Goal: Task Accomplishment & Management: Complete application form

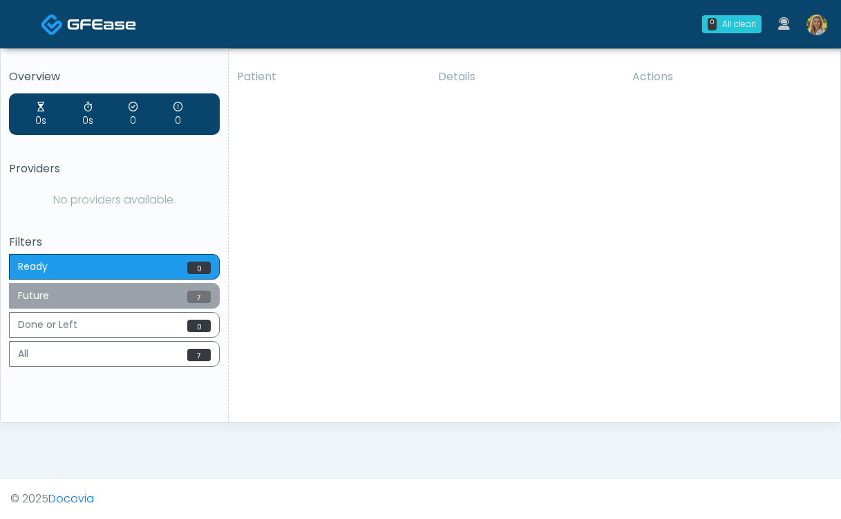
click at [171, 298] on button "Future 7" at bounding box center [114, 296] width 211 height 26
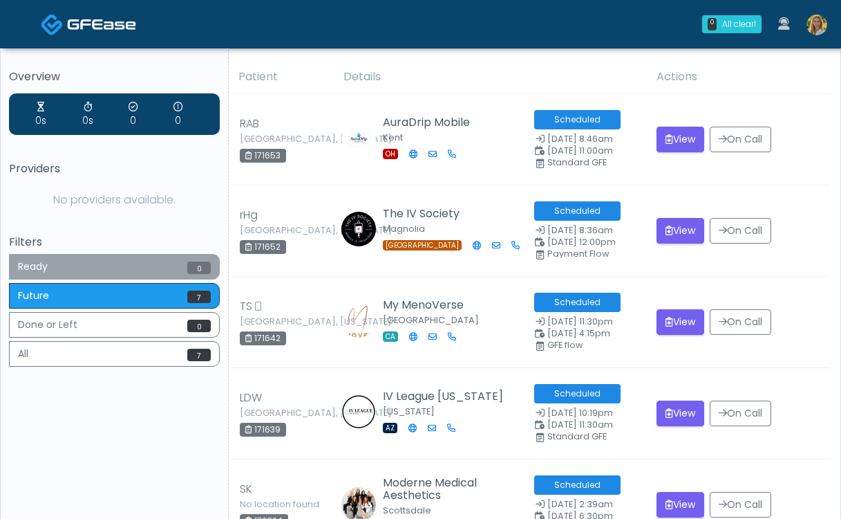
click at [178, 266] on button "Ready 0" at bounding box center [114, 267] width 211 height 26
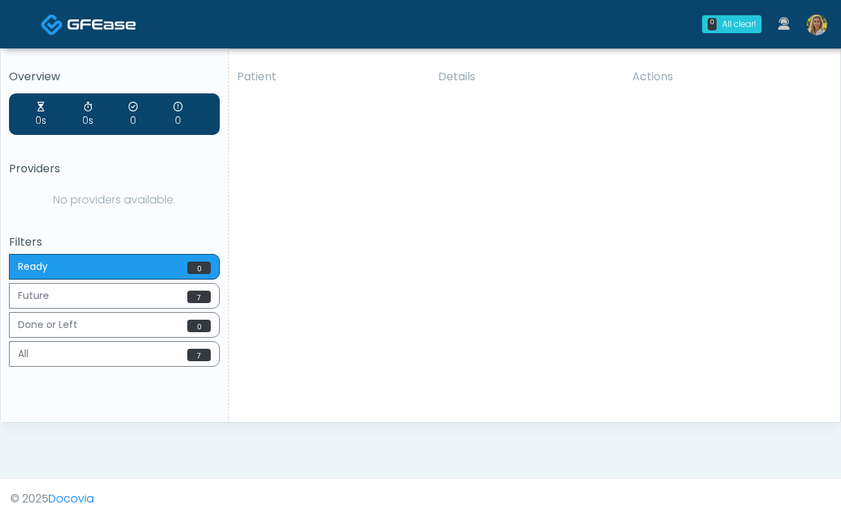
click at [816, 22] on img at bounding box center [817, 25] width 21 height 21
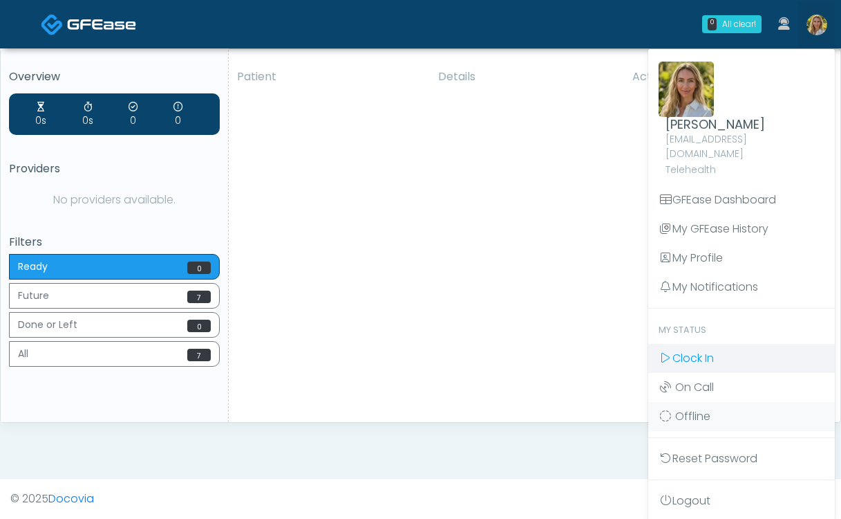
click at [707, 350] on span "Clock In" at bounding box center [693, 358] width 41 height 16
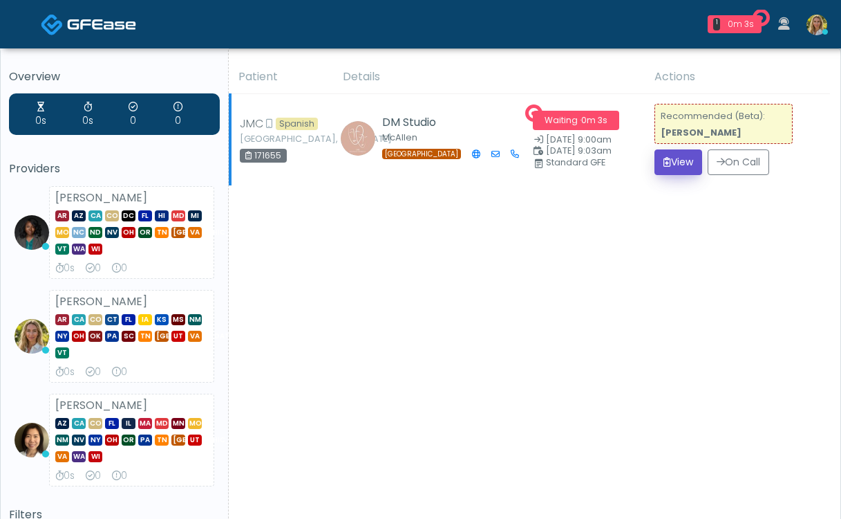
click at [678, 165] on button "View" at bounding box center [679, 162] width 48 height 26
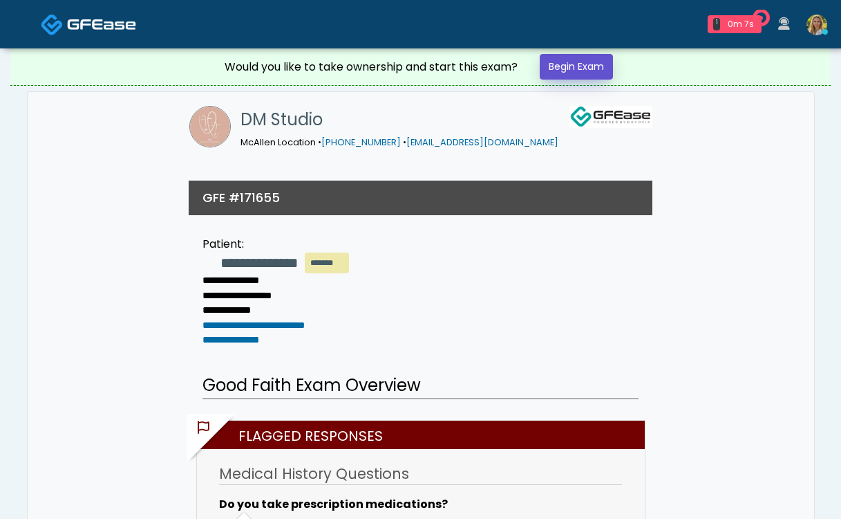
click at [566, 59] on link "Begin Exam" at bounding box center [576, 67] width 73 height 26
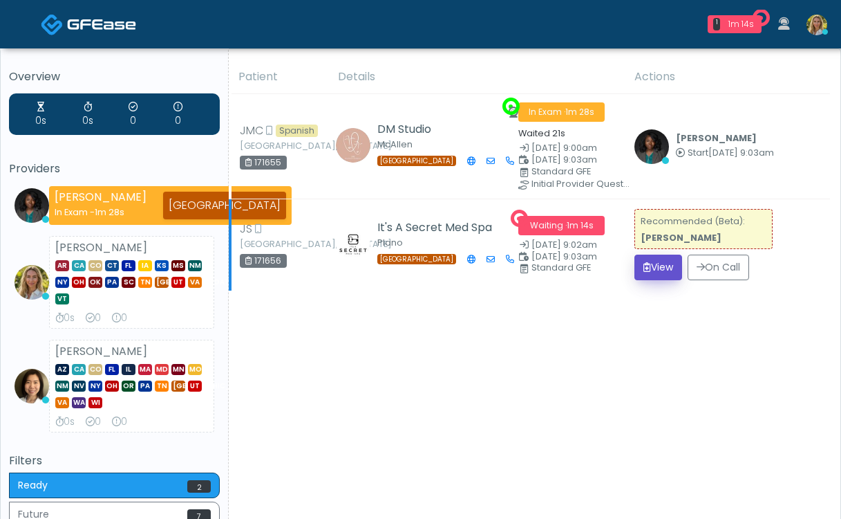
click at [671, 272] on button "View" at bounding box center [659, 267] width 48 height 26
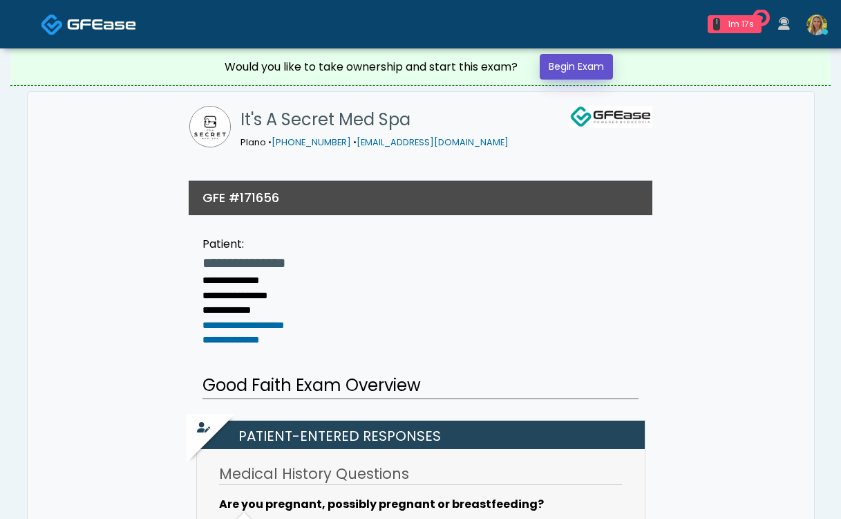
click at [579, 71] on link "Begin Exam" at bounding box center [576, 67] width 73 height 26
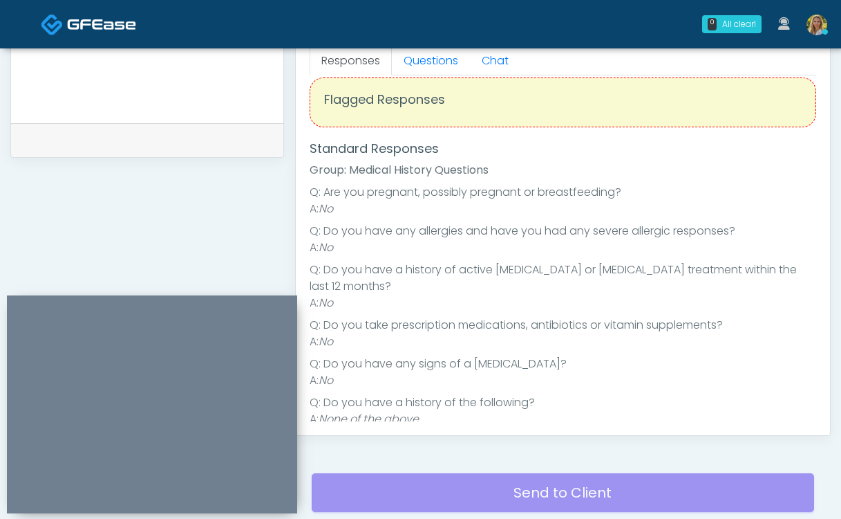
scroll to position [8, 0]
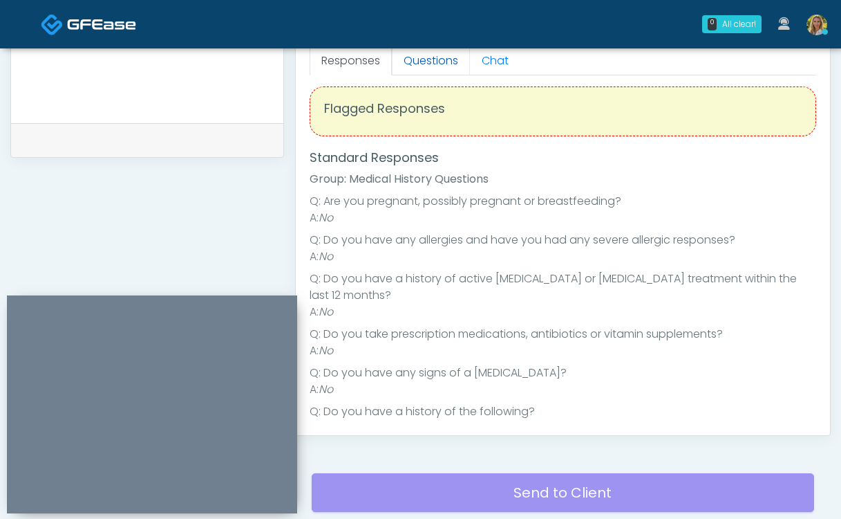
click at [436, 58] on link "Questions" at bounding box center [431, 60] width 78 height 29
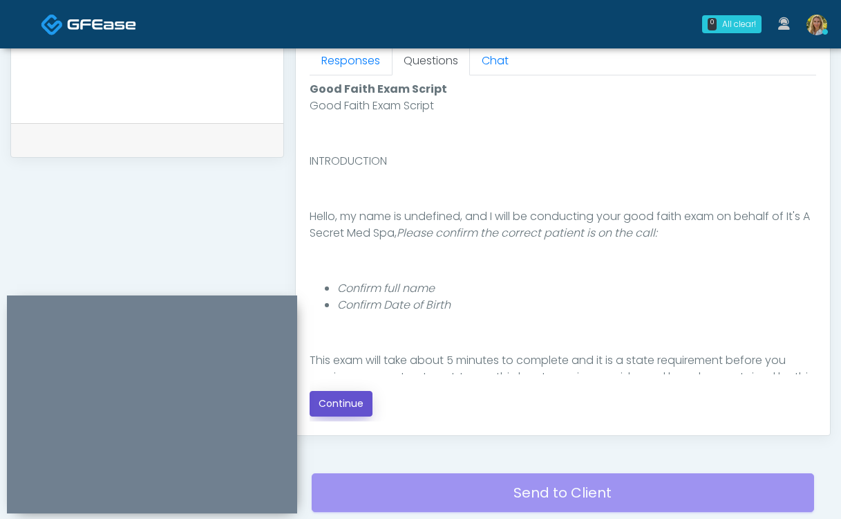
click at [362, 399] on button "Continue" at bounding box center [341, 404] width 63 height 26
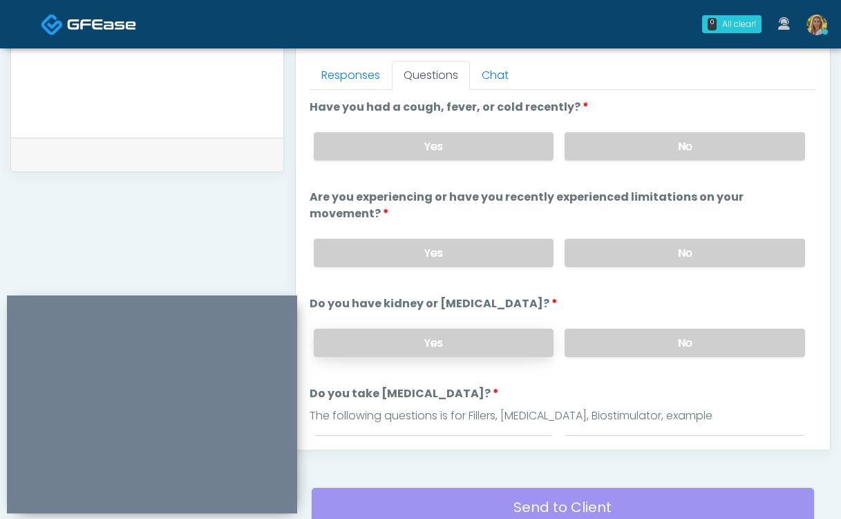
scroll to position [600, 0]
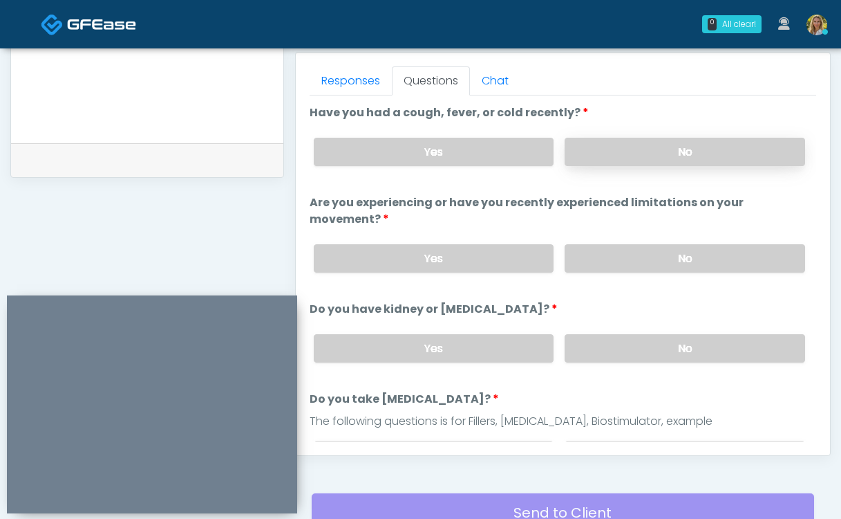
click at [648, 142] on label "No" at bounding box center [685, 152] width 241 height 28
click at [622, 244] on label "No" at bounding box center [685, 258] width 241 height 28
click at [627, 334] on label "No" at bounding box center [685, 348] width 241 height 28
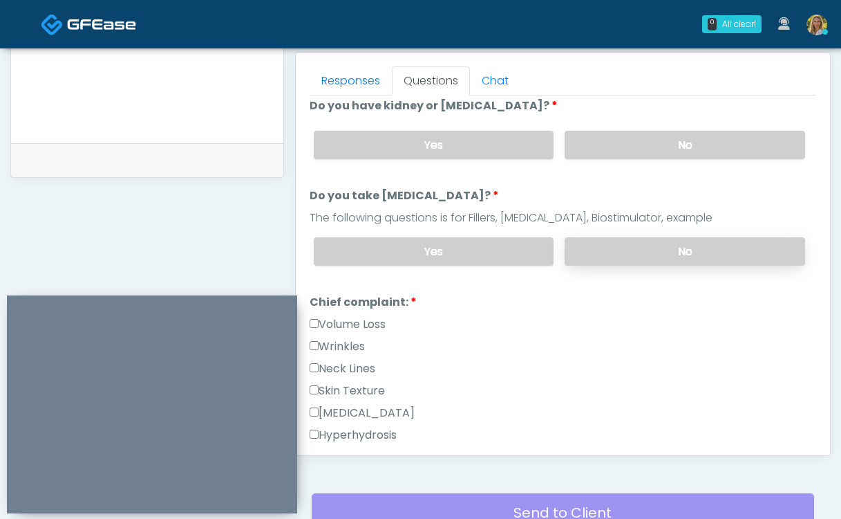
click at [617, 237] on label "No" at bounding box center [685, 251] width 241 height 28
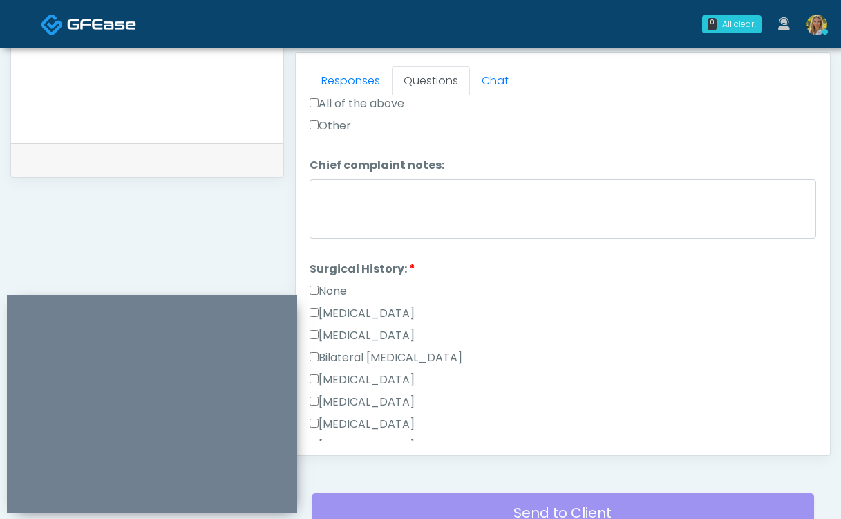
scroll to position [651, 0]
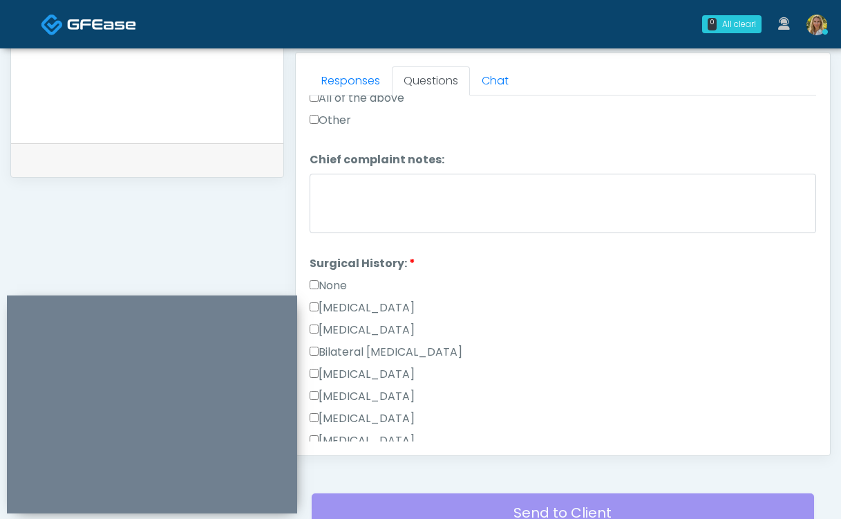
click at [347, 277] on label "None" at bounding box center [328, 285] width 37 height 17
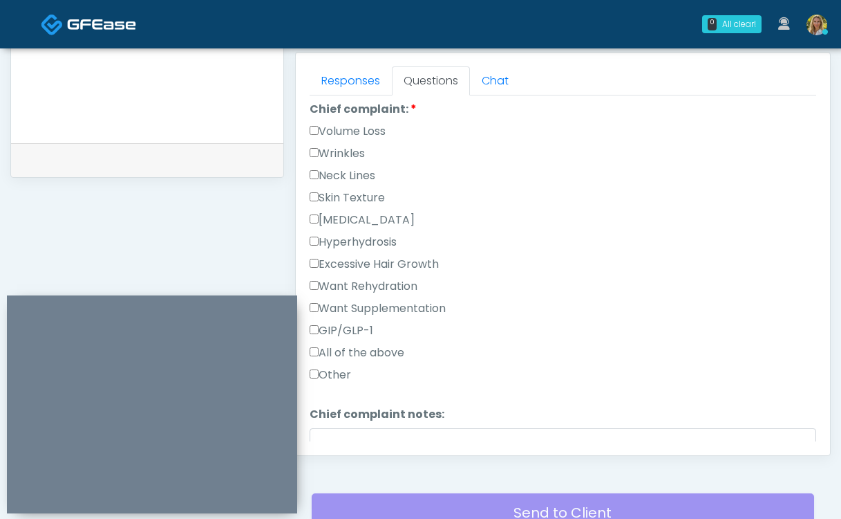
scroll to position [391, 0]
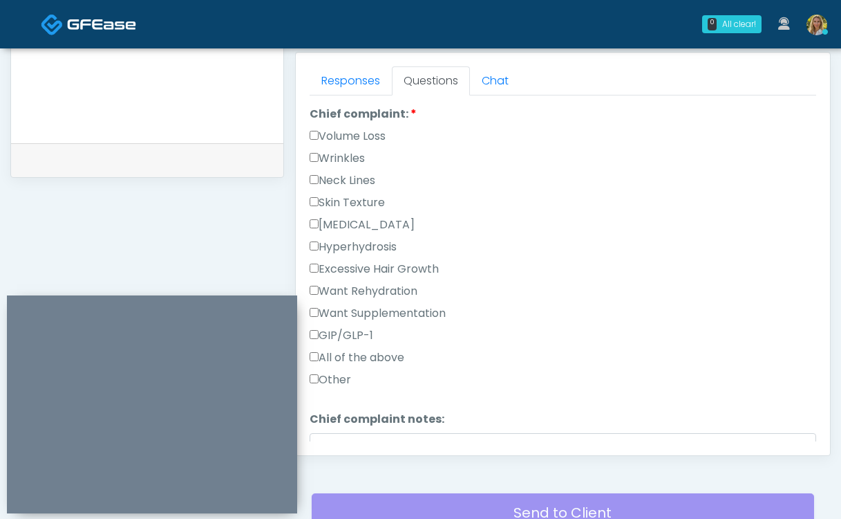
click at [337, 371] on label "Other" at bounding box center [330, 379] width 41 height 17
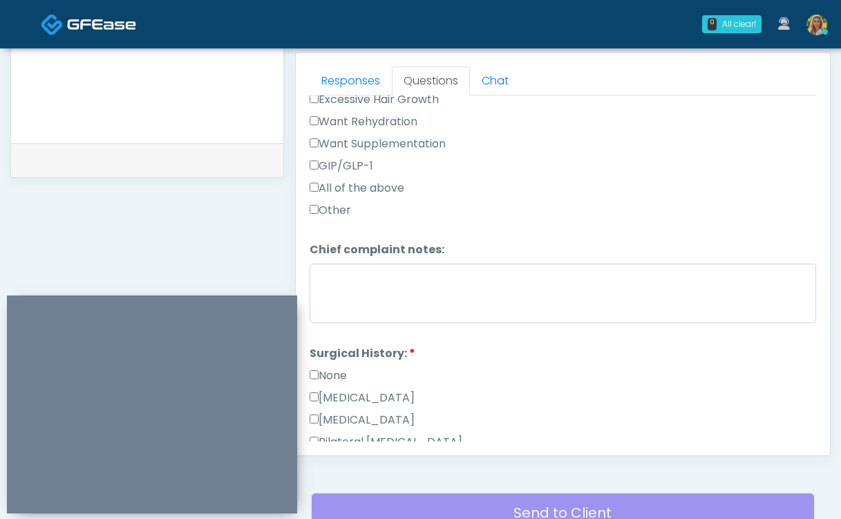
scroll to position [565, 0]
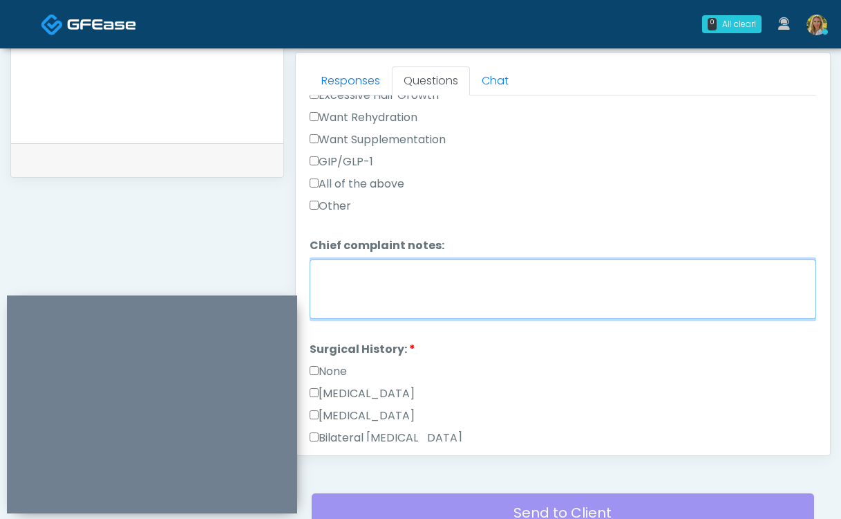
click at [337, 278] on textarea "Chief complaint notes:" at bounding box center [563, 288] width 507 height 59
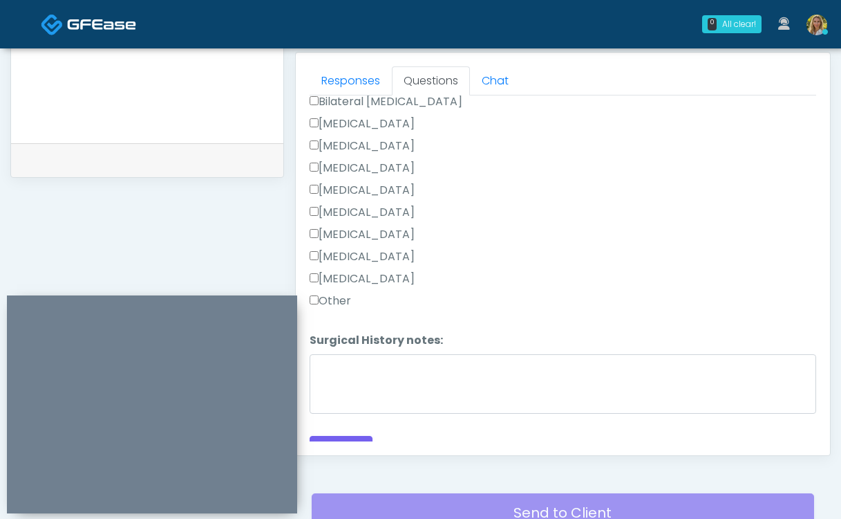
type textarea "**********"
click at [342, 442] on div "Responses Questions Chat Good Faith Exam Script Good Faith Exam Script INTRODUC…" at bounding box center [563, 254] width 534 height 402
click at [342, 436] on button "Continue" at bounding box center [341, 449] width 63 height 26
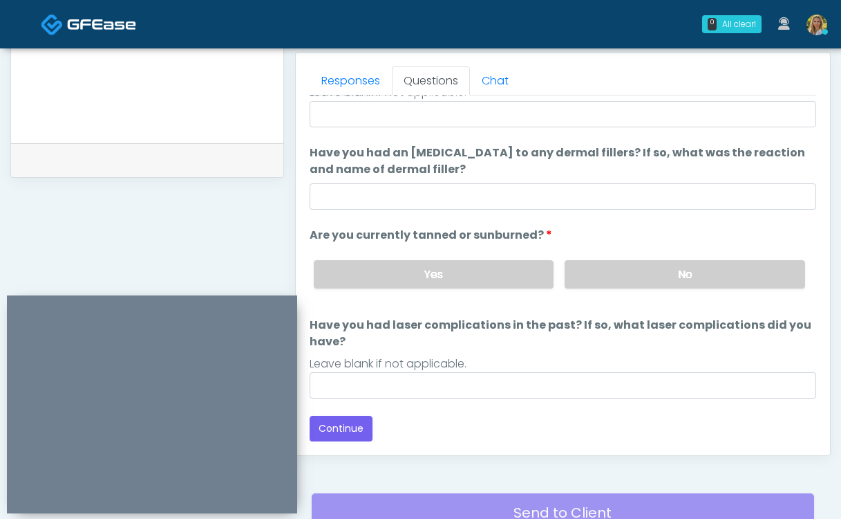
scroll to position [147, 0]
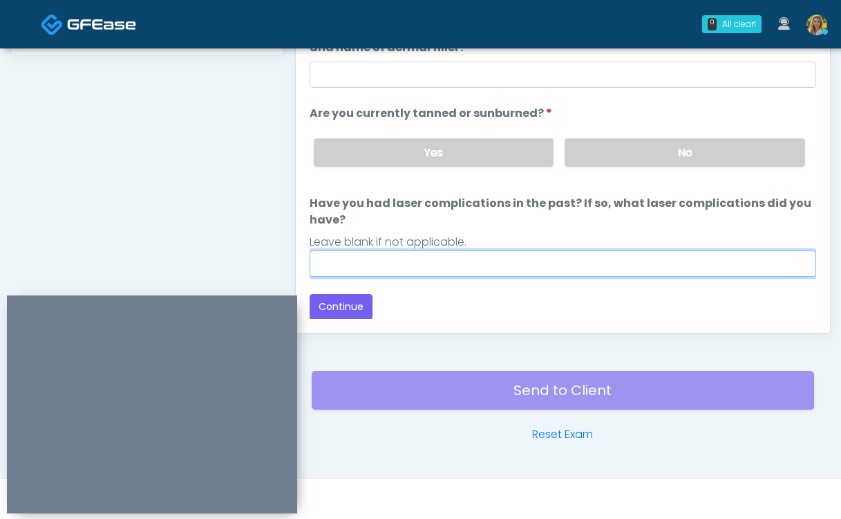
click at [431, 262] on input "Have you had laser complications in the past? If so, what laser complications d…" at bounding box center [563, 263] width 507 height 26
type input "**"
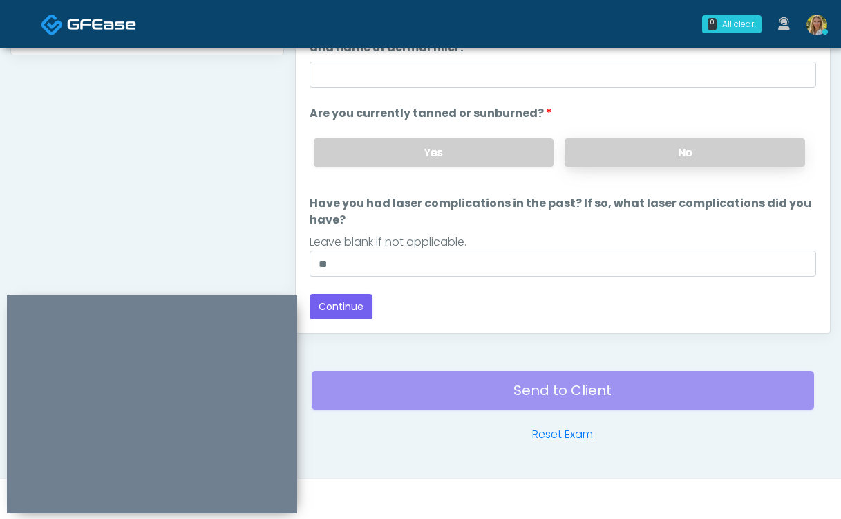
click at [622, 153] on label "No" at bounding box center [685, 152] width 241 height 28
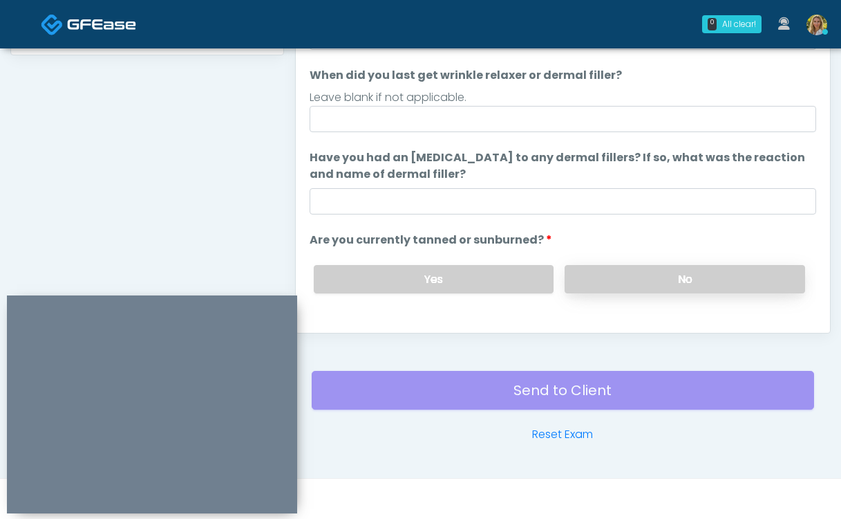
scroll to position [12, 0]
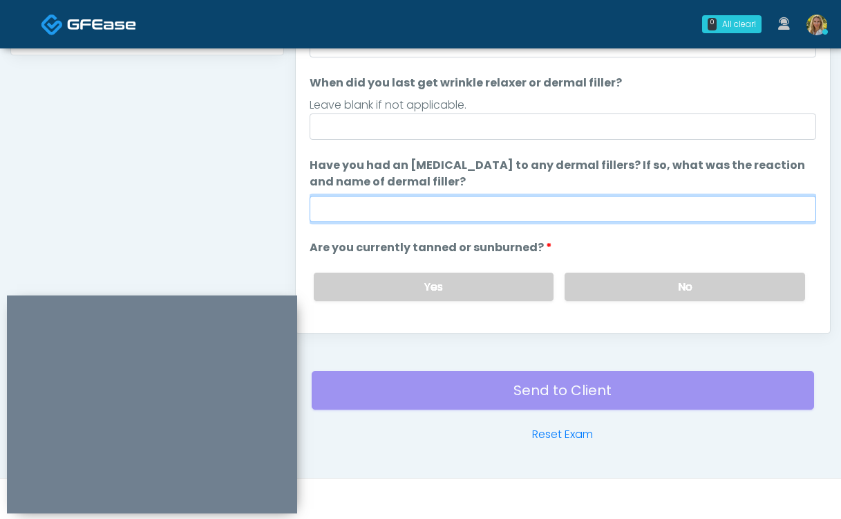
click at [492, 212] on input "Have you had an allergic response to any dermal fillers? If so, what was the re…" at bounding box center [563, 209] width 507 height 26
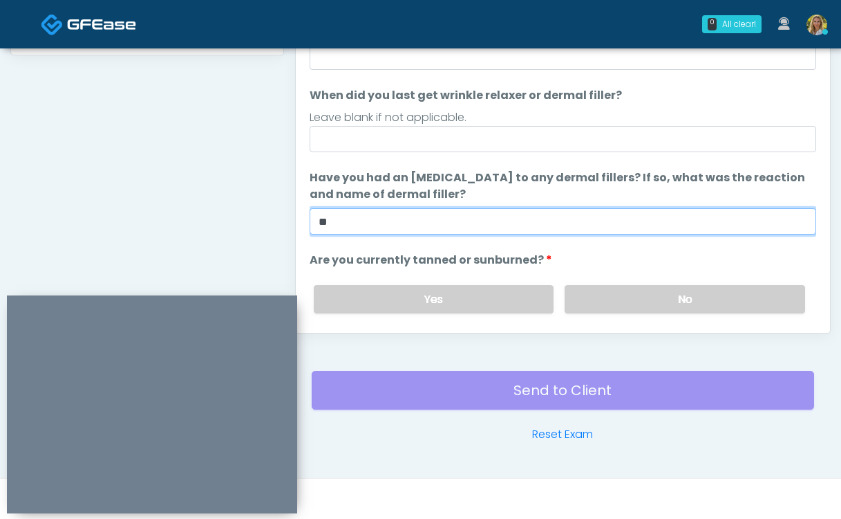
type input "**"
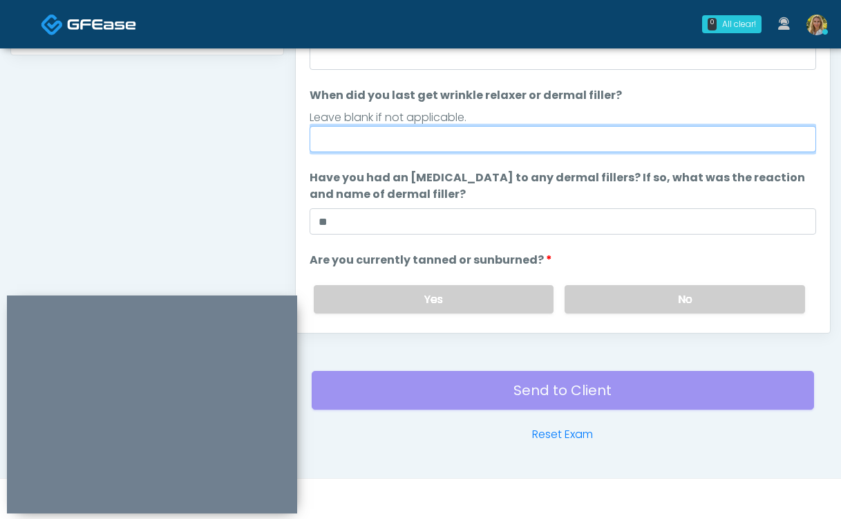
click at [512, 141] on input "When did you last get wrinkle relaxer or dermal filler?" at bounding box center [563, 139] width 507 height 26
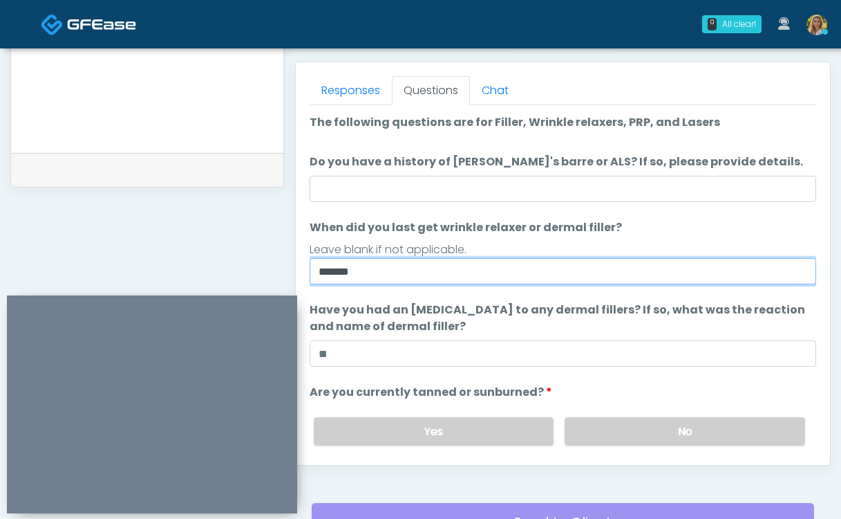
scroll to position [581, 0]
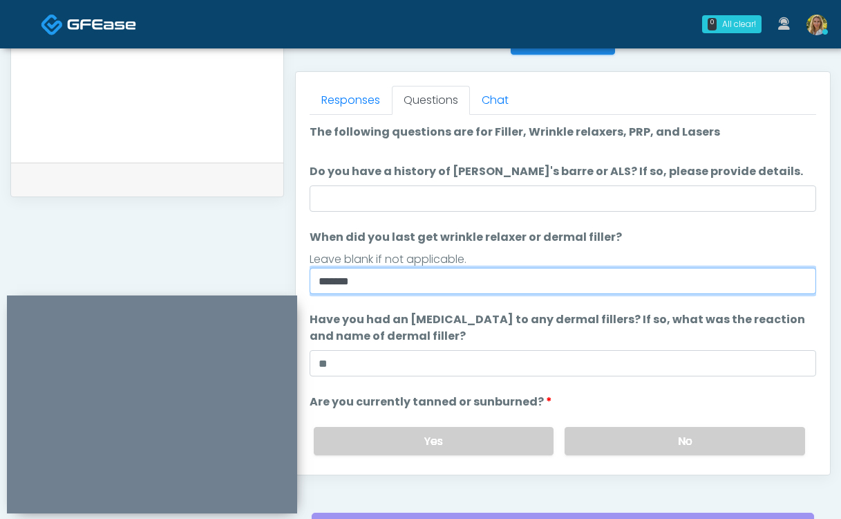
type input "*******"
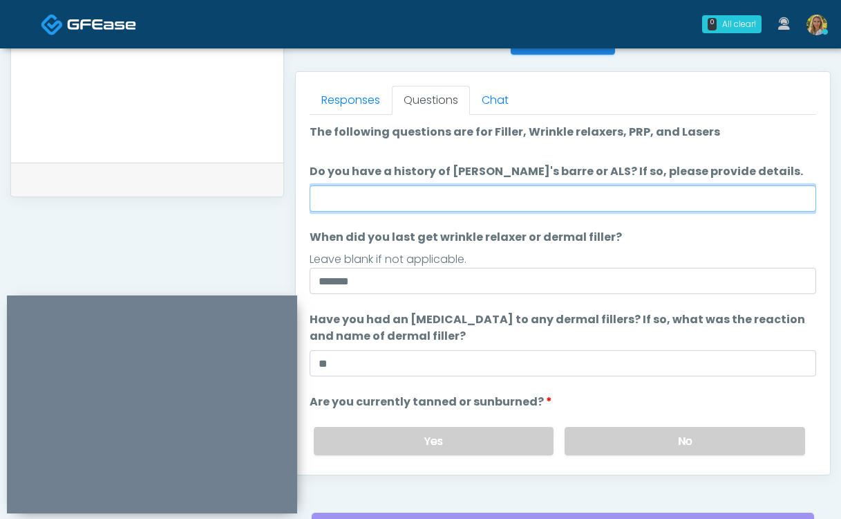
click at [469, 208] on input "Do you have a history of Guillain's barre or ALS? If so, please provide details." at bounding box center [563, 198] width 507 height 26
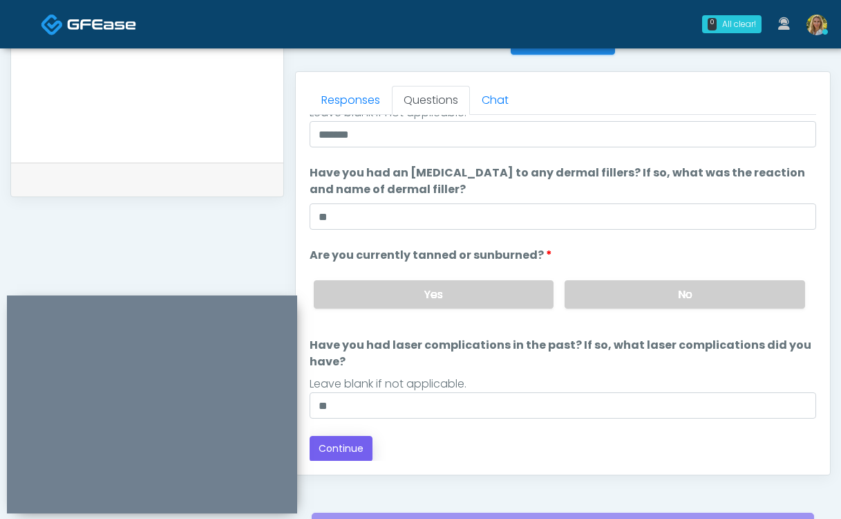
type input "**"
click at [333, 449] on button "Continue" at bounding box center [341, 449] width 63 height 26
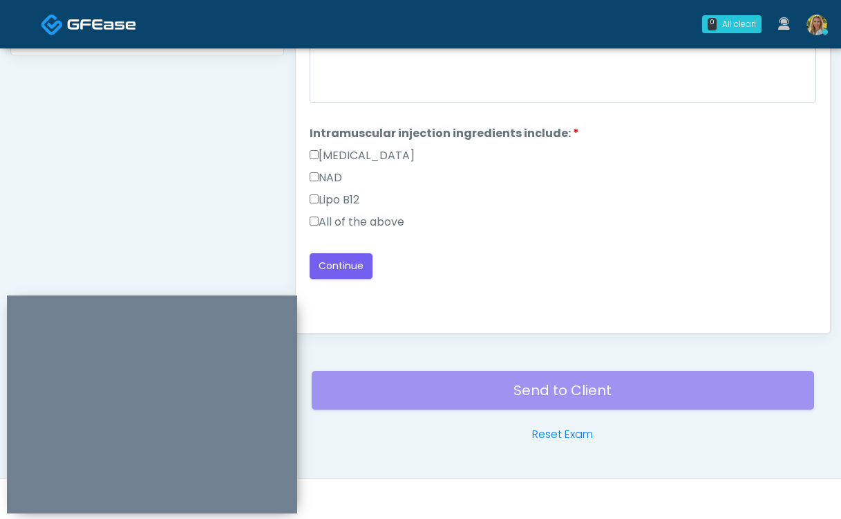
click at [355, 222] on label "All of the above" at bounding box center [357, 222] width 95 height 17
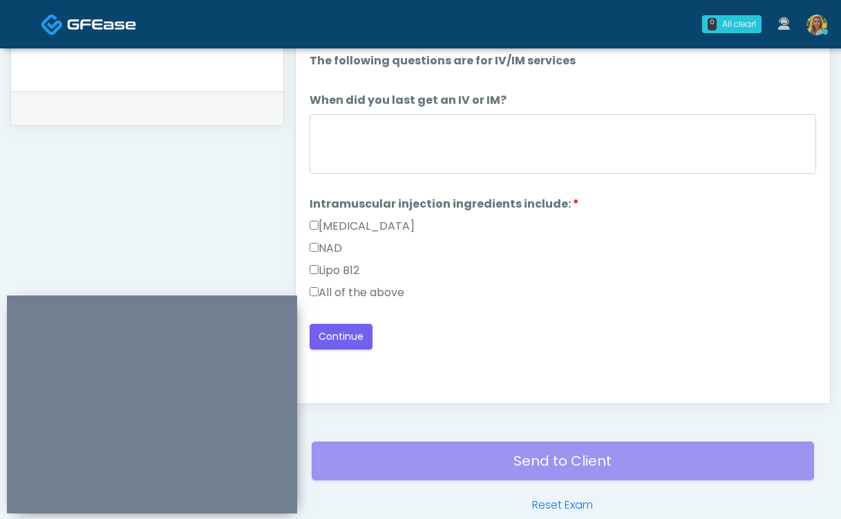
scroll to position [651, 0]
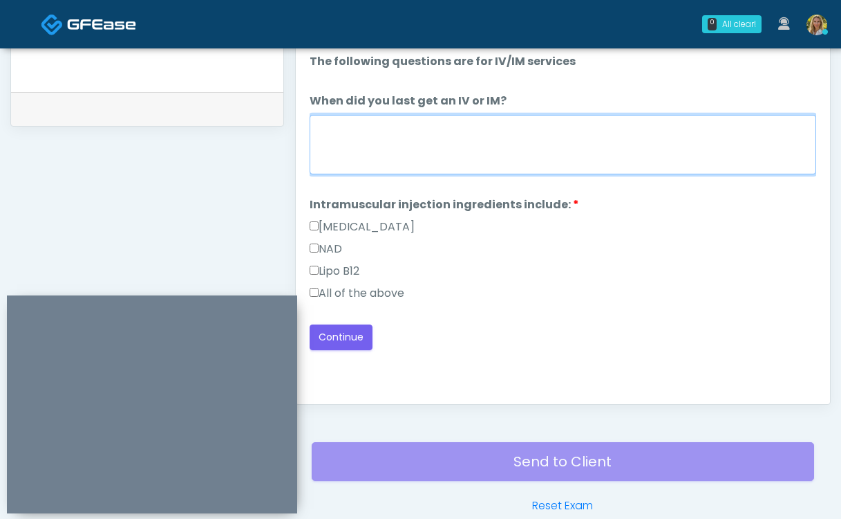
click at [409, 132] on textarea "When did you last get an IV or IM?" at bounding box center [563, 144] width 507 height 59
type textarea "*****"
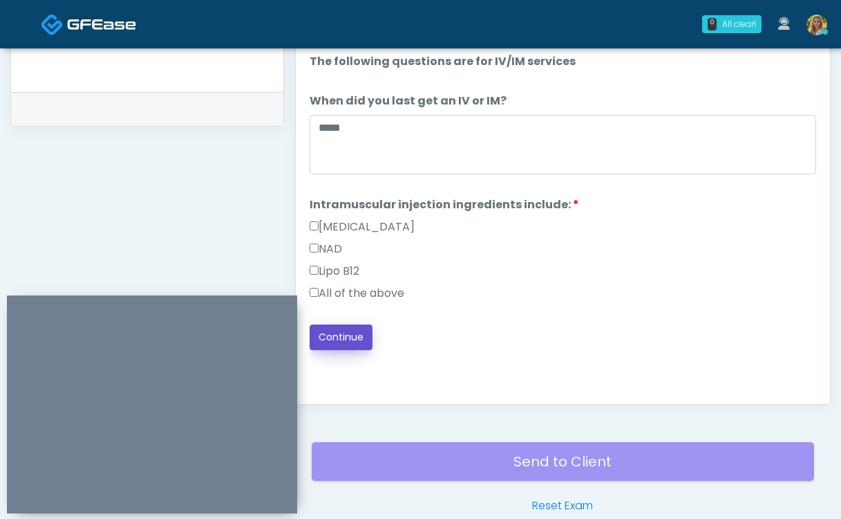
click at [342, 330] on button "Continue" at bounding box center [341, 337] width 63 height 26
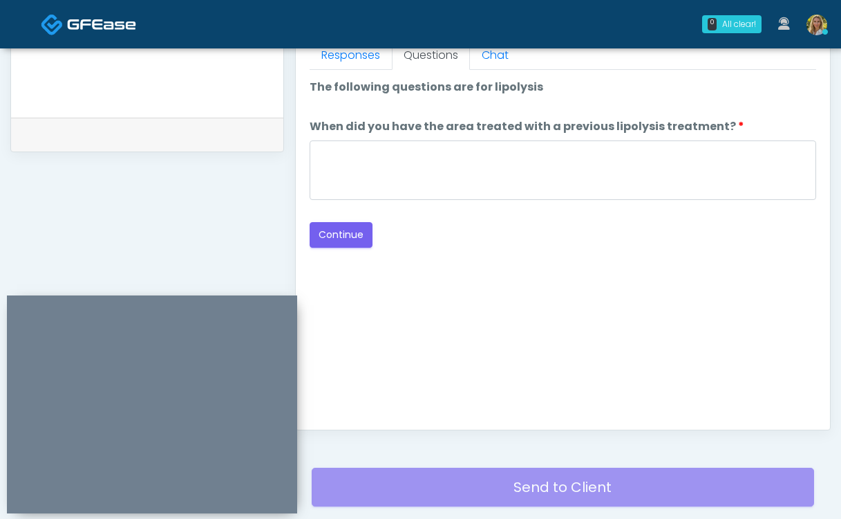
scroll to position [619, 0]
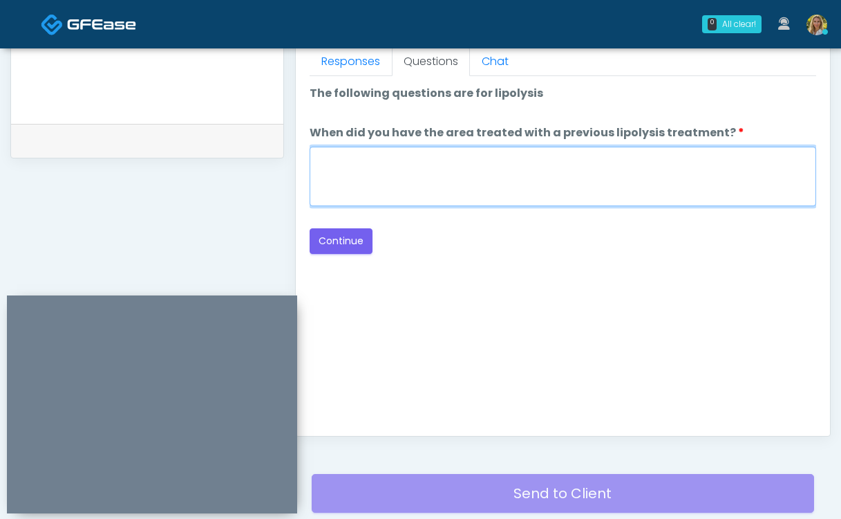
click at [422, 170] on textarea "When did you have the area treated with a previous lipolysis treatment?" at bounding box center [563, 176] width 507 height 59
type textarea "**"
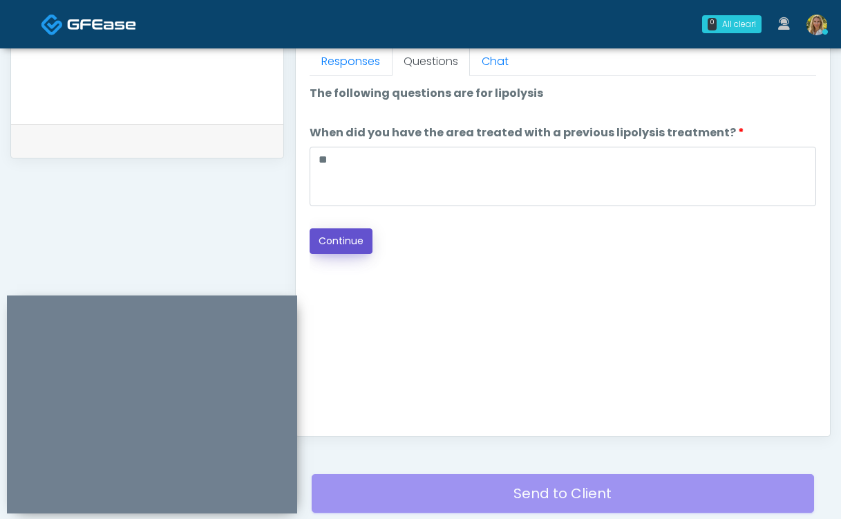
click at [337, 239] on button "Continue" at bounding box center [341, 241] width 63 height 26
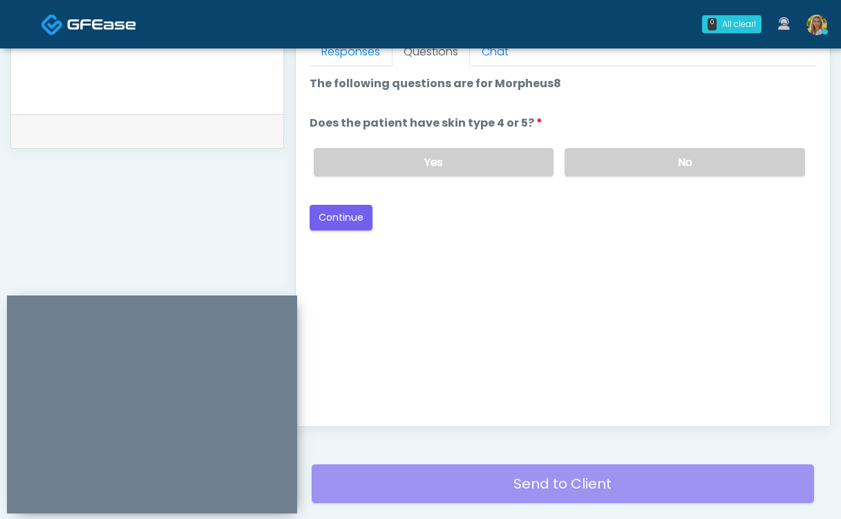
scroll to position [626, 0]
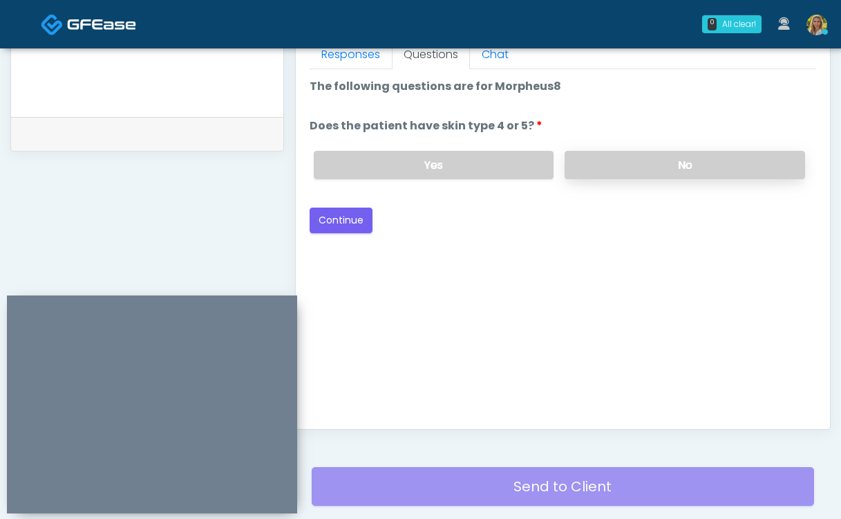
click at [644, 164] on label "No" at bounding box center [685, 165] width 241 height 28
click at [334, 223] on button "Continue" at bounding box center [341, 220] width 63 height 26
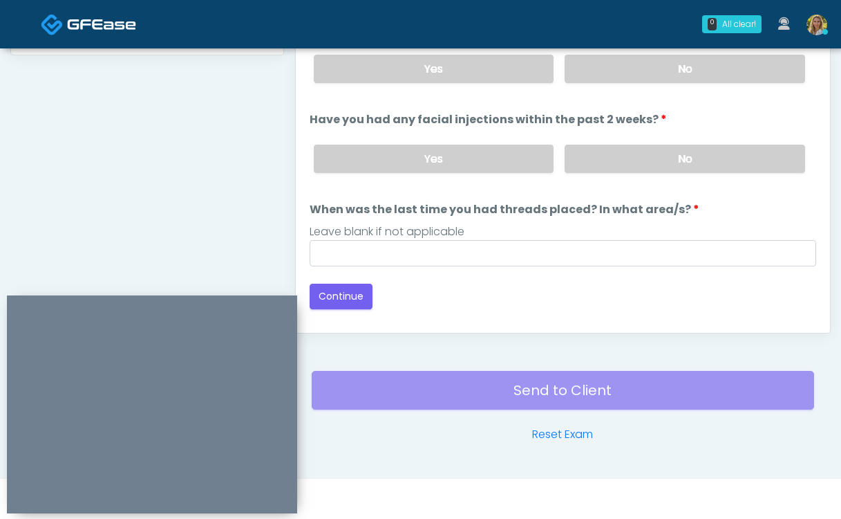
scroll to position [658, 0]
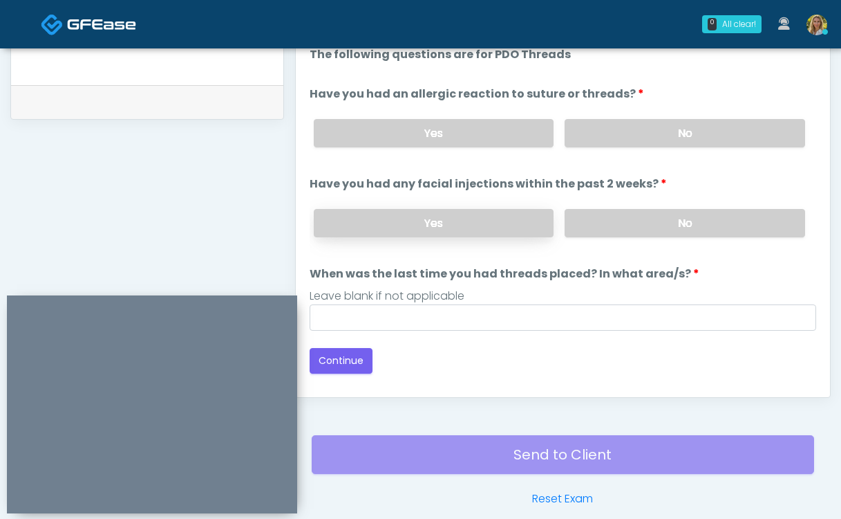
click at [434, 223] on label "Yes" at bounding box center [434, 223] width 241 height 28
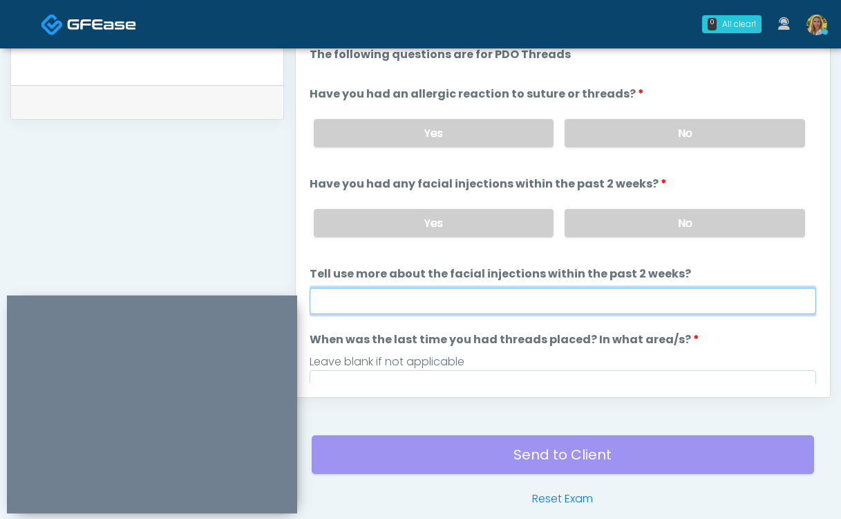
click at [449, 299] on input "Tell use more about the facial injections within the past 2 weeks?" at bounding box center [563, 301] width 507 height 26
type input "*****"
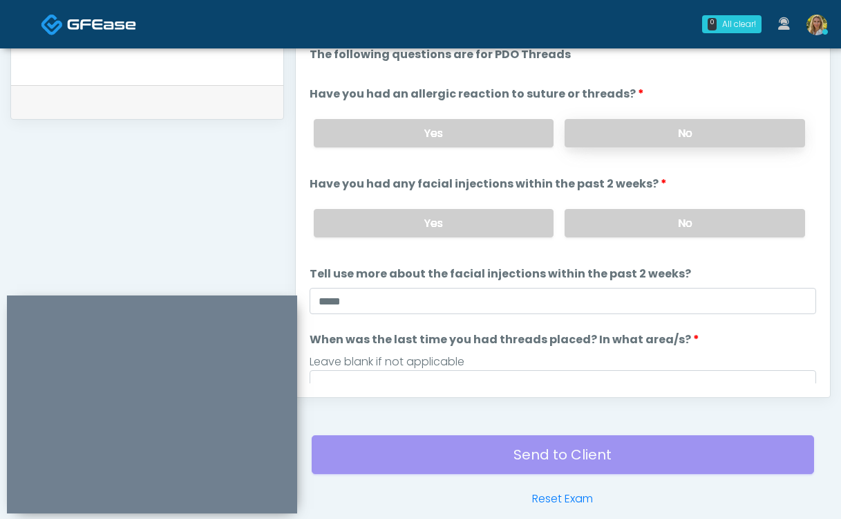
click at [625, 135] on label "No" at bounding box center [685, 133] width 241 height 28
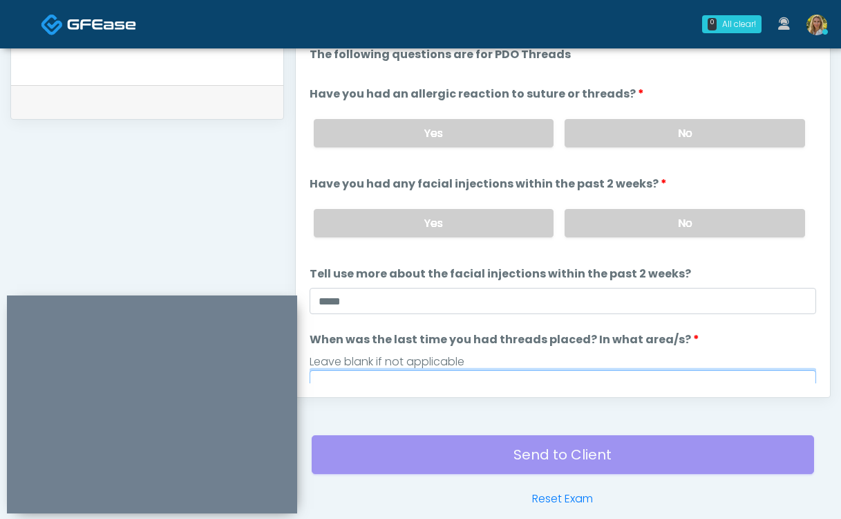
click at [384, 376] on input "When was the last time you had threads placed? In what area/s?" at bounding box center [563, 383] width 507 height 26
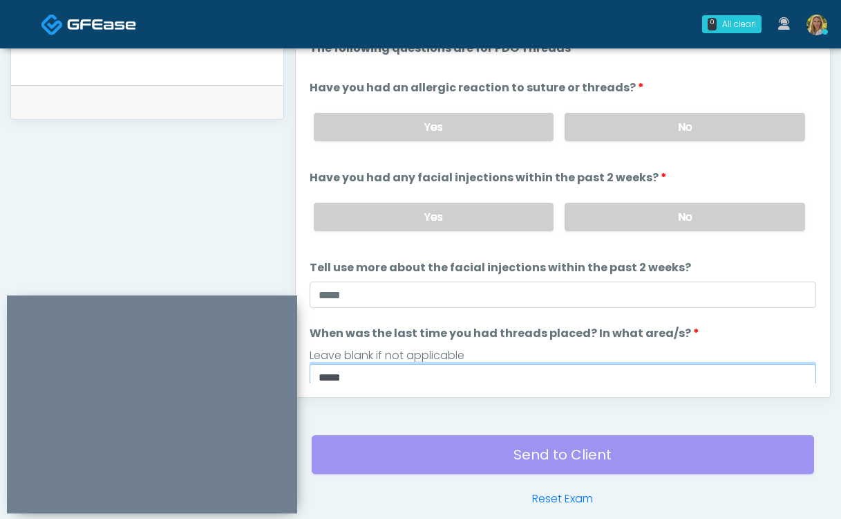
scroll to position [55, 0]
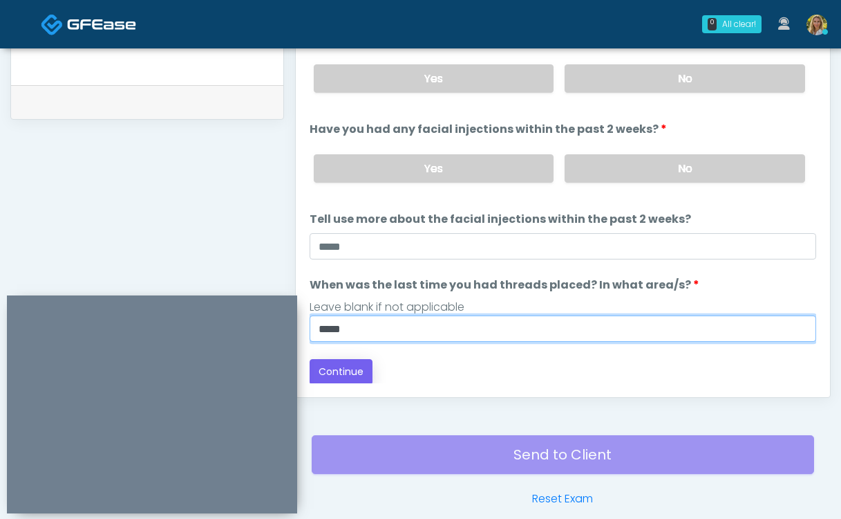
type input "*****"
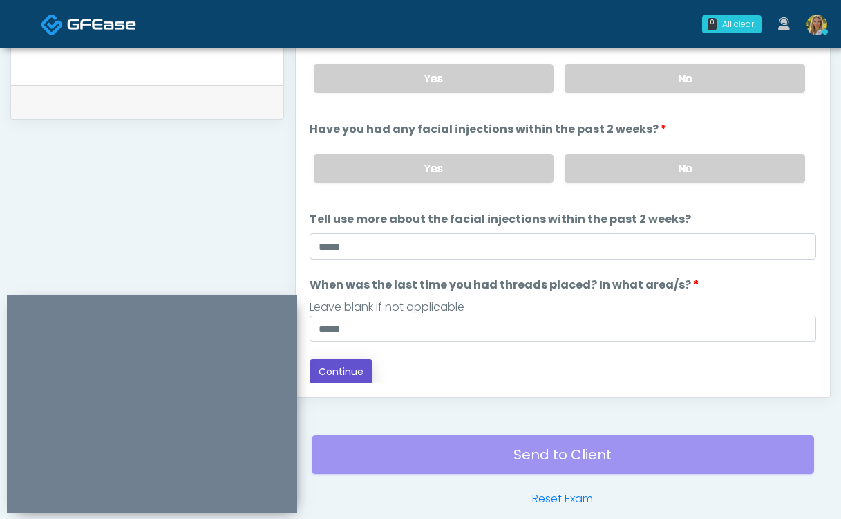
click at [333, 368] on button "Continue" at bounding box center [341, 372] width 63 height 26
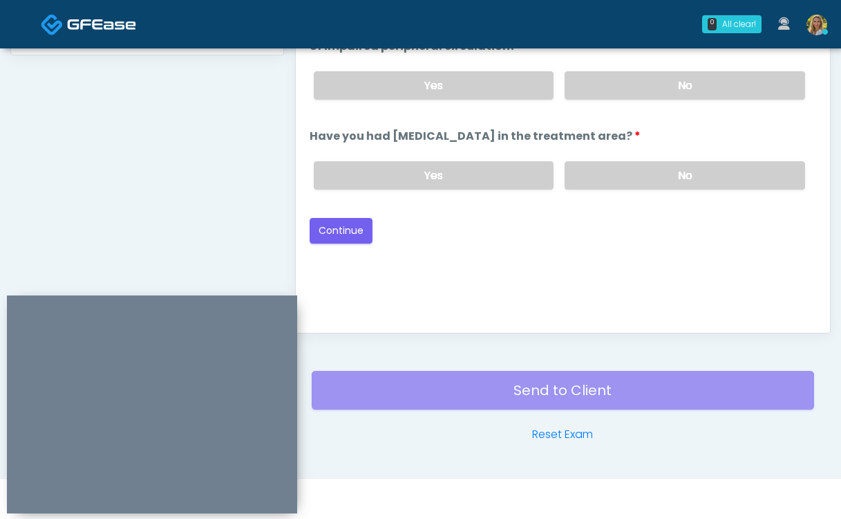
scroll to position [0, 0]
click at [626, 180] on label "No" at bounding box center [685, 175] width 241 height 28
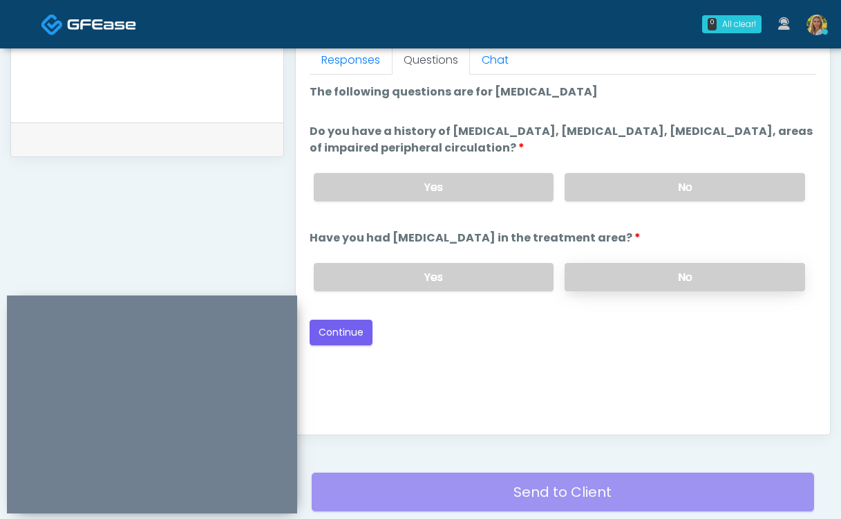
scroll to position [625, 0]
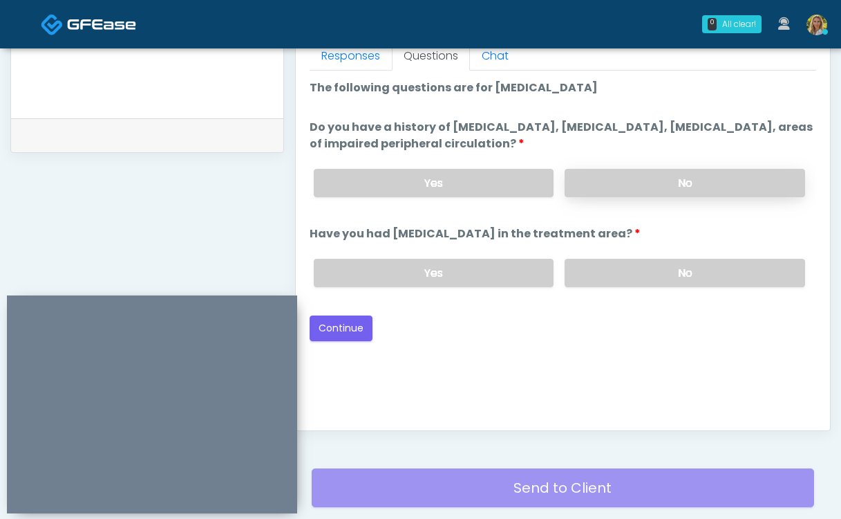
click at [606, 175] on label "No" at bounding box center [685, 183] width 241 height 28
click at [346, 330] on button "Continue" at bounding box center [341, 328] width 63 height 26
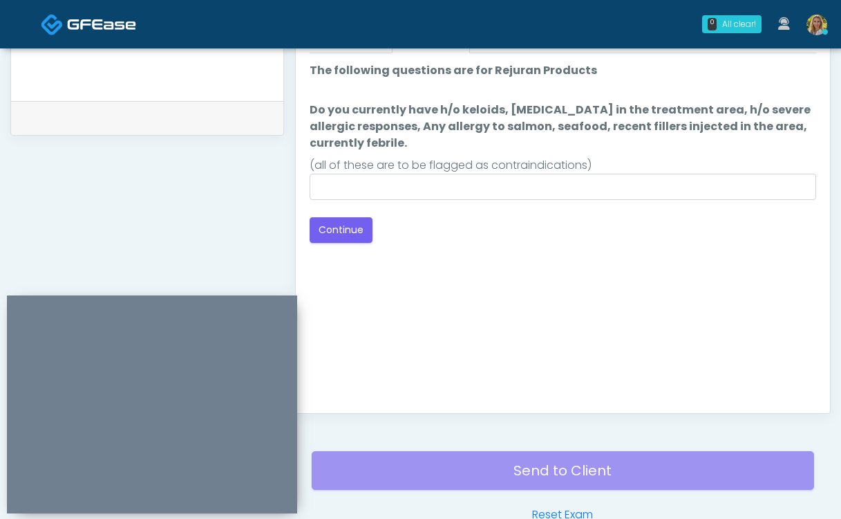
scroll to position [631, 0]
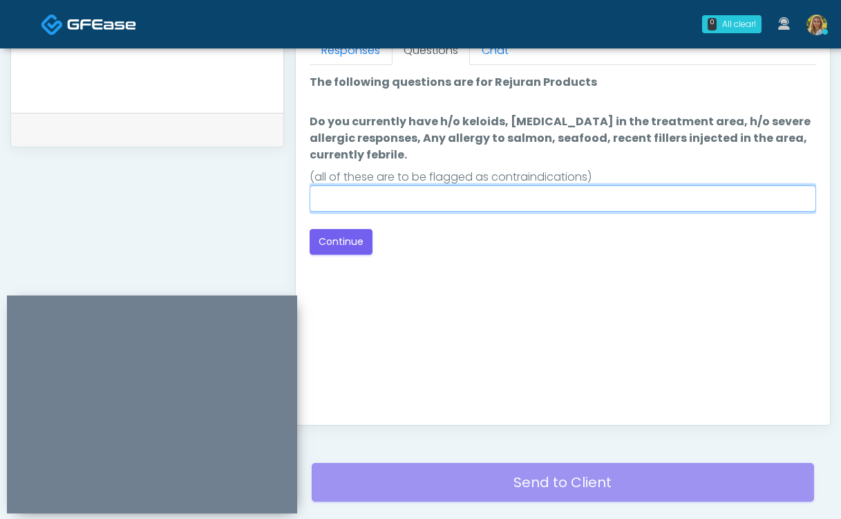
click at [441, 205] on input "Do you currently have h/o keloids, skin infection in the treatment area, h/o se…" at bounding box center [563, 198] width 507 height 26
type input "**"
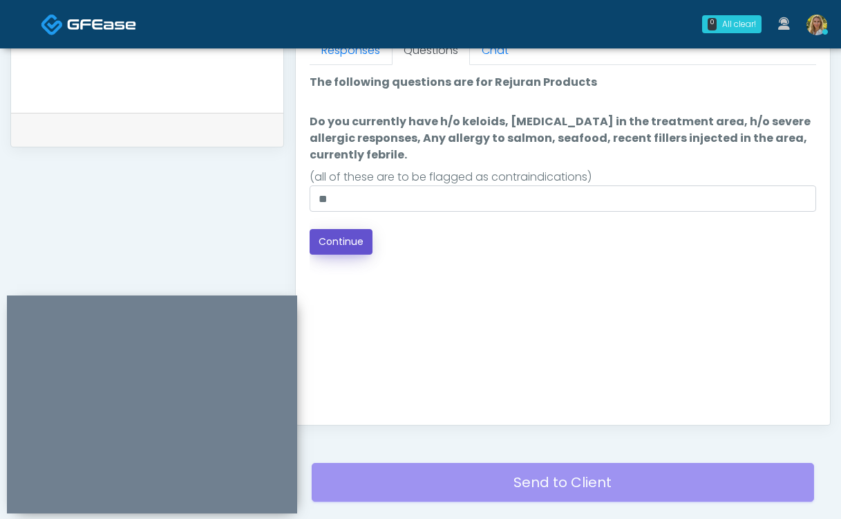
click at [357, 245] on button "Continue" at bounding box center [341, 242] width 63 height 26
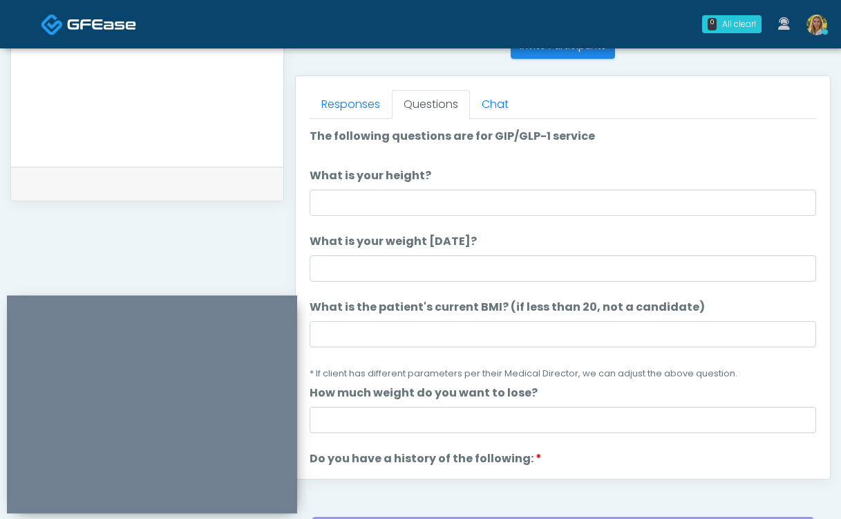
scroll to position [570, 0]
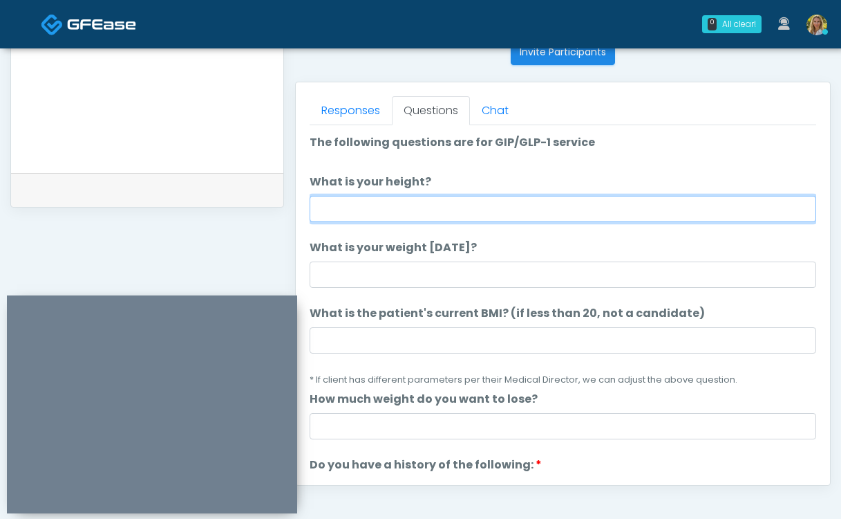
click at [415, 207] on input "What is your height?" at bounding box center [563, 209] width 507 height 26
type input "***"
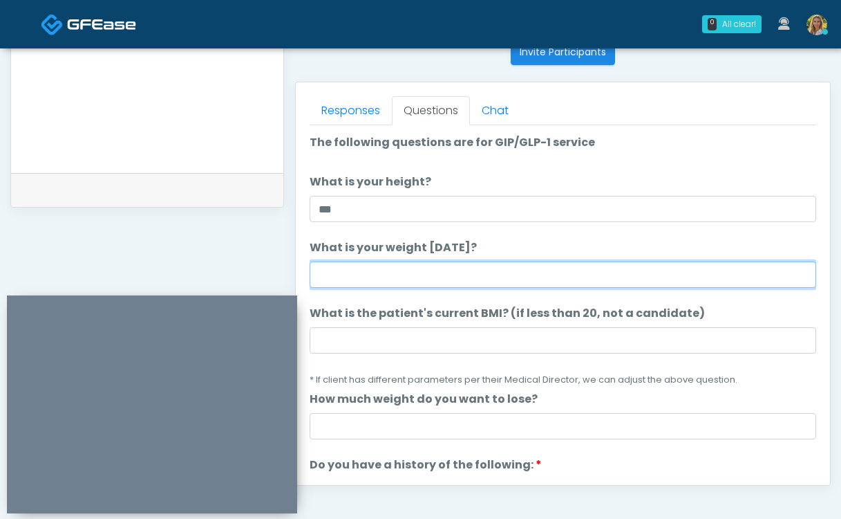
click at [408, 274] on input "What is your weight today?" at bounding box center [563, 274] width 507 height 26
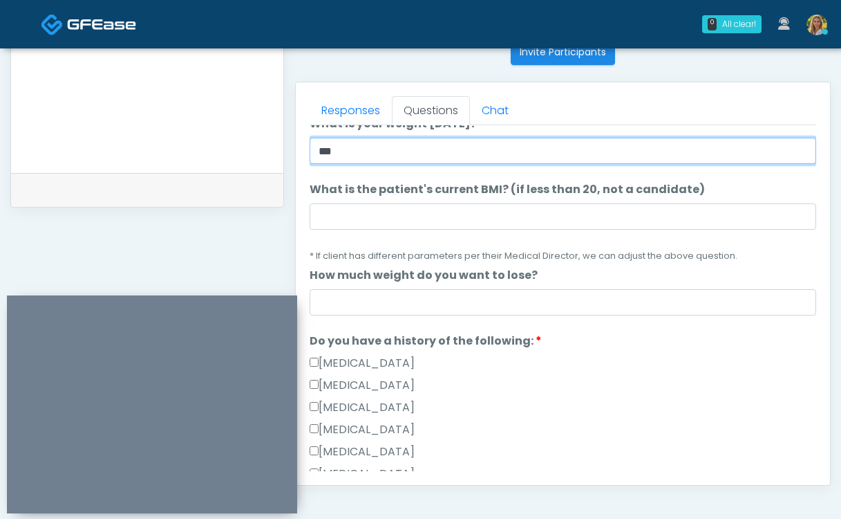
scroll to position [130, 0]
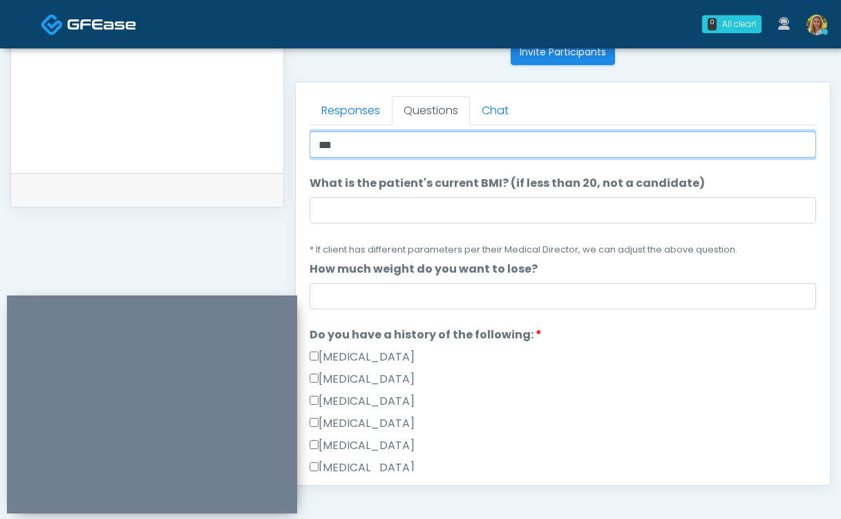
type input "***"
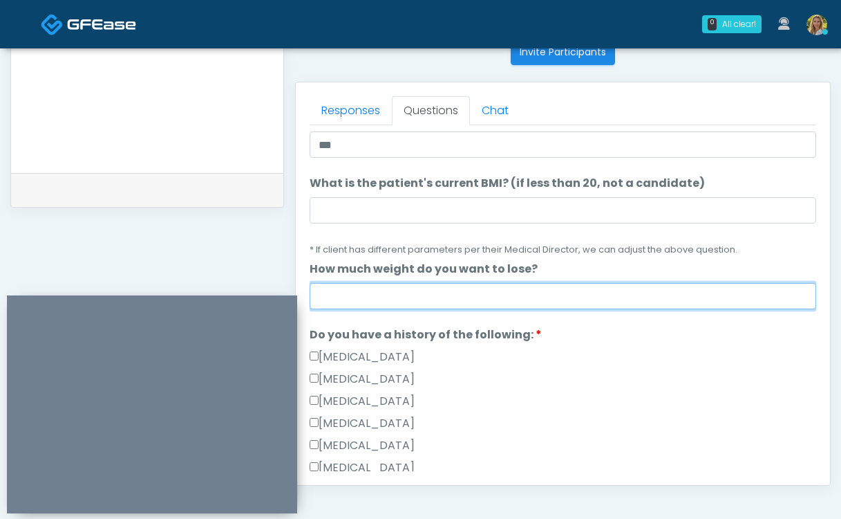
click at [435, 292] on input "How much weight do you want to lose?" at bounding box center [563, 296] width 507 height 26
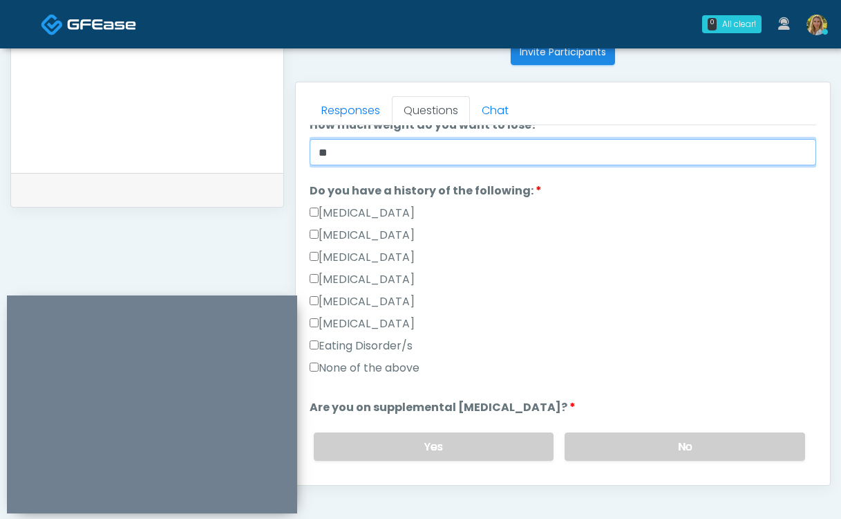
scroll to position [286, 0]
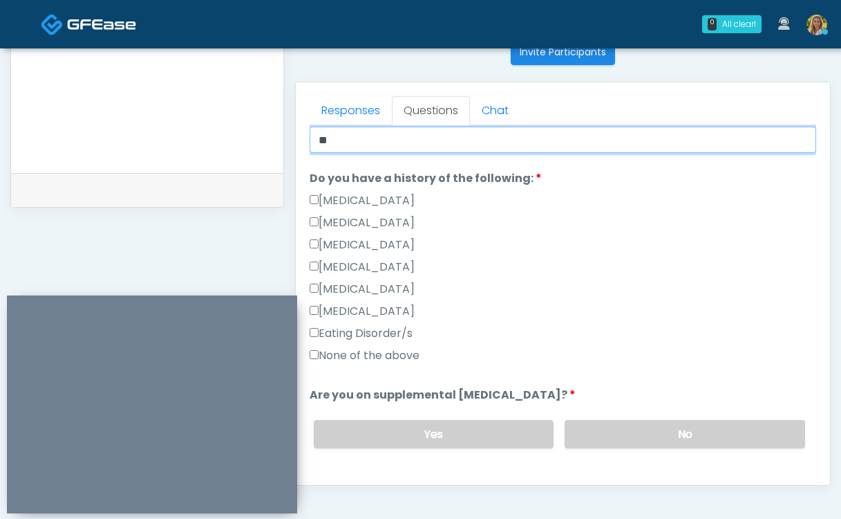
type input "**"
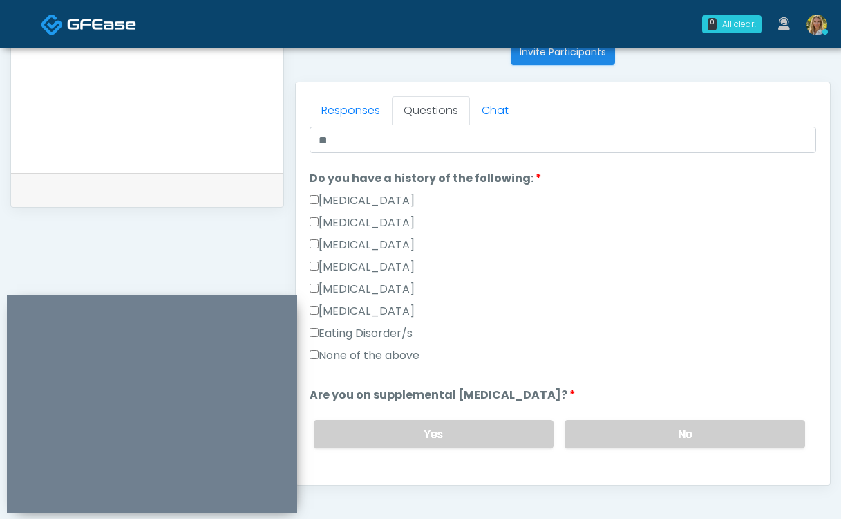
click at [322, 357] on label "None of the above" at bounding box center [365, 355] width 110 height 17
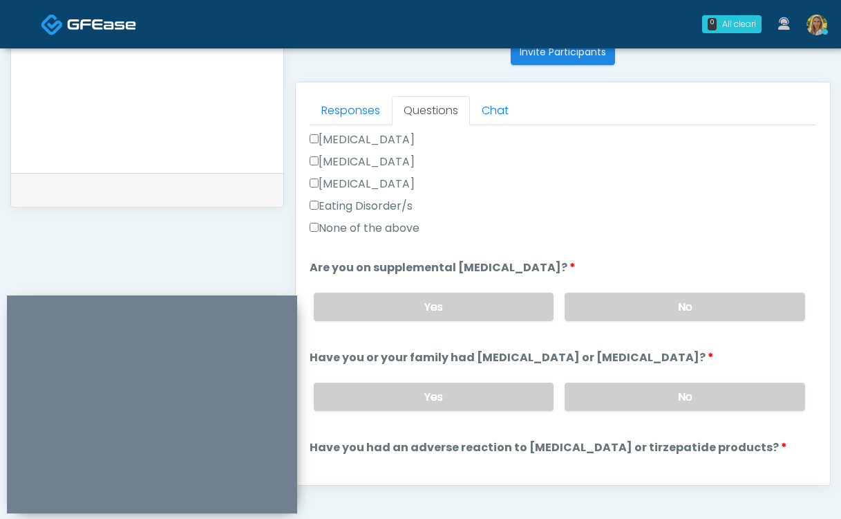
scroll to position [420, 0]
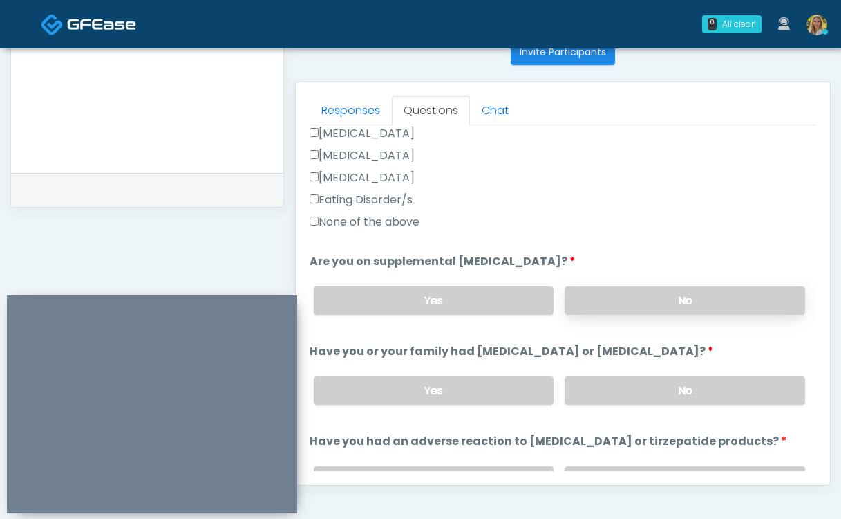
click at [648, 302] on label "No" at bounding box center [685, 300] width 241 height 28
click at [646, 385] on label "No" at bounding box center [685, 390] width 241 height 28
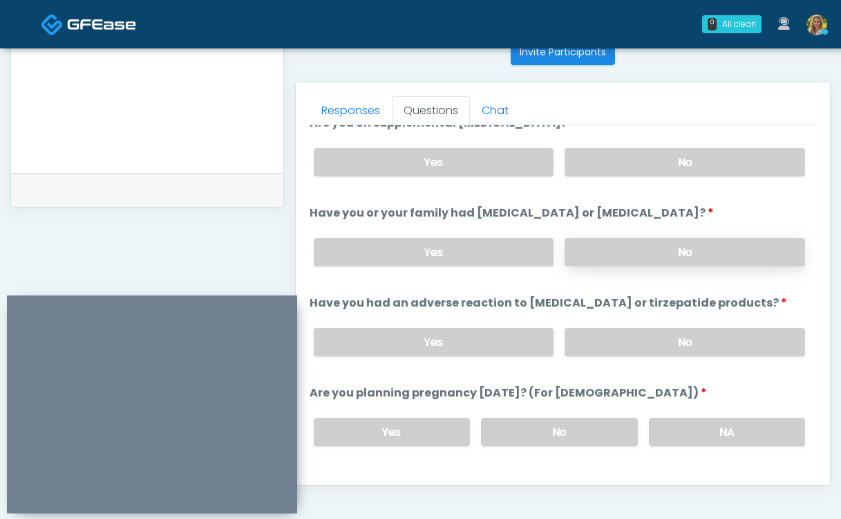
scroll to position [563, 0]
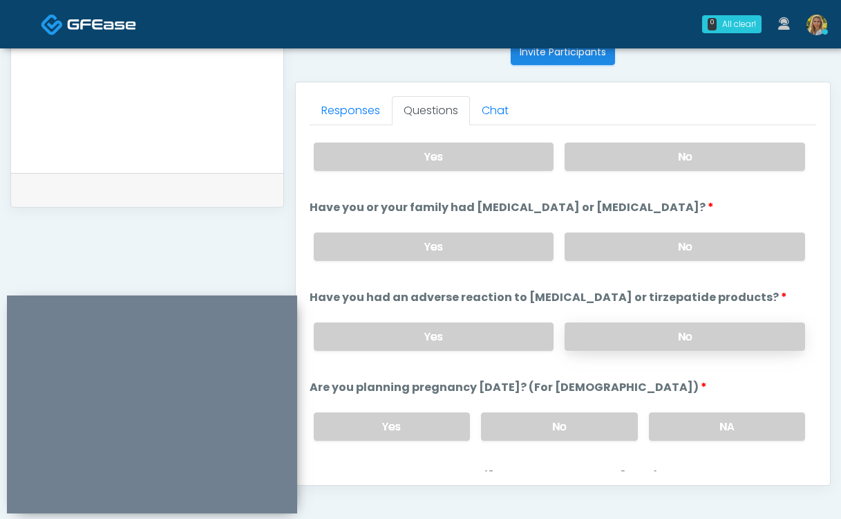
click at [613, 335] on label "No" at bounding box center [685, 336] width 241 height 28
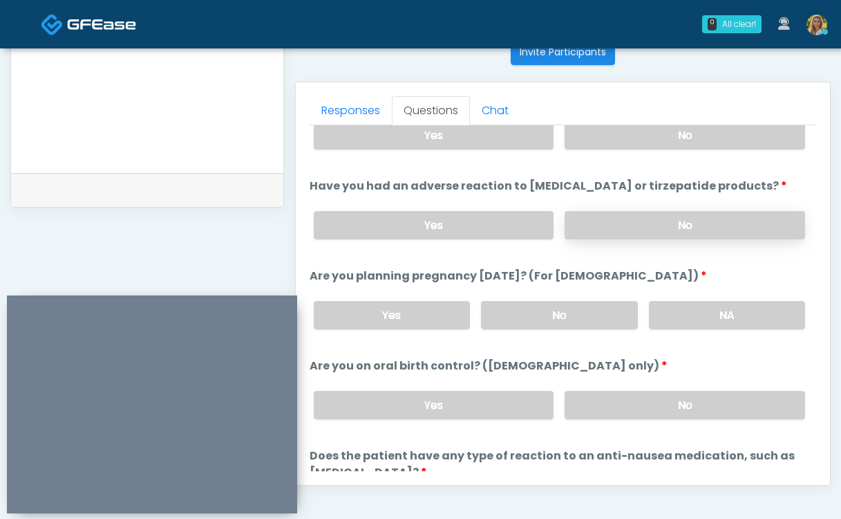
scroll to position [680, 0]
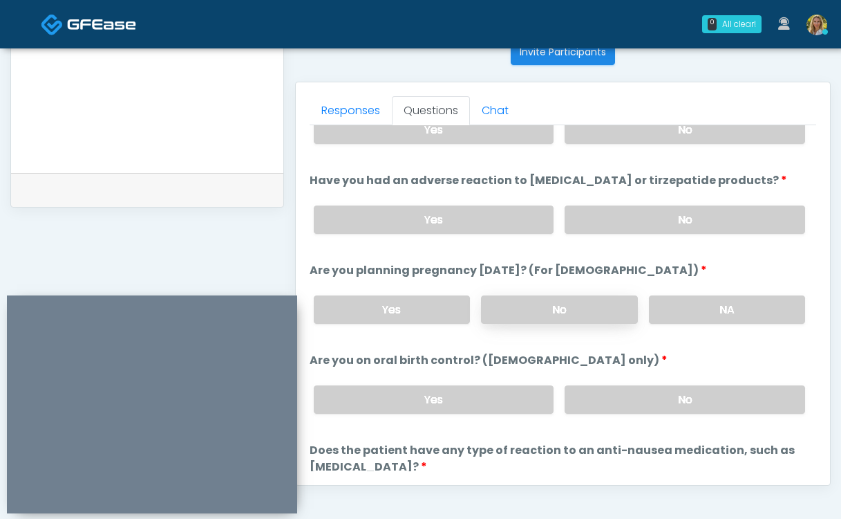
click at [588, 308] on label "No" at bounding box center [559, 309] width 156 height 28
click at [638, 398] on label "No" at bounding box center [685, 399] width 241 height 28
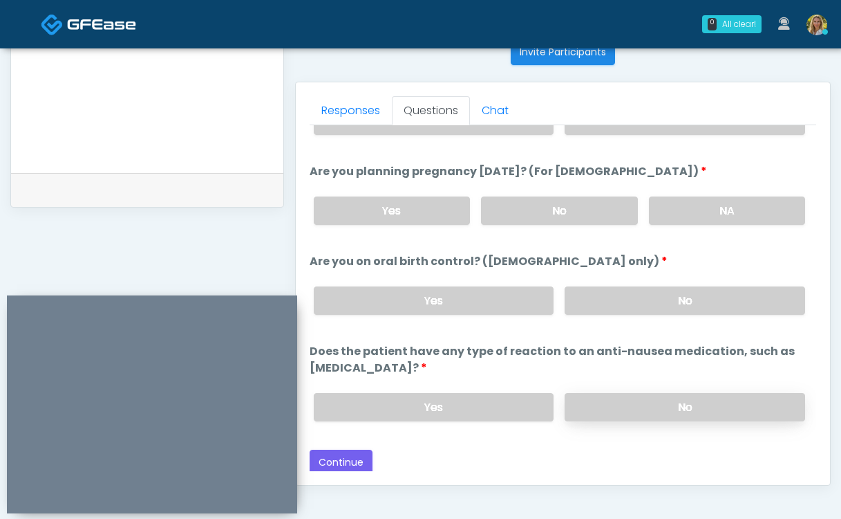
click at [628, 400] on label "No" at bounding box center [685, 407] width 241 height 28
click at [341, 457] on button "Continue" at bounding box center [341, 462] width 63 height 26
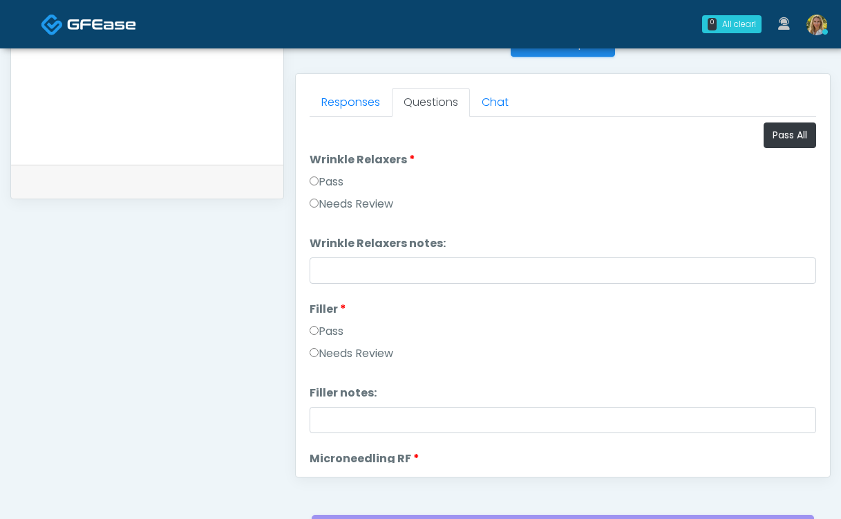
scroll to position [633, 0]
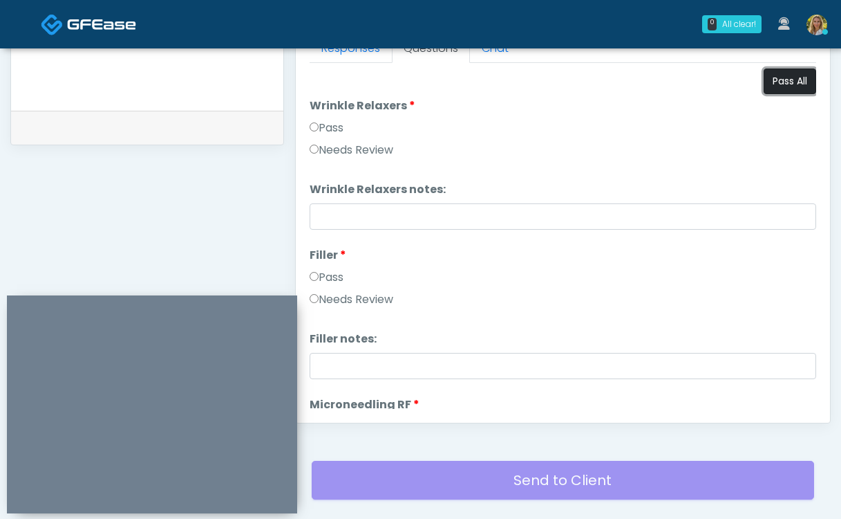
click at [776, 84] on button "Pass All" at bounding box center [790, 81] width 53 height 26
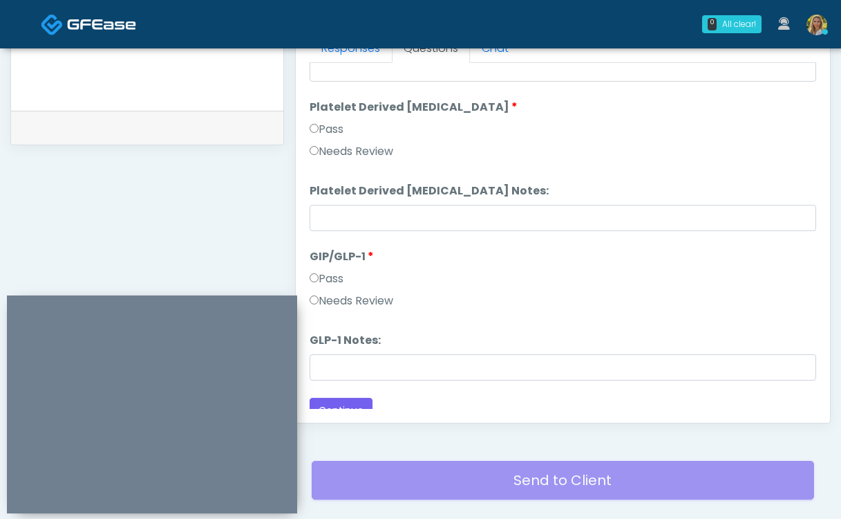
scroll to position [2723, 0]
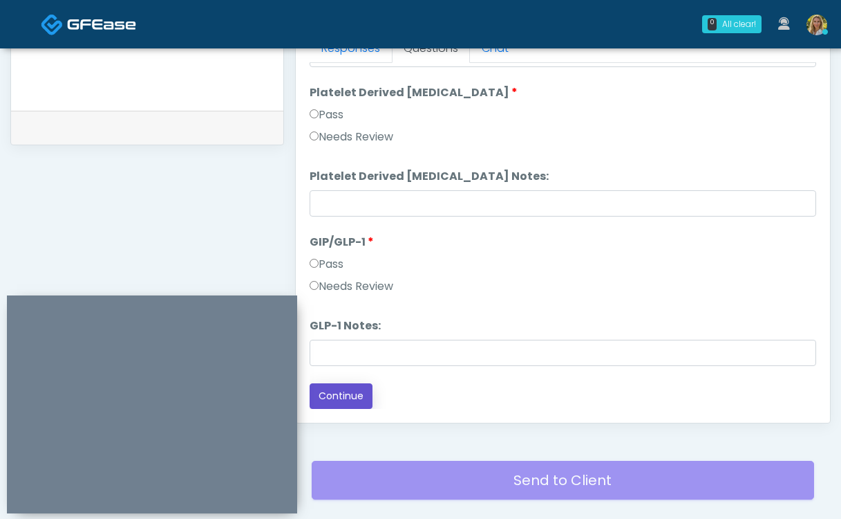
click at [351, 398] on button "Continue" at bounding box center [341, 396] width 63 height 26
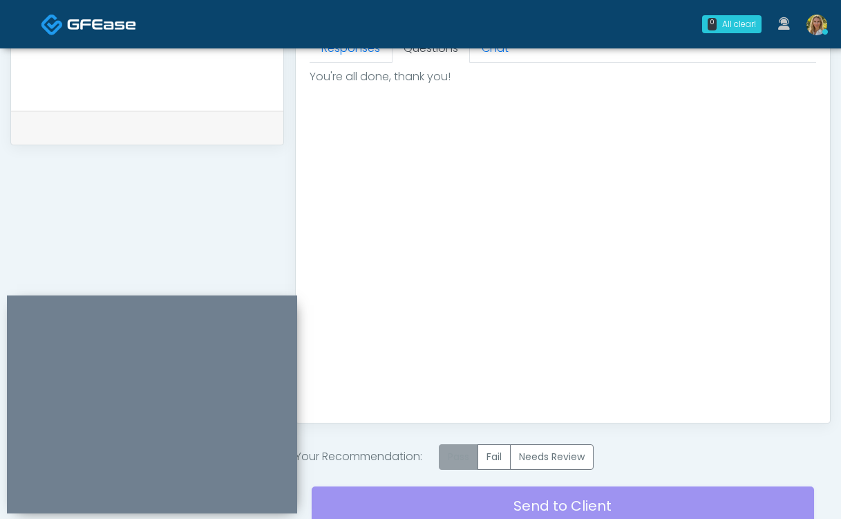
click at [467, 460] on label "Pass" at bounding box center [458, 457] width 39 height 26
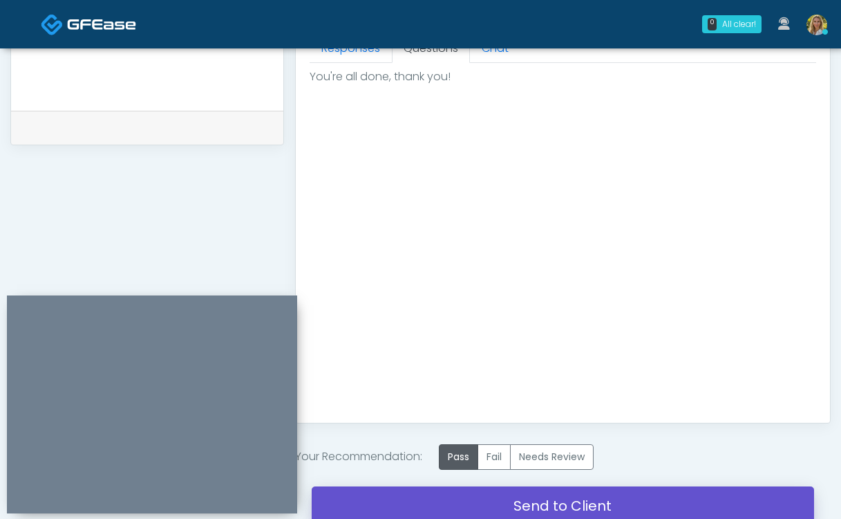
click at [482, 503] on link "Send to Client" at bounding box center [563, 505] width 503 height 39
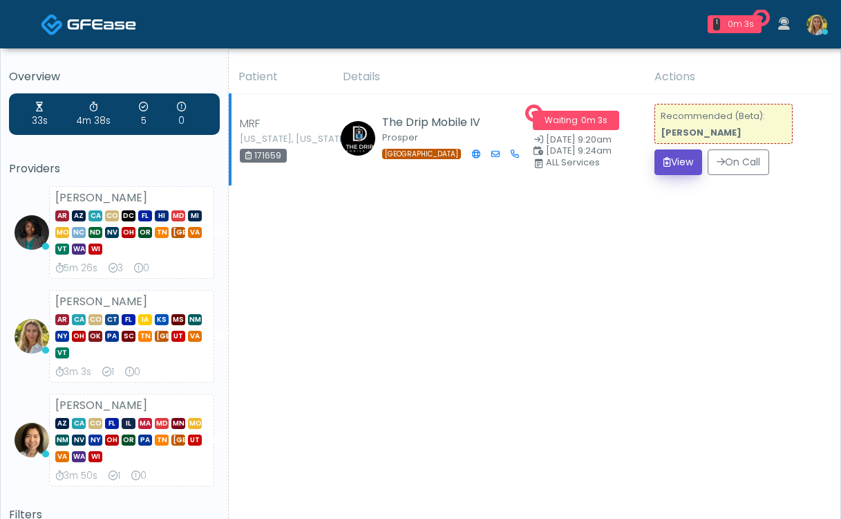
click at [682, 156] on button "View" at bounding box center [679, 162] width 48 height 26
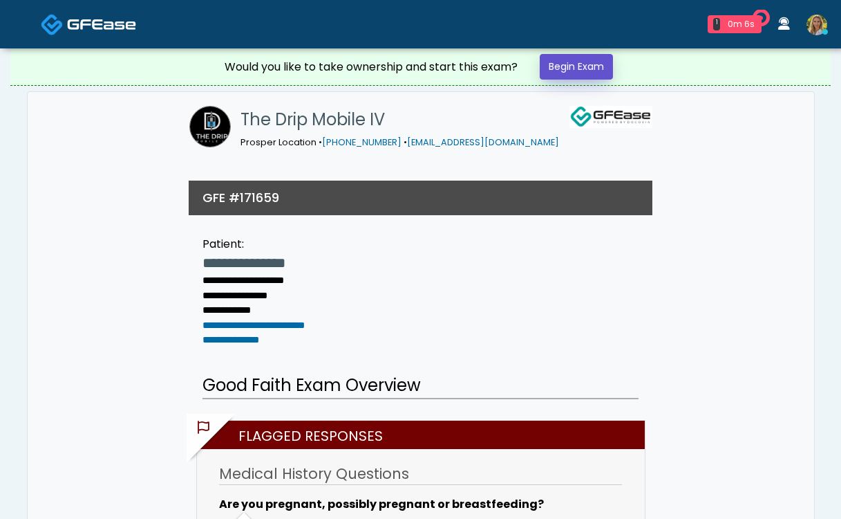
click at [580, 61] on link "Begin Exam" at bounding box center [576, 67] width 73 height 26
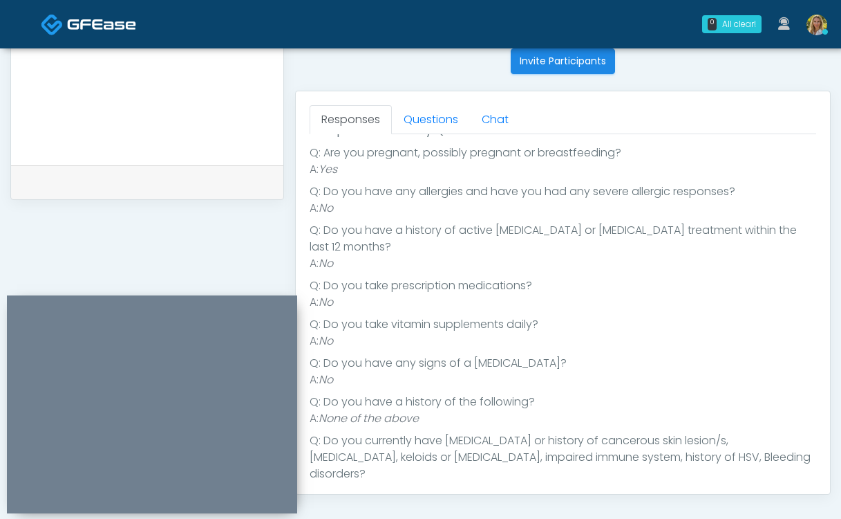
scroll to position [171, 0]
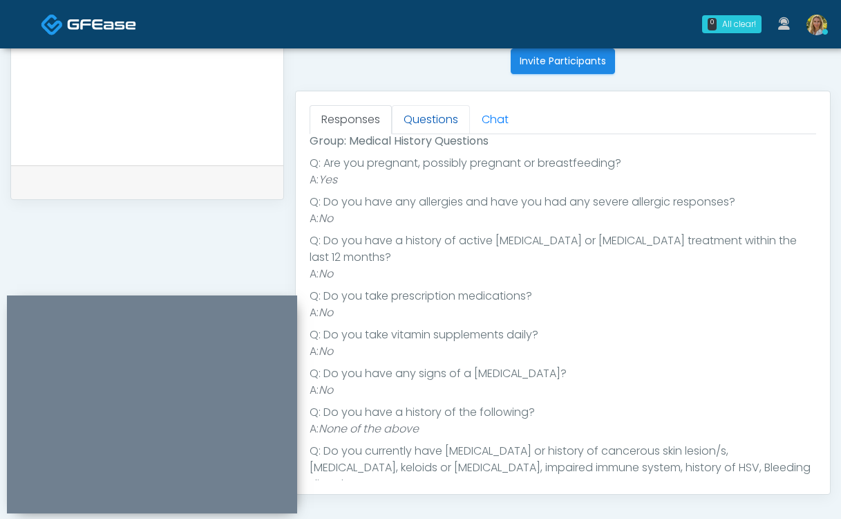
click at [429, 122] on link "Questions" at bounding box center [431, 119] width 78 height 29
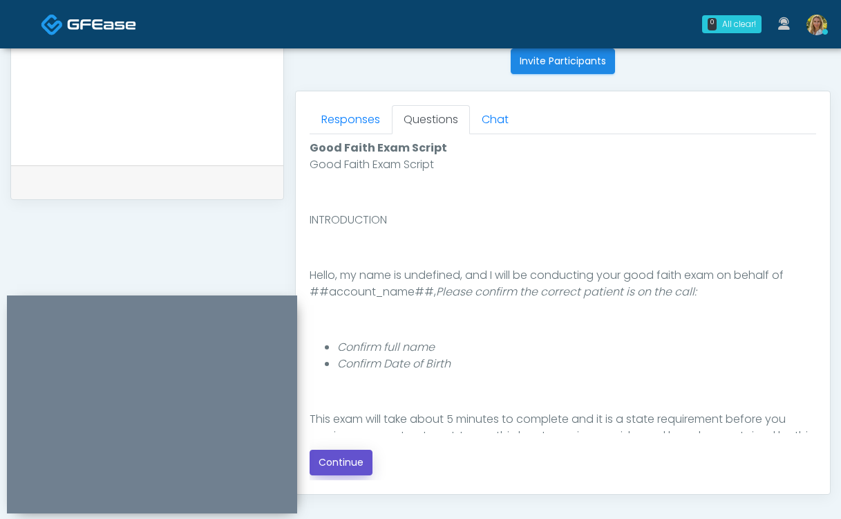
click at [352, 460] on button "Continue" at bounding box center [341, 462] width 63 height 26
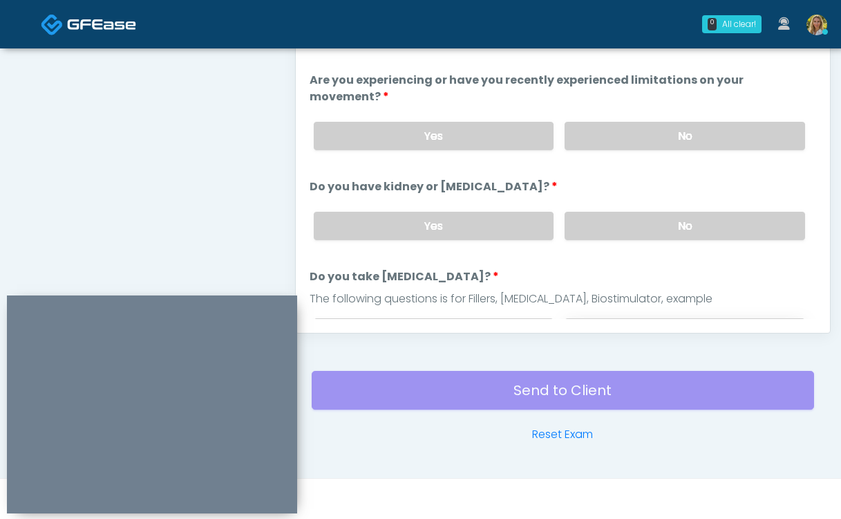
click at [644, 318] on label "No" at bounding box center [685, 332] width 241 height 28
click at [631, 212] on label "No" at bounding box center [685, 226] width 241 height 28
click at [635, 122] on label "No" at bounding box center [685, 136] width 241 height 28
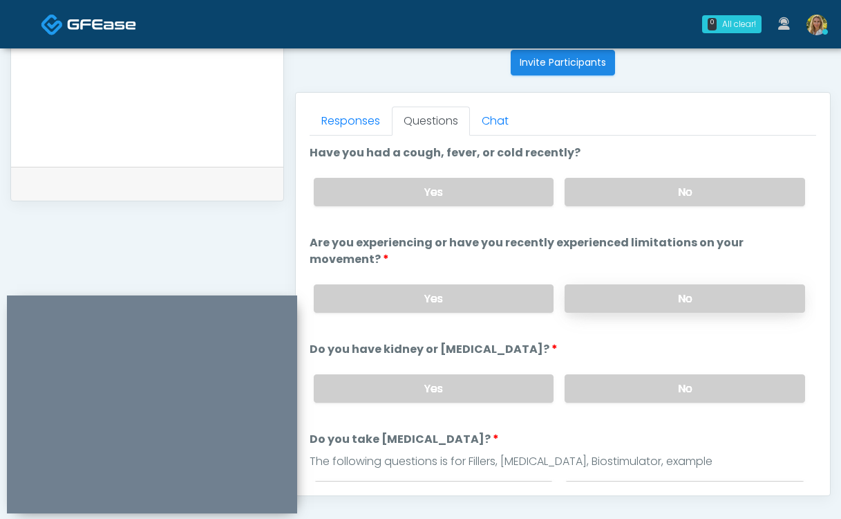
scroll to position [552, 0]
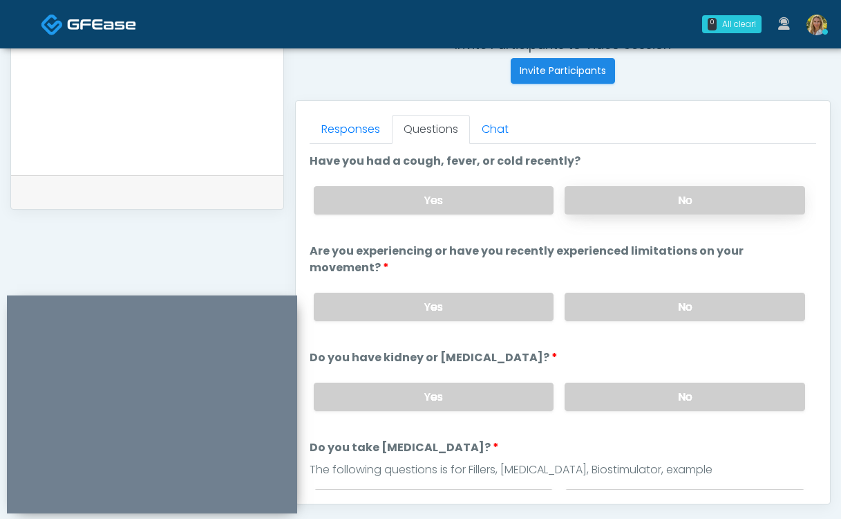
click at [635, 200] on label "No" at bounding box center [685, 200] width 241 height 28
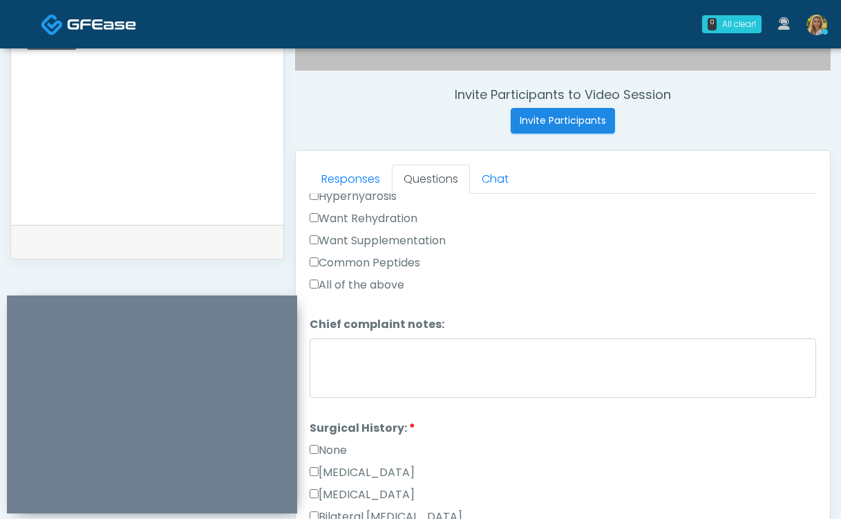
scroll to position [546, 0]
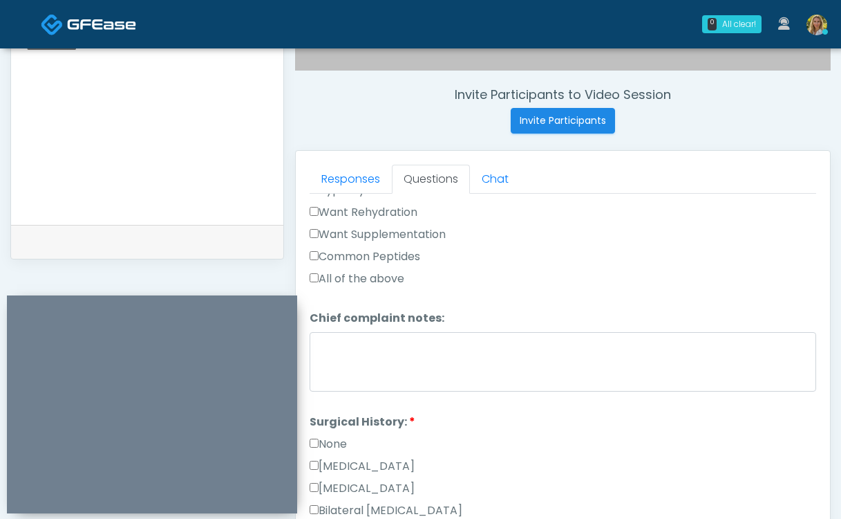
click at [323, 436] on label "None" at bounding box center [328, 444] width 37 height 17
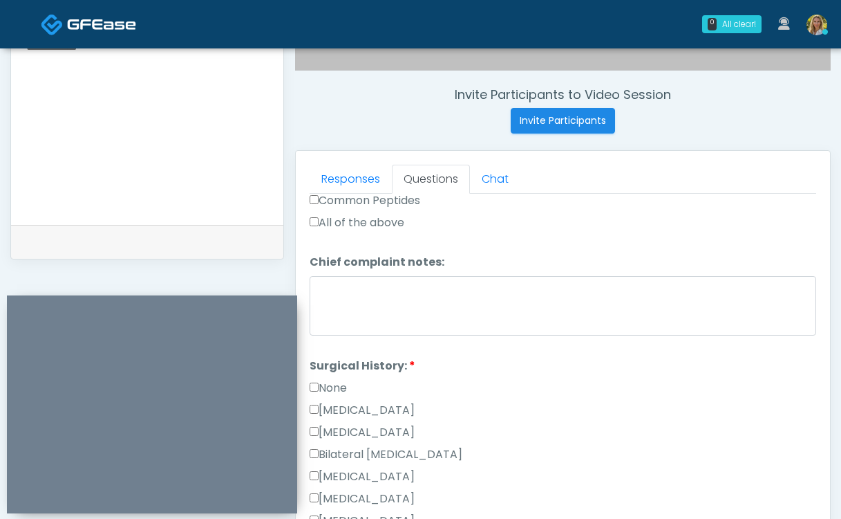
scroll to position [604, 0]
click at [330, 378] on label "None" at bounding box center [328, 386] width 37 height 17
click at [368, 400] on label "Cesarean Section" at bounding box center [362, 408] width 105 height 17
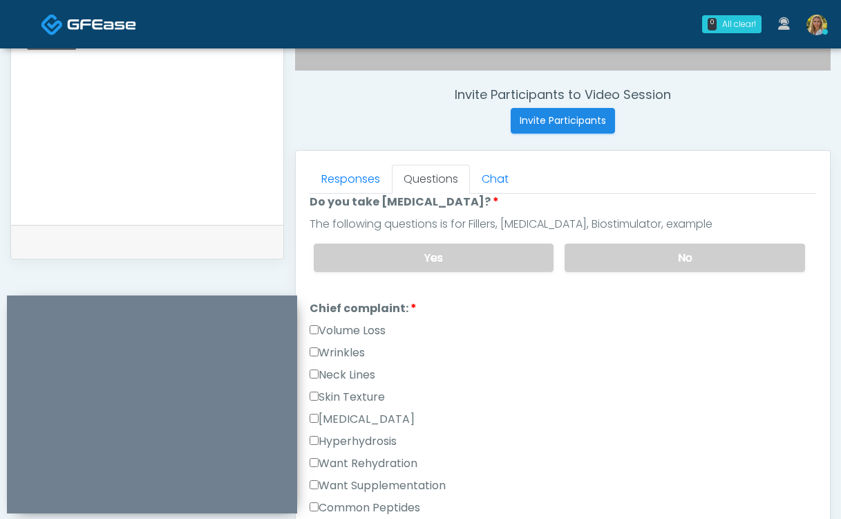
scroll to position [296, 0]
click at [360, 321] on label "Volume Loss" at bounding box center [348, 329] width 76 height 17
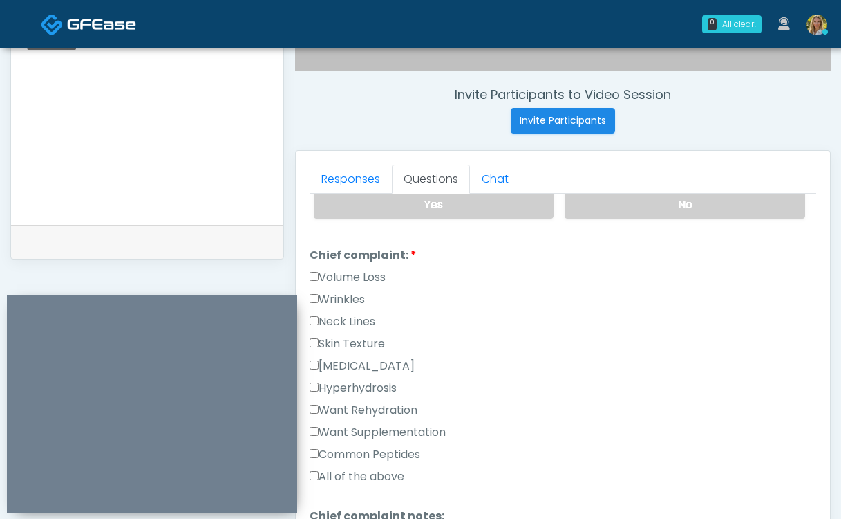
scroll to position [351, 0]
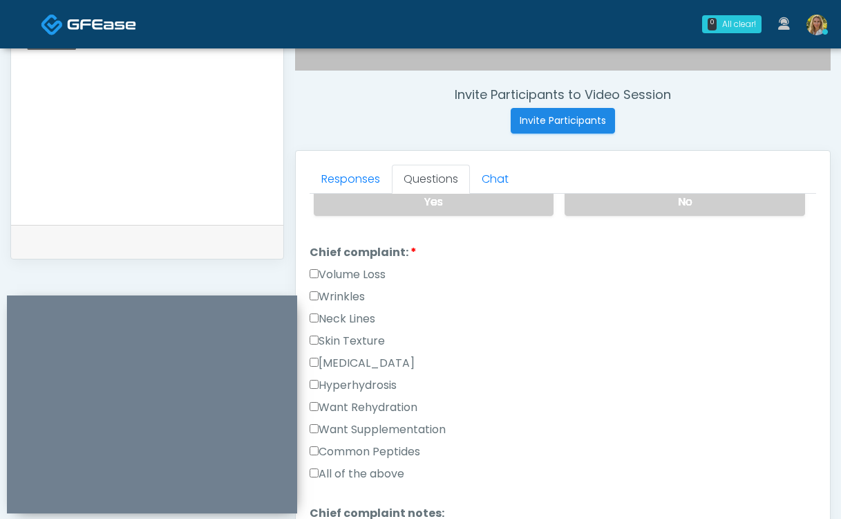
click at [355, 399] on label "Want Rehydration" at bounding box center [364, 407] width 108 height 17
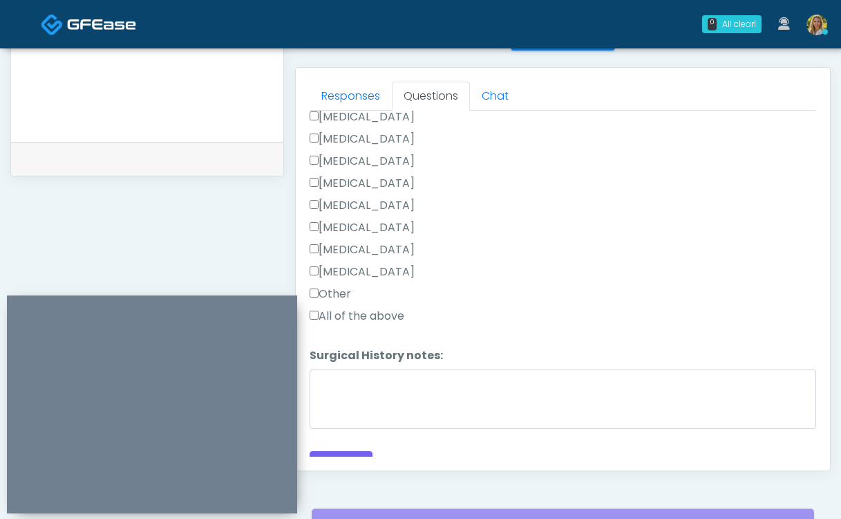
scroll to position [586, 0]
click at [360, 450] on button "Continue" at bounding box center [341, 463] width 63 height 26
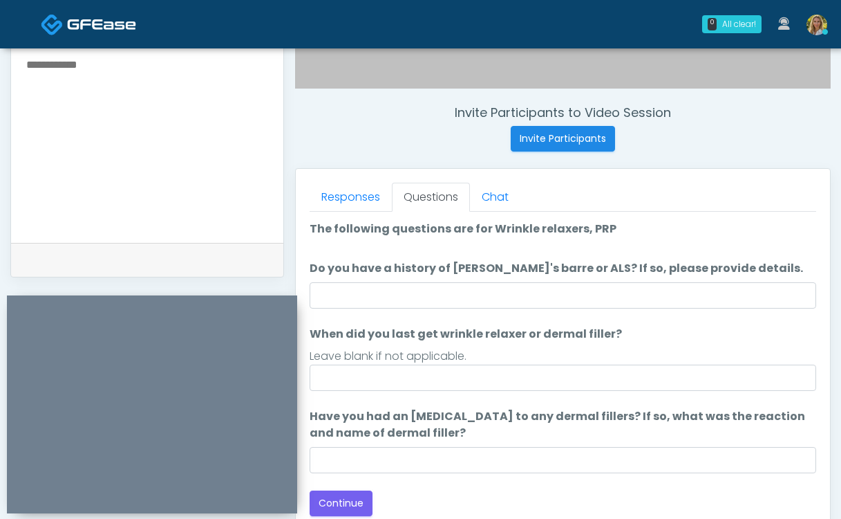
scroll to position [486, 0]
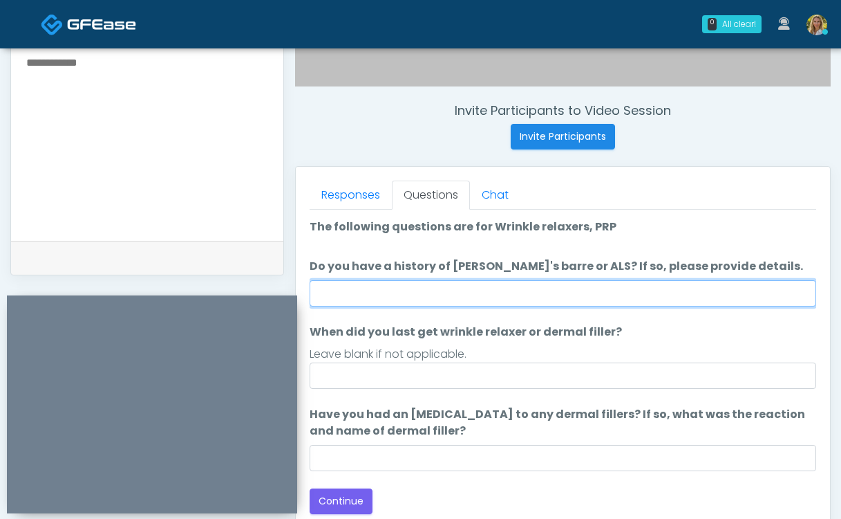
click at [416, 289] on input "Do you have a history of Guillain's barre or ALS? If so, please provide details." at bounding box center [563, 293] width 507 height 26
type input "**"
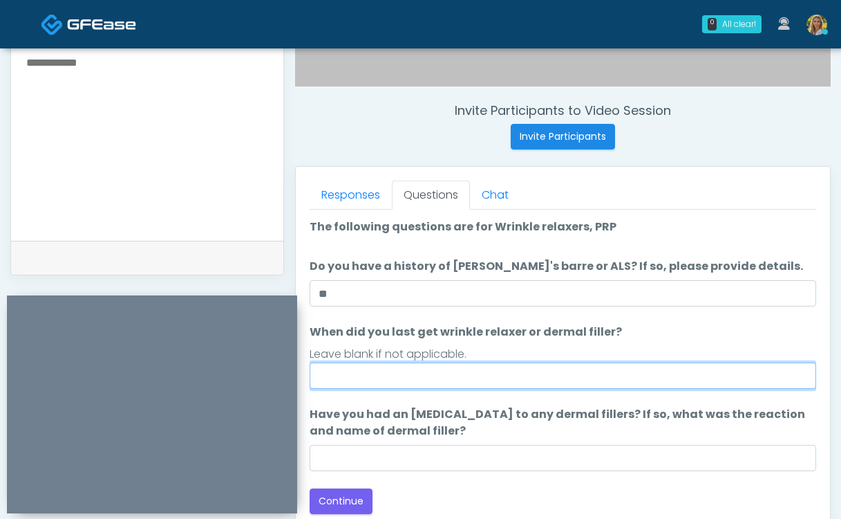
click at [454, 374] on input "When did you last get wrinkle relaxer or dermal filler?" at bounding box center [563, 375] width 507 height 26
type input "**"
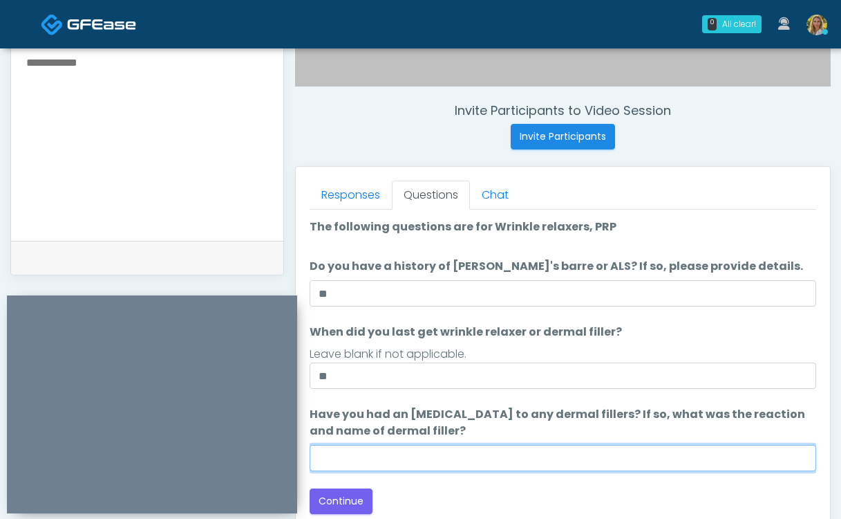
click at [465, 457] on input "Have you had an allergic response to any dermal fillers? If so, what was the re…" at bounding box center [563, 458] width 507 height 26
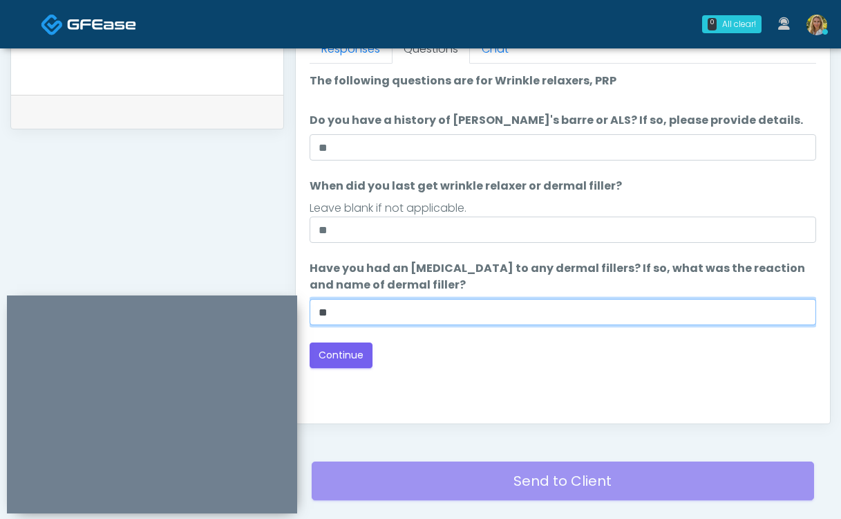
scroll to position [638, 0]
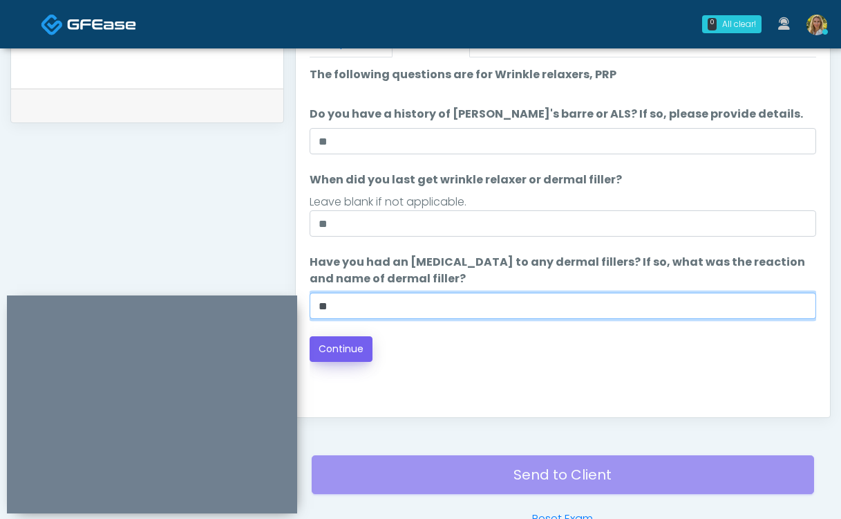
type input "**"
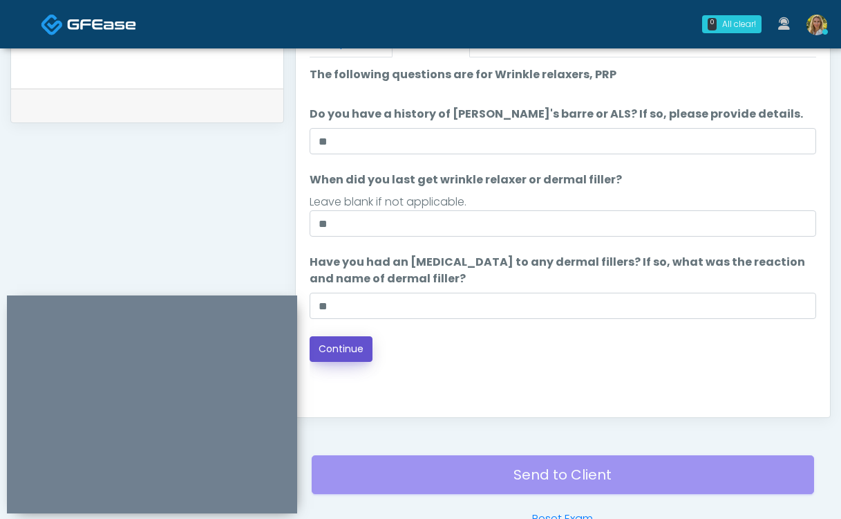
click at [353, 344] on button "Continue" at bounding box center [341, 349] width 63 height 26
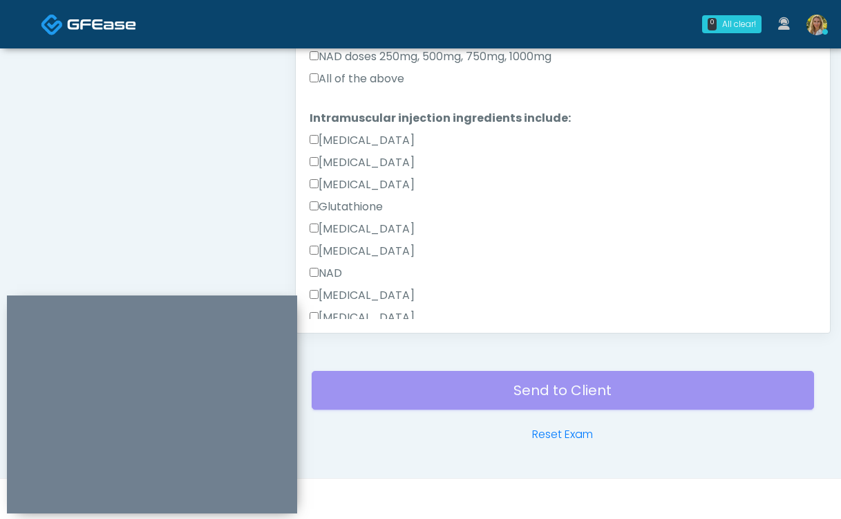
scroll to position [701, 0]
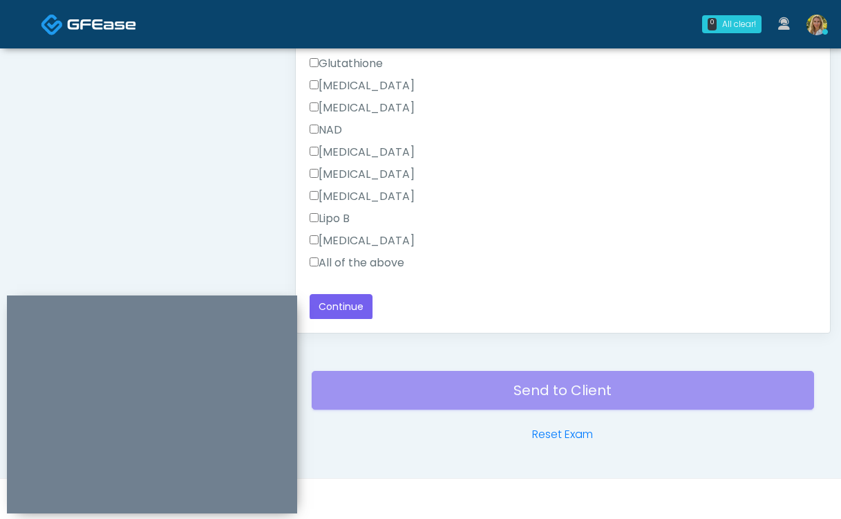
click at [355, 270] on label "All of the above" at bounding box center [357, 262] width 95 height 17
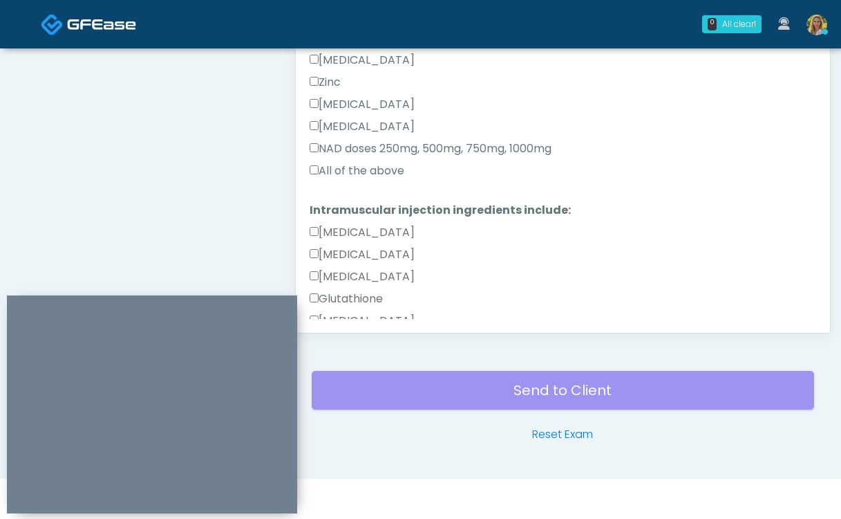
click at [342, 171] on label "All of the above" at bounding box center [357, 170] width 95 height 17
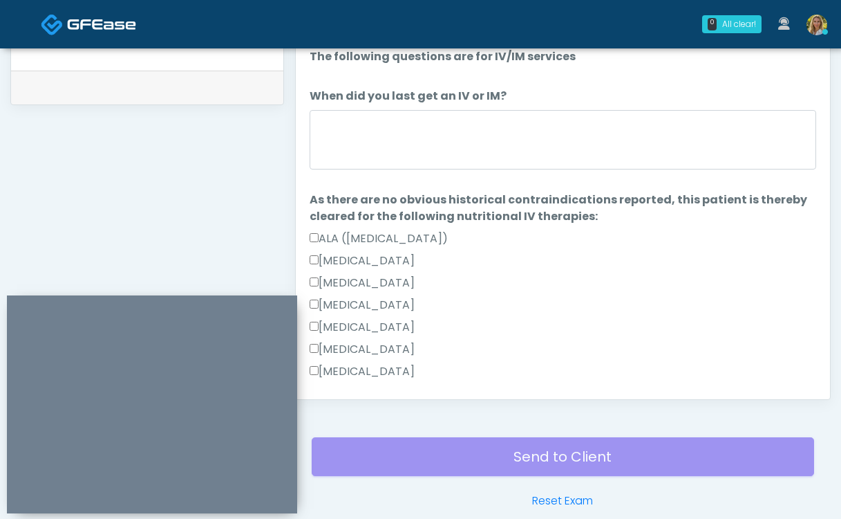
scroll to position [655, 0]
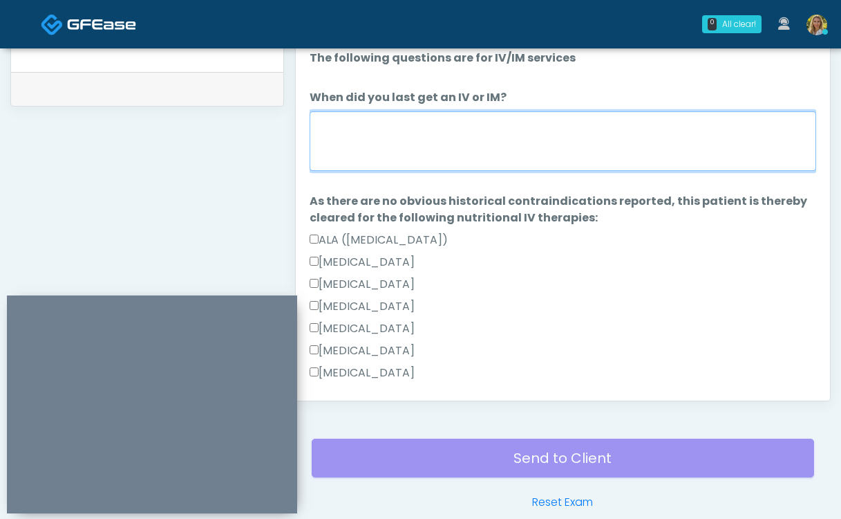
click at [350, 143] on textarea "When did you last get an IV or IM?" at bounding box center [563, 140] width 507 height 59
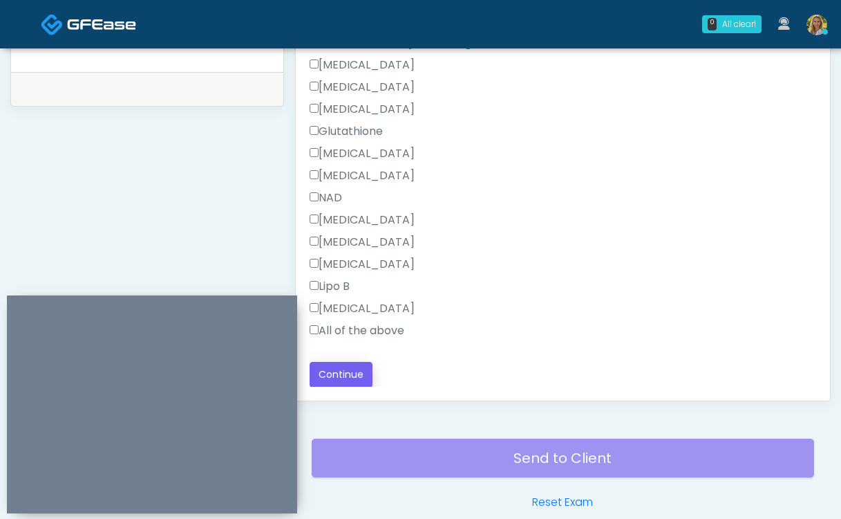
type textarea "***"
click at [351, 366] on button "Continue" at bounding box center [341, 375] width 63 height 26
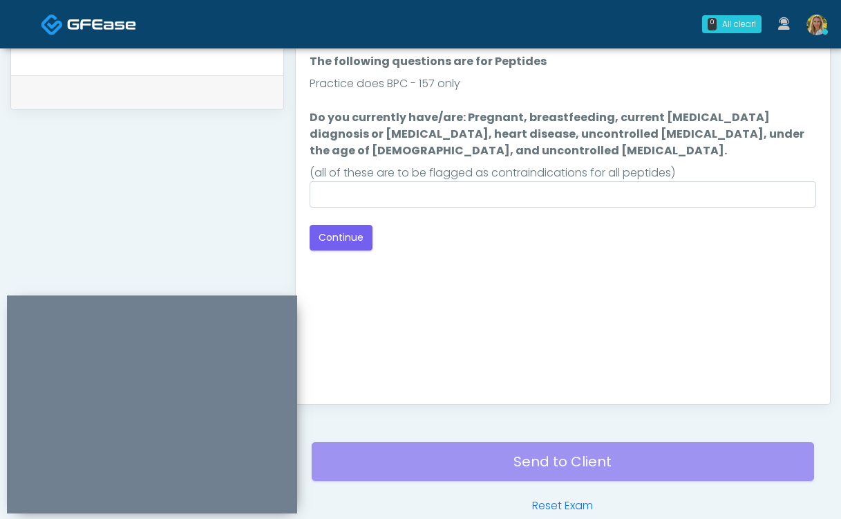
scroll to position [653, 0]
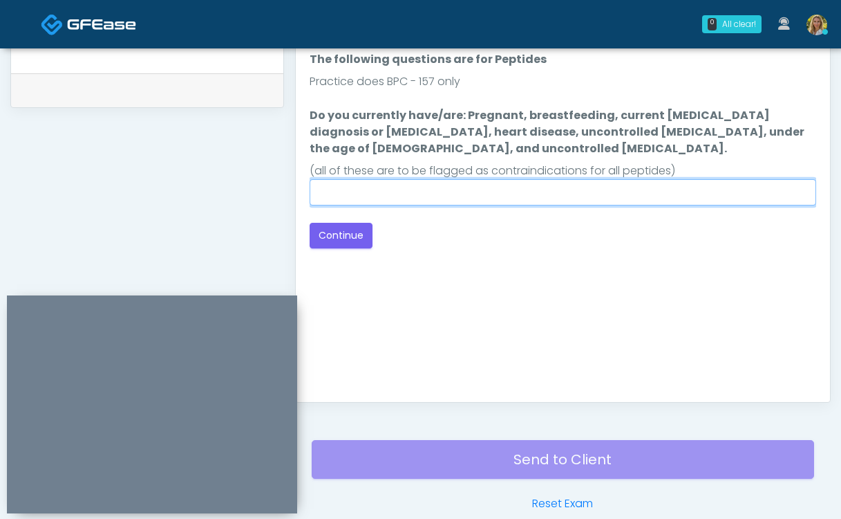
click at [456, 180] on input "Do you currently have/are: Pregnant, breastfeeding, current cancer diagnosis or…" at bounding box center [563, 192] width 507 height 26
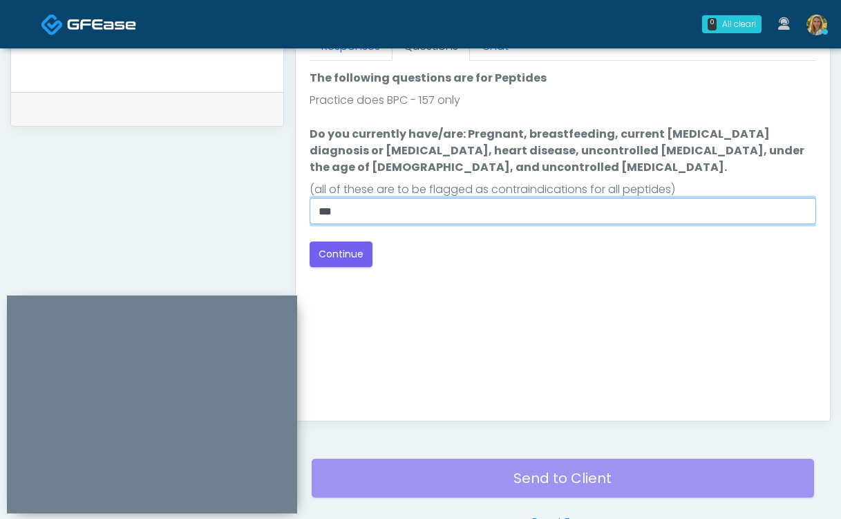
scroll to position [671, 0]
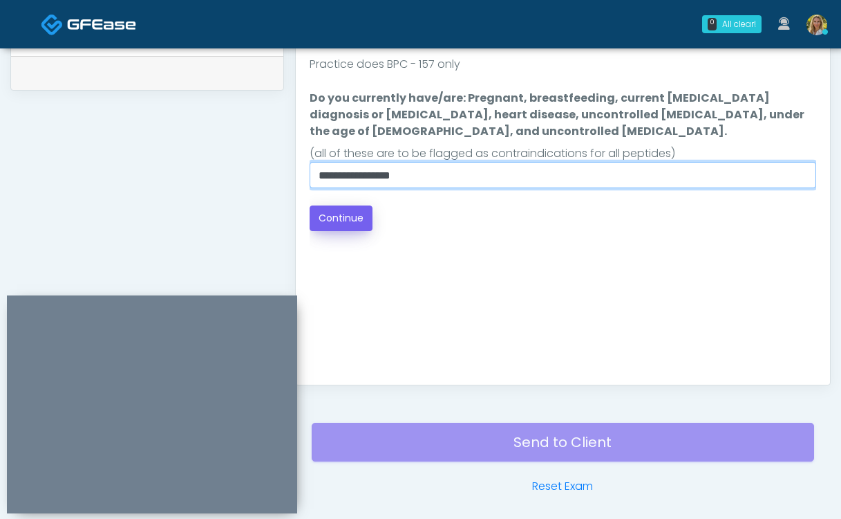
type input "**********"
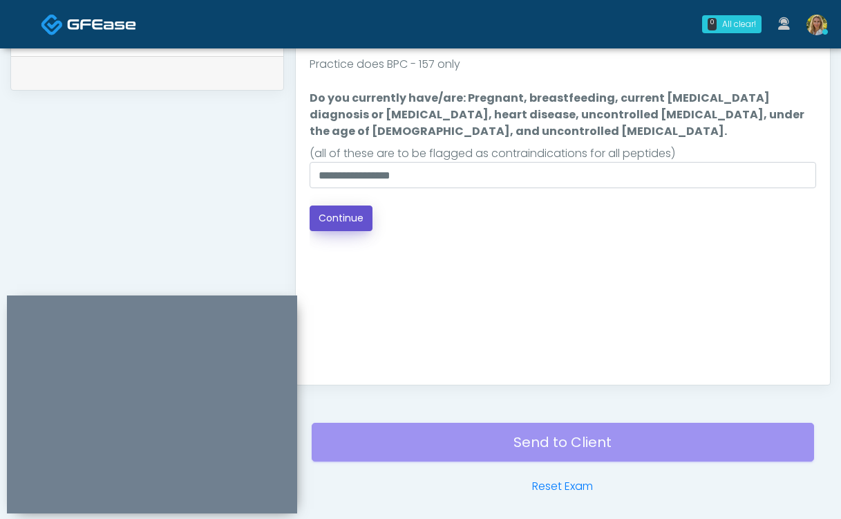
click at [357, 220] on button "Continue" at bounding box center [341, 218] width 63 height 26
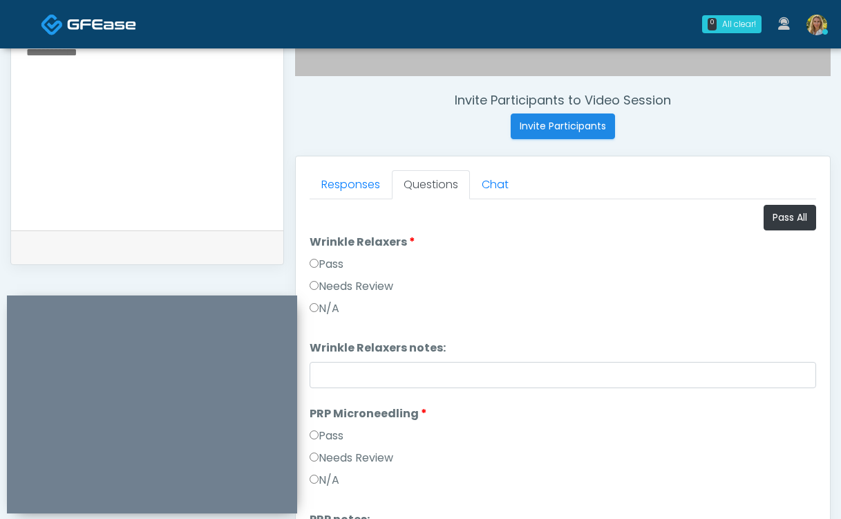
scroll to position [483, 0]
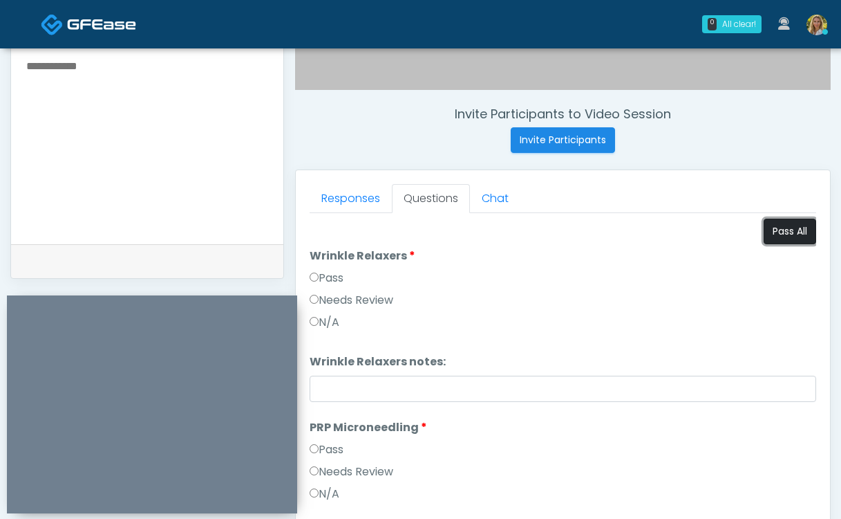
click at [788, 241] on button "Pass All" at bounding box center [790, 231] width 53 height 26
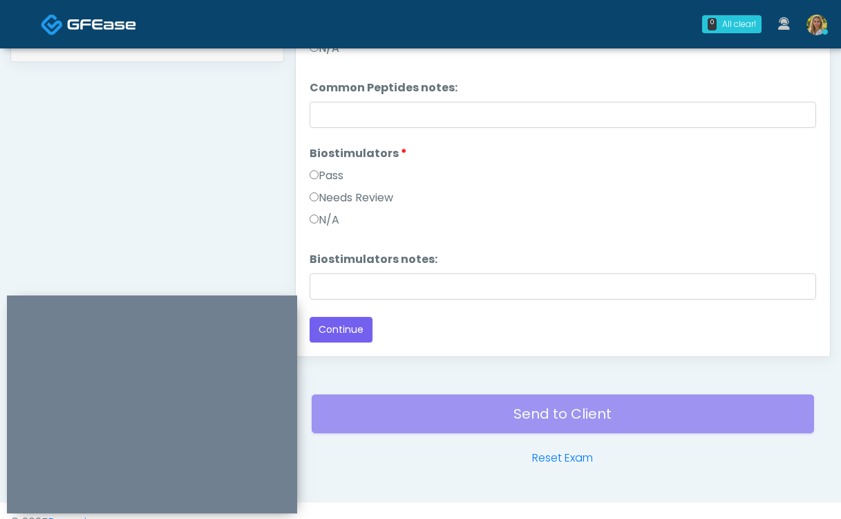
scroll to position [704, 0]
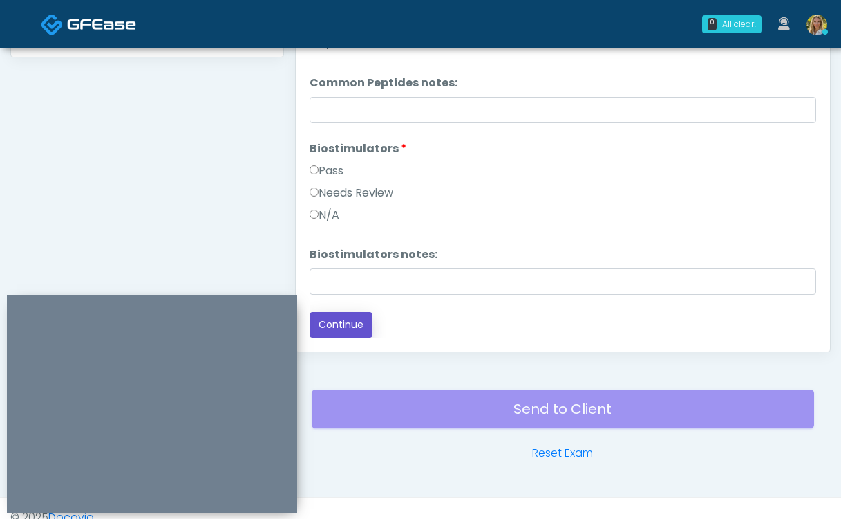
click at [353, 323] on button "Continue" at bounding box center [341, 325] width 63 height 26
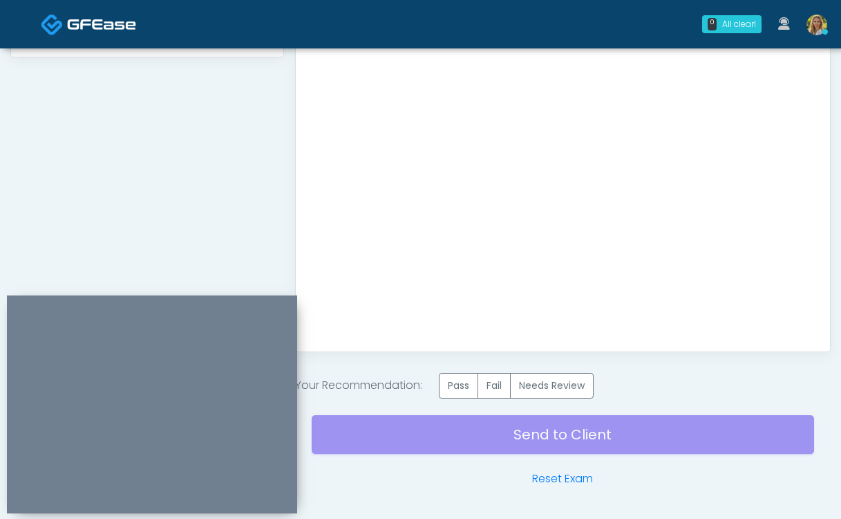
scroll to position [0, 0]
click at [467, 381] on label "Pass" at bounding box center [458, 386] width 39 height 26
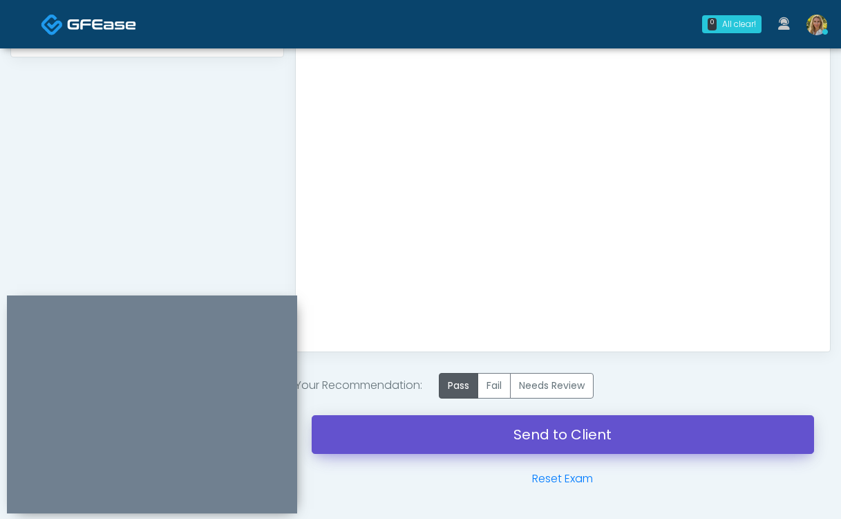
click at [438, 433] on link "Send to Client" at bounding box center [563, 434] width 503 height 39
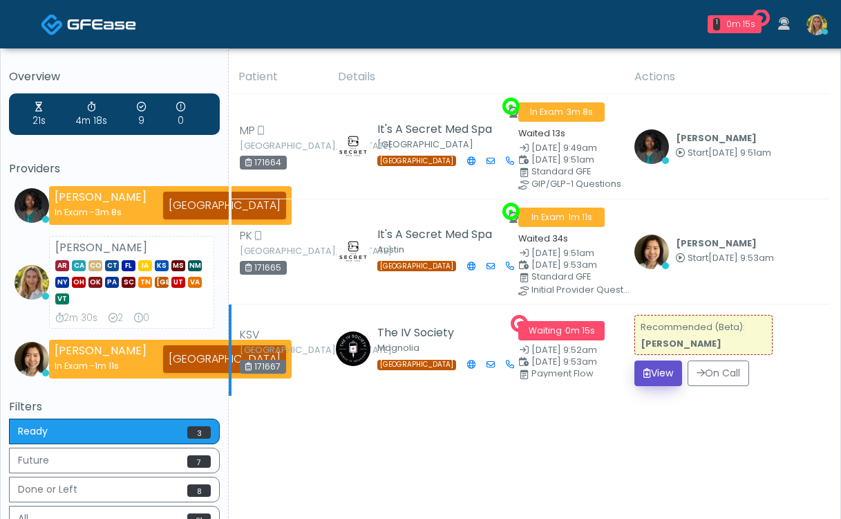
click at [655, 364] on button "View" at bounding box center [659, 373] width 48 height 26
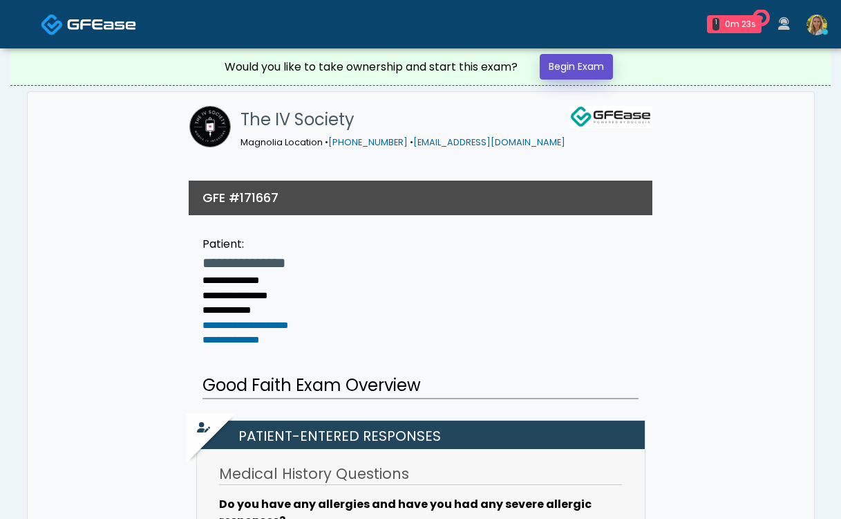
click at [562, 72] on link "Begin Exam" at bounding box center [576, 67] width 73 height 26
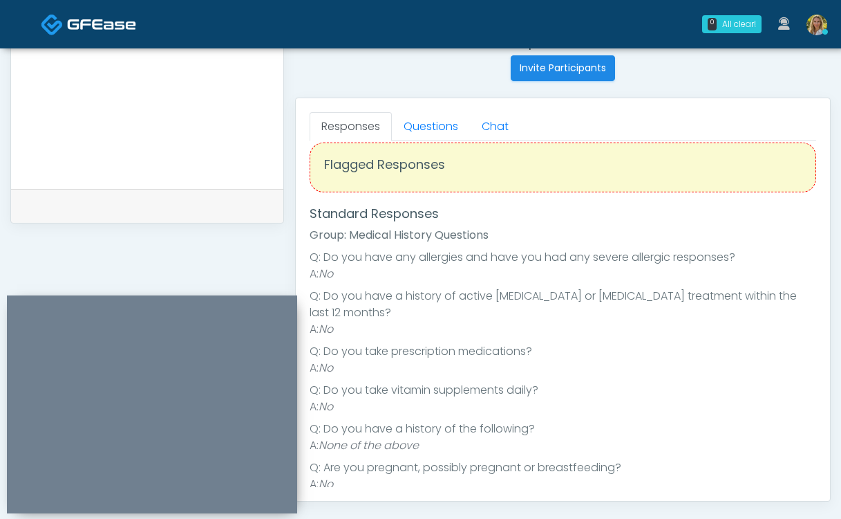
scroll to position [556, 0]
click at [430, 126] on link "Questions" at bounding box center [431, 125] width 78 height 29
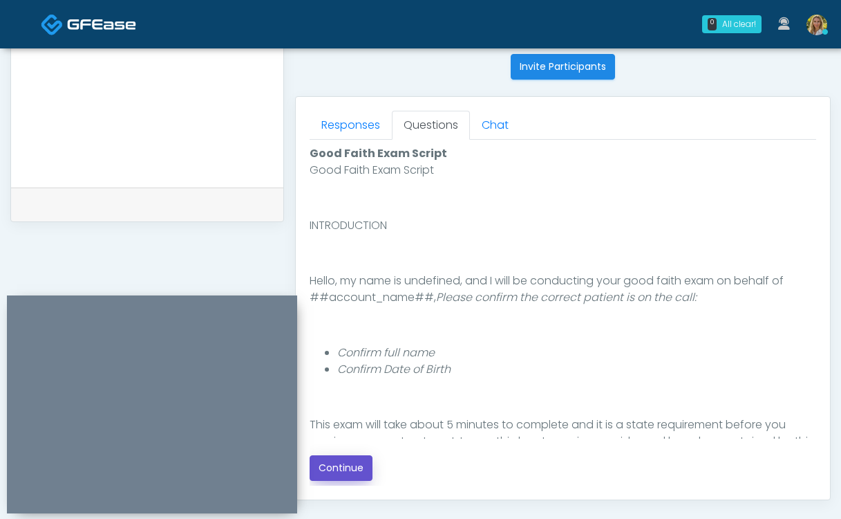
click at [327, 476] on button "Continue" at bounding box center [341, 468] width 63 height 26
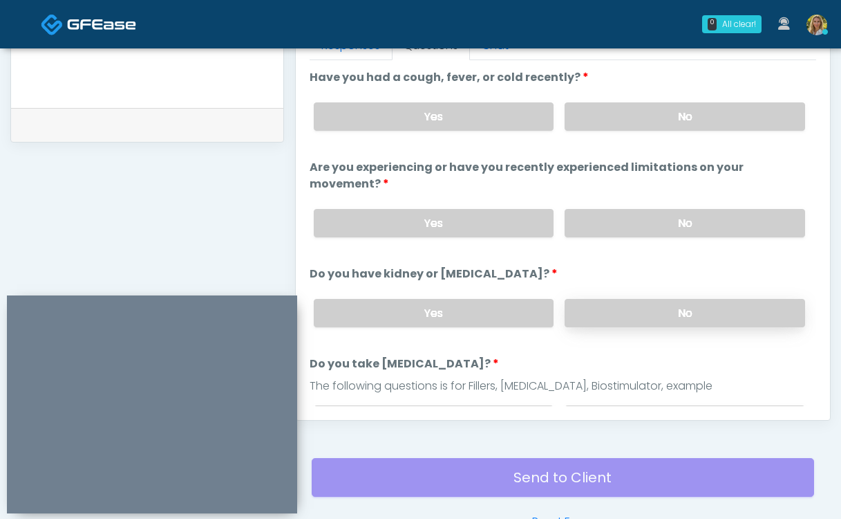
scroll to position [635, 0]
click at [637, 117] on label "No" at bounding box center [685, 116] width 241 height 28
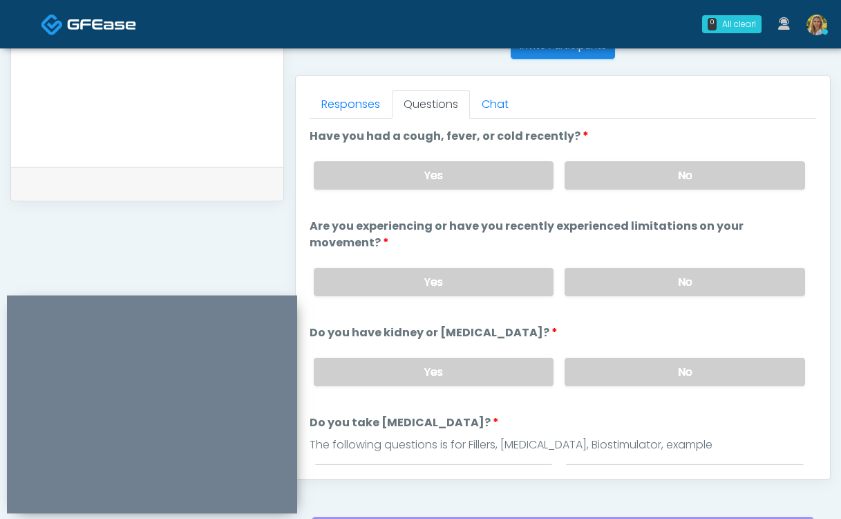
scroll to position [571, 0]
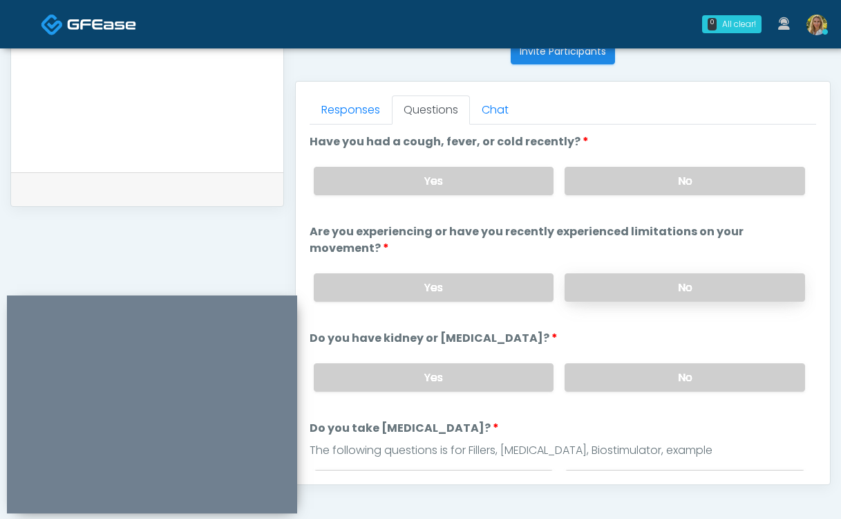
click at [617, 273] on label "No" at bounding box center [685, 287] width 241 height 28
click at [623, 363] on label "No" at bounding box center [685, 377] width 241 height 28
click at [617, 469] on label "No" at bounding box center [685, 483] width 241 height 28
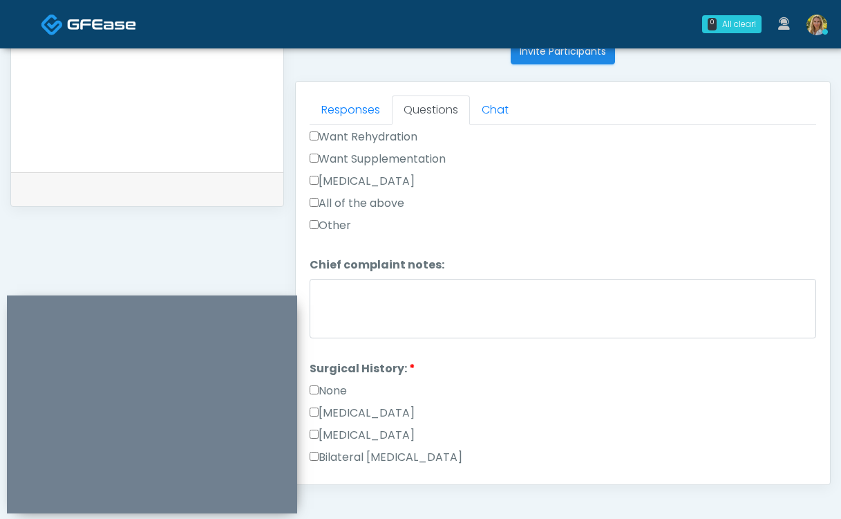
scroll to position [431, 0]
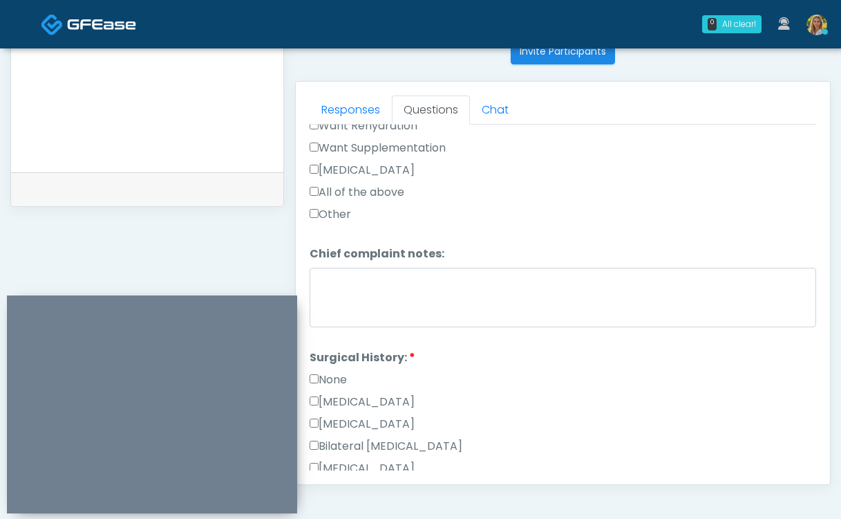
click at [333, 371] on label "None" at bounding box center [328, 379] width 37 height 17
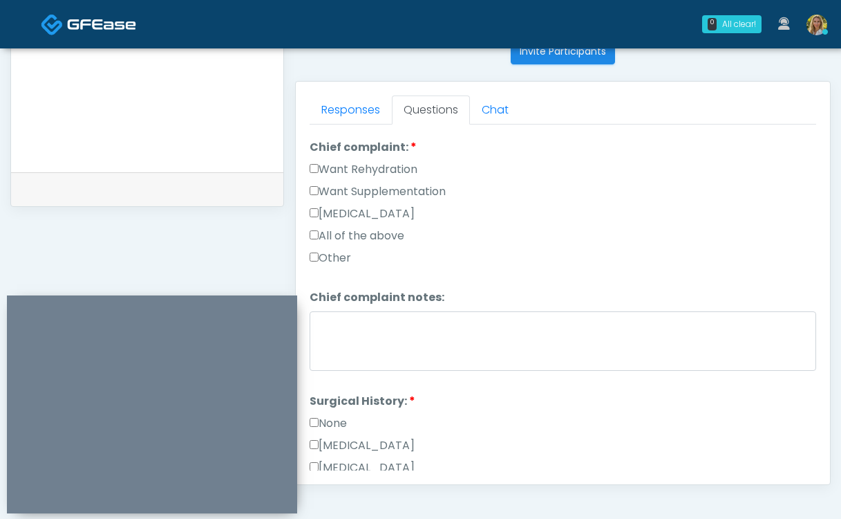
scroll to position [385, 0]
click at [357, 163] on label "Want Rehydration" at bounding box center [364, 171] width 108 height 17
click at [357, 185] on label "Want Supplementation" at bounding box center [378, 193] width 136 height 17
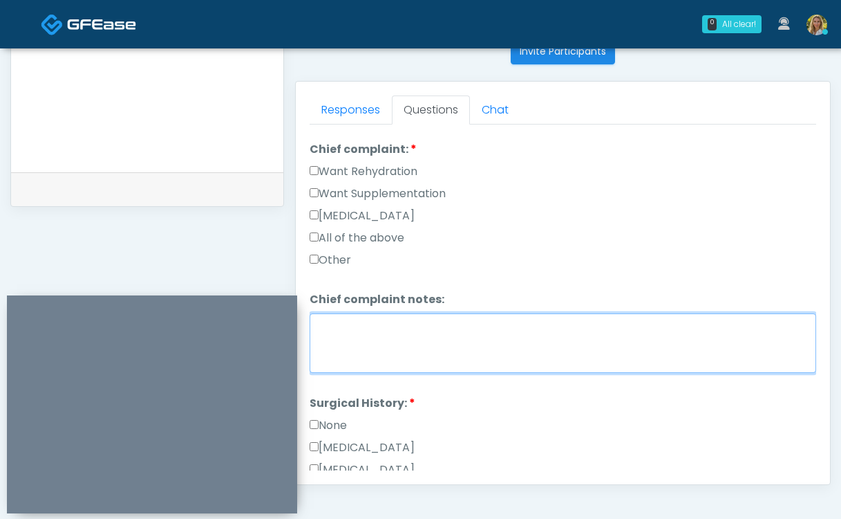
click at [363, 352] on textarea "Chief complaint notes:" at bounding box center [563, 342] width 507 height 59
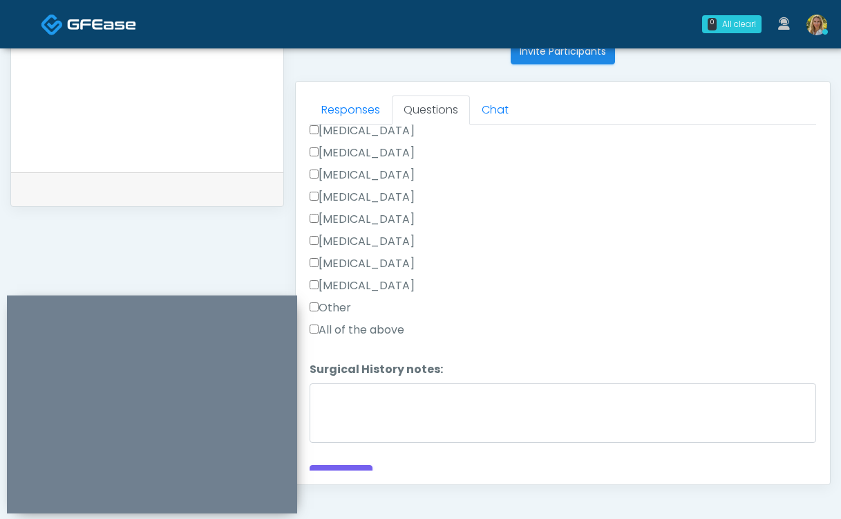
scroll to position [767, 0]
type textarea "***"
click at [351, 465] on button "Continue" at bounding box center [341, 478] width 63 height 26
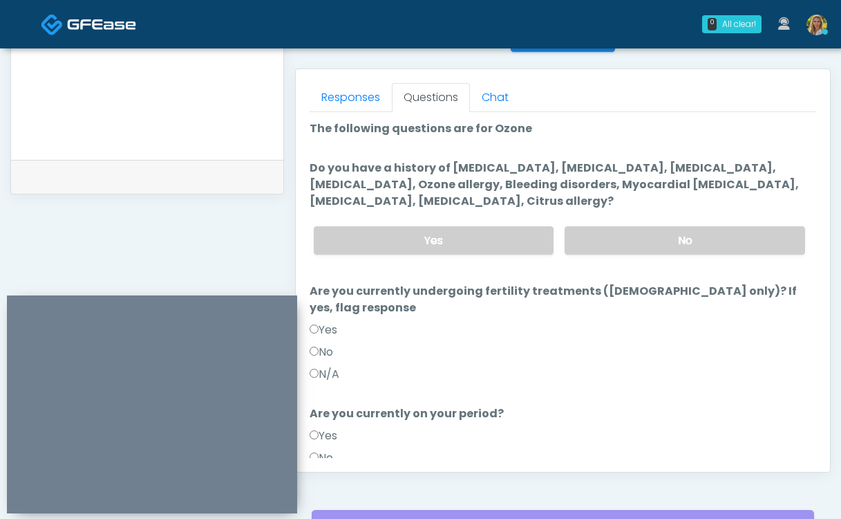
scroll to position [579, 0]
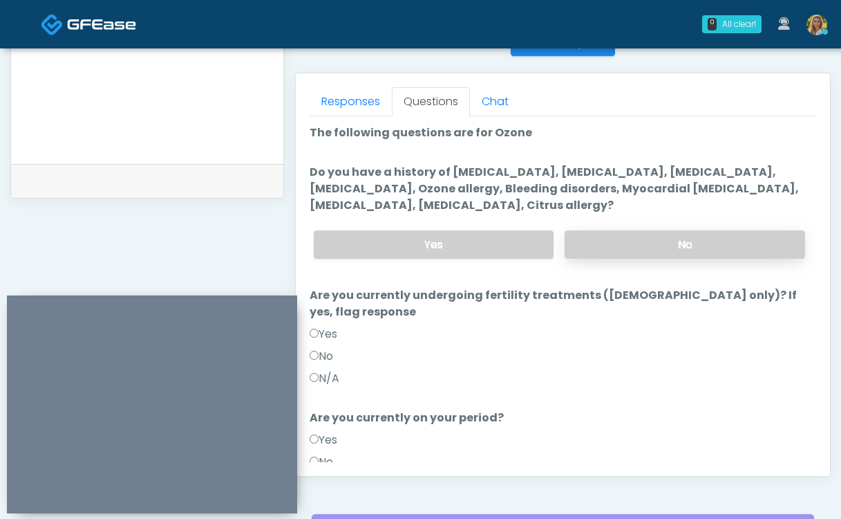
click at [628, 249] on label "No" at bounding box center [685, 244] width 241 height 28
click at [324, 348] on label "No" at bounding box center [322, 356] width 24 height 17
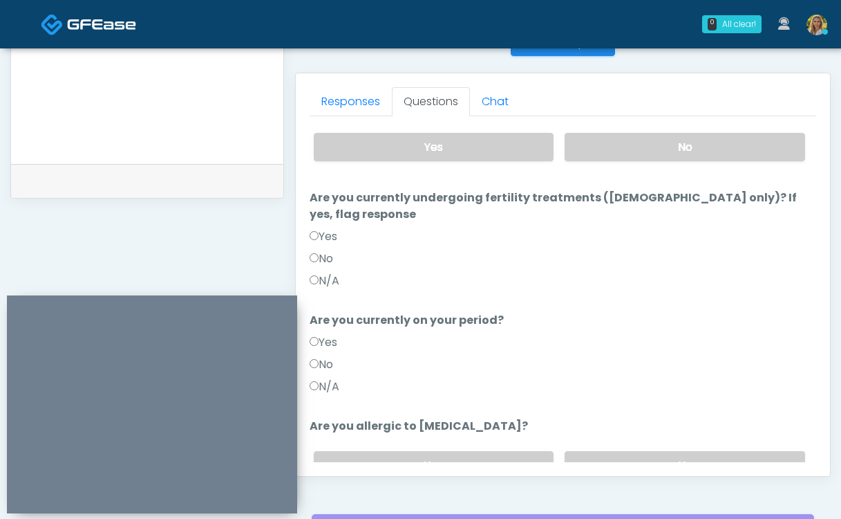
scroll to position [104, 0]
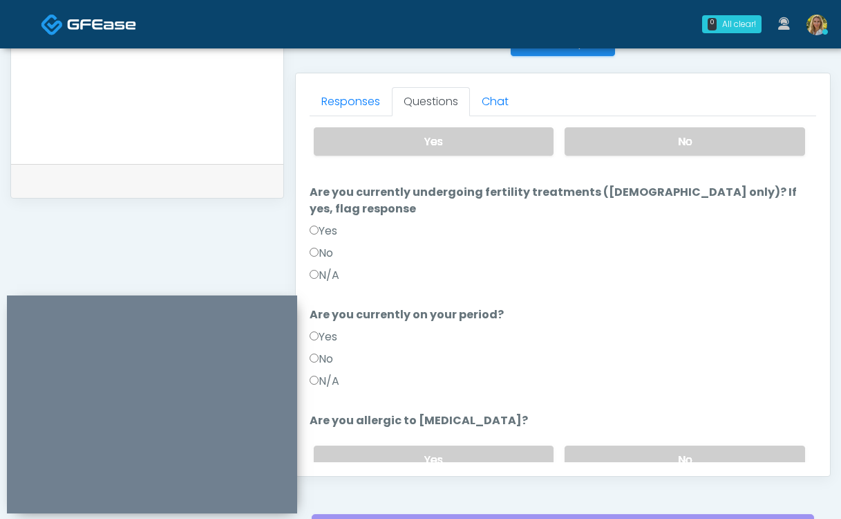
click at [322, 351] on label "No" at bounding box center [322, 359] width 24 height 17
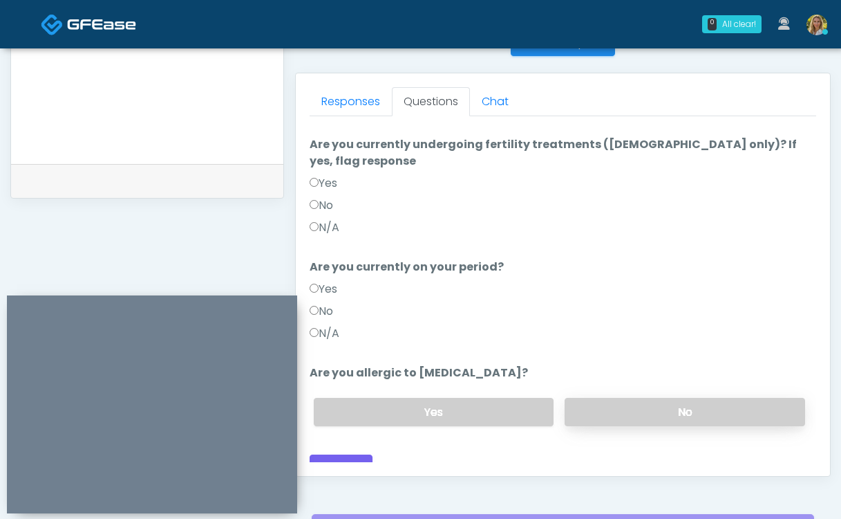
click at [642, 398] on label "No" at bounding box center [685, 412] width 241 height 28
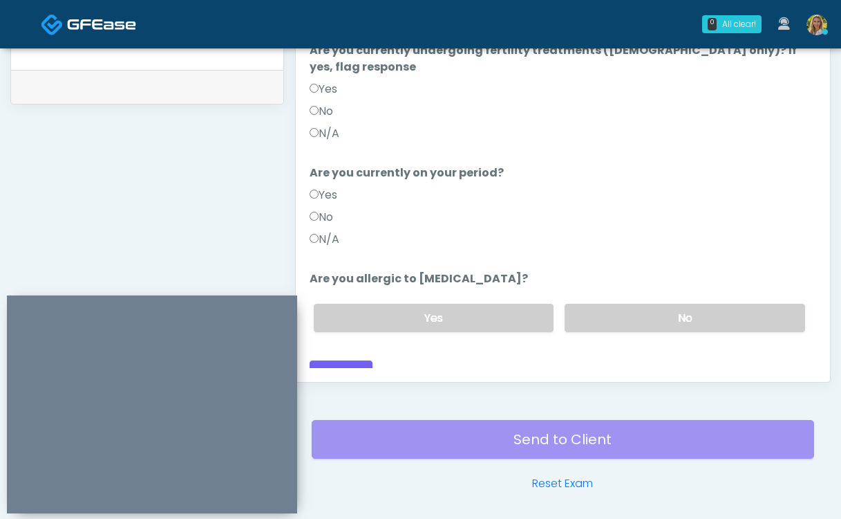
scroll to position [698, 0]
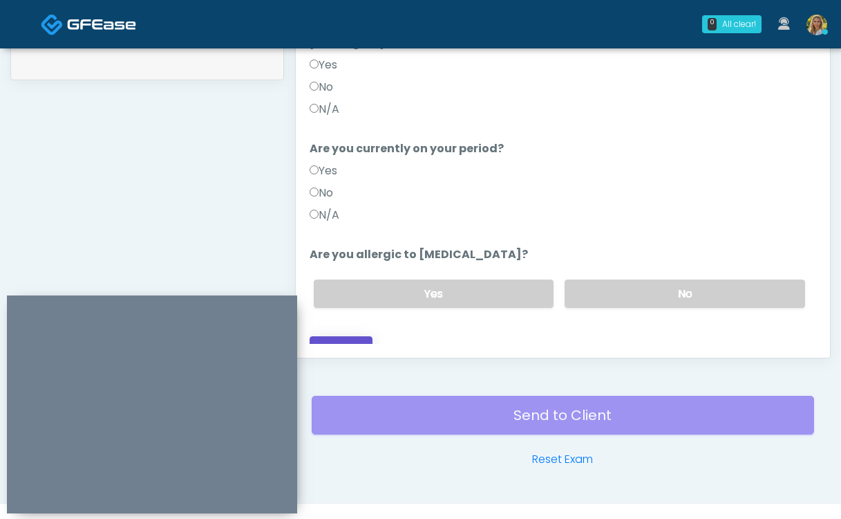
click at [353, 336] on button "Continue" at bounding box center [341, 349] width 63 height 26
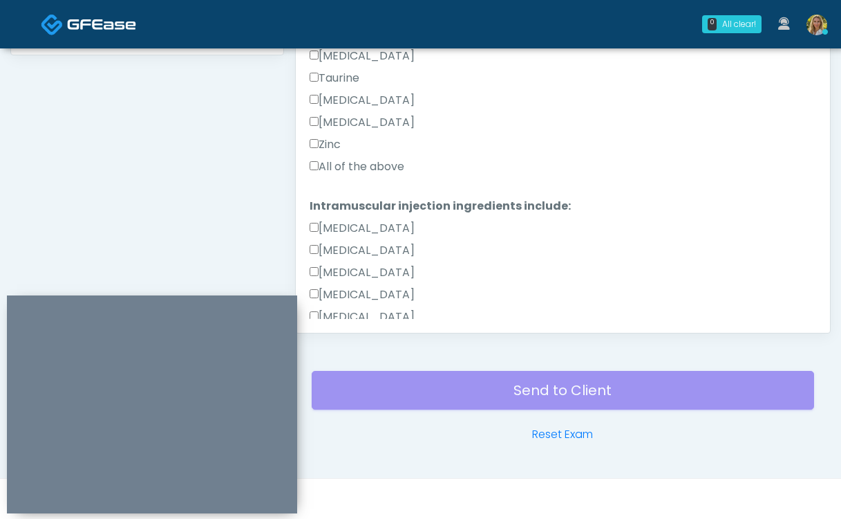
click at [375, 162] on label "All of the above" at bounding box center [357, 166] width 95 height 17
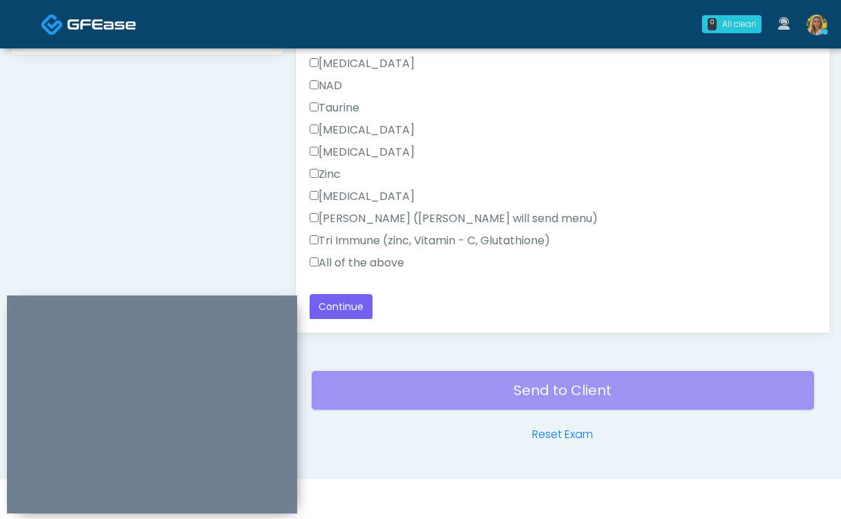
click at [373, 264] on label "All of the above" at bounding box center [357, 262] width 95 height 17
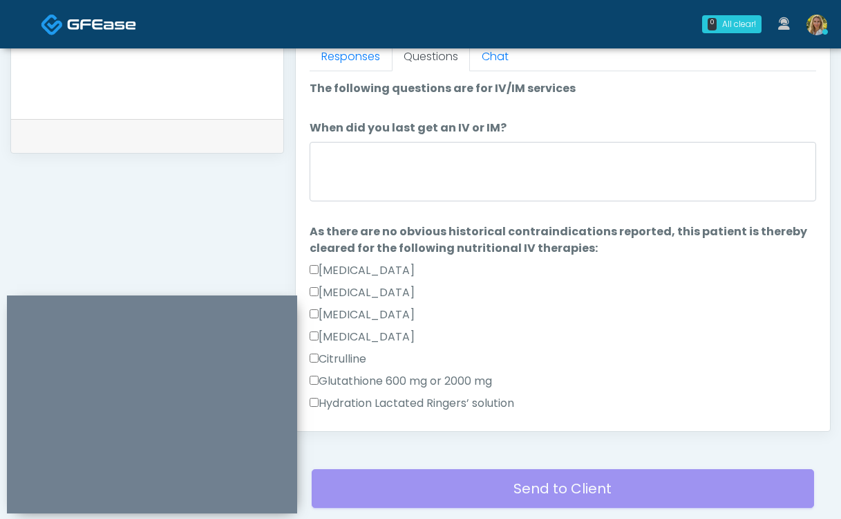
scroll to position [621, 0]
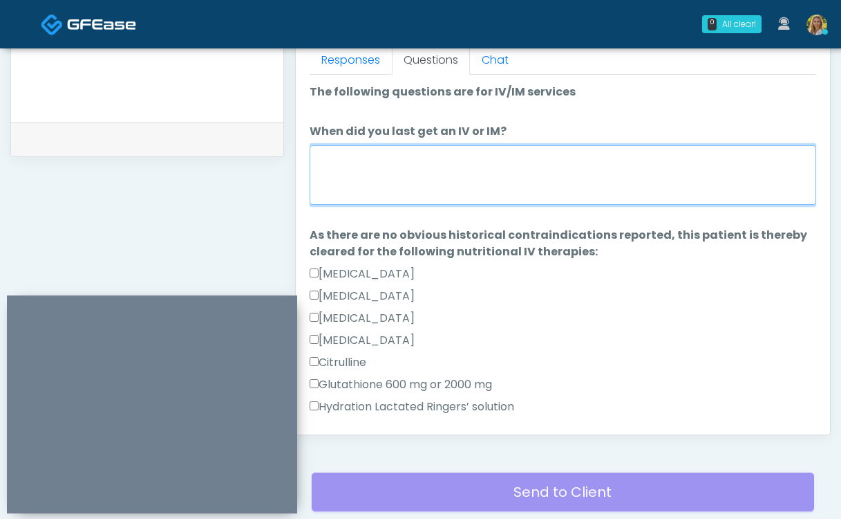
click at [382, 197] on textarea "When did you last get an IV or IM?" at bounding box center [563, 174] width 507 height 59
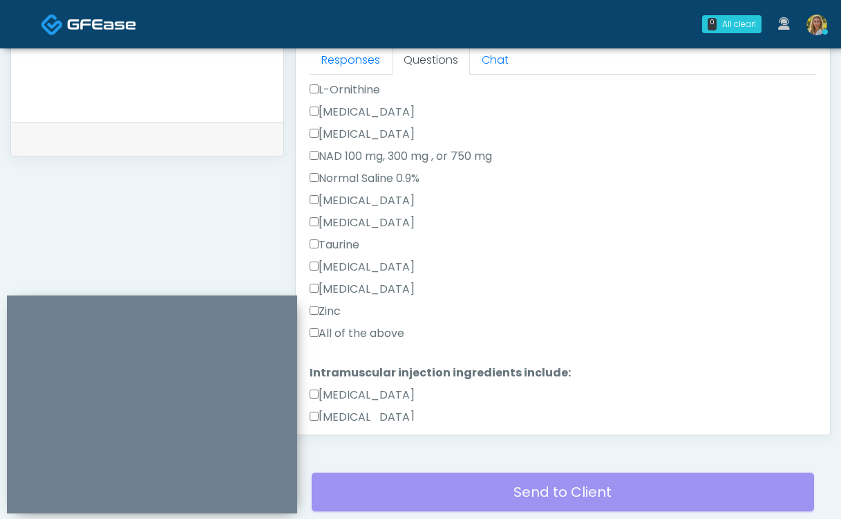
scroll to position [878, 0]
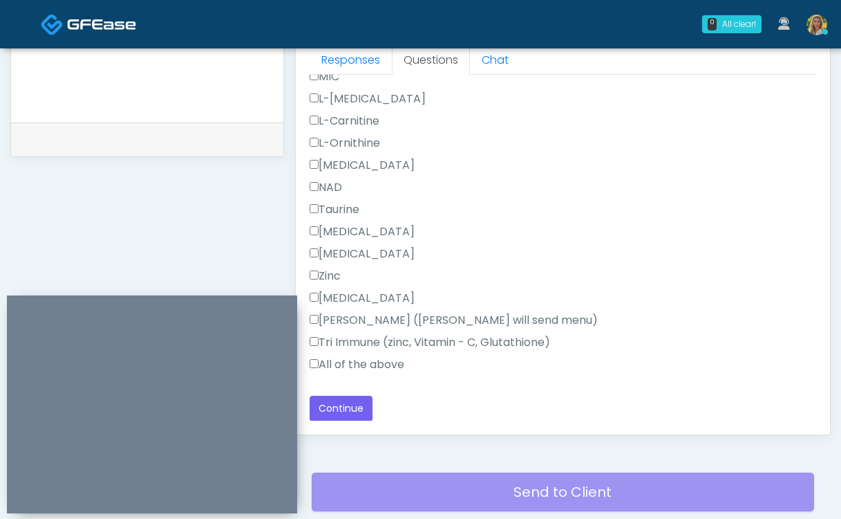
type textarea "****"
click at [371, 404] on div "Back Continue" at bounding box center [563, 408] width 507 height 26
click at [354, 404] on button "Continue" at bounding box center [341, 408] width 63 height 26
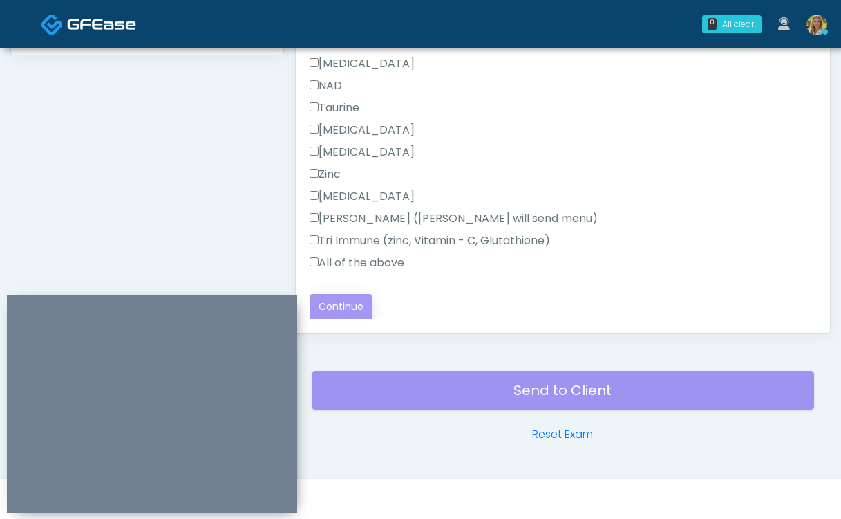
scroll to position [0, 0]
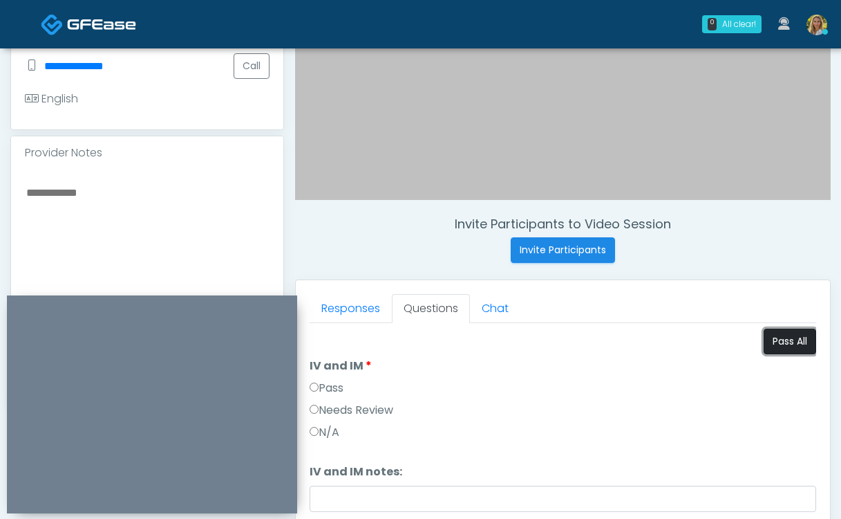
click at [777, 341] on button "Pass All" at bounding box center [790, 341] width 53 height 26
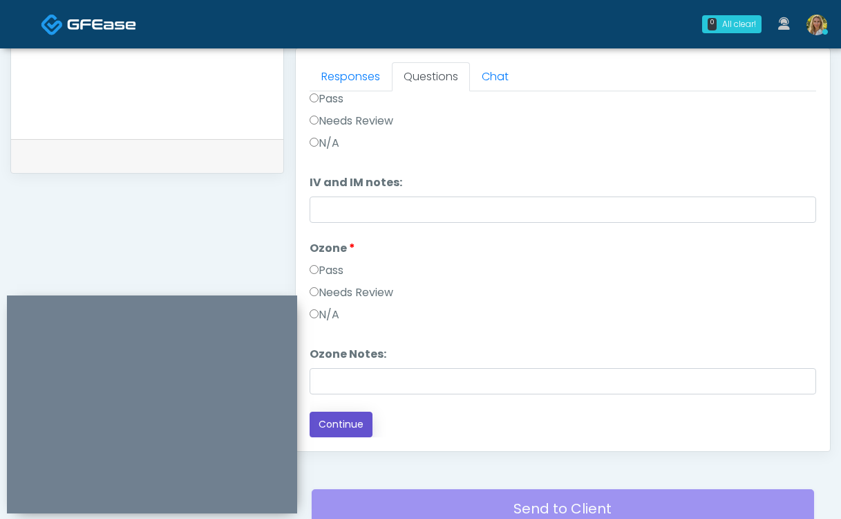
click at [355, 423] on button "Continue" at bounding box center [341, 424] width 63 height 26
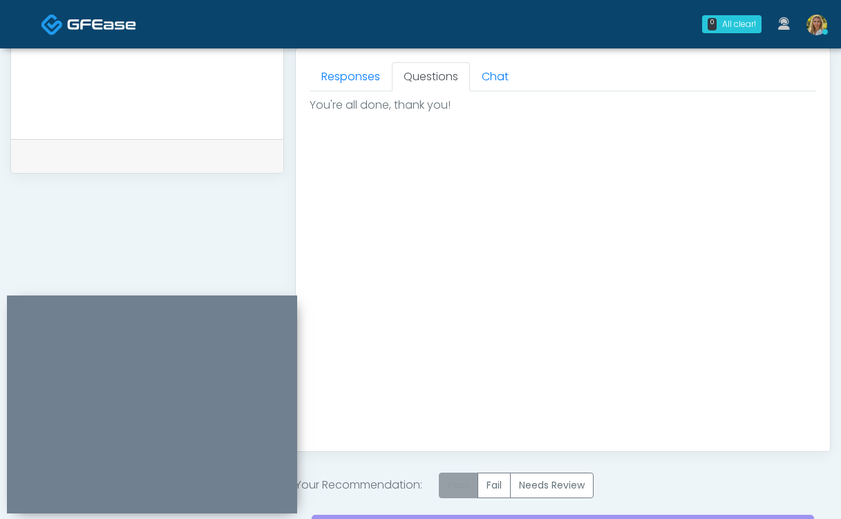
click at [458, 483] on label "Pass" at bounding box center [458, 485] width 39 height 26
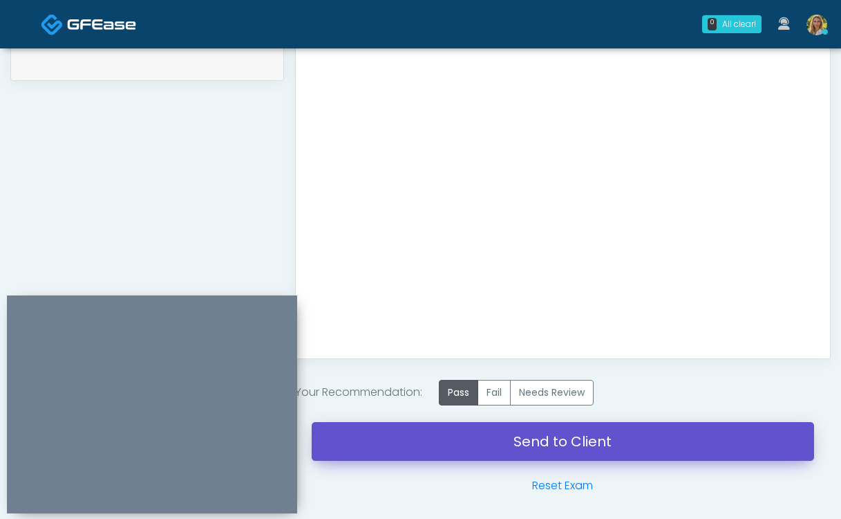
click at [423, 441] on link "Send to Client" at bounding box center [563, 441] width 503 height 39
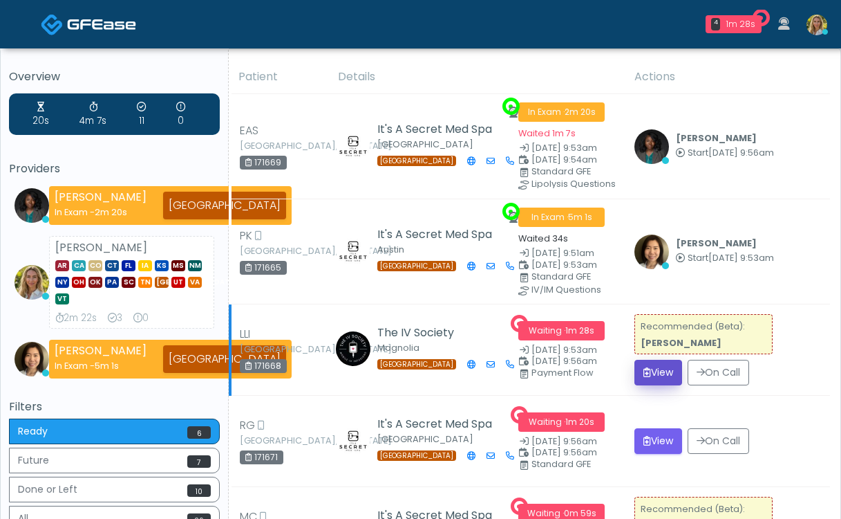
click at [647, 374] on button "View" at bounding box center [659, 373] width 48 height 26
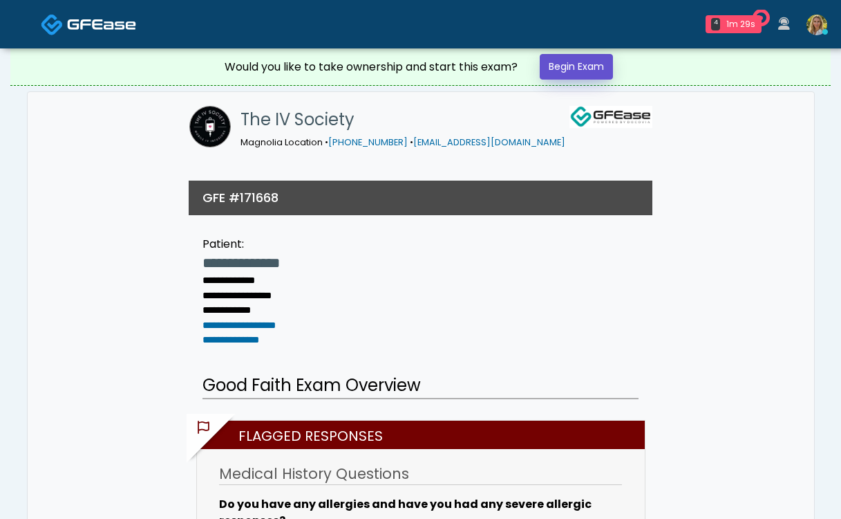
click at [576, 56] on link "Begin Exam" at bounding box center [576, 67] width 73 height 26
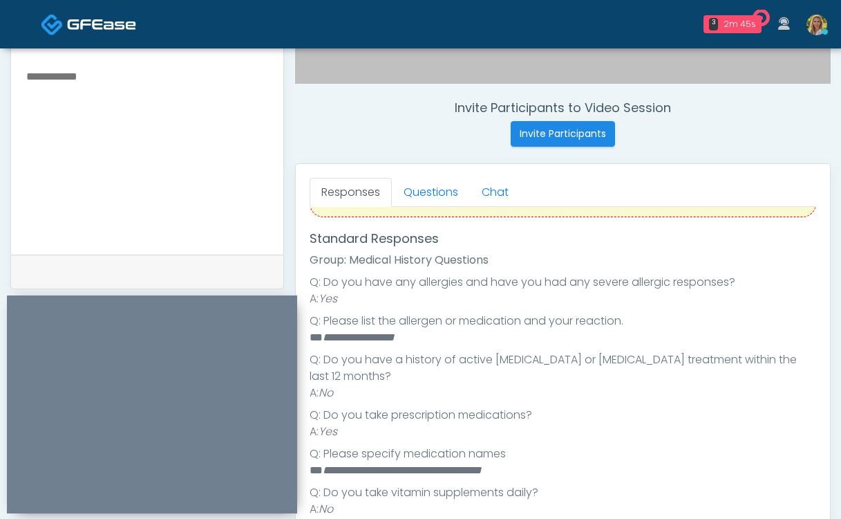
scroll to position [163, 0]
click at [438, 191] on link "Questions" at bounding box center [431, 192] width 78 height 29
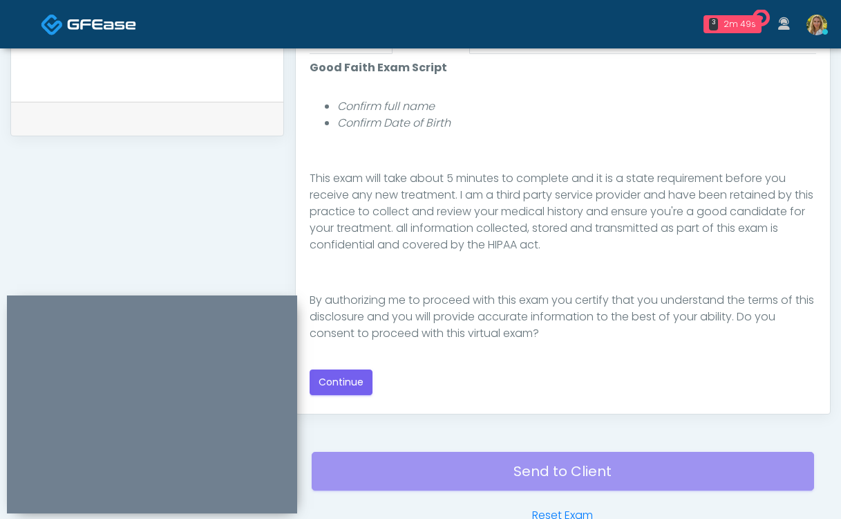
scroll to position [651, 0]
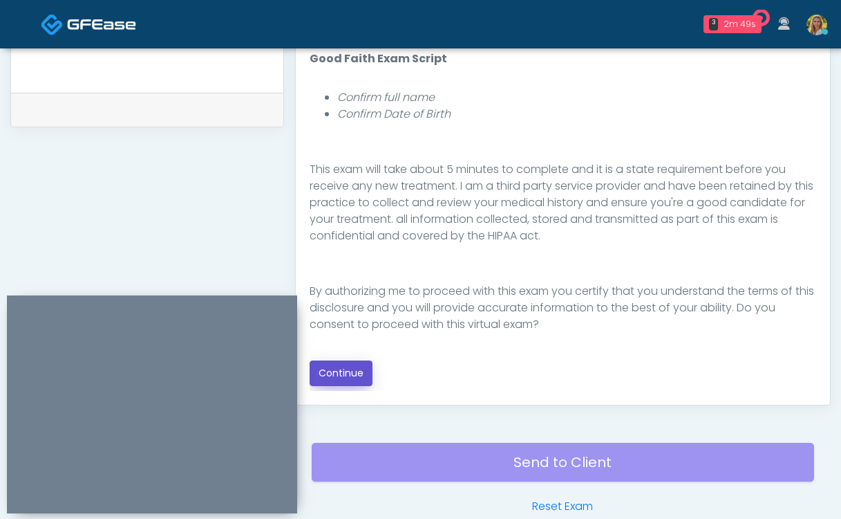
click at [350, 381] on button "Continue" at bounding box center [341, 373] width 63 height 26
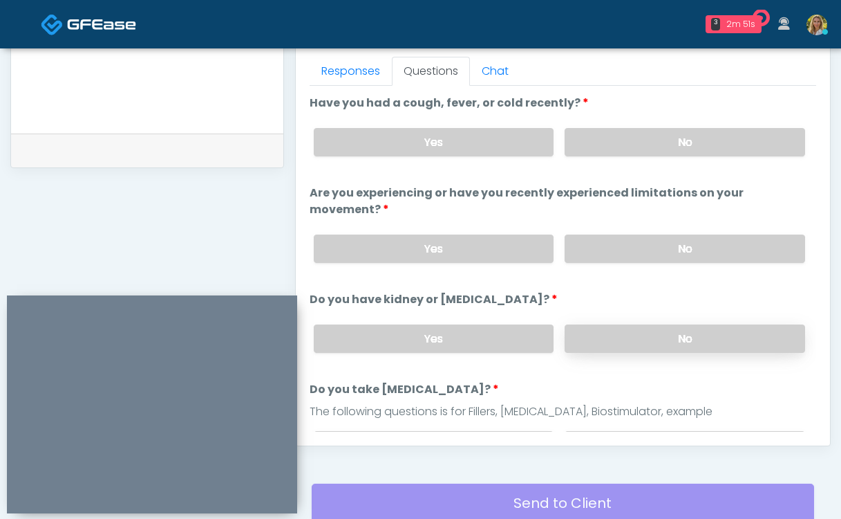
scroll to position [595, 0]
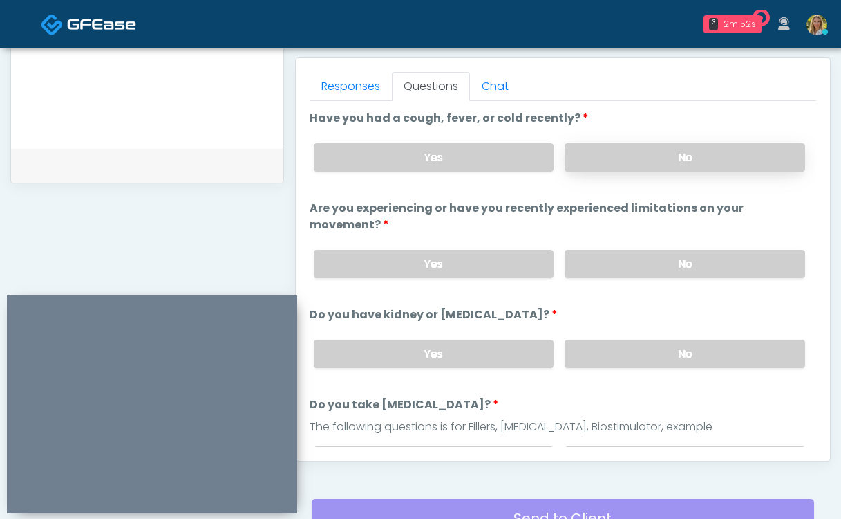
click at [638, 165] on label "No" at bounding box center [685, 157] width 241 height 28
click at [635, 250] on label "No" at bounding box center [685, 264] width 241 height 28
click at [624, 339] on label "No" at bounding box center [685, 353] width 241 height 28
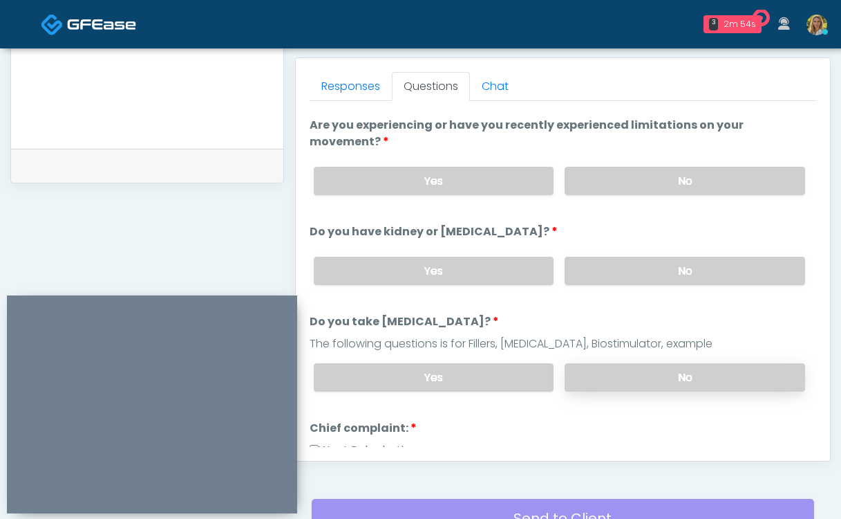
click at [622, 363] on label "No" at bounding box center [685, 377] width 241 height 28
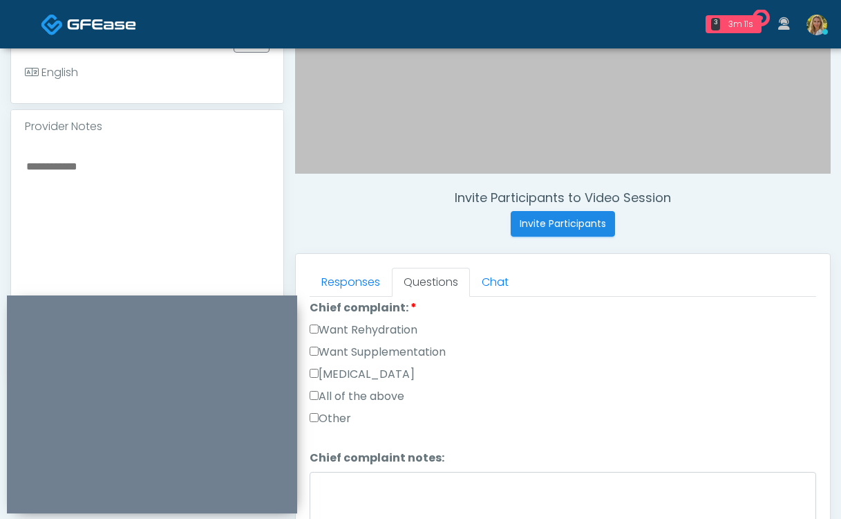
scroll to position [451, 0]
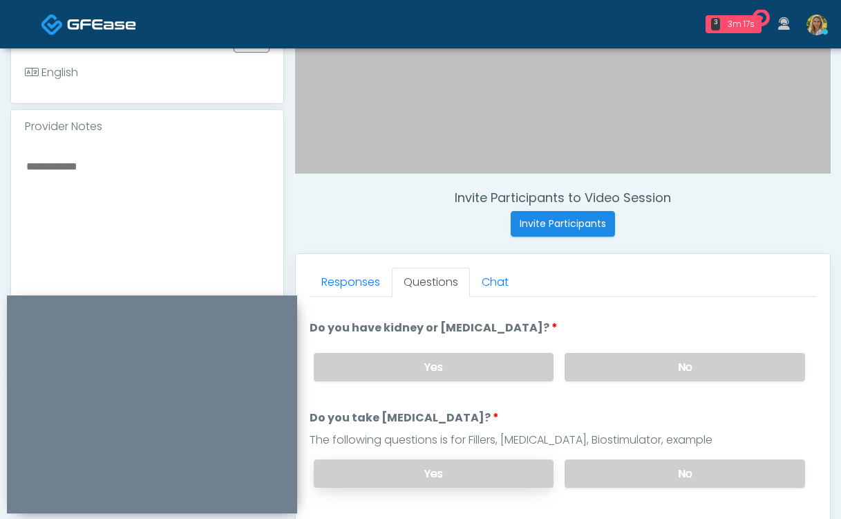
click at [398, 461] on label "Yes" at bounding box center [434, 473] width 241 height 28
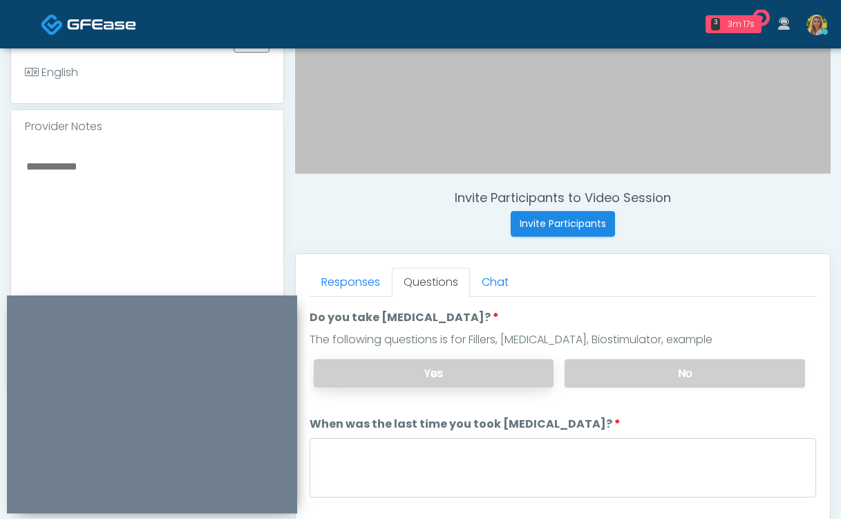
scroll to position [294, 0]
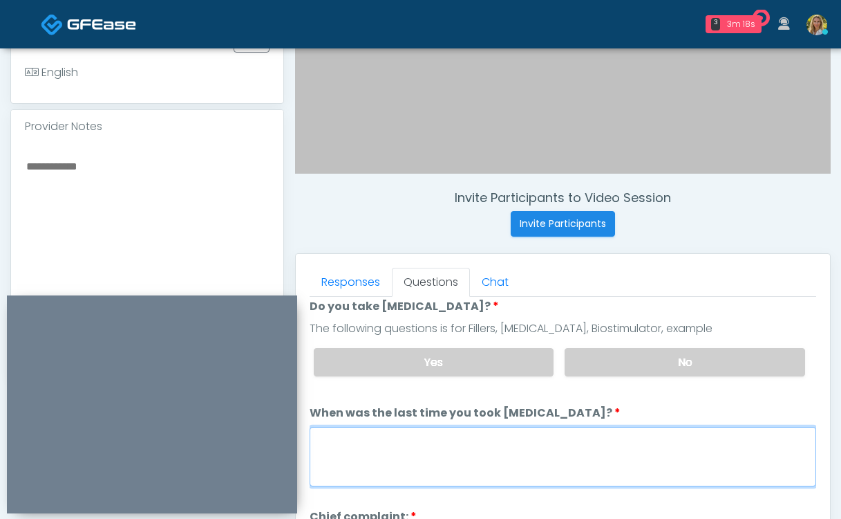
click at [391, 445] on textarea "When was the last time you took [MEDICAL_DATA]?" at bounding box center [563, 456] width 507 height 59
click at [356, 427] on textarea "**********" at bounding box center [563, 456] width 507 height 59
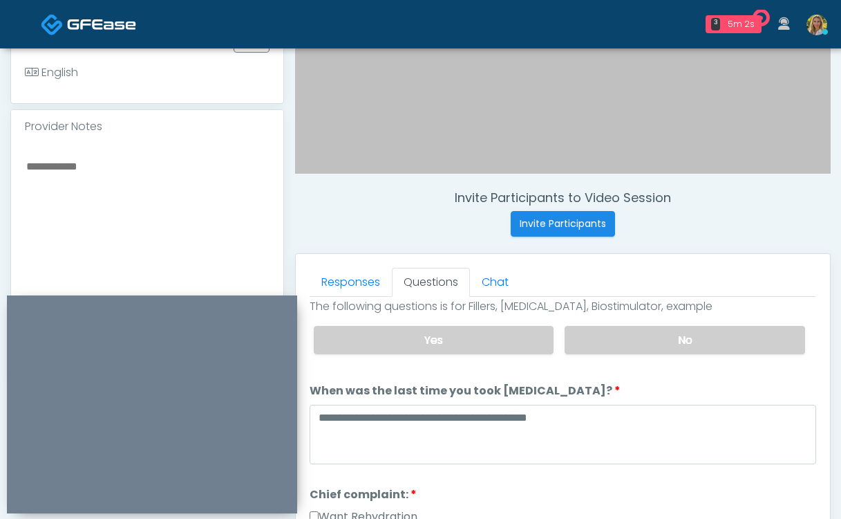
scroll to position [312, 0]
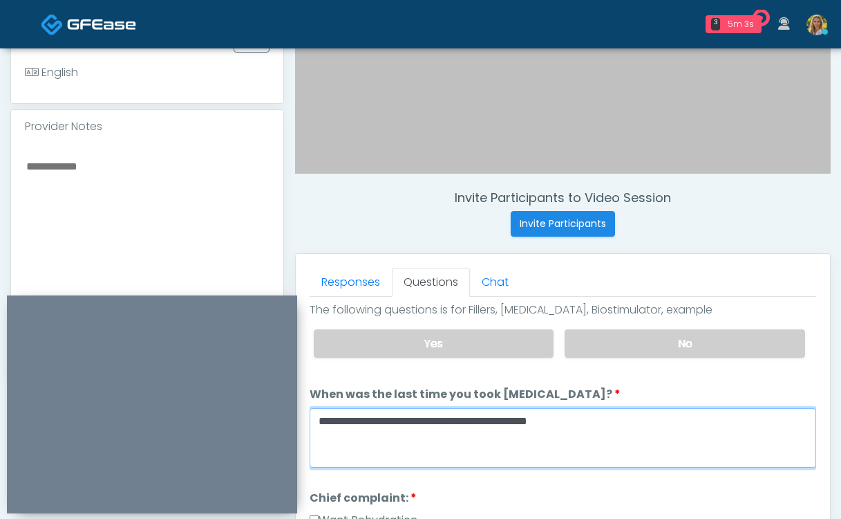
click at [373, 408] on textarea "**********" at bounding box center [563, 437] width 507 height 59
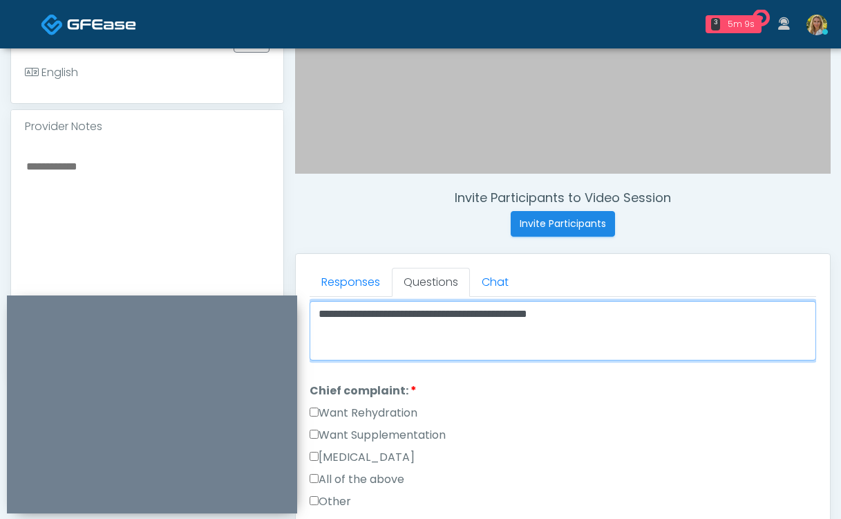
scroll to position [420, 0]
type textarea "**********"
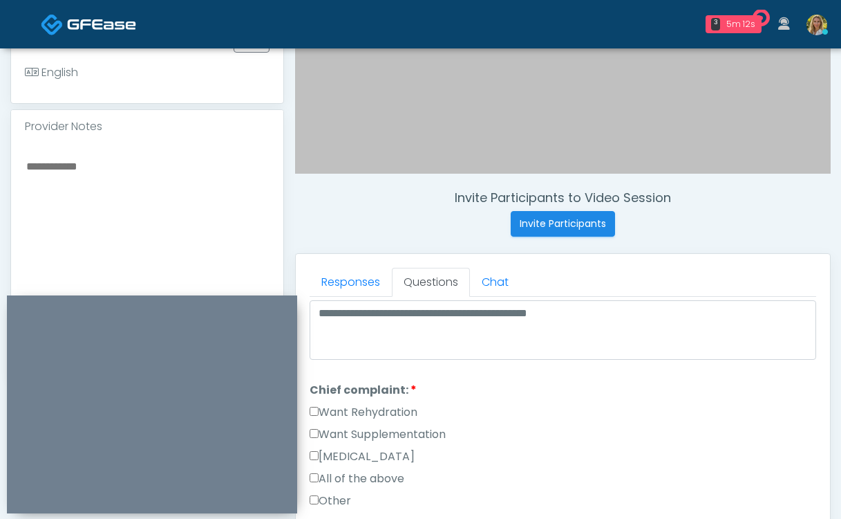
click at [369, 404] on label "Want Rehydration" at bounding box center [364, 412] width 108 height 17
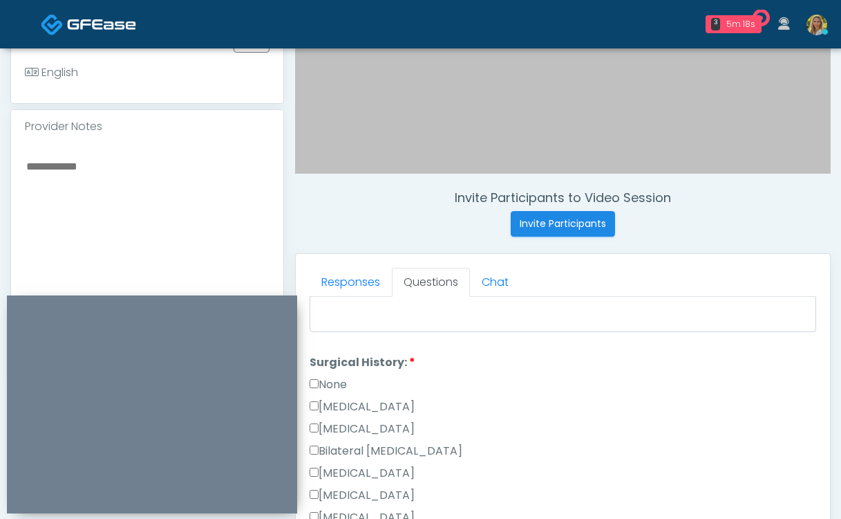
scroll to position [704, 0]
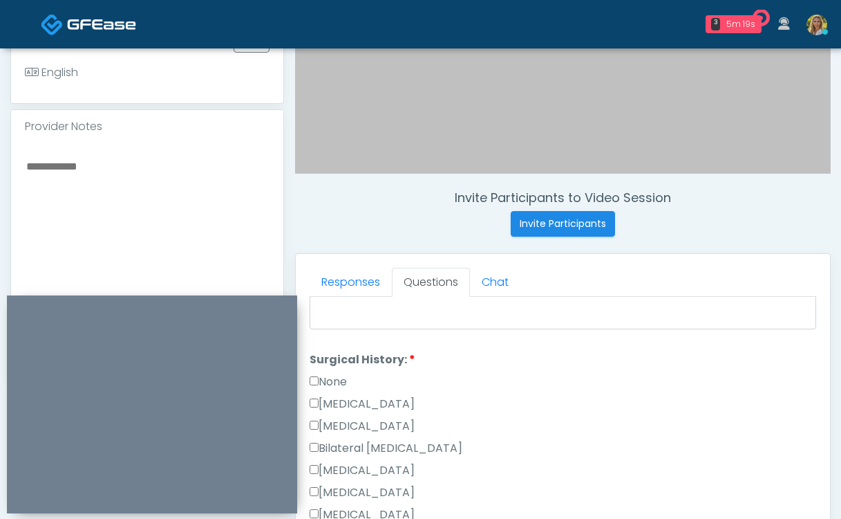
click at [332, 373] on label "None" at bounding box center [328, 381] width 37 height 17
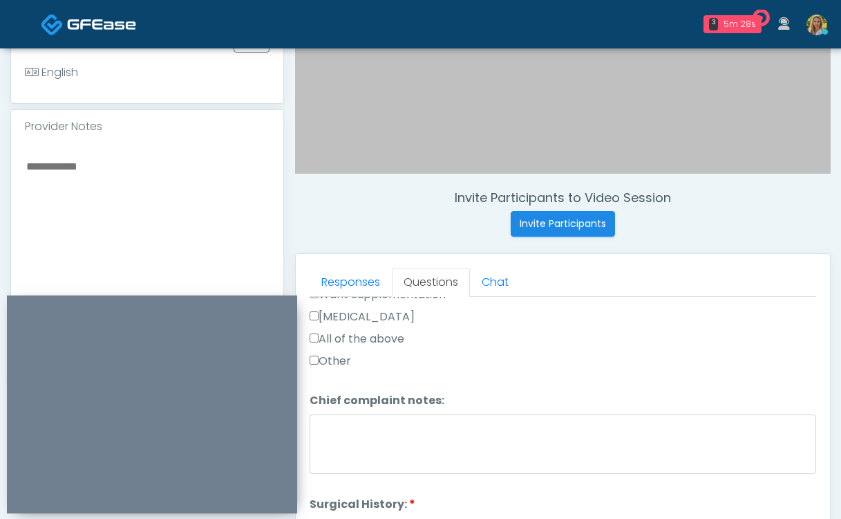
scroll to position [568, 0]
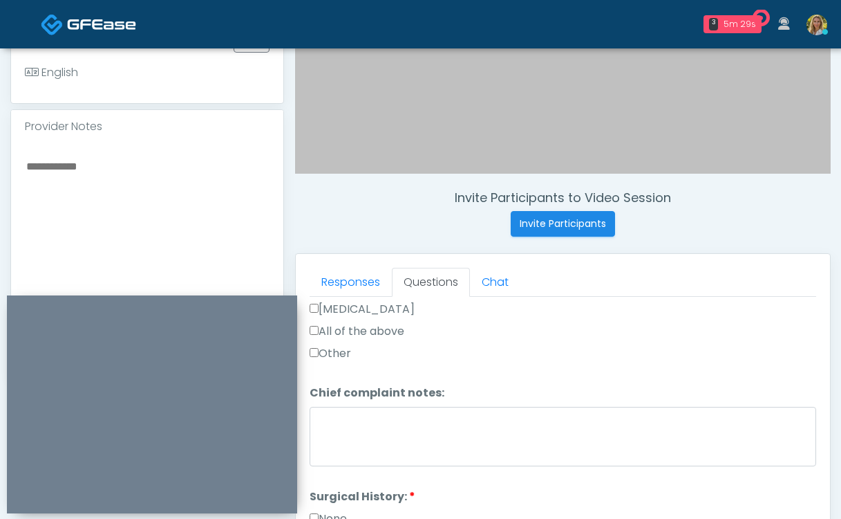
click at [66, 209] on textarea at bounding box center [147, 241] width 245 height 169
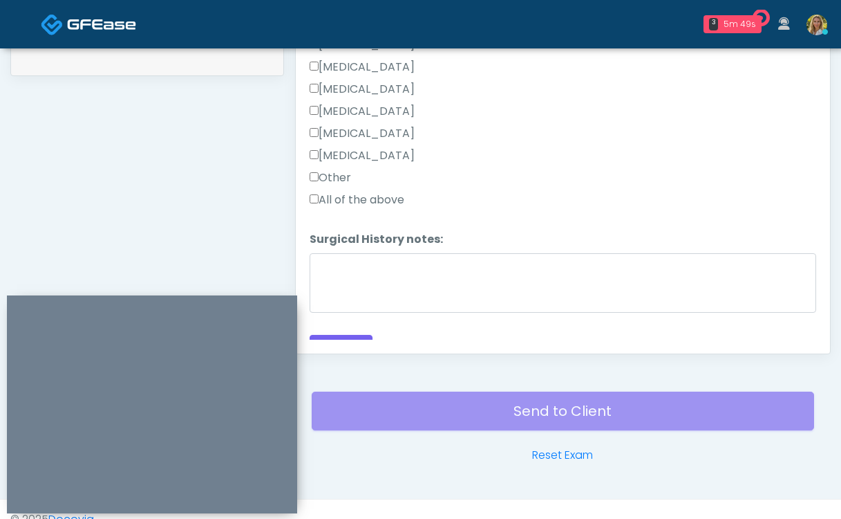
scroll to position [722, 0]
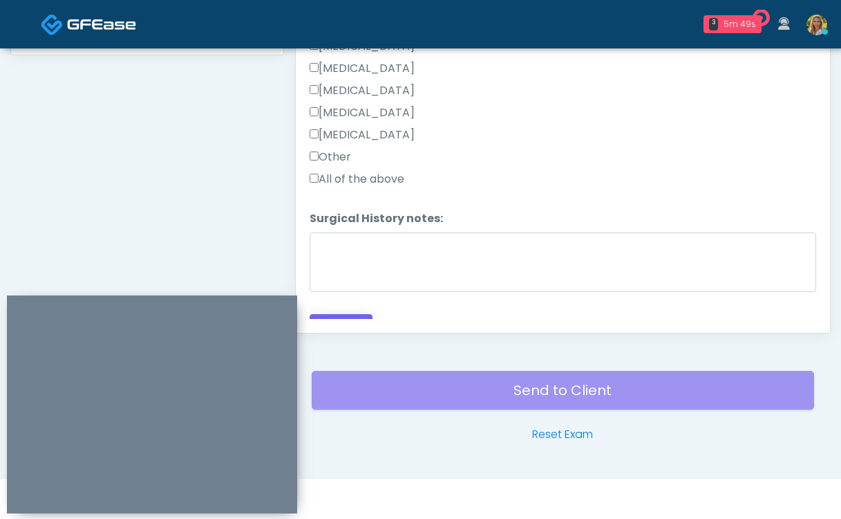
type textarea "**********"
click at [349, 314] on button "Continue" at bounding box center [341, 327] width 63 height 26
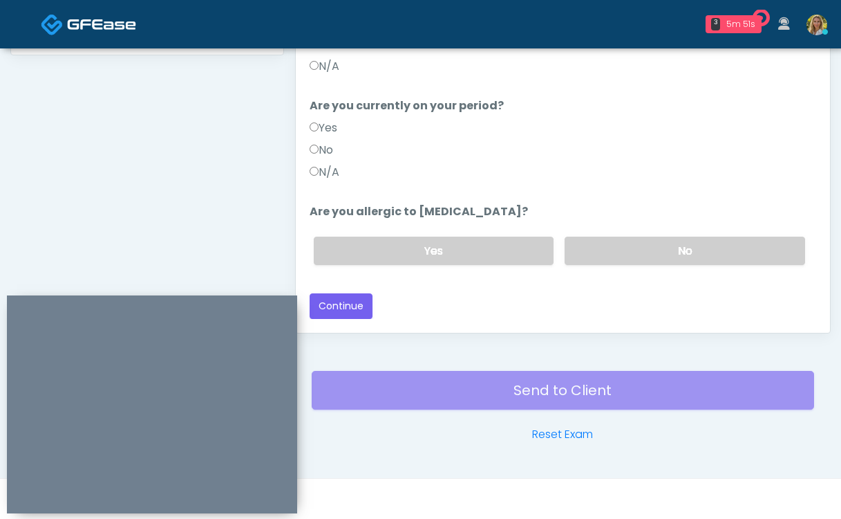
scroll to position [151, 0]
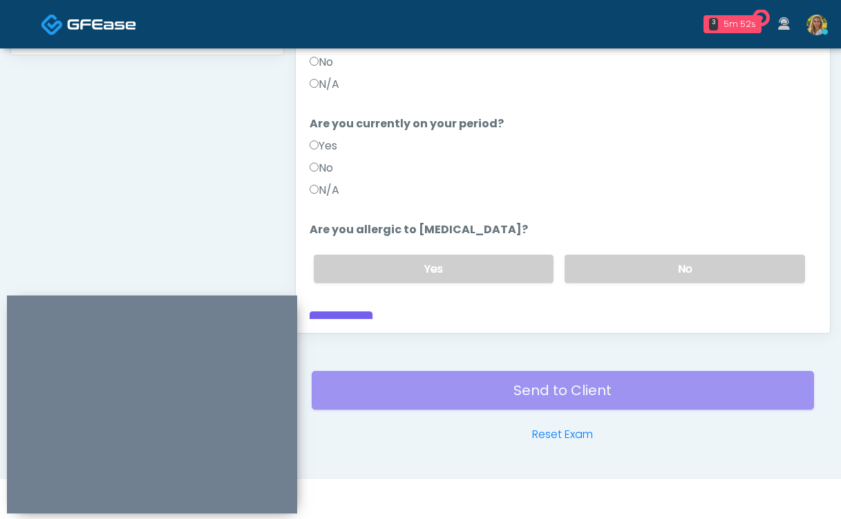
click at [329, 160] on label "No" at bounding box center [322, 168] width 24 height 17
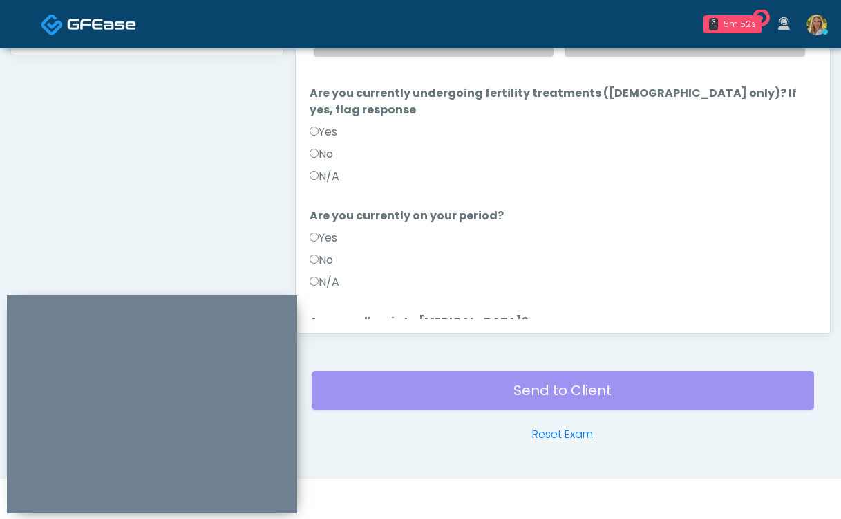
scroll to position [56, 0]
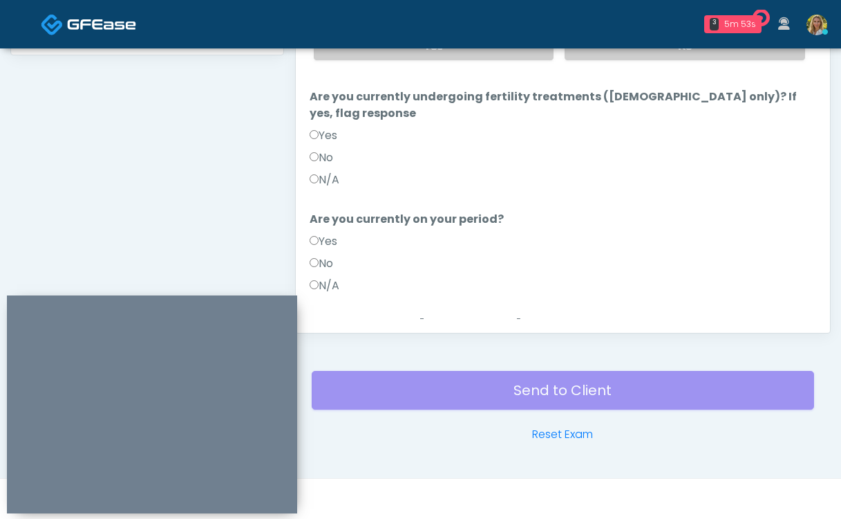
click at [322, 149] on label "No" at bounding box center [322, 157] width 24 height 17
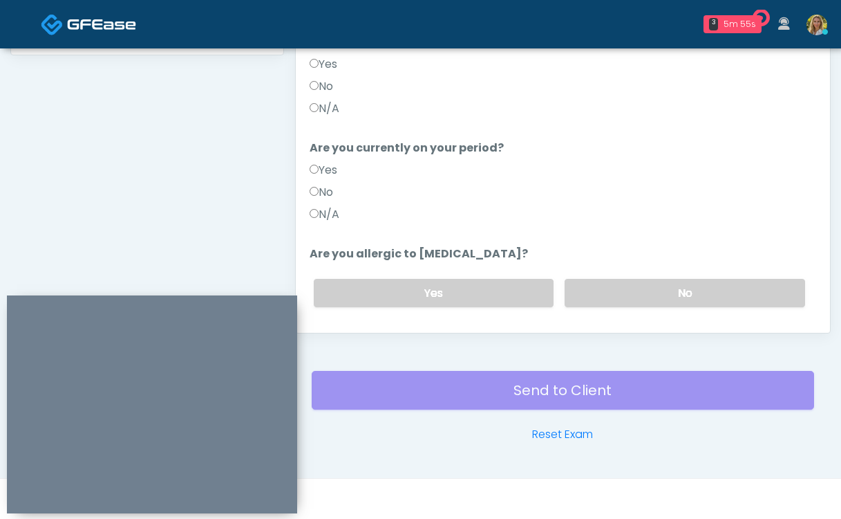
scroll to position [151, 0]
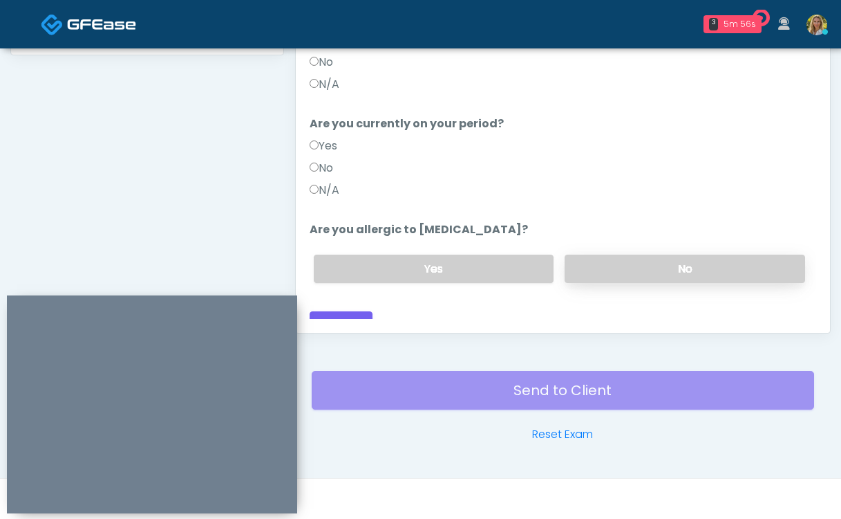
click at [697, 254] on label "No" at bounding box center [685, 268] width 241 height 28
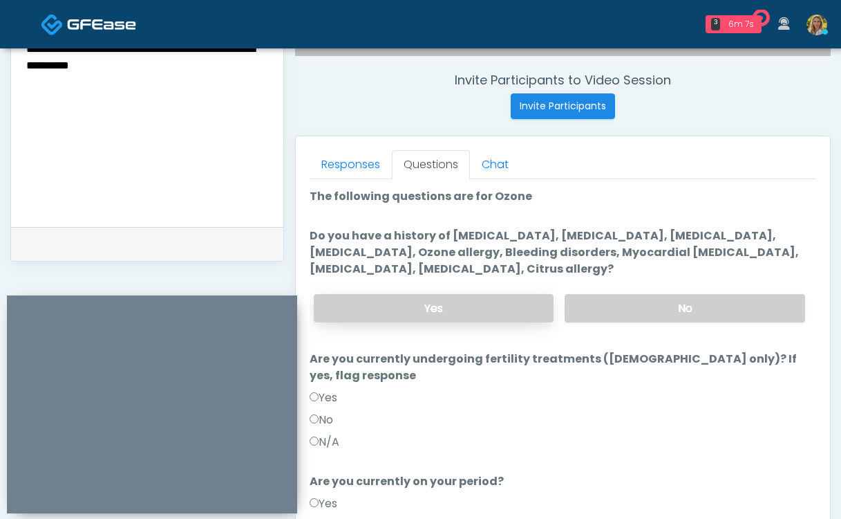
scroll to position [539, 0]
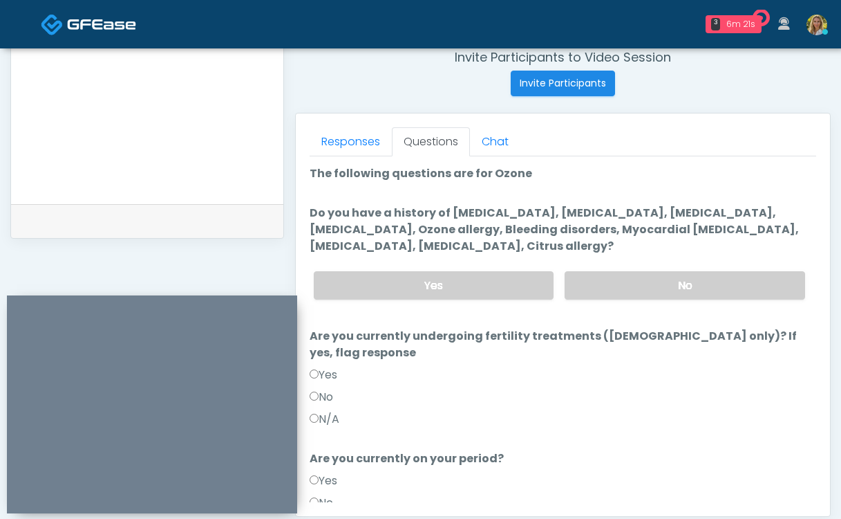
click at [615, 299] on div "Yes No" at bounding box center [560, 285] width 514 height 50
click at [612, 296] on label "No" at bounding box center [685, 285] width 241 height 28
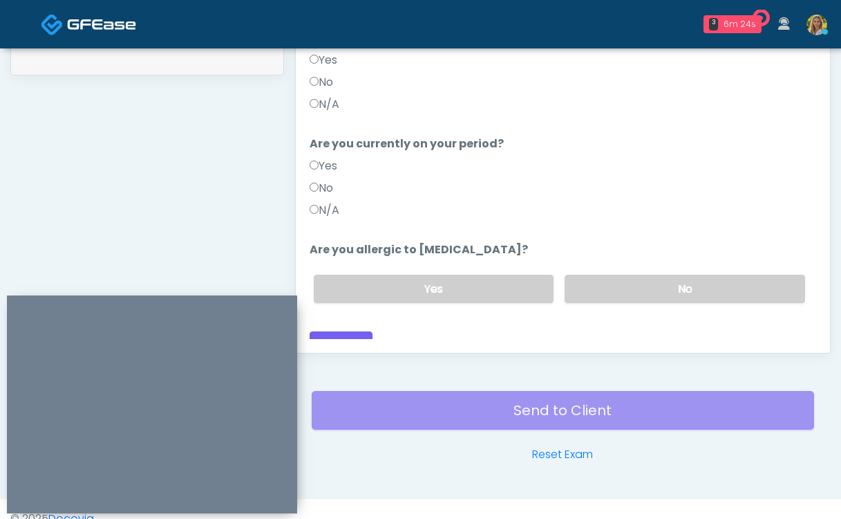
scroll to position [722, 0]
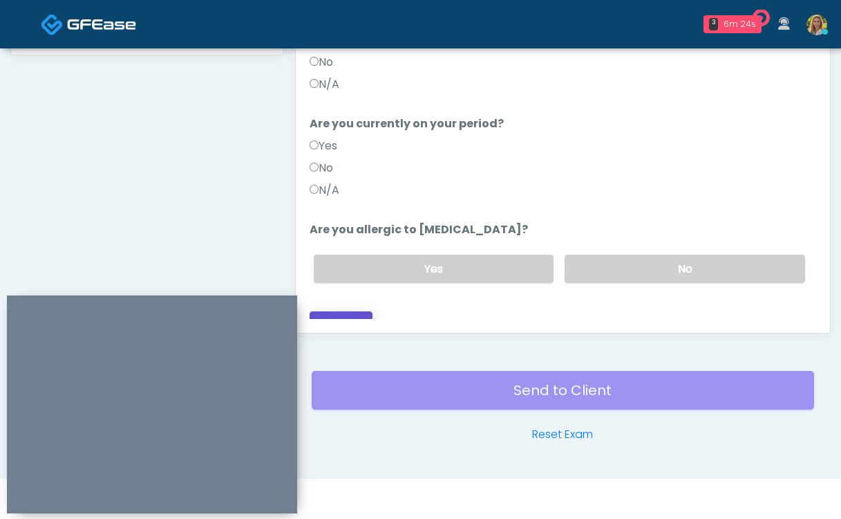
click at [365, 311] on button "Continue" at bounding box center [341, 324] width 63 height 26
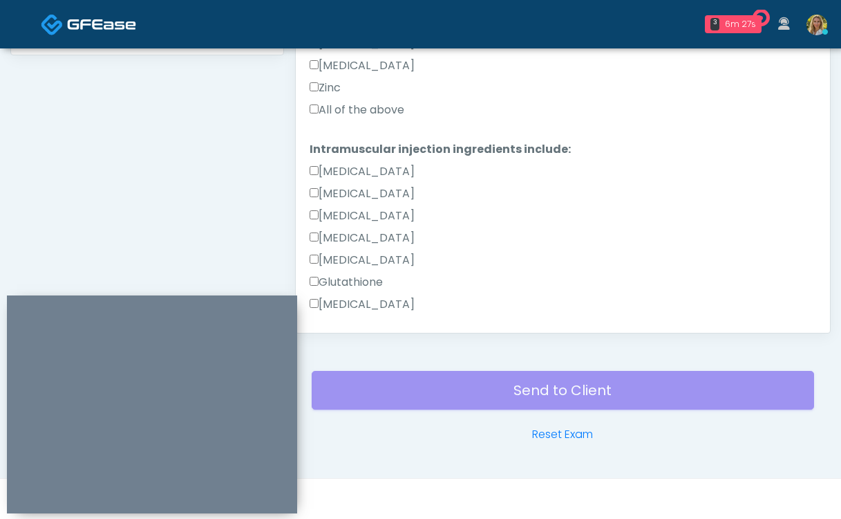
scroll to position [536, 0]
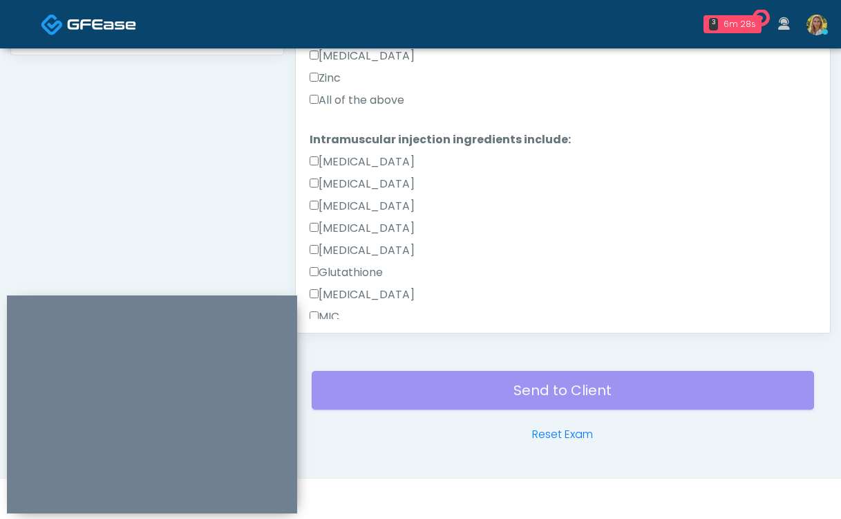
click at [368, 95] on label "All of the above" at bounding box center [357, 100] width 95 height 17
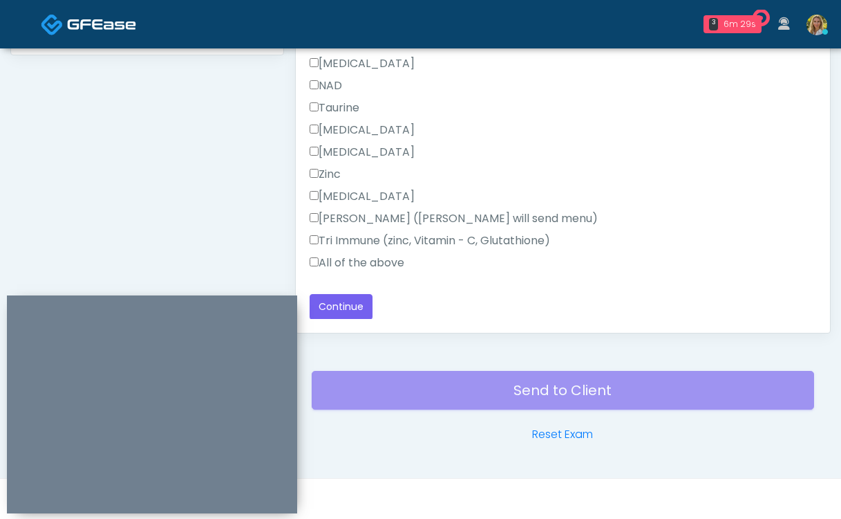
click at [356, 268] on label "All of the above" at bounding box center [357, 262] width 95 height 17
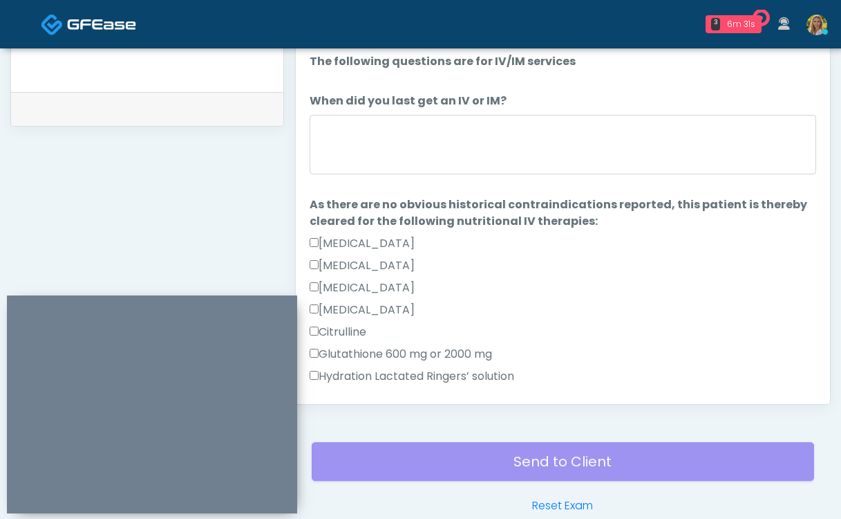
scroll to position [647, 0]
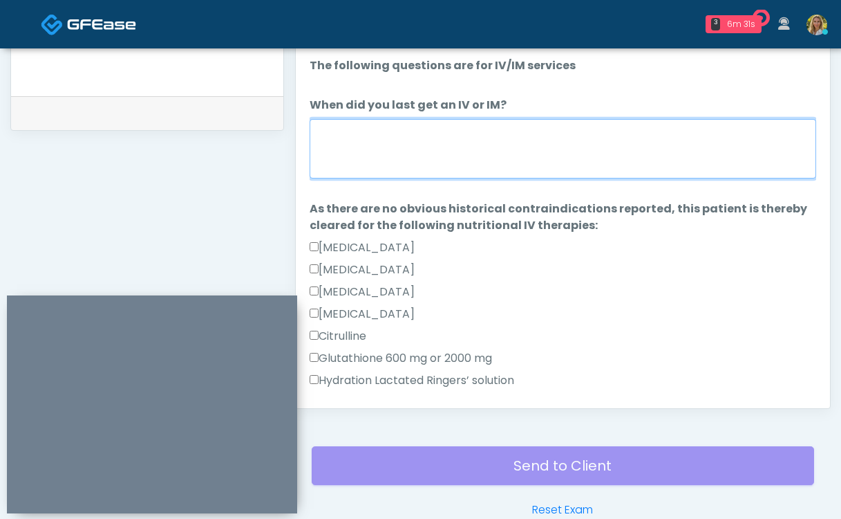
click at [356, 147] on textarea "When did you last get an IV or IM?" at bounding box center [563, 148] width 507 height 59
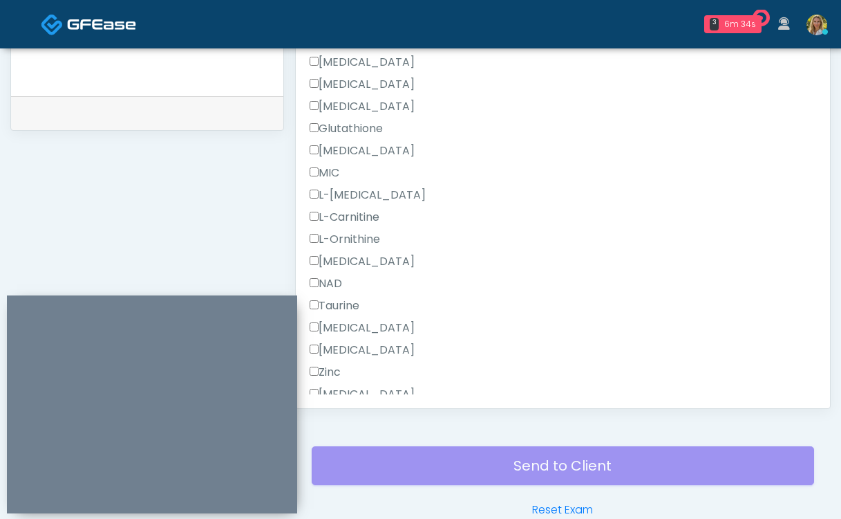
scroll to position [878, 0]
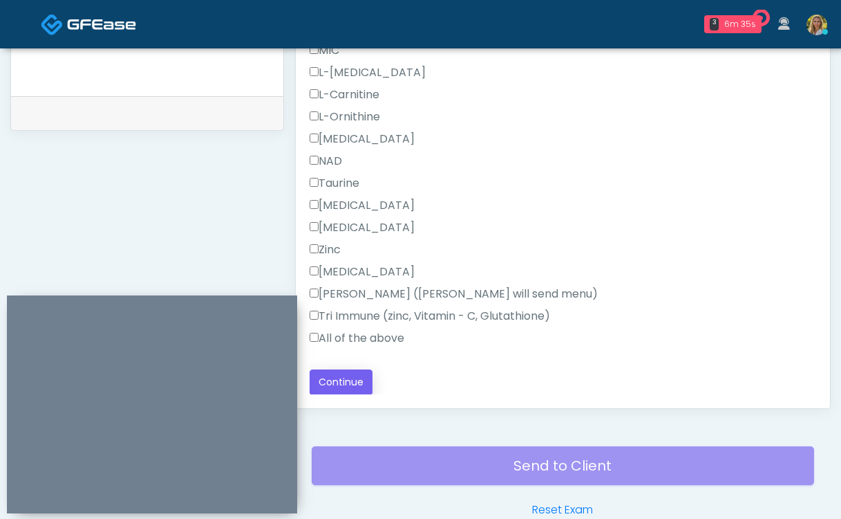
type textarea "**********"
click at [341, 376] on button "Continue" at bounding box center [341, 382] width 63 height 26
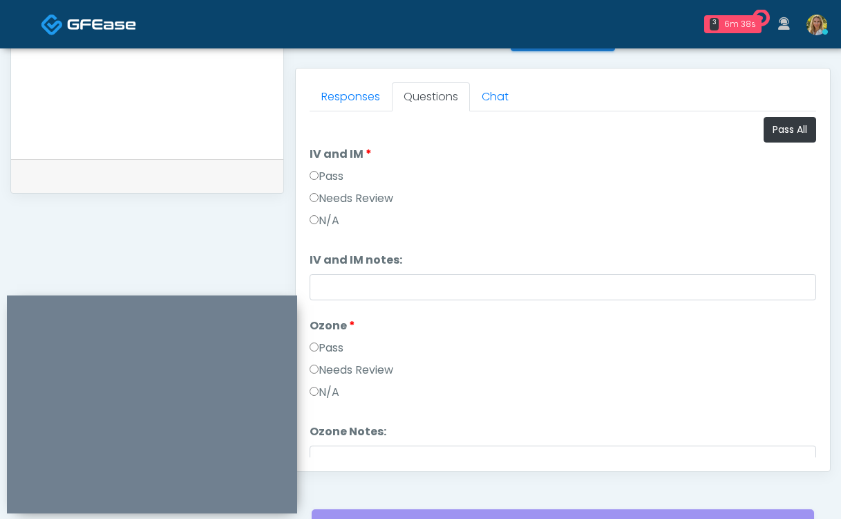
scroll to position [581, 0]
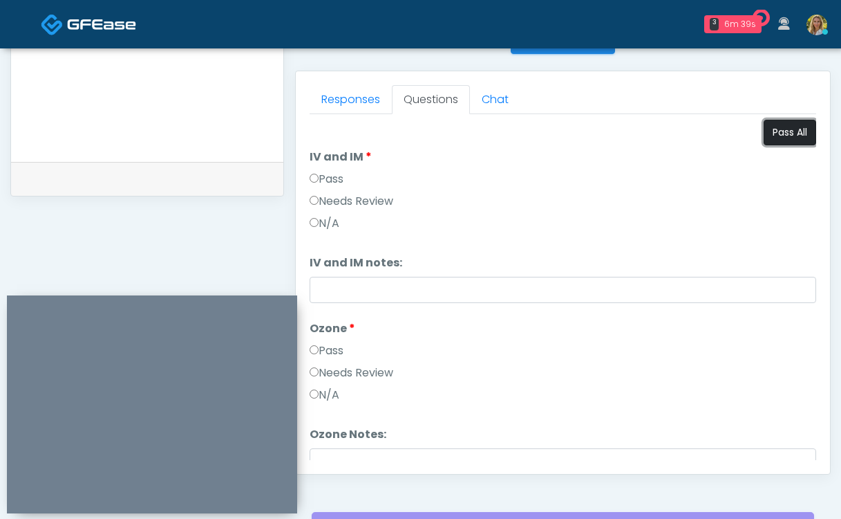
click at [776, 139] on button "Pass All" at bounding box center [790, 133] width 53 height 26
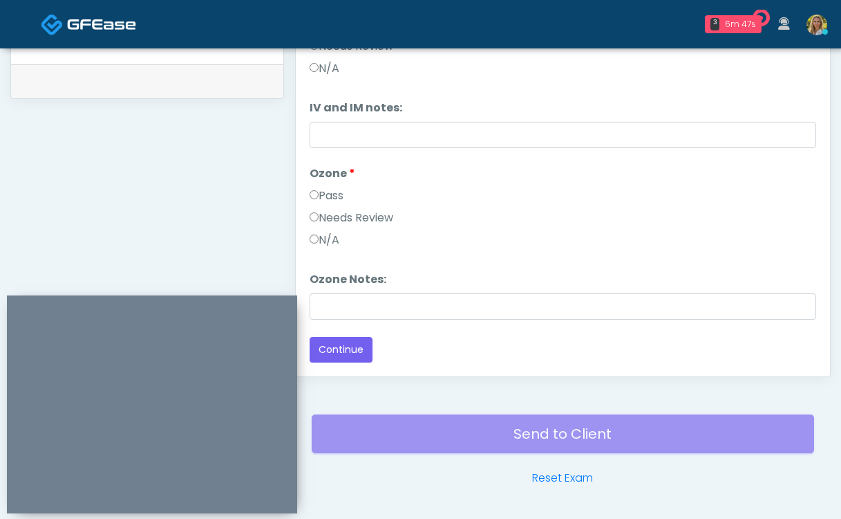
scroll to position [682, 0]
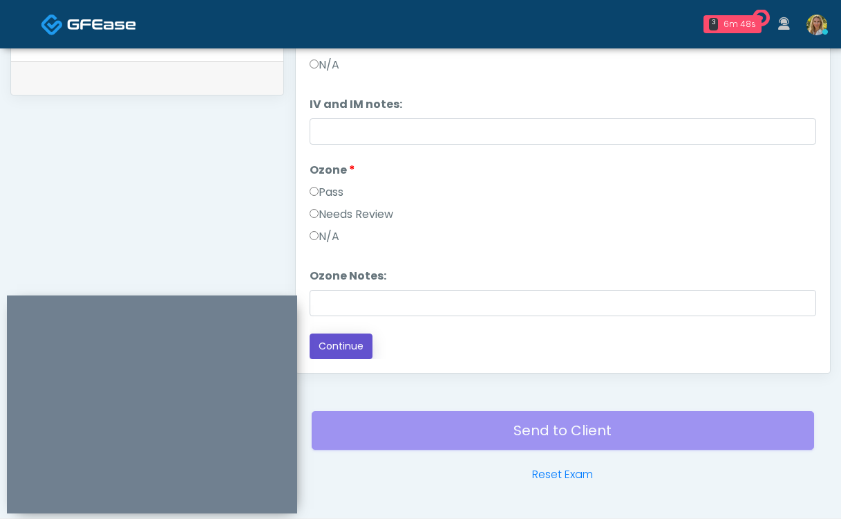
click at [344, 348] on button "Continue" at bounding box center [341, 346] width 63 height 26
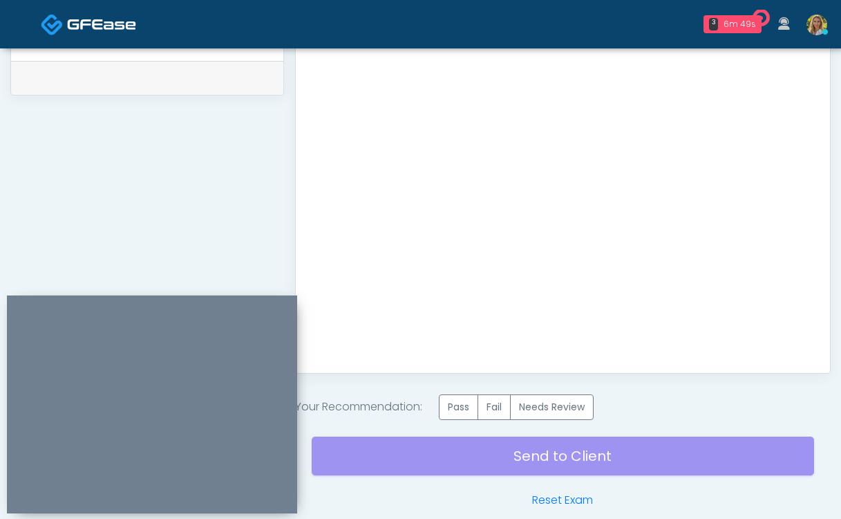
scroll to position [0, 0]
click at [464, 427] on div "Send to Client Reset Exam" at bounding box center [563, 464] width 503 height 88
click at [464, 413] on label "Pass" at bounding box center [458, 407] width 39 height 26
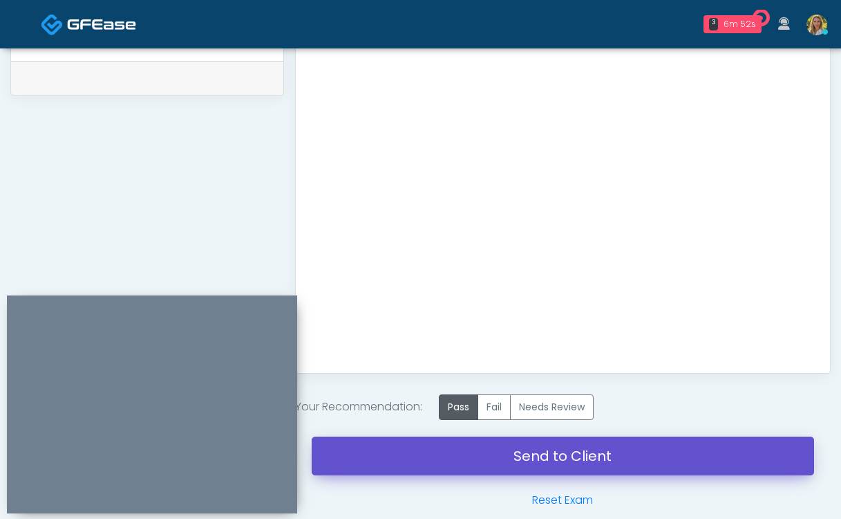
click at [456, 457] on link "Send to Client" at bounding box center [563, 455] width 503 height 39
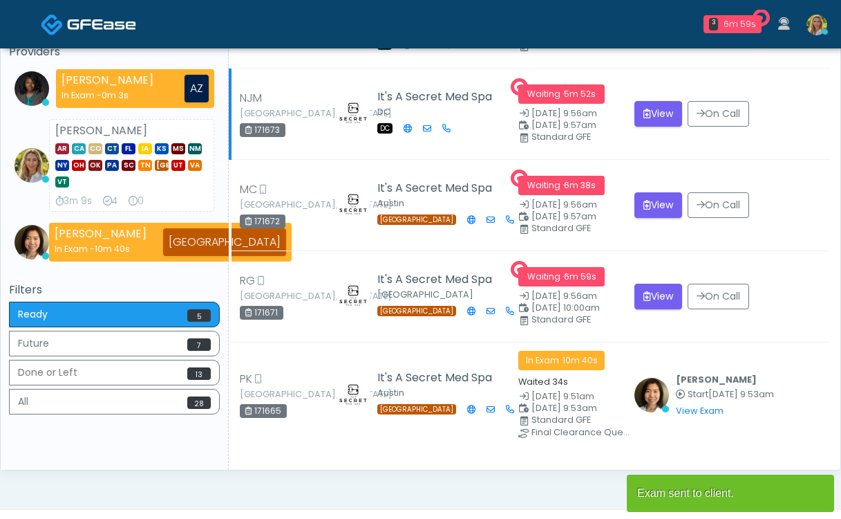
scroll to position [138, 0]
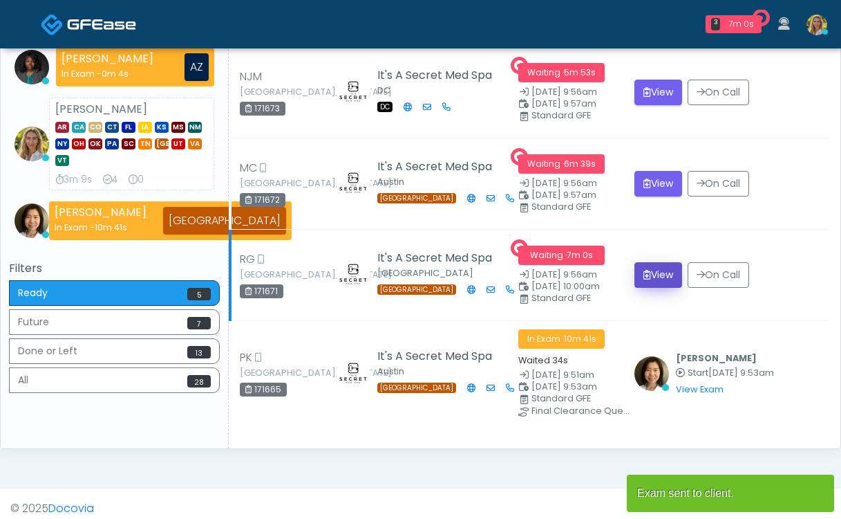
click at [650, 277] on button "View" at bounding box center [659, 275] width 48 height 26
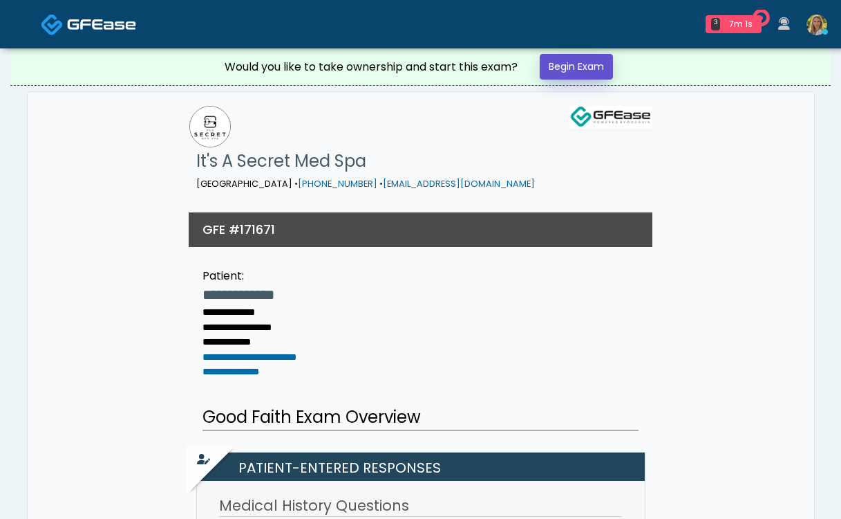
click at [584, 59] on link "Begin Exam" at bounding box center [576, 67] width 73 height 26
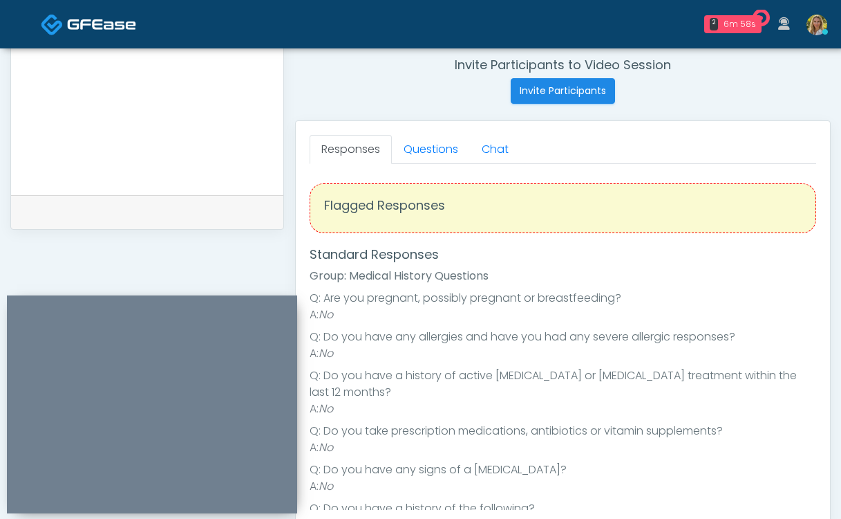
scroll to position [520, 0]
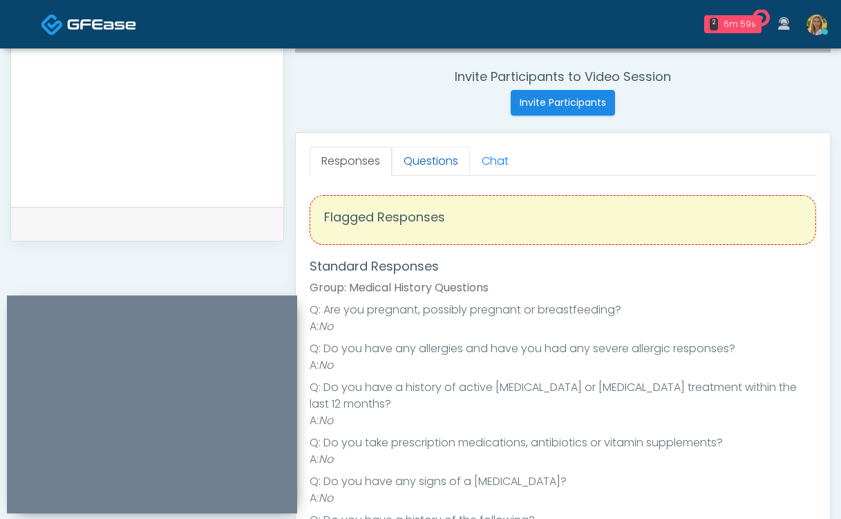
click at [435, 154] on link "Questions" at bounding box center [431, 161] width 78 height 29
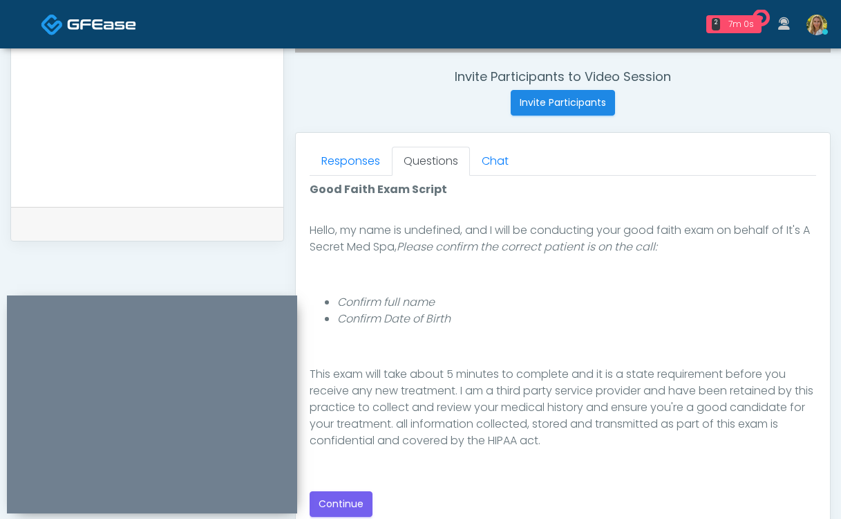
scroll to position [88, 0]
click at [340, 506] on button "Continue" at bounding box center [341, 504] width 63 height 26
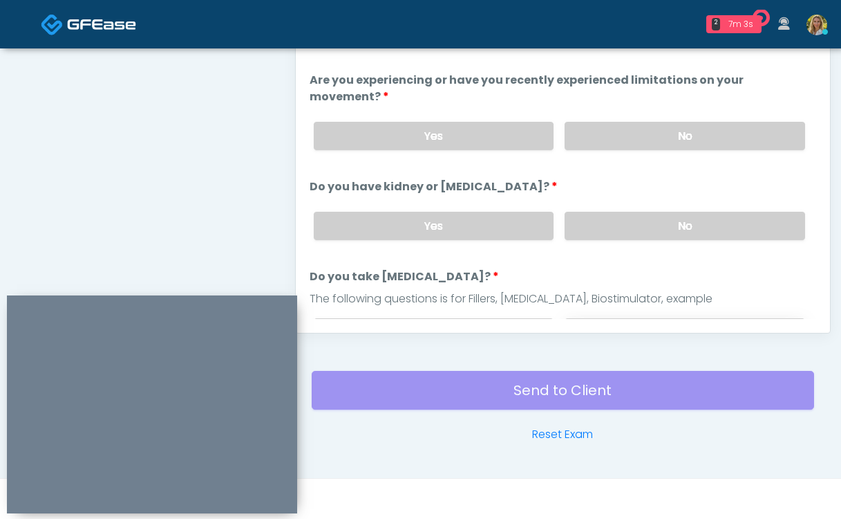
click at [601, 318] on label "No" at bounding box center [685, 332] width 241 height 28
click at [619, 212] on label "No" at bounding box center [685, 226] width 241 height 28
click at [624, 124] on label "No" at bounding box center [685, 136] width 241 height 28
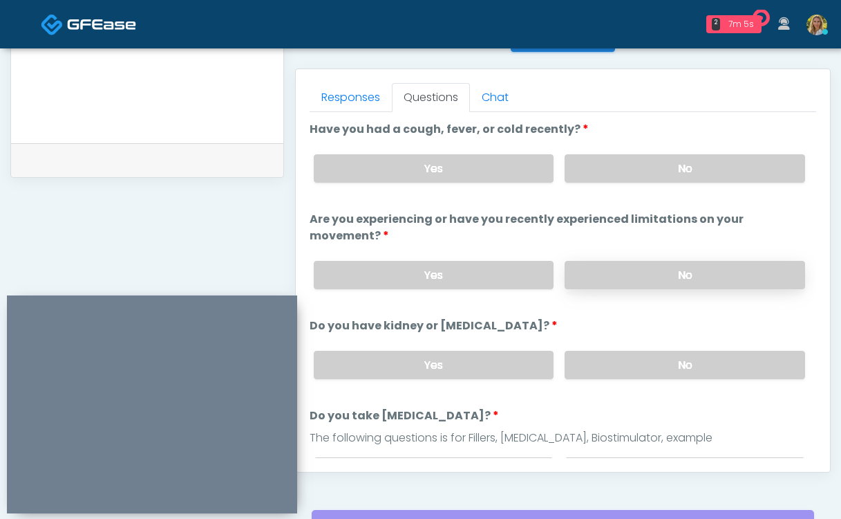
scroll to position [585, 0]
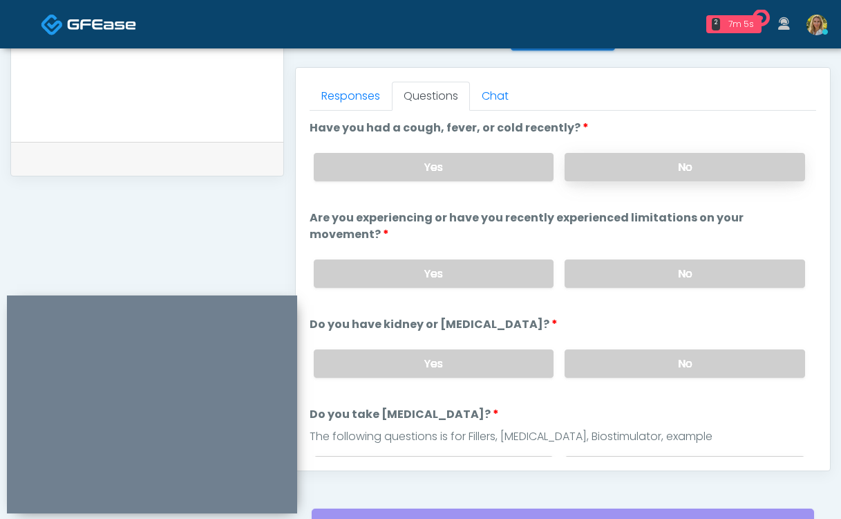
click at [624, 163] on label "No" at bounding box center [685, 167] width 241 height 28
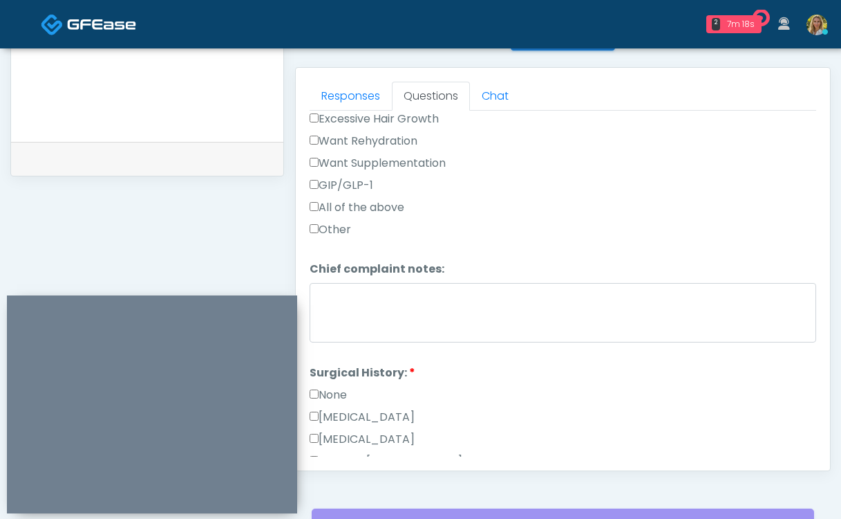
scroll to position [560, 0]
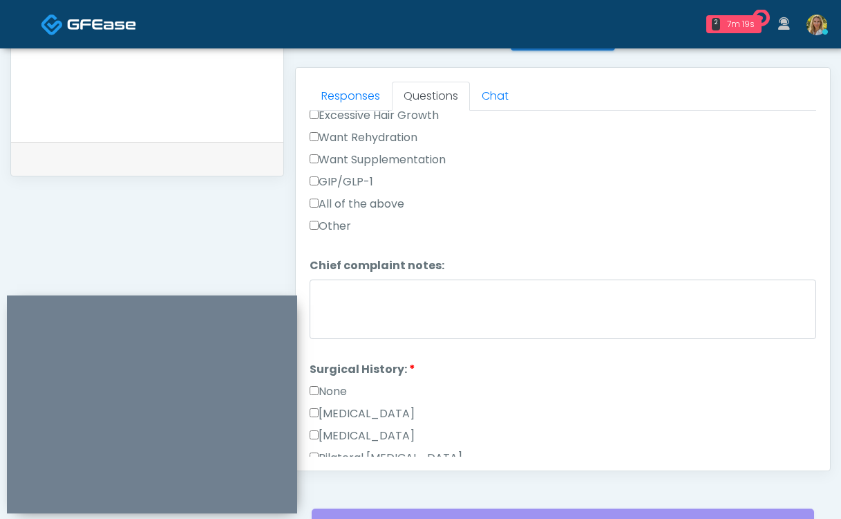
click at [328, 383] on label "None" at bounding box center [328, 391] width 37 height 17
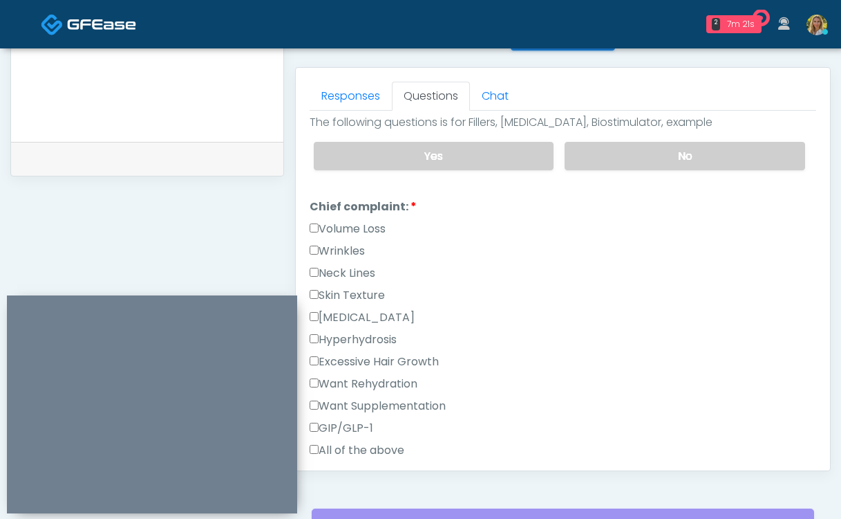
scroll to position [312, 0]
click at [346, 222] on label "Volume Loss" at bounding box center [348, 230] width 76 height 17
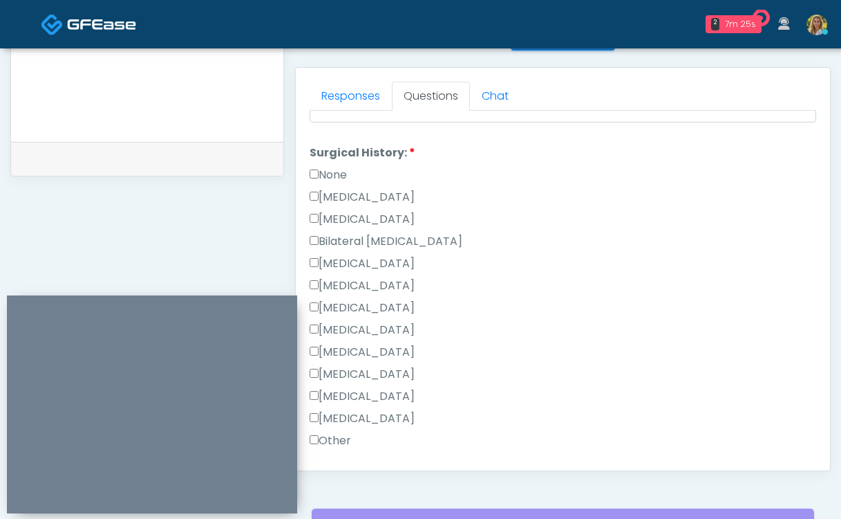
scroll to position [901, 0]
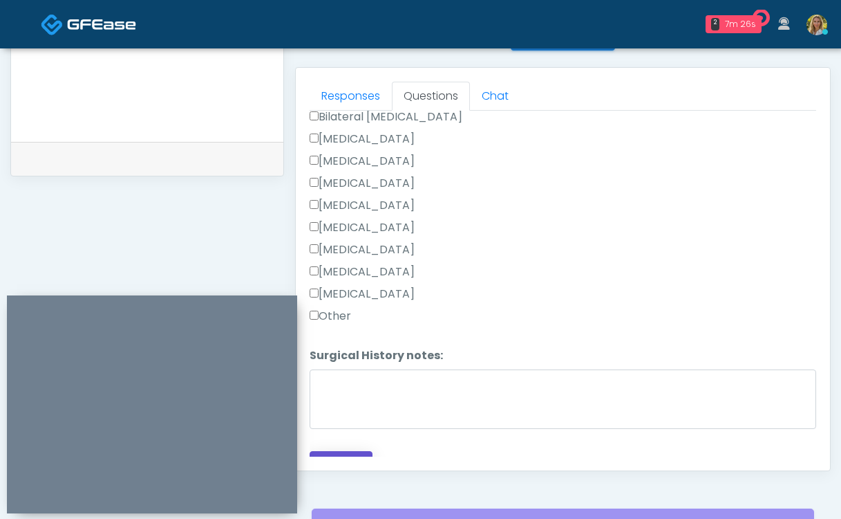
click at [352, 451] on button "Continue" at bounding box center [341, 464] width 63 height 26
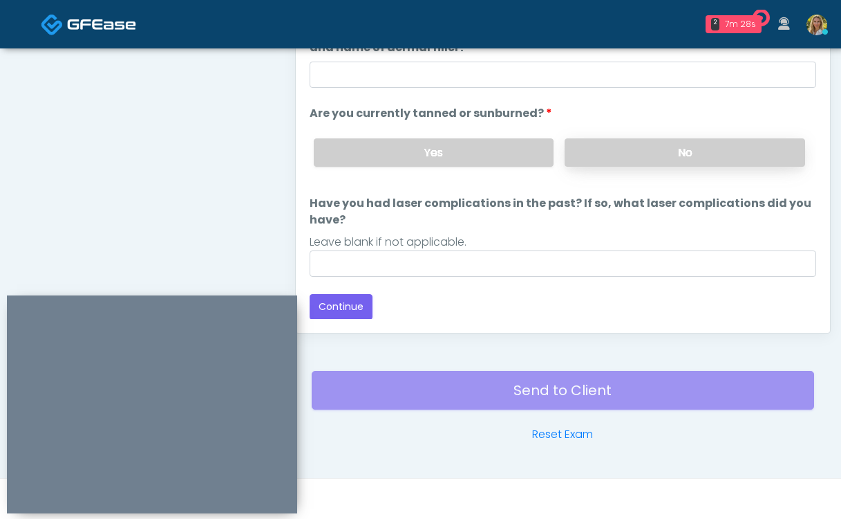
click at [655, 156] on label "No" at bounding box center [685, 152] width 241 height 28
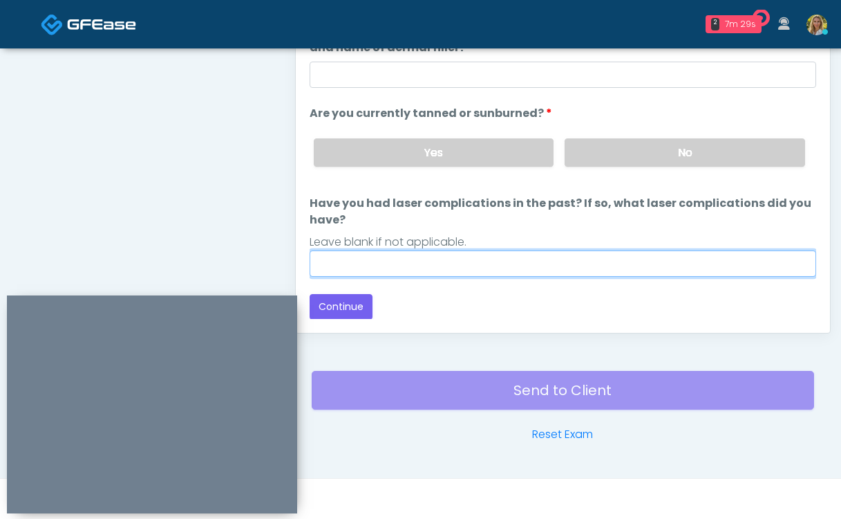
click at [545, 266] on input "Have you had laser complications in the past? If so, what laser complications d…" at bounding box center [563, 263] width 507 height 26
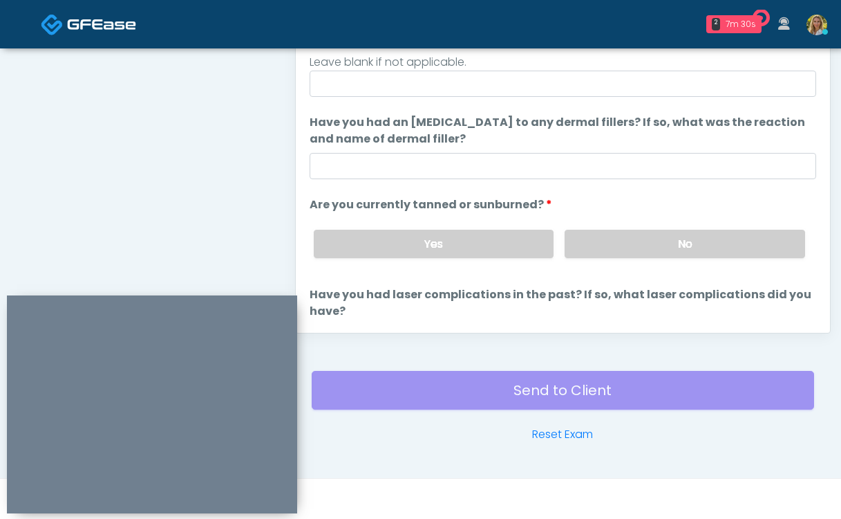
scroll to position [44, 0]
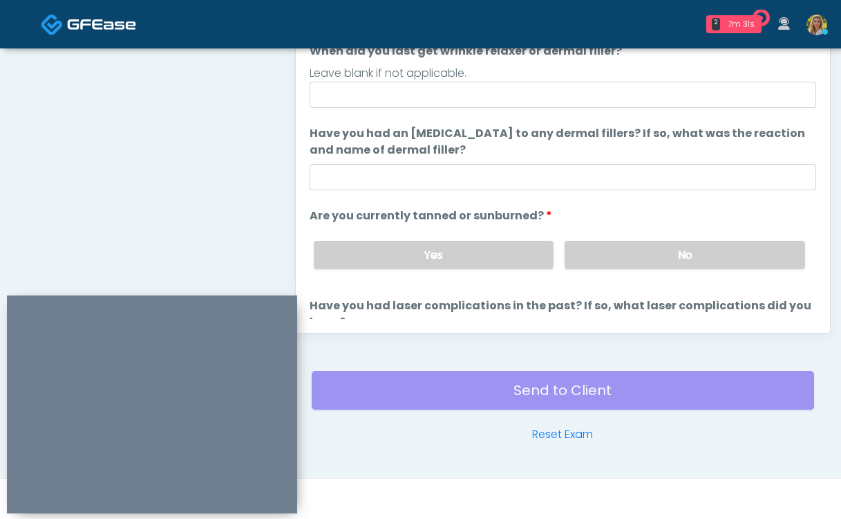
type input "**"
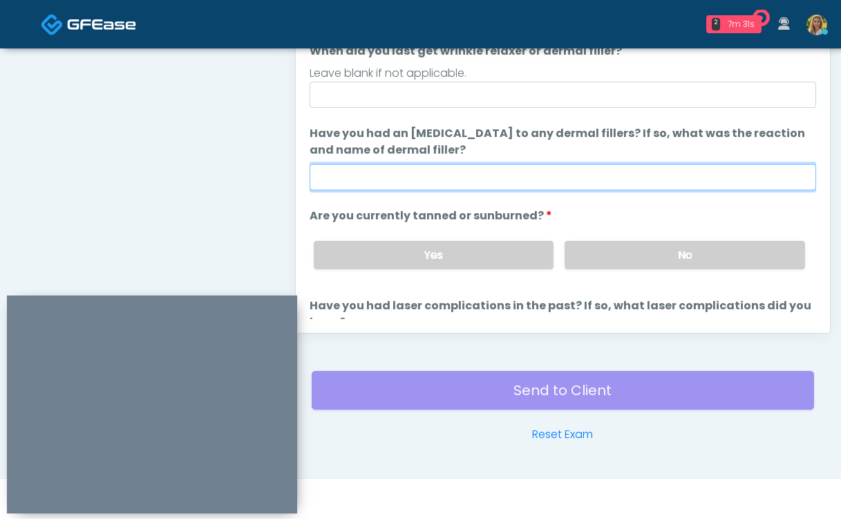
click at [456, 185] on input "Have you had an allergic response to any dermal fillers? If so, what was the re…" at bounding box center [563, 177] width 507 height 26
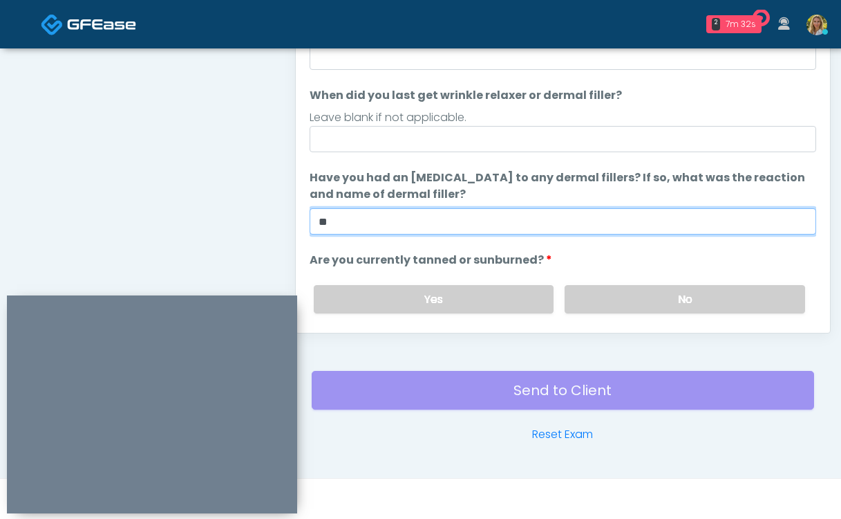
scroll to position [2, 0]
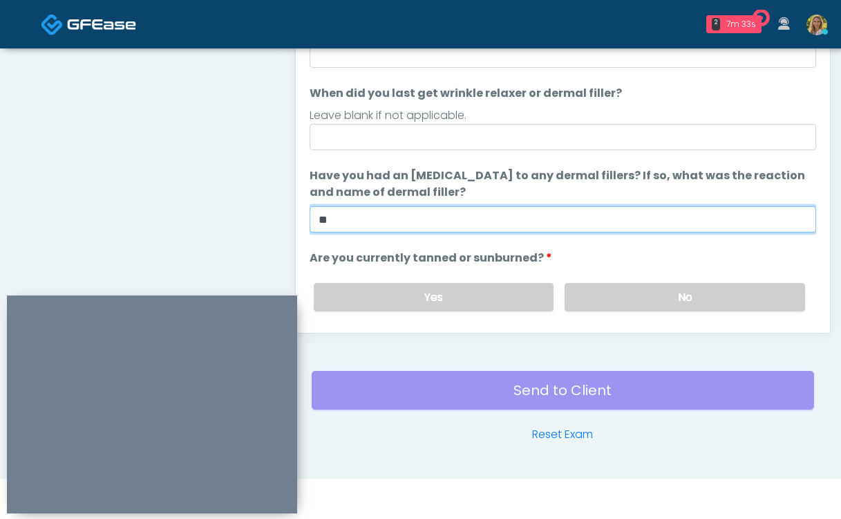
type input "**"
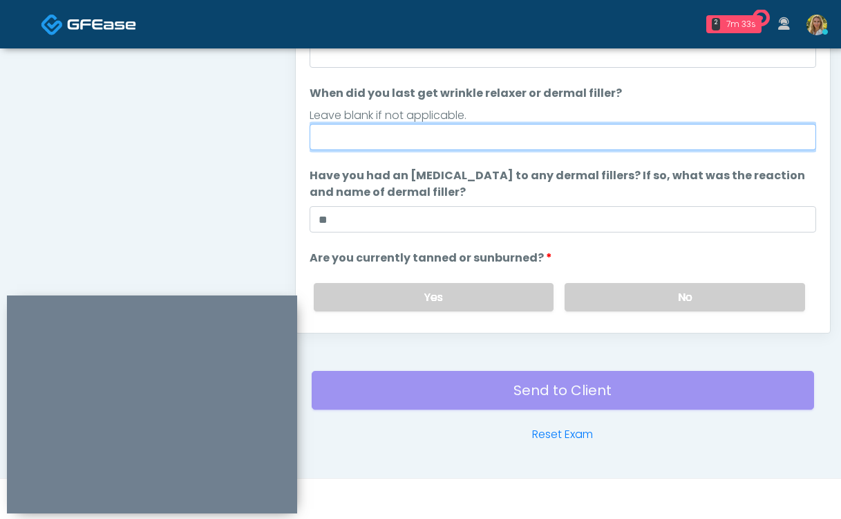
click at [507, 144] on input "When did you last get wrinkle relaxer or dermal filler?" at bounding box center [563, 137] width 507 height 26
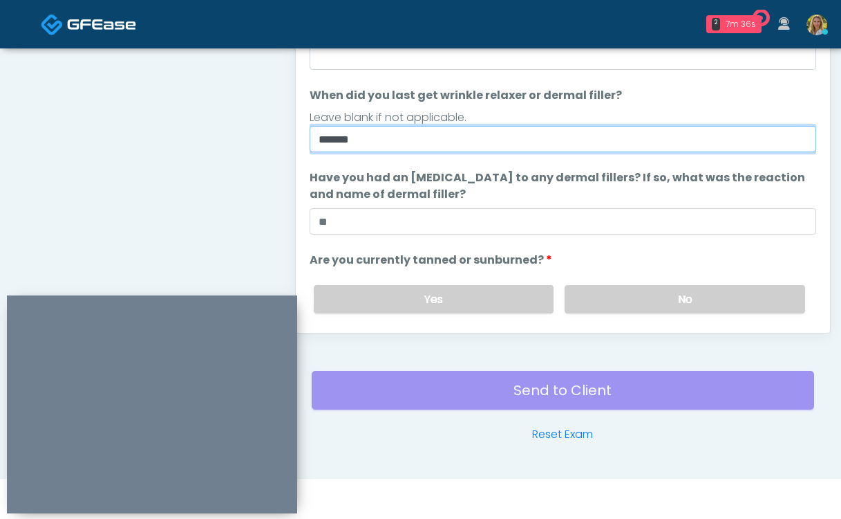
scroll to position [1, 0]
type input "*******"
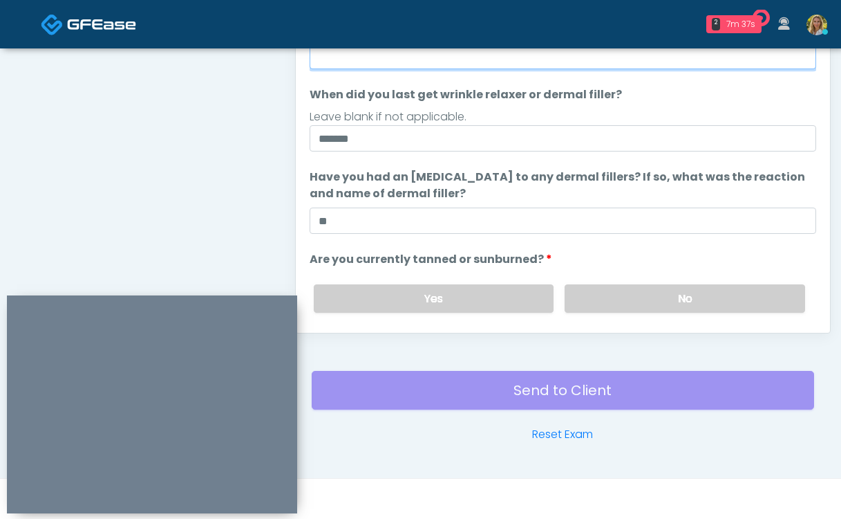
click at [521, 57] on input "Do you have a history of Guillain's barre or ALS? If so, please provide details." at bounding box center [563, 56] width 507 height 26
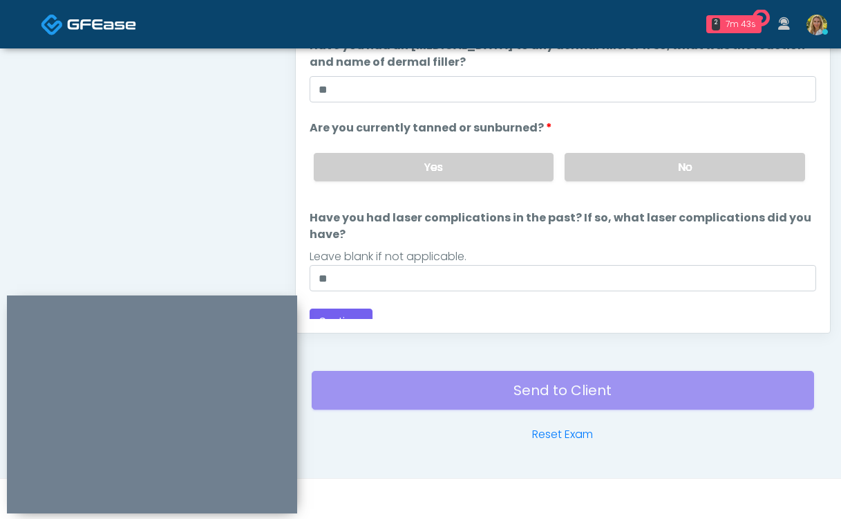
scroll to position [147, 0]
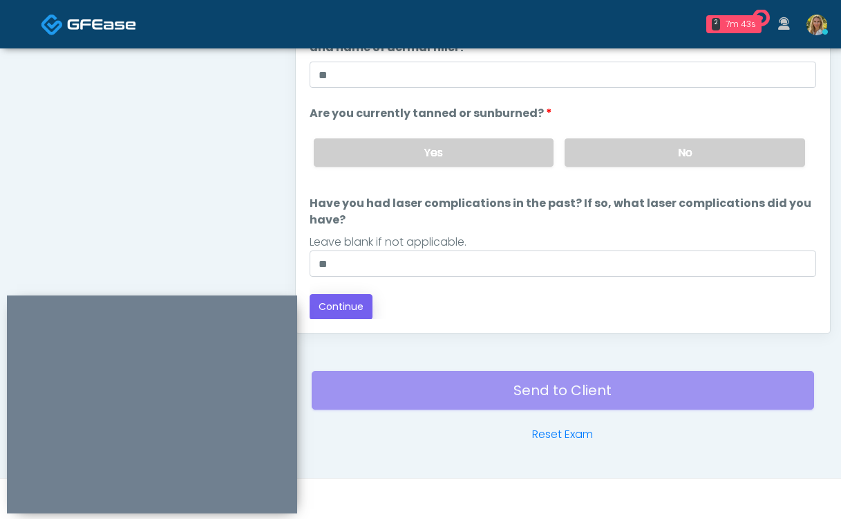
type input "**"
click at [346, 306] on button "Continue" at bounding box center [341, 307] width 63 height 26
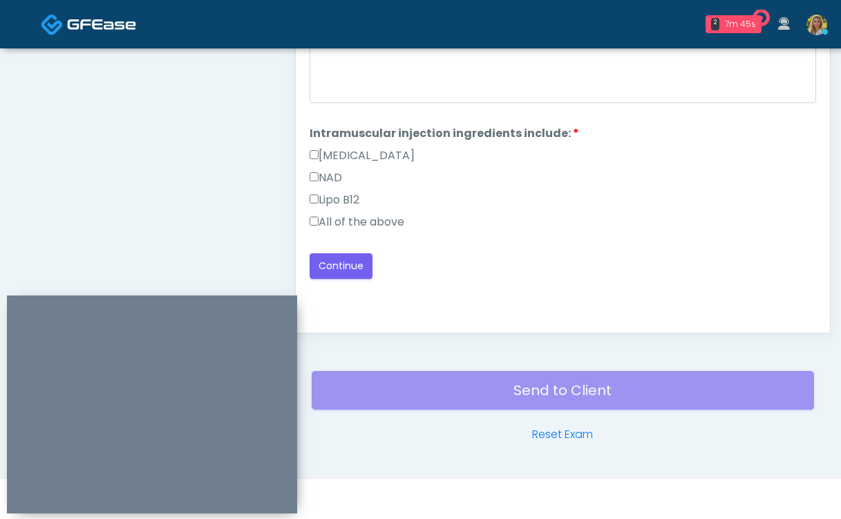
click at [391, 224] on label "All of the above" at bounding box center [357, 222] width 95 height 17
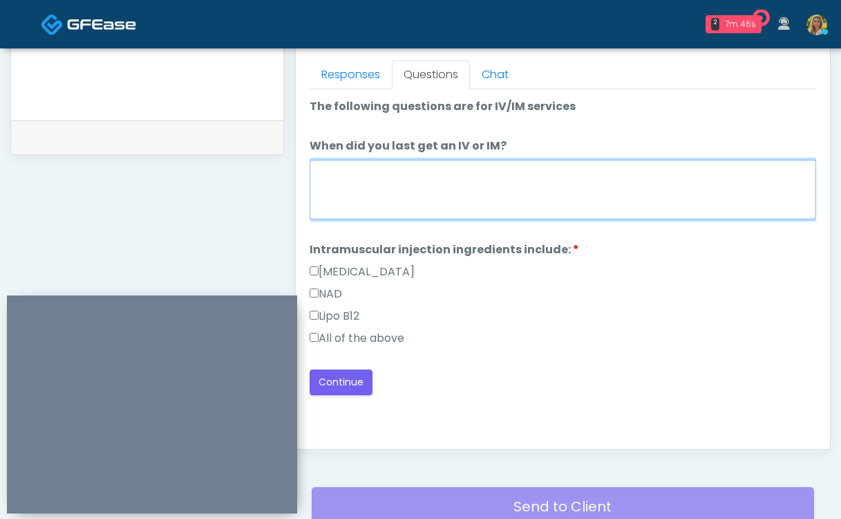
click at [389, 214] on textarea "When did you last get an IV or IM?" at bounding box center [563, 189] width 507 height 59
type textarea "****"
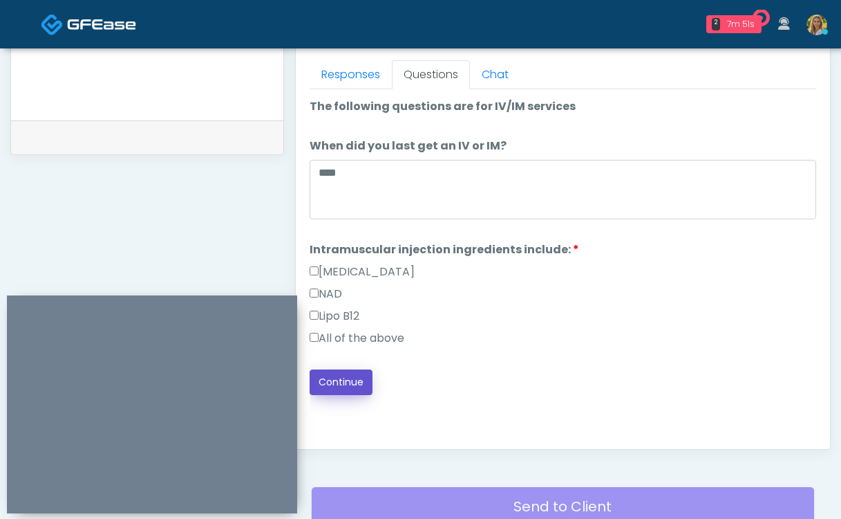
click at [343, 380] on button "Continue" at bounding box center [341, 382] width 63 height 26
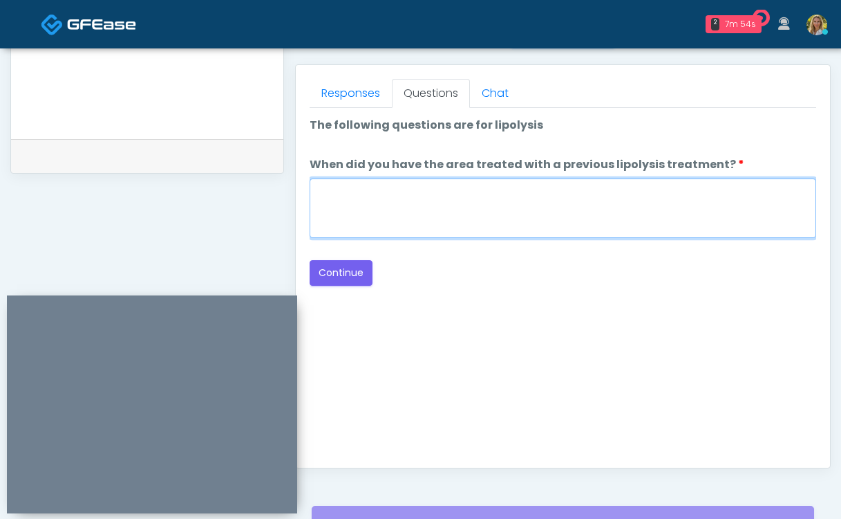
click at [462, 226] on textarea "When did you have the area treated with a previous lipolysis treatment?" at bounding box center [563, 207] width 507 height 59
type textarea "**"
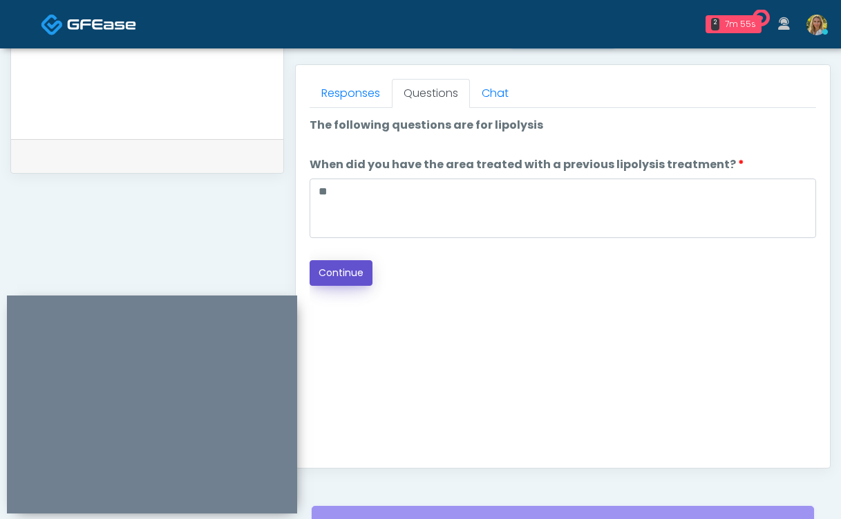
click at [350, 274] on button "Continue" at bounding box center [341, 273] width 63 height 26
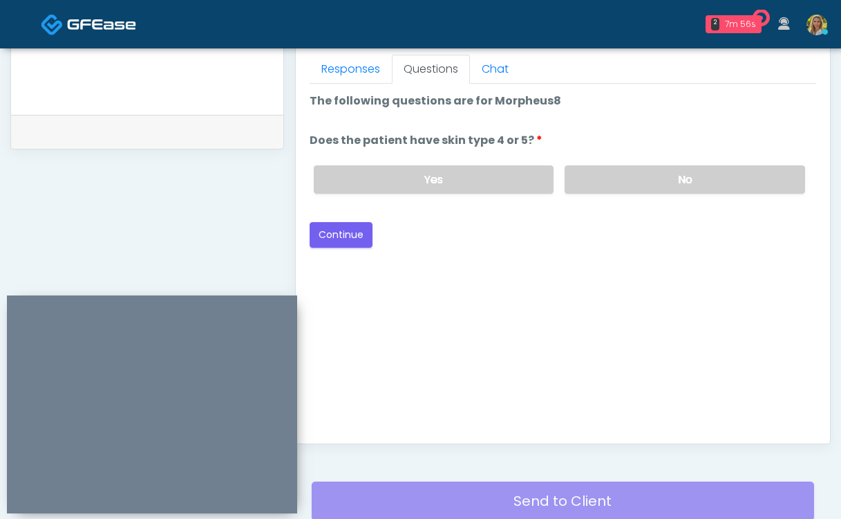
scroll to position [605, 0]
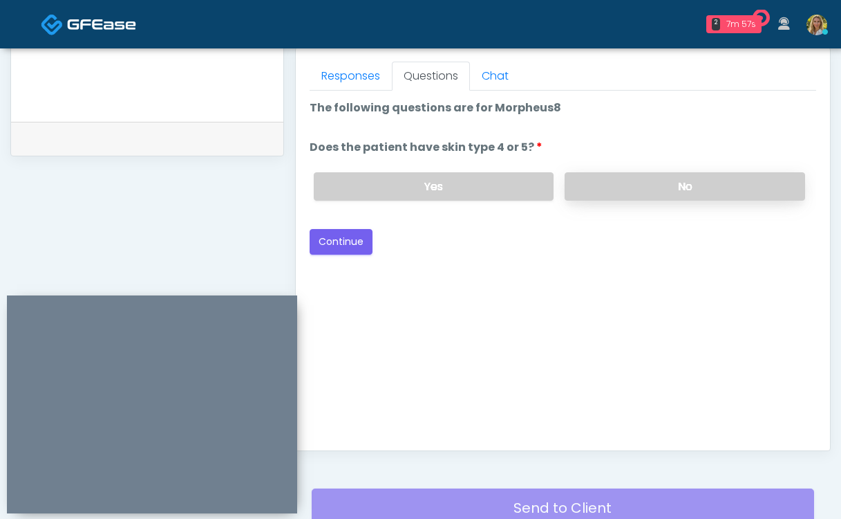
click at [668, 174] on label "No" at bounding box center [685, 186] width 241 height 28
click at [330, 245] on button "Continue" at bounding box center [341, 242] width 63 height 26
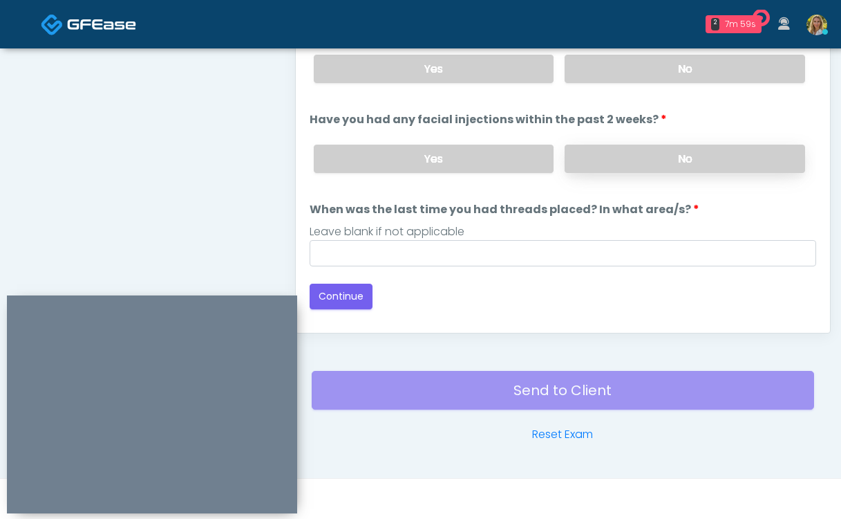
click at [629, 165] on label "No" at bounding box center [685, 158] width 241 height 28
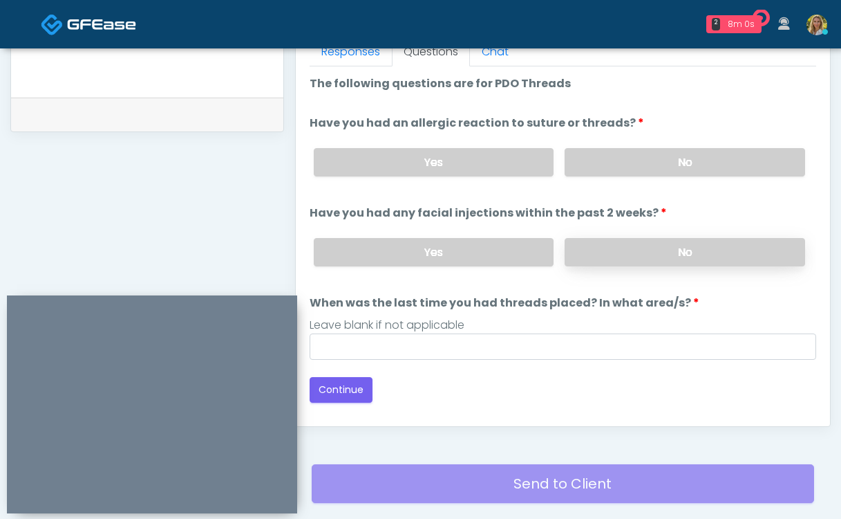
scroll to position [627, 0]
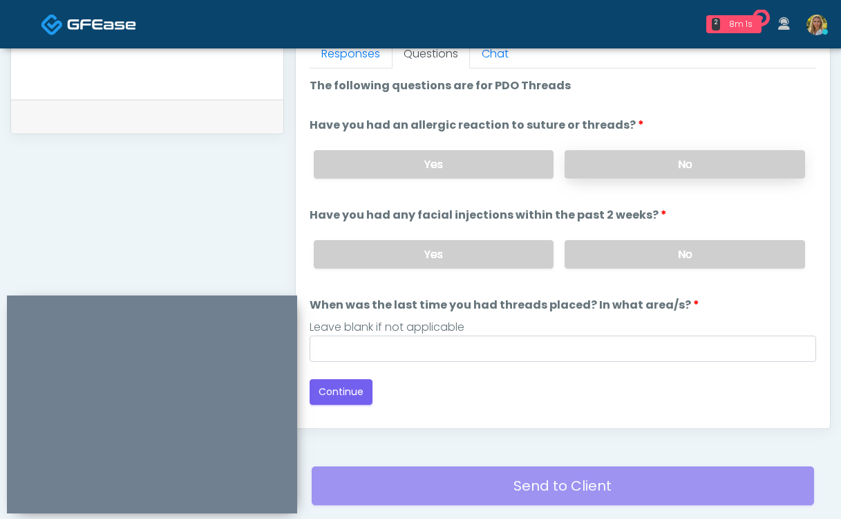
click at [624, 170] on label "No" at bounding box center [685, 164] width 241 height 28
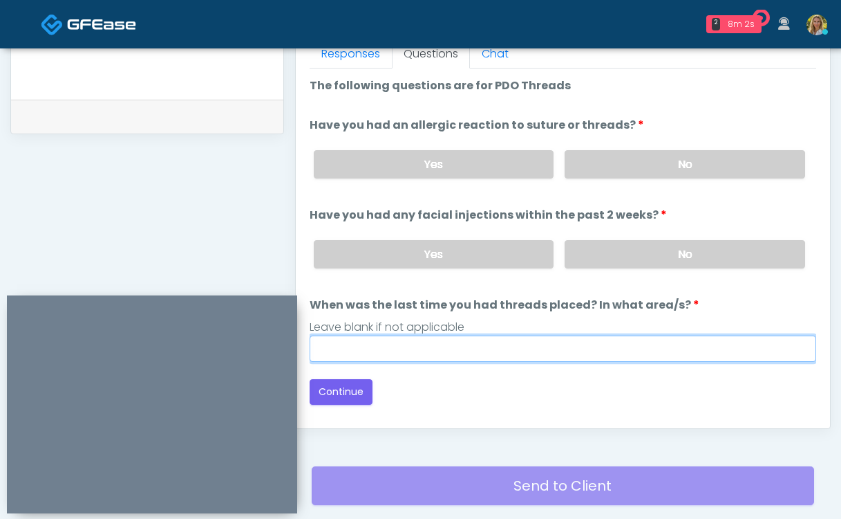
click at [391, 351] on input "When was the last time you had threads placed? In what area/s?" at bounding box center [563, 348] width 507 height 26
type input "*****"
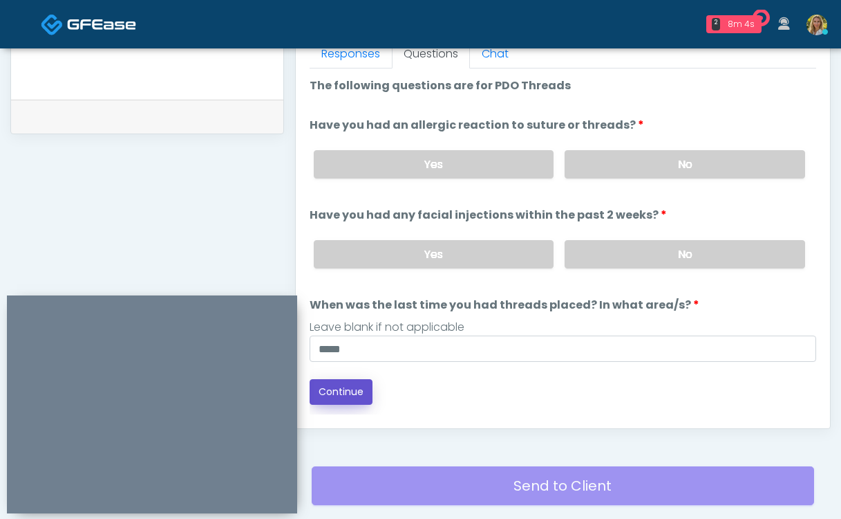
click at [332, 396] on button "Continue" at bounding box center [341, 392] width 63 height 26
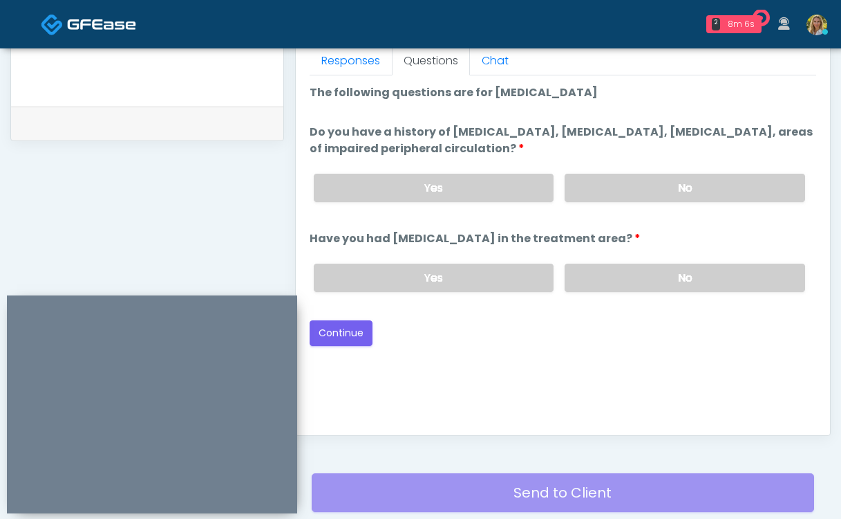
scroll to position [608, 0]
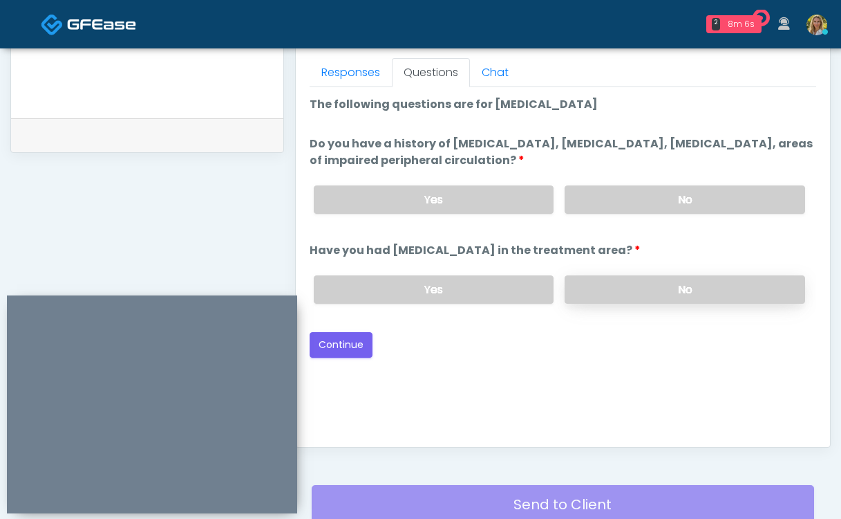
click at [635, 295] on label "No" at bounding box center [685, 289] width 241 height 28
click at [622, 214] on div "Yes No" at bounding box center [560, 199] width 514 height 50
click at [618, 208] on label "No" at bounding box center [685, 199] width 241 height 28
click at [351, 339] on button "Continue" at bounding box center [341, 345] width 63 height 26
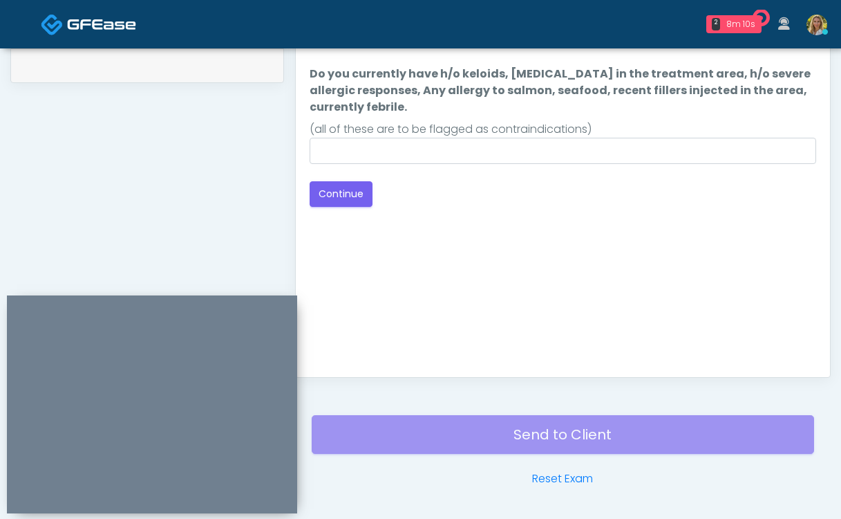
scroll to position [682, 0]
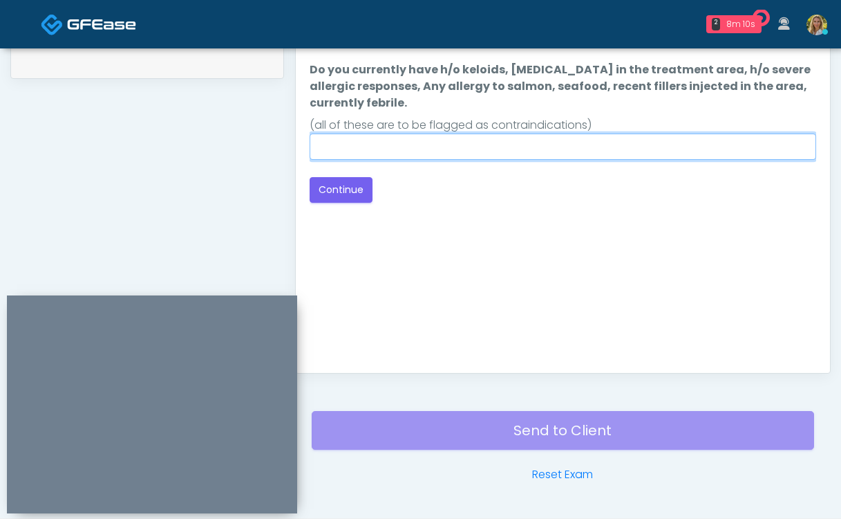
click at [448, 153] on input "Do you currently have h/o keloids, [MEDICAL_DATA] in the treatment area, h/o se…" at bounding box center [563, 146] width 507 height 26
type input "**"
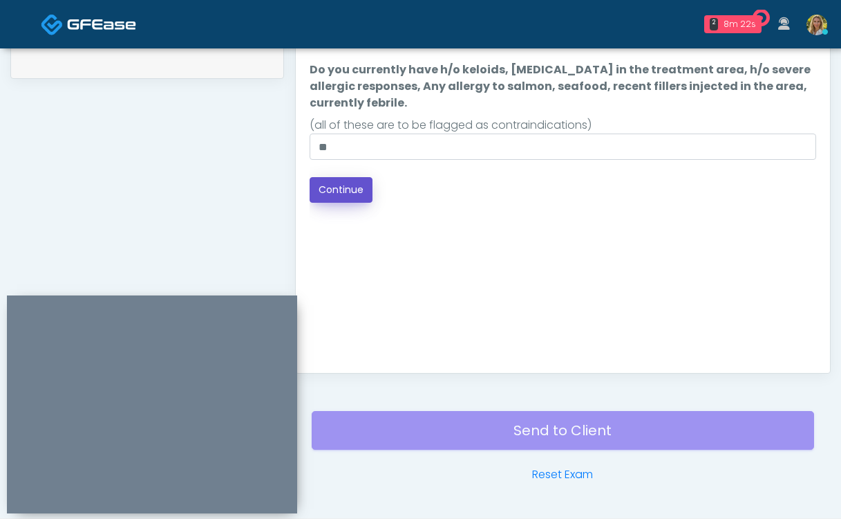
click at [344, 194] on button "Continue" at bounding box center [341, 190] width 63 height 26
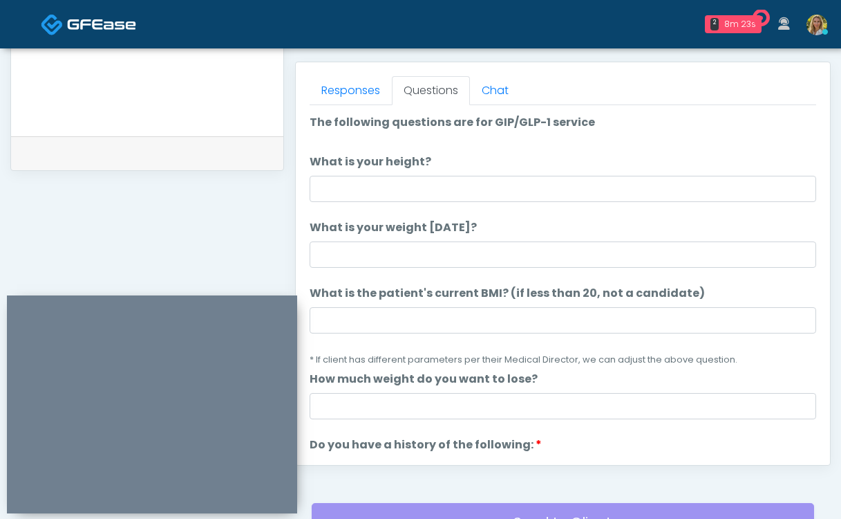
scroll to position [584, 0]
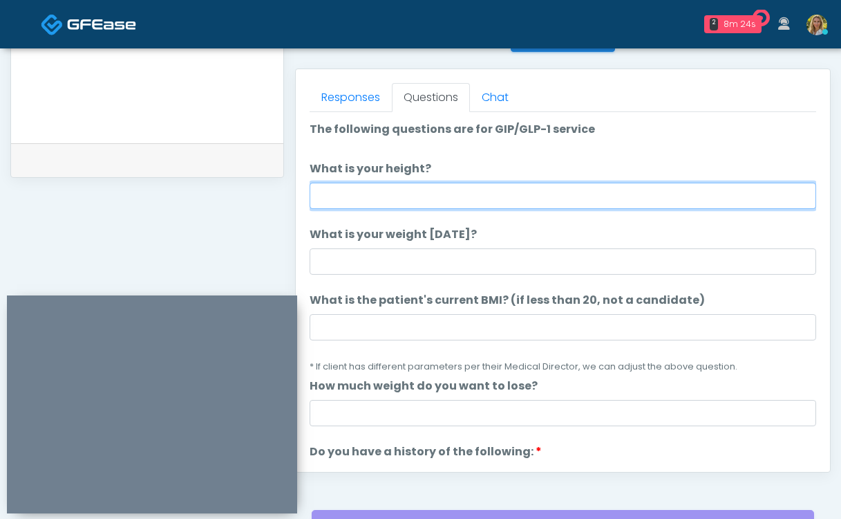
click at [417, 186] on input "What is your height?" at bounding box center [563, 196] width 507 height 26
type input "***"
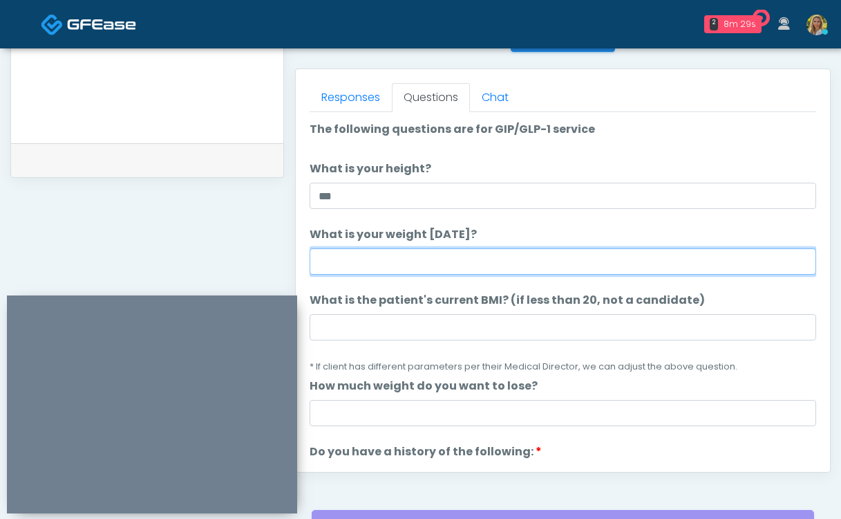
click at [386, 264] on input "What is your weight [DATE]?" at bounding box center [563, 261] width 507 height 26
type input "***"
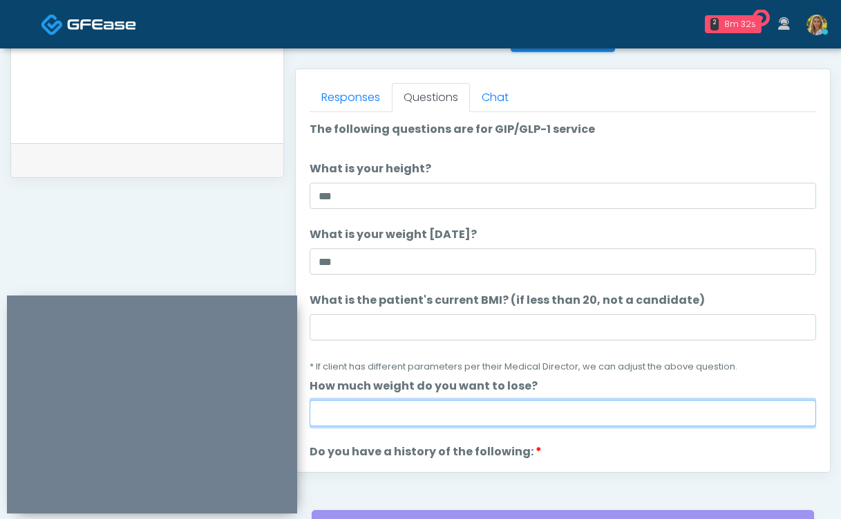
click at [361, 414] on input "How much weight do you want to lose?" at bounding box center [563, 413] width 507 height 26
click at [351, 415] on input "**" at bounding box center [563, 413] width 507 height 26
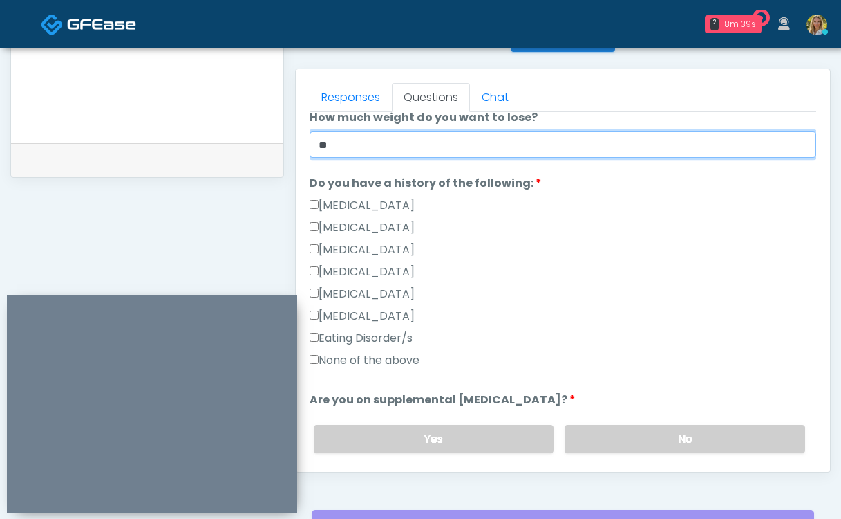
scroll to position [275, 0]
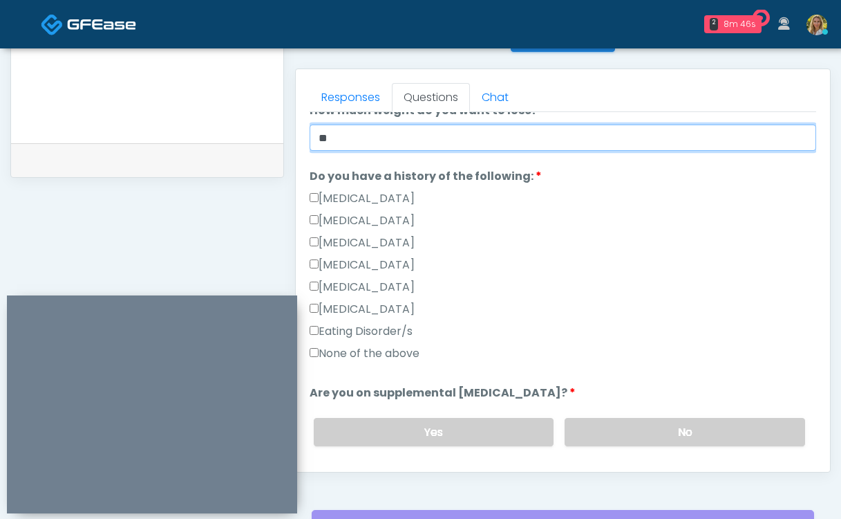
type input "**"
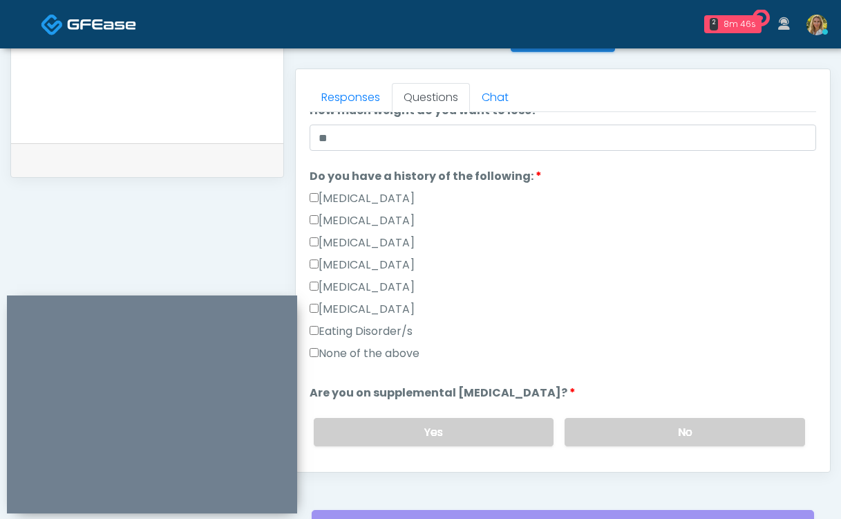
click at [364, 355] on label "None of the above" at bounding box center [365, 353] width 110 height 17
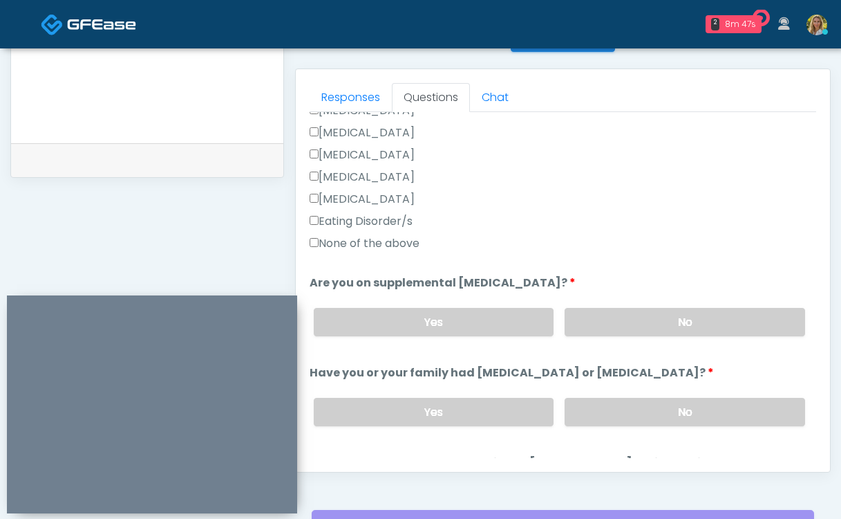
scroll to position [391, 0]
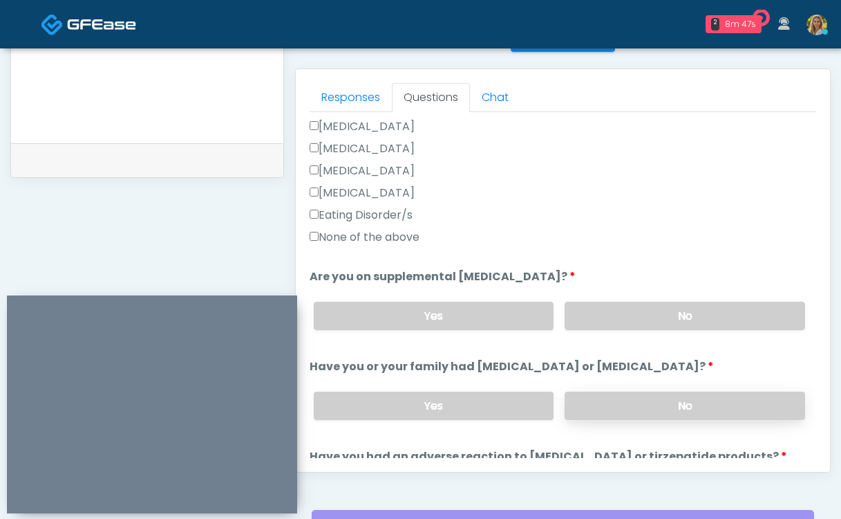
click at [628, 402] on label "No" at bounding box center [685, 405] width 241 height 28
click at [619, 319] on label "No" at bounding box center [685, 315] width 241 height 28
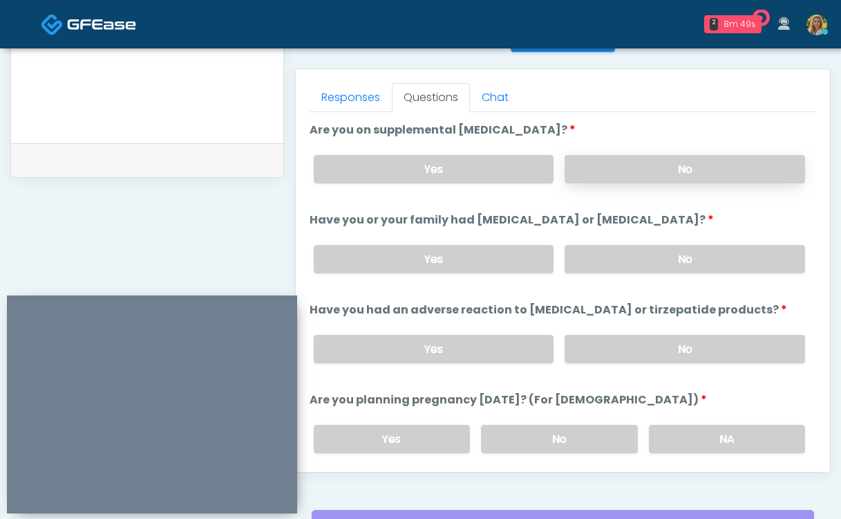
scroll to position [548, 0]
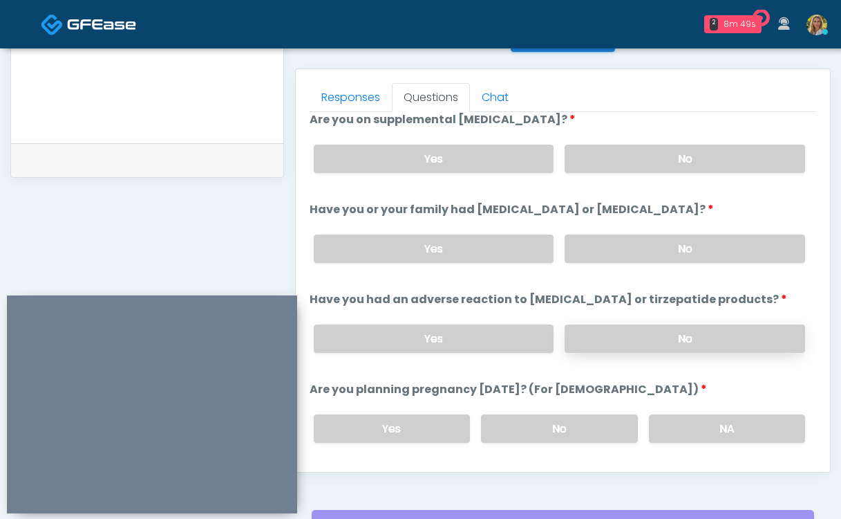
click at [622, 333] on label "No" at bounding box center [685, 338] width 241 height 28
click at [547, 418] on label "No" at bounding box center [559, 428] width 156 height 28
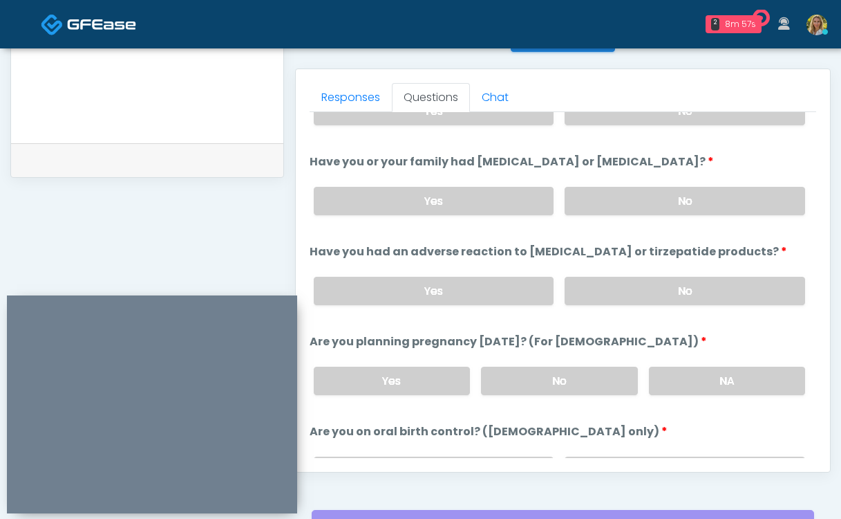
scroll to position [622, 0]
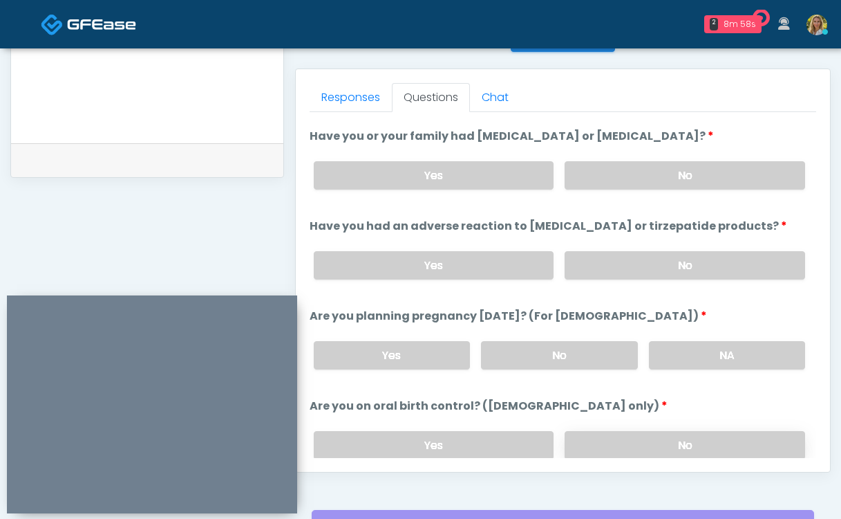
click at [612, 438] on label "No" at bounding box center [685, 445] width 241 height 28
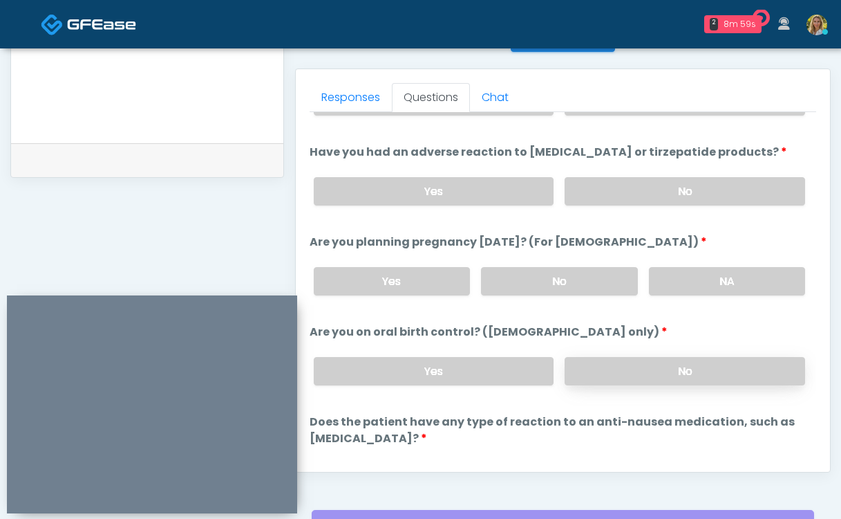
scroll to position [779, 0]
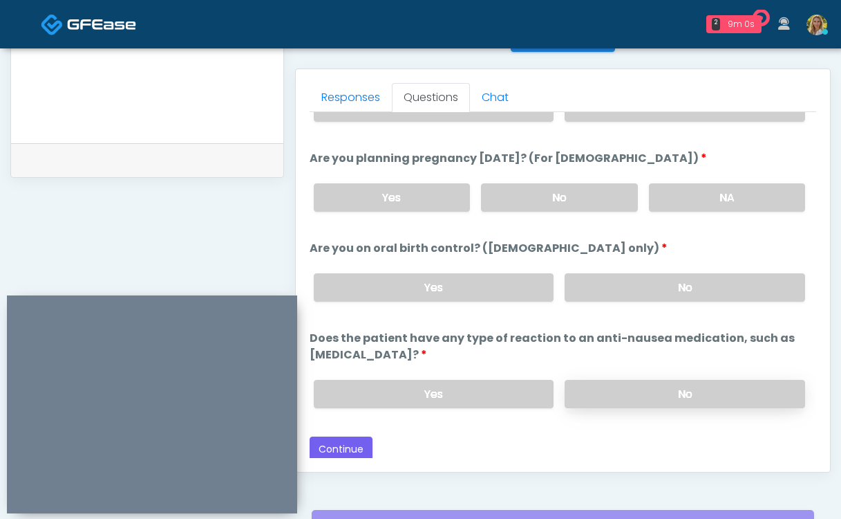
click at [620, 398] on label "No" at bounding box center [685, 394] width 241 height 28
click at [357, 448] on button "Continue" at bounding box center [341, 449] width 63 height 26
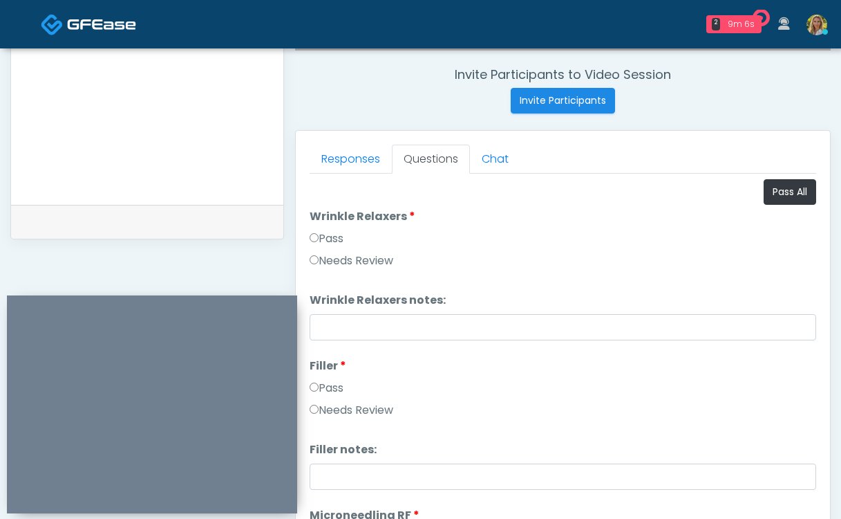
scroll to position [515, 0]
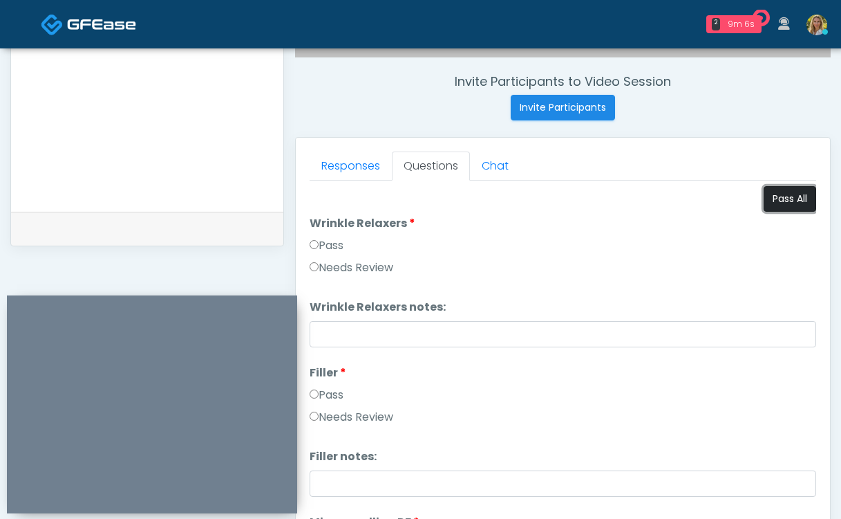
click at [799, 194] on button "Pass All" at bounding box center [790, 199] width 53 height 26
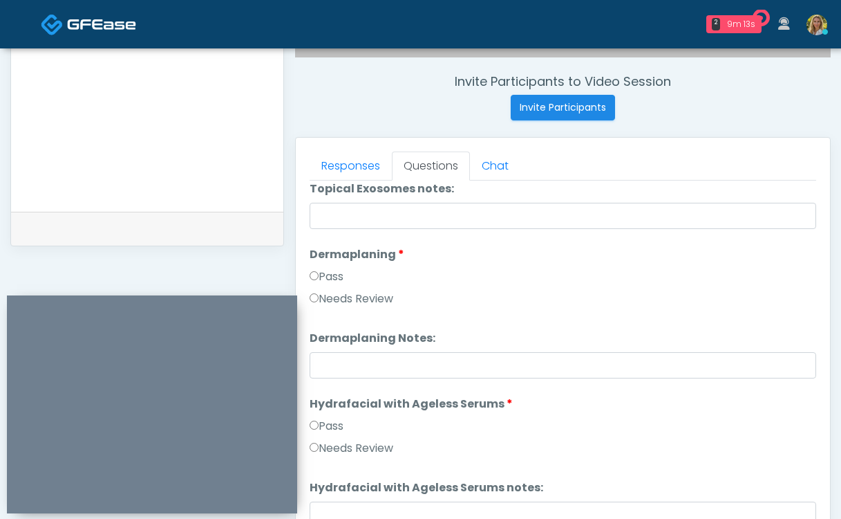
scroll to position [2723, 0]
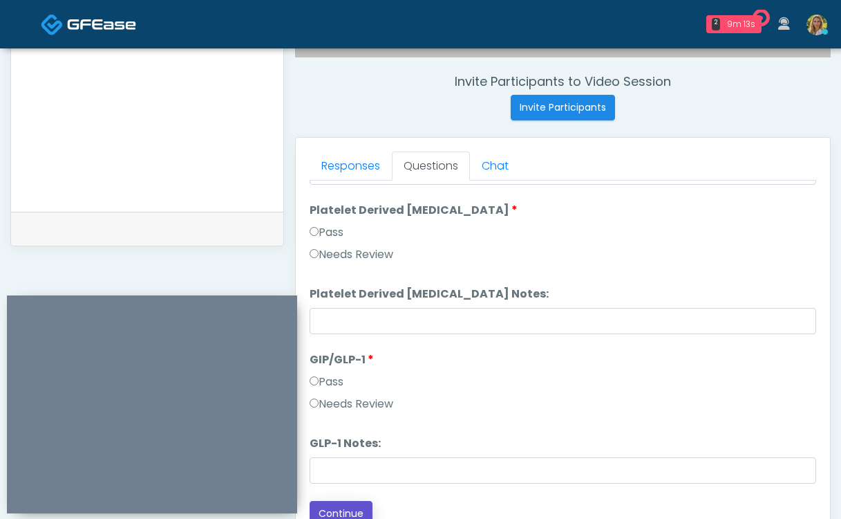
click at [340, 505] on button "Continue" at bounding box center [341, 514] width 63 height 26
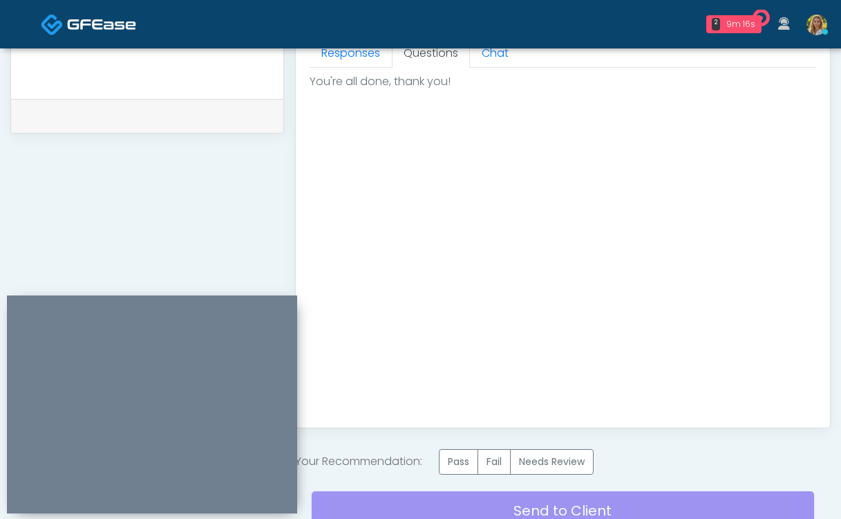
scroll to position [636, 0]
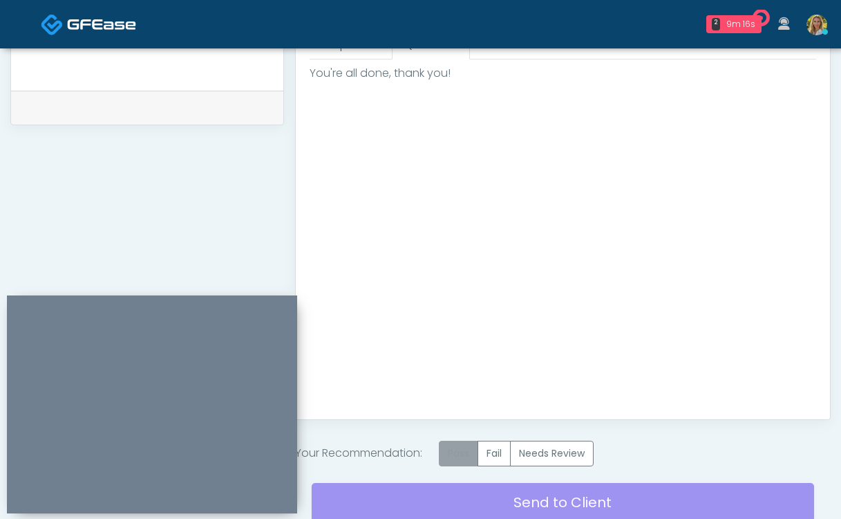
click at [458, 451] on label "Pass" at bounding box center [458, 453] width 39 height 26
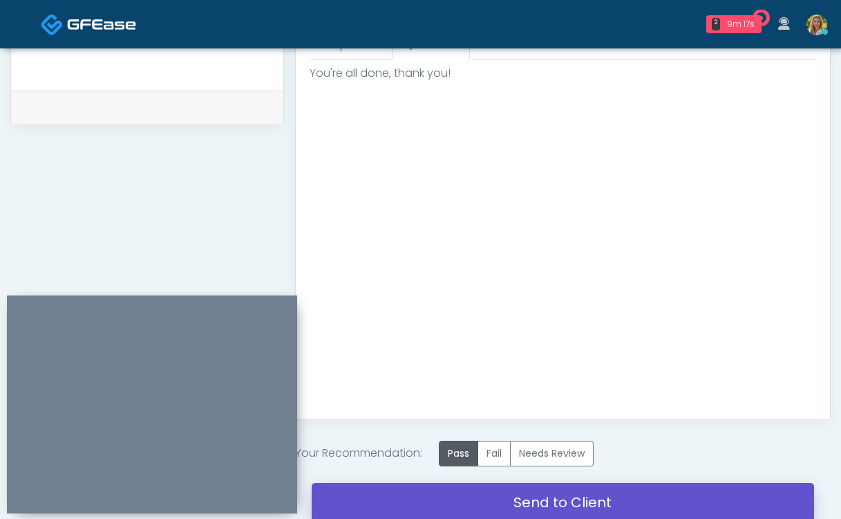
click at [415, 503] on link "Send to Client" at bounding box center [563, 502] width 503 height 39
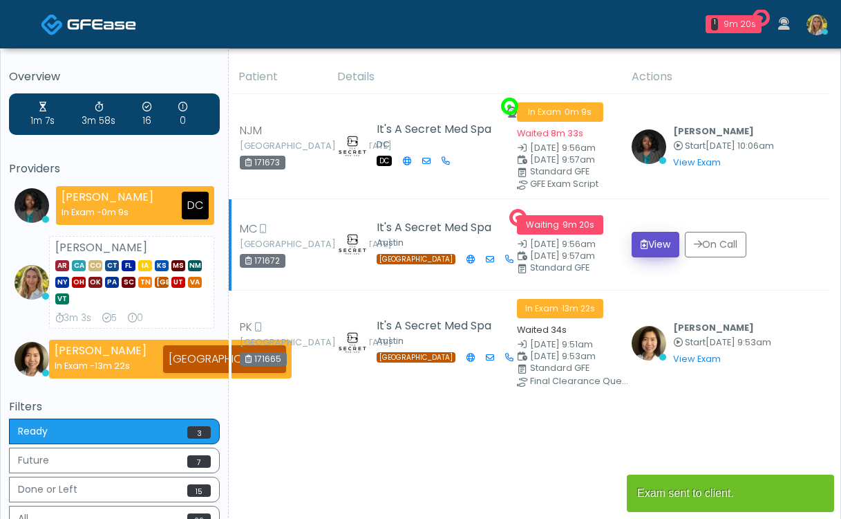
click at [663, 239] on button "View" at bounding box center [656, 245] width 48 height 26
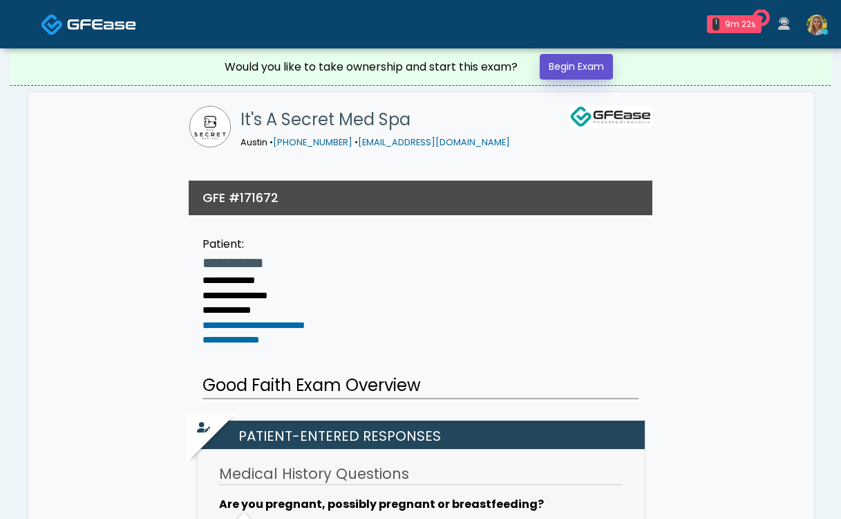
click at [568, 66] on link "Begin Exam" at bounding box center [576, 67] width 73 height 26
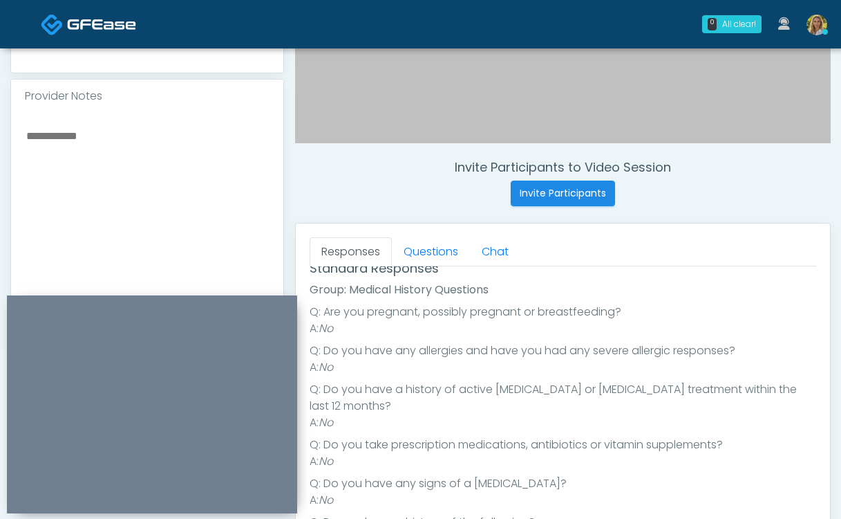
scroll to position [167, 0]
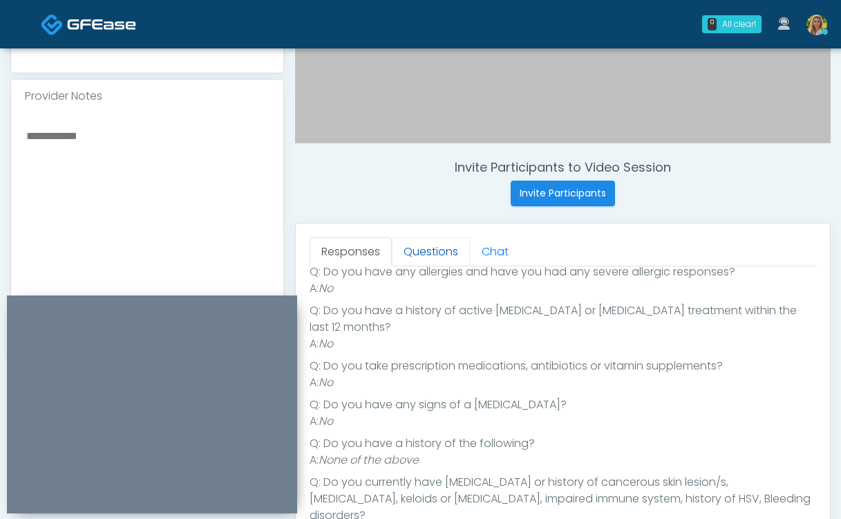
click at [438, 261] on link "Questions" at bounding box center [431, 251] width 78 height 29
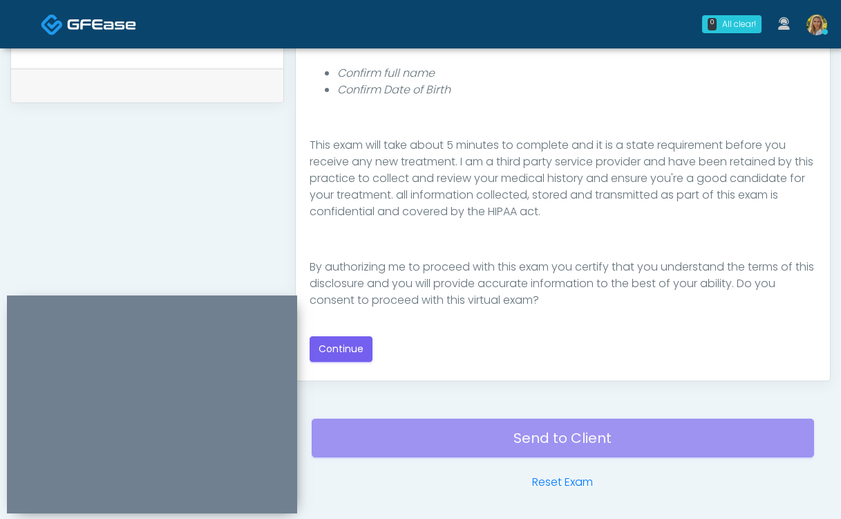
scroll to position [682, 0]
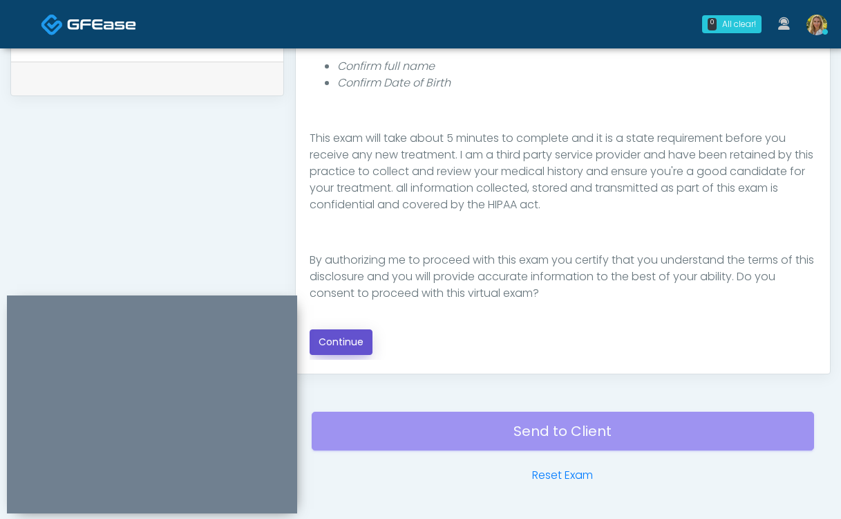
click at [339, 344] on button "Continue" at bounding box center [341, 342] width 63 height 26
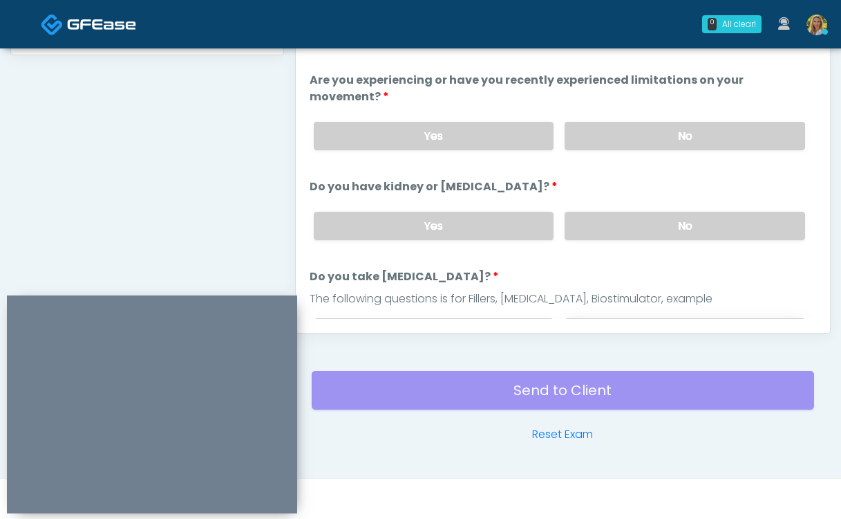
click at [609, 318] on label "No" at bounding box center [685, 332] width 241 height 28
click at [631, 212] on label "No" at bounding box center [685, 226] width 241 height 28
click at [616, 91] on li "Are you experiencing or have you recently experienced limitations on your movem…" at bounding box center [563, 116] width 507 height 89
click at [613, 122] on label "No" at bounding box center [685, 136] width 241 height 28
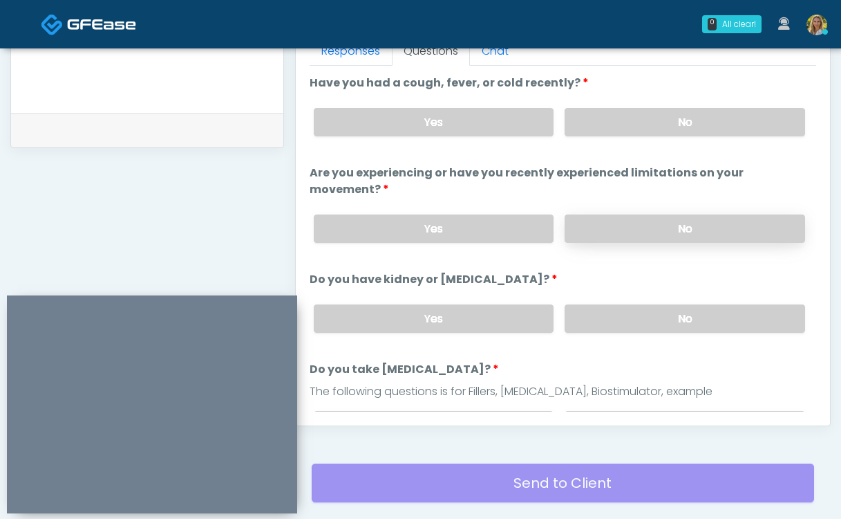
scroll to position [629, 0]
click at [612, 129] on label "No" at bounding box center [685, 123] width 241 height 28
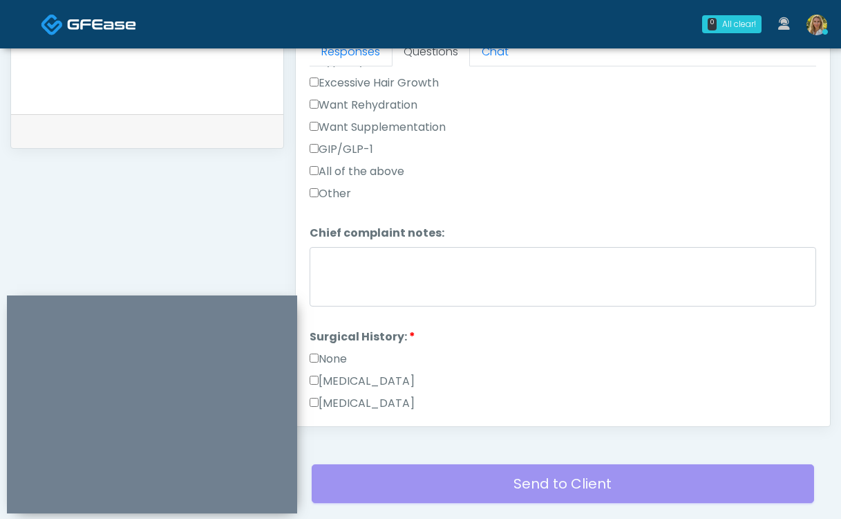
scroll to position [558, 0]
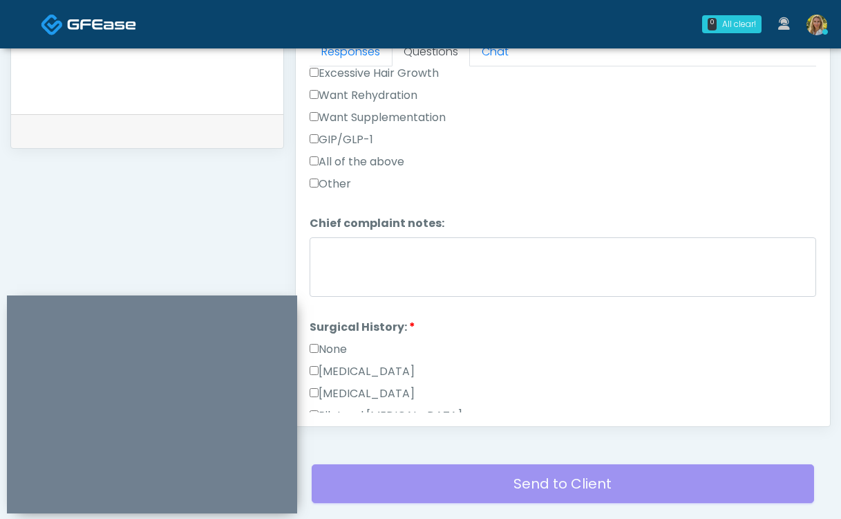
click at [327, 341] on label "None" at bounding box center [328, 349] width 37 height 17
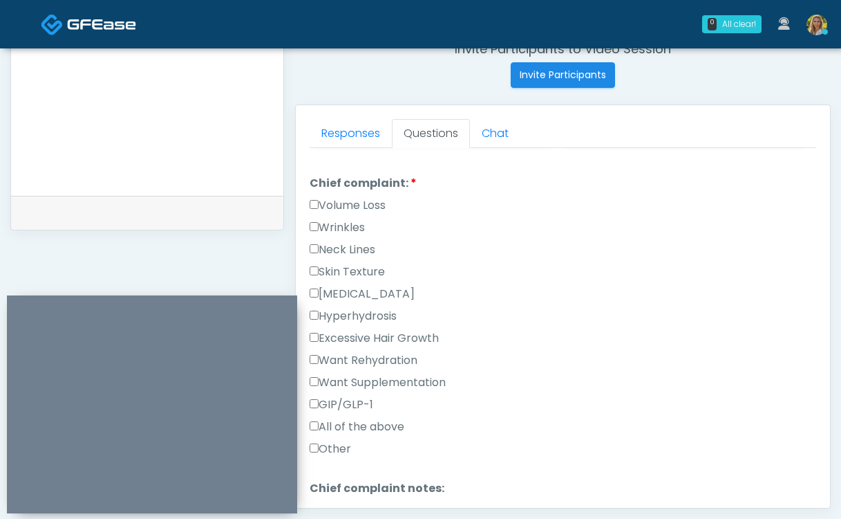
scroll to position [374, 0]
click at [353, 220] on label "Wrinkles" at bounding box center [337, 228] width 55 height 17
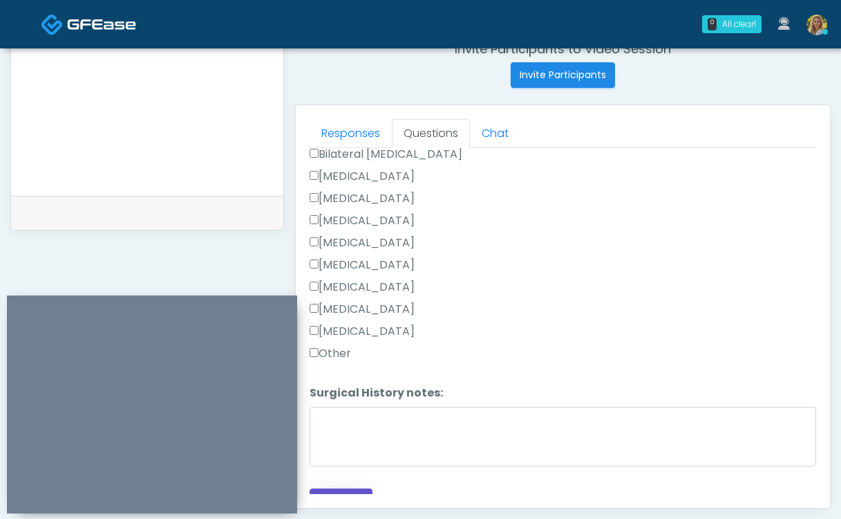
click at [337, 488] on button "Continue" at bounding box center [341, 501] width 63 height 26
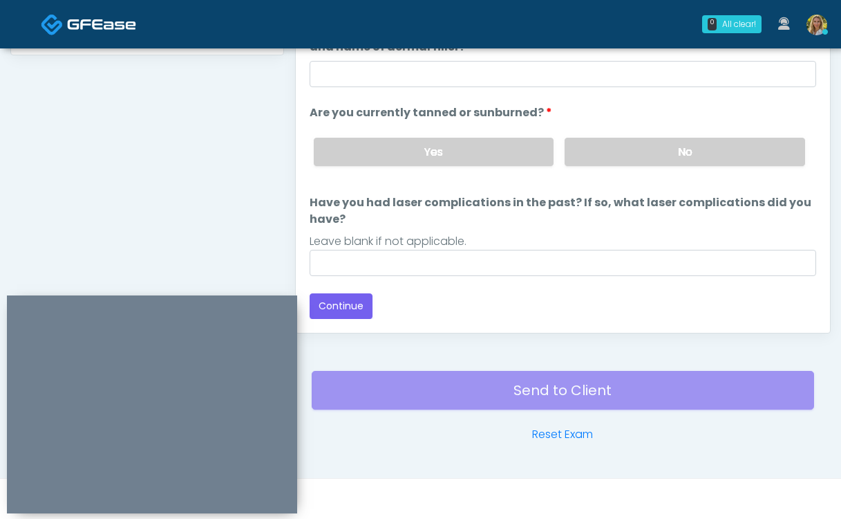
scroll to position [147, 0]
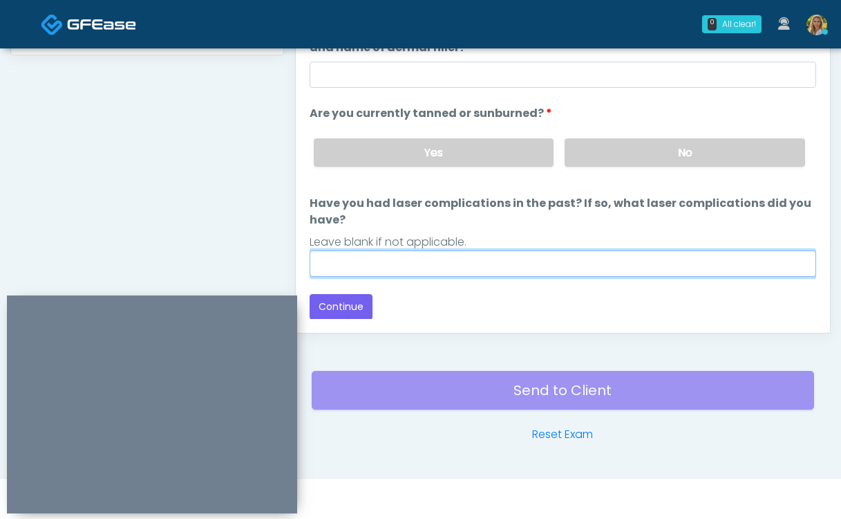
click at [518, 260] on input "Have you had laser complications in the past? If so, what laser complications d…" at bounding box center [563, 263] width 507 height 26
type input "**"
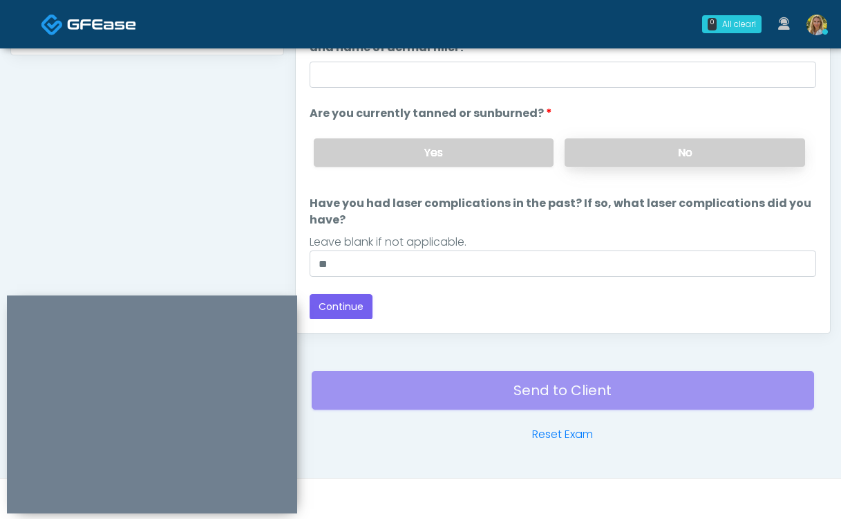
click at [679, 152] on label "No" at bounding box center [685, 152] width 241 height 28
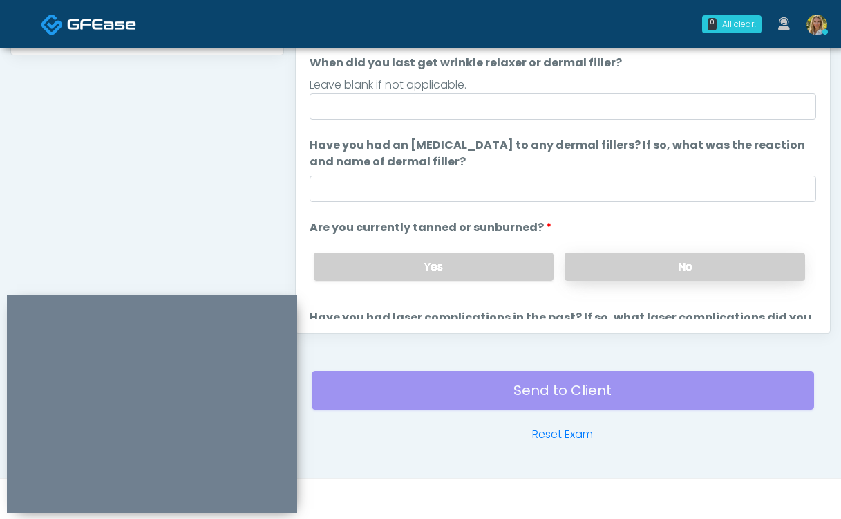
scroll to position [24, 0]
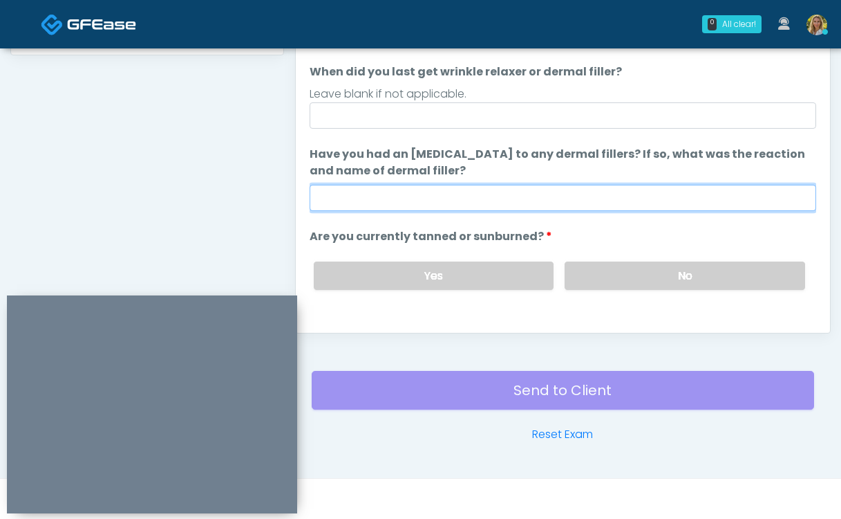
click at [572, 195] on input "Have you had an allergic response to any dermal fillers? If so, what was the re…" at bounding box center [563, 198] width 507 height 26
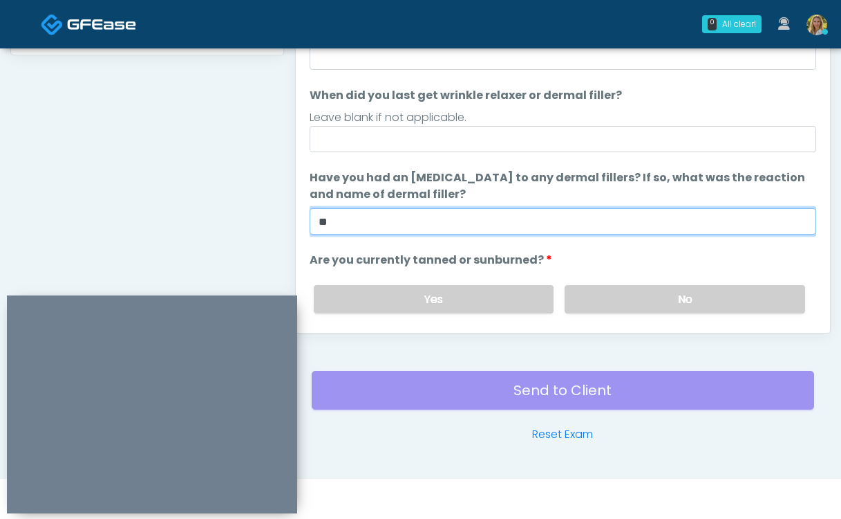
type input "**"
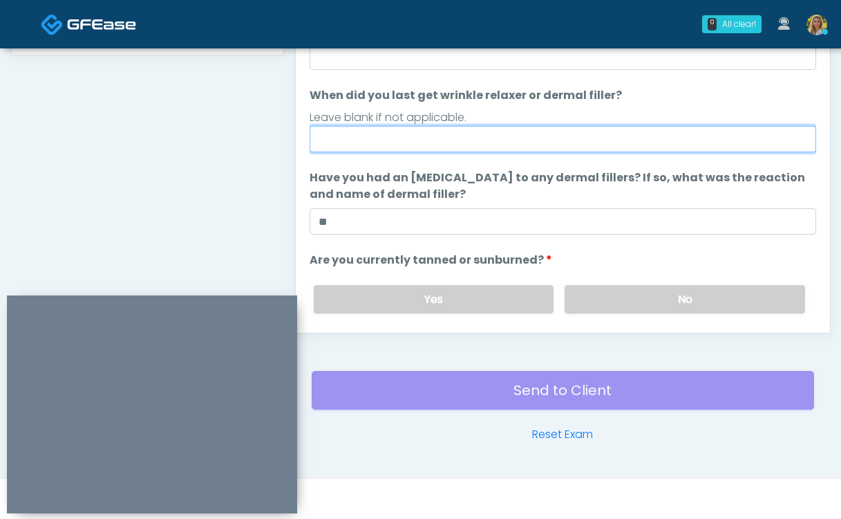
click at [484, 131] on input "When did you last get wrinkle relaxer or dermal filler?" at bounding box center [563, 139] width 507 height 26
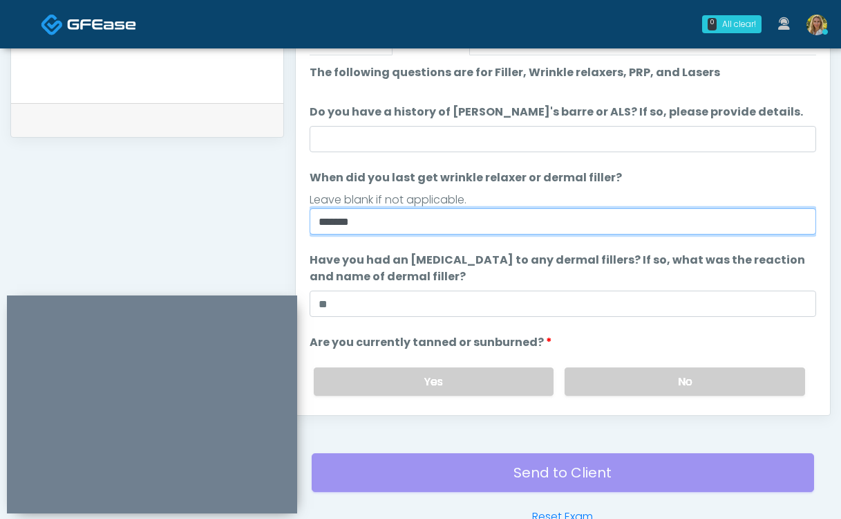
scroll to position [634, 0]
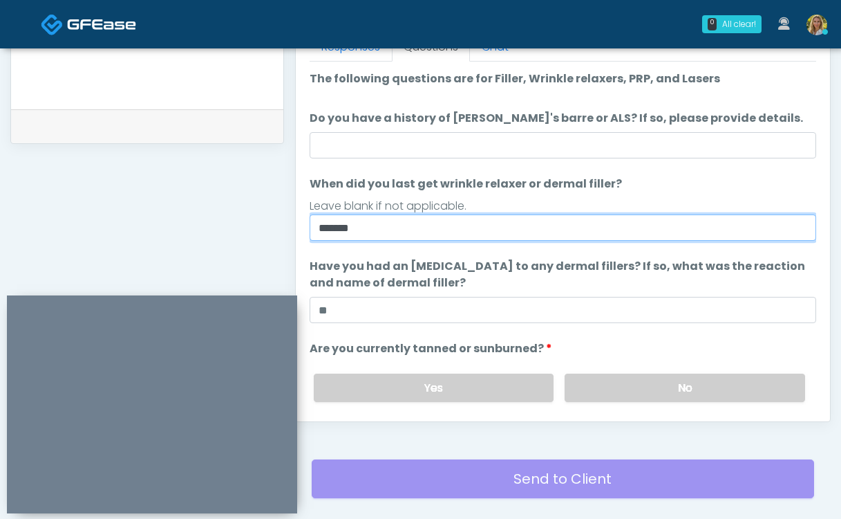
type input "*******"
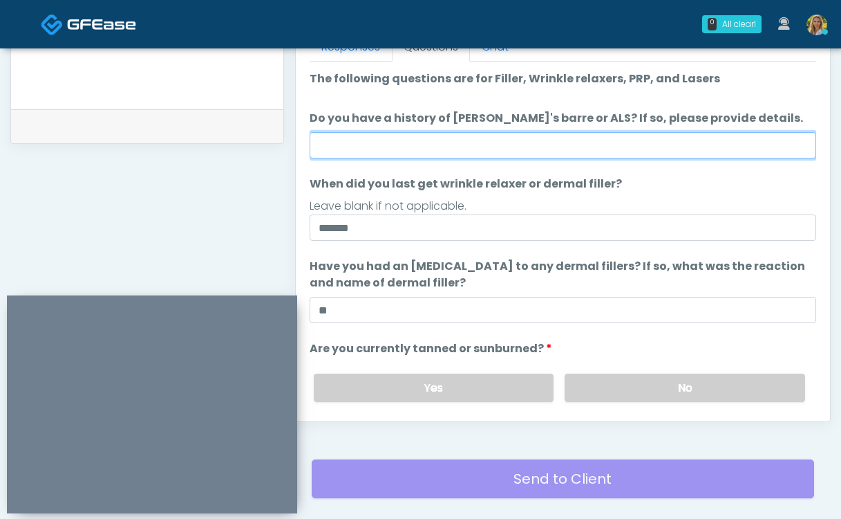
click at [463, 149] on input "Do you have a history of Guillain's barre or ALS? If so, please provide details." at bounding box center [563, 145] width 507 height 26
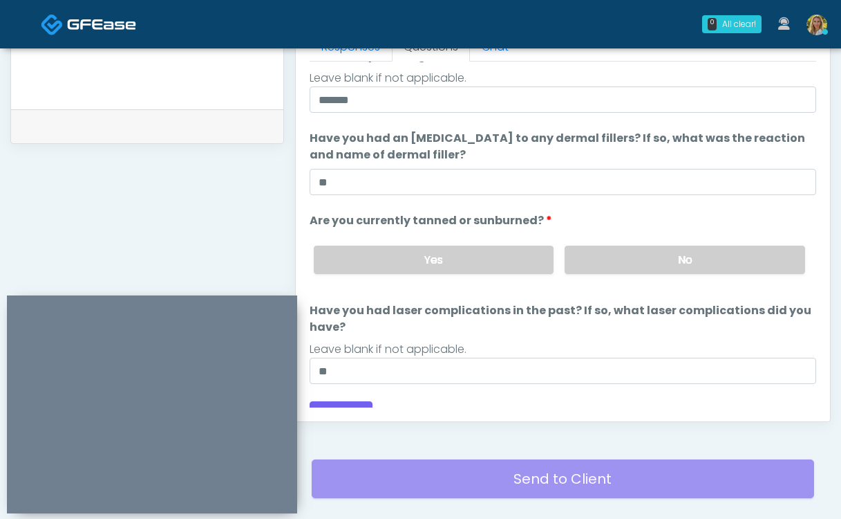
scroll to position [140, 0]
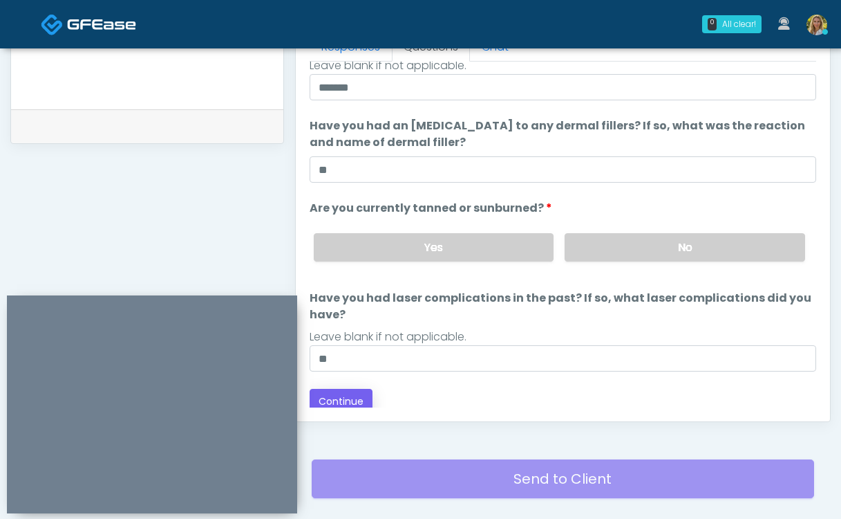
type input "**"
click at [337, 399] on button "Continue" at bounding box center [341, 402] width 63 height 26
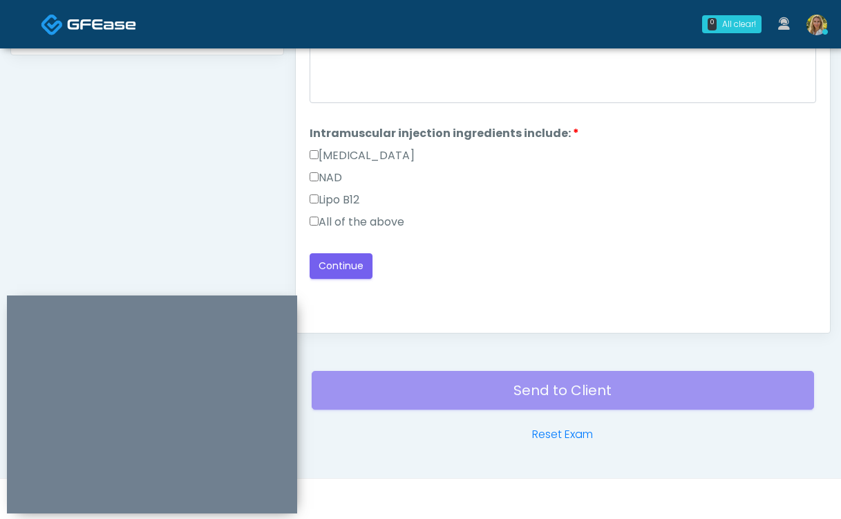
click at [377, 225] on label "All of the above" at bounding box center [357, 222] width 95 height 17
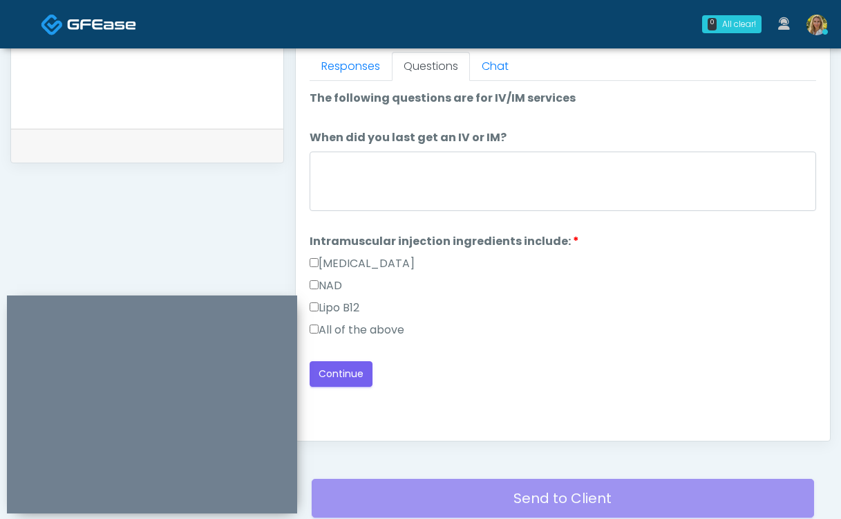
scroll to position [575, 0]
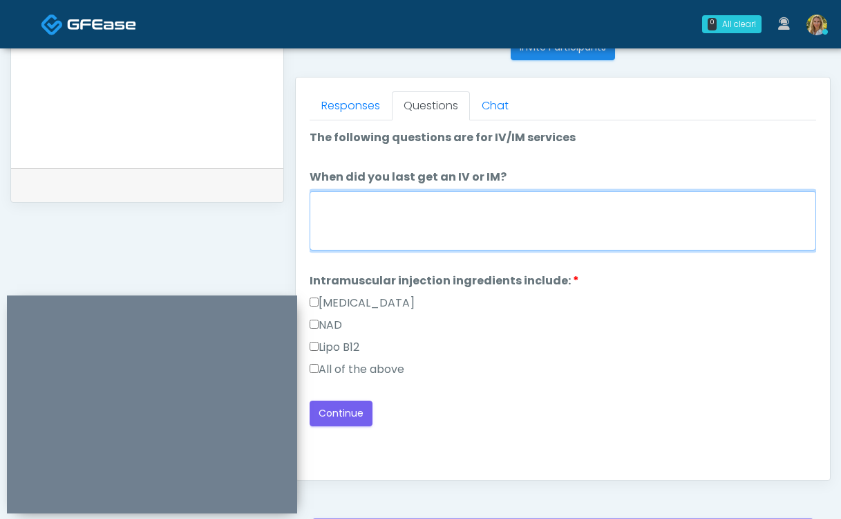
click at [375, 220] on textarea "When did you last get an IV or IM?" at bounding box center [563, 220] width 507 height 59
type textarea "*****"
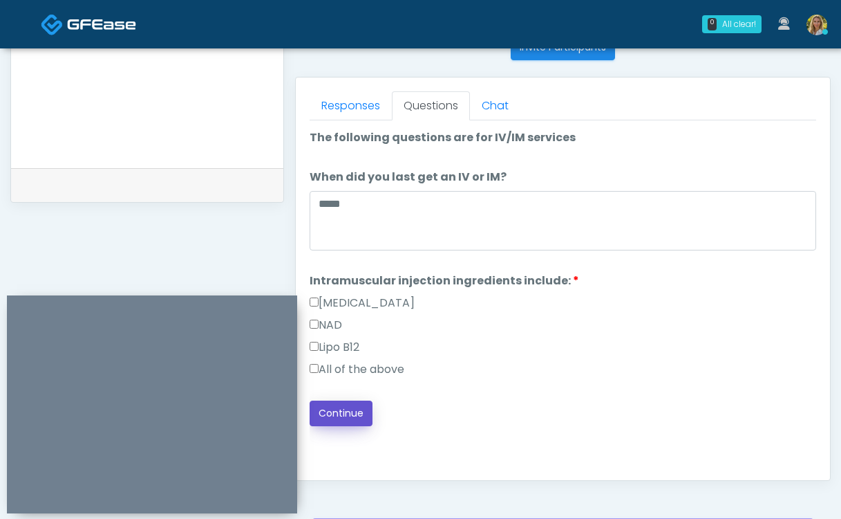
click at [350, 415] on button "Continue" at bounding box center [341, 413] width 63 height 26
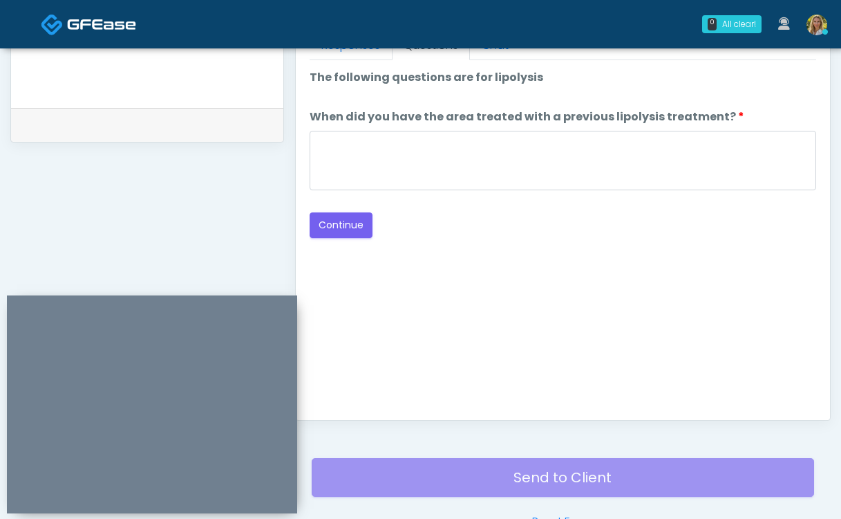
scroll to position [630, 0]
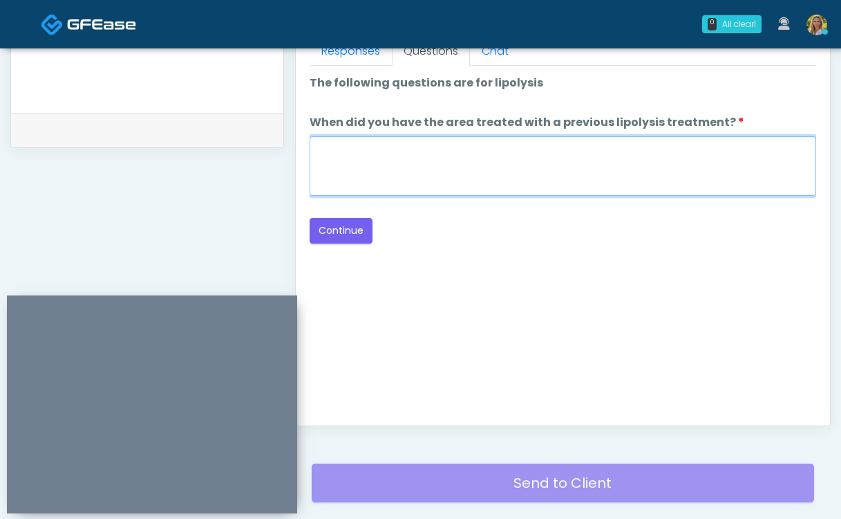
click at [460, 180] on textarea "When did you have the area treated with a previous lipolysis treatment?" at bounding box center [563, 165] width 507 height 59
type textarea "**"
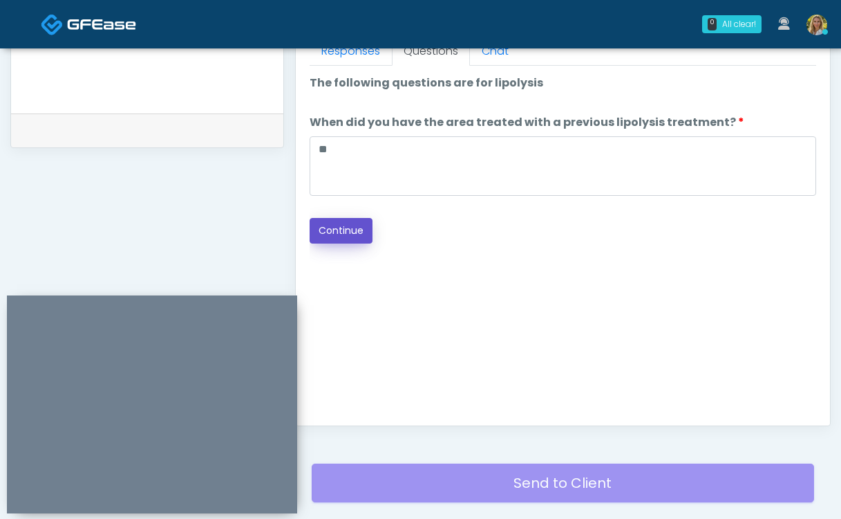
click at [350, 236] on button "Continue" at bounding box center [341, 231] width 63 height 26
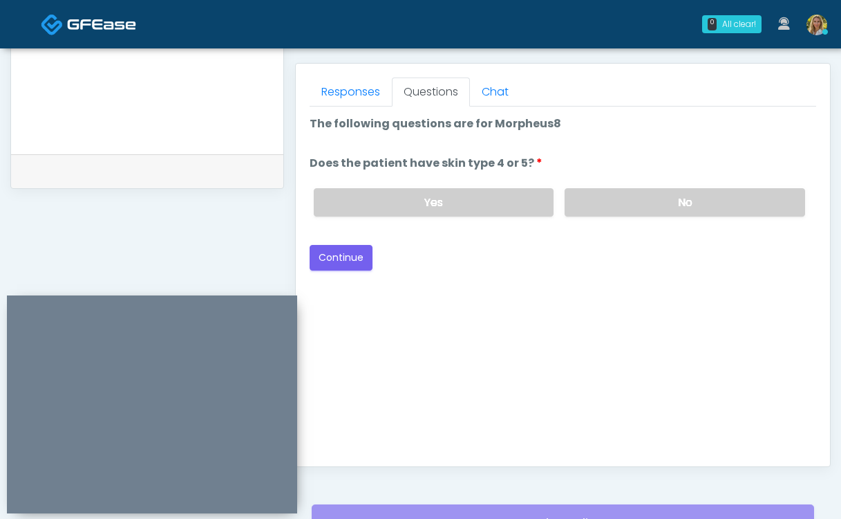
scroll to position [590, 0]
click at [605, 202] on label "No" at bounding box center [685, 201] width 241 height 28
click at [321, 259] on button "Continue" at bounding box center [341, 257] width 63 height 26
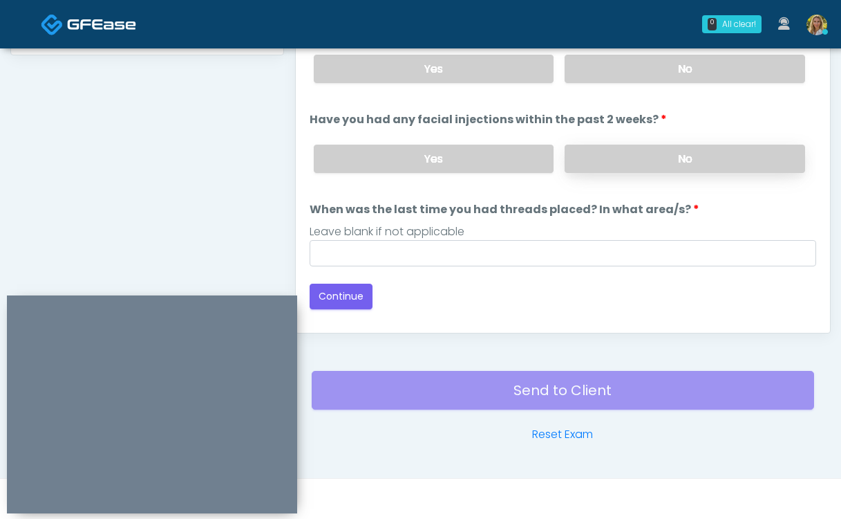
click at [617, 149] on label "No" at bounding box center [685, 158] width 241 height 28
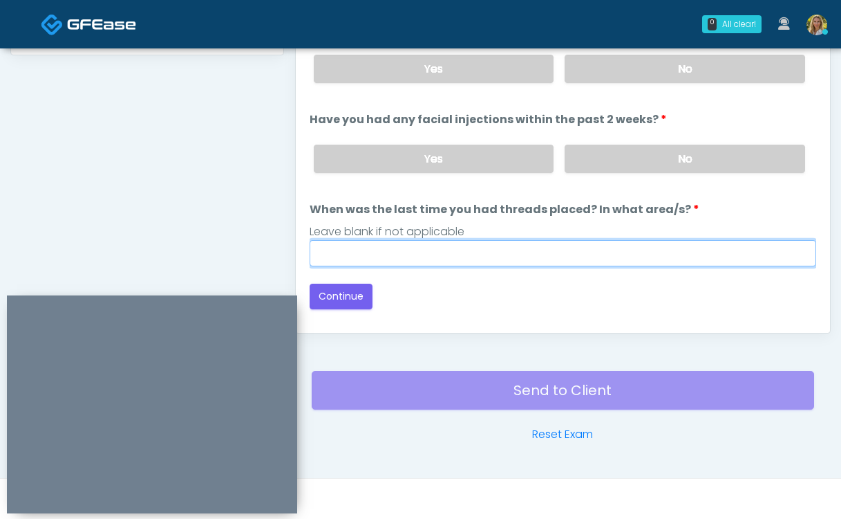
click at [490, 248] on input "When was the last time you had threads placed? In what area/s?" at bounding box center [563, 253] width 507 height 26
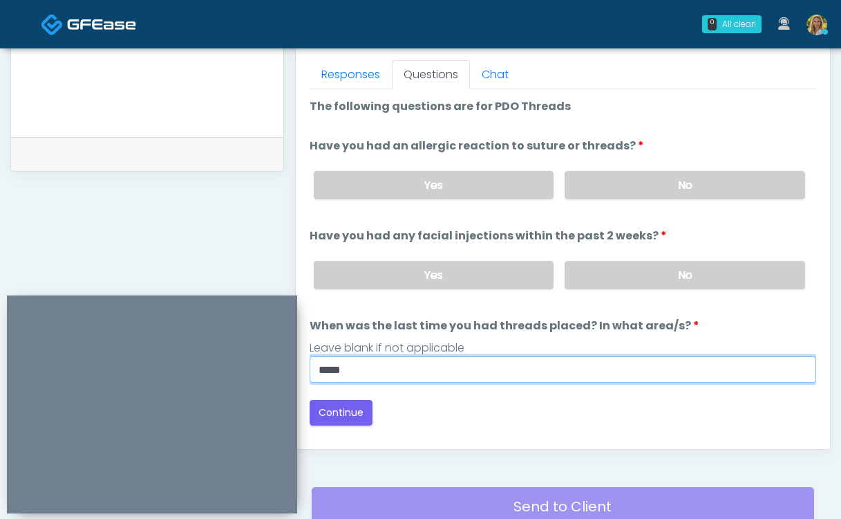
scroll to position [603, 0]
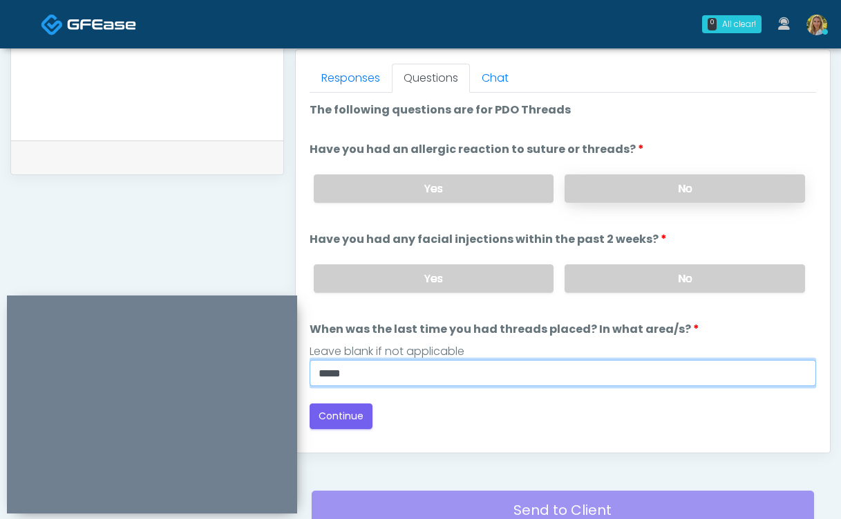
type input "*****"
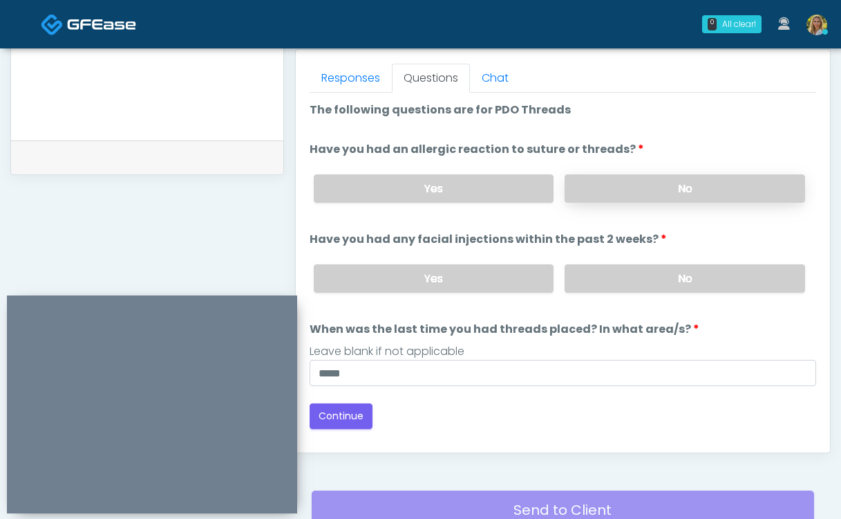
click at [629, 184] on label "No" at bounding box center [685, 188] width 241 height 28
click at [340, 416] on button "Continue" at bounding box center [341, 416] width 63 height 26
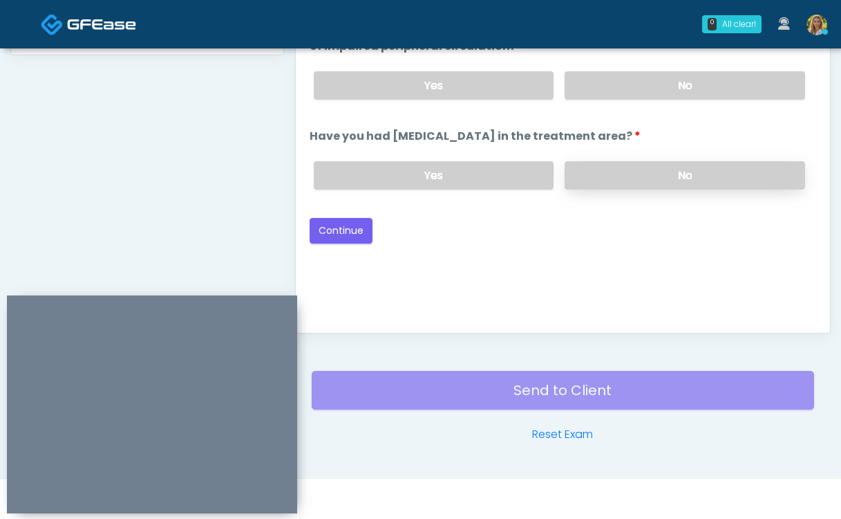
click at [643, 183] on label "No" at bounding box center [685, 175] width 241 height 28
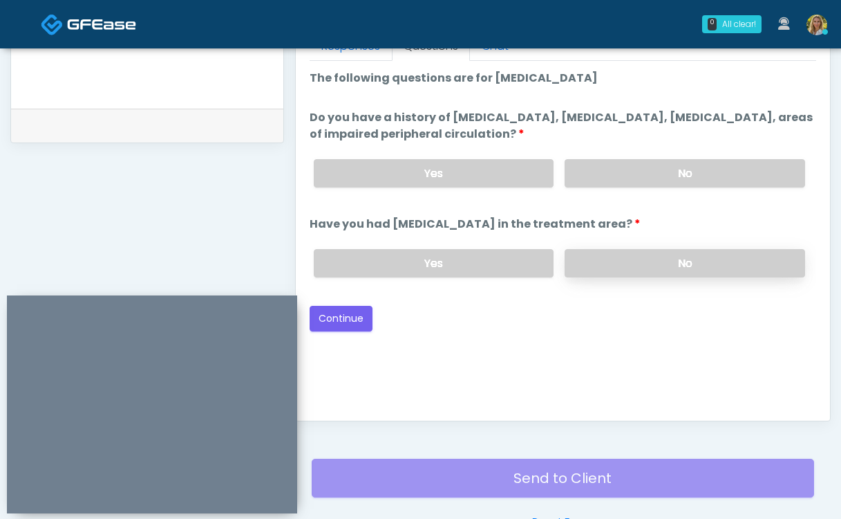
scroll to position [629, 0]
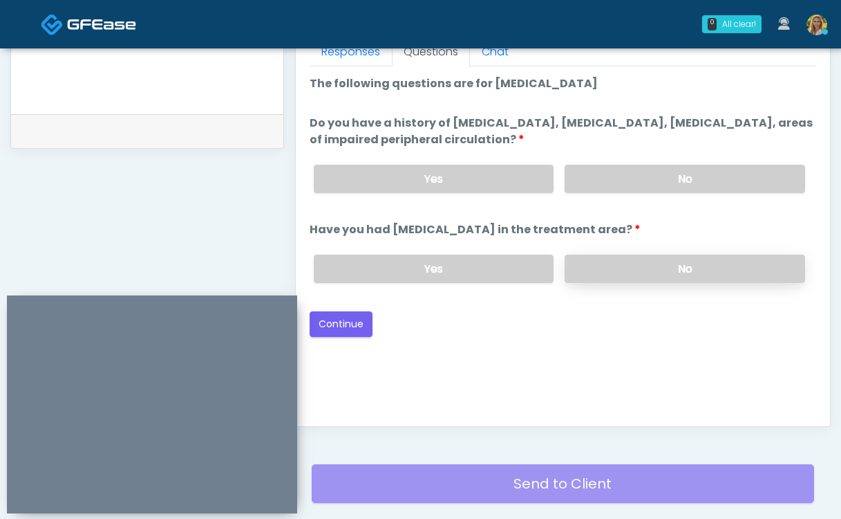
click at [643, 183] on label "No" at bounding box center [685, 179] width 241 height 28
click at [344, 321] on button "Continue" at bounding box center [341, 324] width 63 height 26
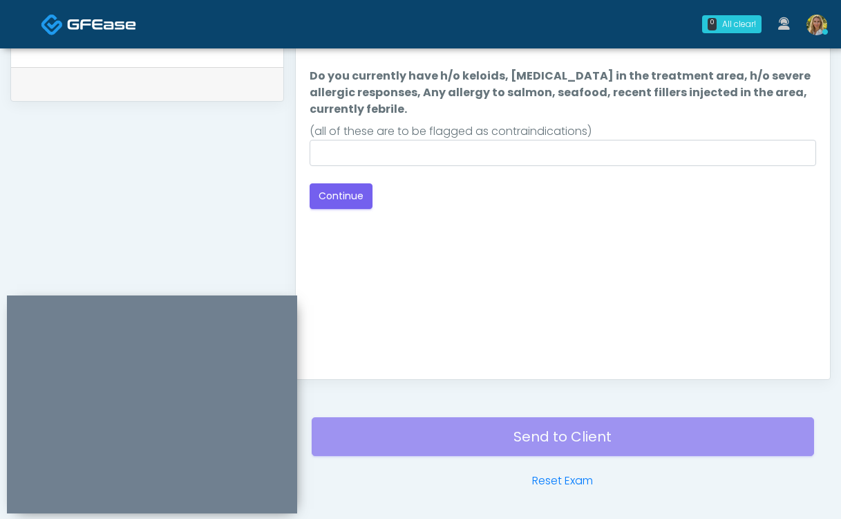
scroll to position [672, 0]
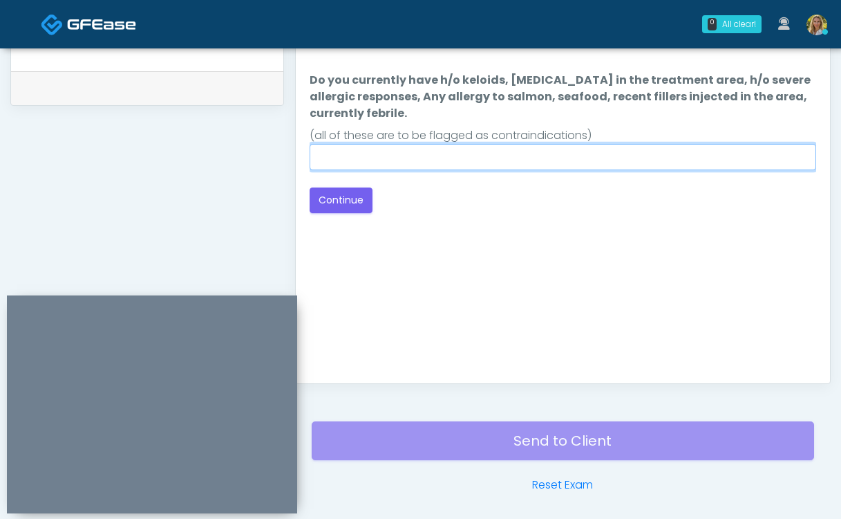
click at [424, 165] on input "Do you currently have h/o keloids, skin infection in the treatment area, h/o se…" at bounding box center [563, 157] width 507 height 26
type input "**"
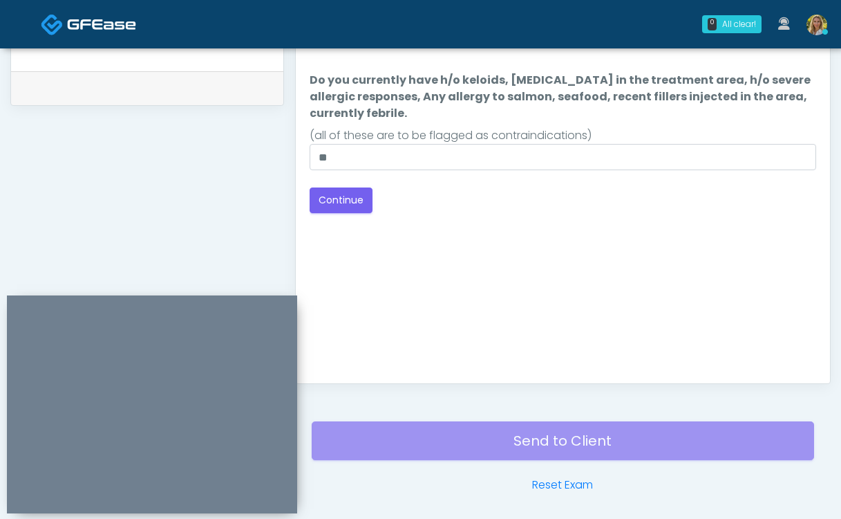
click at [465, 134] on div "(all of these are to be flagged as contraindications)" at bounding box center [563, 135] width 507 height 17
click at [330, 196] on button "Continue" at bounding box center [341, 200] width 63 height 26
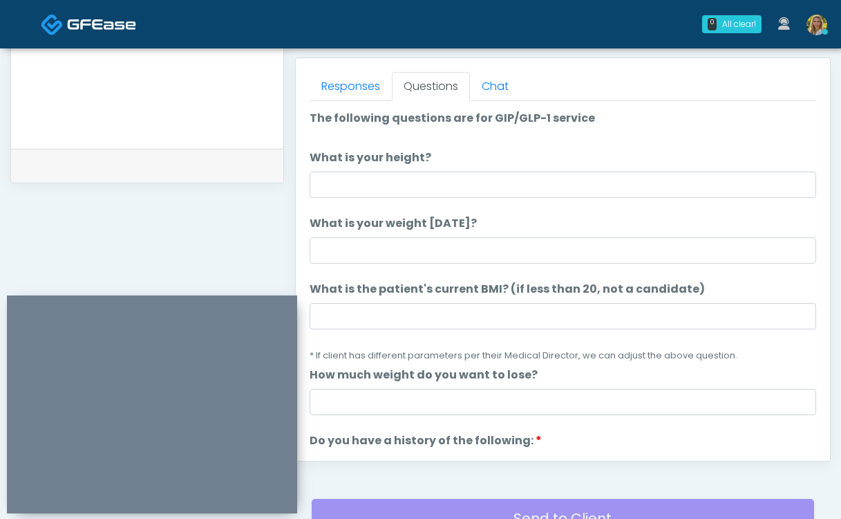
scroll to position [590, 0]
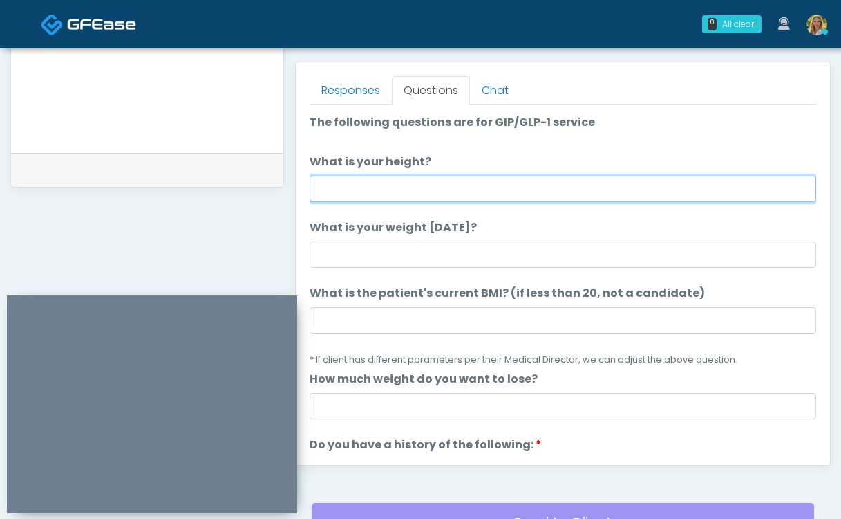
click at [378, 194] on input "What is your height?" at bounding box center [563, 189] width 507 height 26
type input "***"
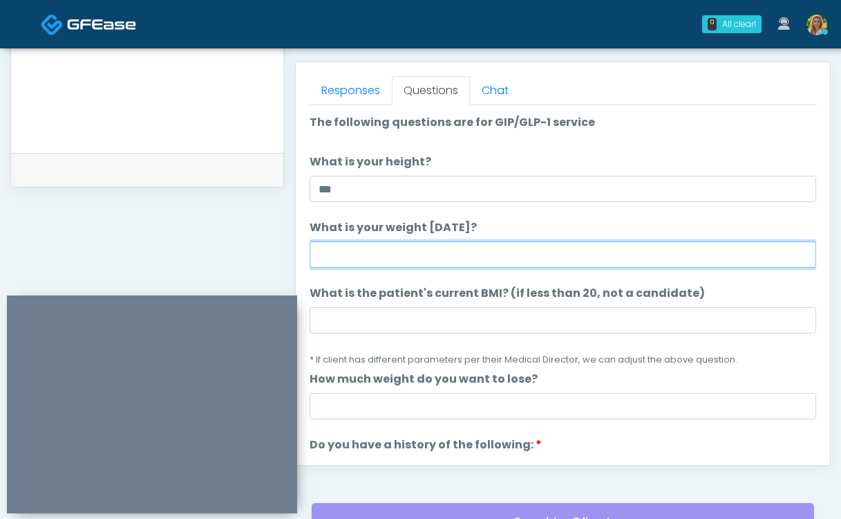
click at [388, 253] on input "What is your weight today?" at bounding box center [563, 254] width 507 height 26
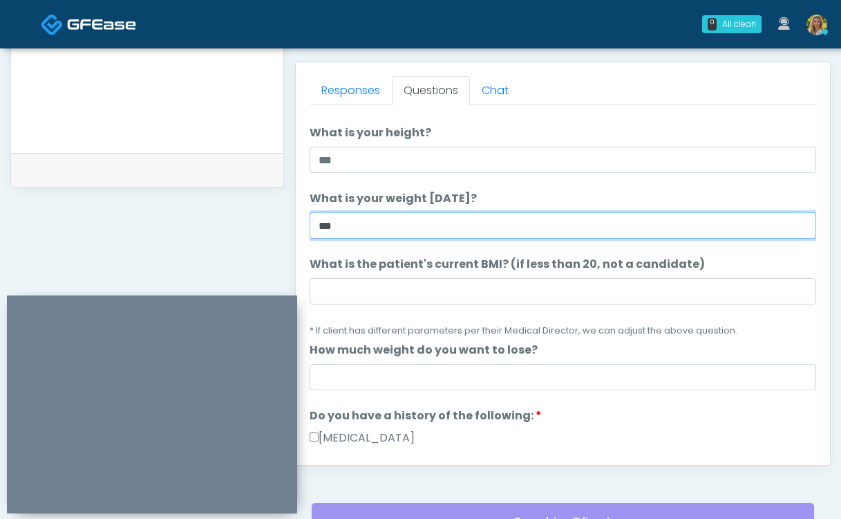
scroll to position [36, 0]
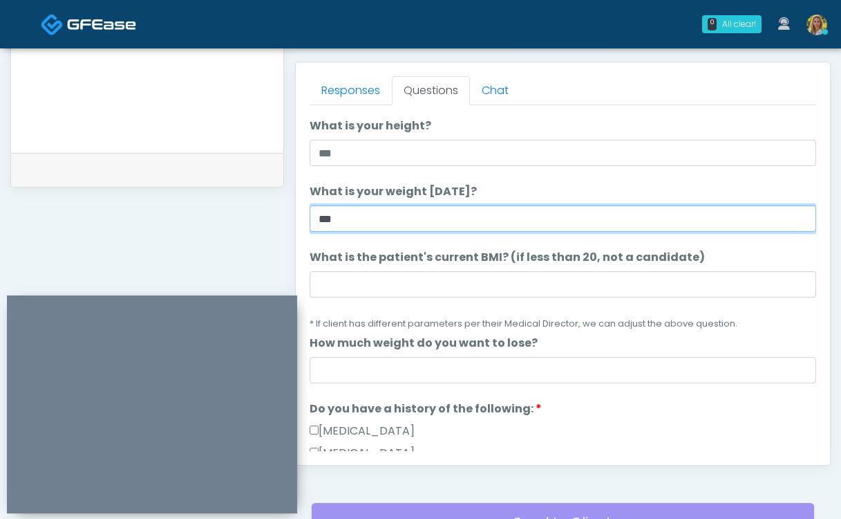
type input "***"
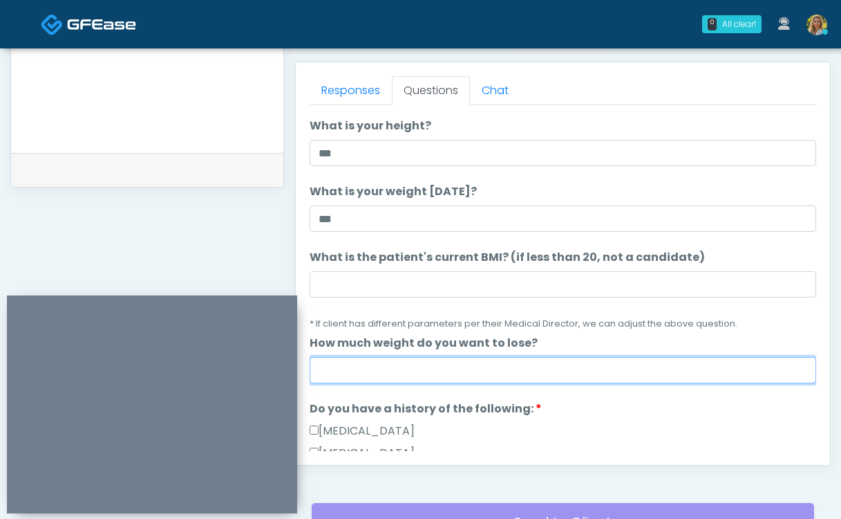
click at [460, 373] on input "How much weight do you want to lose?" at bounding box center [563, 370] width 507 height 26
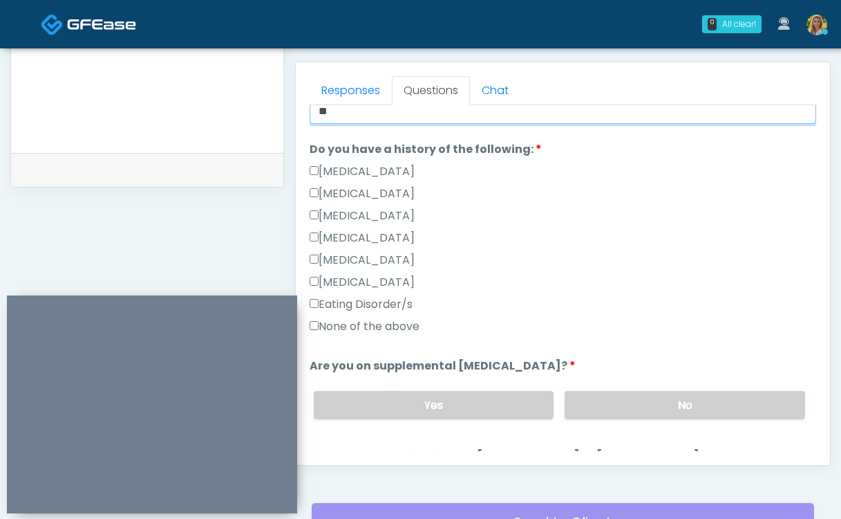
scroll to position [296, 0]
type input "**"
click at [349, 331] on label "None of the above" at bounding box center [365, 325] width 110 height 17
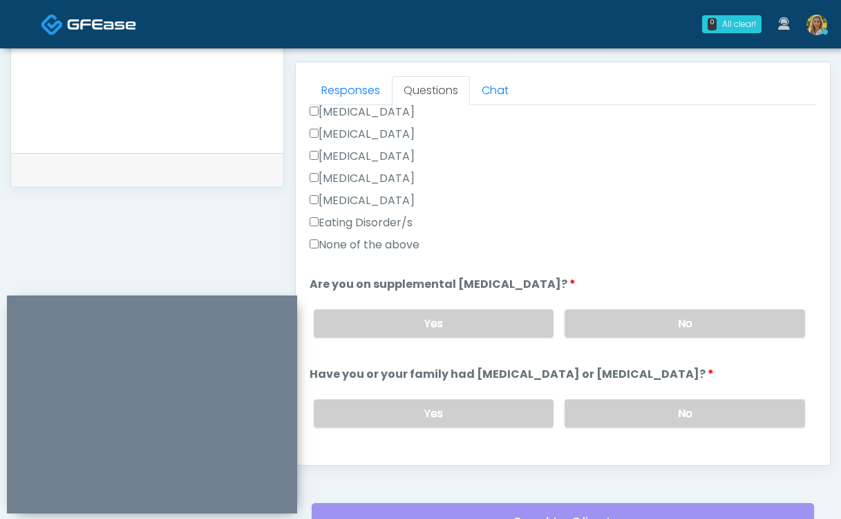
scroll to position [378, 0]
click at [637, 318] on label "No" at bounding box center [685, 322] width 241 height 28
click at [615, 411] on label "No" at bounding box center [685, 412] width 241 height 28
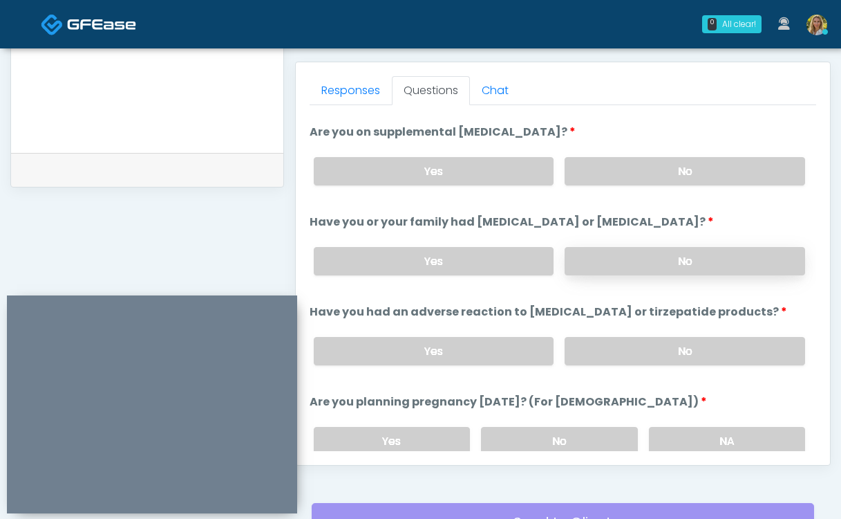
scroll to position [538, 0]
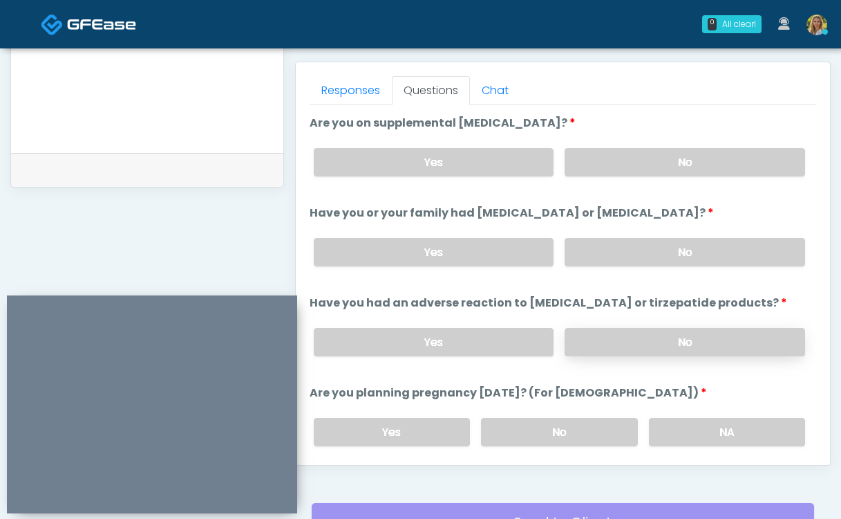
click at [635, 337] on label "No" at bounding box center [685, 342] width 241 height 28
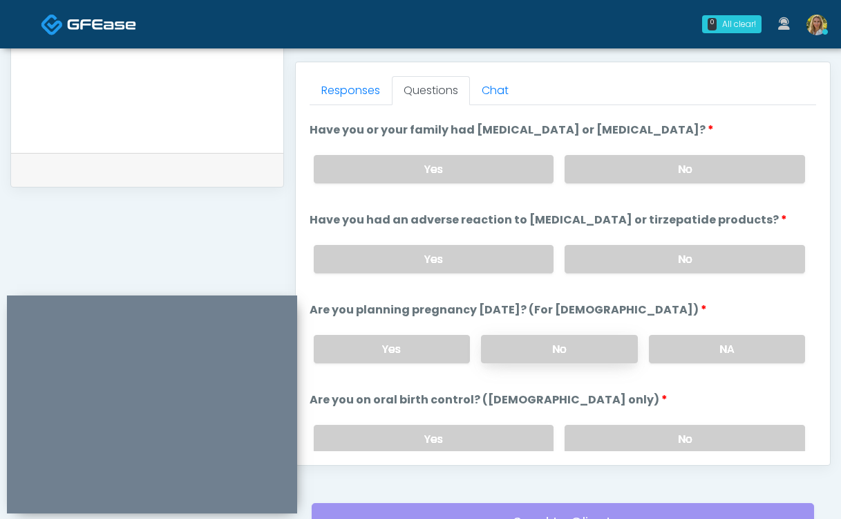
click at [594, 353] on label "No" at bounding box center [559, 349] width 156 height 28
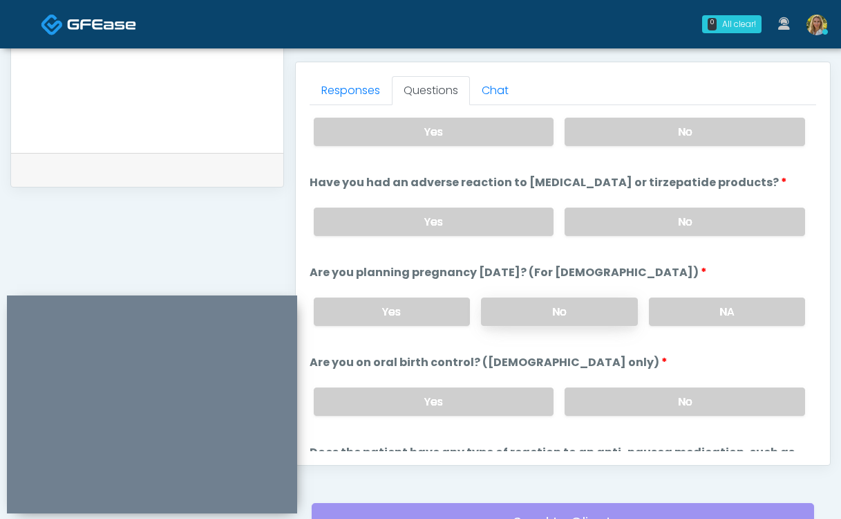
scroll to position [675, 0]
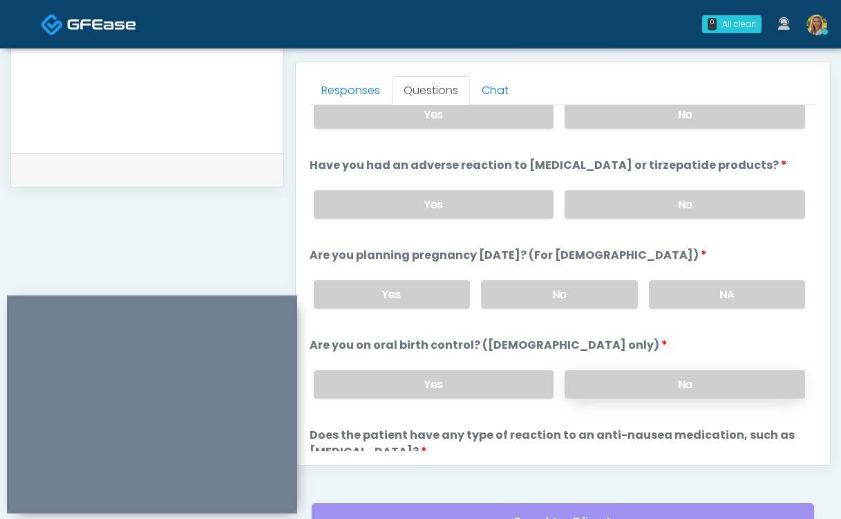
click at [632, 370] on label "No" at bounding box center [685, 384] width 241 height 28
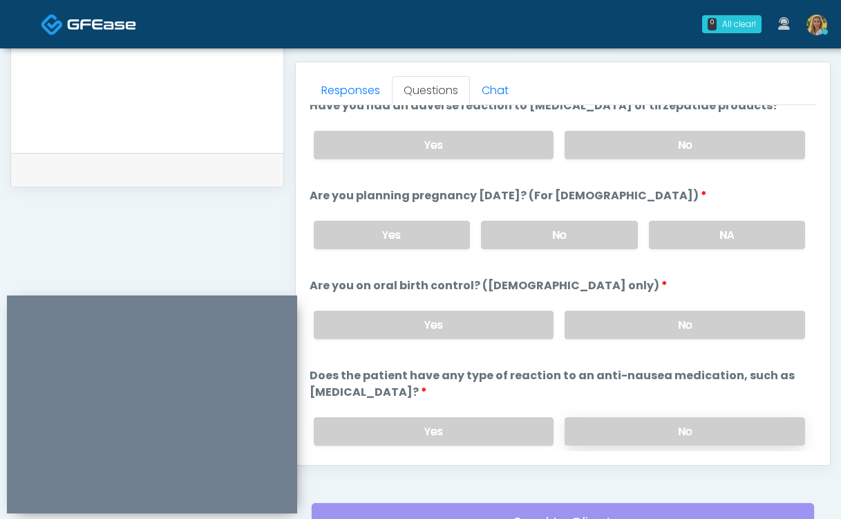
click at [633, 420] on label "No" at bounding box center [685, 431] width 241 height 28
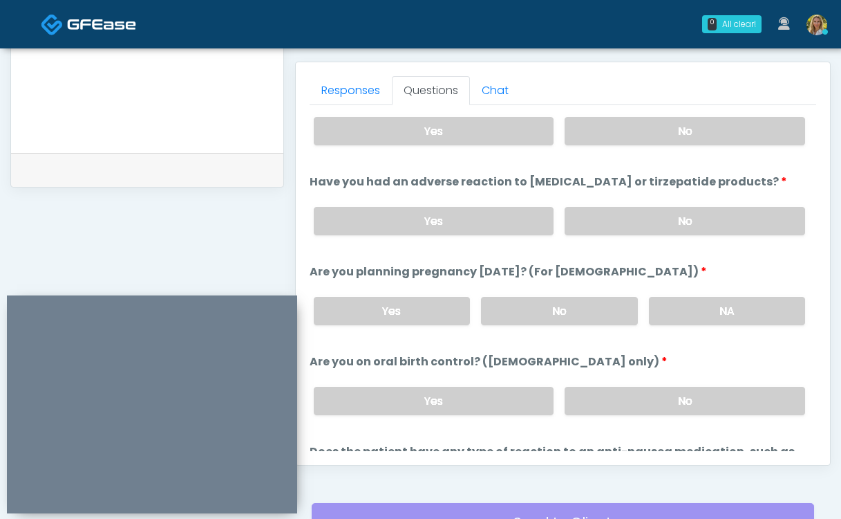
scroll to position [779, 0]
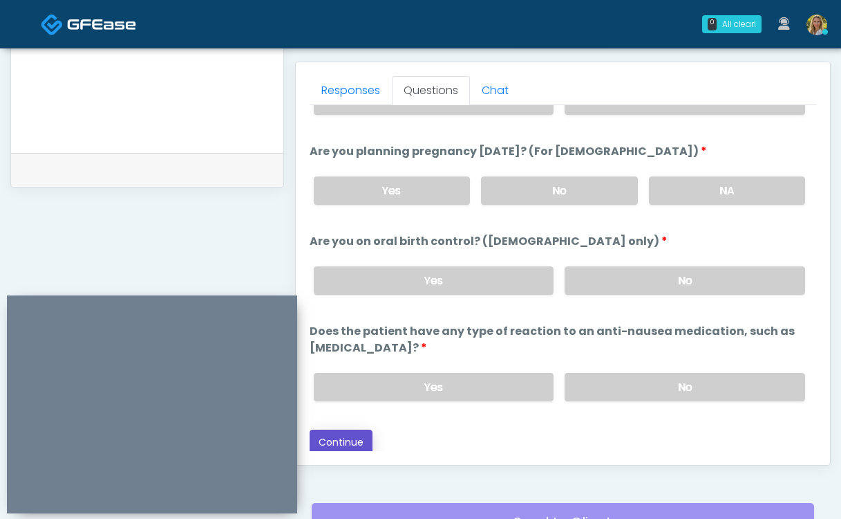
click at [349, 442] on button "Continue" at bounding box center [341, 442] width 63 height 26
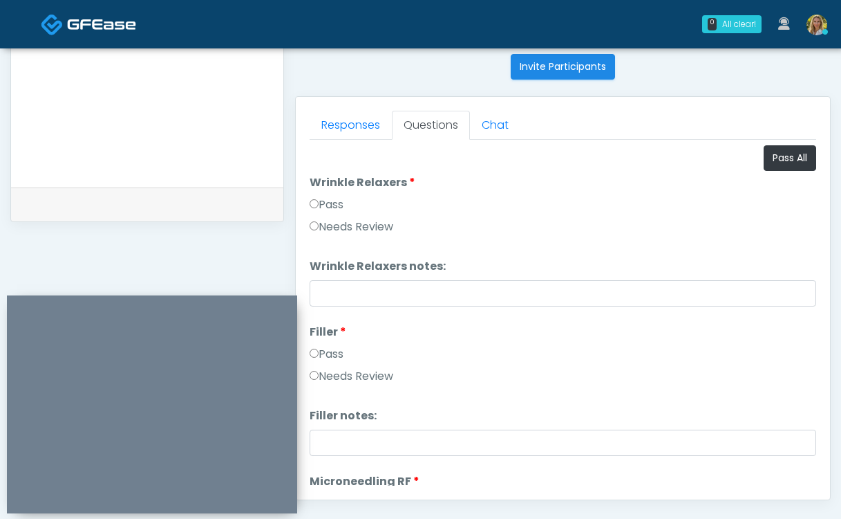
scroll to position [550, 0]
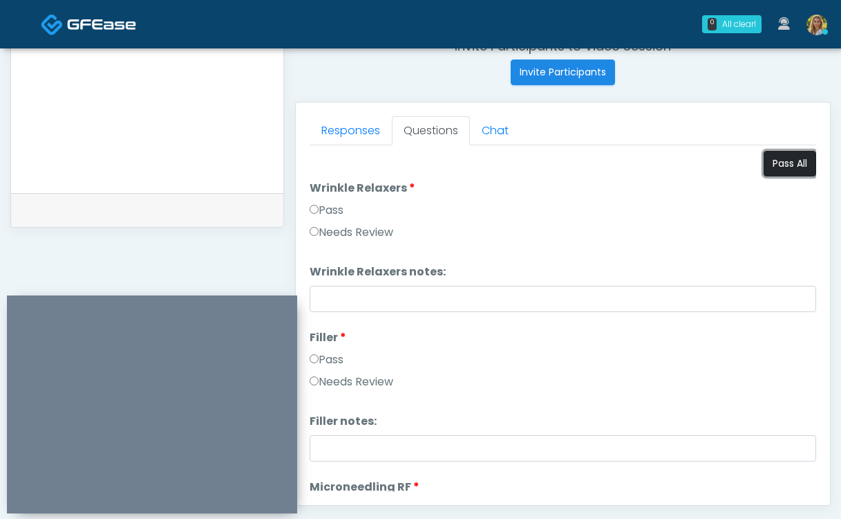
click at [795, 153] on button "Pass All" at bounding box center [790, 164] width 53 height 26
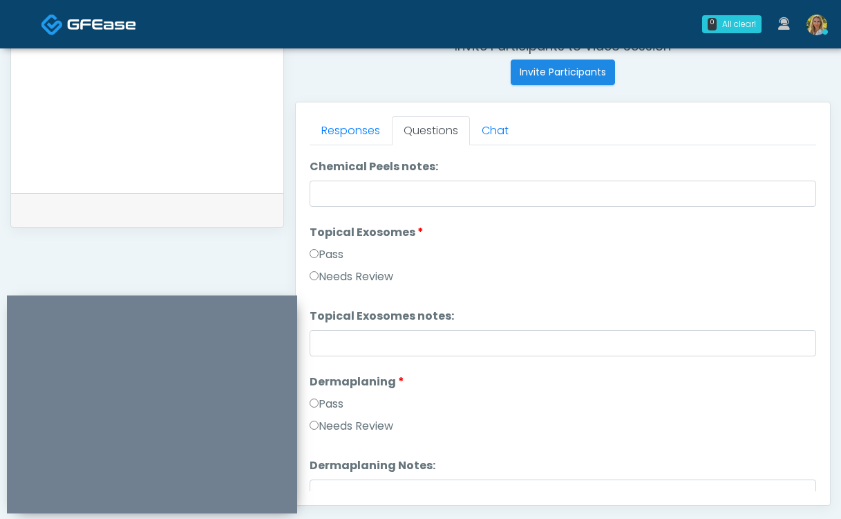
scroll to position [2723, 0]
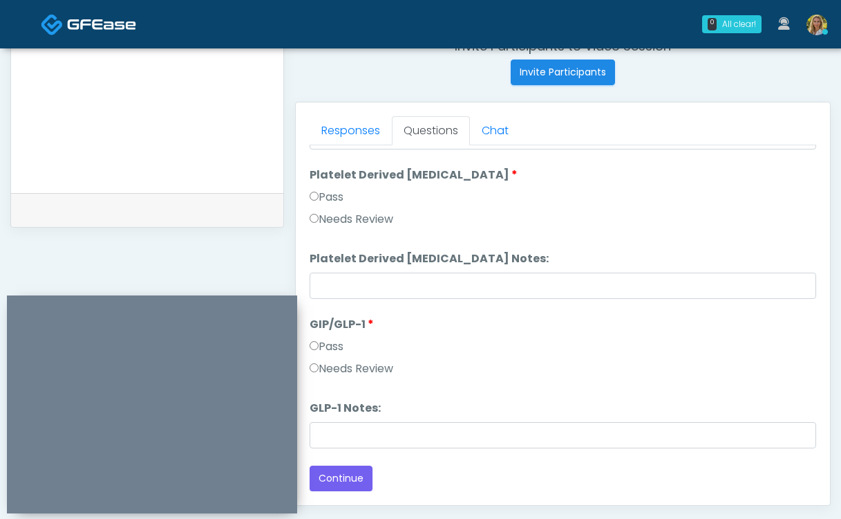
click at [349, 469] on button "Continue" at bounding box center [341, 478] width 63 height 26
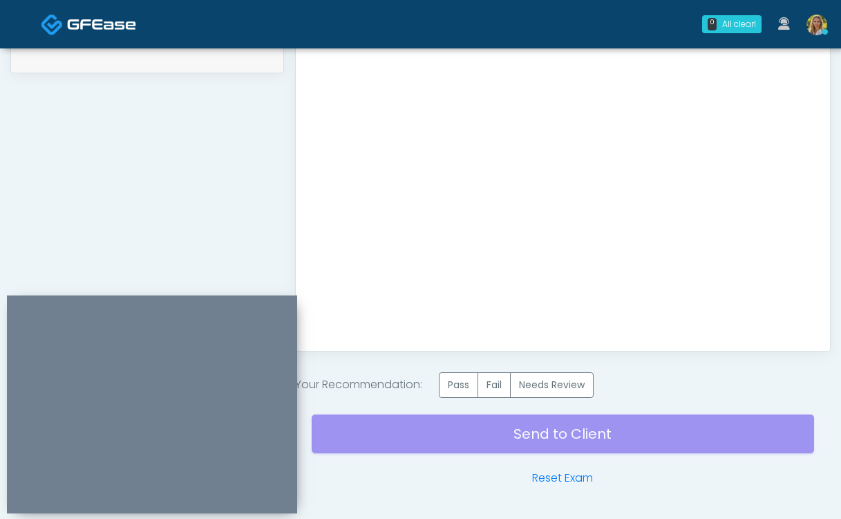
scroll to position [748, 0]
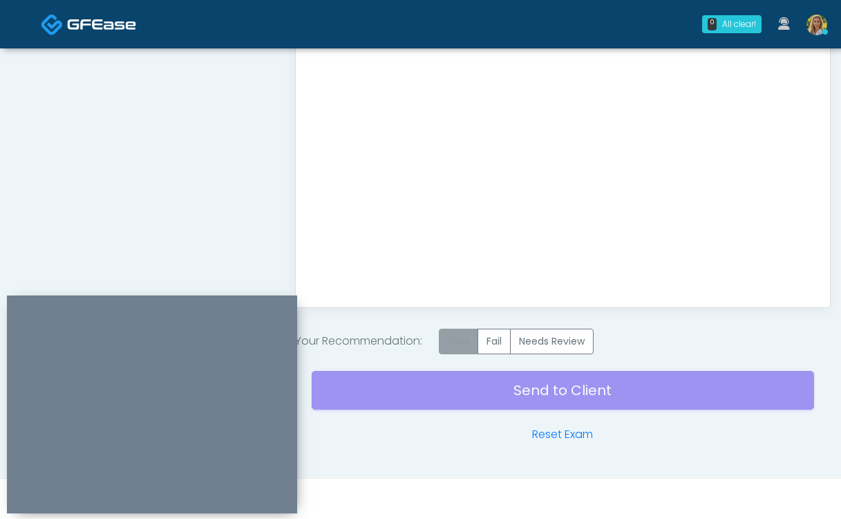
click at [470, 344] on label "Pass" at bounding box center [458, 341] width 39 height 26
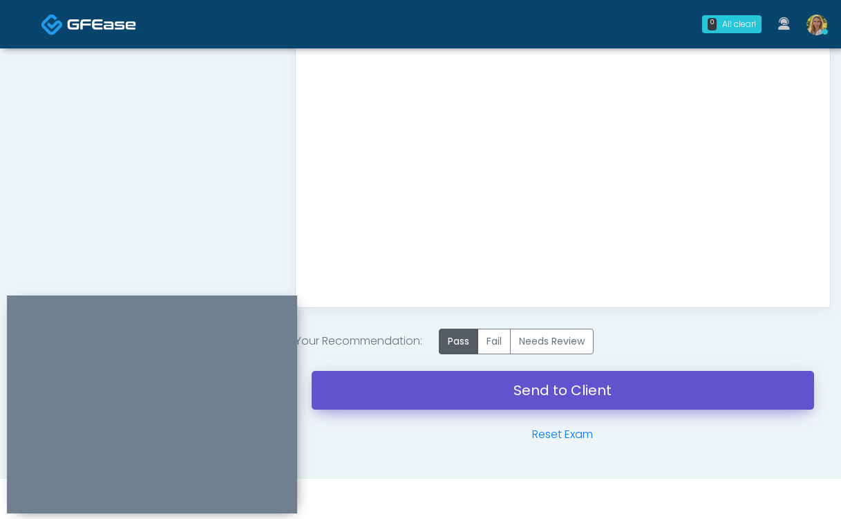
click at [467, 392] on link "Send to Client" at bounding box center [563, 390] width 503 height 39
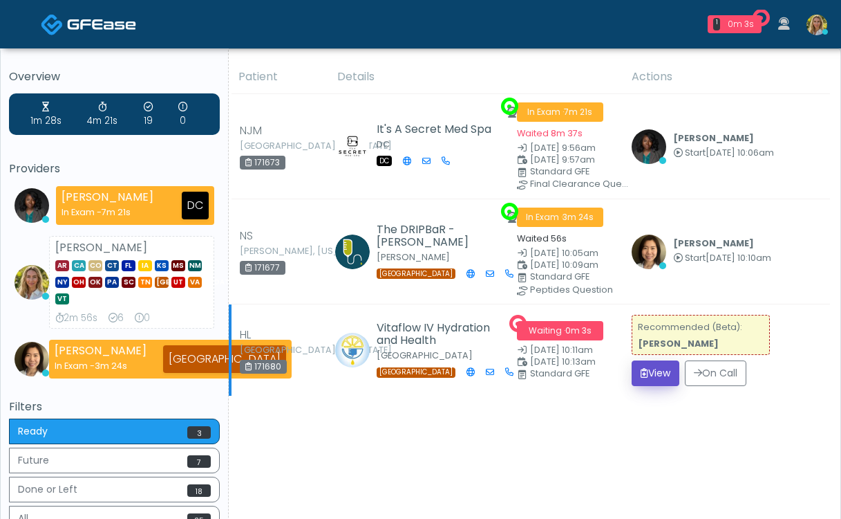
click at [647, 375] on button "View" at bounding box center [656, 373] width 48 height 26
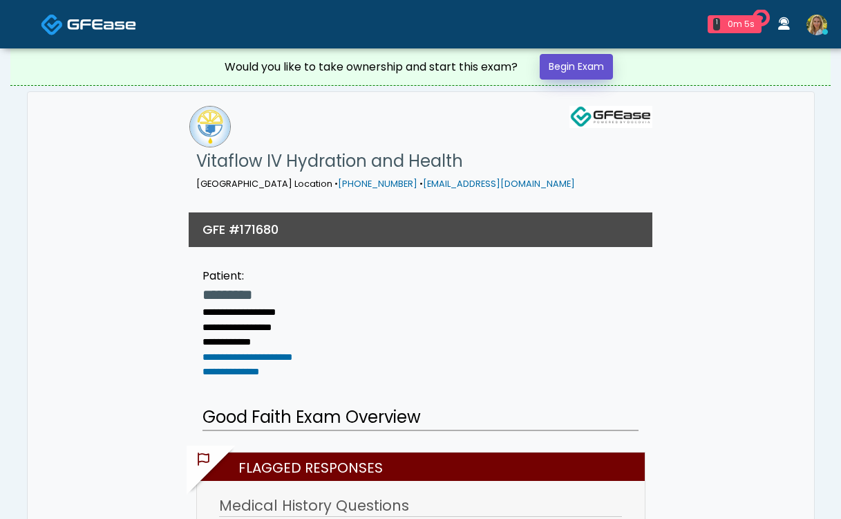
click at [601, 71] on link "Begin Exam" at bounding box center [576, 67] width 73 height 26
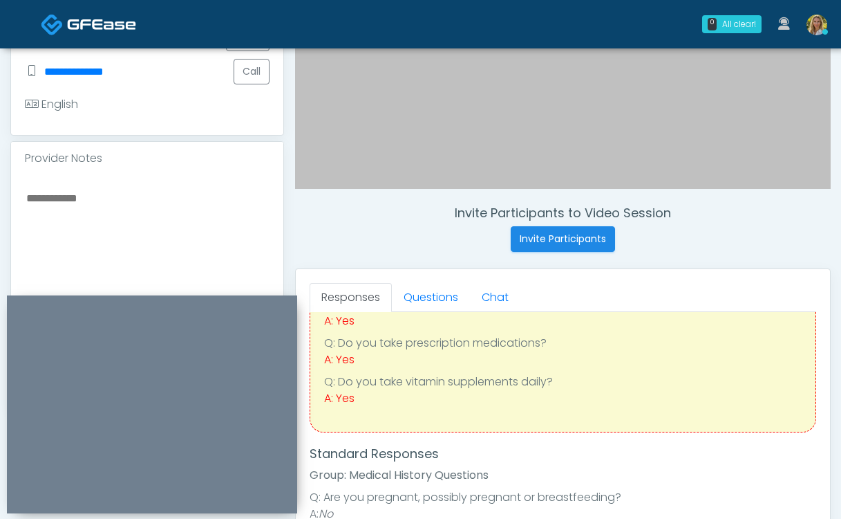
scroll to position [91, 0]
click at [441, 295] on link "Questions" at bounding box center [431, 297] width 78 height 29
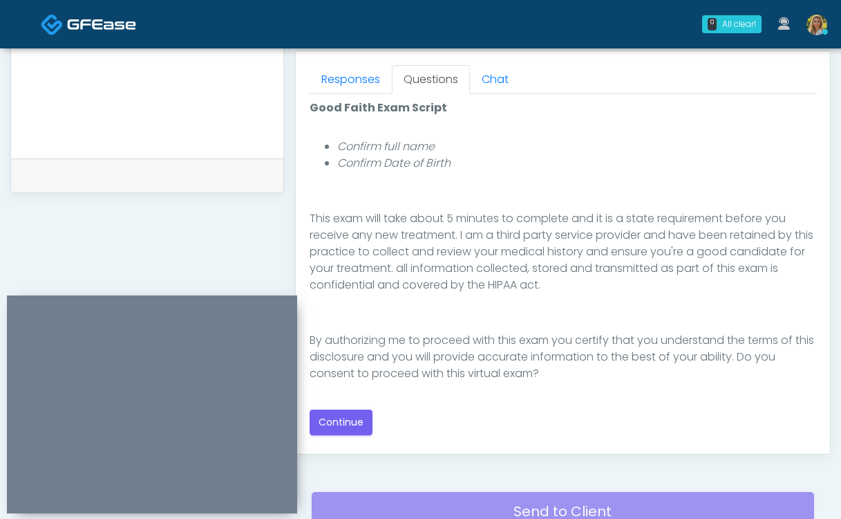
scroll to position [605, 0]
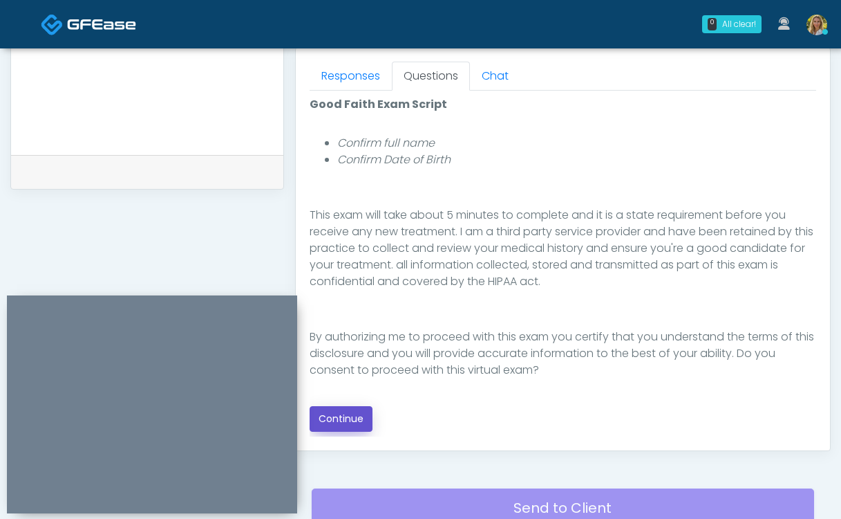
click at [351, 422] on button "Continue" at bounding box center [341, 419] width 63 height 26
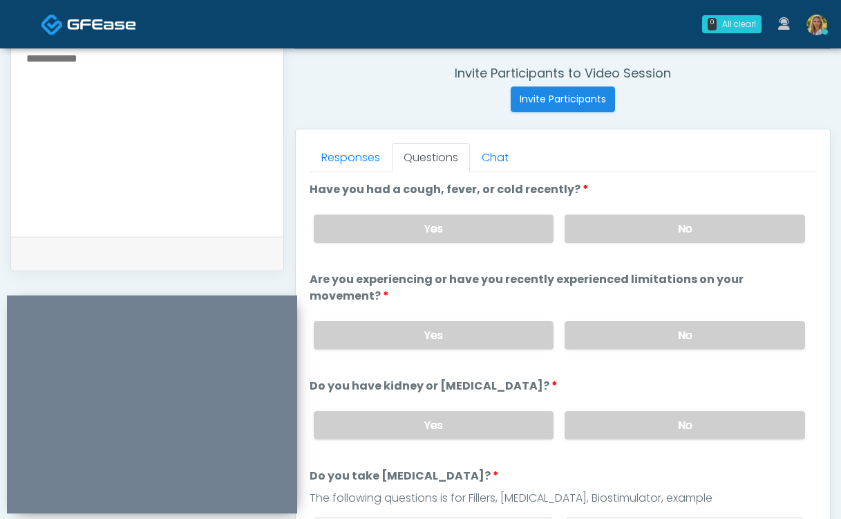
scroll to position [519, 0]
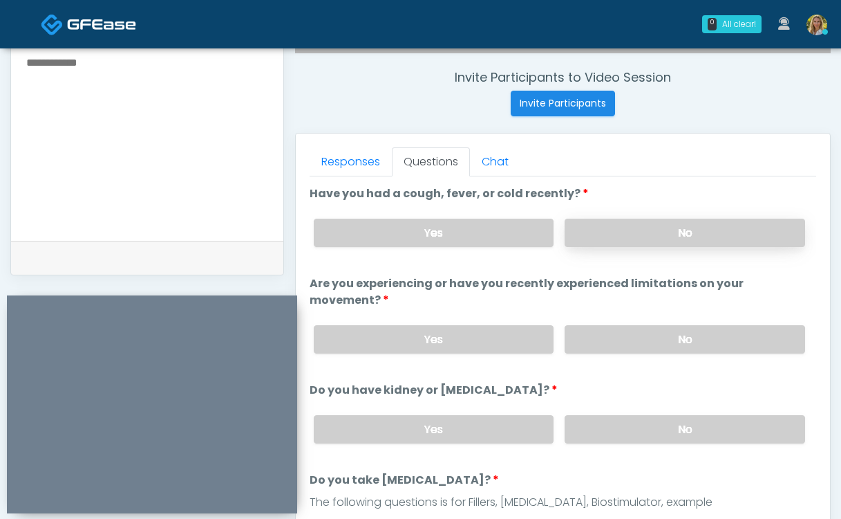
click at [626, 232] on label "No" at bounding box center [685, 232] width 241 height 28
click at [642, 325] on label "No" at bounding box center [685, 339] width 241 height 28
click at [629, 418] on label "No" at bounding box center [685, 429] width 241 height 28
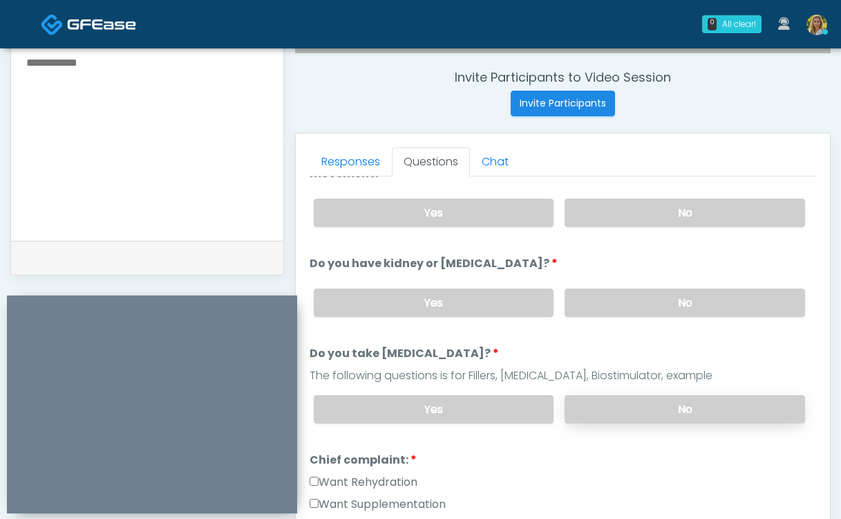
click at [622, 395] on label "No" at bounding box center [685, 409] width 241 height 28
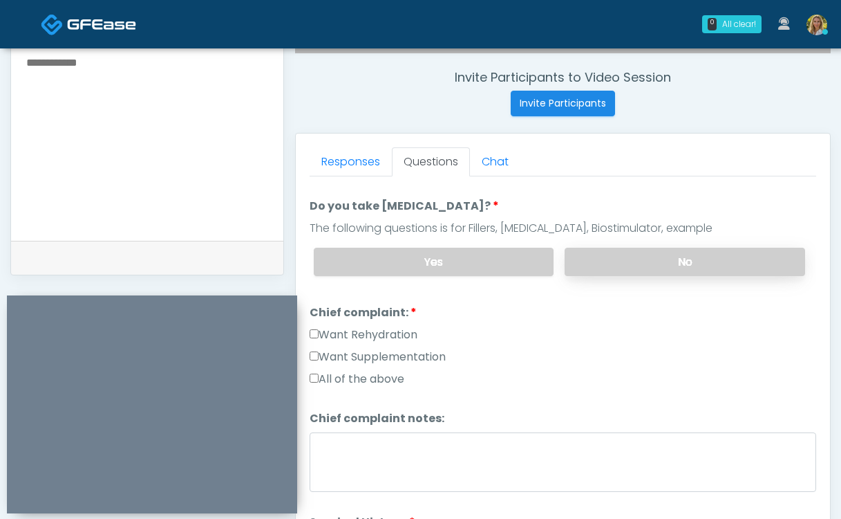
scroll to position [281, 0]
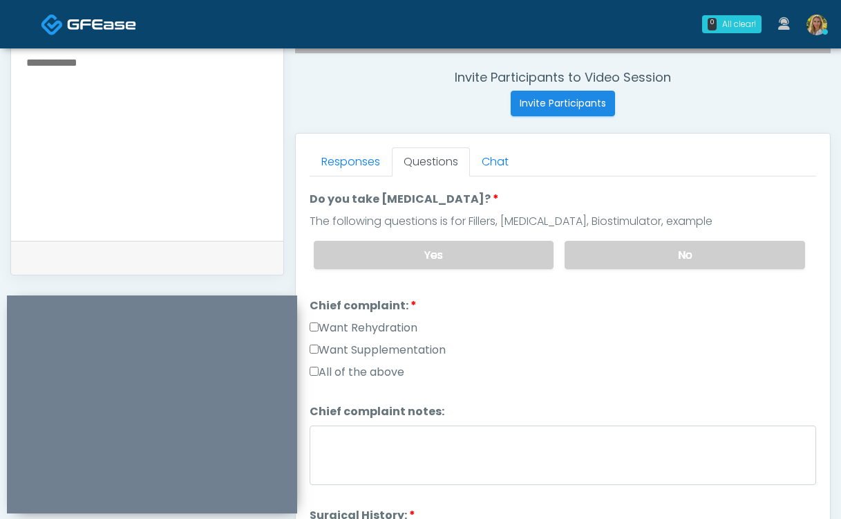
click at [372, 319] on label "Want Rehydration" at bounding box center [364, 327] width 108 height 17
click at [371, 342] on label "Want Supplementation" at bounding box center [378, 350] width 136 height 17
click at [370, 319] on label "Want Rehydration" at bounding box center [364, 327] width 108 height 17
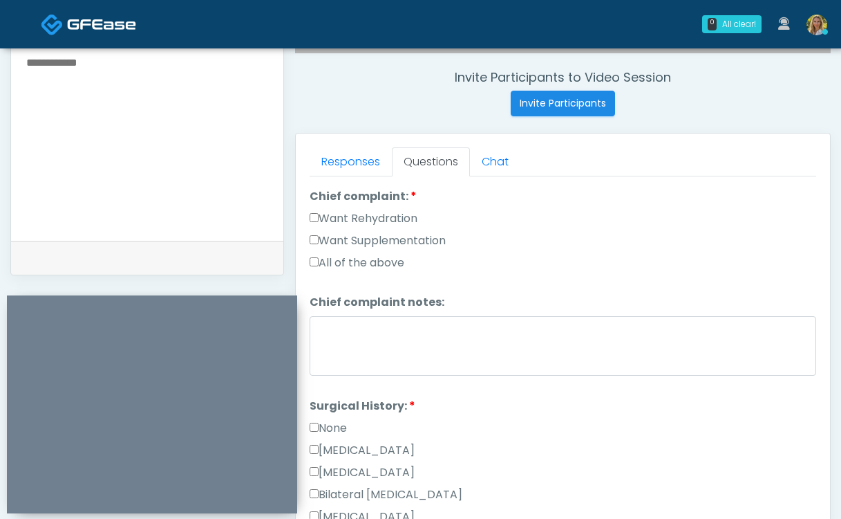
scroll to position [391, 0]
click at [335, 419] on label "None" at bounding box center [328, 427] width 37 height 17
click at [333, 419] on label "None" at bounding box center [328, 427] width 37 height 17
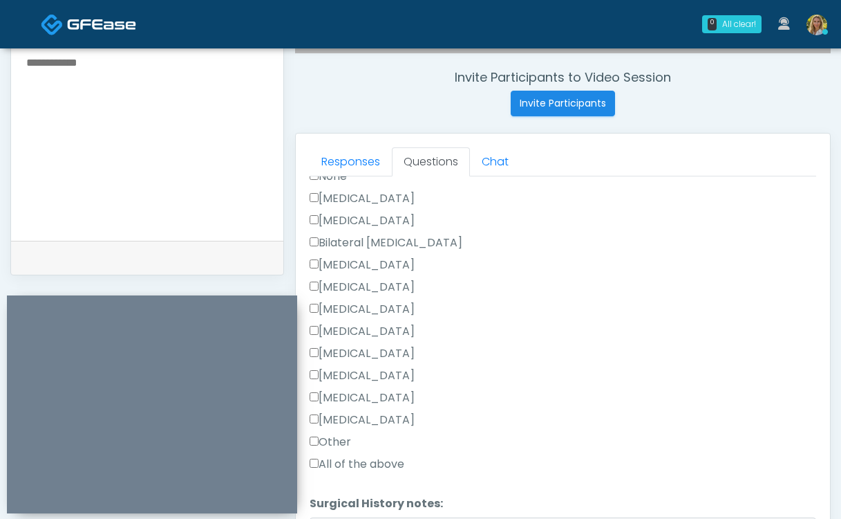
scroll to position [649, 0]
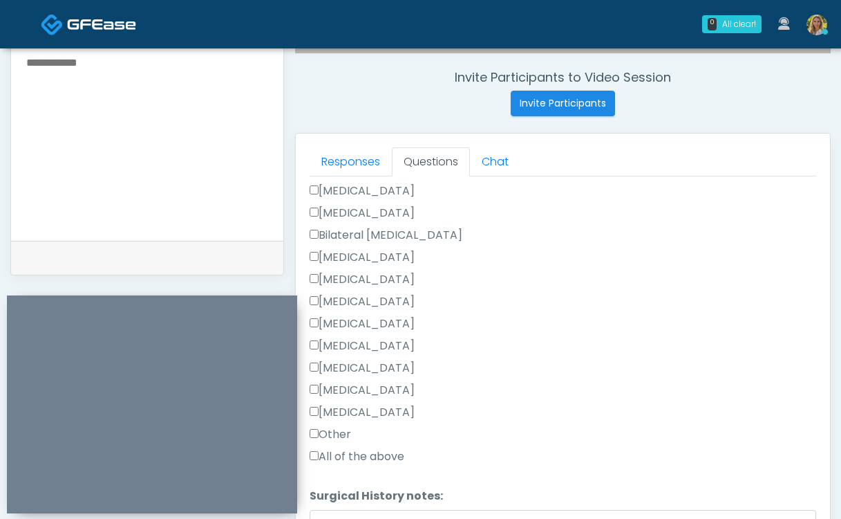
click at [342, 426] on label "Other" at bounding box center [330, 434] width 41 height 17
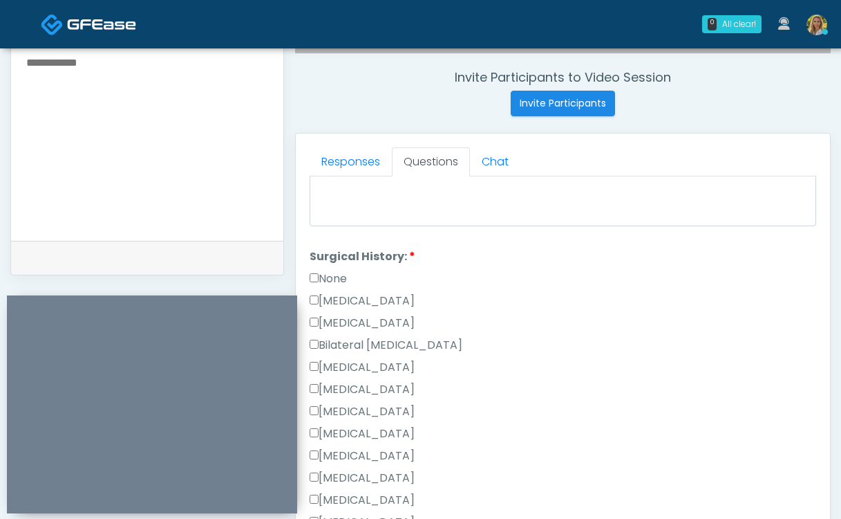
scroll to position [724, 0]
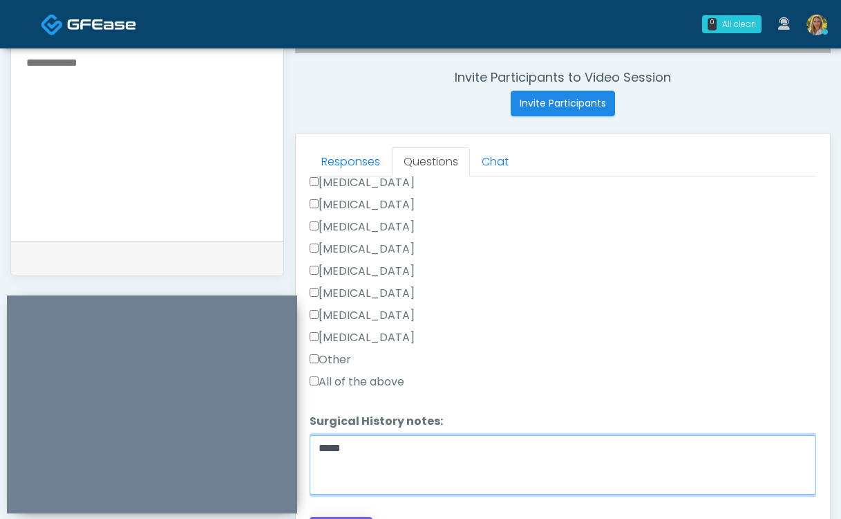
type textarea "*****"
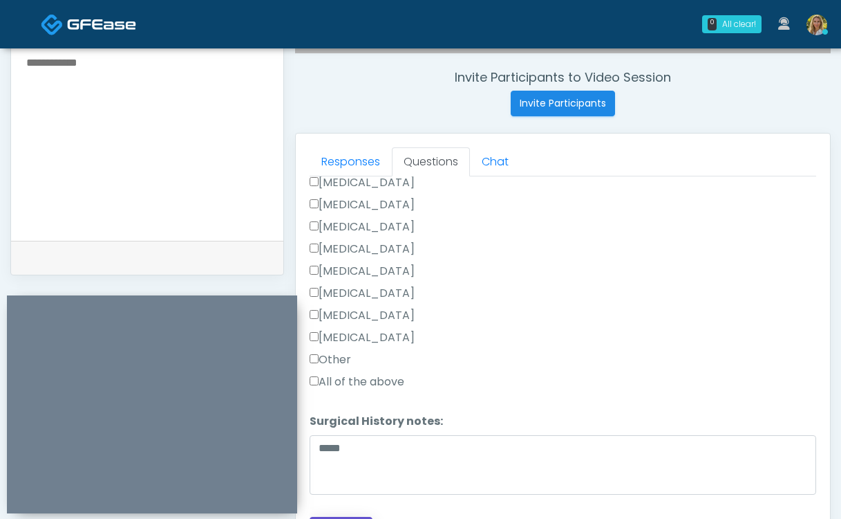
click at [345, 516] on button "Continue" at bounding box center [341, 529] width 63 height 26
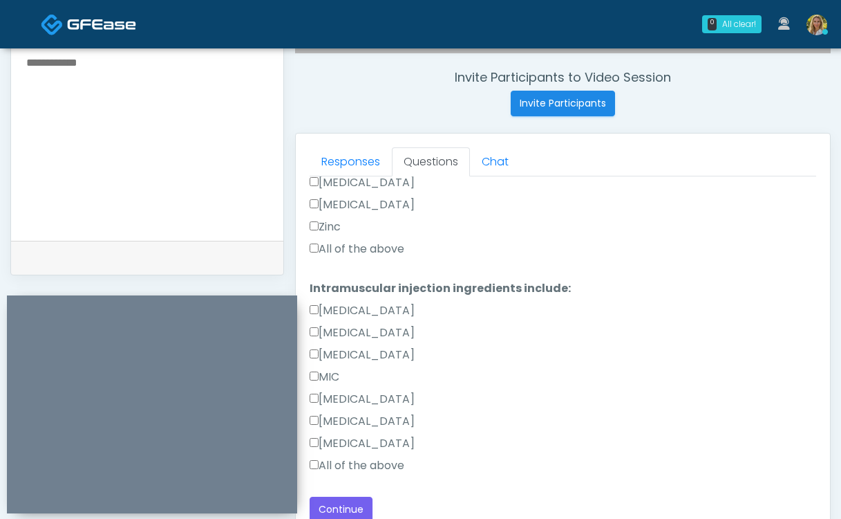
scroll to position [590, 0]
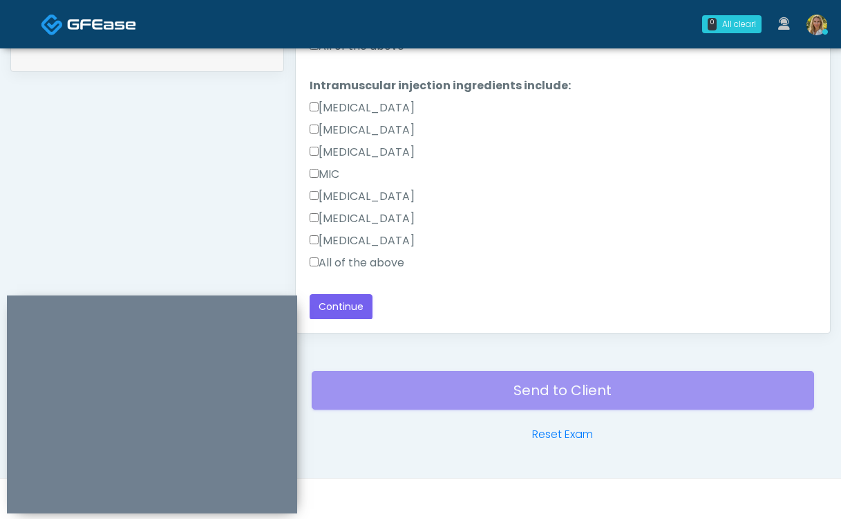
click at [357, 257] on label "All of the above" at bounding box center [357, 262] width 95 height 17
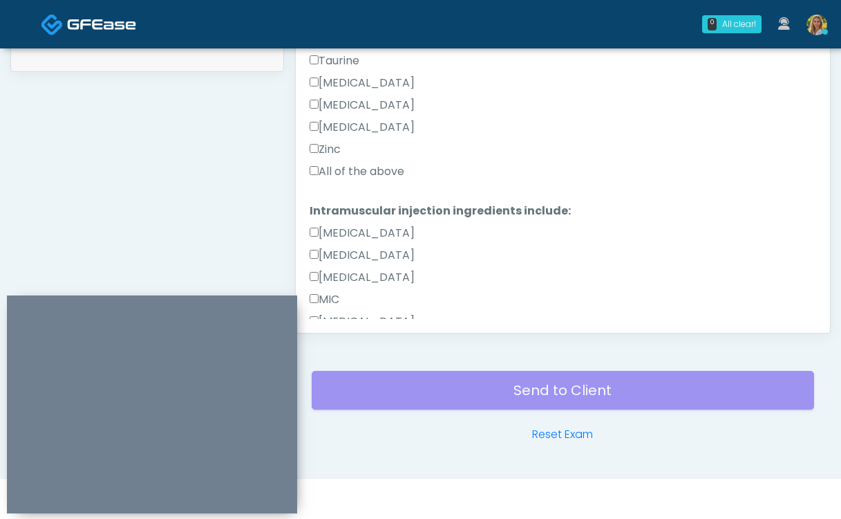
scroll to position [460, 0]
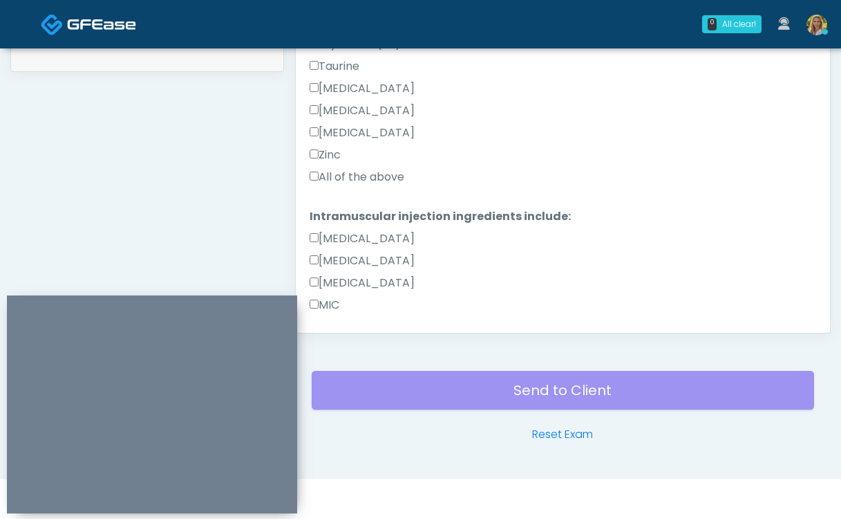
click at [348, 178] on label "All of the above" at bounding box center [357, 177] width 95 height 17
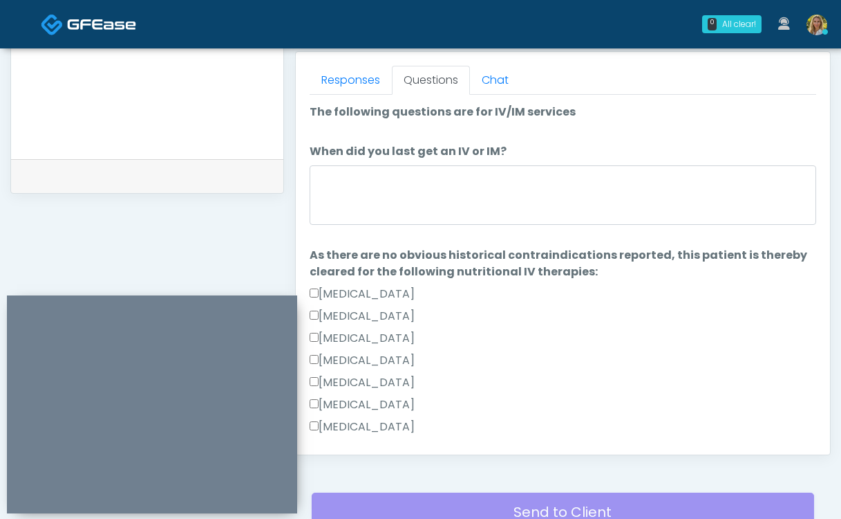
scroll to position [592, 0]
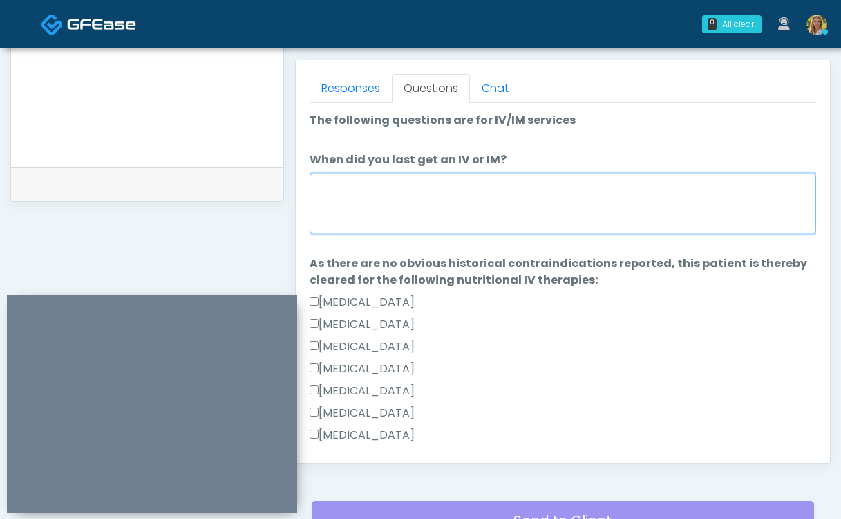
click at [371, 210] on textarea "When did you last get an IV or IM?" at bounding box center [563, 203] width 507 height 59
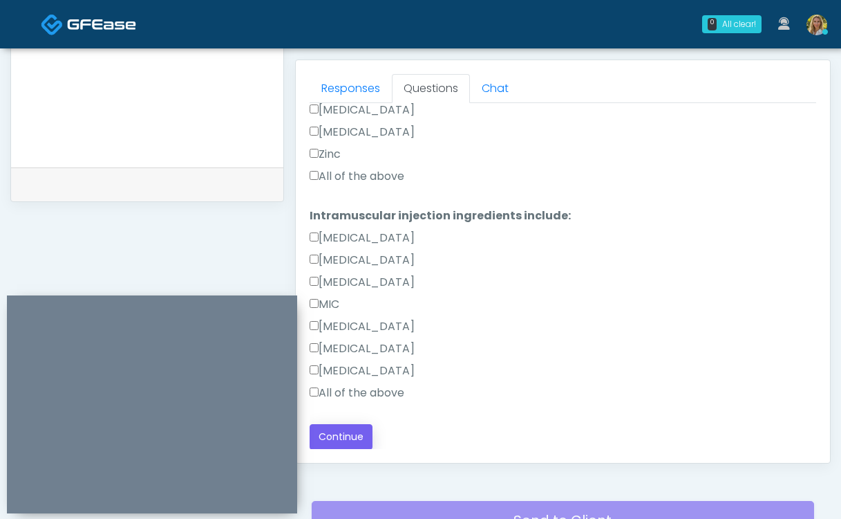
type textarea "*******"
click at [337, 440] on button "Continue" at bounding box center [341, 437] width 63 height 26
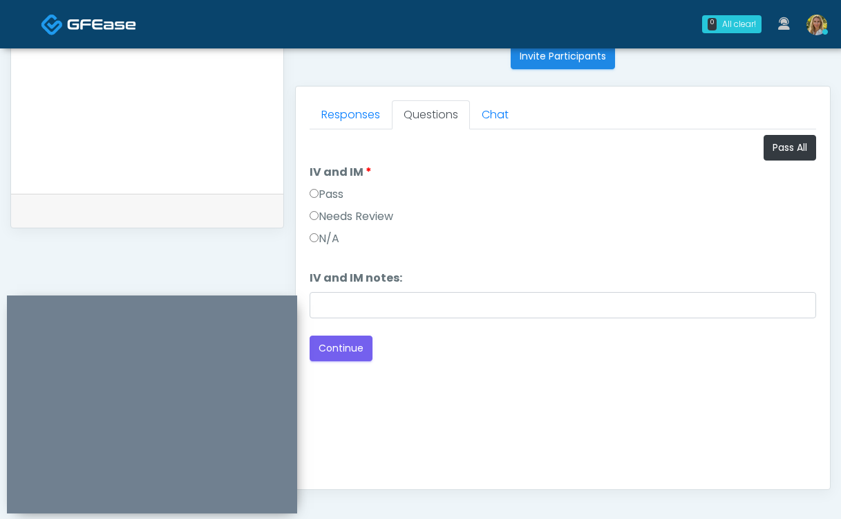
scroll to position [563, 0]
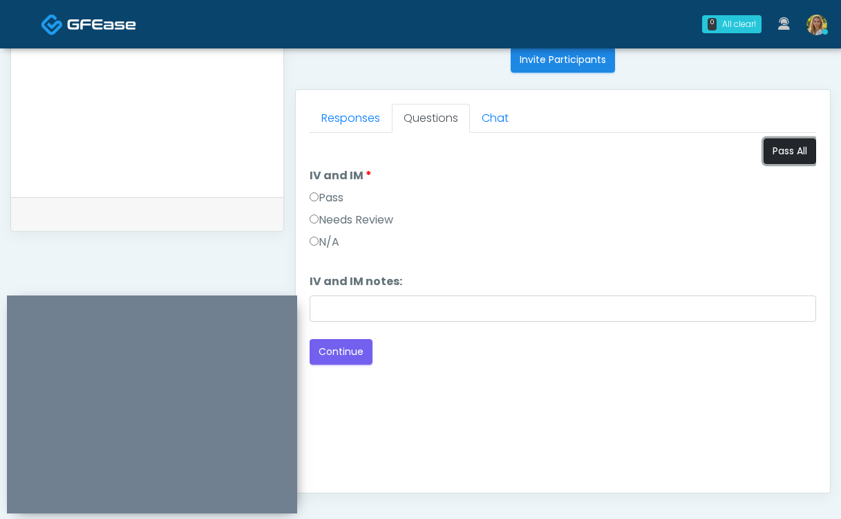
click at [782, 156] on button "Pass All" at bounding box center [790, 151] width 53 height 26
click at [339, 355] on button "Continue" at bounding box center [341, 352] width 63 height 26
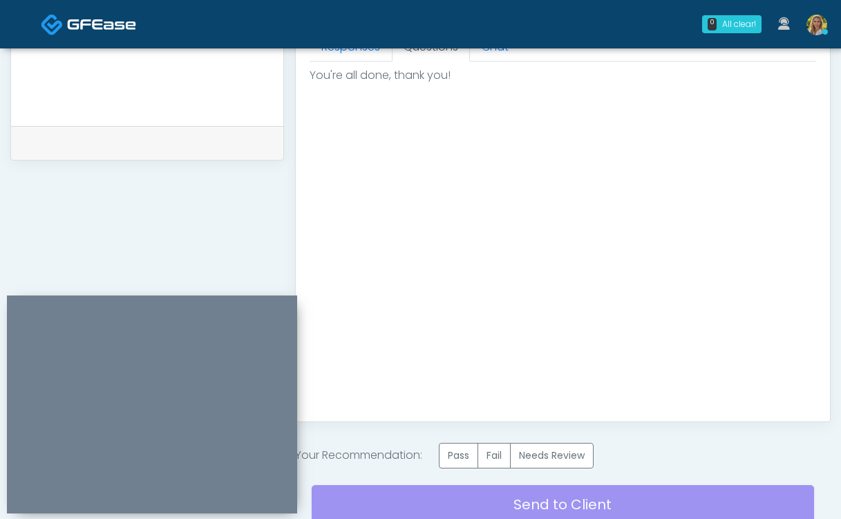
scroll to position [635, 0]
click at [470, 447] on label "Pass" at bounding box center [458, 455] width 39 height 26
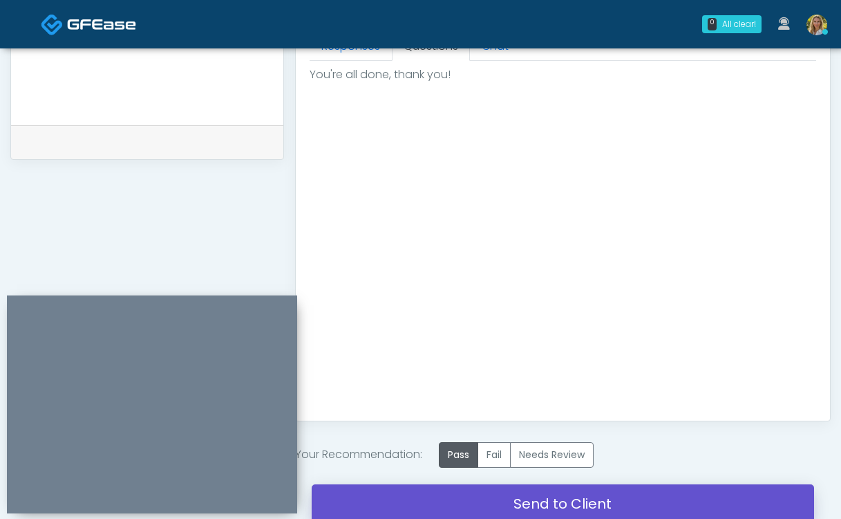
click at [420, 498] on link "Send to Client" at bounding box center [563, 503] width 503 height 39
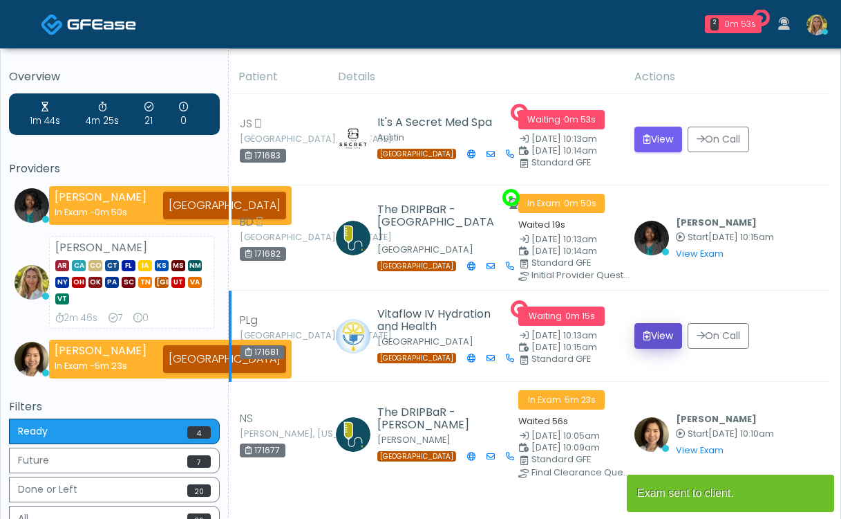
click at [657, 335] on button "View" at bounding box center [659, 336] width 48 height 26
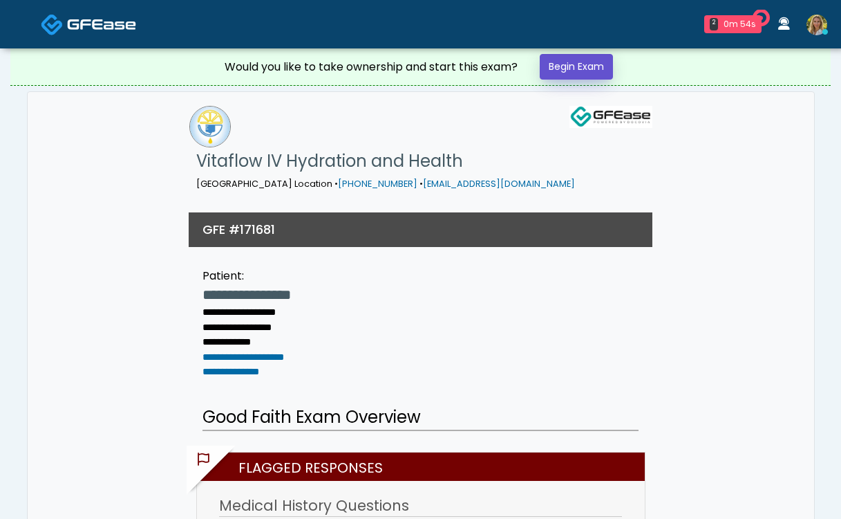
click at [577, 66] on link "Begin Exam" at bounding box center [576, 67] width 73 height 26
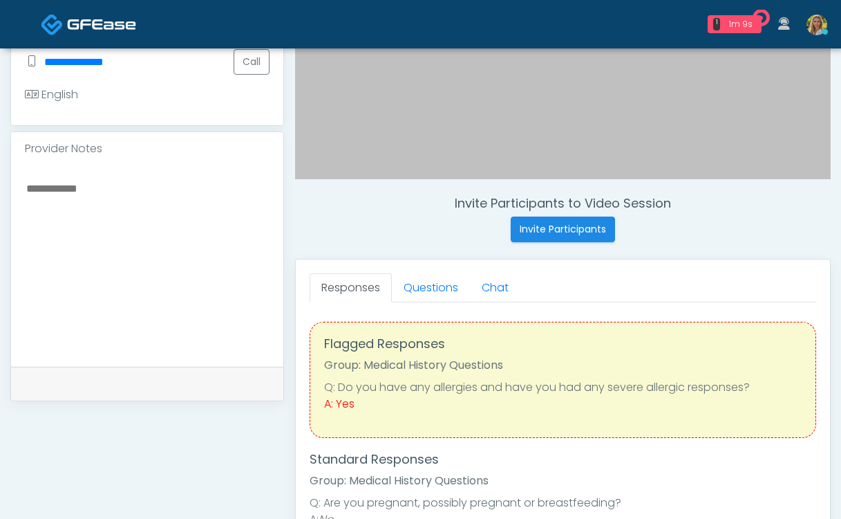
scroll to position [404, 0]
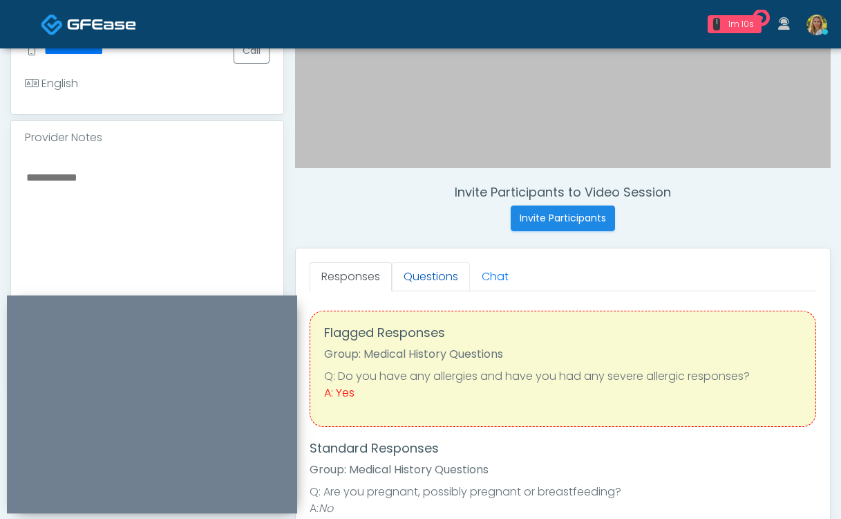
click at [427, 279] on link "Questions" at bounding box center [431, 276] width 78 height 29
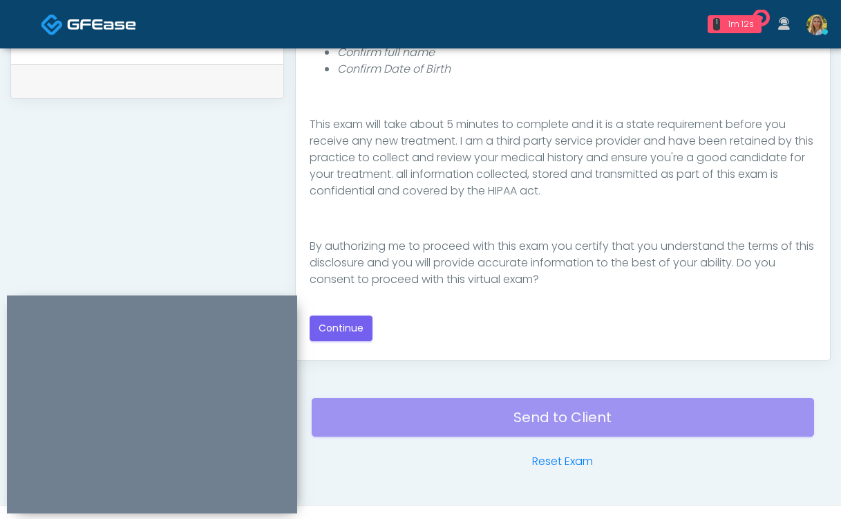
scroll to position [699, 0]
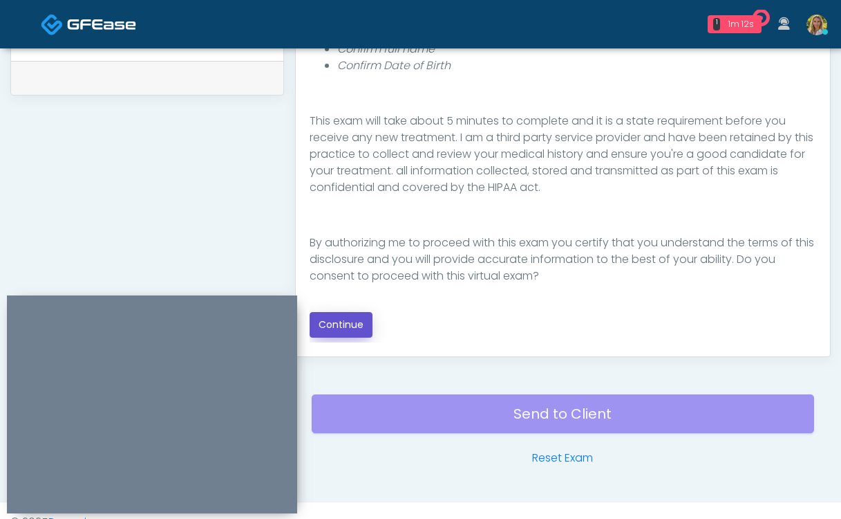
click at [334, 326] on button "Continue" at bounding box center [341, 325] width 63 height 26
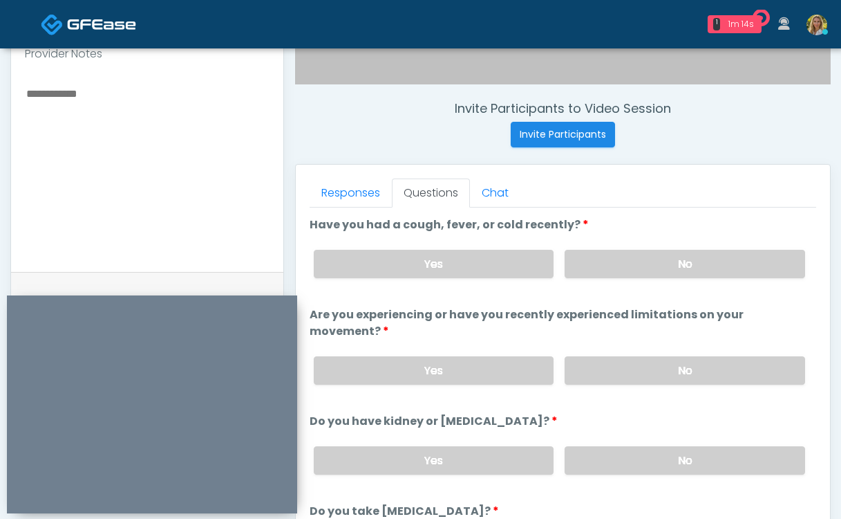
scroll to position [487, 0]
click at [637, 261] on label "No" at bounding box center [685, 264] width 241 height 28
click at [607, 357] on label "No" at bounding box center [685, 371] width 241 height 28
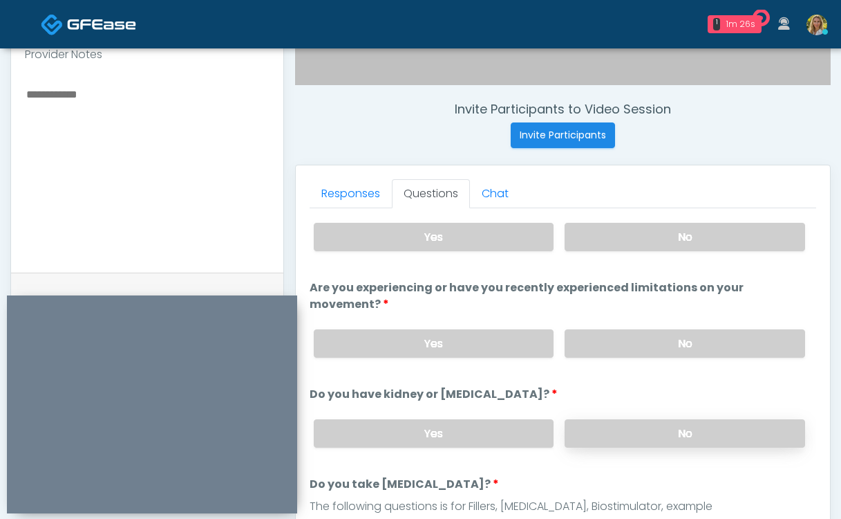
click at [610, 422] on label "No" at bounding box center [685, 433] width 241 height 28
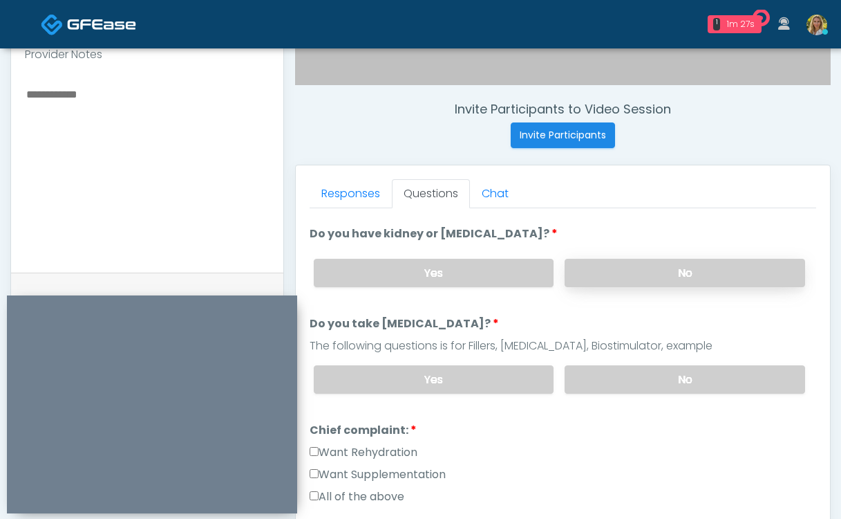
scroll to position [195, 0]
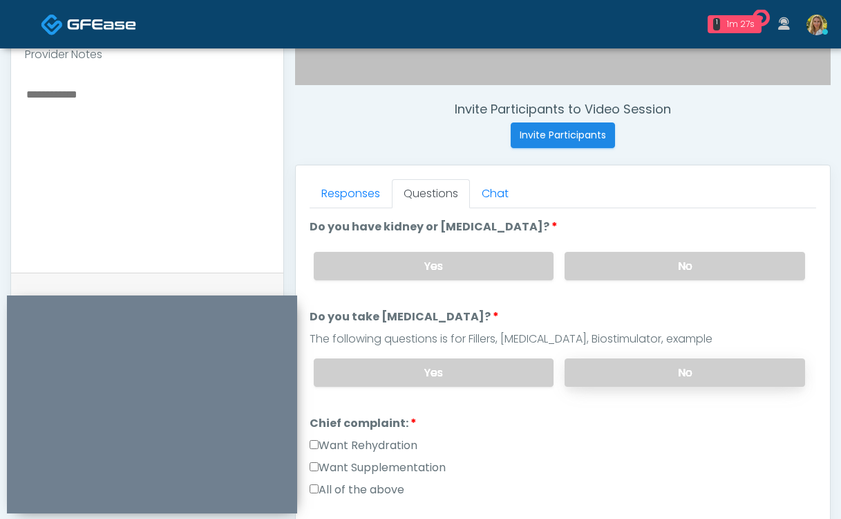
click at [599, 358] on label "No" at bounding box center [685, 372] width 241 height 28
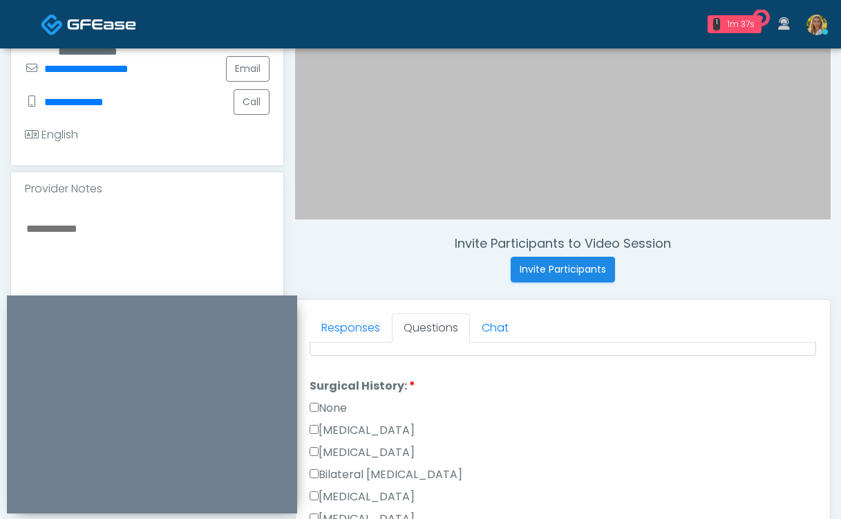
scroll to position [565, 0]
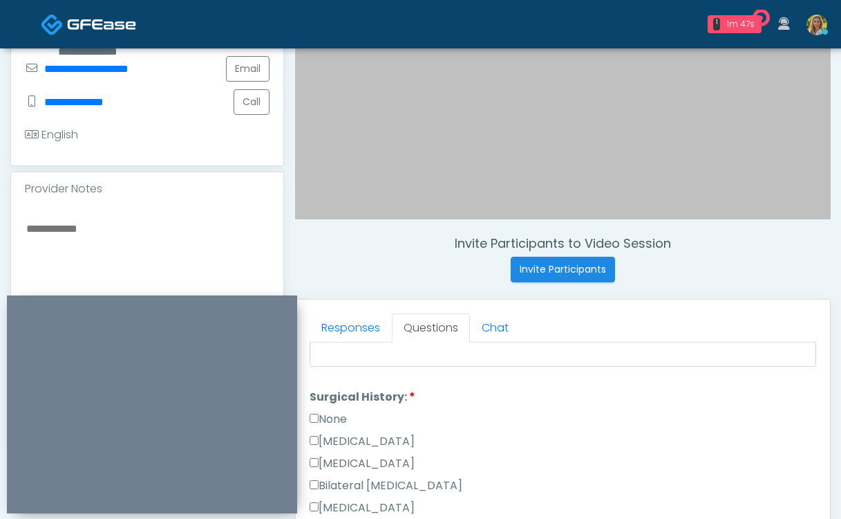
click at [338, 411] on label "None" at bounding box center [328, 419] width 37 height 17
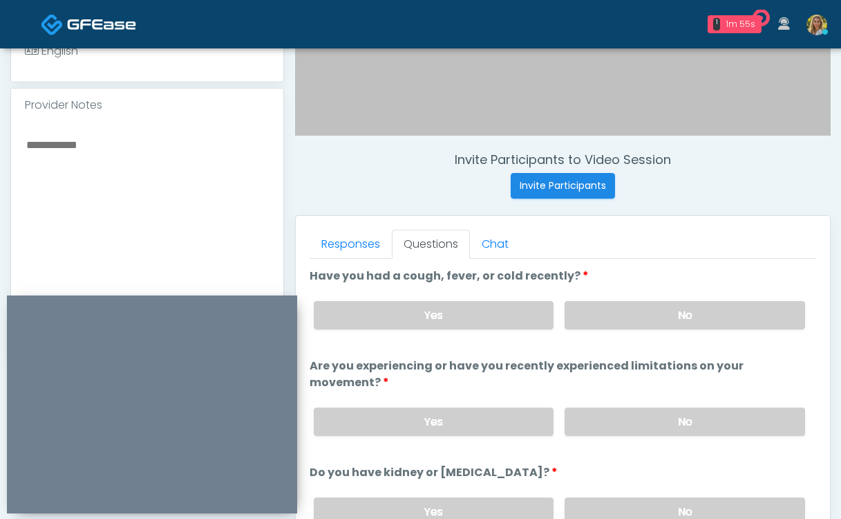
scroll to position [2, 0]
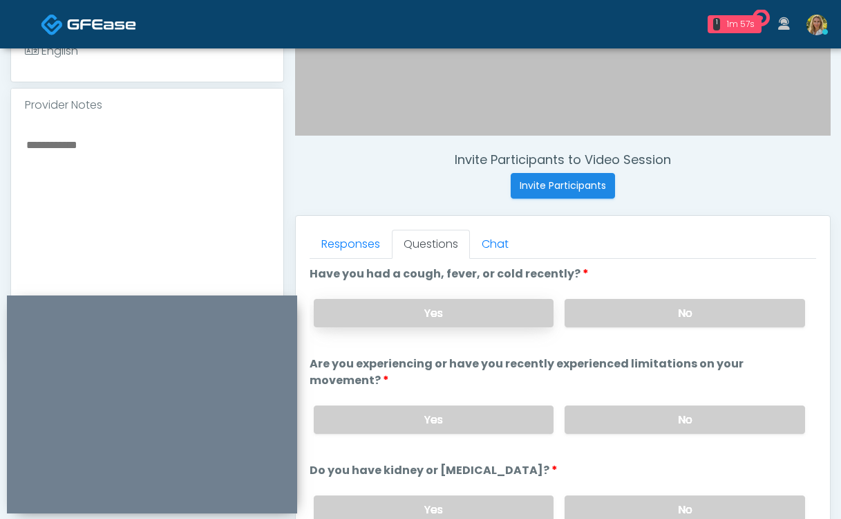
click at [468, 307] on label "Yes" at bounding box center [434, 313] width 241 height 28
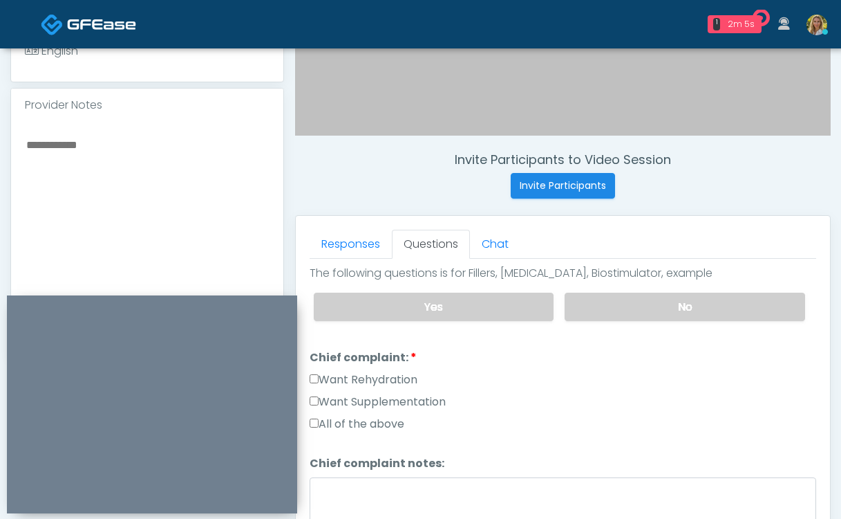
scroll to position [324, 0]
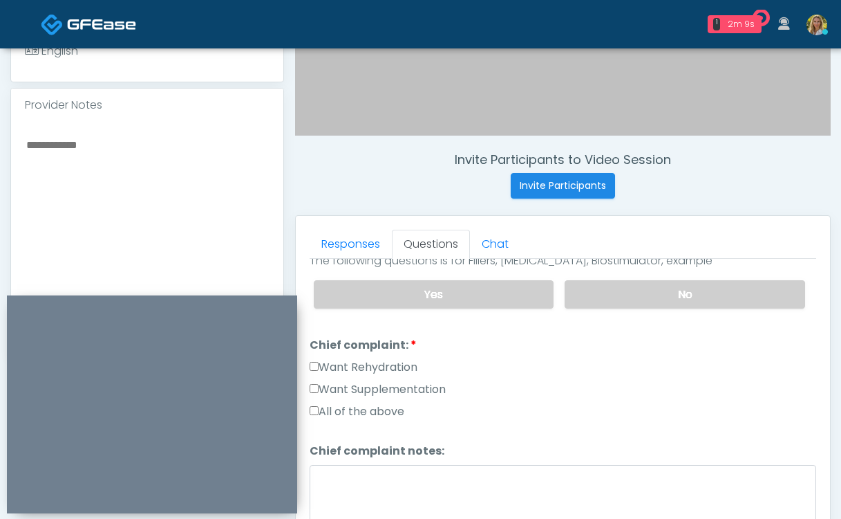
click at [377, 359] on label "Want Rehydration" at bounding box center [364, 367] width 108 height 17
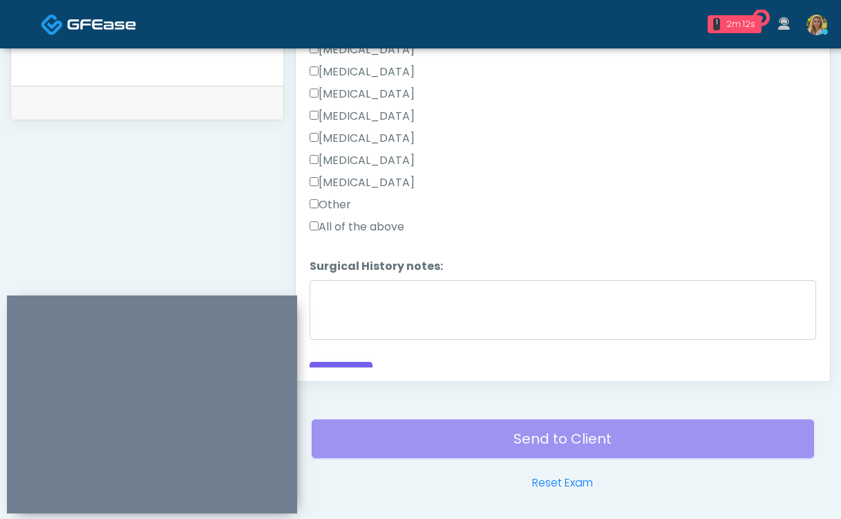
scroll to position [687, 0]
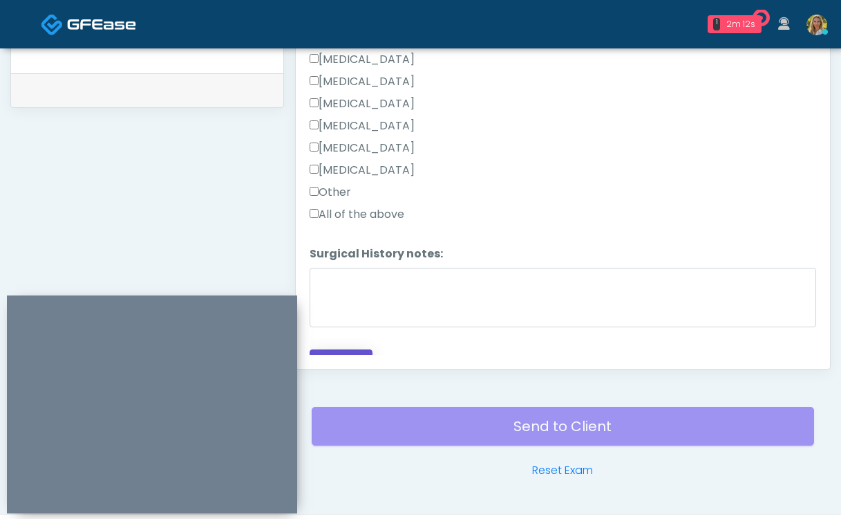
click at [351, 349] on button "Continue" at bounding box center [341, 362] width 63 height 26
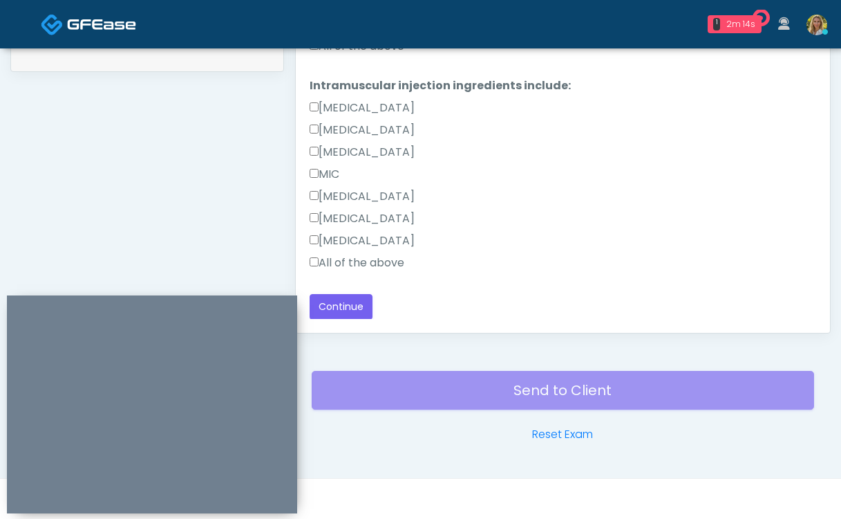
click at [360, 256] on label "All of the above" at bounding box center [357, 262] width 95 height 17
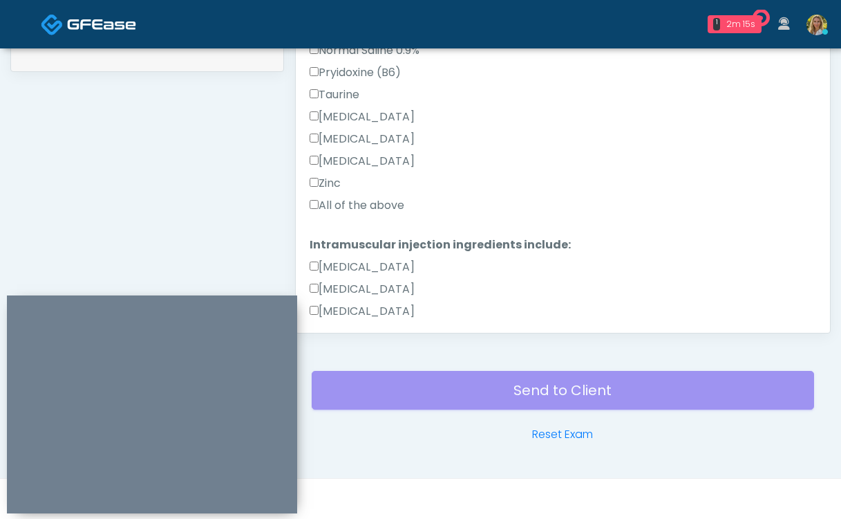
scroll to position [431, 0]
click at [344, 205] on label "All of the above" at bounding box center [357, 206] width 95 height 17
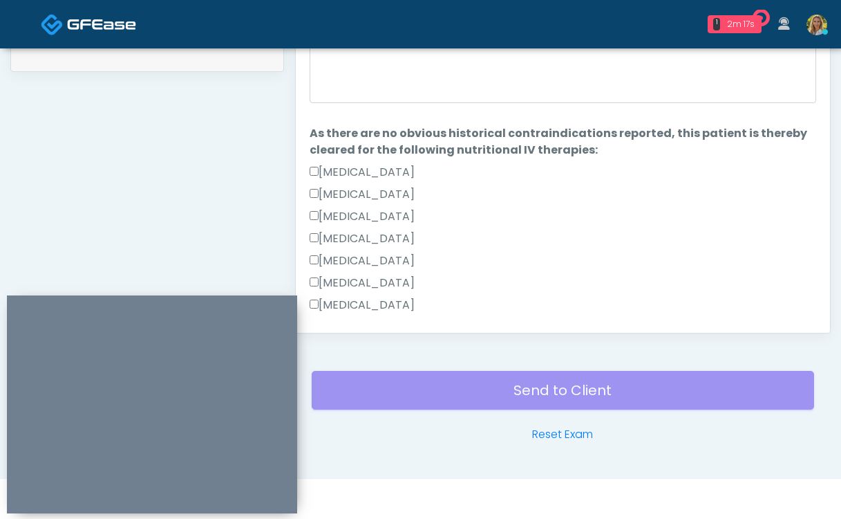
scroll to position [673, 0]
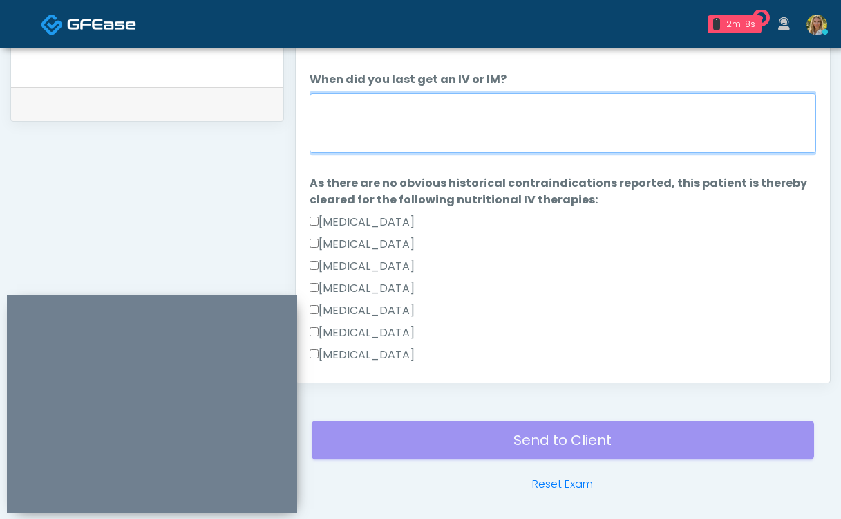
click at [369, 113] on textarea "When did you last get an IV or IM?" at bounding box center [563, 122] width 507 height 59
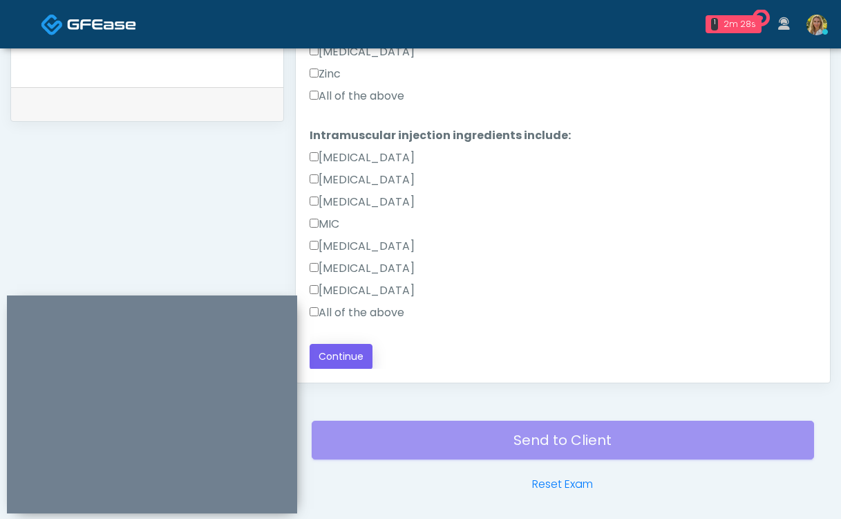
type textarea "******"
click at [340, 364] on button "Continue" at bounding box center [341, 357] width 63 height 26
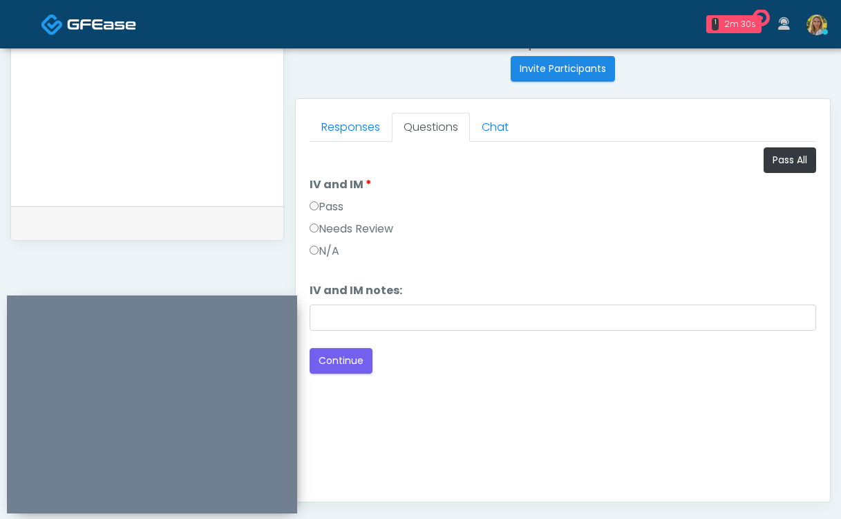
scroll to position [557, 0]
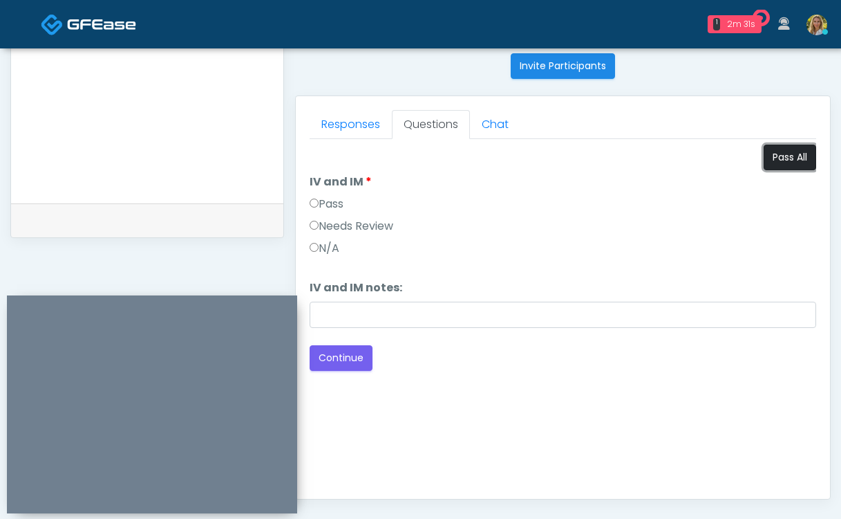
click at [790, 144] on button "Pass All" at bounding box center [790, 157] width 53 height 26
click at [357, 356] on button "Continue" at bounding box center [341, 358] width 63 height 26
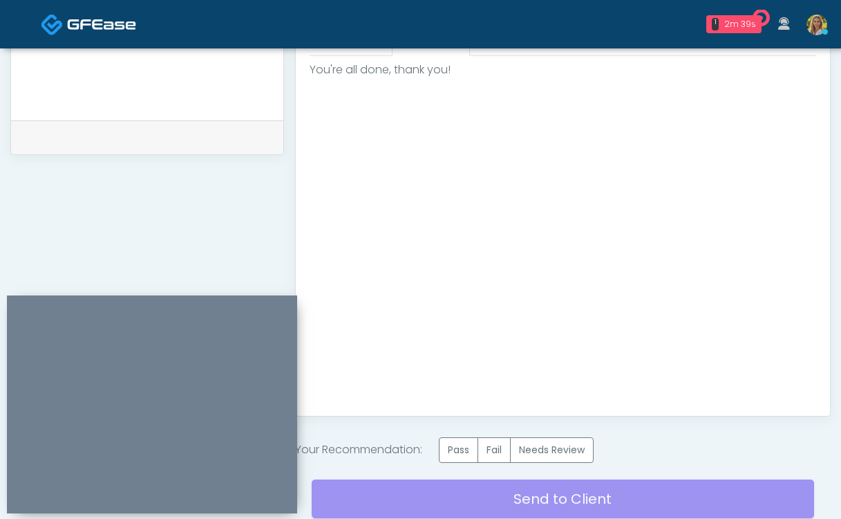
scroll to position [656, 0]
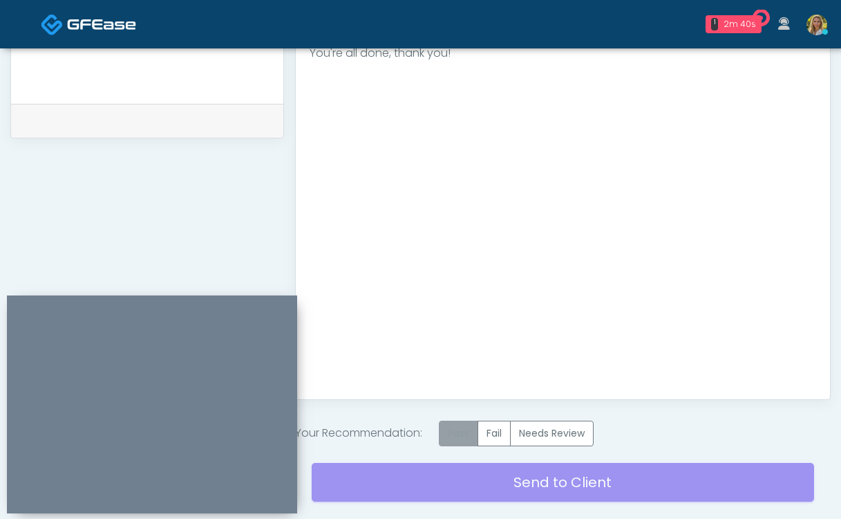
click at [468, 433] on label "Pass" at bounding box center [458, 433] width 39 height 26
click at [431, 492] on div "Send to Client Reset Exam" at bounding box center [563, 490] width 503 height 88
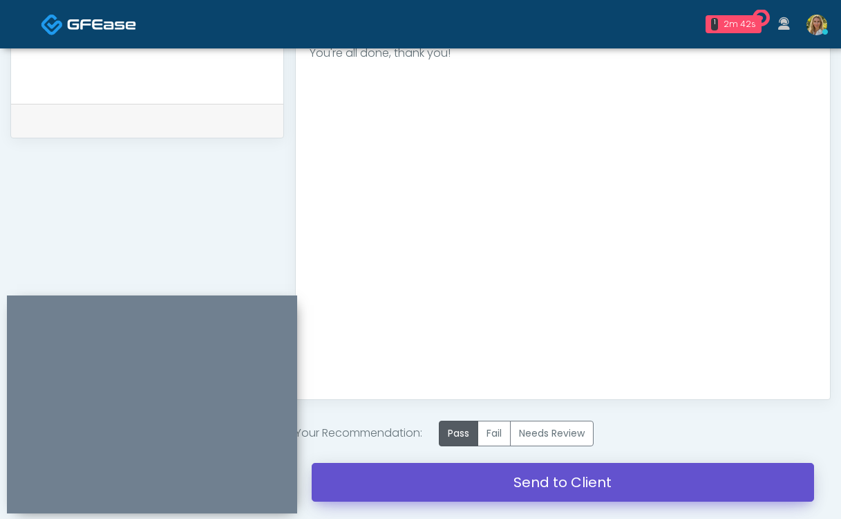
click at [438, 472] on link "Send to Client" at bounding box center [563, 482] width 503 height 39
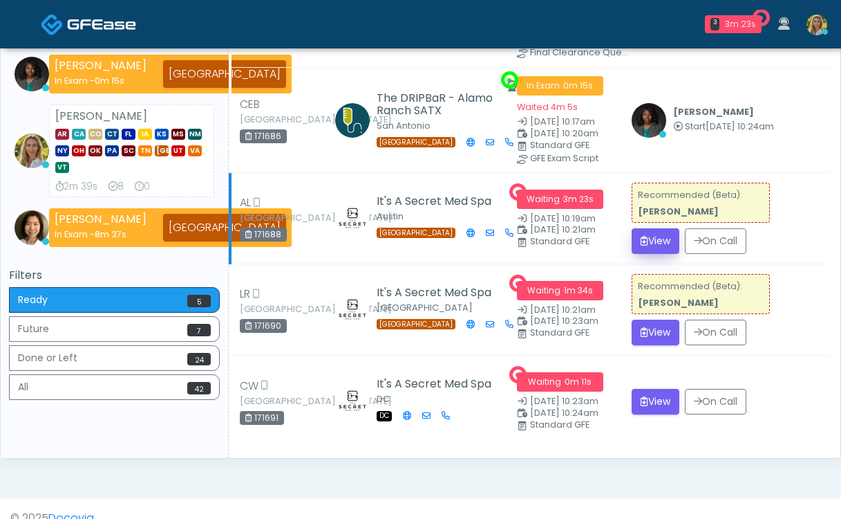
scroll to position [132, 0]
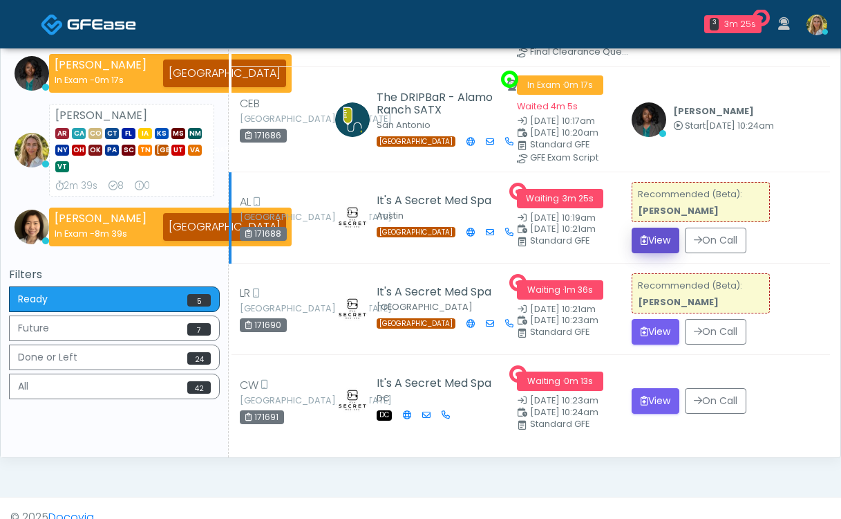
click at [648, 243] on button "View" at bounding box center [656, 240] width 48 height 26
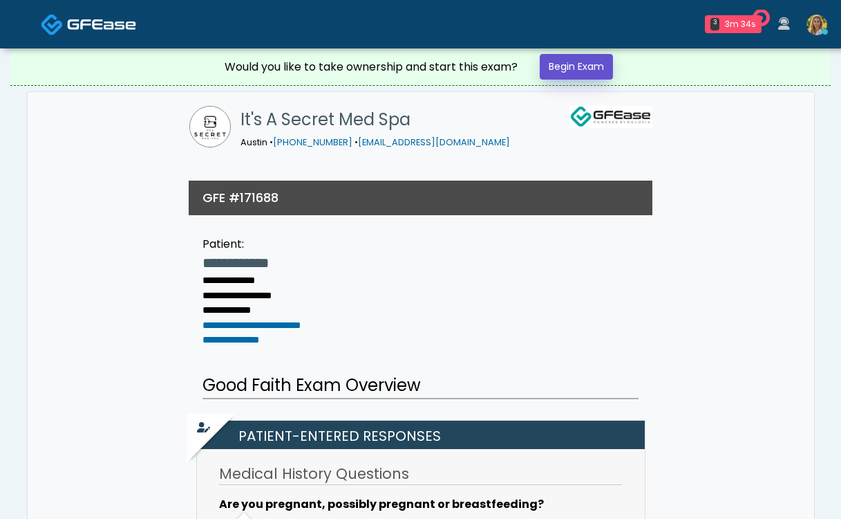
click at [577, 66] on link "Begin Exam" at bounding box center [576, 67] width 73 height 26
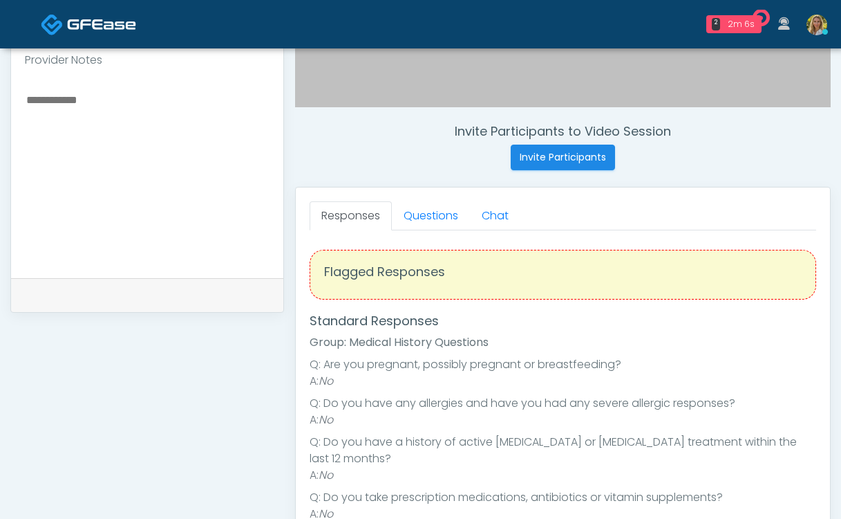
scroll to position [469, 0]
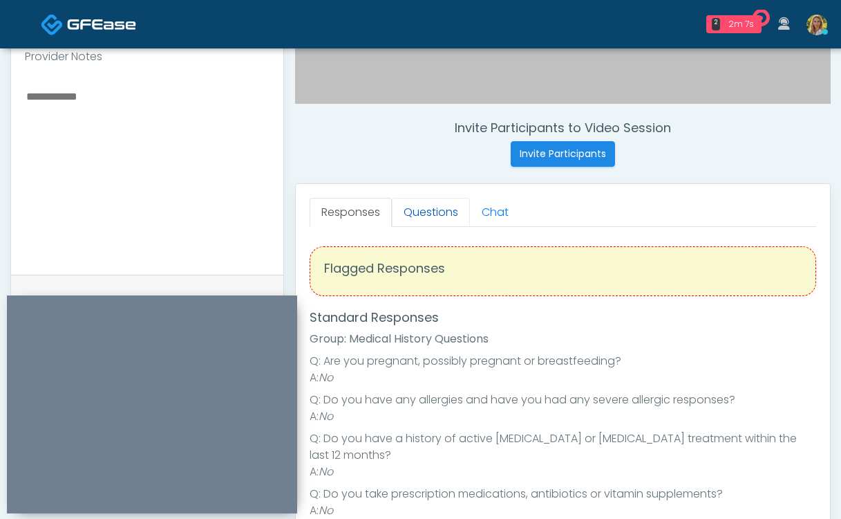
click at [424, 220] on link "Questions" at bounding box center [431, 212] width 78 height 29
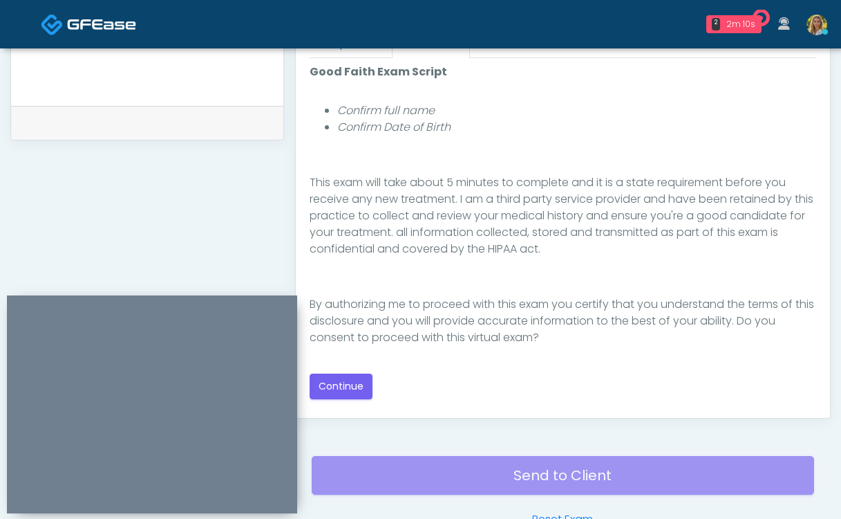
scroll to position [636, 0]
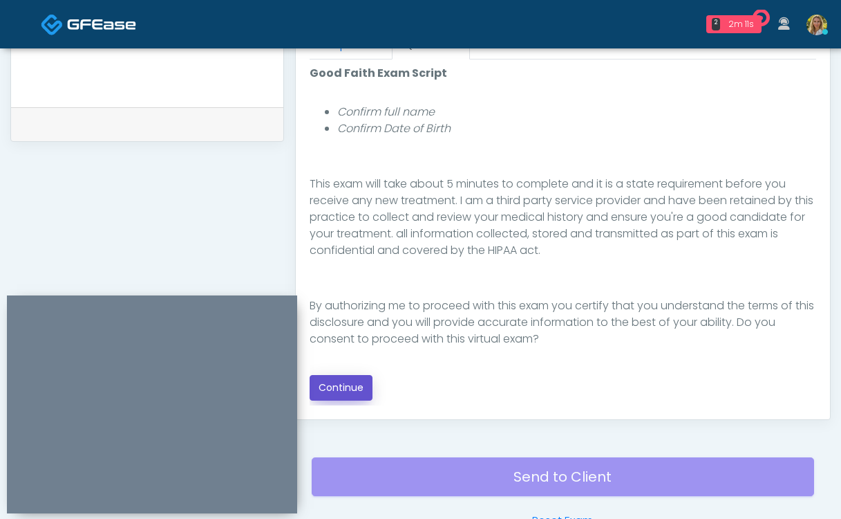
click at [351, 384] on button "Continue" at bounding box center [341, 388] width 63 height 26
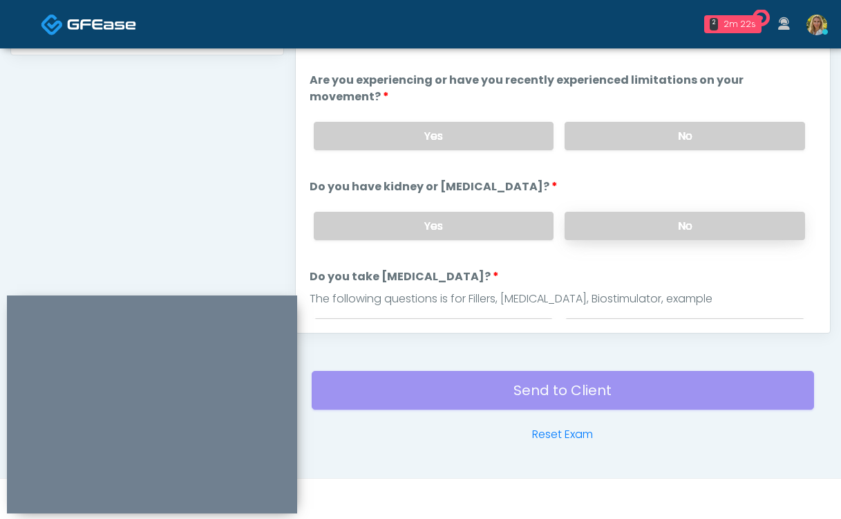
click at [642, 212] on label "No" at bounding box center [685, 226] width 241 height 28
click at [626, 318] on label "No" at bounding box center [685, 332] width 241 height 28
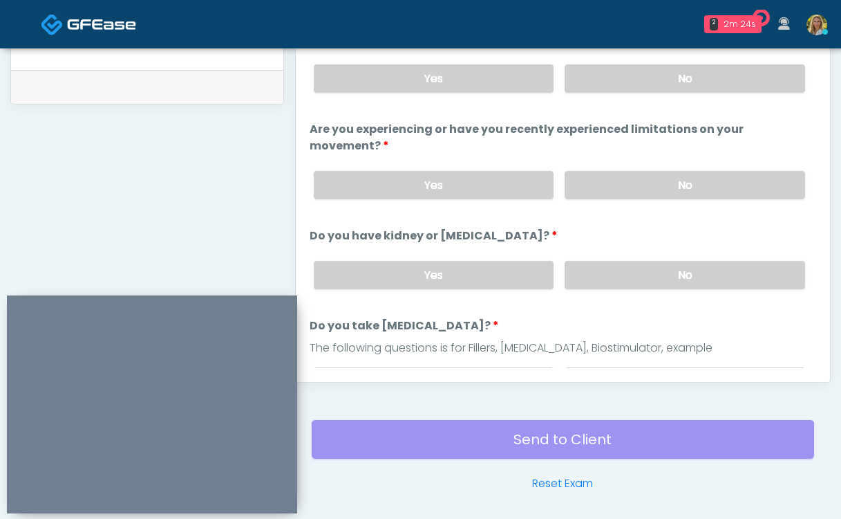
scroll to position [674, 0]
click at [645, 175] on label "No" at bounding box center [685, 184] width 241 height 28
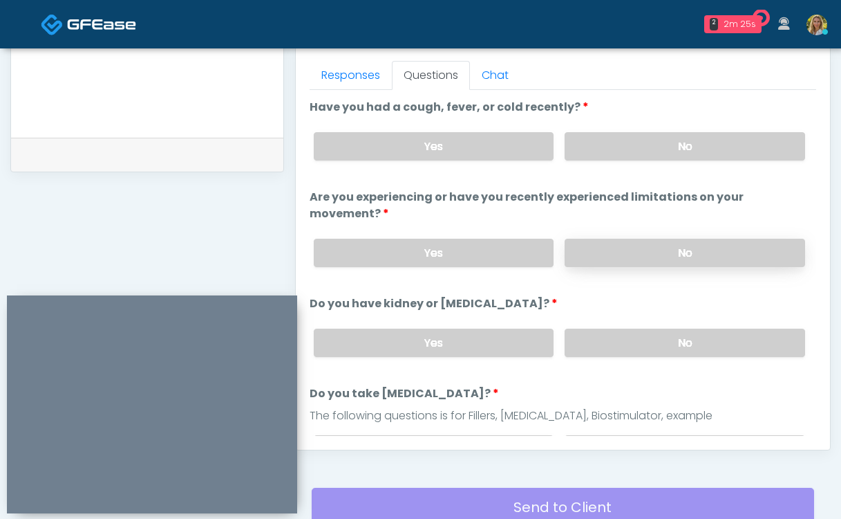
scroll to position [599, 0]
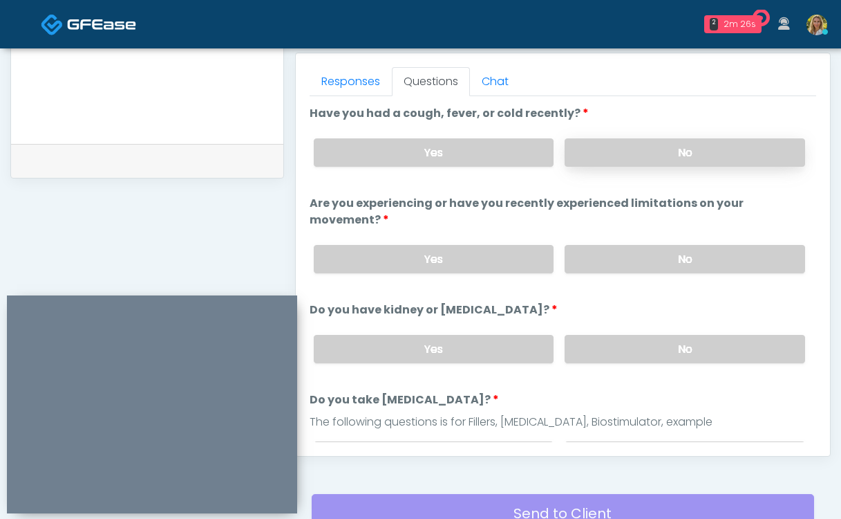
click at [638, 147] on label "No" at bounding box center [685, 152] width 241 height 28
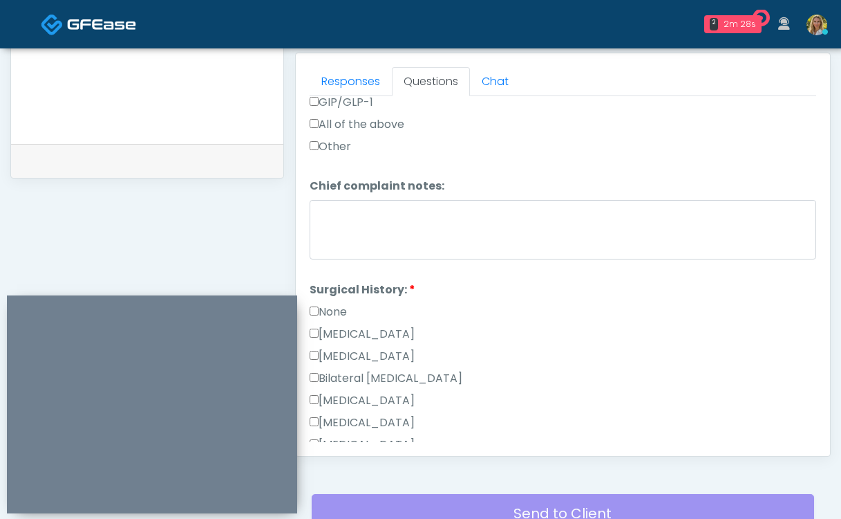
scroll to position [624, 0]
click at [328, 305] on label "None" at bounding box center [328, 313] width 37 height 17
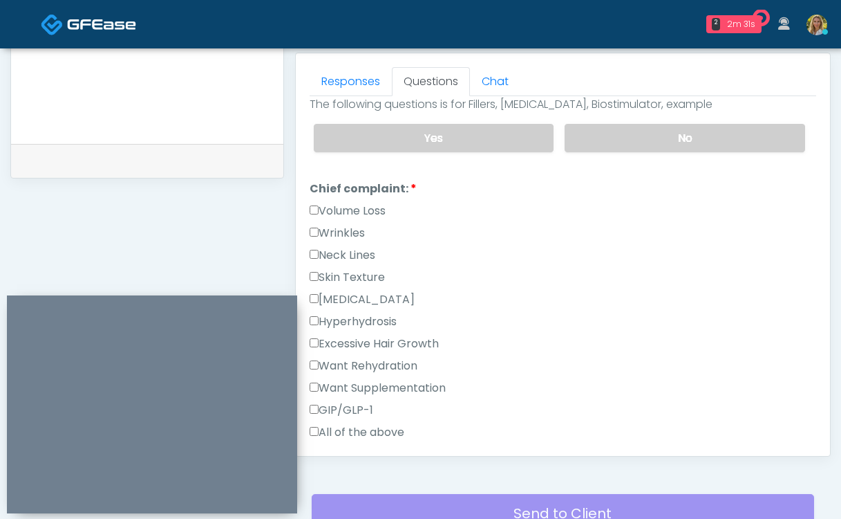
scroll to position [319, 0]
click at [346, 223] on label "Wrinkles" at bounding box center [337, 231] width 55 height 17
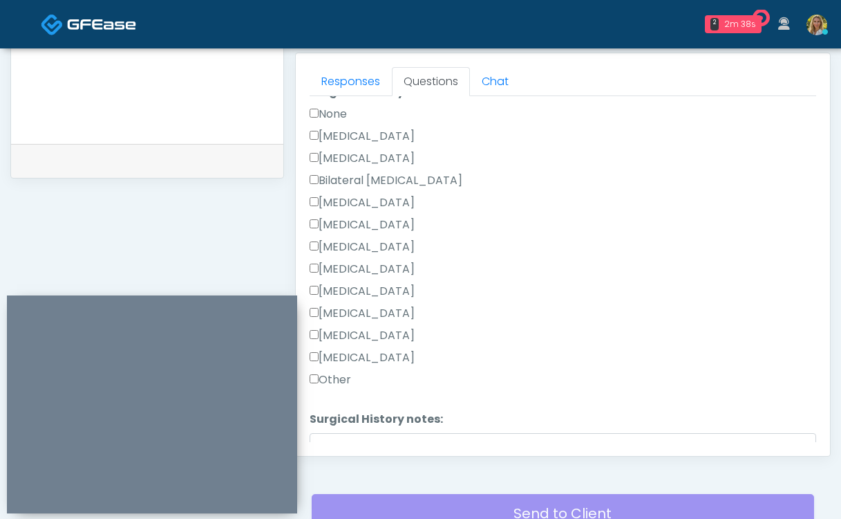
scroll to position [901, 0]
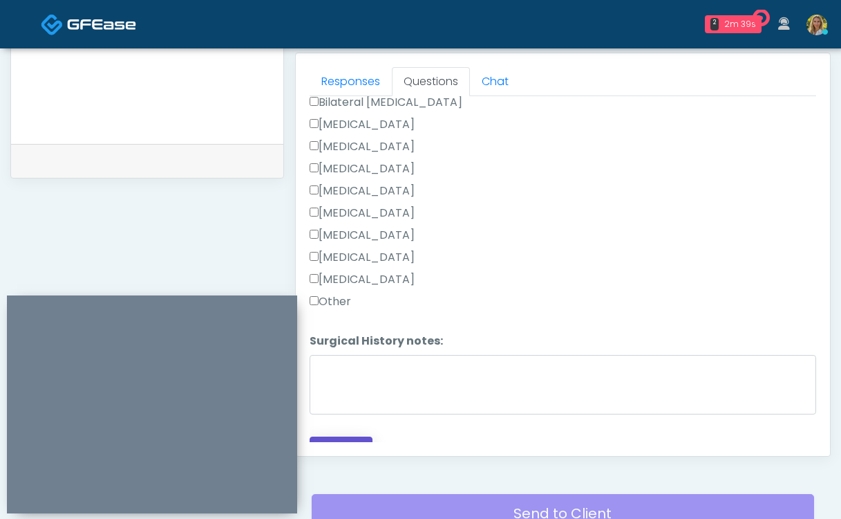
click at [366, 436] on button "Continue" at bounding box center [341, 449] width 63 height 26
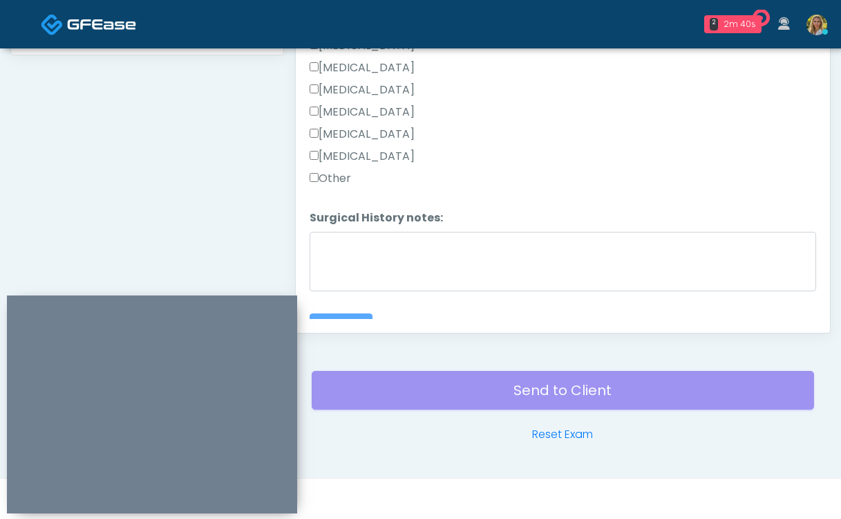
scroll to position [147, 0]
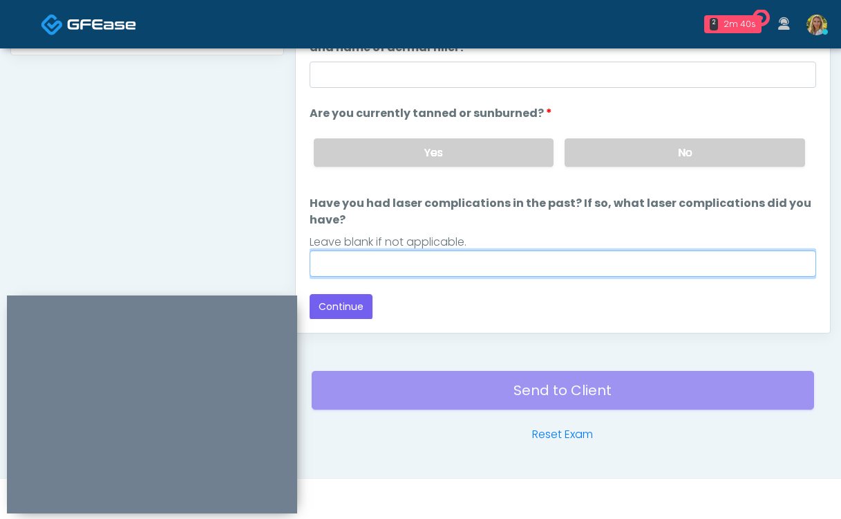
click at [458, 269] on input "Have you had laser complications in the past? If so, what laser complications d…" at bounding box center [563, 263] width 507 height 26
type input "**"
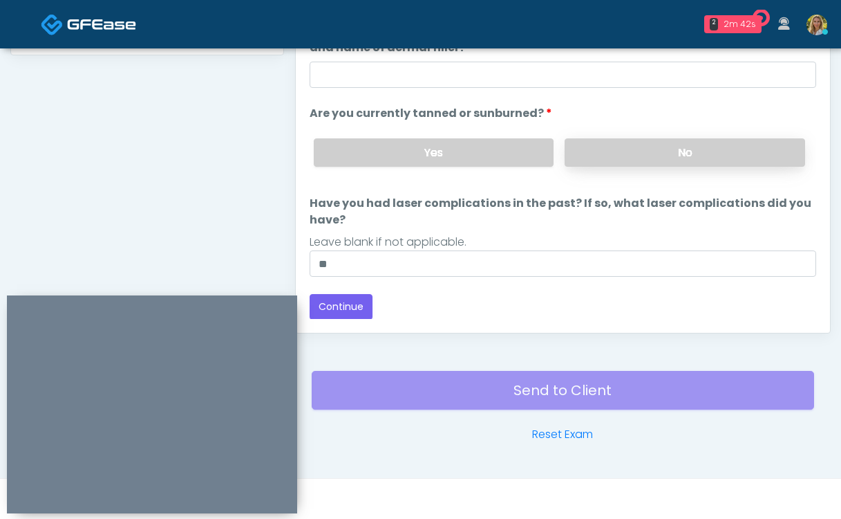
click at [636, 149] on label "No" at bounding box center [685, 152] width 241 height 28
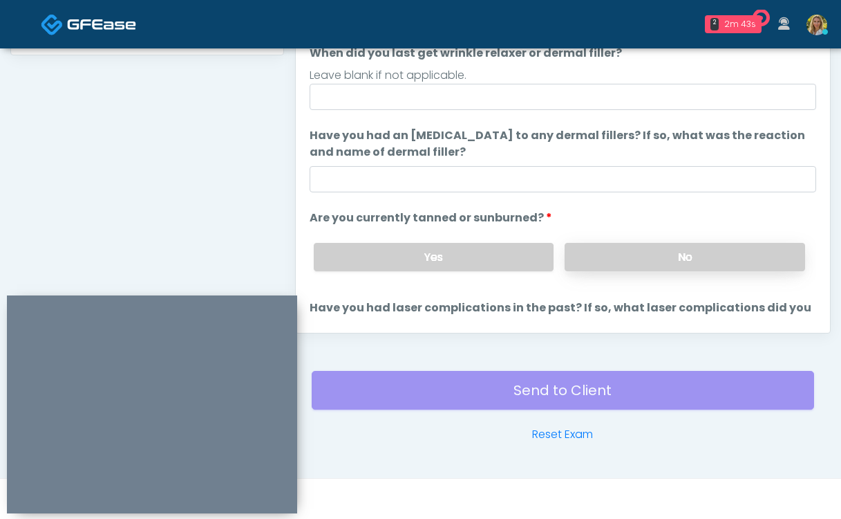
scroll to position [36, 0]
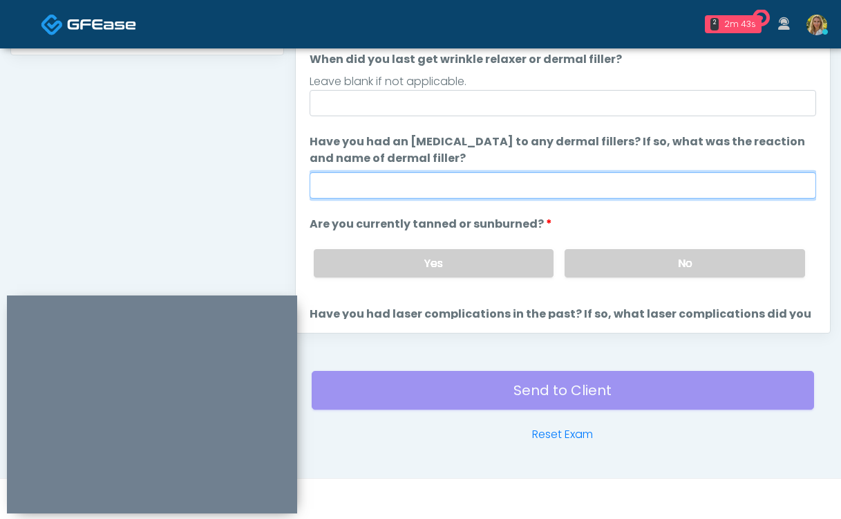
click at [533, 196] on input "Have you had an allergic response to any dermal fillers? If so, what was the re…" at bounding box center [563, 185] width 507 height 26
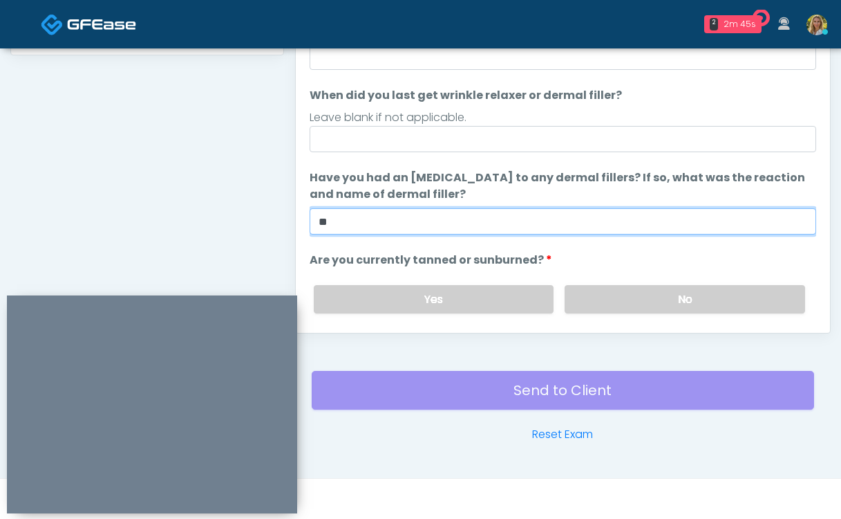
type input "**"
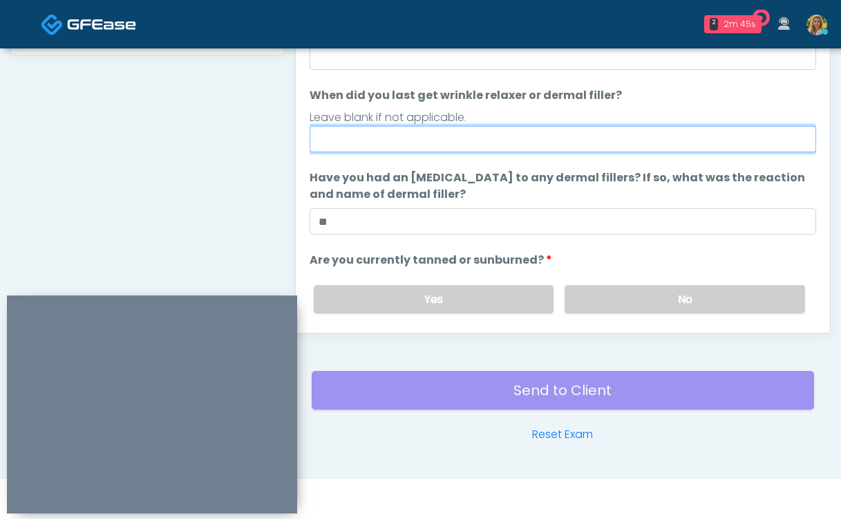
click at [492, 150] on input "When did you last get wrinkle relaxer or dermal filler?" at bounding box center [563, 139] width 507 height 26
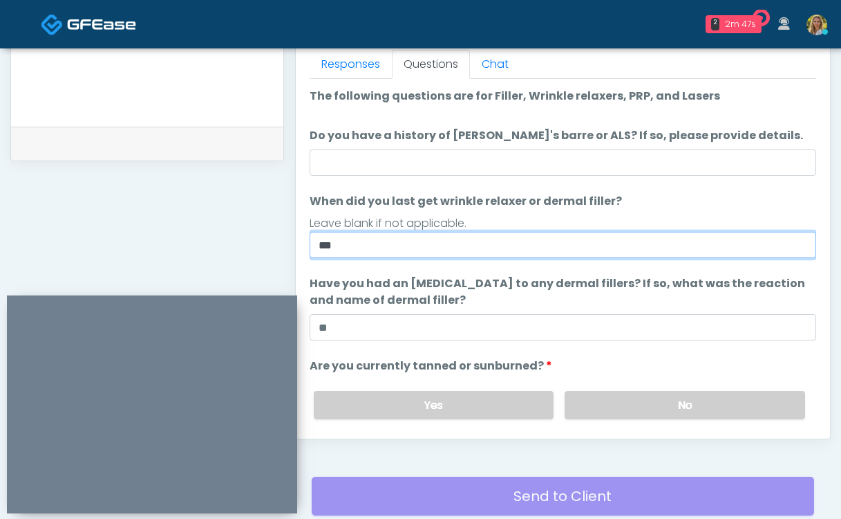
scroll to position [616, 0]
type input "***"
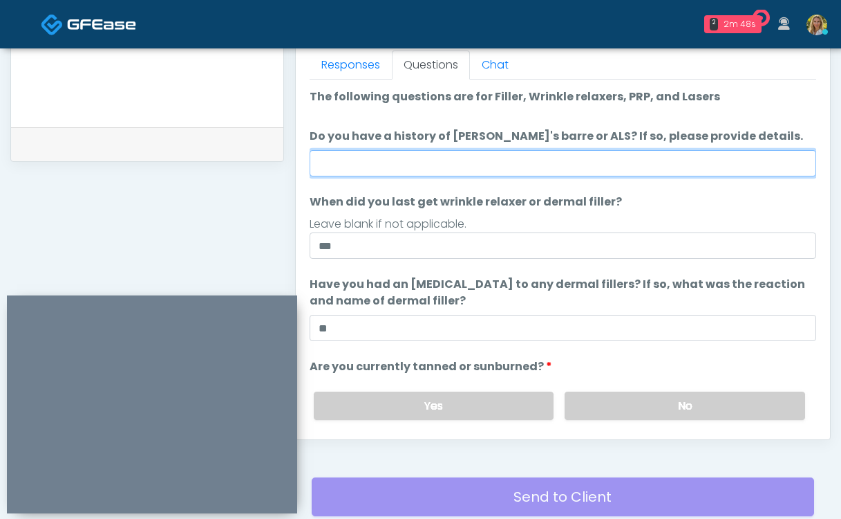
click at [412, 156] on input "Do you have a history of Guillain's barre or ALS? If so, please provide details." at bounding box center [563, 163] width 507 height 26
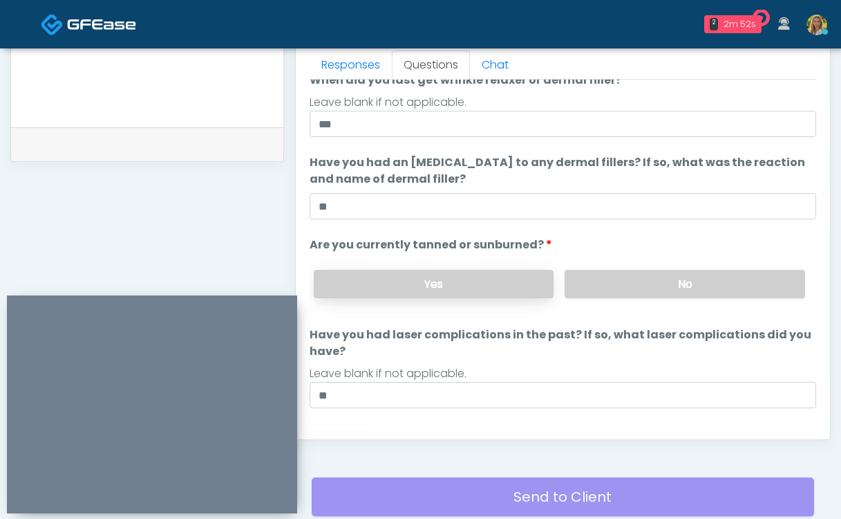
scroll to position [147, 0]
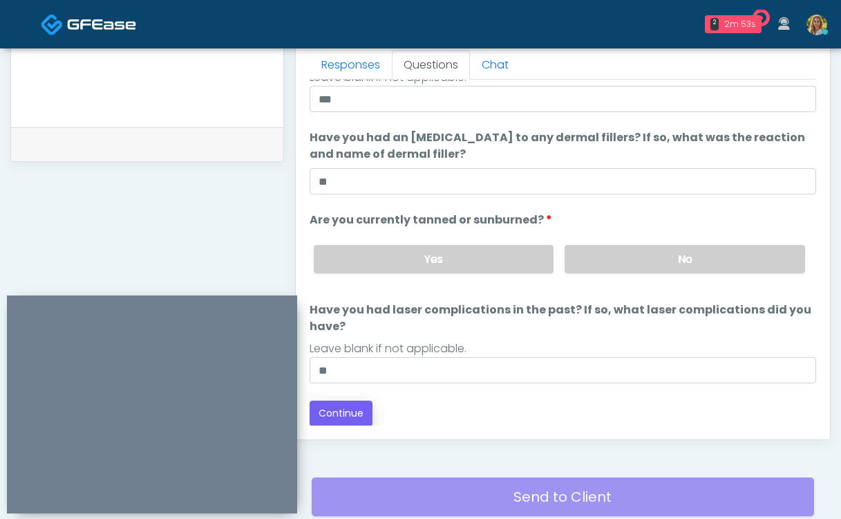
type input "**"
click at [343, 413] on button "Continue" at bounding box center [341, 413] width 63 height 26
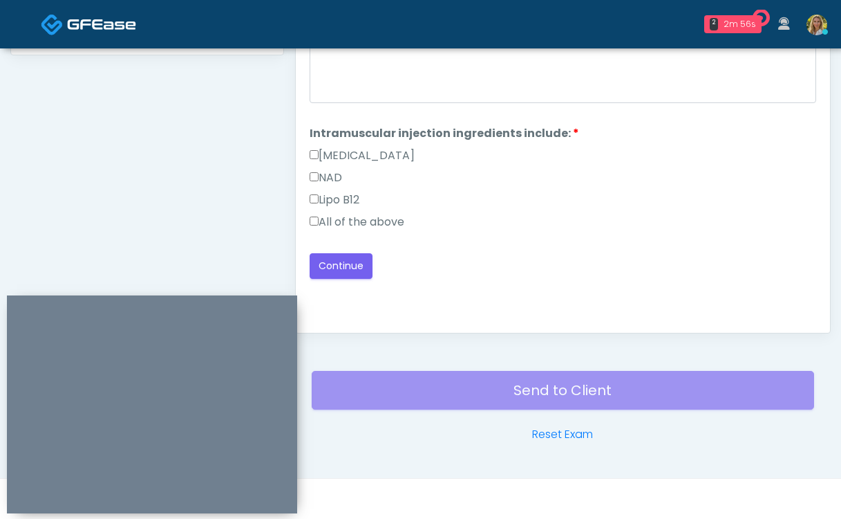
click at [366, 219] on label "All of the above" at bounding box center [357, 222] width 95 height 17
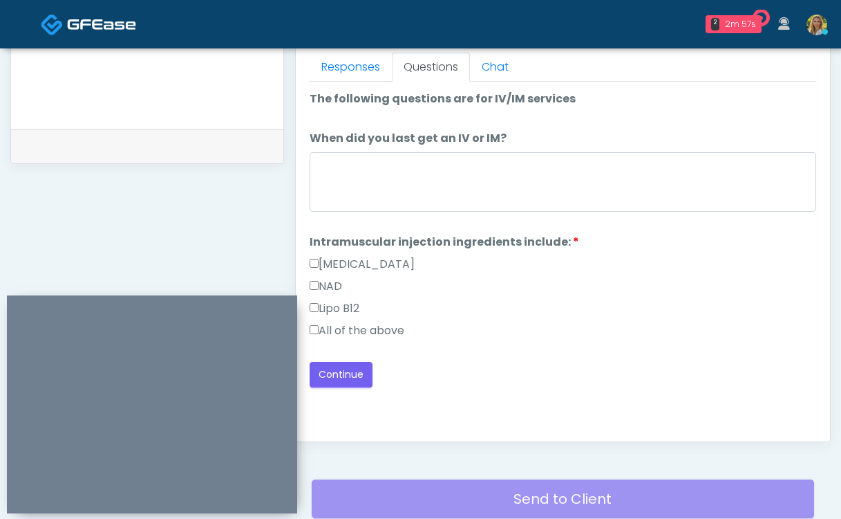
scroll to position [580, 0]
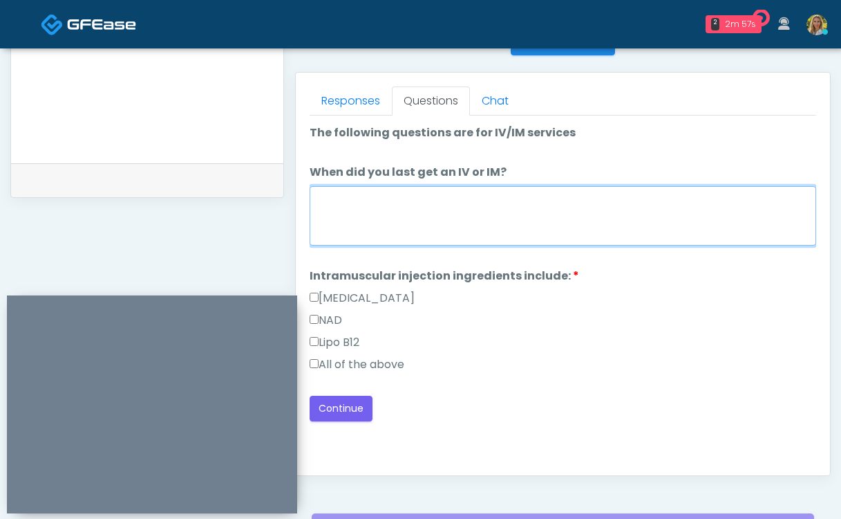
click at [418, 216] on textarea "When did you last get an IV or IM?" at bounding box center [563, 215] width 507 height 59
type textarea "*****"
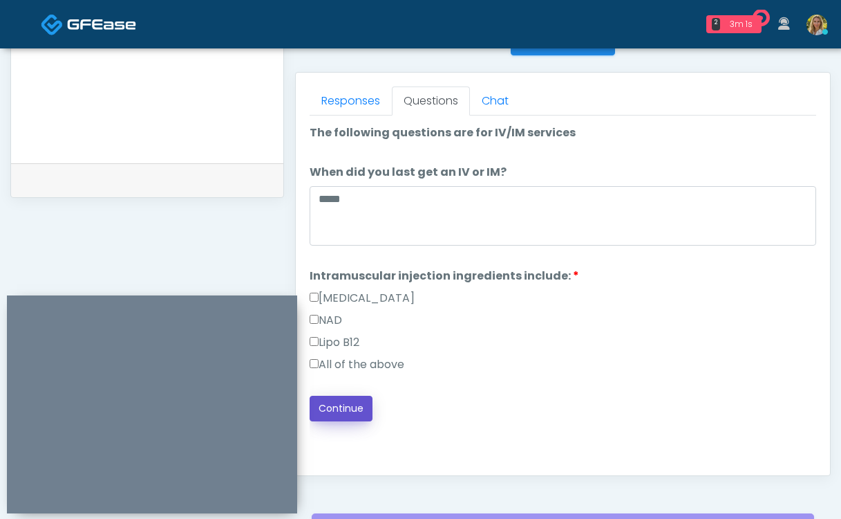
click at [346, 408] on button "Continue" at bounding box center [341, 408] width 63 height 26
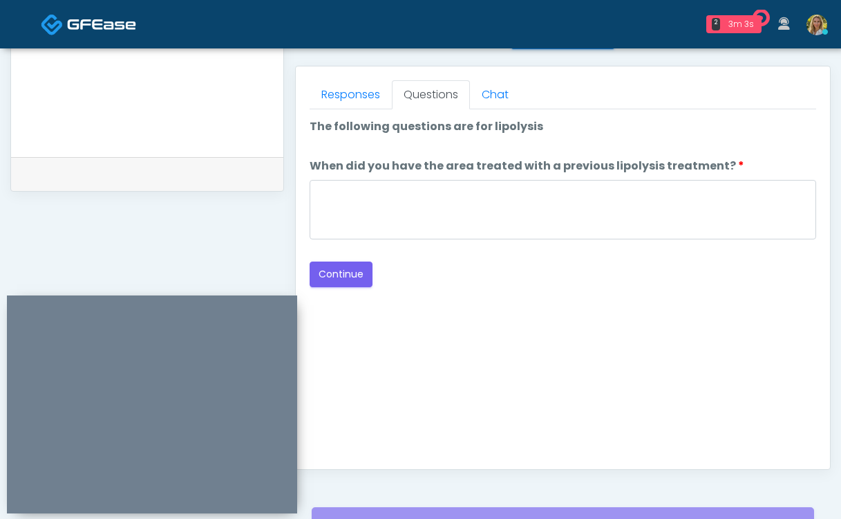
scroll to position [581, 0]
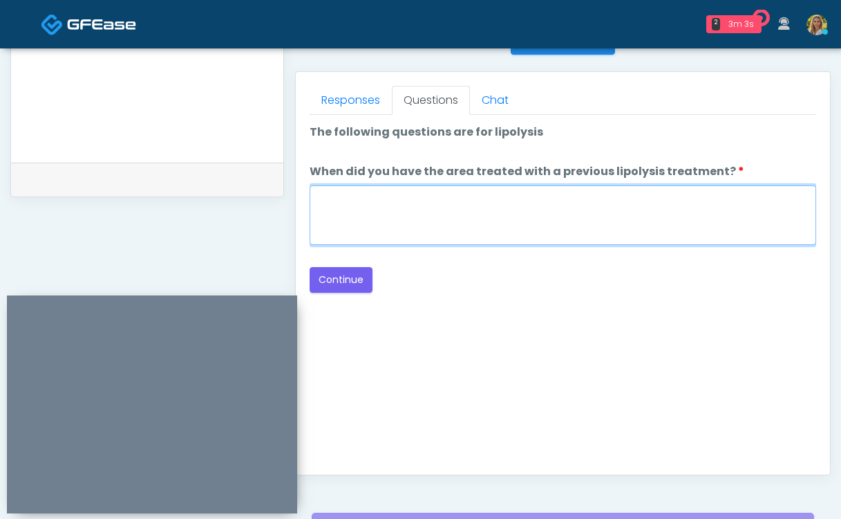
click at [475, 236] on textarea "When did you have the area treated with a previous lipolysis treatment?" at bounding box center [563, 214] width 507 height 59
type textarea "**"
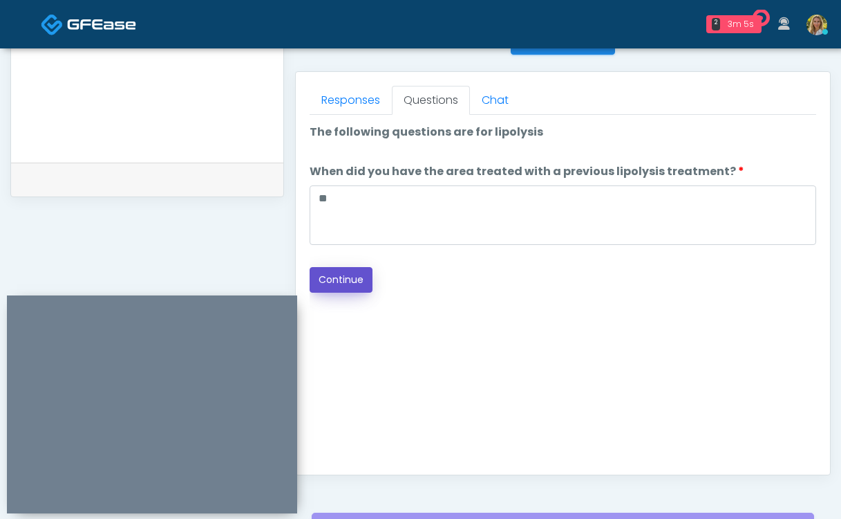
click at [348, 279] on button "Continue" at bounding box center [341, 280] width 63 height 26
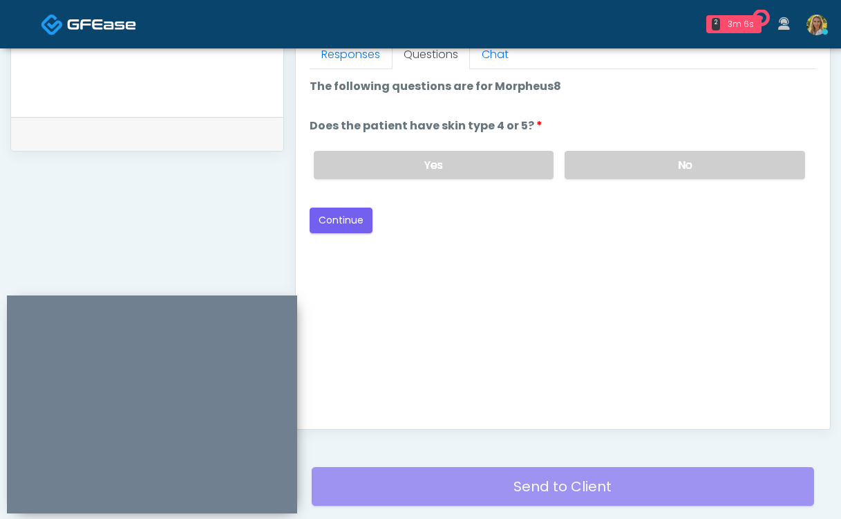
scroll to position [600, 0]
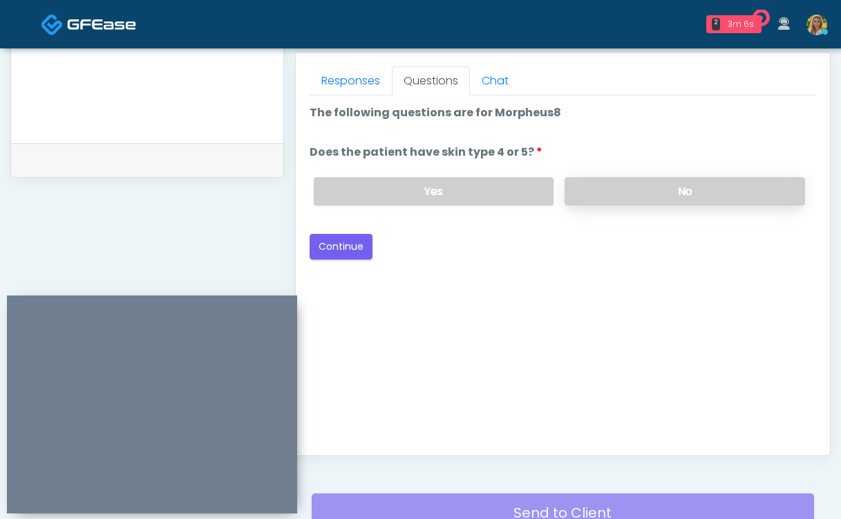
click at [682, 187] on label "No" at bounding box center [685, 191] width 241 height 28
click at [372, 236] on div "Back Continue" at bounding box center [563, 247] width 507 height 26
click at [348, 246] on button "Continue" at bounding box center [341, 247] width 63 height 26
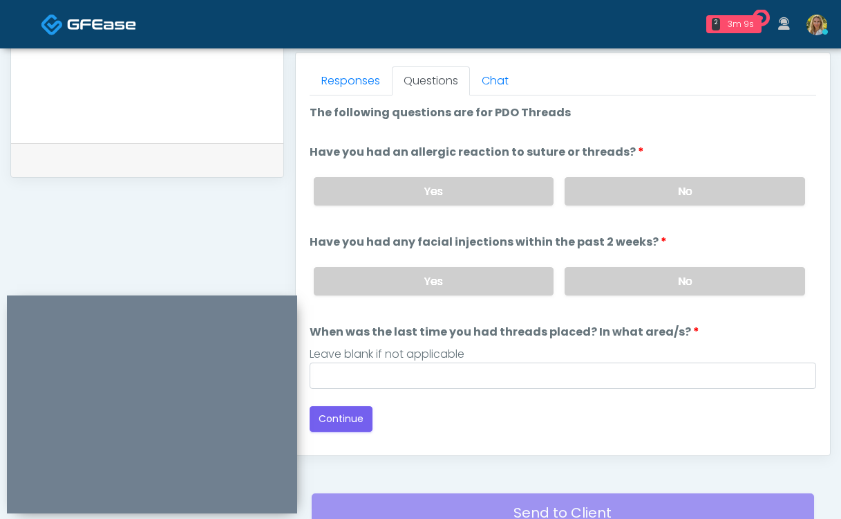
scroll to position [722, 0]
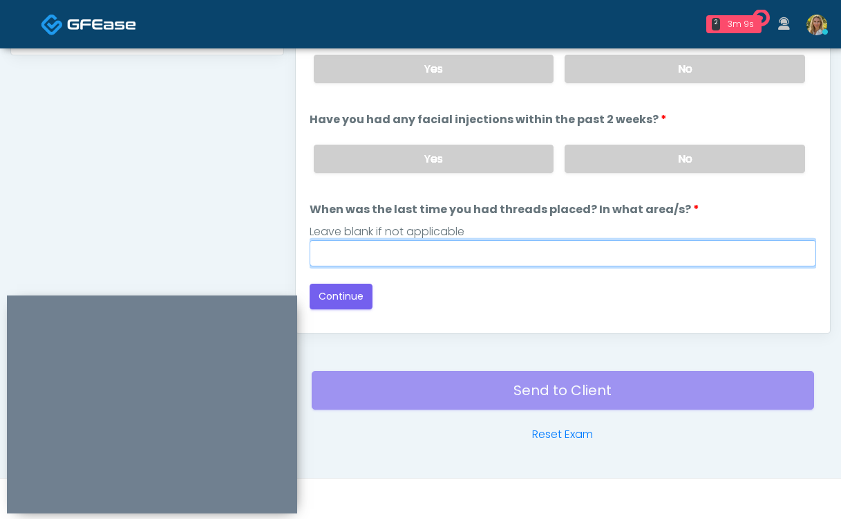
click at [497, 262] on input "When was the last time you had threads placed? In what area/s?" at bounding box center [563, 253] width 507 height 26
type input "*****"
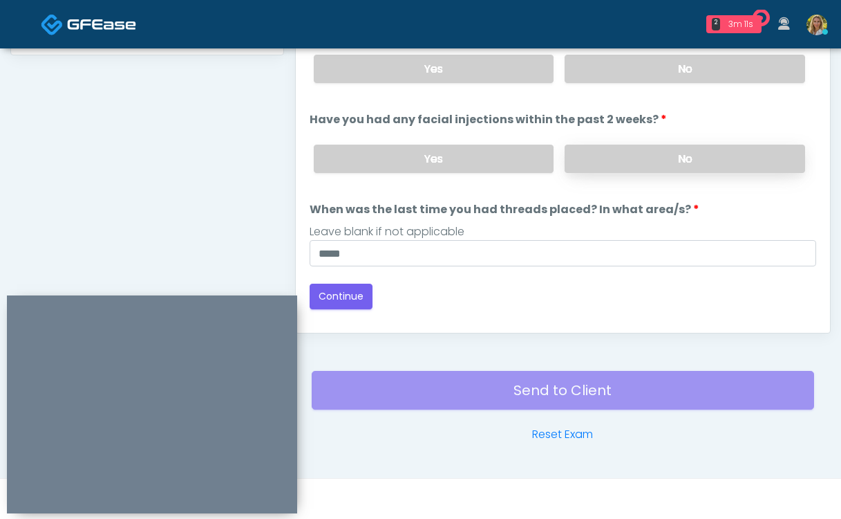
click at [665, 160] on label "No" at bounding box center [685, 158] width 241 height 28
click at [641, 64] on label "No" at bounding box center [685, 69] width 241 height 28
click at [350, 302] on button "Continue" at bounding box center [341, 296] width 63 height 26
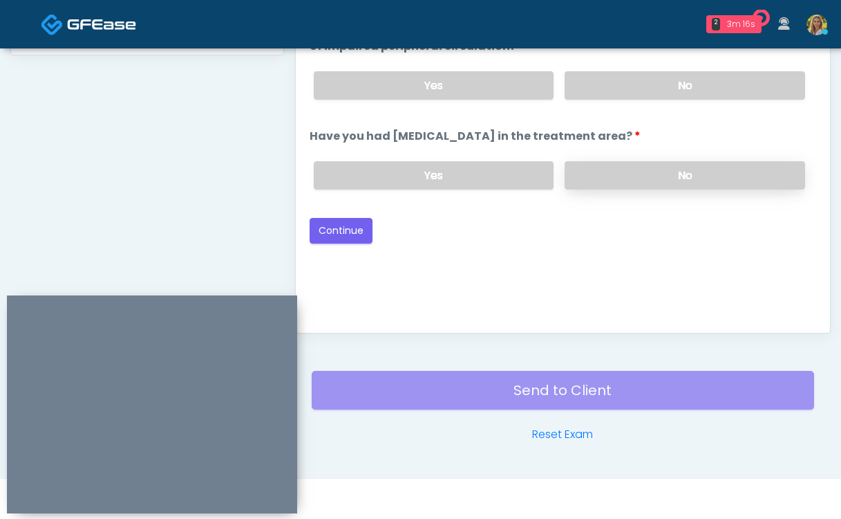
click at [631, 176] on label "No" at bounding box center [685, 175] width 241 height 28
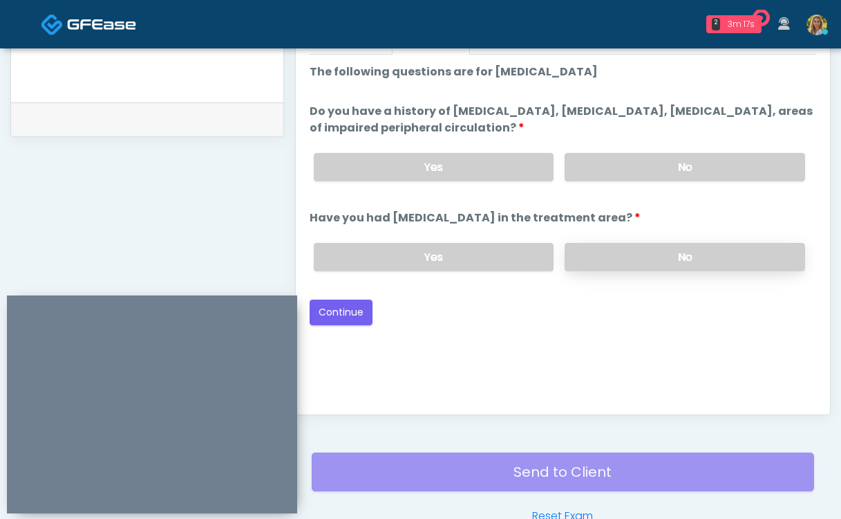
scroll to position [635, 0]
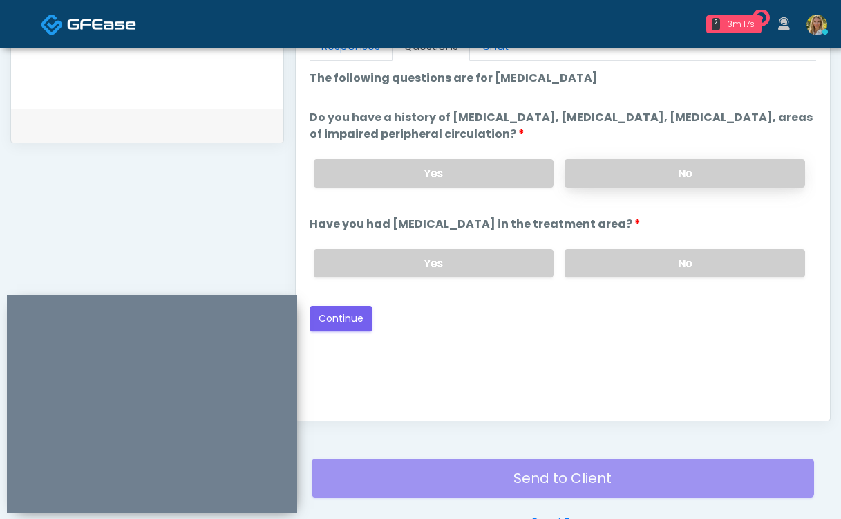
click at [619, 170] on label "No" at bounding box center [685, 173] width 241 height 28
click at [340, 313] on button "Continue" at bounding box center [341, 319] width 63 height 26
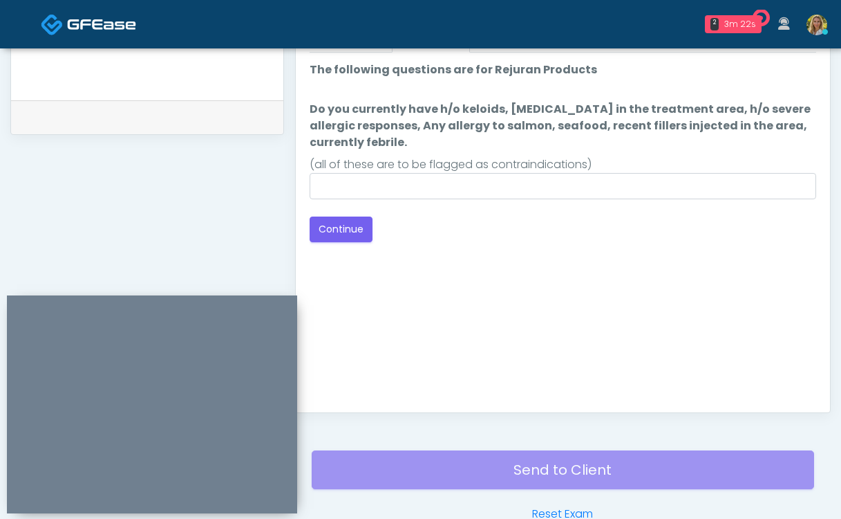
scroll to position [641, 0]
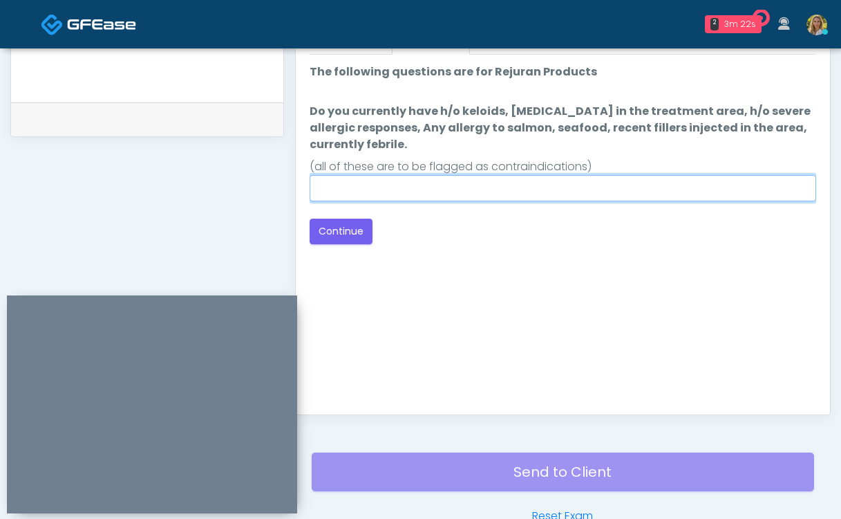
click at [465, 190] on input "Do you currently have h/o keloids, skin infection in the treatment area, h/o se…" at bounding box center [563, 188] width 507 height 26
type input "**"
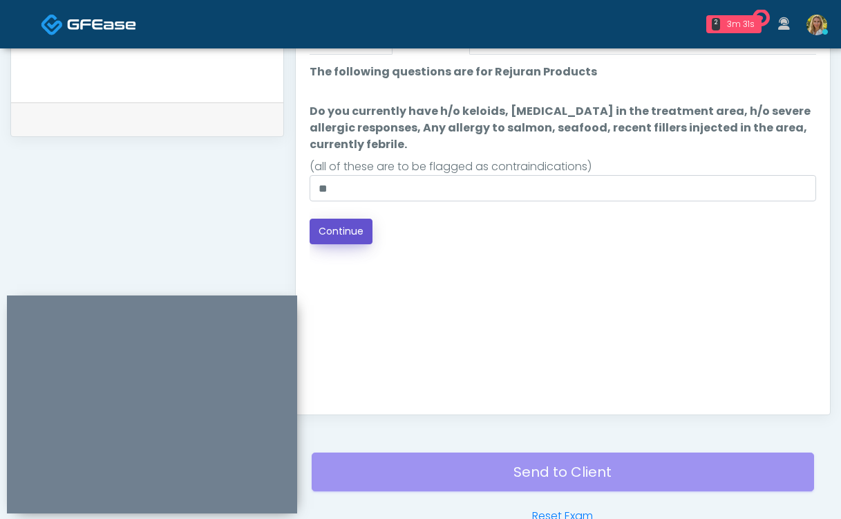
click at [346, 232] on button "Continue" at bounding box center [341, 231] width 63 height 26
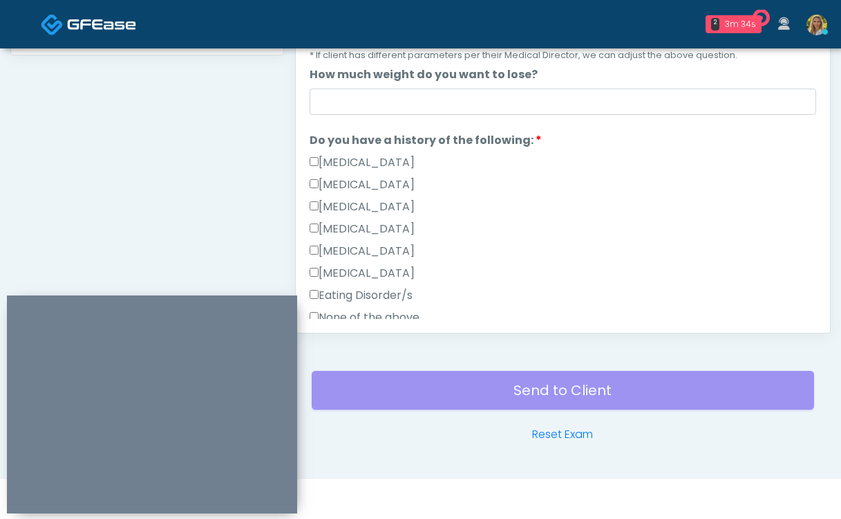
scroll to position [187, 0]
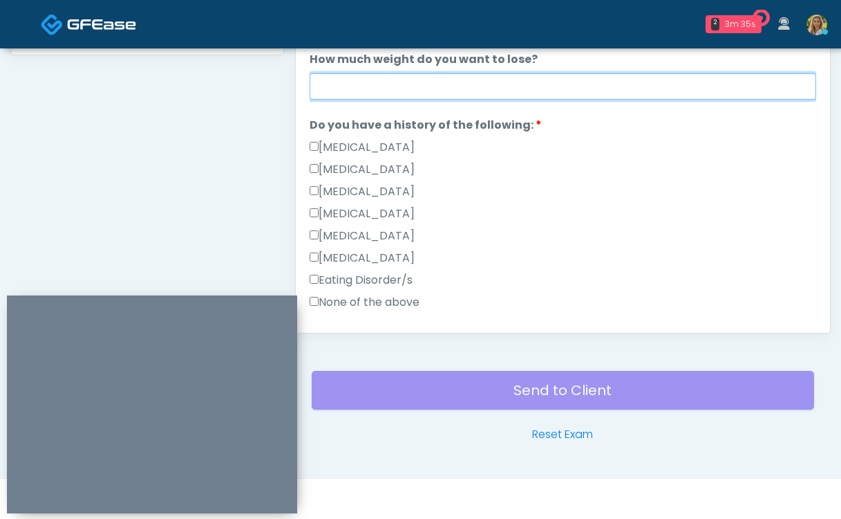
click at [405, 90] on input "How much weight do you want to lose?" at bounding box center [563, 86] width 507 height 26
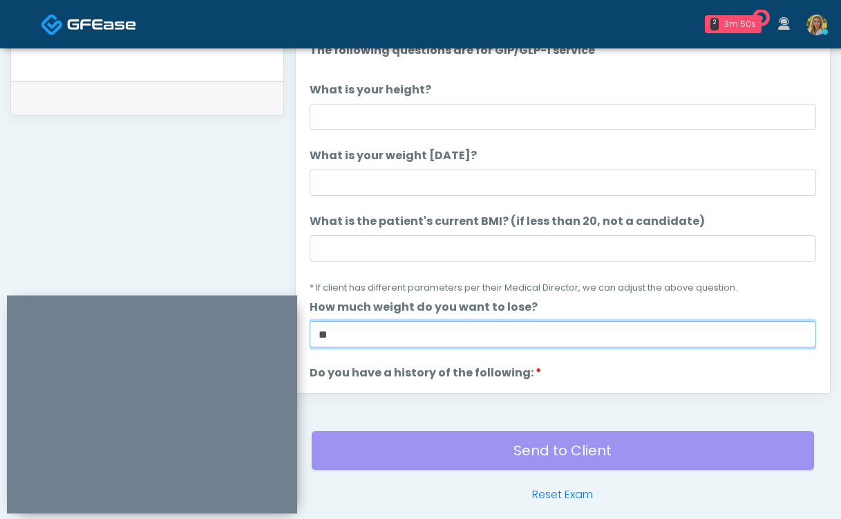
scroll to position [652, 0]
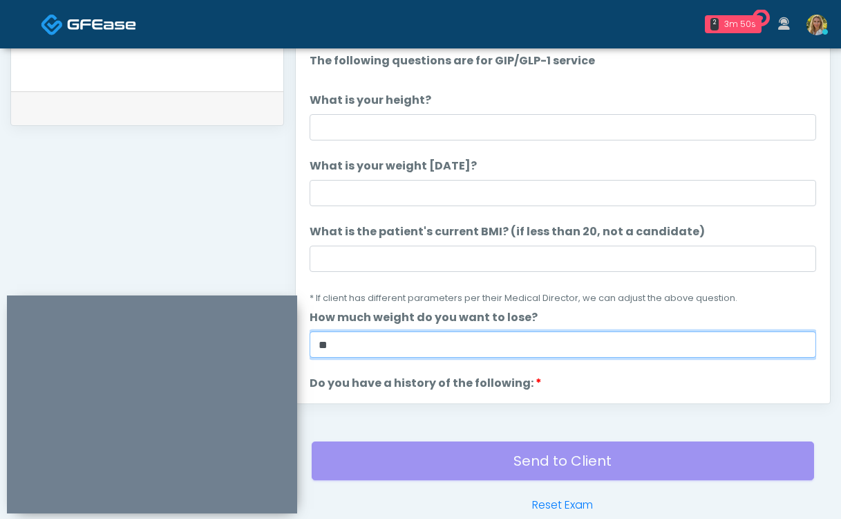
type input "**"
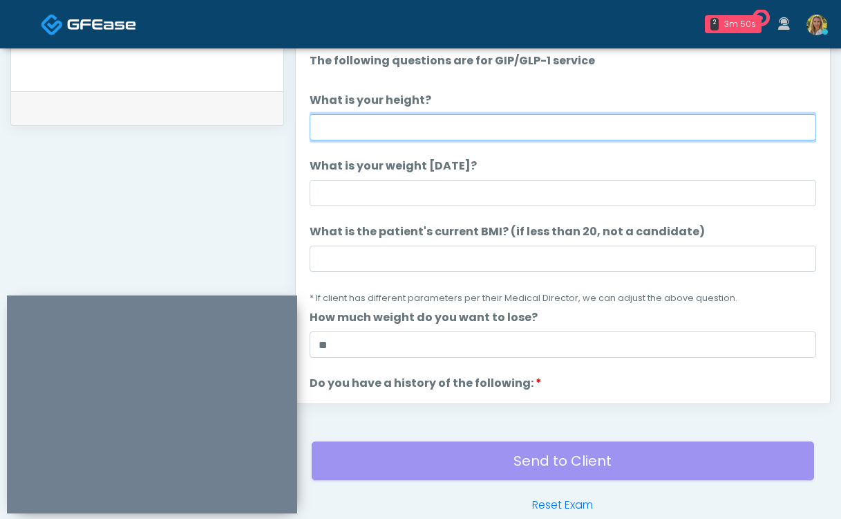
click at [362, 129] on input "What is your height?" at bounding box center [563, 127] width 507 height 26
type input "***"
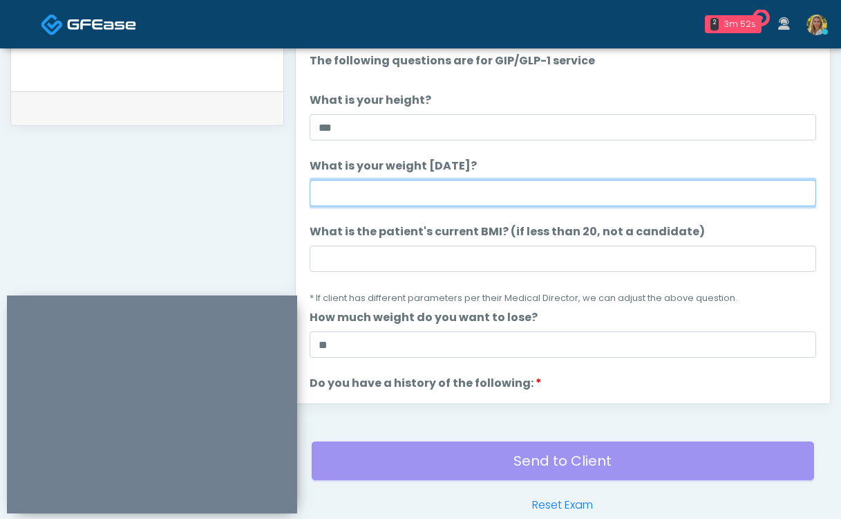
click at [389, 194] on input "What is your weight today?" at bounding box center [563, 193] width 507 height 26
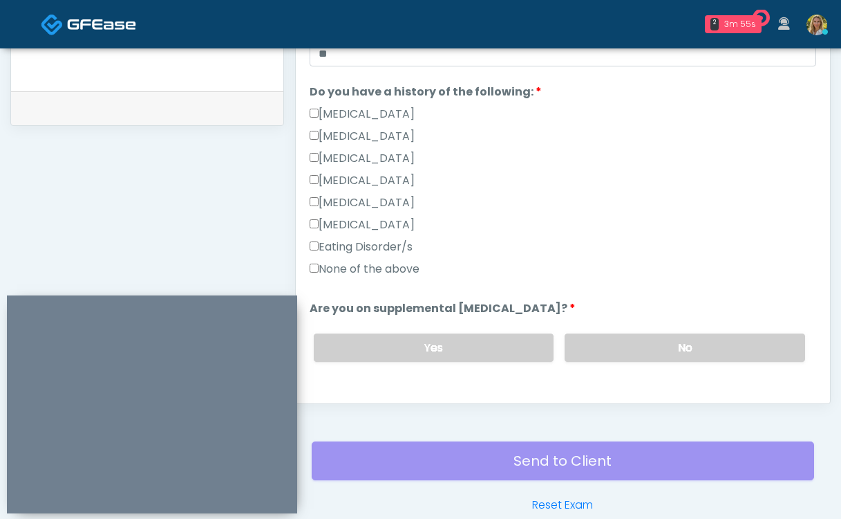
scroll to position [263, 0]
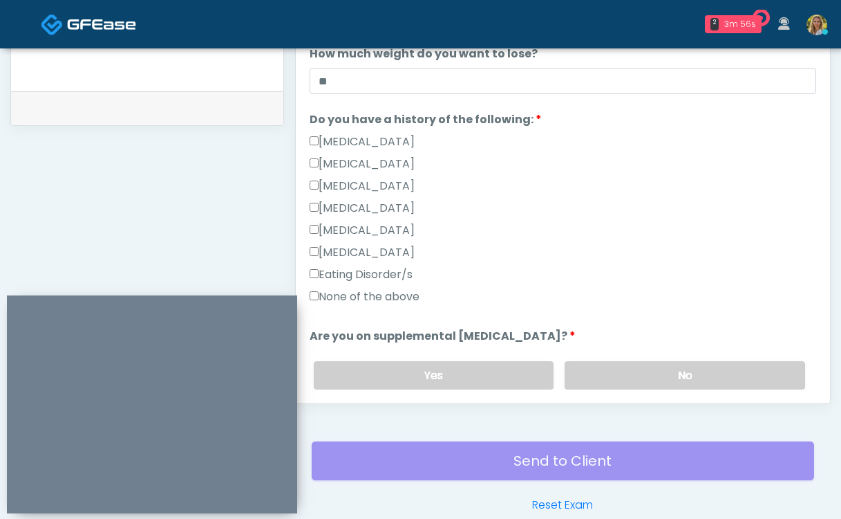
type input "***"
click at [378, 305] on div "None of the above" at bounding box center [563, 299] width 507 height 22
click at [372, 293] on label "None of the above" at bounding box center [365, 296] width 110 height 17
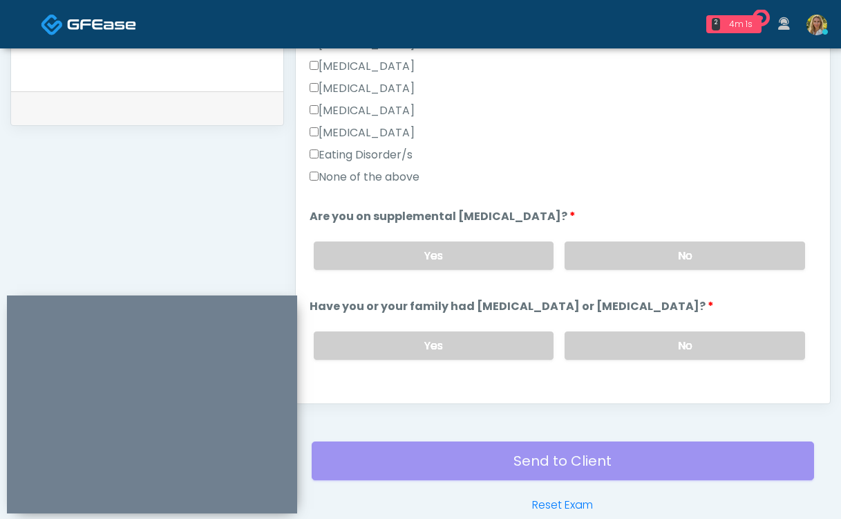
scroll to position [391, 0]
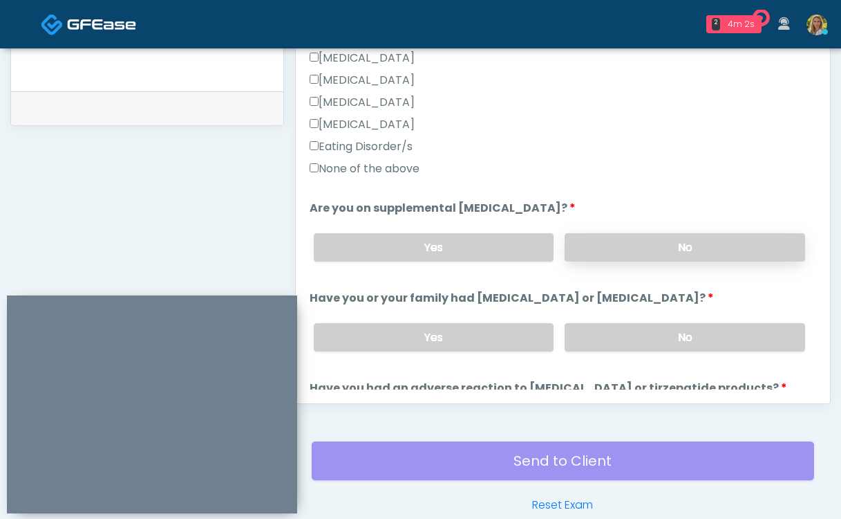
click at [613, 247] on label "No" at bounding box center [685, 247] width 241 height 28
click at [614, 342] on label "No" at bounding box center [685, 337] width 241 height 28
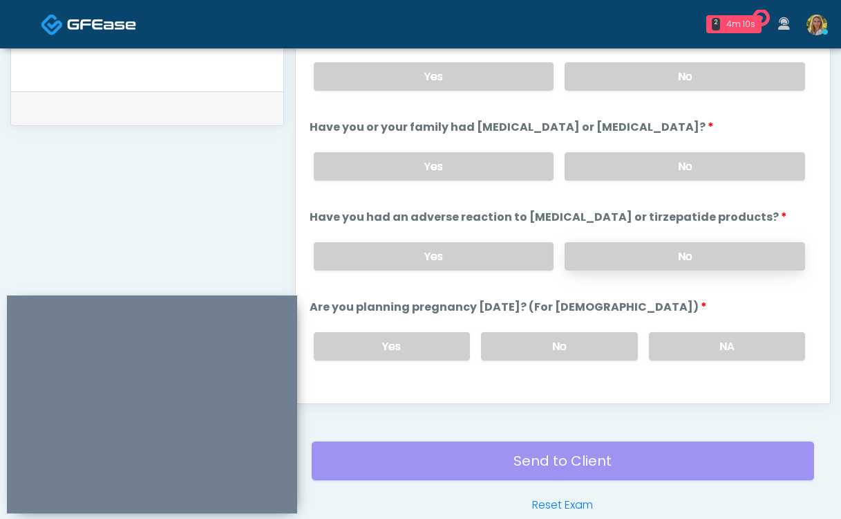
scroll to position [563, 0]
click at [577, 350] on label "No" at bounding box center [559, 344] width 156 height 28
click at [645, 261] on label "No" at bounding box center [685, 255] width 241 height 28
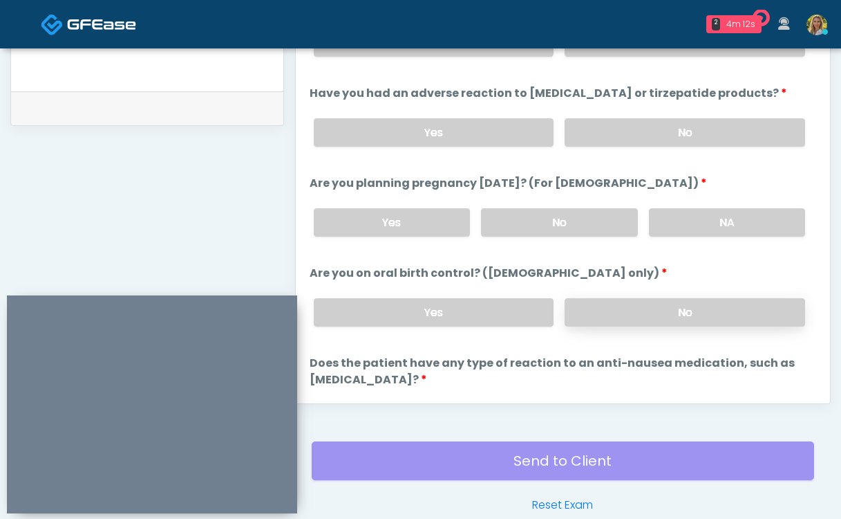
click at [646, 310] on label "No" at bounding box center [685, 312] width 241 height 28
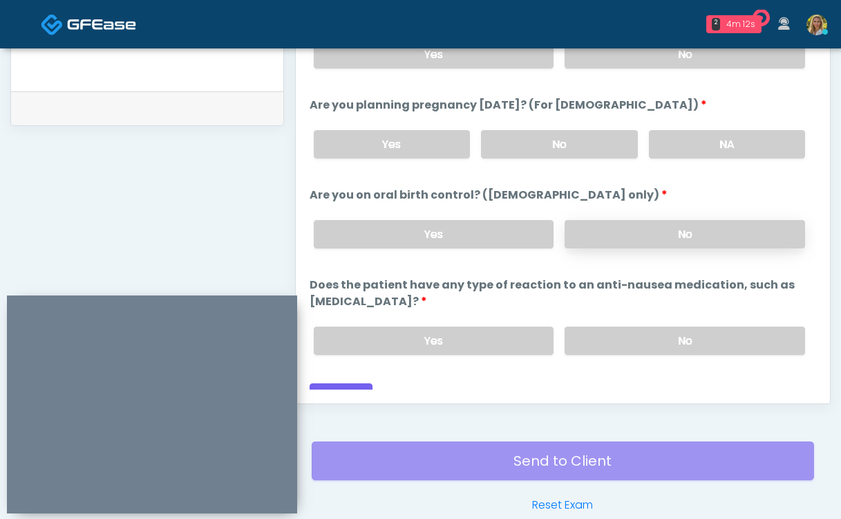
scroll to position [779, 0]
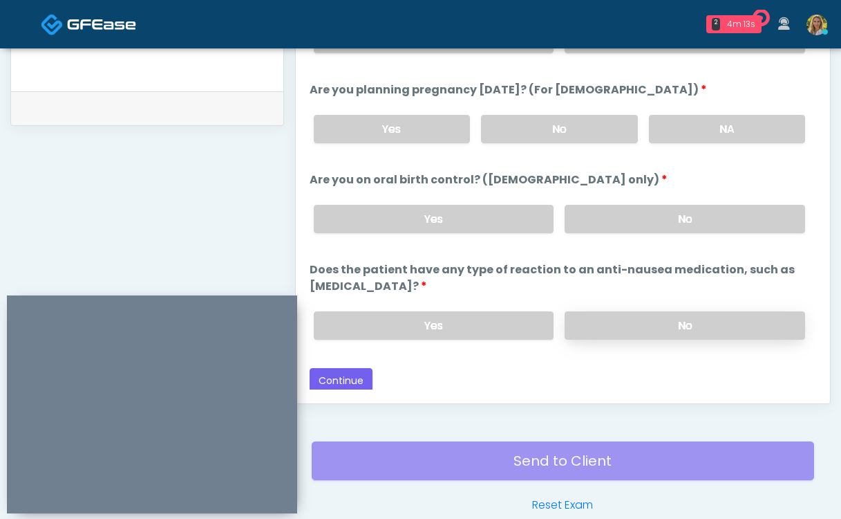
click at [620, 332] on label "No" at bounding box center [685, 325] width 241 height 28
click at [323, 382] on button "Continue" at bounding box center [341, 381] width 63 height 26
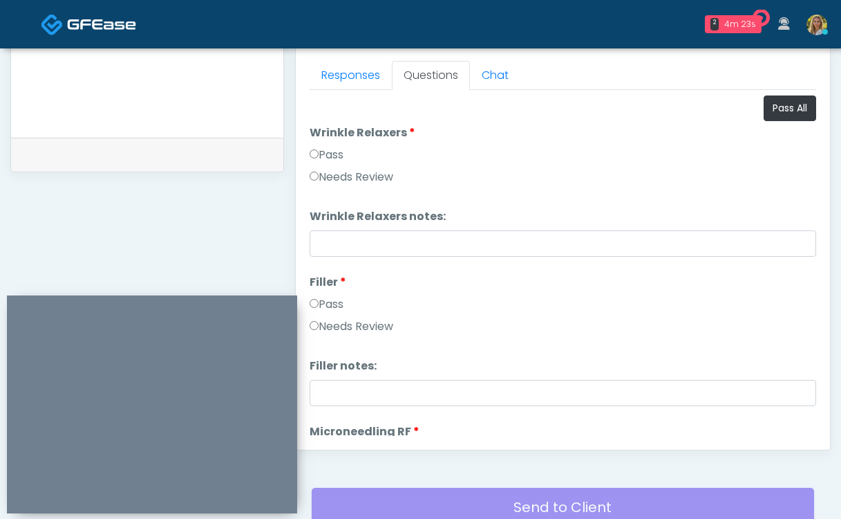
scroll to position [592, 0]
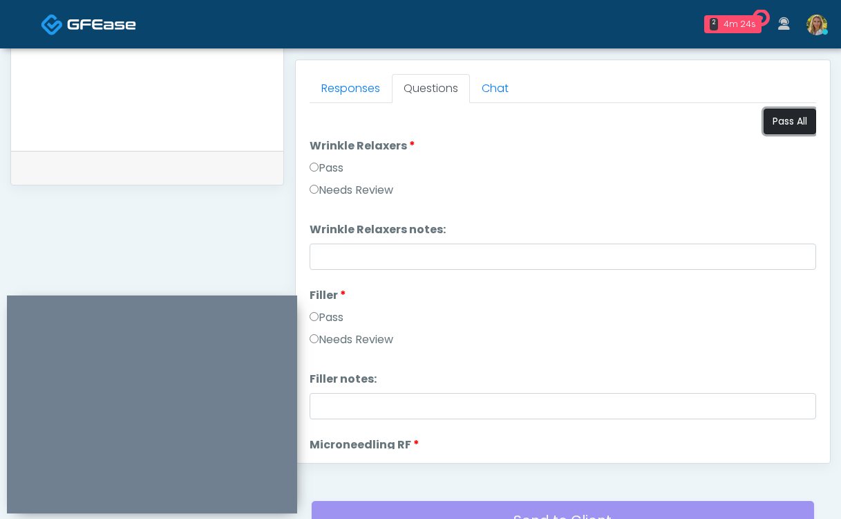
click at [795, 119] on button "Pass All" at bounding box center [790, 122] width 53 height 26
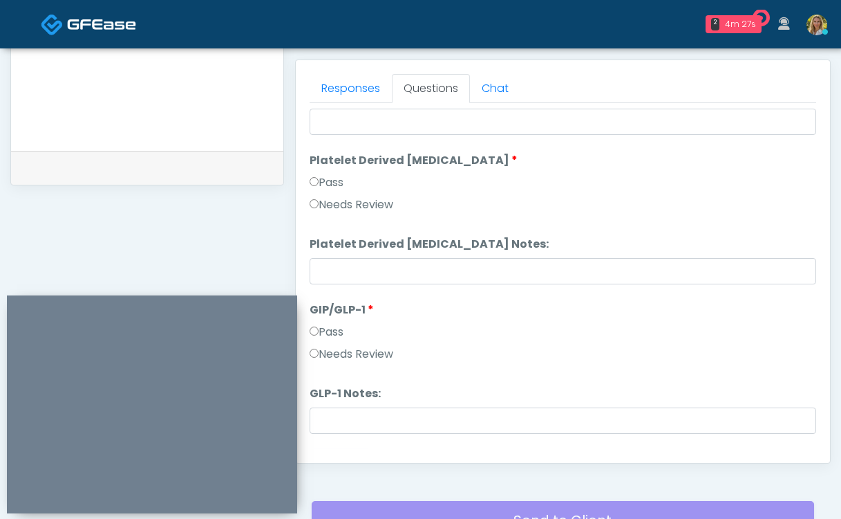
scroll to position [2719, 0]
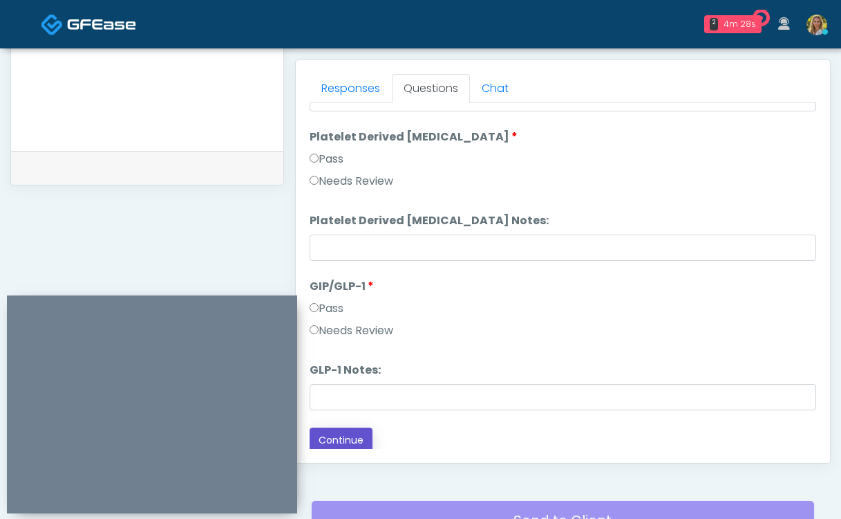
click at [334, 442] on button "Continue" at bounding box center [341, 440] width 63 height 26
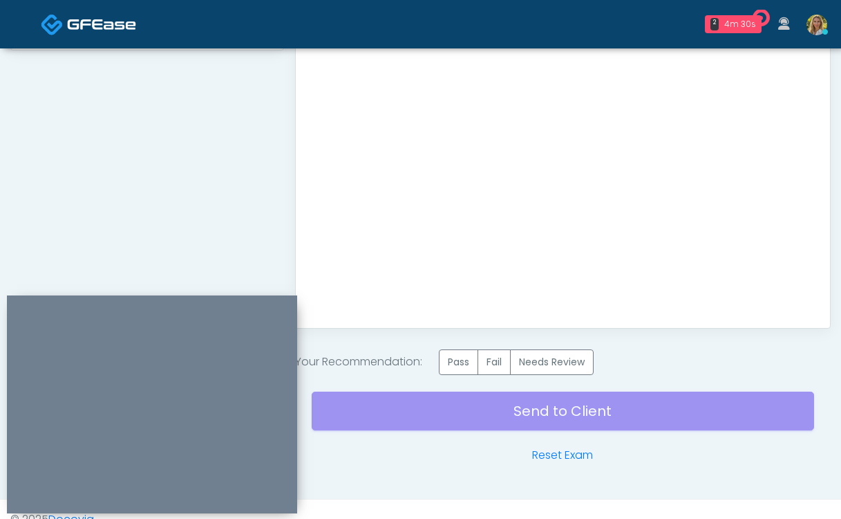
scroll to position [734, 0]
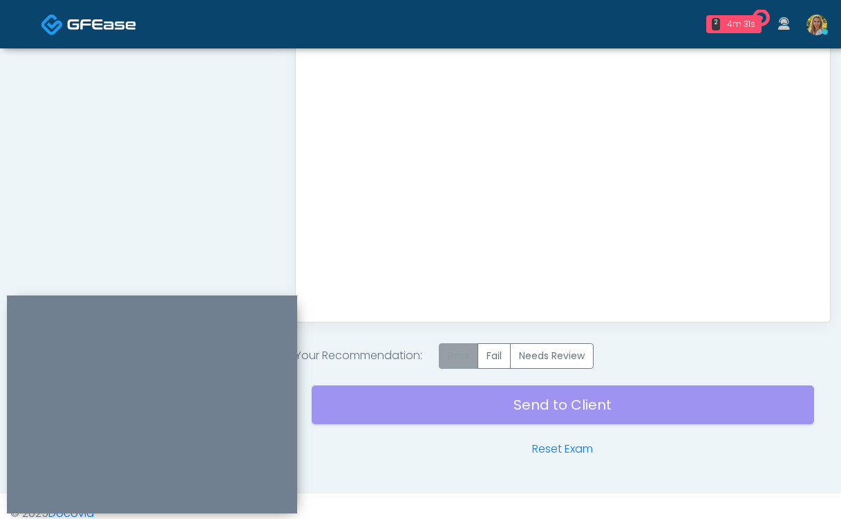
click at [467, 365] on label "Pass" at bounding box center [458, 356] width 39 height 26
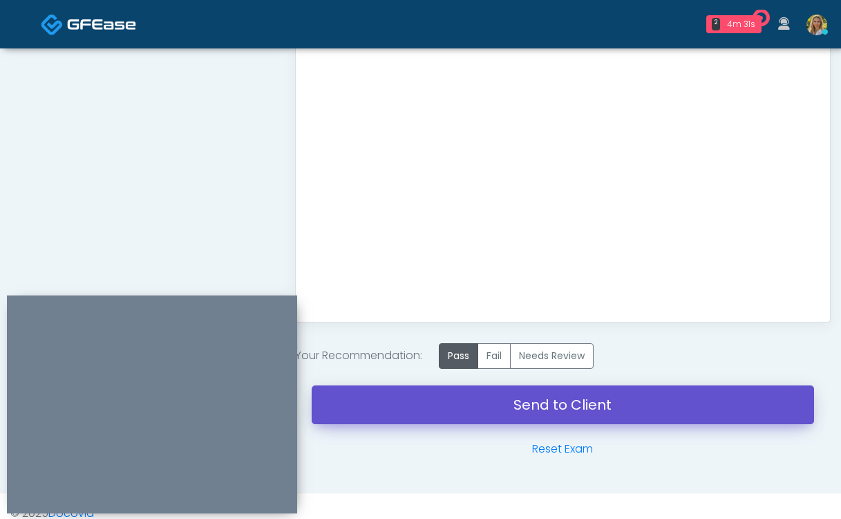
click at [449, 417] on link "Send to Client" at bounding box center [563, 404] width 503 height 39
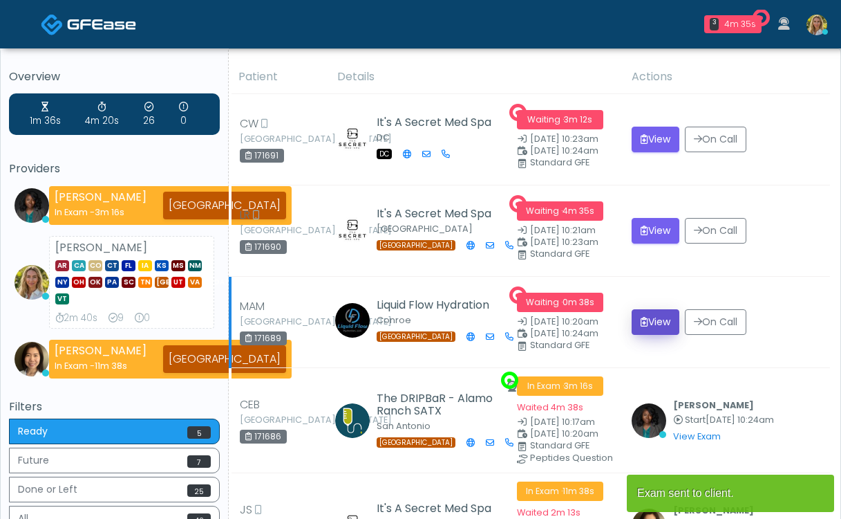
click at [640, 329] on button "View" at bounding box center [656, 322] width 48 height 26
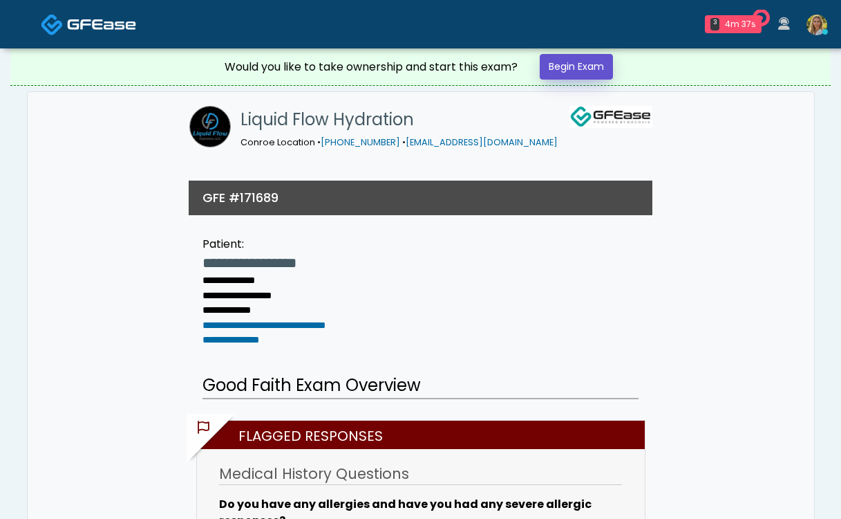
click at [581, 68] on link "Begin Exam" at bounding box center [576, 67] width 73 height 26
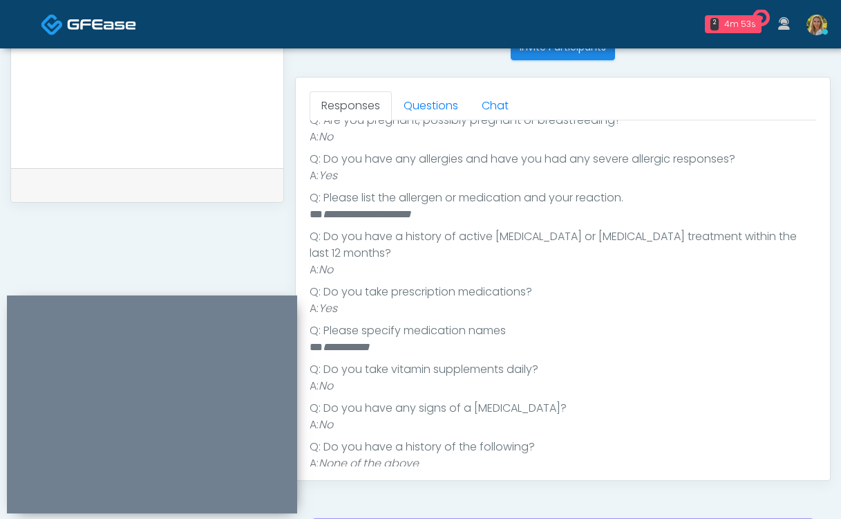
scroll to position [574, 0]
click at [431, 101] on link "Questions" at bounding box center [431, 107] width 78 height 29
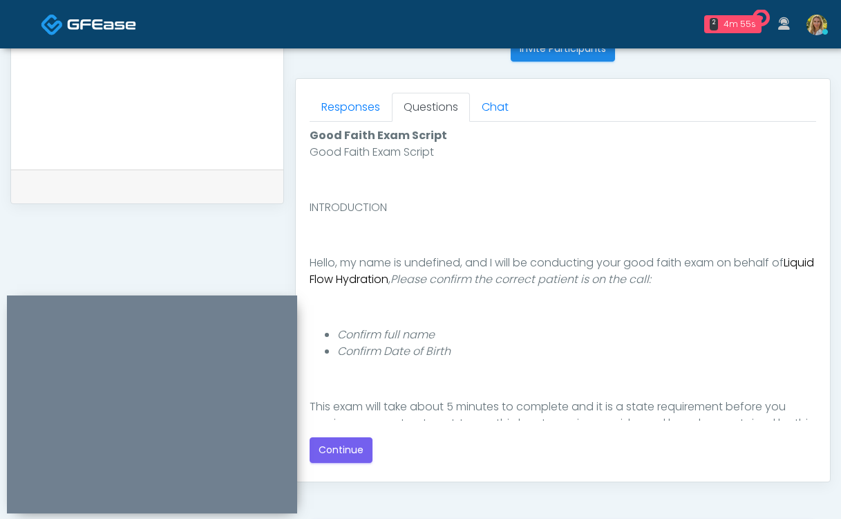
scroll to position [0, 0]
click at [342, 443] on button "Continue" at bounding box center [341, 450] width 63 height 26
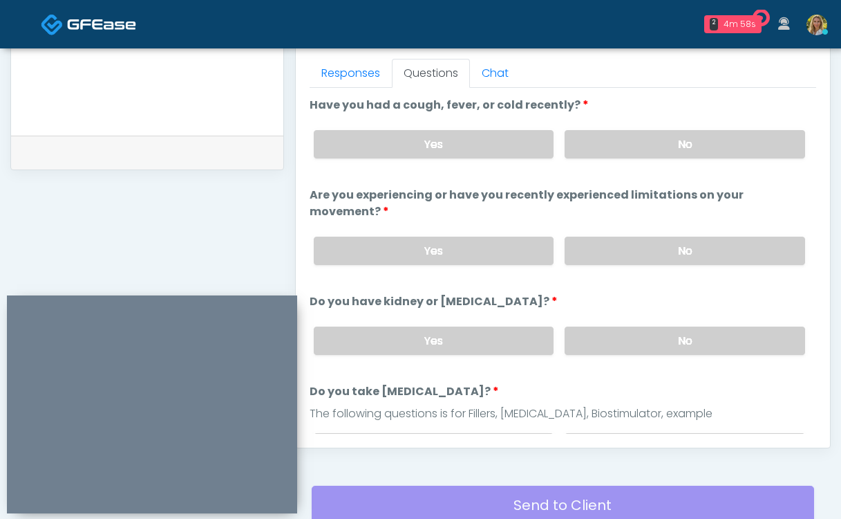
scroll to position [608, 0]
click at [637, 140] on label "No" at bounding box center [685, 143] width 241 height 28
click at [641, 236] on label "No" at bounding box center [685, 250] width 241 height 28
click at [624, 326] on label "No" at bounding box center [685, 340] width 241 height 28
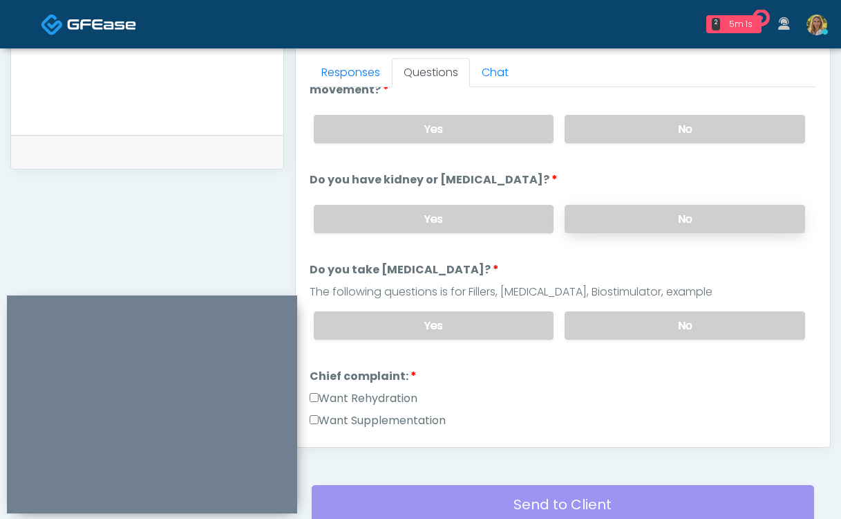
click at [624, 324] on div "Yes No" at bounding box center [560, 325] width 514 height 50
click at [621, 311] on label "No" at bounding box center [685, 325] width 241 height 28
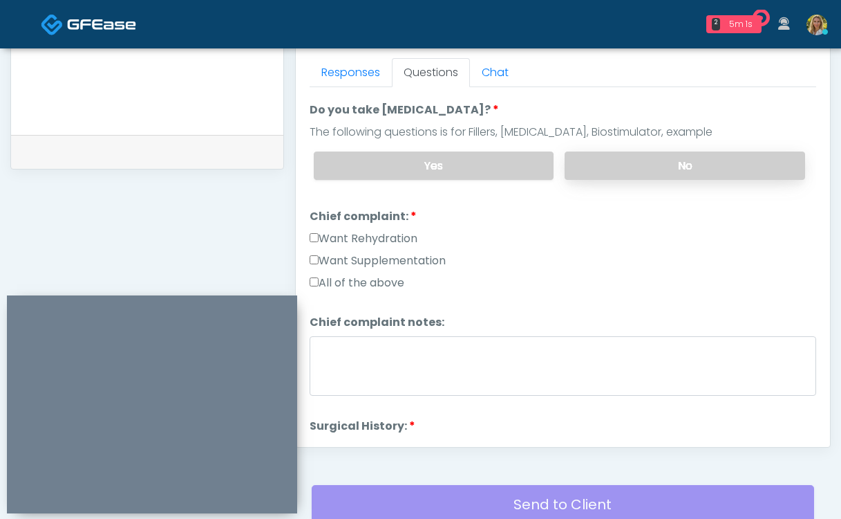
scroll to position [287, 0]
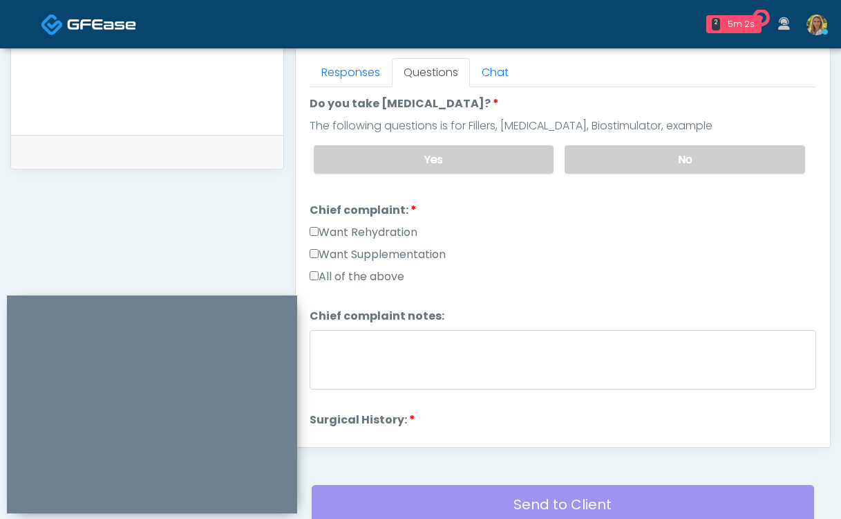
click at [360, 268] on label "All of the above" at bounding box center [357, 276] width 95 height 17
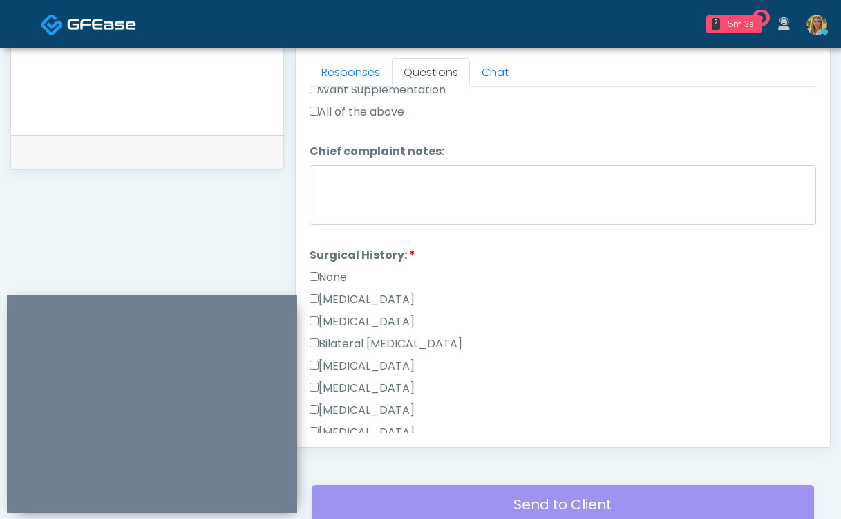
scroll to position [455, 0]
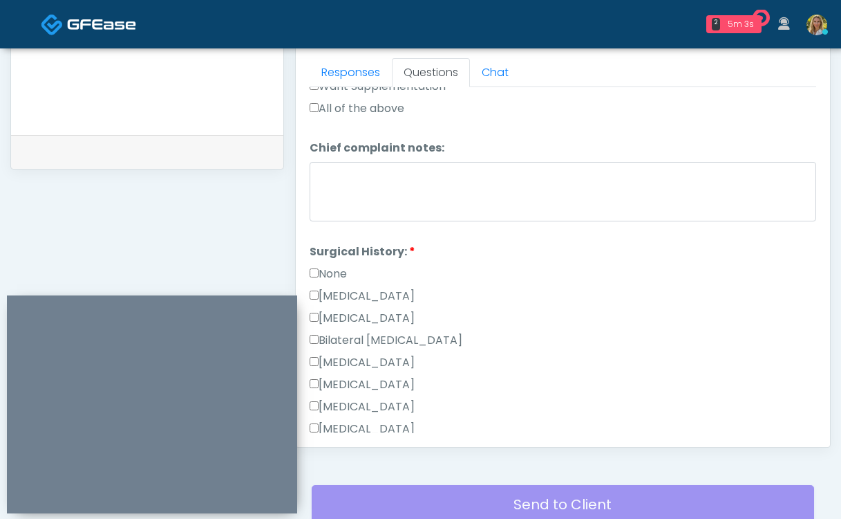
click at [329, 265] on label "None" at bounding box center [328, 273] width 37 height 17
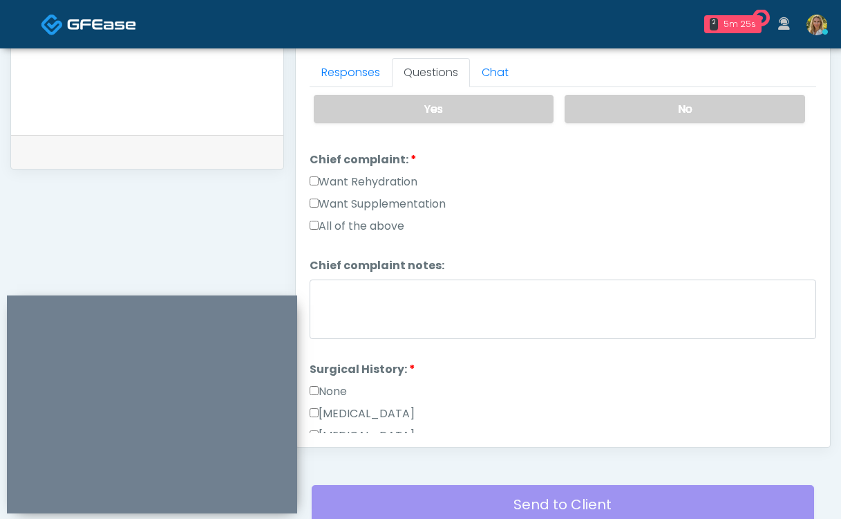
scroll to position [702, 0]
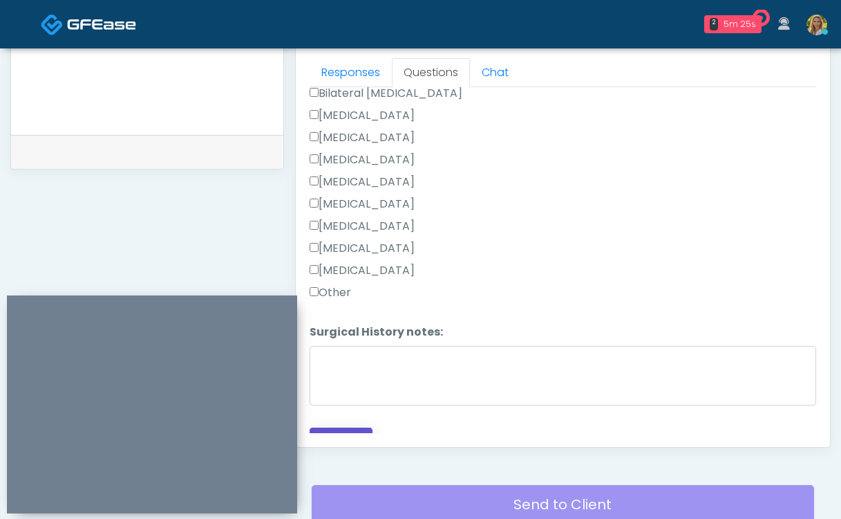
click at [346, 427] on button "Continue" at bounding box center [341, 440] width 63 height 26
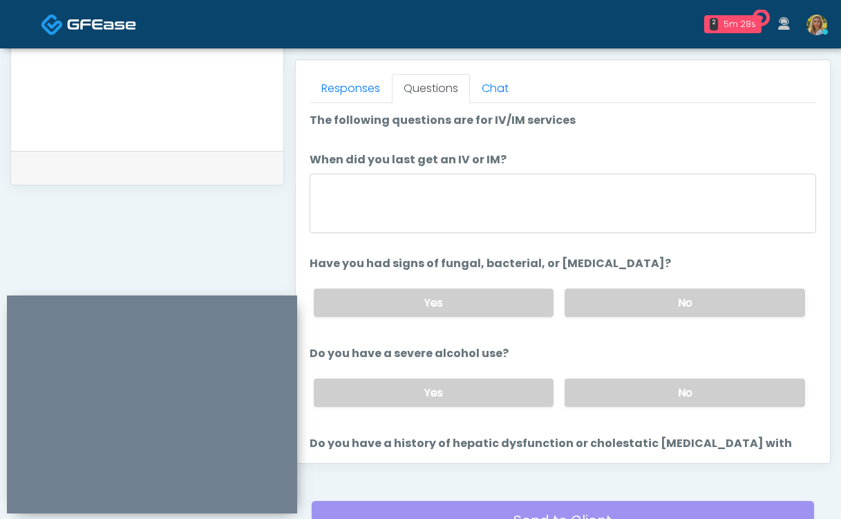
scroll to position [593, 0]
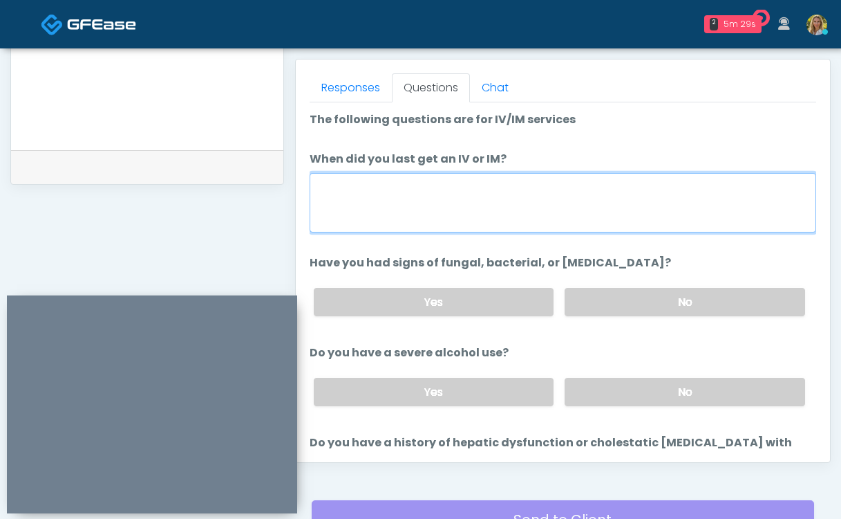
click at [386, 207] on textarea "When did you last get an IV or IM?" at bounding box center [563, 202] width 507 height 59
type textarea "***"
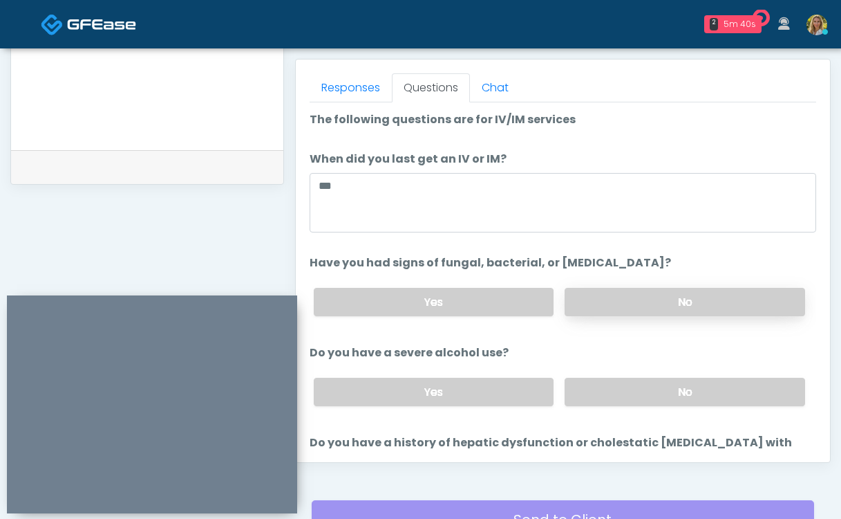
click at [624, 304] on label "No" at bounding box center [685, 302] width 241 height 28
click at [619, 409] on div "Yes No" at bounding box center [560, 391] width 514 height 50
click at [619, 404] on div "Yes No" at bounding box center [560, 391] width 514 height 50
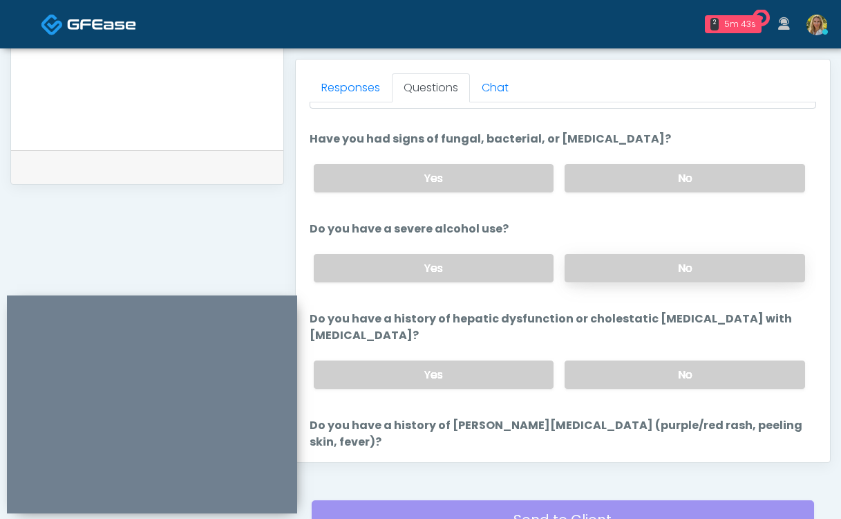
scroll to position [131, 0]
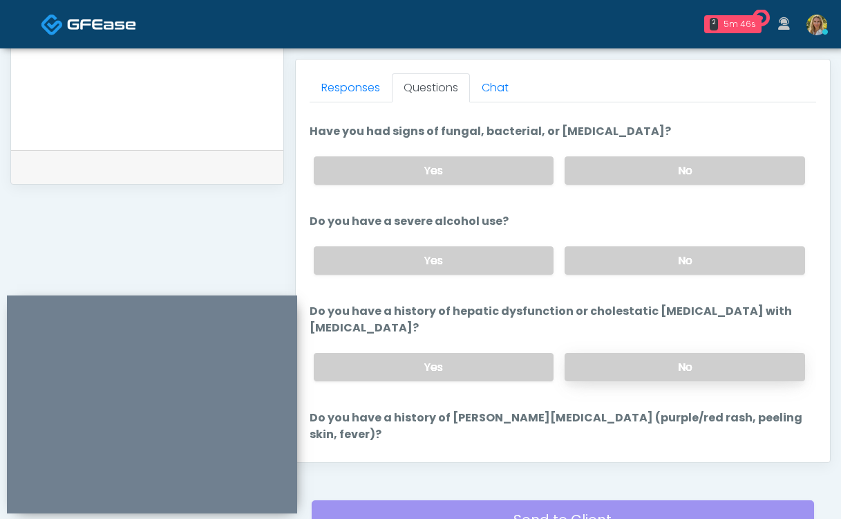
click at [636, 357] on label "No" at bounding box center [685, 367] width 241 height 28
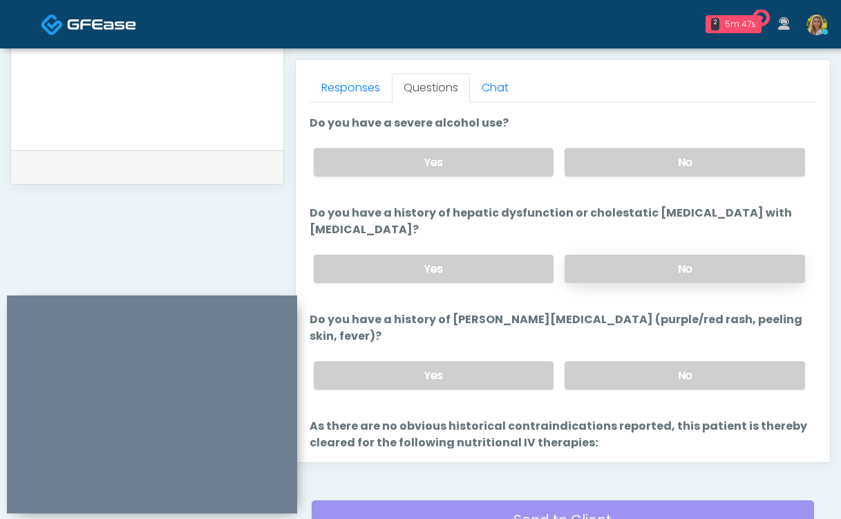
scroll to position [243, 0]
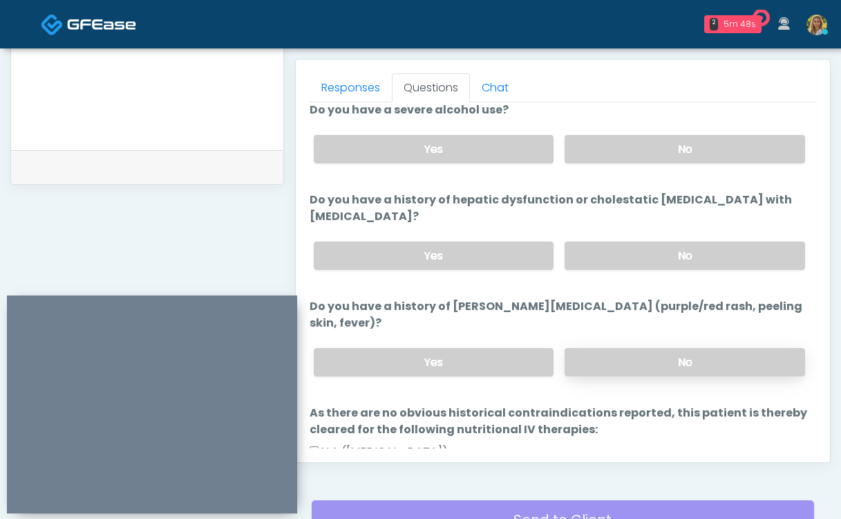
click at [631, 348] on label "No" at bounding box center [685, 362] width 241 height 28
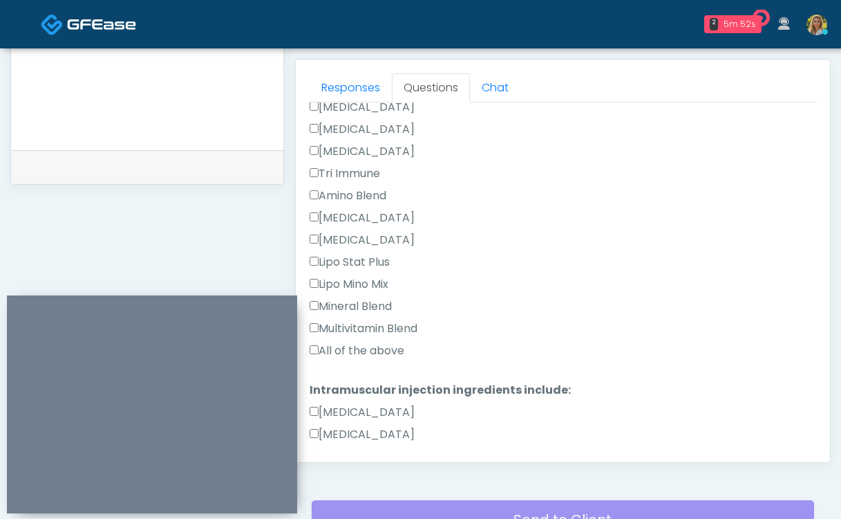
scroll to position [1176, 0]
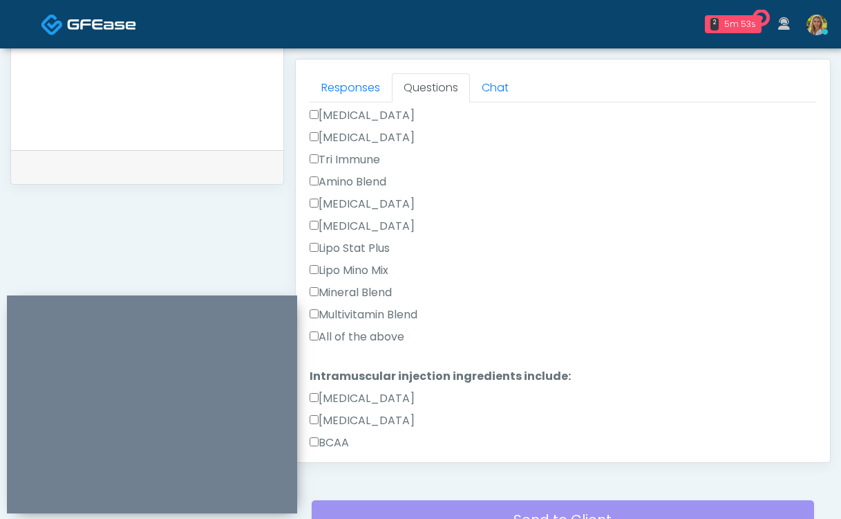
click at [359, 328] on label "All of the above" at bounding box center [357, 336] width 95 height 17
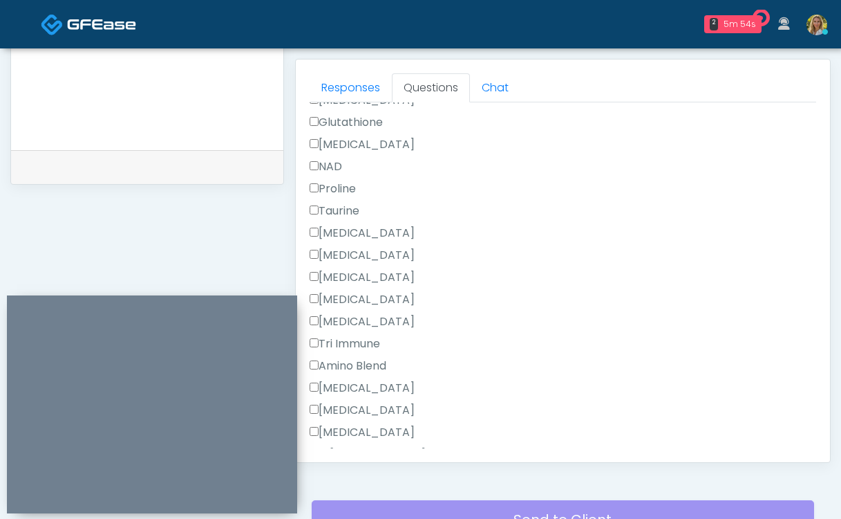
scroll to position [1760, 0]
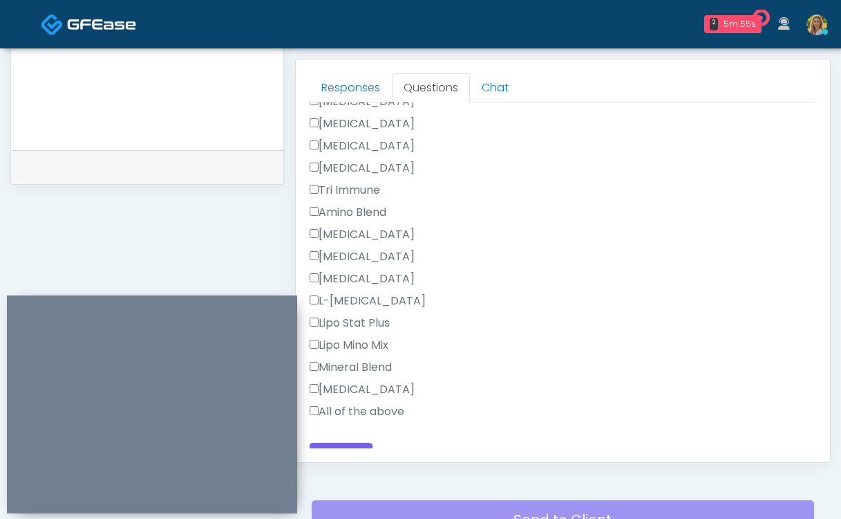
click at [333, 403] on label "All of the above" at bounding box center [357, 411] width 95 height 17
click at [341, 442] on button "Continue" at bounding box center [341, 455] width 63 height 26
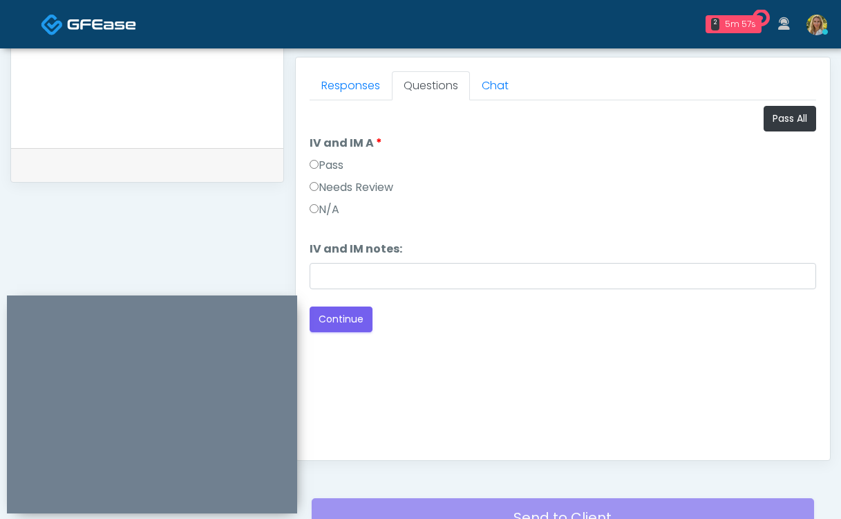
scroll to position [588, 0]
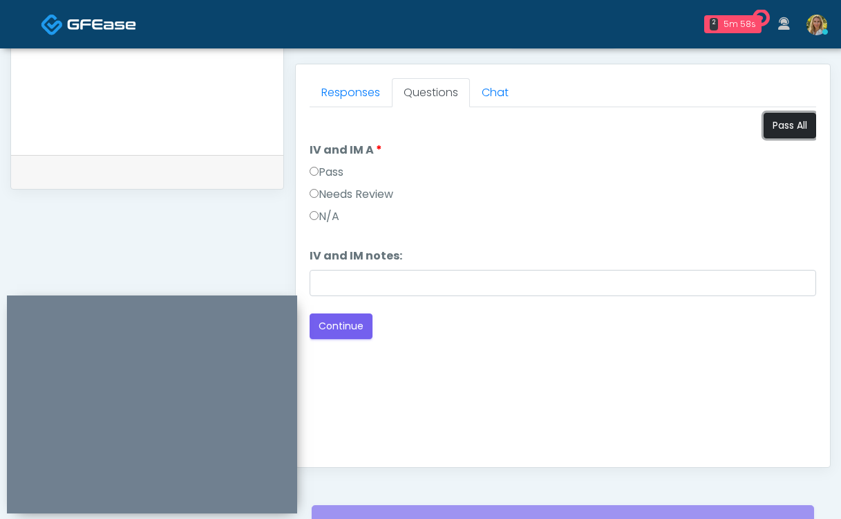
click at [786, 124] on button "Pass All" at bounding box center [790, 126] width 53 height 26
click at [347, 330] on button "Continue" at bounding box center [341, 326] width 63 height 26
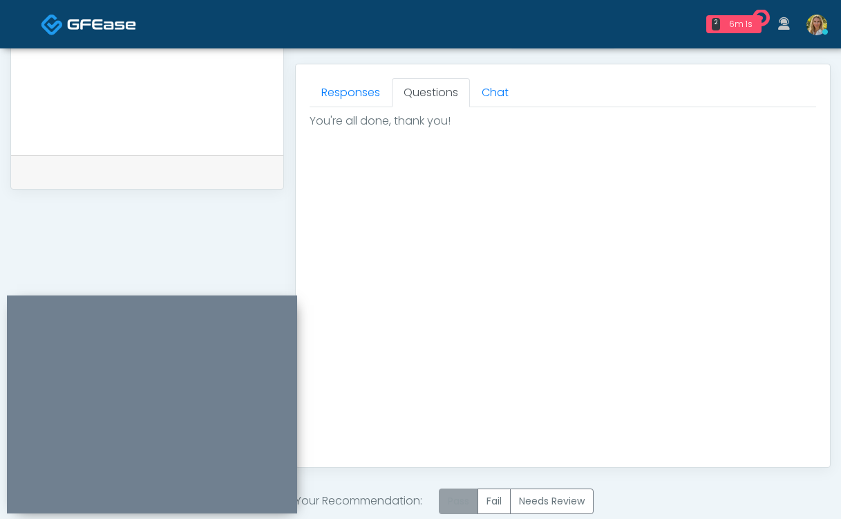
click at [466, 500] on label "Pass" at bounding box center [458, 501] width 39 height 26
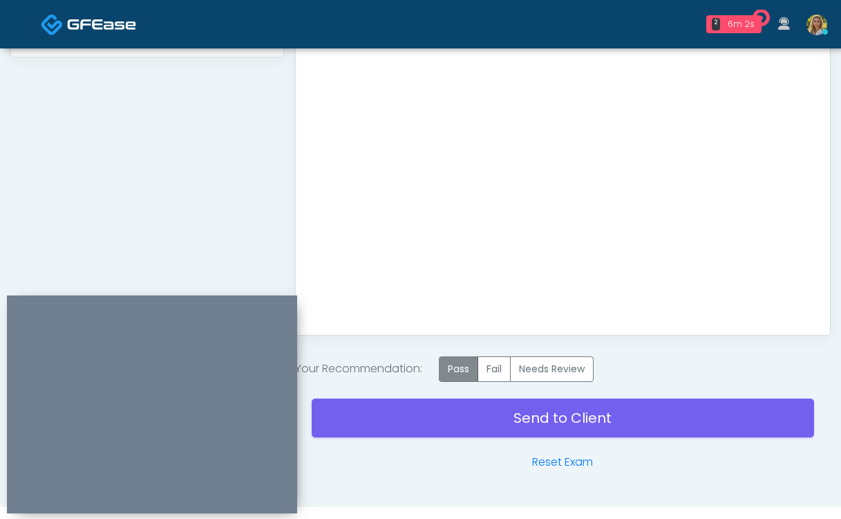
scroll to position [732, 0]
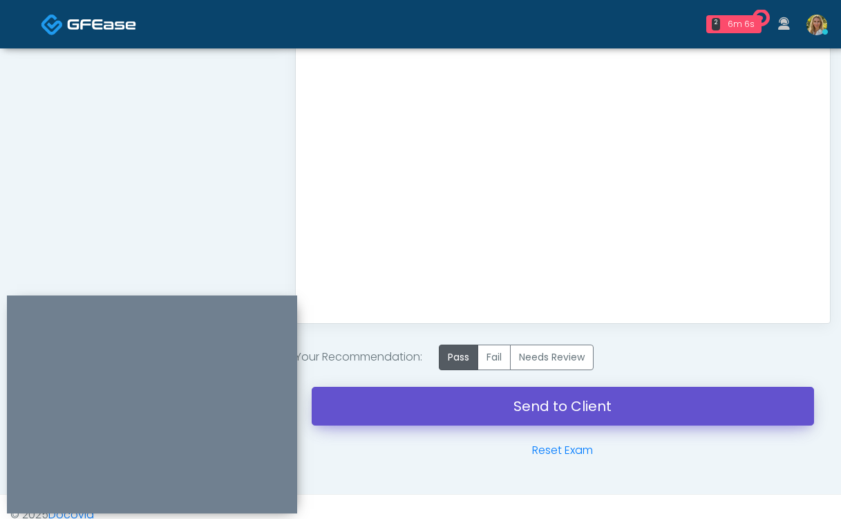
click at [436, 411] on link "Send to Client" at bounding box center [563, 405] width 503 height 39
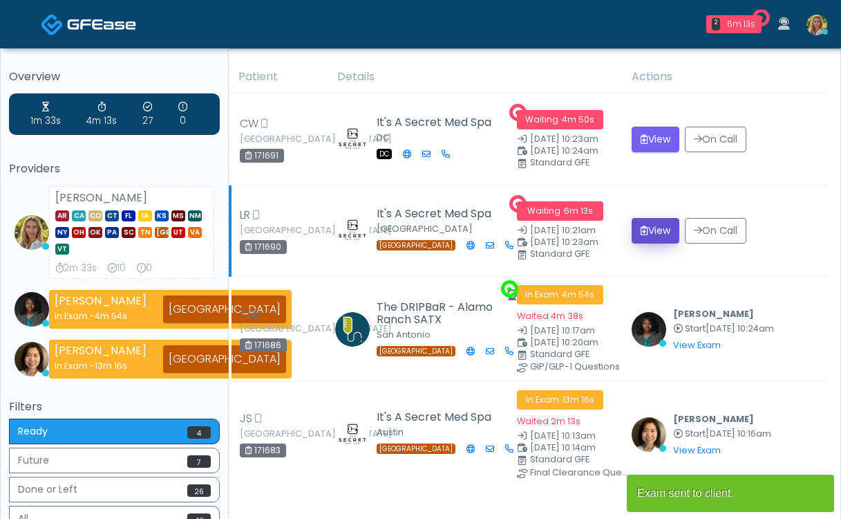
click at [650, 234] on button "View" at bounding box center [656, 231] width 48 height 26
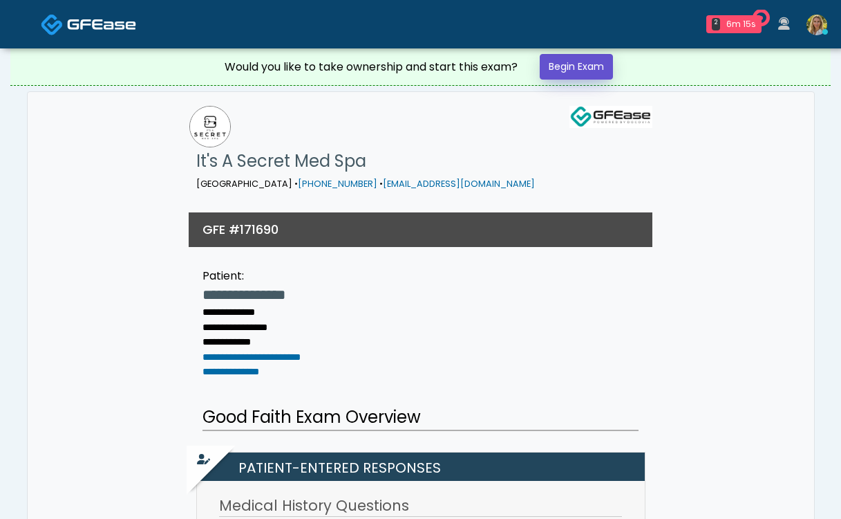
click at [567, 69] on link "Begin Exam" at bounding box center [576, 67] width 73 height 26
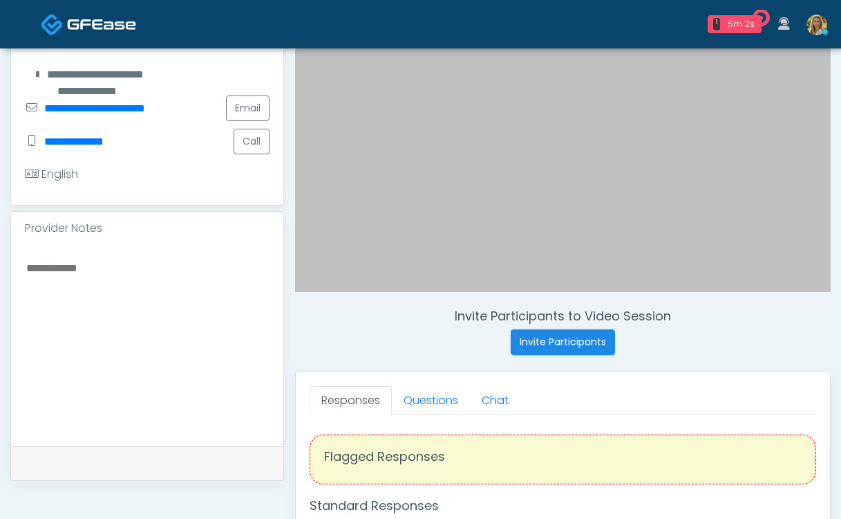
scroll to position [294, 0]
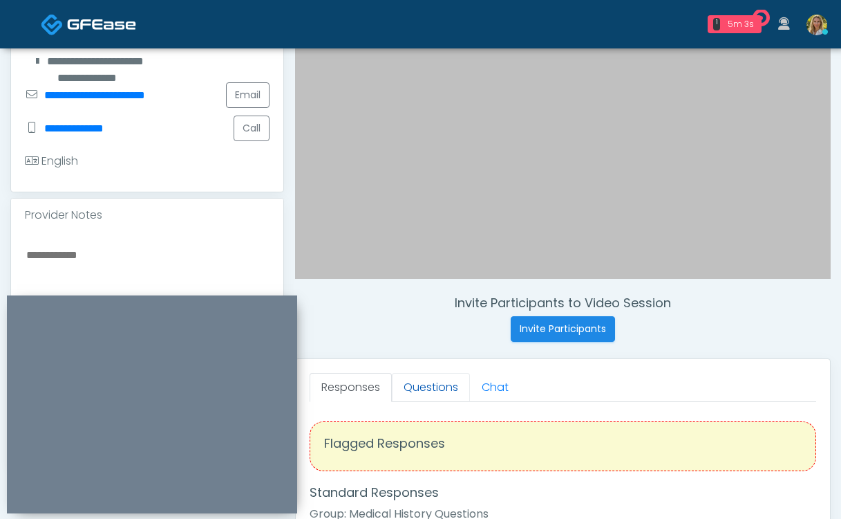
click at [422, 395] on link "Questions" at bounding box center [431, 387] width 78 height 29
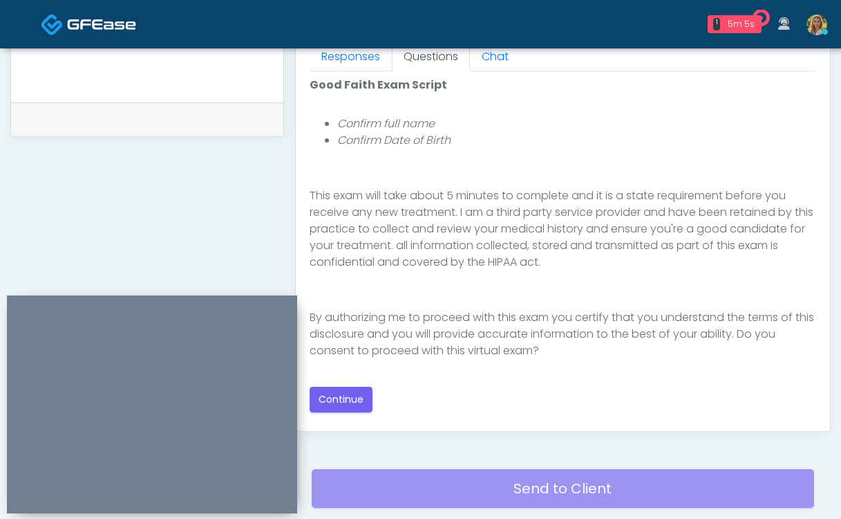
scroll to position [631, 0]
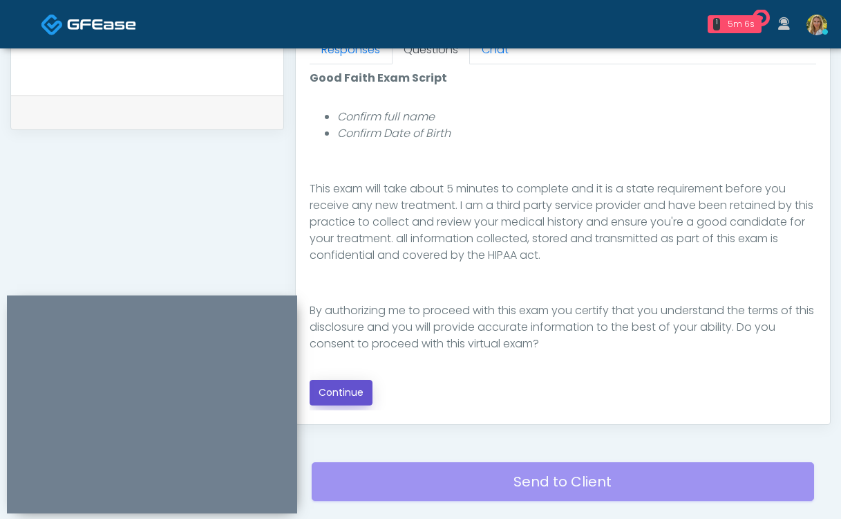
click at [348, 395] on button "Continue" at bounding box center [341, 393] width 63 height 26
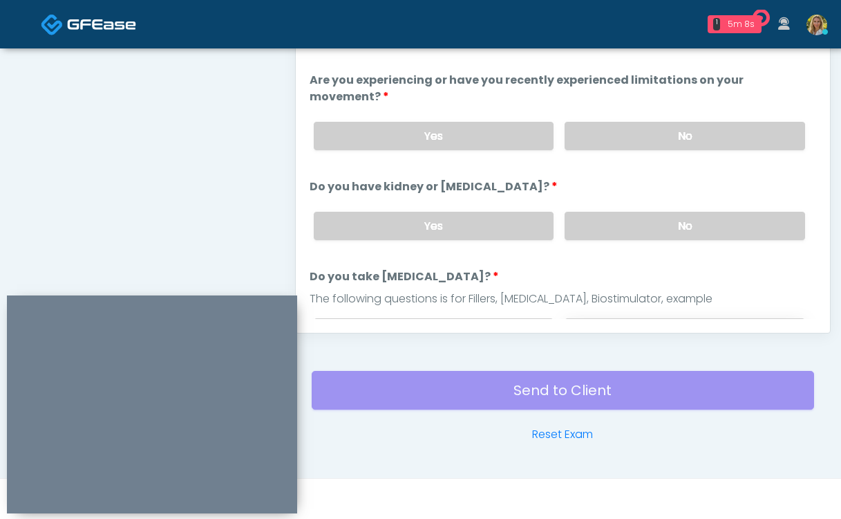
click at [637, 318] on label "No" at bounding box center [685, 332] width 241 height 28
click at [615, 212] on label "No" at bounding box center [685, 226] width 241 height 28
click at [632, 122] on label "No" at bounding box center [685, 136] width 241 height 28
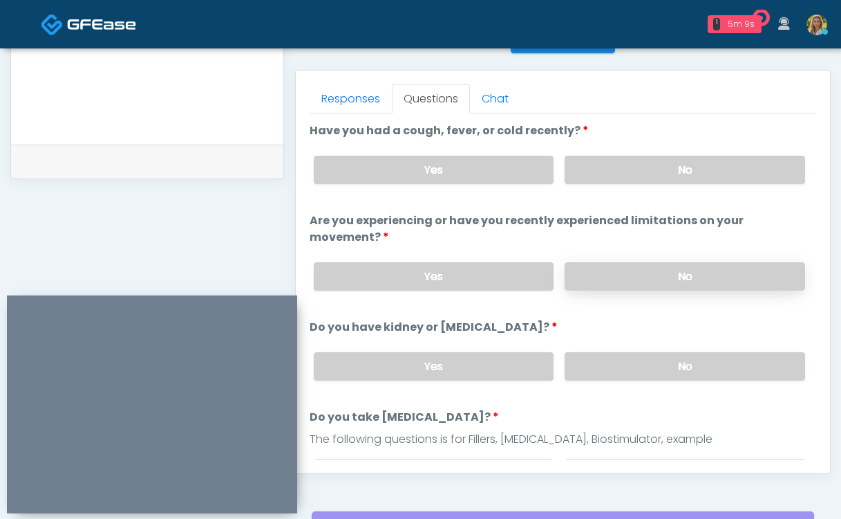
scroll to position [575, 0]
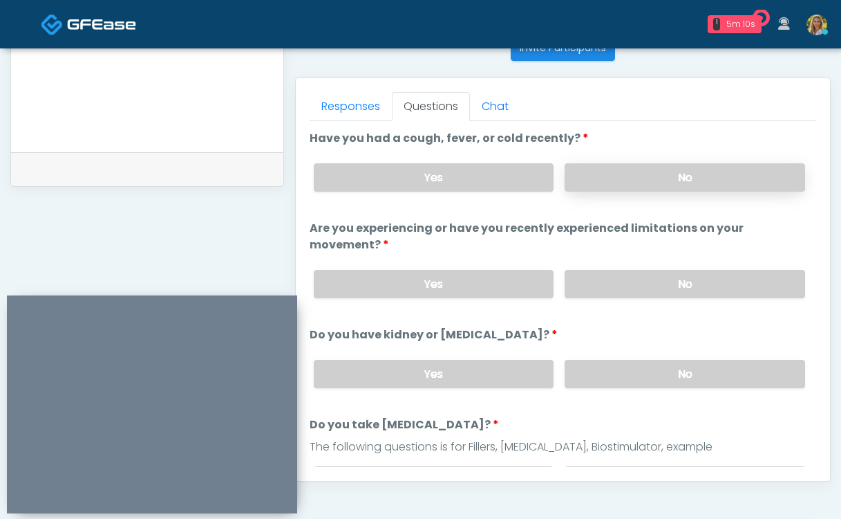
click at [625, 176] on label "No" at bounding box center [685, 177] width 241 height 28
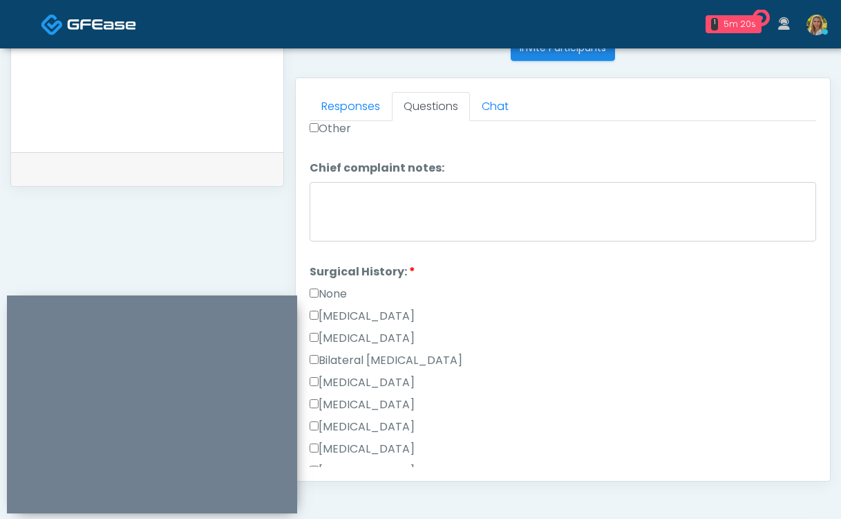
scroll to position [676, 0]
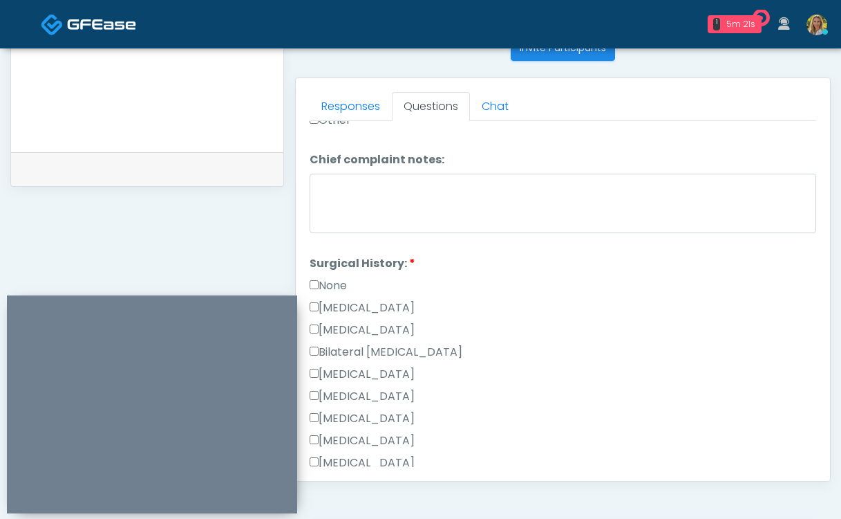
click at [330, 277] on label "None" at bounding box center [328, 285] width 37 height 17
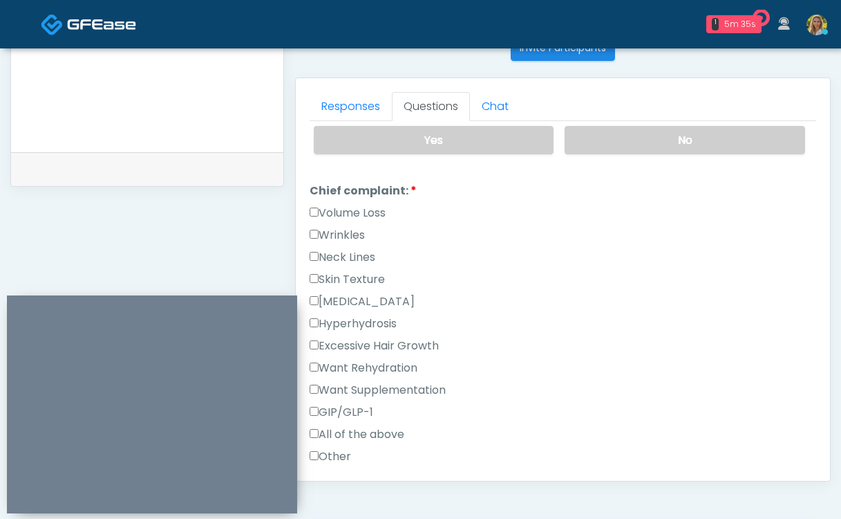
scroll to position [336, 0]
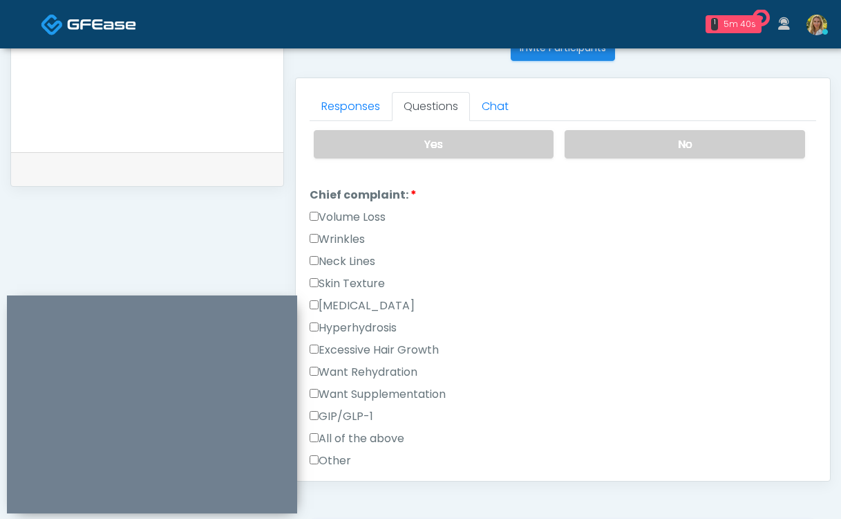
click at [337, 452] on label "Other" at bounding box center [330, 460] width 41 height 17
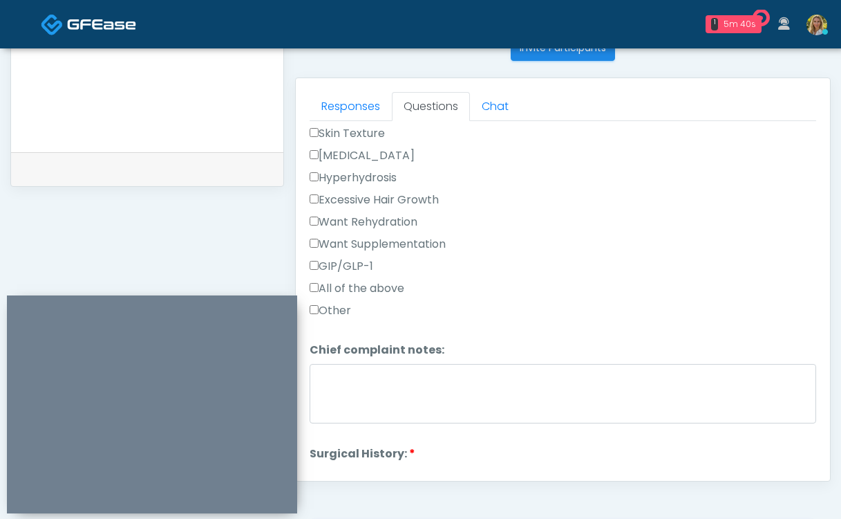
scroll to position [492, 0]
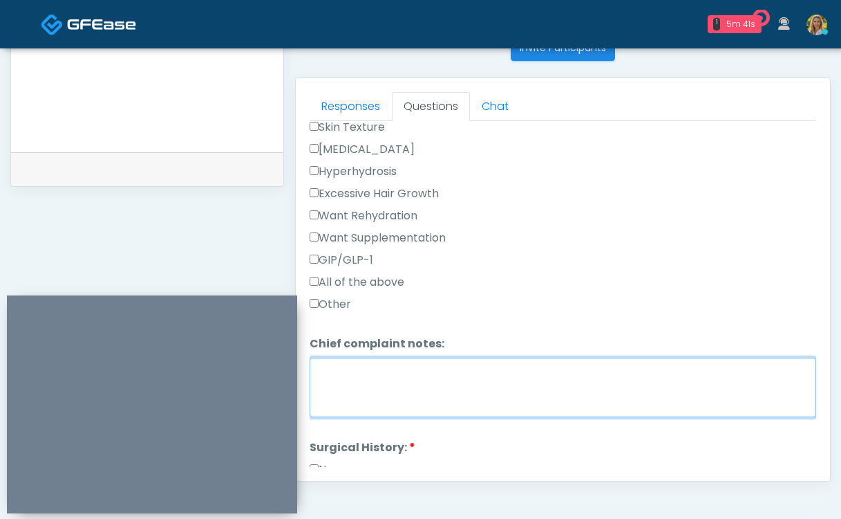
click at [366, 357] on textarea "Chief complaint notes:" at bounding box center [563, 386] width 507 height 59
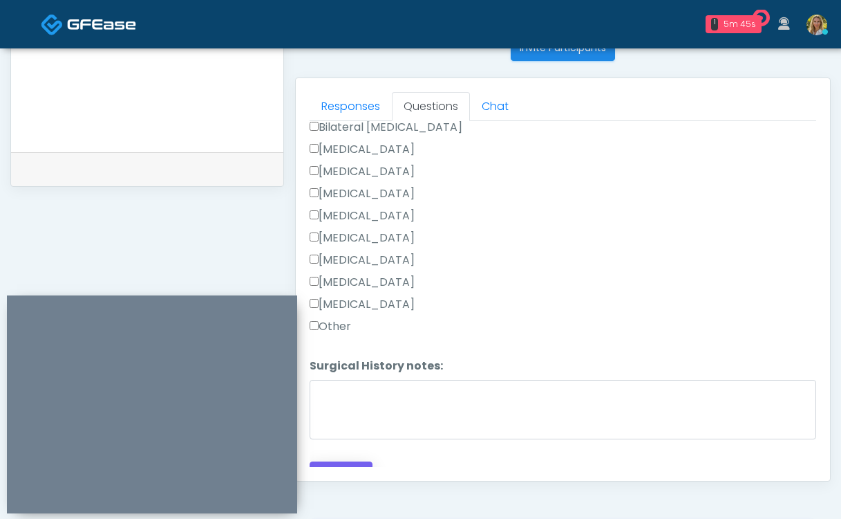
type textarea "**********"
click at [339, 461] on button "Continue" at bounding box center [341, 474] width 63 height 26
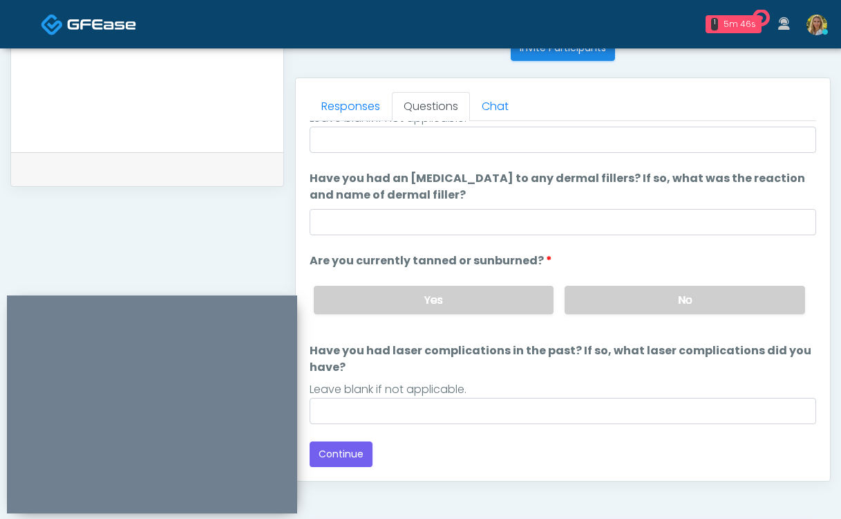
scroll to position [147, 0]
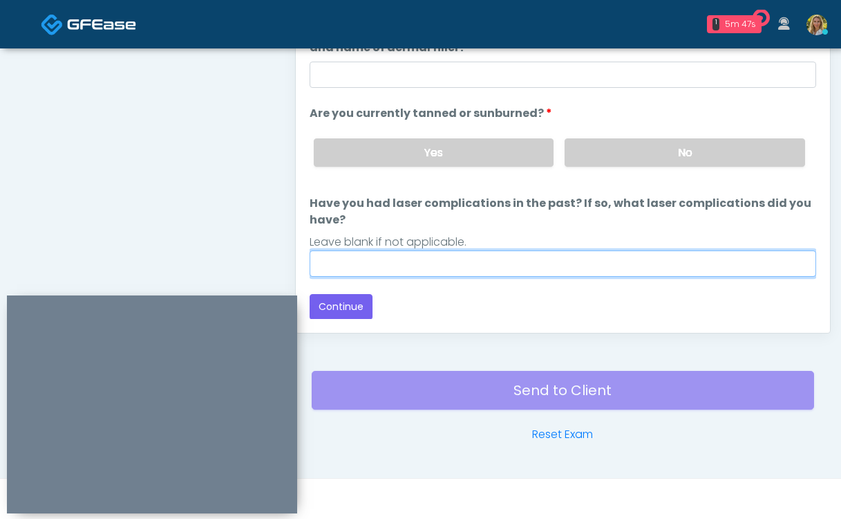
click at [416, 267] on input "Have you had laser complications in the past? If so, what laser complications d…" at bounding box center [563, 263] width 507 height 26
type input "**"
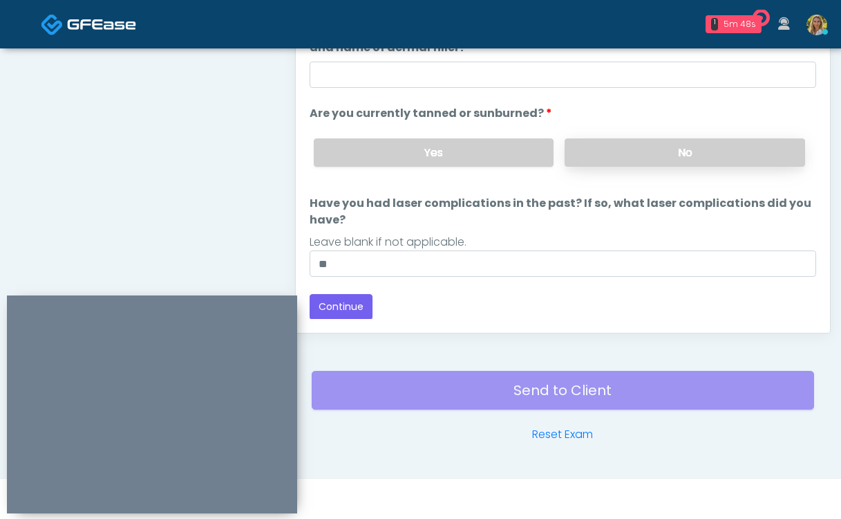
click at [626, 144] on label "No" at bounding box center [685, 152] width 241 height 28
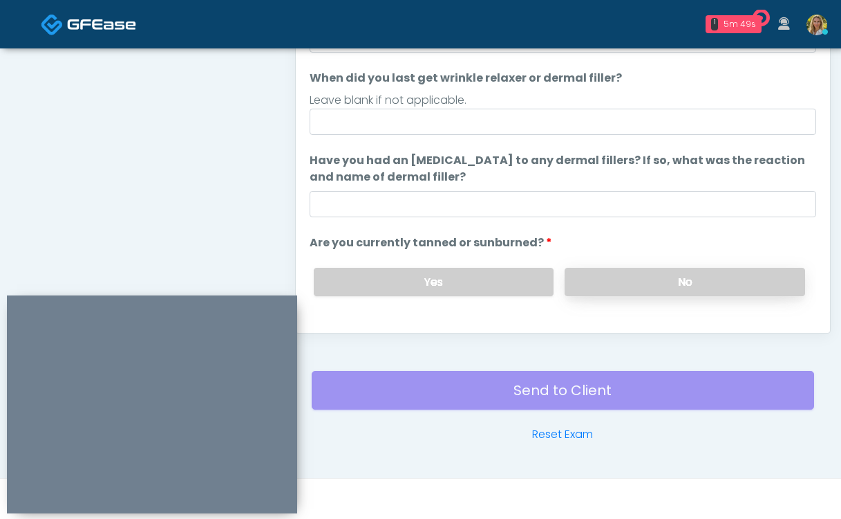
scroll to position [19, 0]
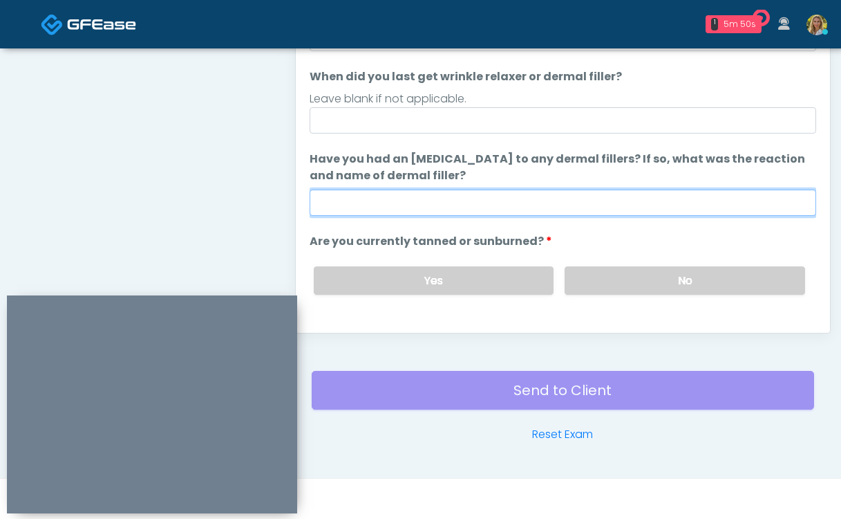
click input "Have you had an allergic response to any dermal fillers? If so, what was the re…"
type input "**"
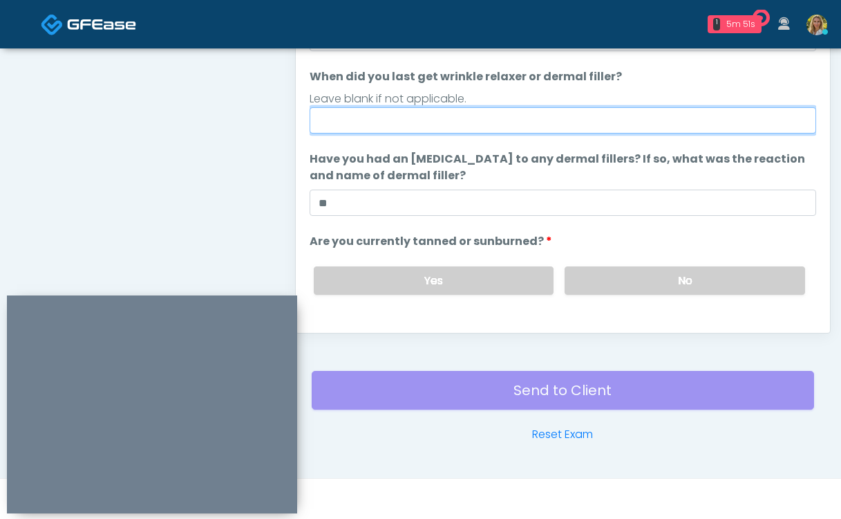
click input "When did you last get wrinkle relaxer or dermal filler?"
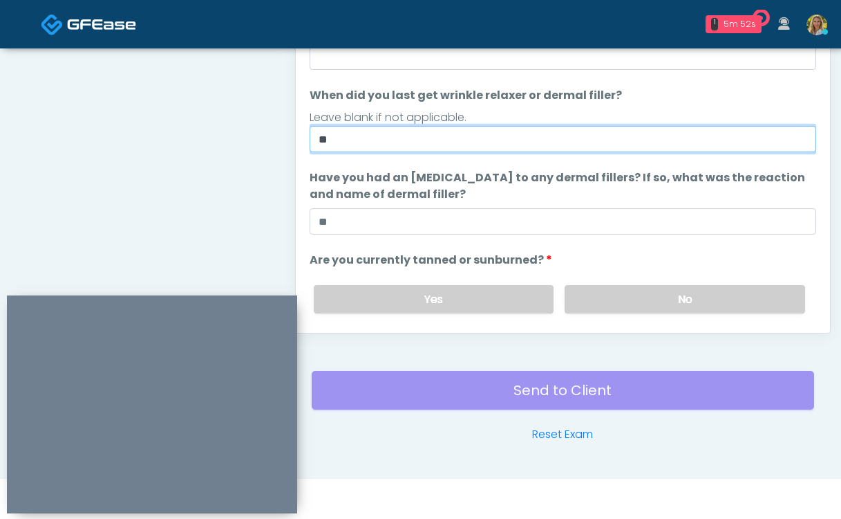
scroll to position [1, 0]
type input "**"
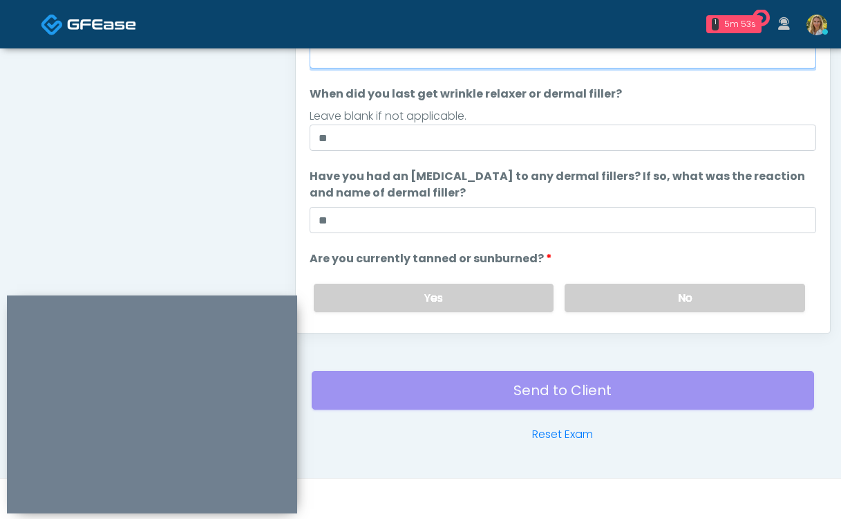
click input "Do you have a history of Guillain's barre or ALS? If so, please provide details."
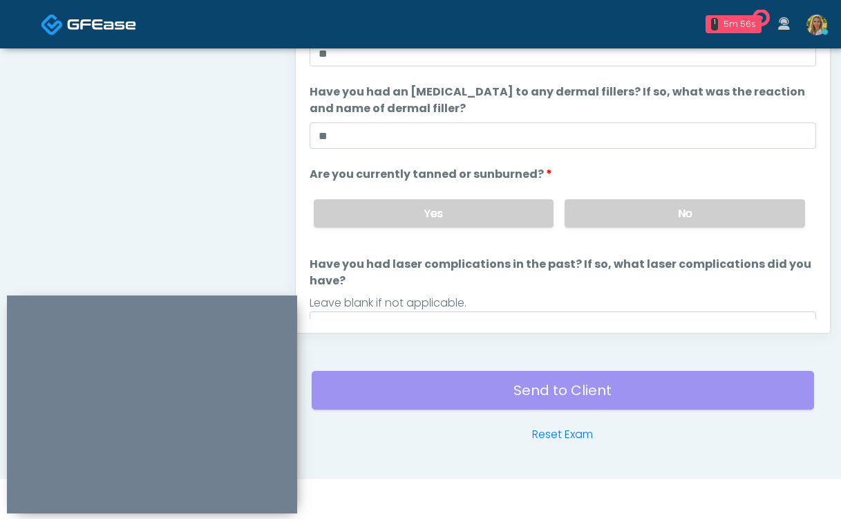
scroll to position [147, 0]
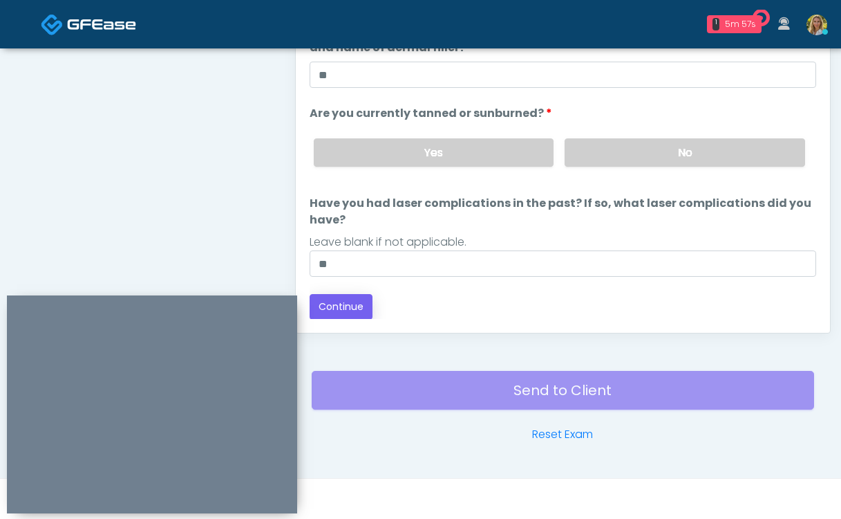
type input "**"
click button "Continue"
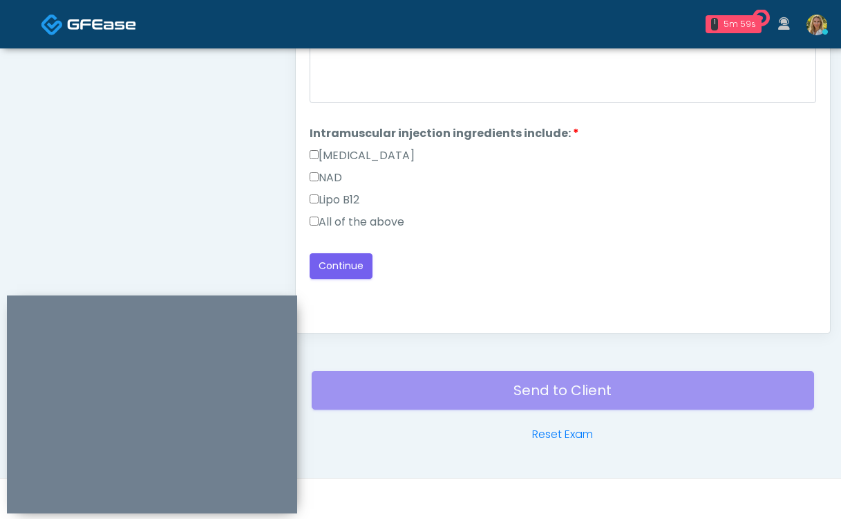
click label "All of the above"
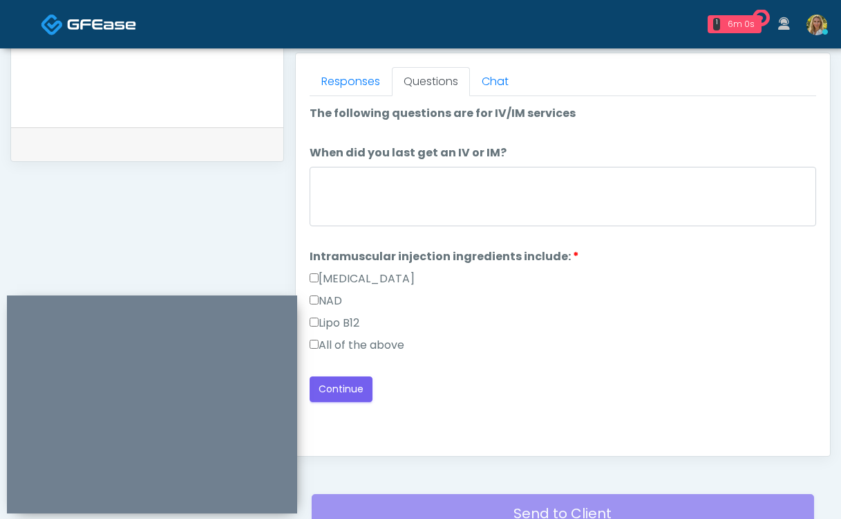
scroll to position [592, 0]
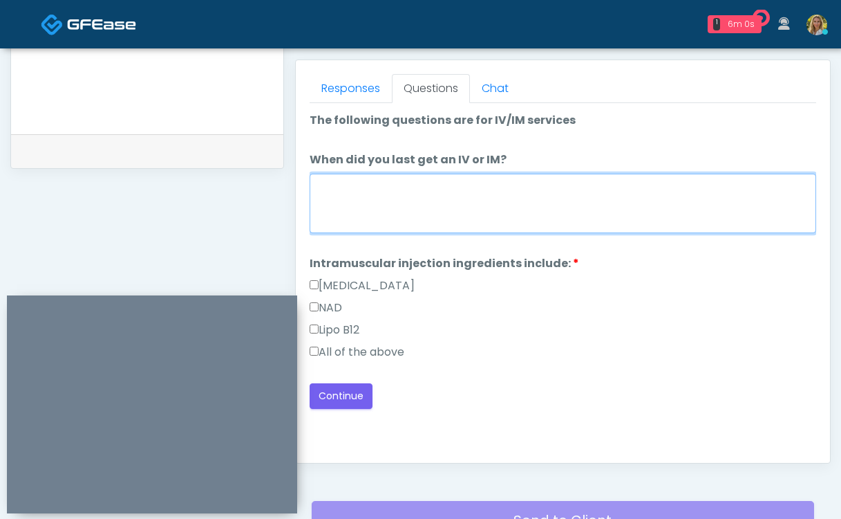
click textarea "When did you last get an IV or IM?"
type textarea "**********"
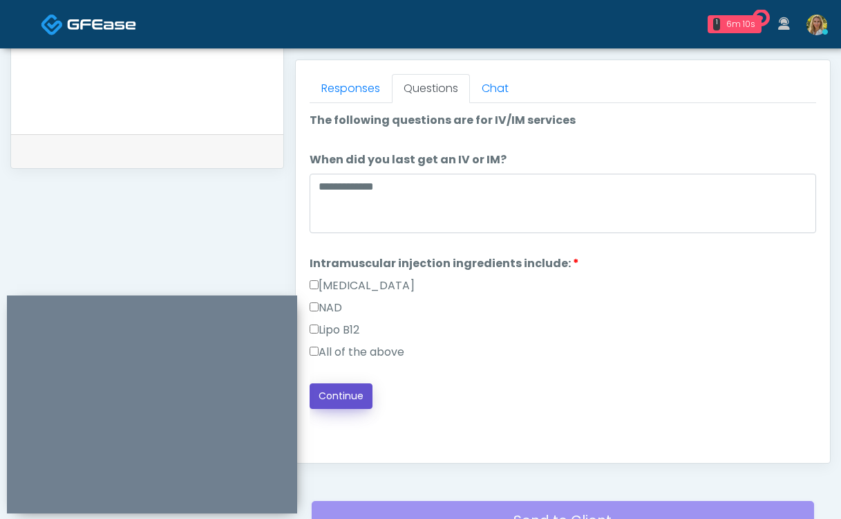
click button "Continue"
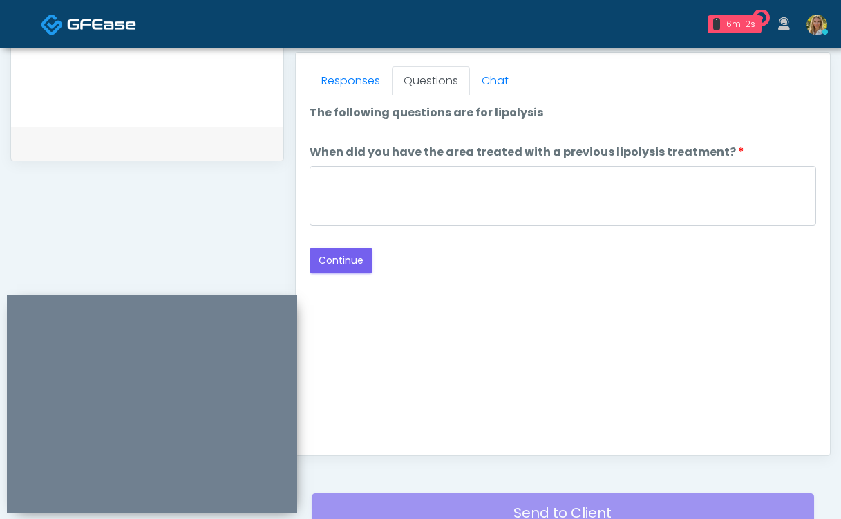
scroll to position [590, 0]
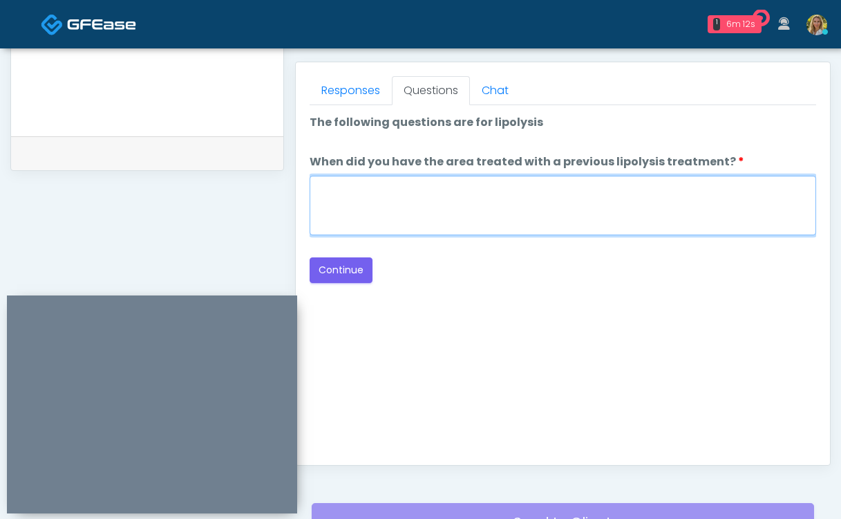
click textarea "When did you have the area treated with a previous lipolysis treatment?"
type textarea "**"
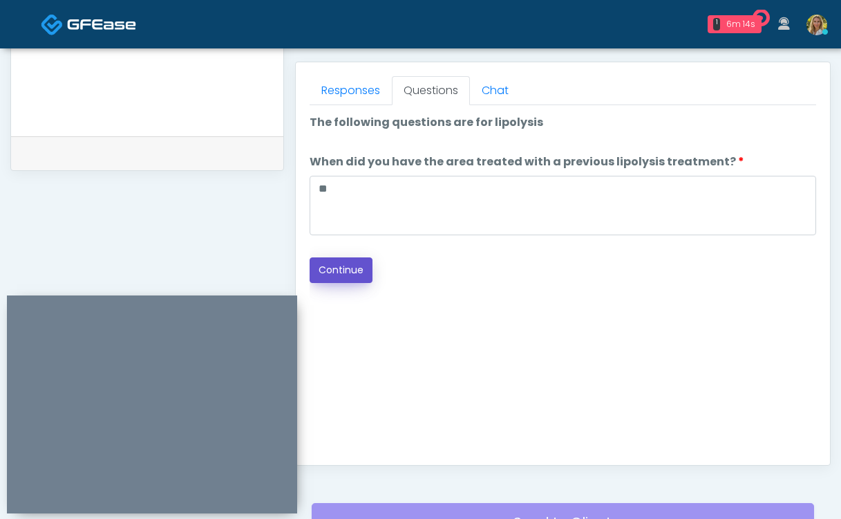
click button "Continue"
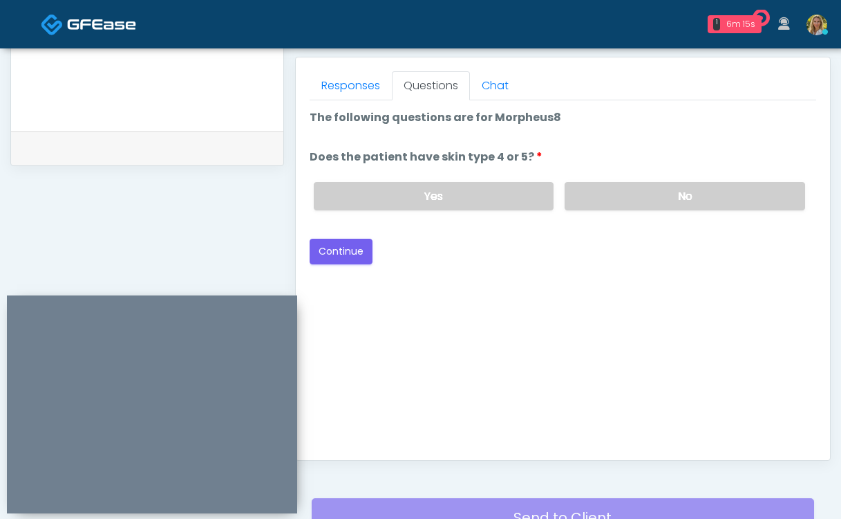
scroll to position [586, 0]
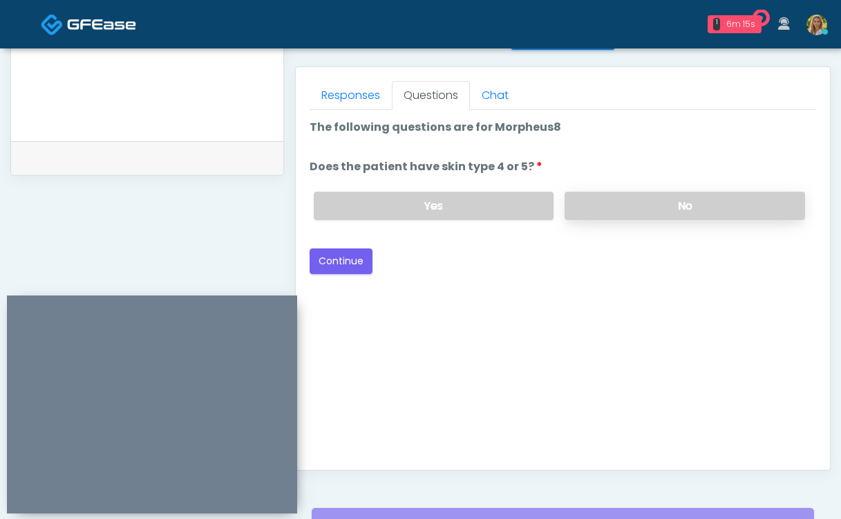
click label "No"
click button "Continue"
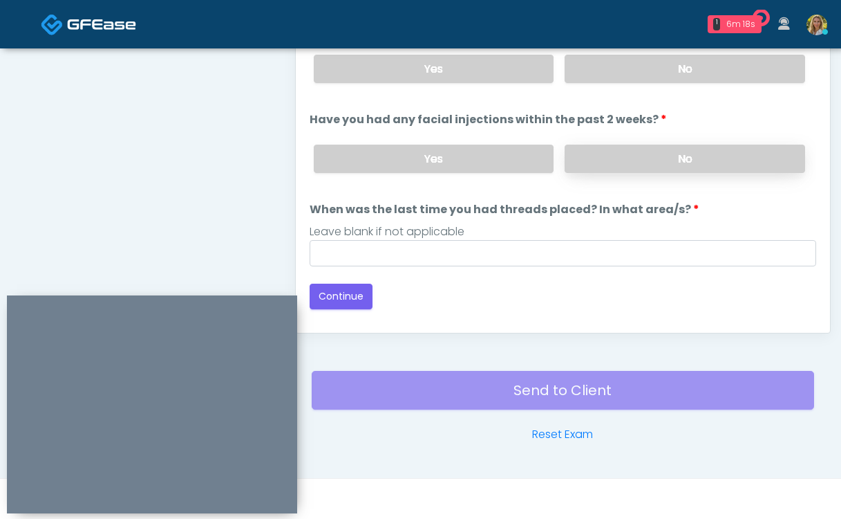
click label "No"
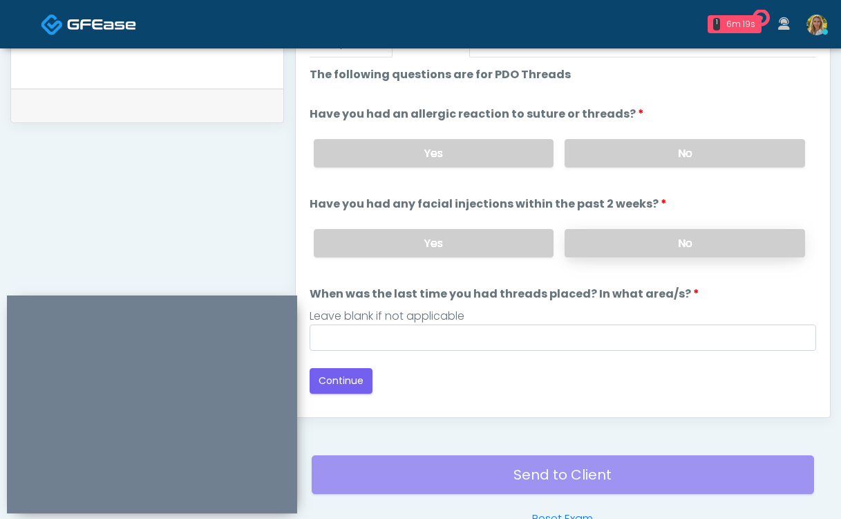
scroll to position [640, 0]
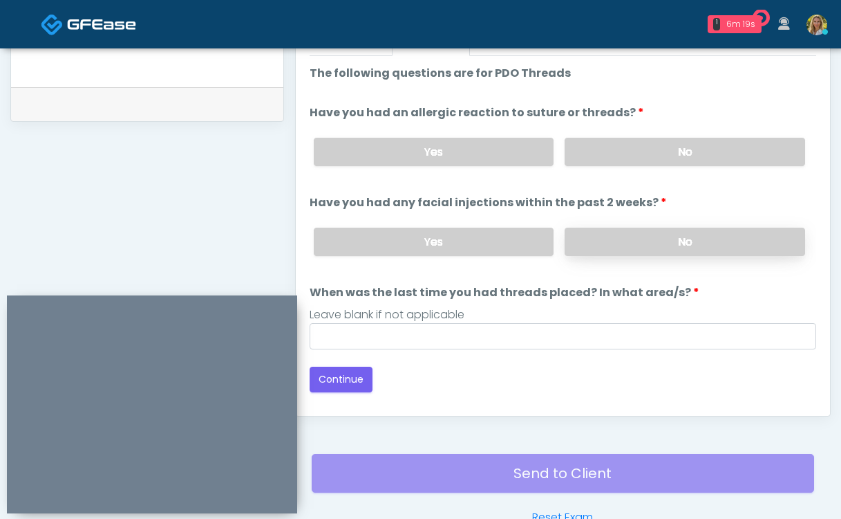
click label "No"
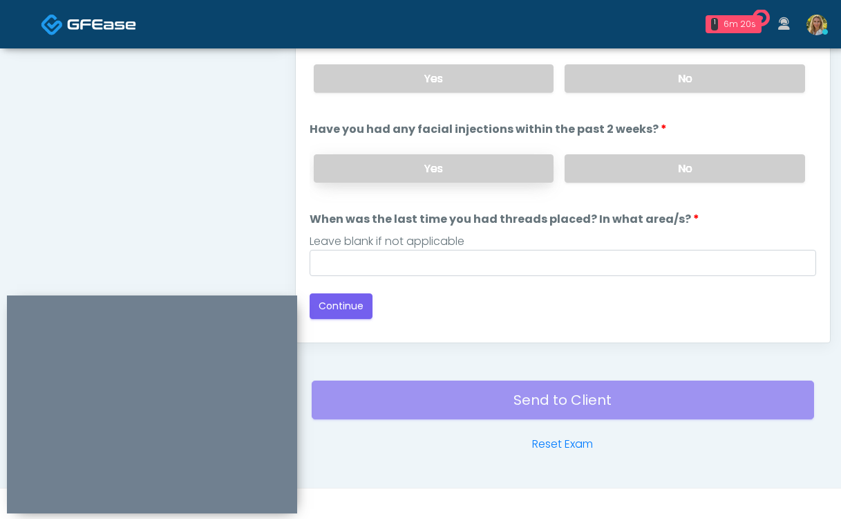
scroll to position [716, 0]
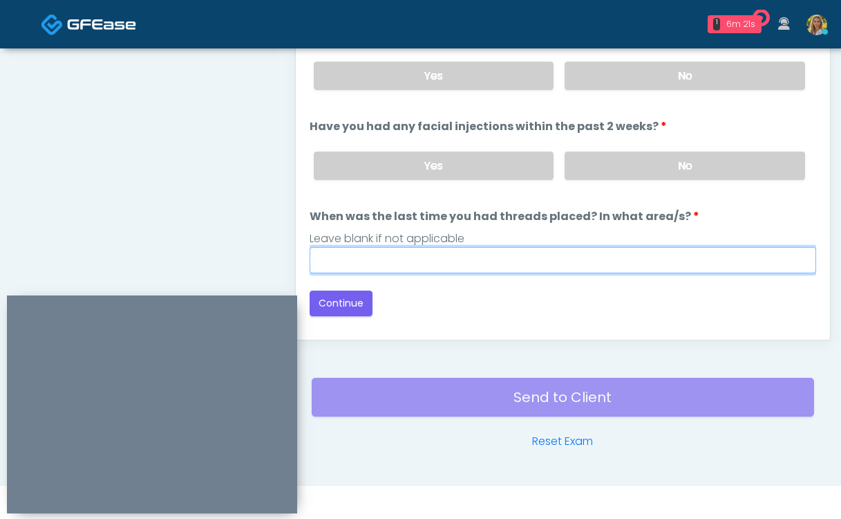
click input "When was the last time you had threads placed? In what area/s?"
type input "*****"
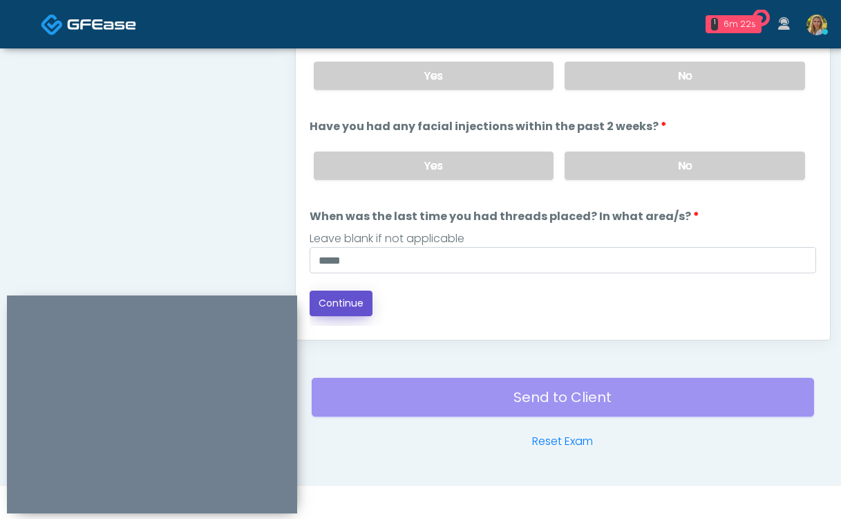
click button "Continue"
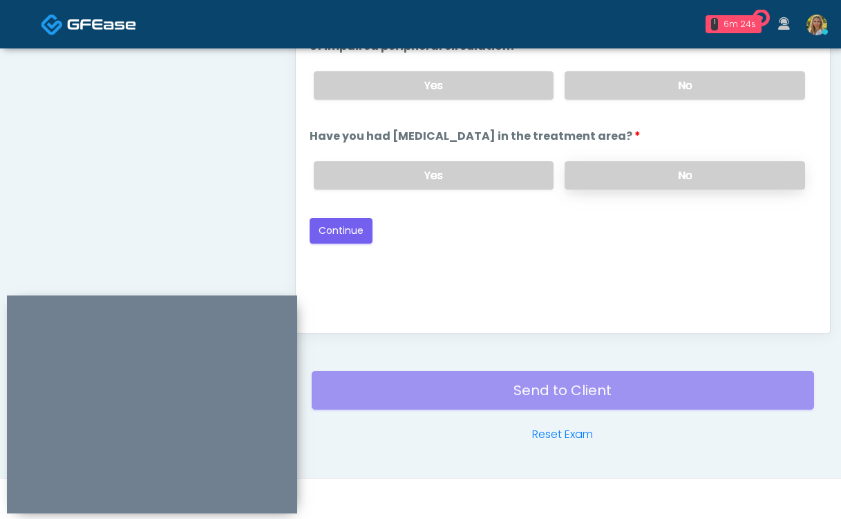
click label "No"
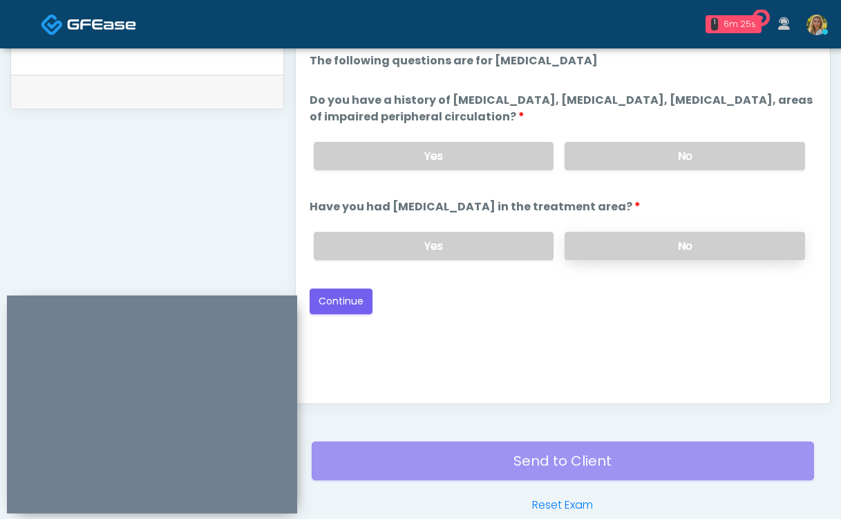
scroll to position [670, 0]
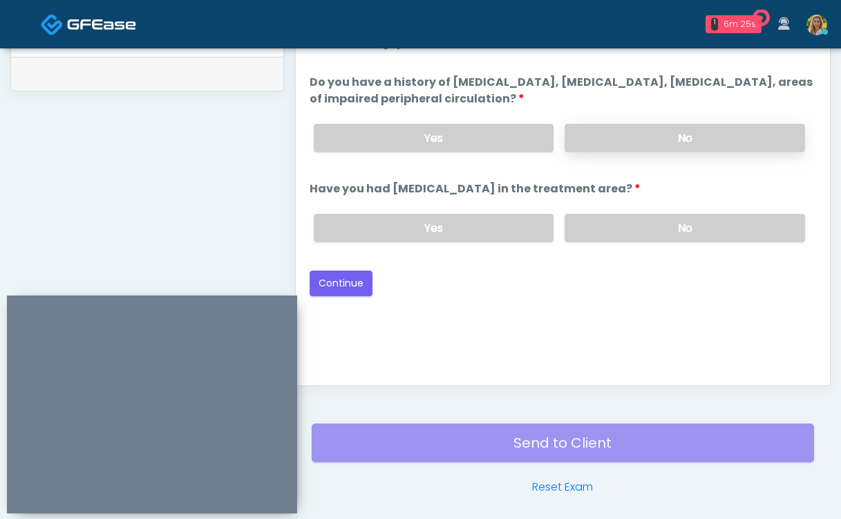
click label "No"
click button "Continue"
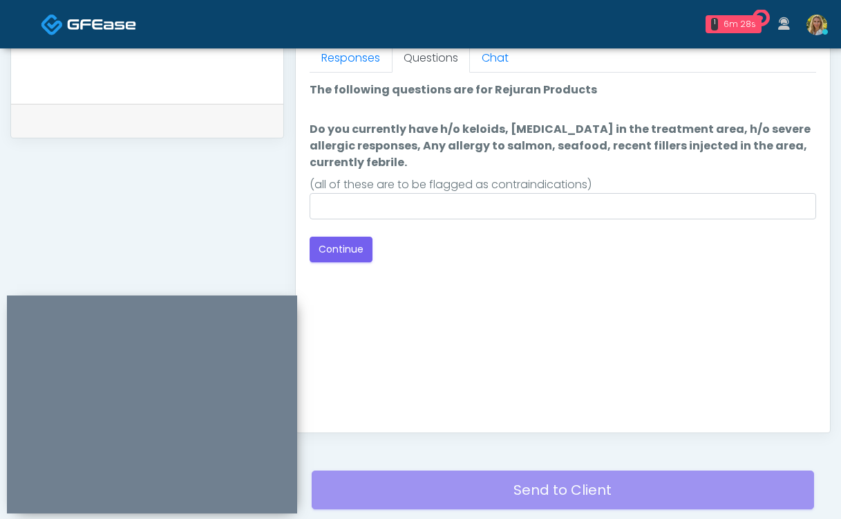
scroll to position [615, 0]
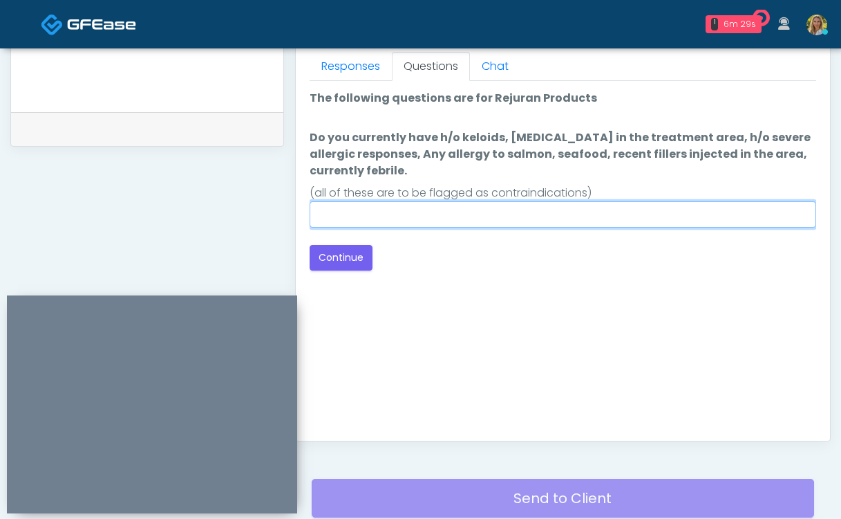
click input "Do you currently have h/o keloids, skin infection in the treatment area, h/o se…"
type input "**"
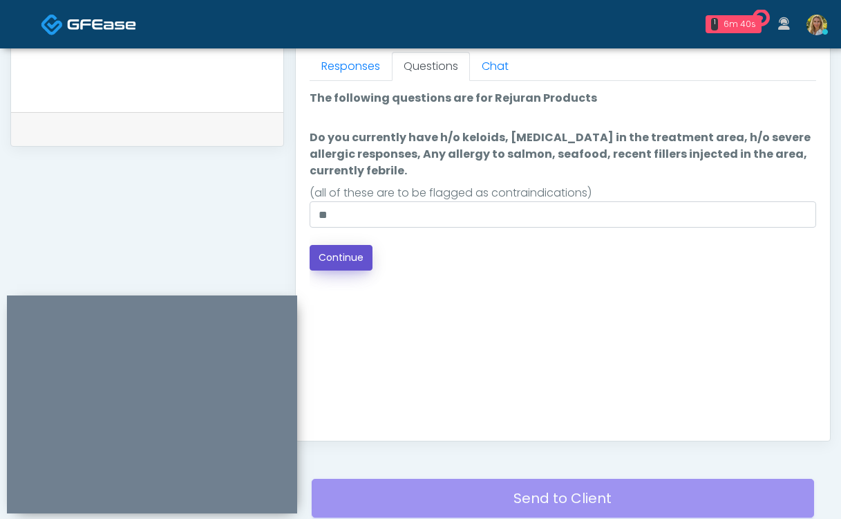
click button "Continue"
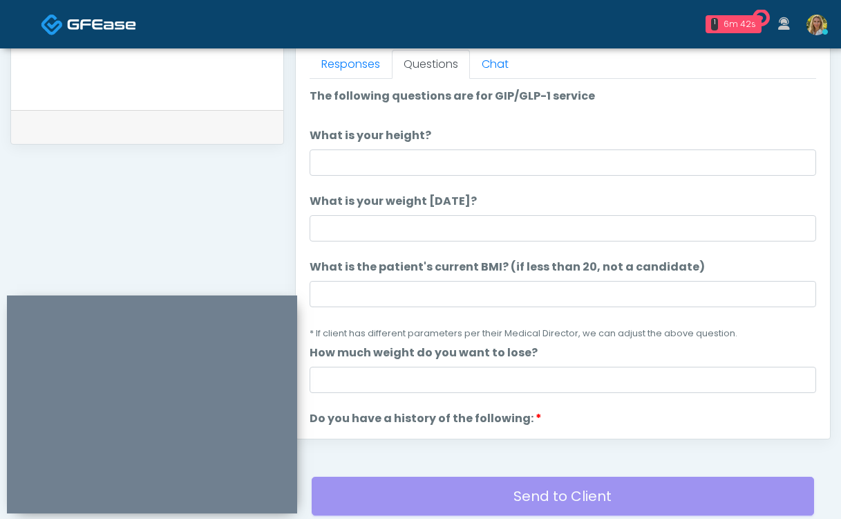
scroll to position [617, 0]
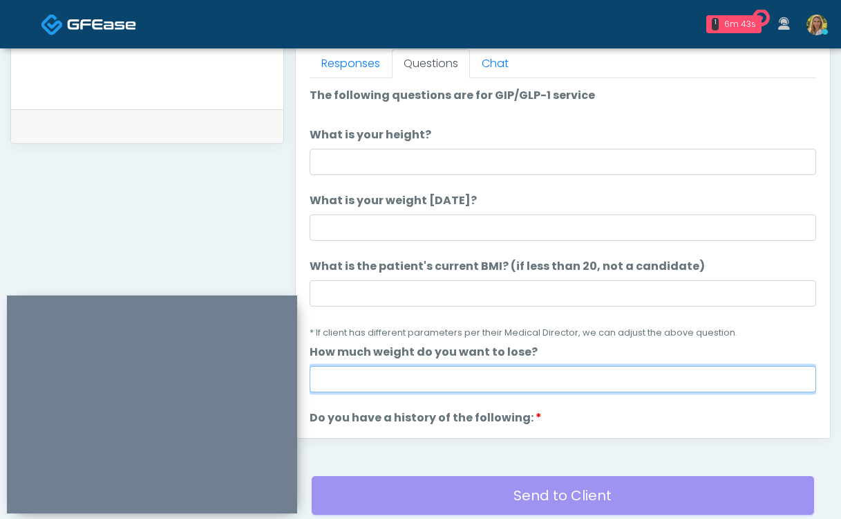
click input "How much weight do you want to lose?"
type input "**"
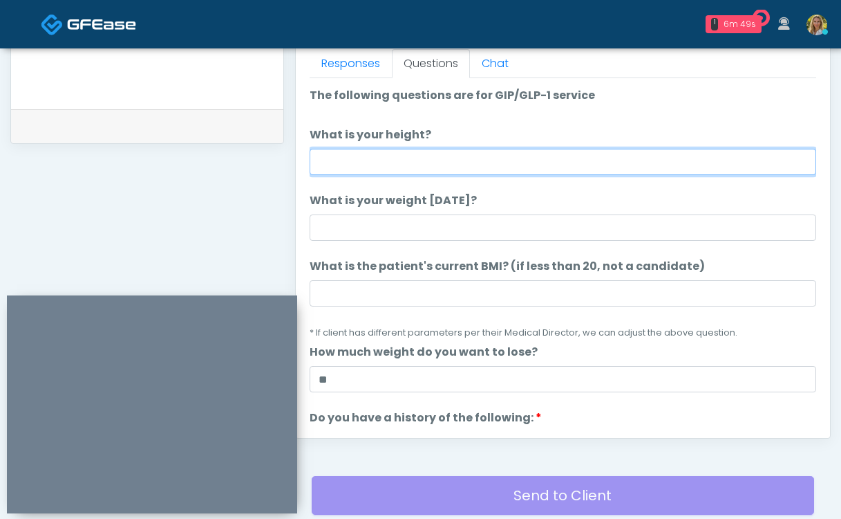
click input "What is your height?"
type input "***"
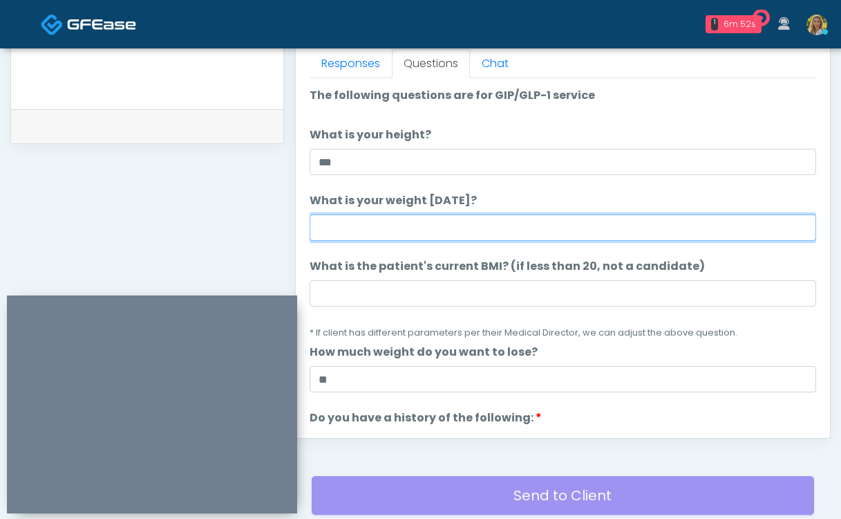
click input "What is your weight today?"
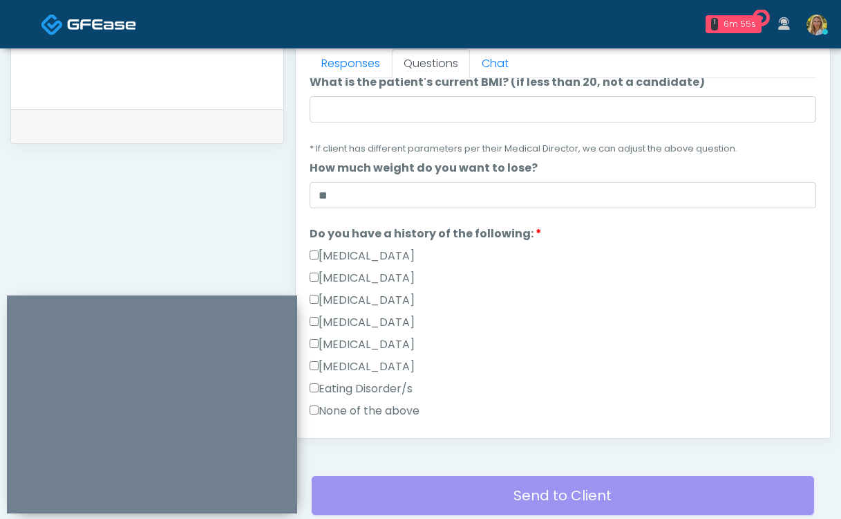
scroll to position [188, 0]
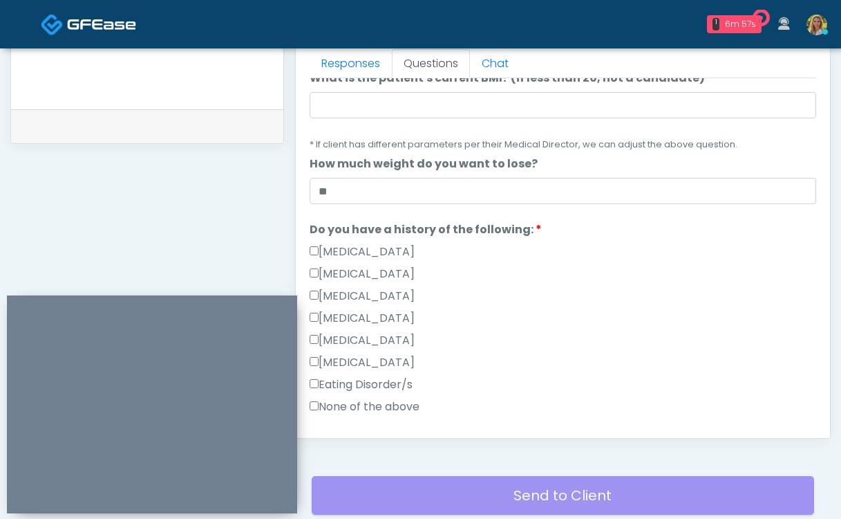
type input "***"
click label "None of the above"
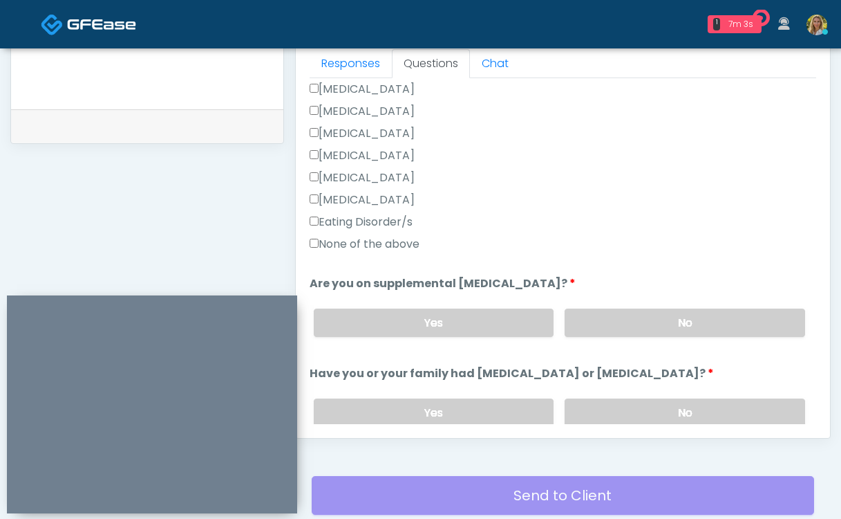
scroll to position [386, 0]
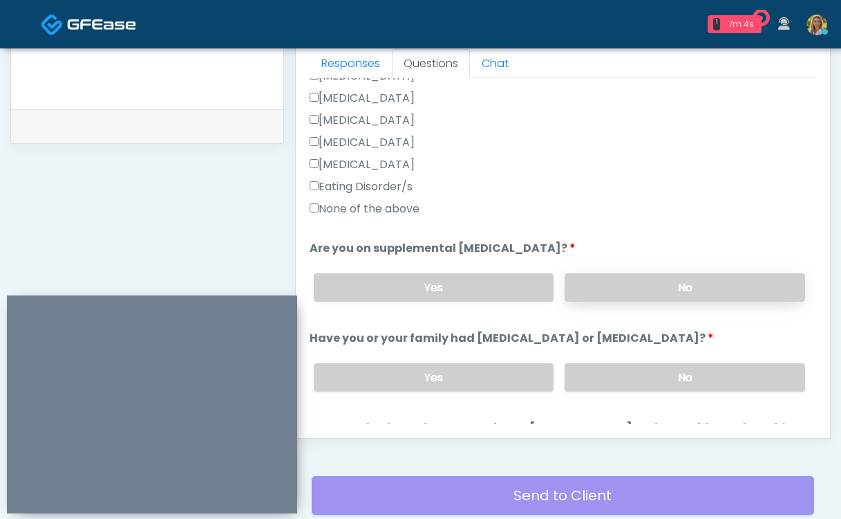
click label "No"
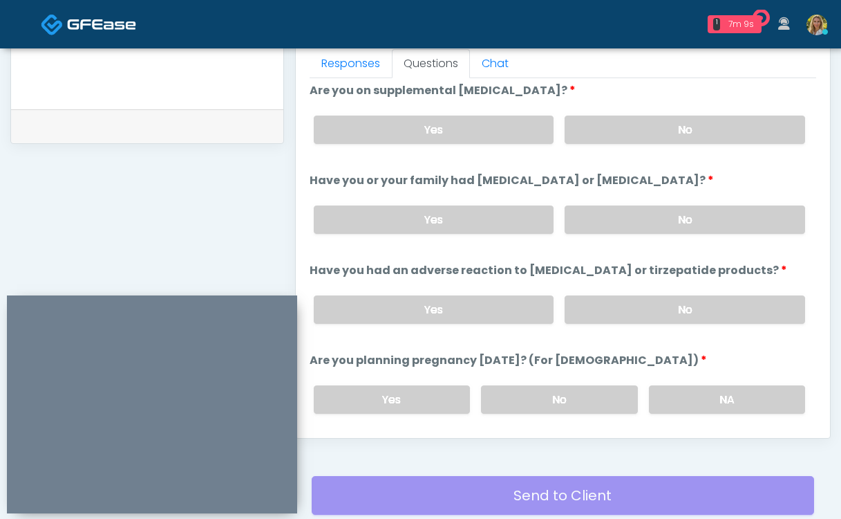
scroll to position [551, 0]
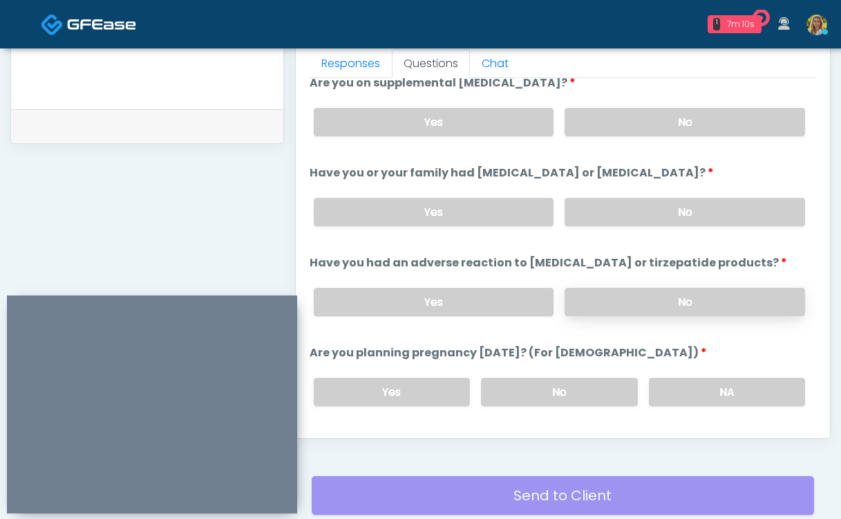
click label "No"
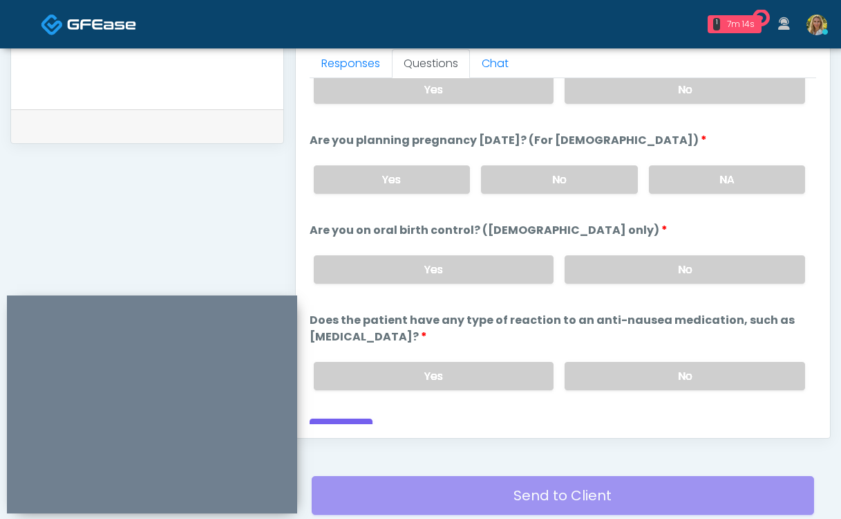
scroll to position [779, 0]
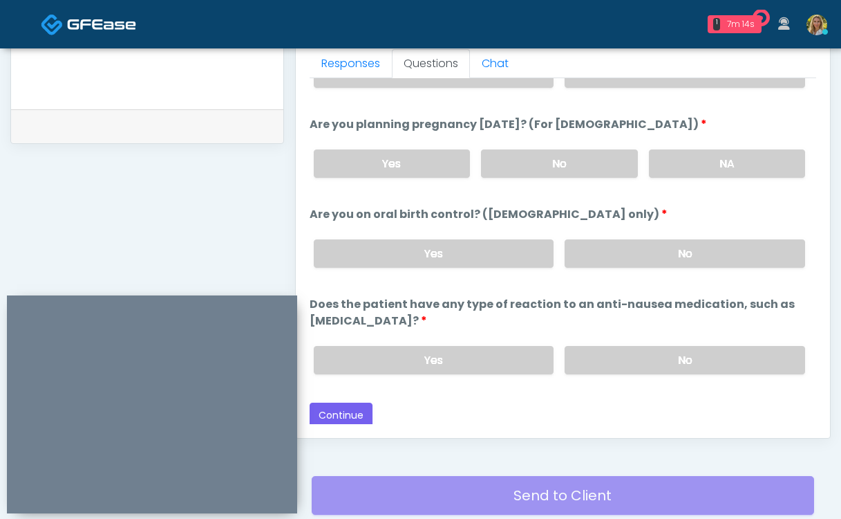
click label "No"
click button "Continue"
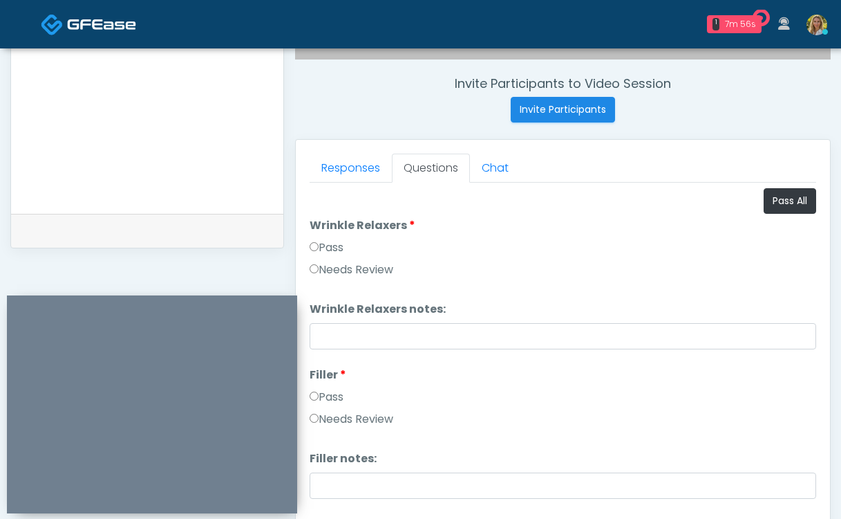
scroll to position [507, 0]
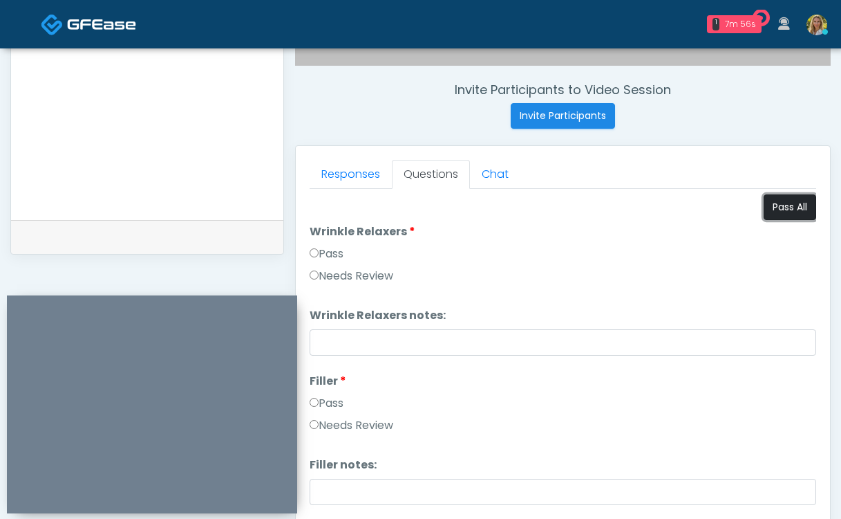
click button "Pass All"
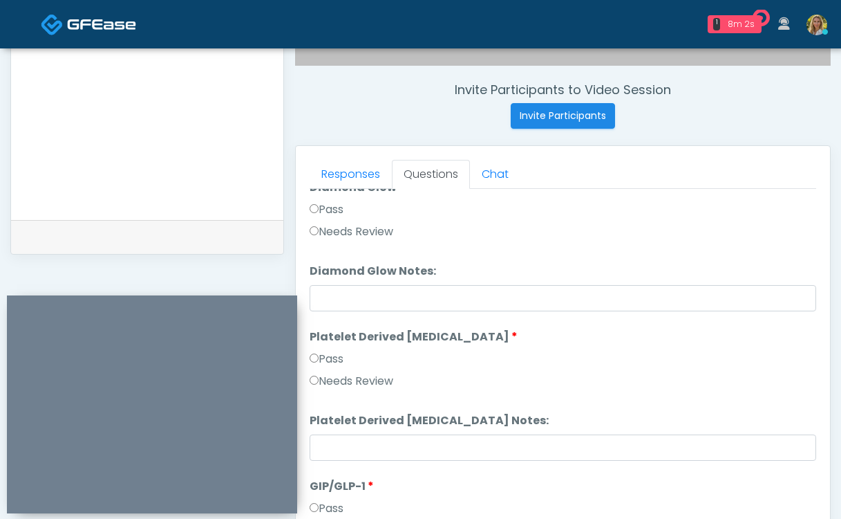
scroll to position [2723, 0]
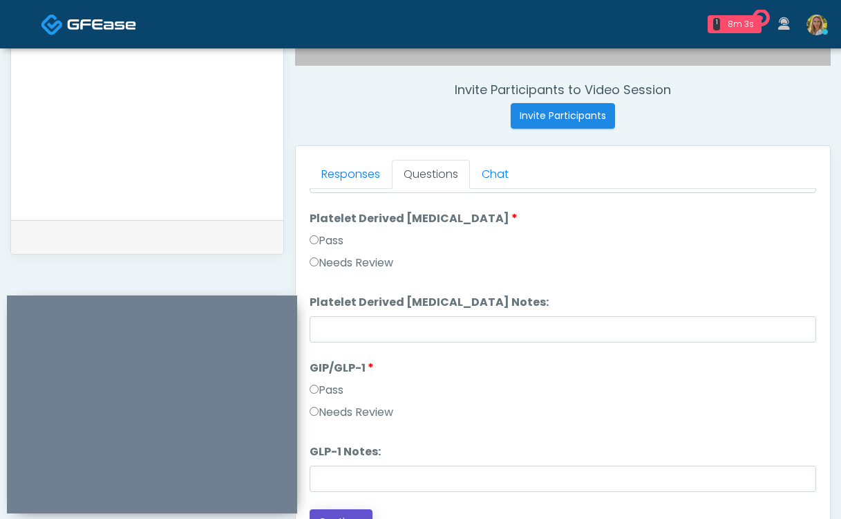
click button "Continue"
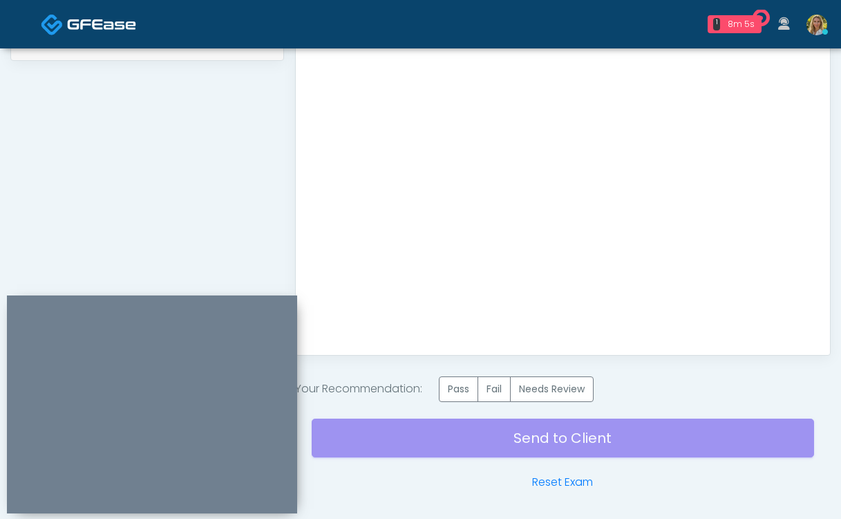
scroll to position [701, 0]
click label "Pass"
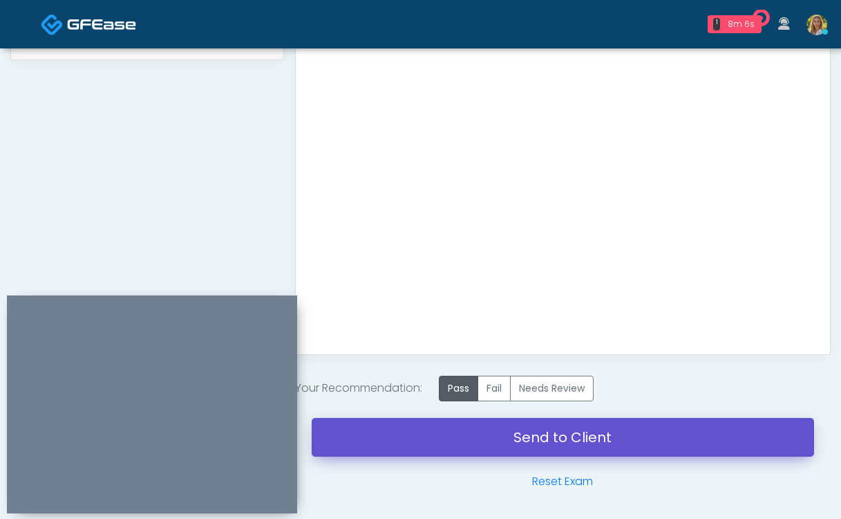
click link "Send to Client"
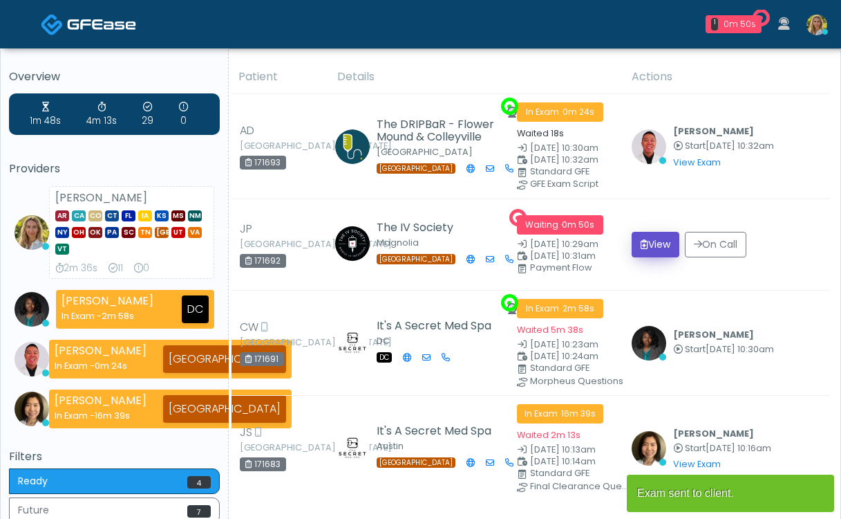
click at [651, 243] on button "View" at bounding box center [656, 245] width 48 height 26
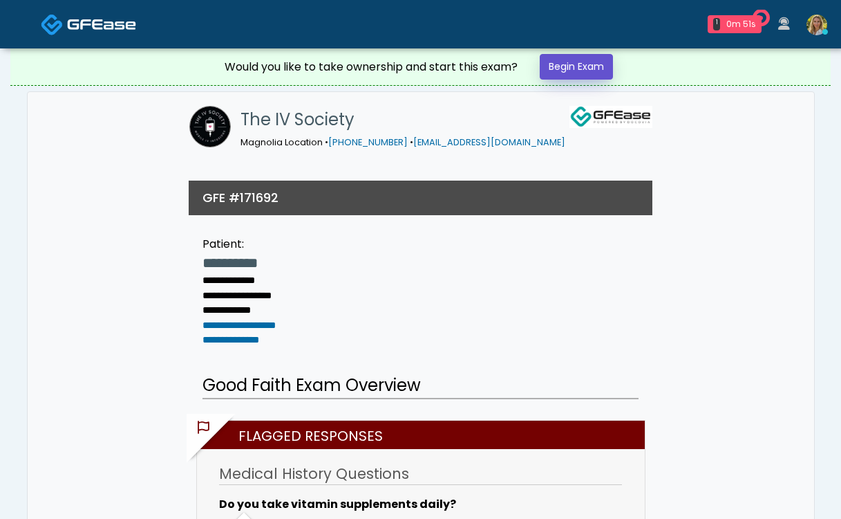
click at [571, 73] on link "Begin Exam" at bounding box center [576, 67] width 73 height 26
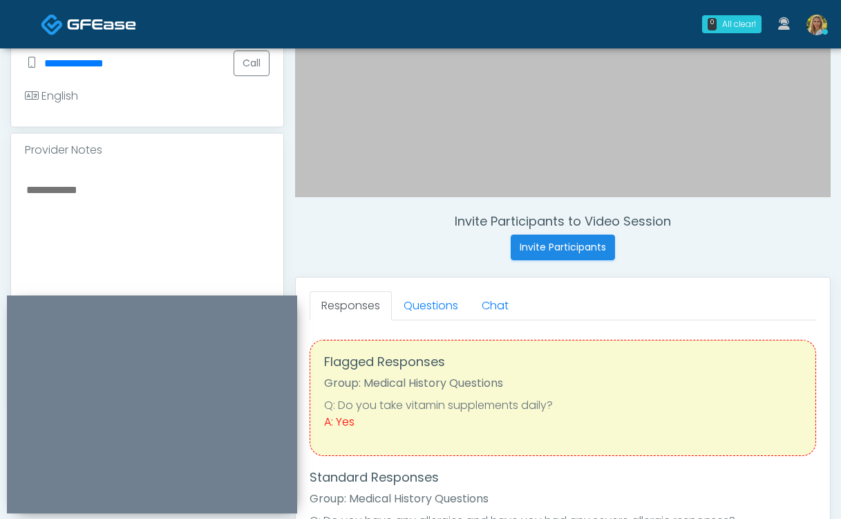
scroll to position [385, 0]
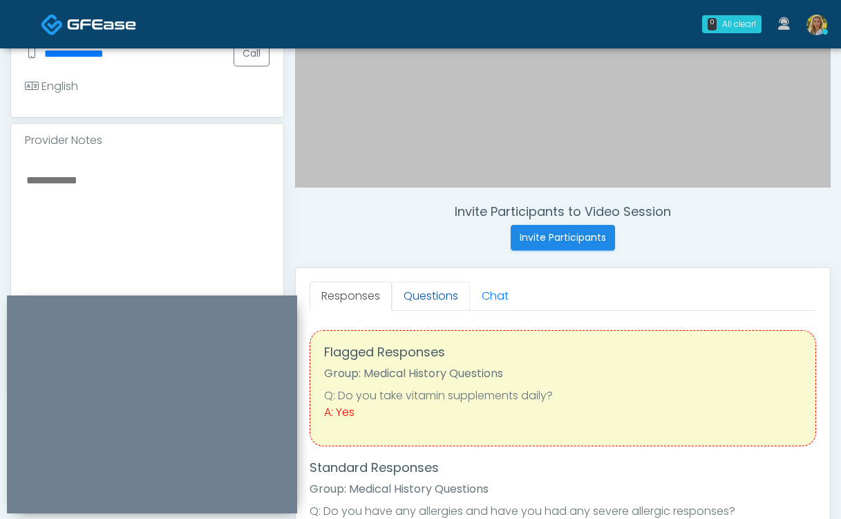
click at [431, 292] on link "Questions" at bounding box center [431, 295] width 78 height 29
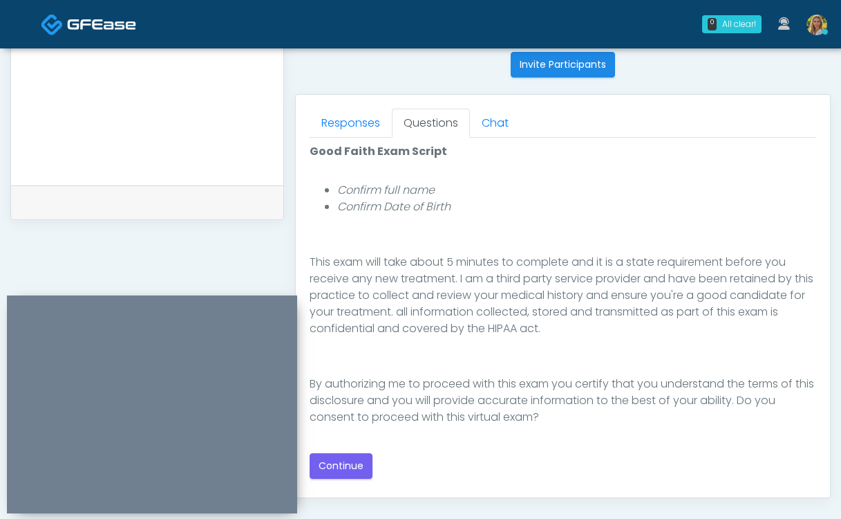
scroll to position [556, 0]
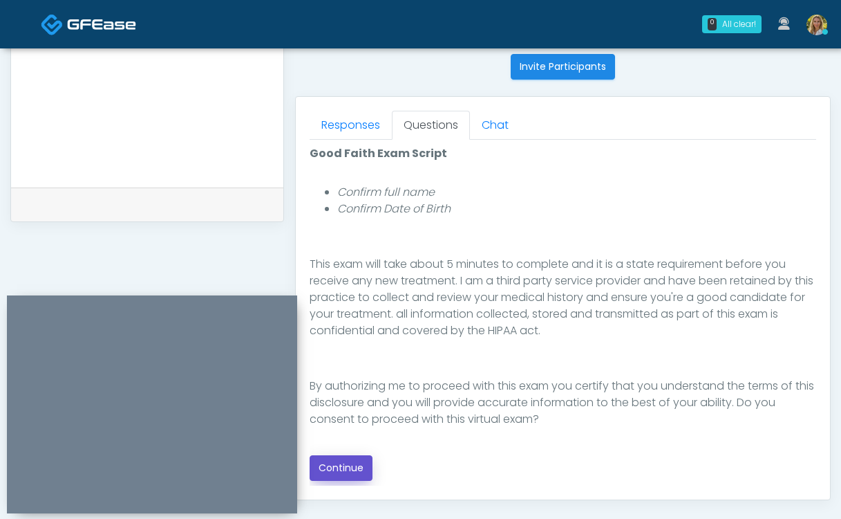
click at [337, 466] on button "Continue" at bounding box center [341, 468] width 63 height 26
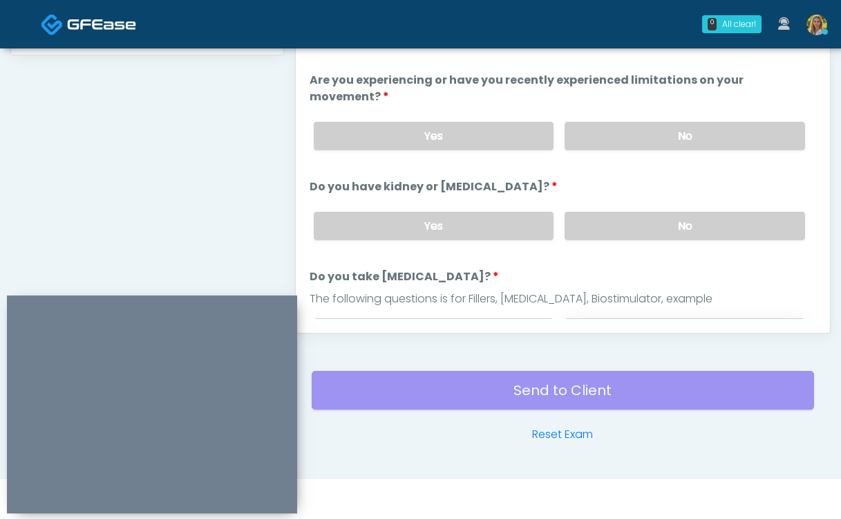
click at [653, 318] on label "No" at bounding box center [685, 332] width 241 height 28
click at [619, 218] on label "No" at bounding box center [685, 226] width 241 height 28
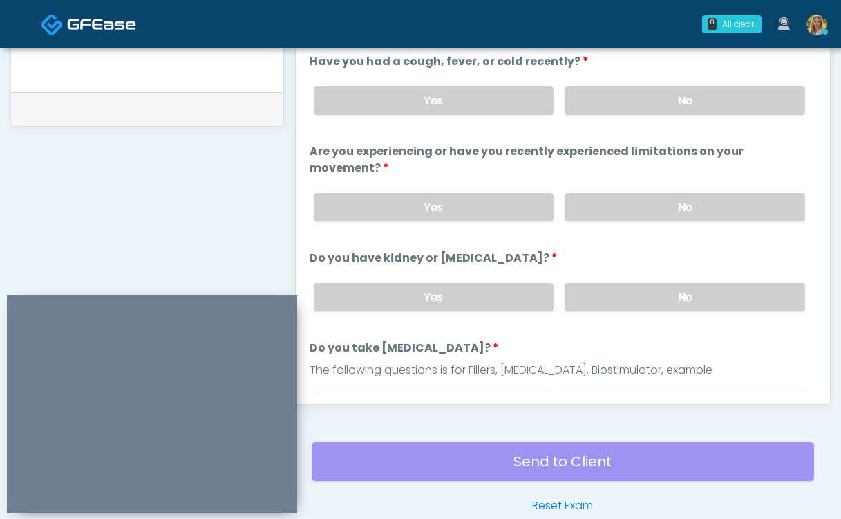
scroll to position [643, 0]
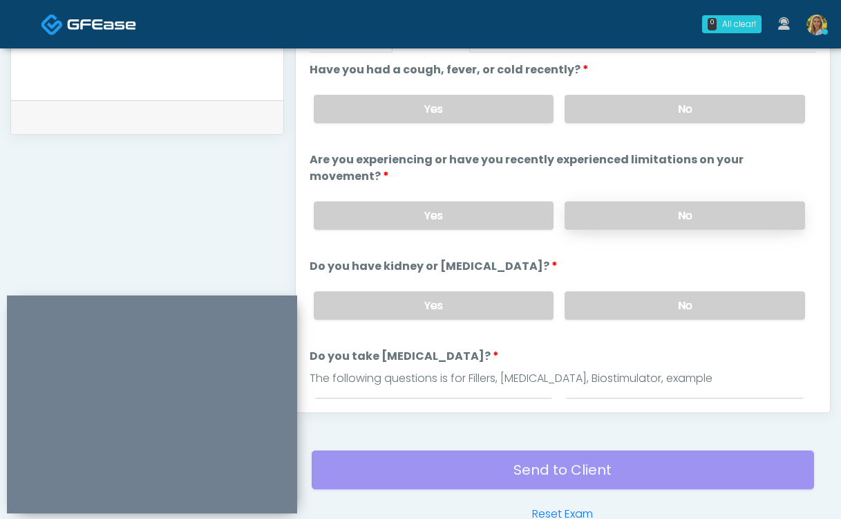
click at [639, 201] on label "No" at bounding box center [685, 215] width 241 height 28
click at [618, 117] on label "No" at bounding box center [685, 109] width 241 height 28
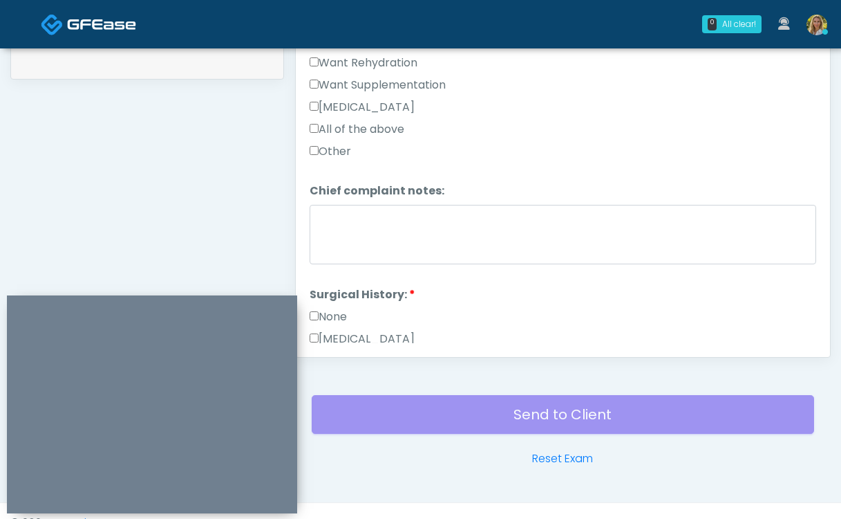
scroll to position [374, 0]
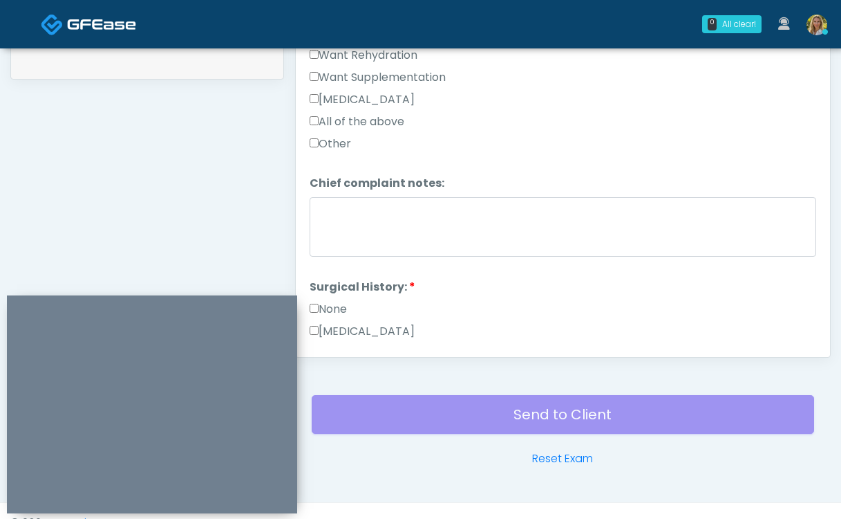
click at [320, 301] on label "None" at bounding box center [328, 309] width 37 height 17
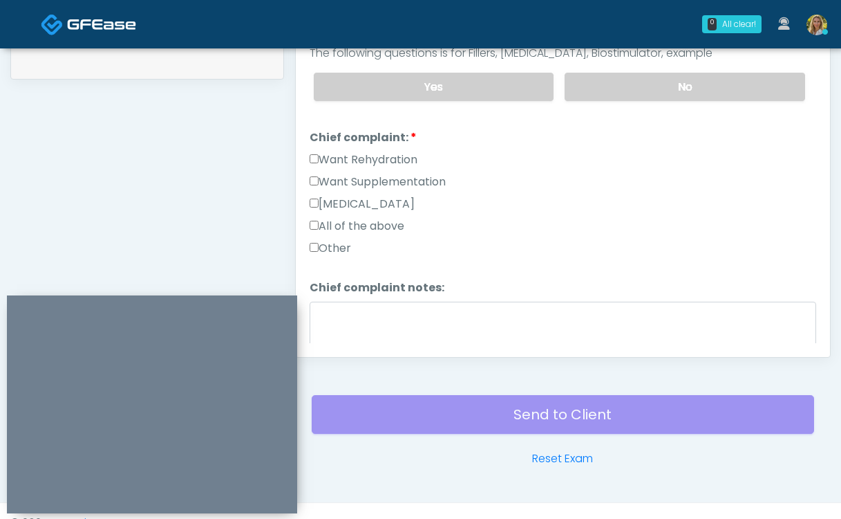
scroll to position [256, 0]
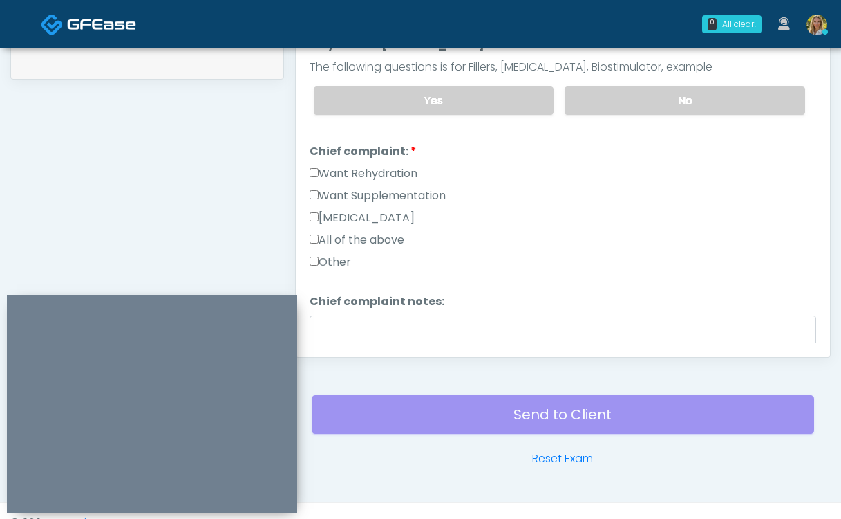
click at [365, 165] on label "Want Rehydration" at bounding box center [364, 173] width 108 height 17
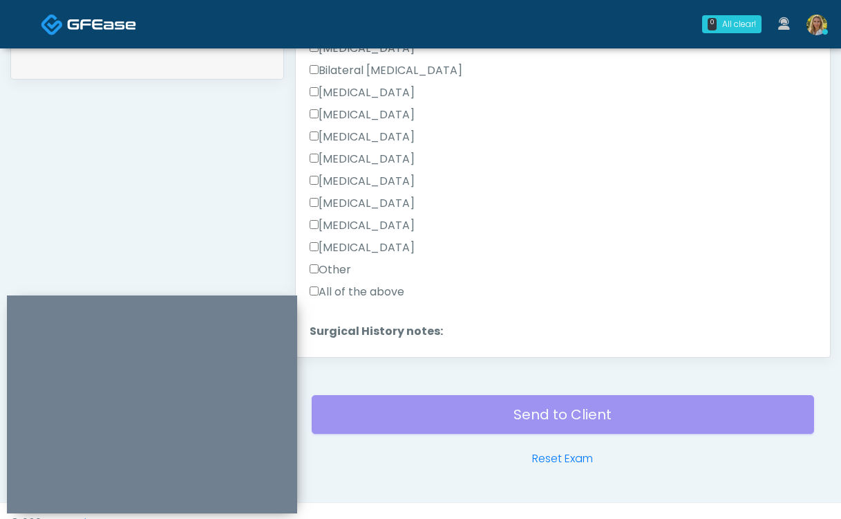
scroll to position [768, 0]
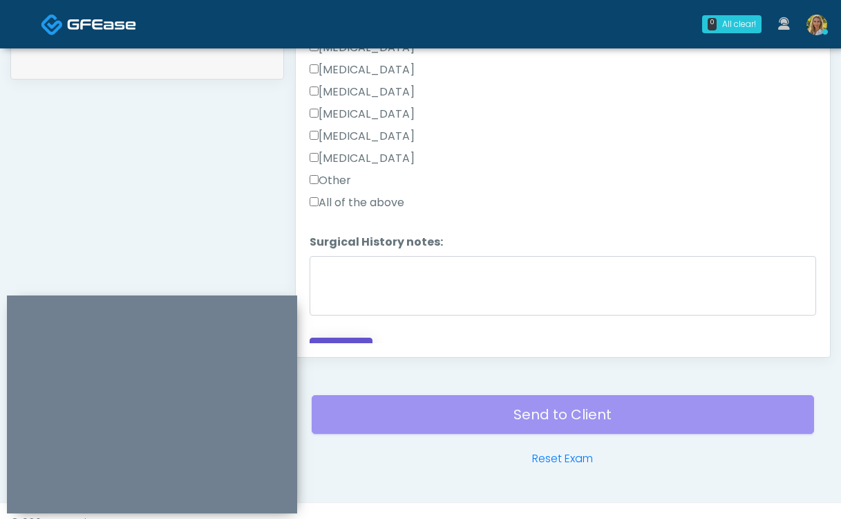
click at [349, 337] on button "Continue" at bounding box center [341, 350] width 63 height 26
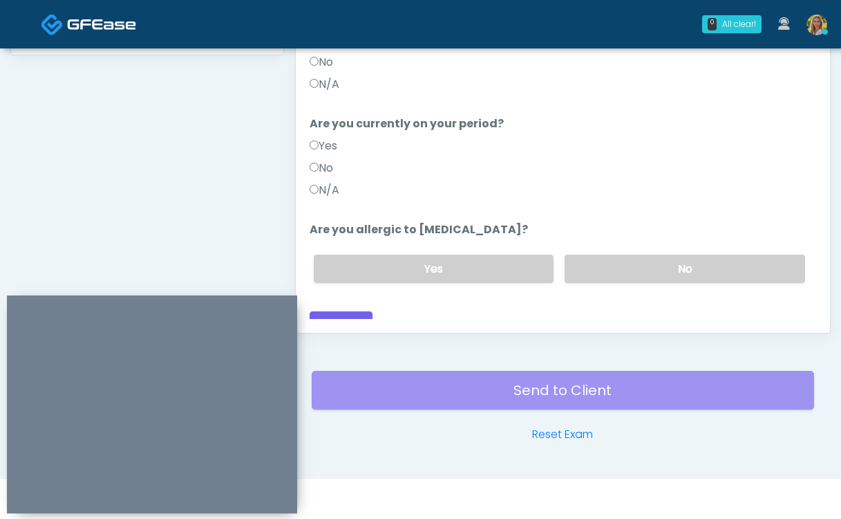
click at [328, 182] on label "N/A" at bounding box center [325, 190] width 30 height 17
click at [647, 262] on label "No" at bounding box center [685, 268] width 241 height 28
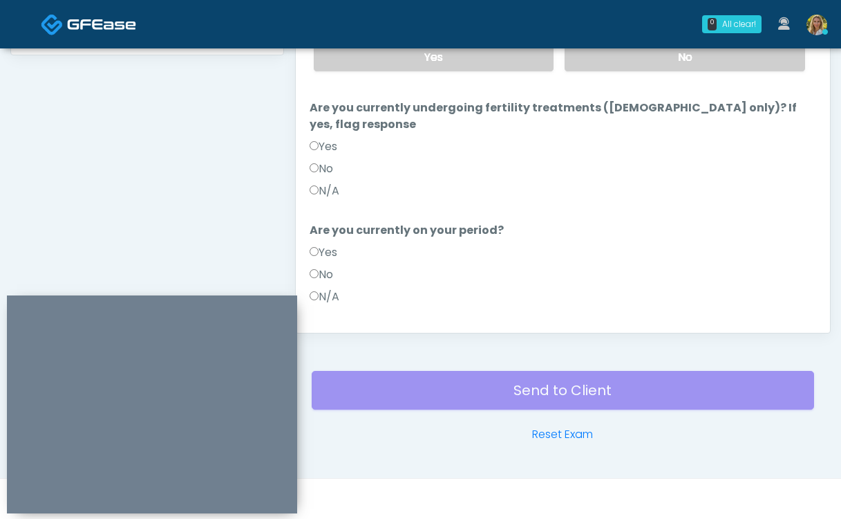
scroll to position [44, 0]
click at [329, 184] on label "N/A" at bounding box center [325, 192] width 30 height 17
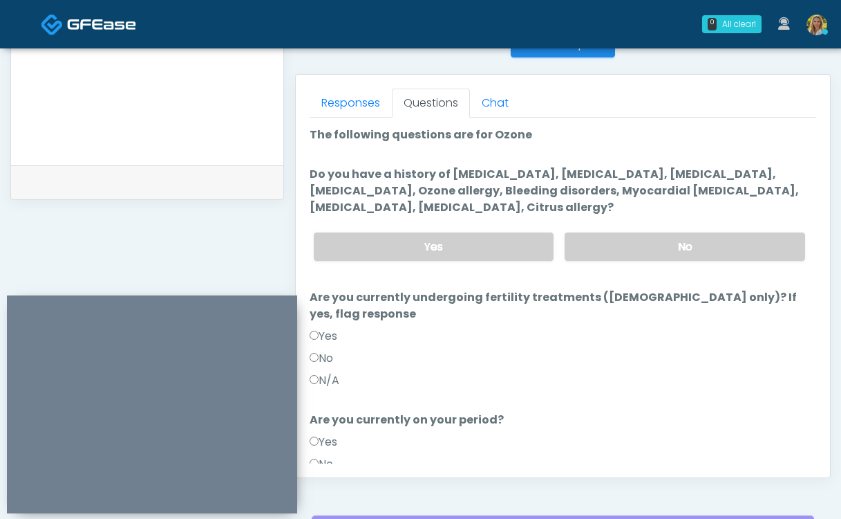
scroll to position [572, 0]
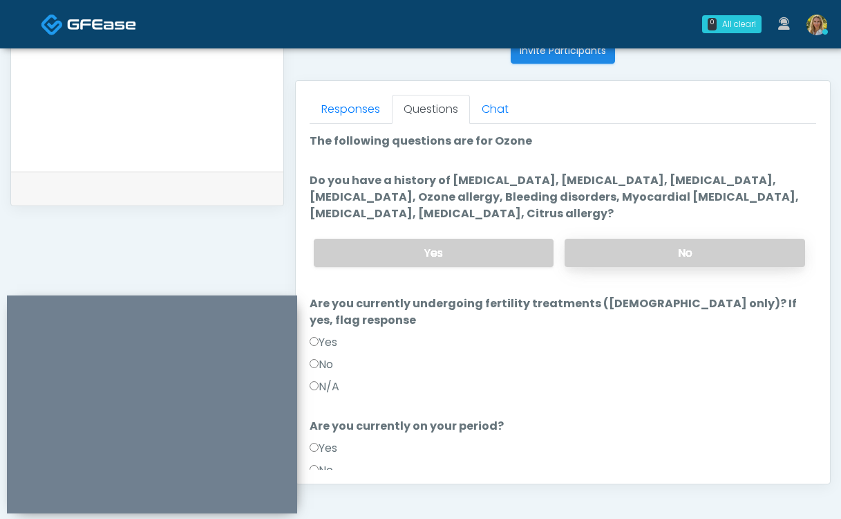
click at [633, 254] on label "No" at bounding box center [685, 253] width 241 height 28
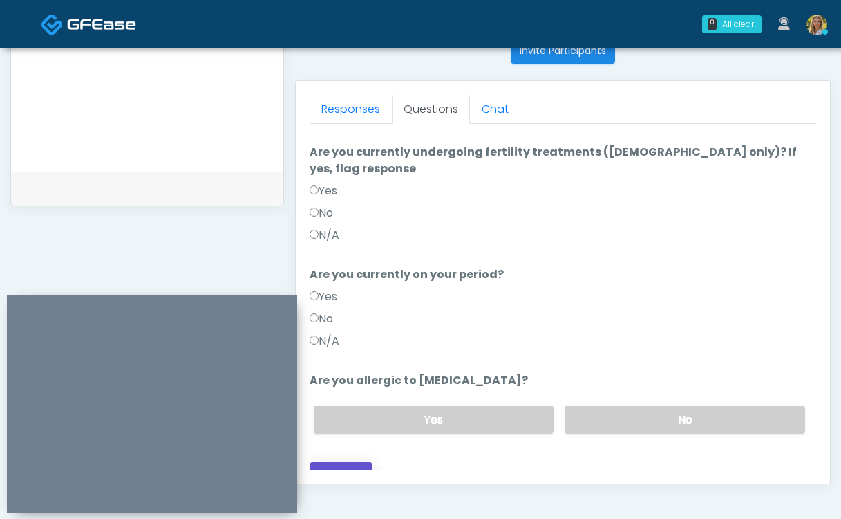
click at [347, 462] on button "Continue" at bounding box center [341, 475] width 63 height 26
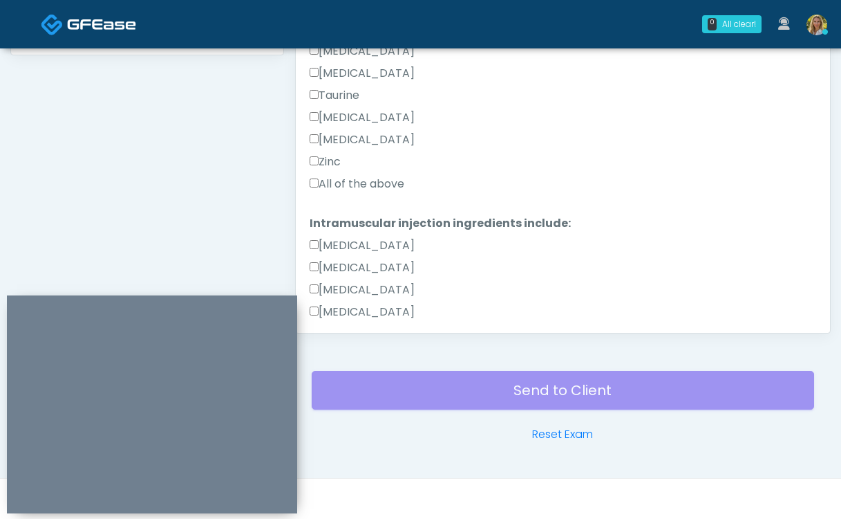
click at [375, 183] on label "All of the above" at bounding box center [357, 184] width 95 height 17
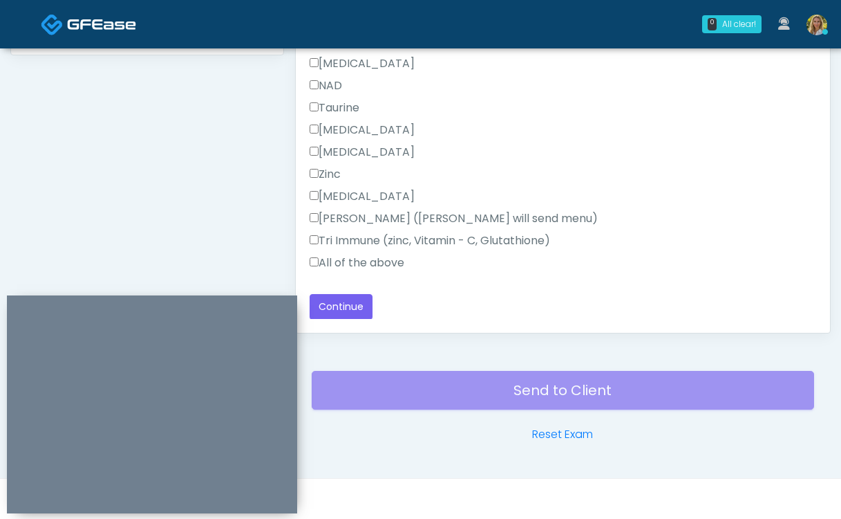
click at [335, 267] on label "All of the above" at bounding box center [357, 262] width 95 height 17
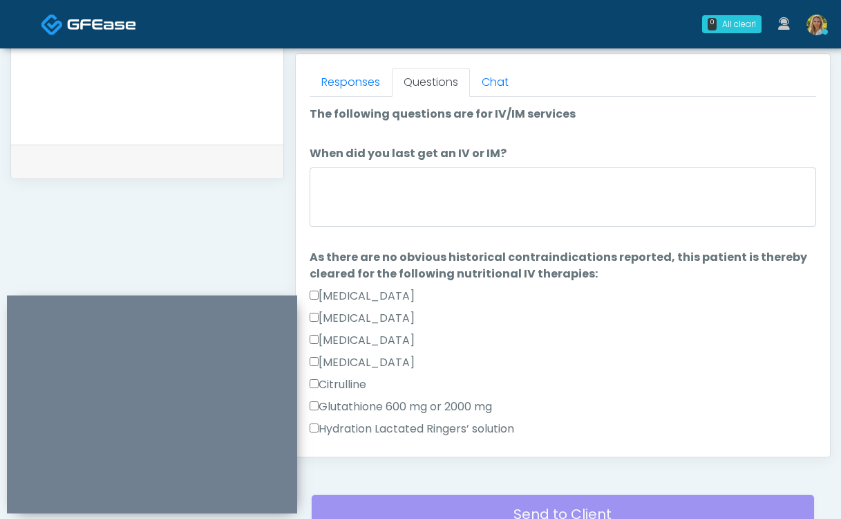
scroll to position [595, 0]
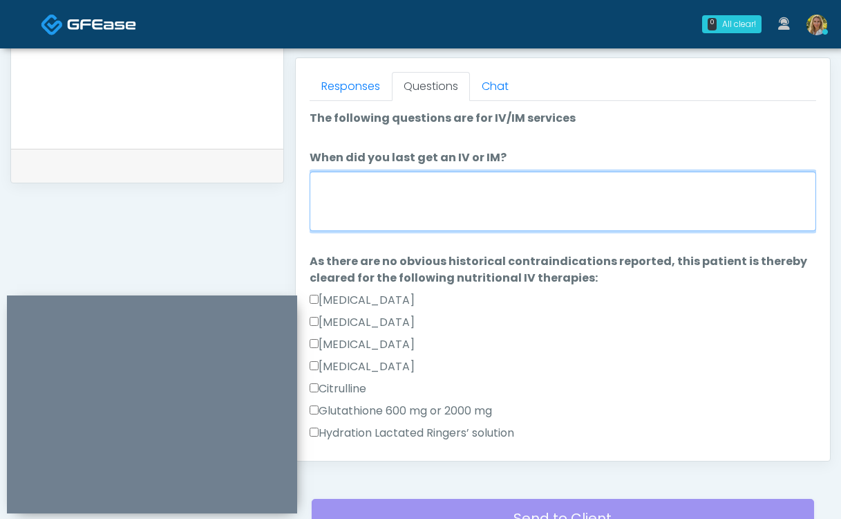
click at [422, 204] on textarea "When did you last get an IV or IM?" at bounding box center [563, 200] width 507 height 59
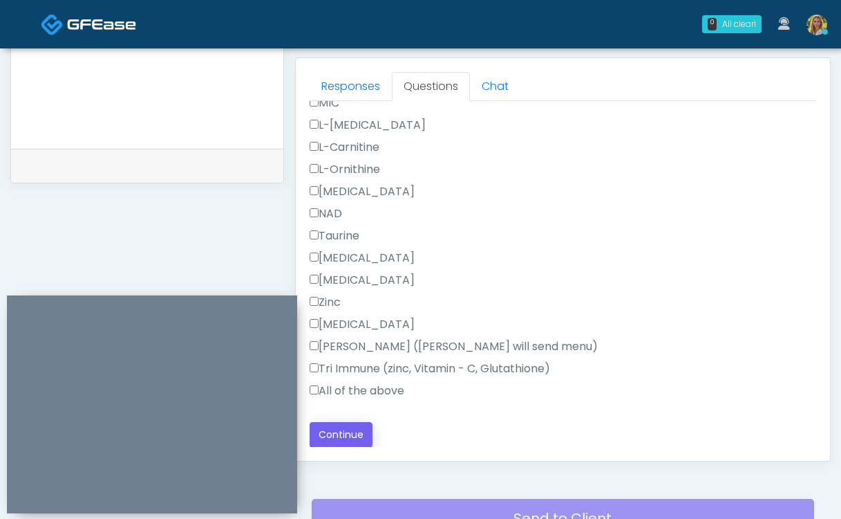
type textarea "*****"
click at [346, 431] on button "Continue" at bounding box center [341, 435] width 63 height 26
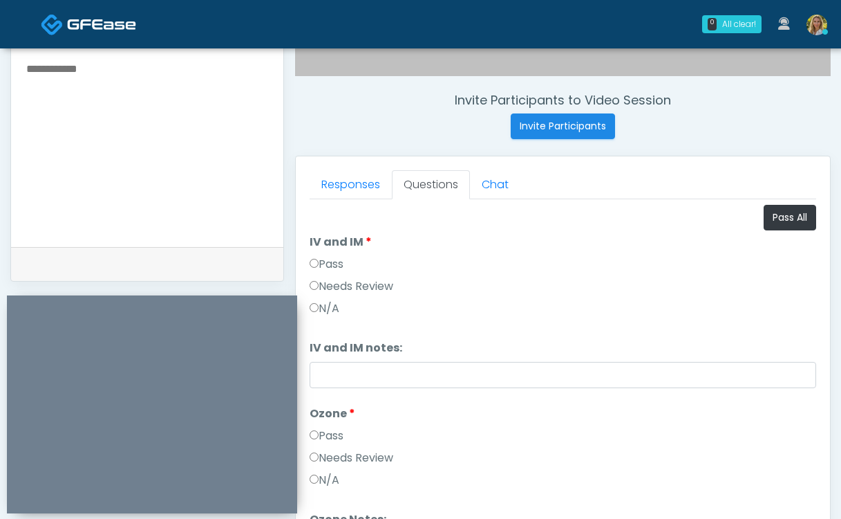
scroll to position [486, 0]
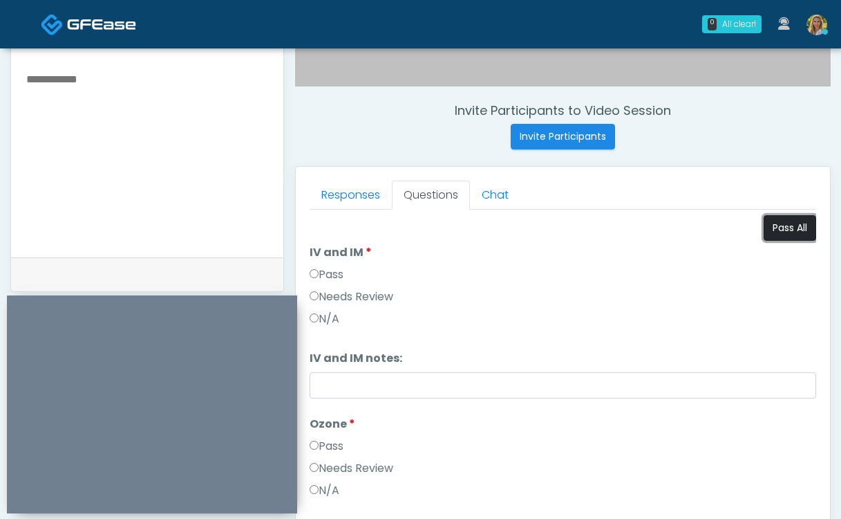
click at [790, 226] on button "Pass All" at bounding box center [790, 228] width 53 height 26
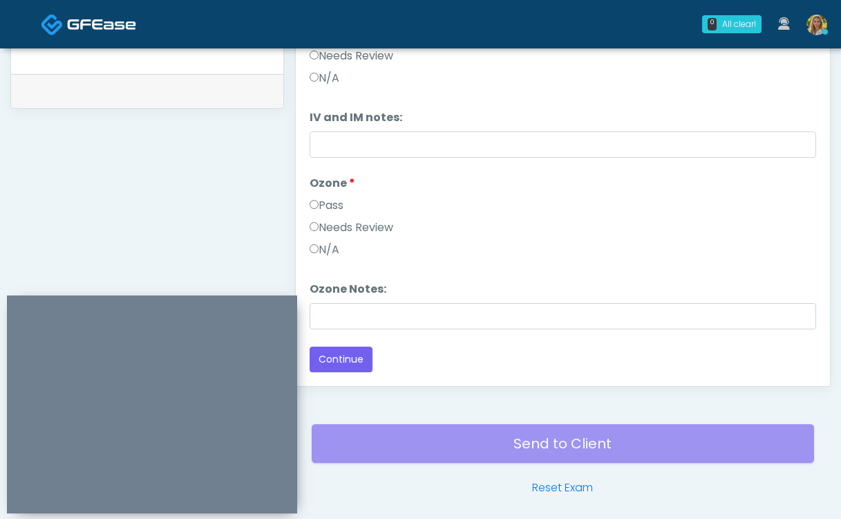
scroll to position [722, 0]
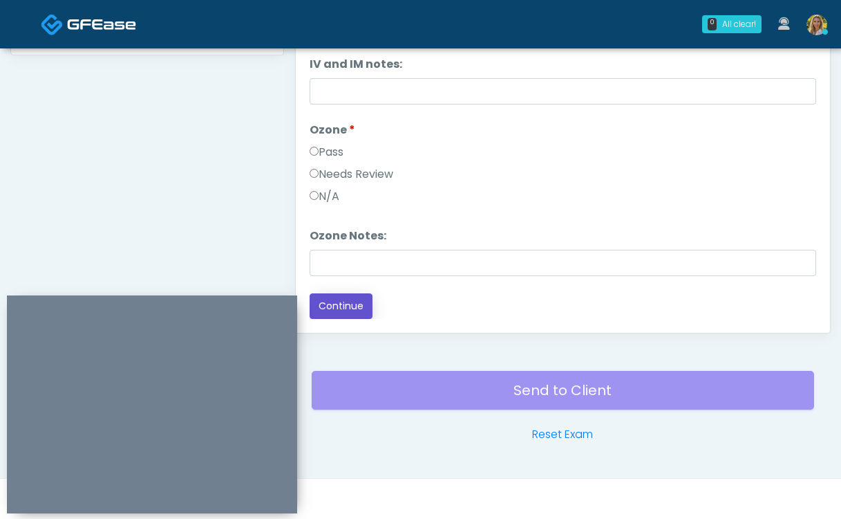
click at [333, 299] on button "Continue" at bounding box center [341, 306] width 63 height 26
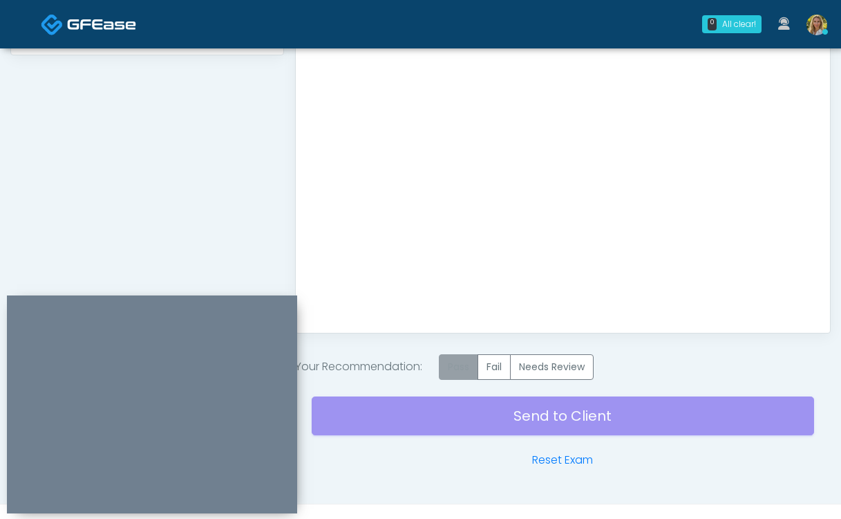
click at [464, 364] on label "Pass" at bounding box center [458, 367] width 39 height 26
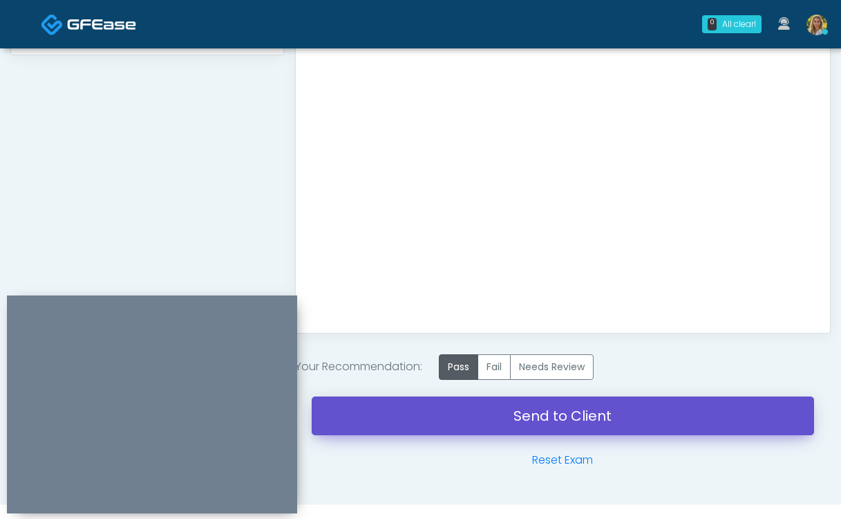
click at [470, 425] on link "Send to Client" at bounding box center [563, 415] width 503 height 39
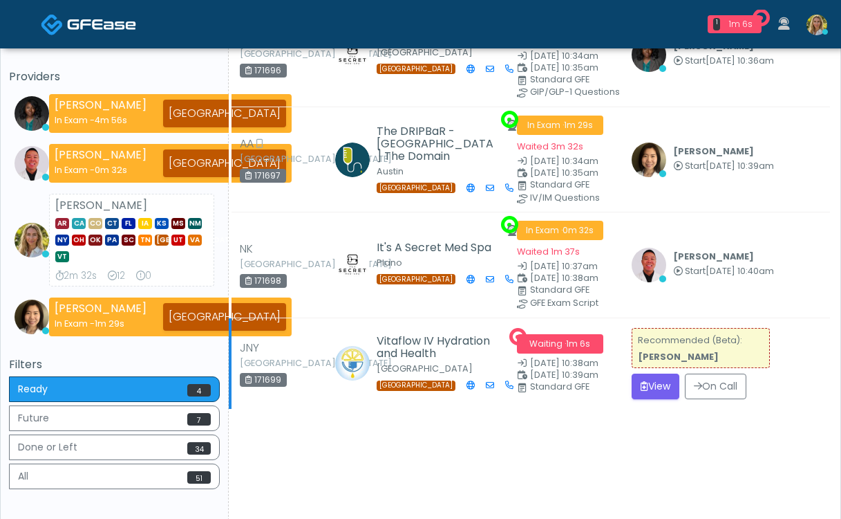
scroll to position [94, 0]
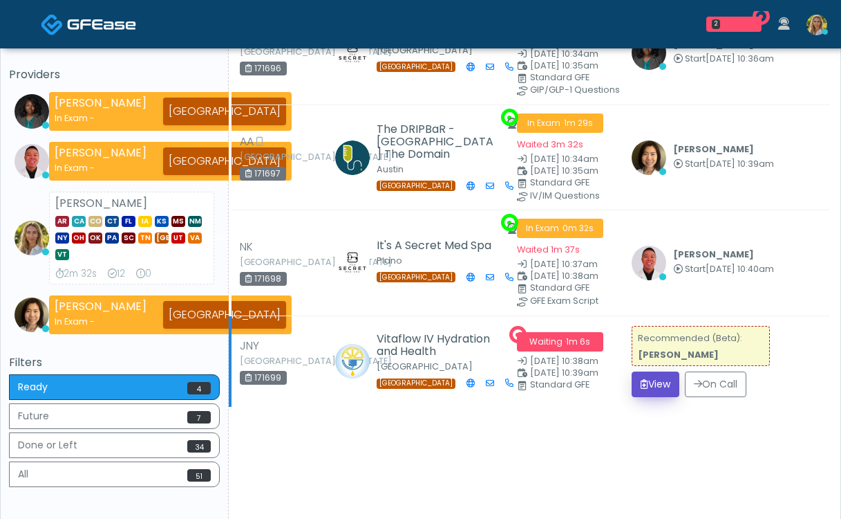
click at [651, 382] on button "View" at bounding box center [656, 384] width 48 height 26
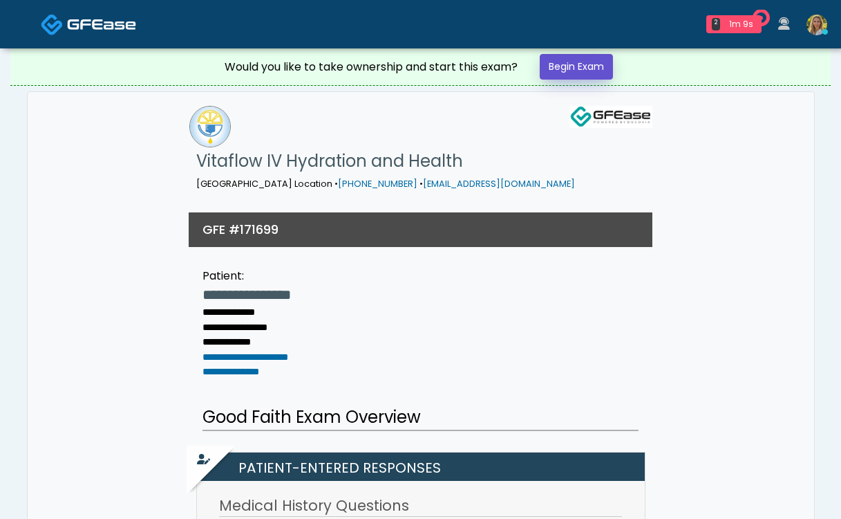
click at [577, 73] on link "Begin Exam" at bounding box center [576, 67] width 73 height 26
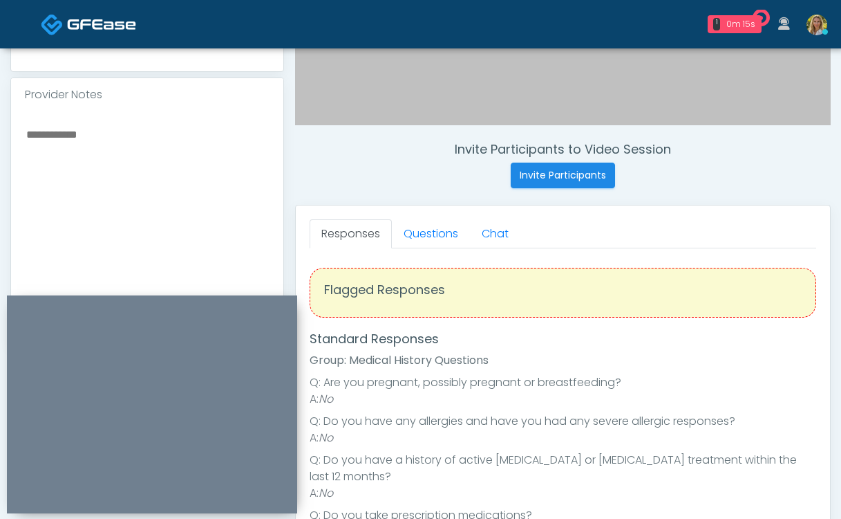
scroll to position [448, 0]
click at [432, 239] on link "Questions" at bounding box center [431, 232] width 78 height 29
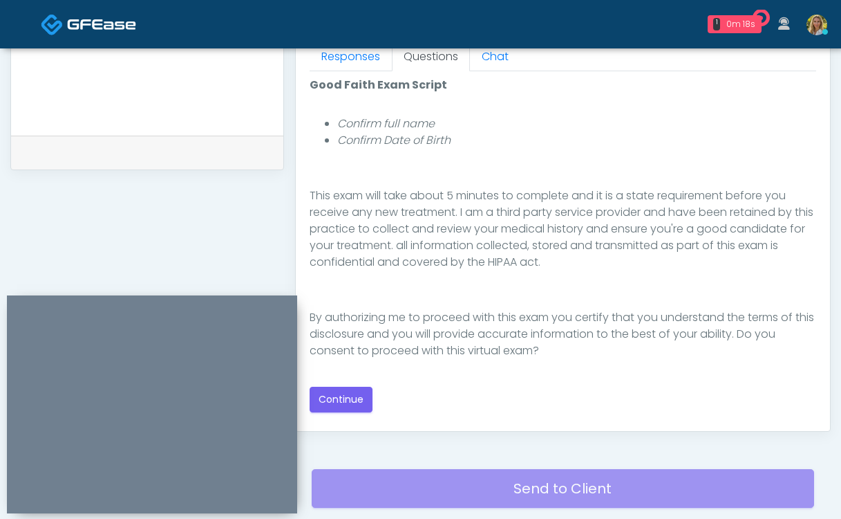
scroll to position [631, 0]
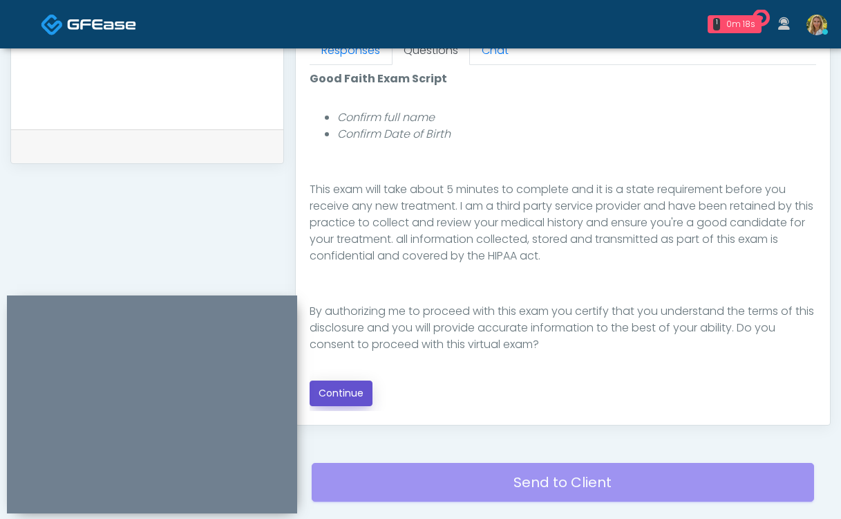
click at [333, 401] on button "Continue" at bounding box center [341, 393] width 63 height 26
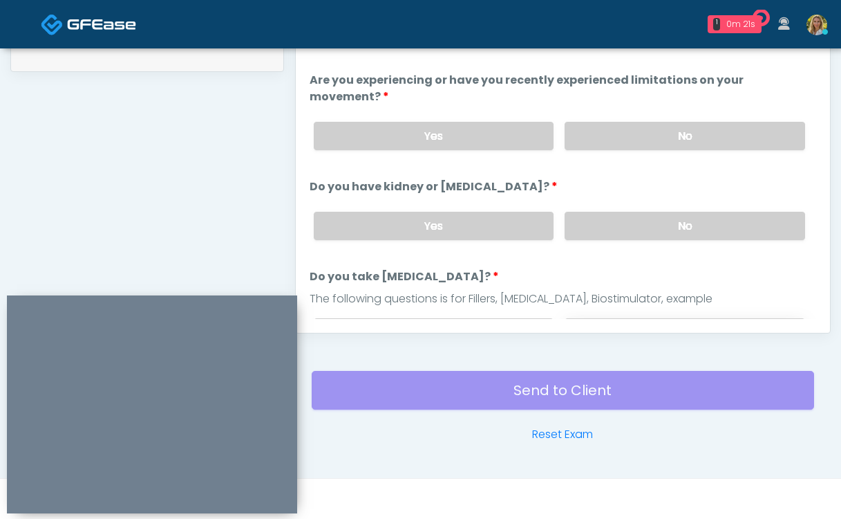
click at [604, 318] on label "No" at bounding box center [685, 332] width 241 height 28
click at [608, 223] on div "Yes No" at bounding box center [560, 225] width 514 height 50
click at [608, 214] on label "No" at bounding box center [685, 226] width 241 height 28
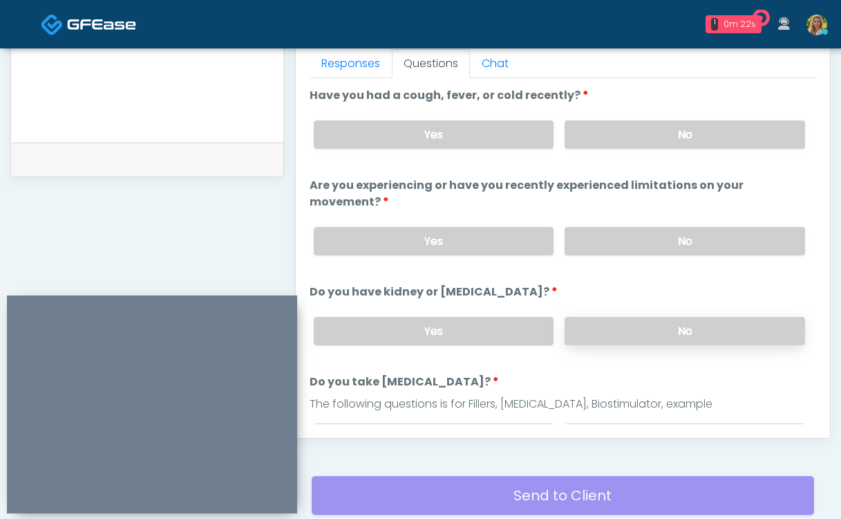
scroll to position [615, 0]
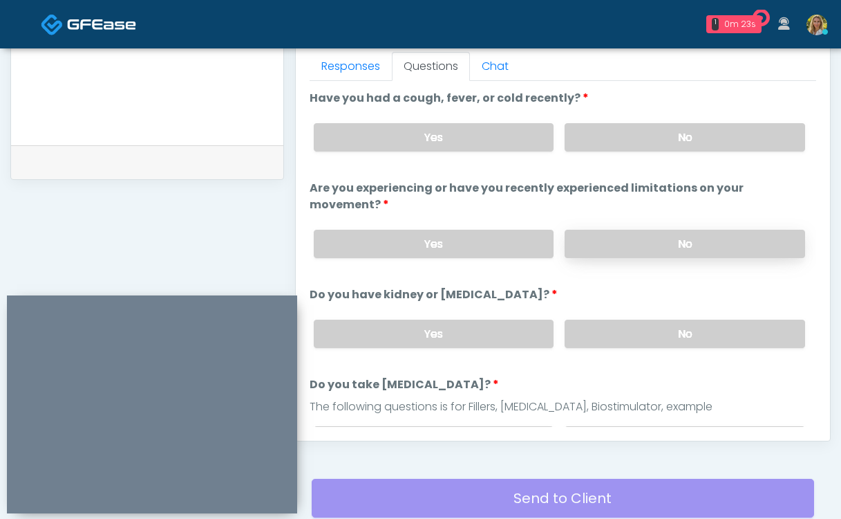
click at [611, 234] on label "No" at bounding box center [685, 244] width 241 height 28
click at [616, 135] on label "No" at bounding box center [685, 137] width 241 height 28
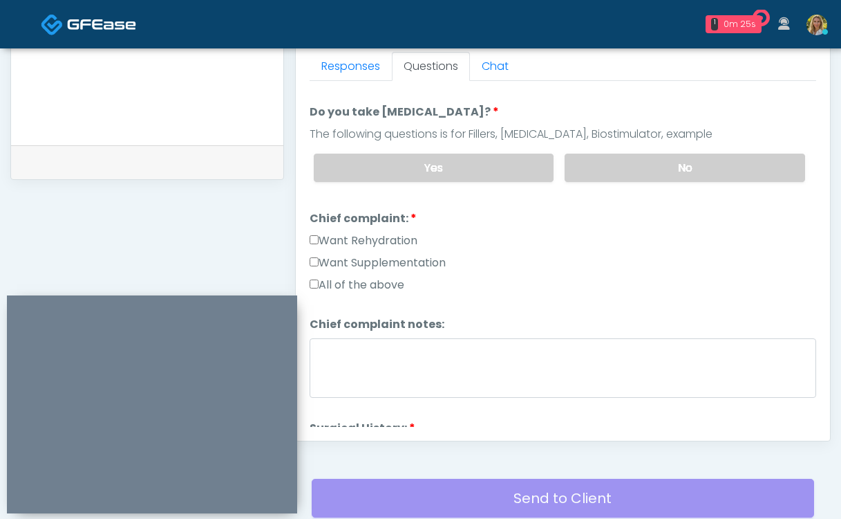
scroll to position [283, 0]
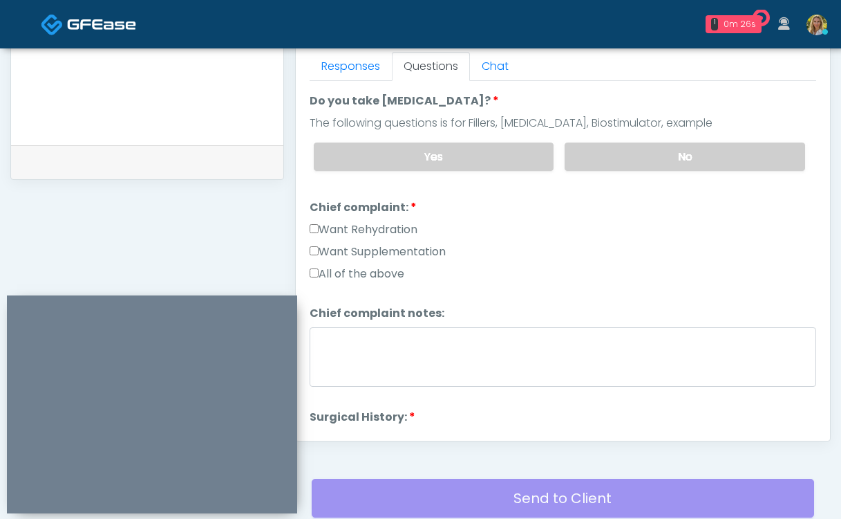
click at [351, 265] on div "All of the above" at bounding box center [563, 276] width 507 height 22
click at [351, 265] on label "All of the above" at bounding box center [357, 273] width 95 height 17
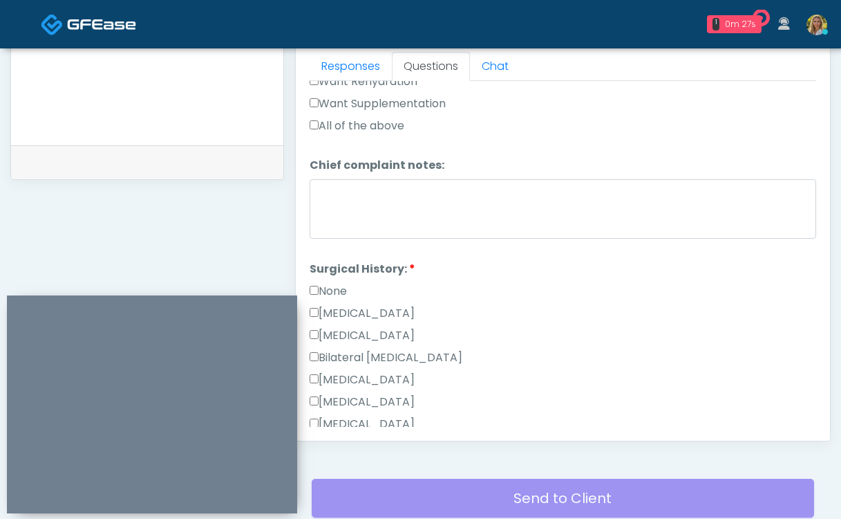
scroll to position [457, 0]
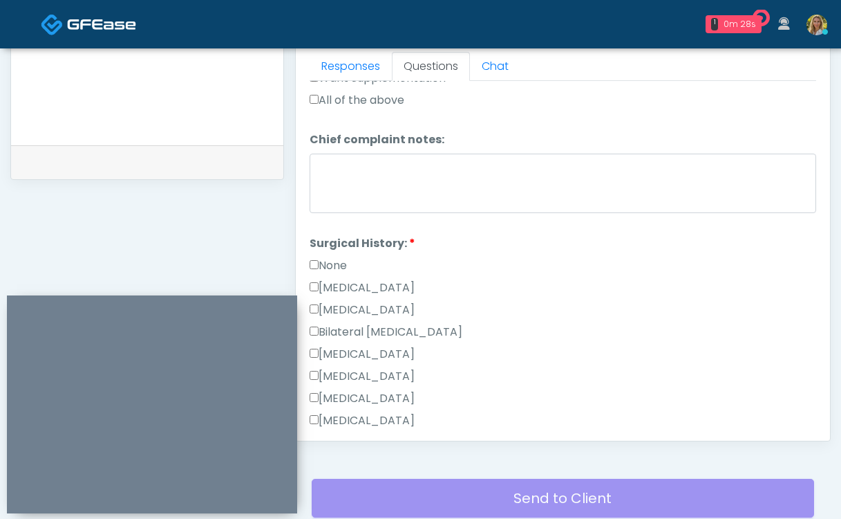
click at [335, 257] on label "None" at bounding box center [328, 265] width 37 height 17
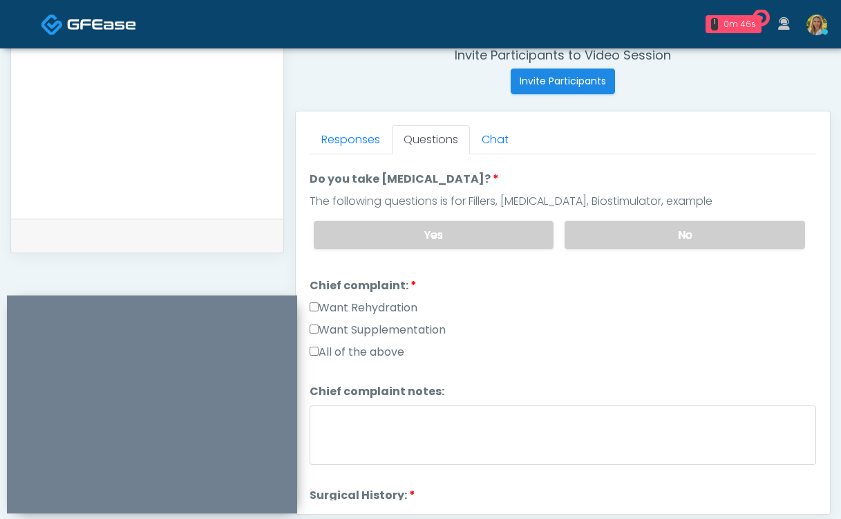
scroll to position [724, 0]
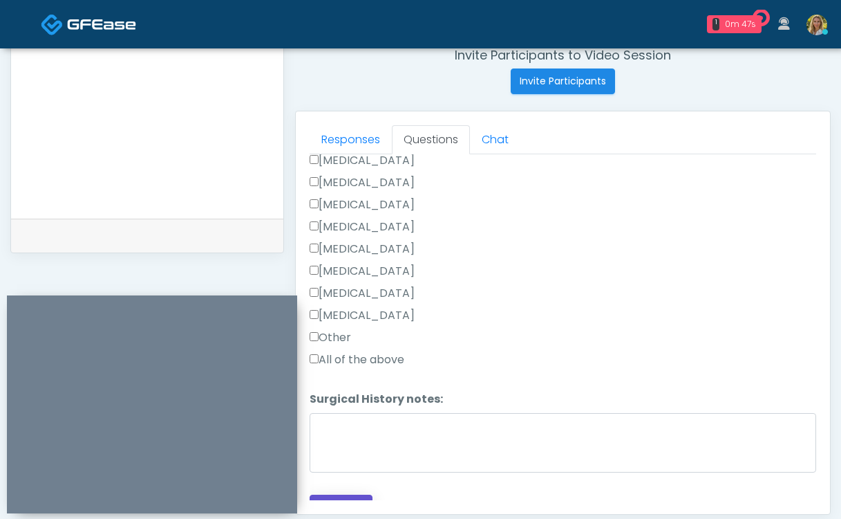
click at [338, 494] on button "Continue" at bounding box center [341, 507] width 63 height 26
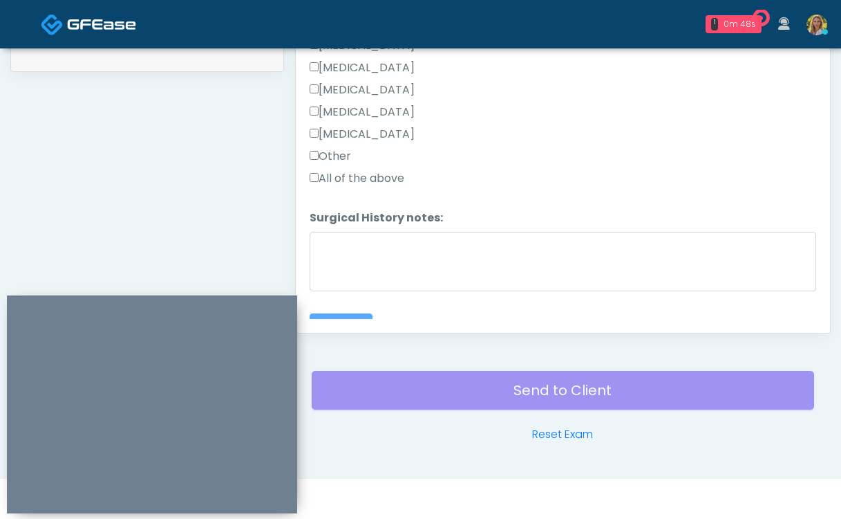
scroll to position [590, 0]
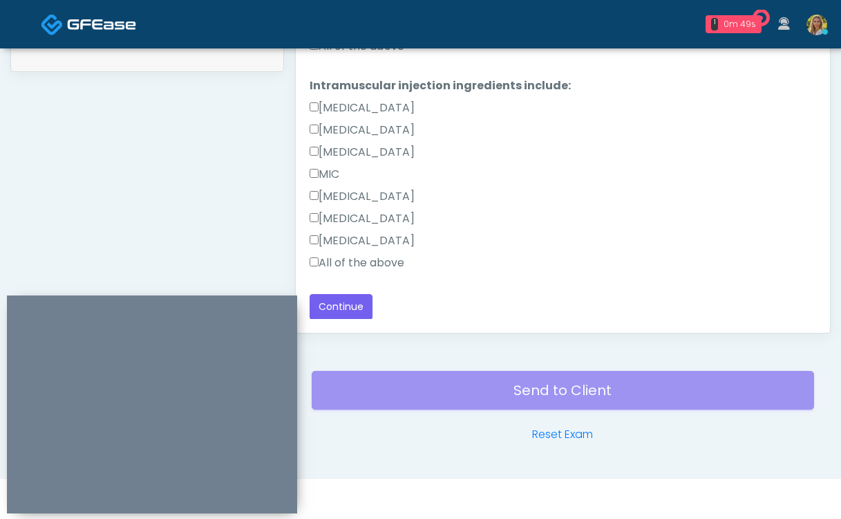
click at [372, 264] on label "All of the above" at bounding box center [357, 262] width 95 height 17
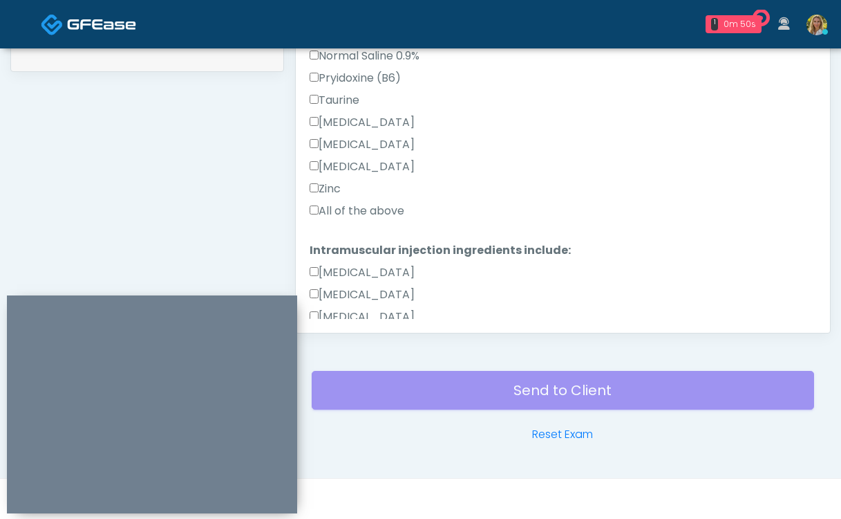
click at [343, 206] on label "All of the above" at bounding box center [357, 211] width 95 height 17
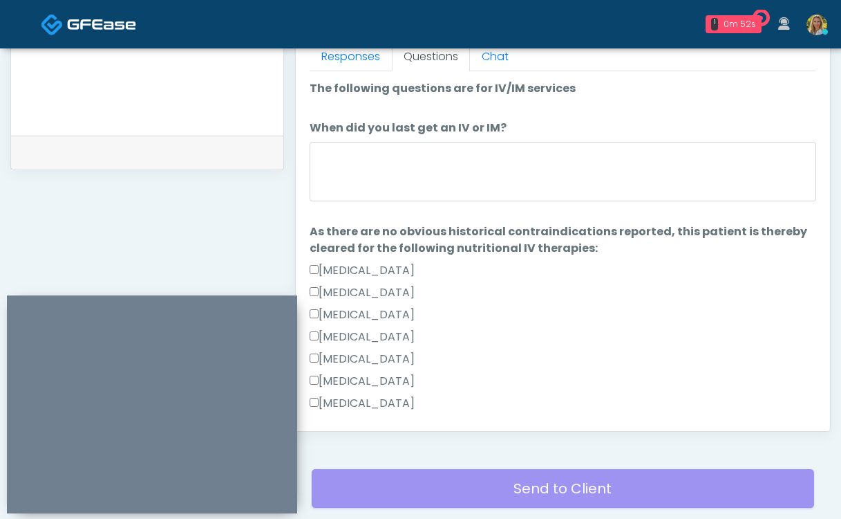
scroll to position [621, 0]
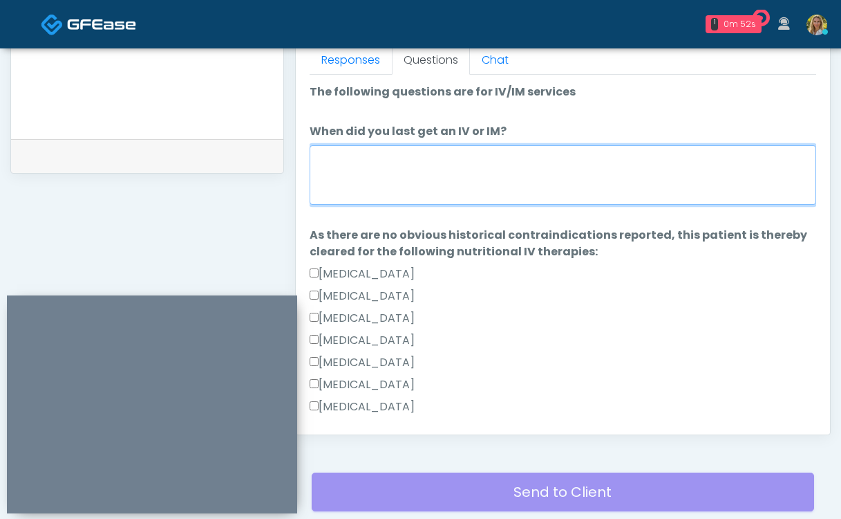
click at [368, 172] on textarea "When did you last get an IV or IM?" at bounding box center [563, 174] width 507 height 59
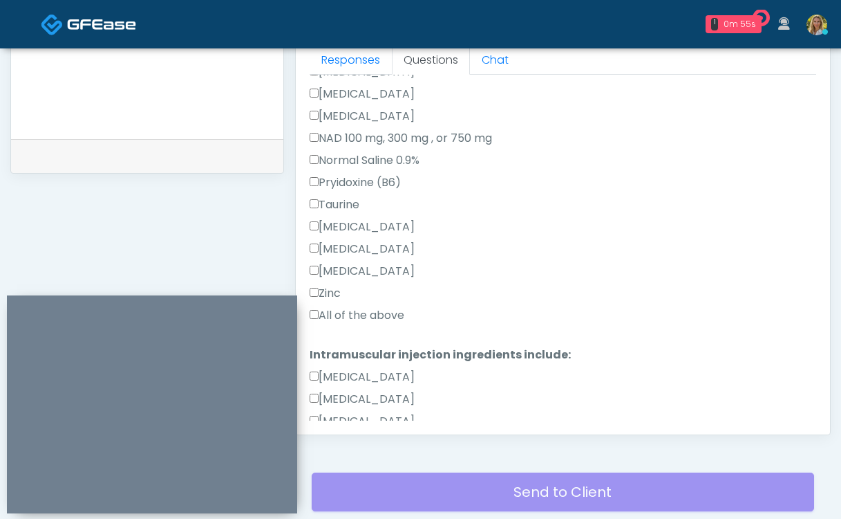
scroll to position [590, 0]
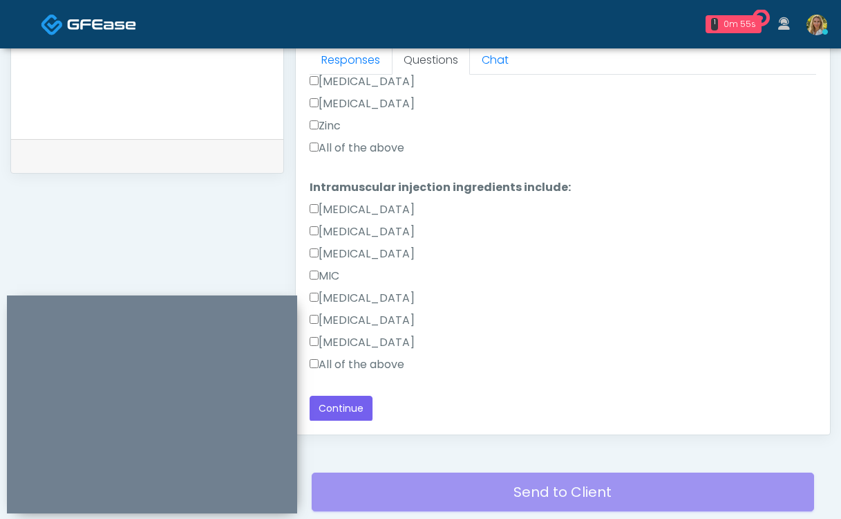
type textarea "**********"
click at [346, 401] on button "Continue" at bounding box center [341, 408] width 63 height 26
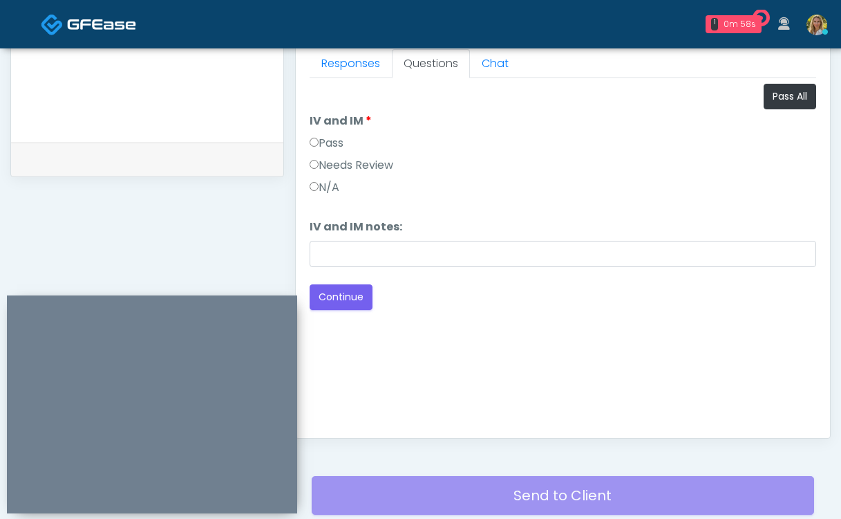
scroll to position [618, 0]
click at [783, 113] on li "IV and IM IV and IM Pass Needs Review N/A" at bounding box center [563, 156] width 507 height 88
click at [787, 91] on button "Pass All" at bounding box center [790, 96] width 53 height 26
click at [352, 299] on button "Continue" at bounding box center [341, 296] width 63 height 26
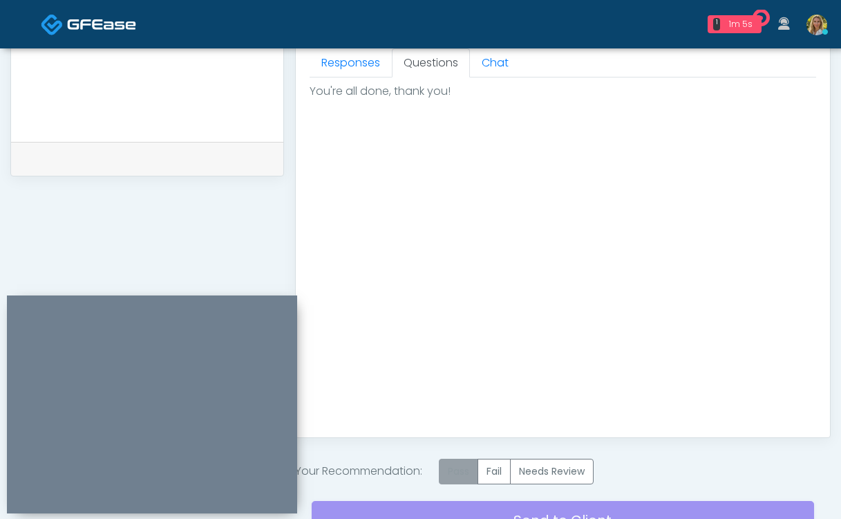
click at [478, 475] on label "Pass" at bounding box center [458, 471] width 39 height 26
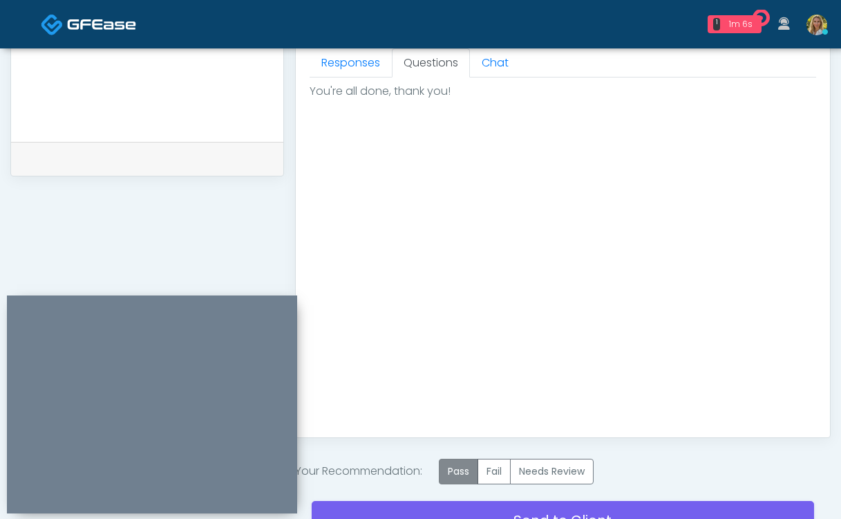
click at [458, 474] on label "Pass" at bounding box center [458, 471] width 39 height 26
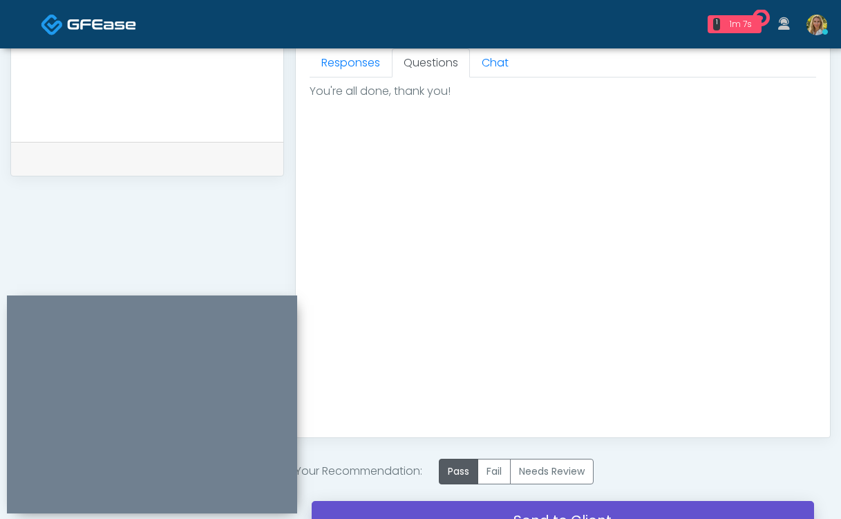
click at [438, 505] on link "Send to Client" at bounding box center [563, 520] width 503 height 39
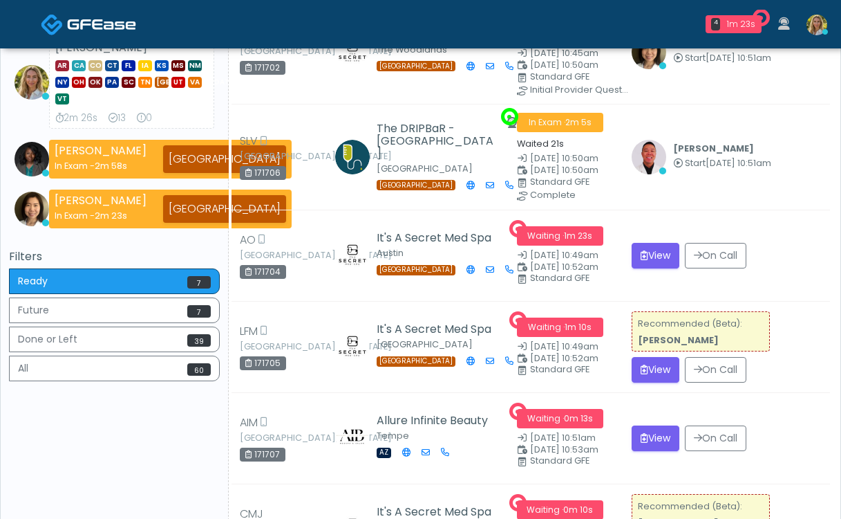
scroll to position [192, 0]
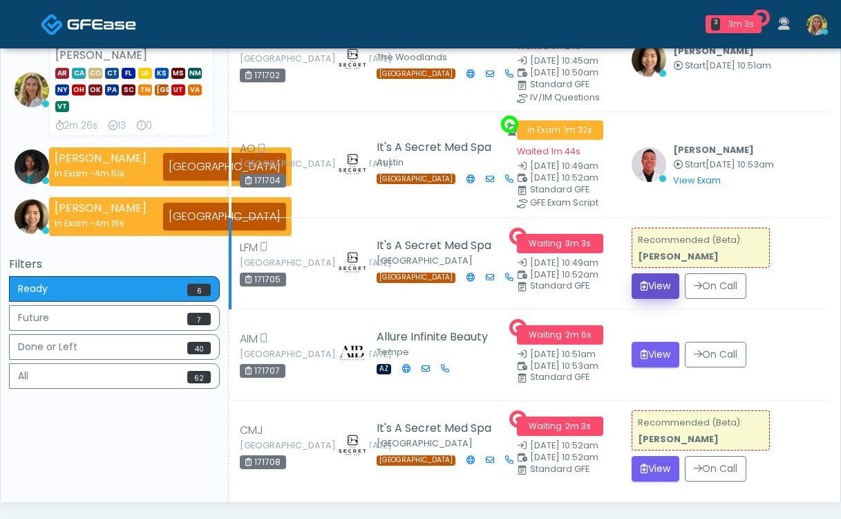
click at [655, 283] on button "View" at bounding box center [656, 286] width 48 height 26
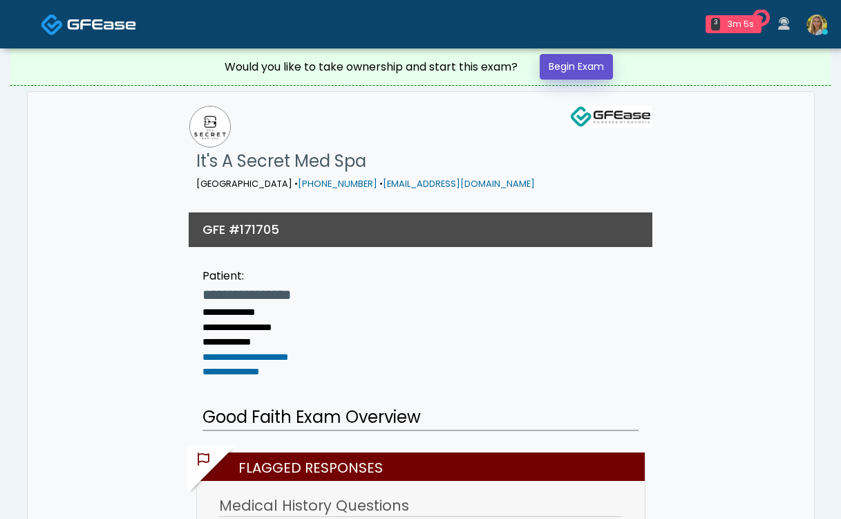
click at [584, 71] on link "Begin Exam" at bounding box center [576, 67] width 73 height 26
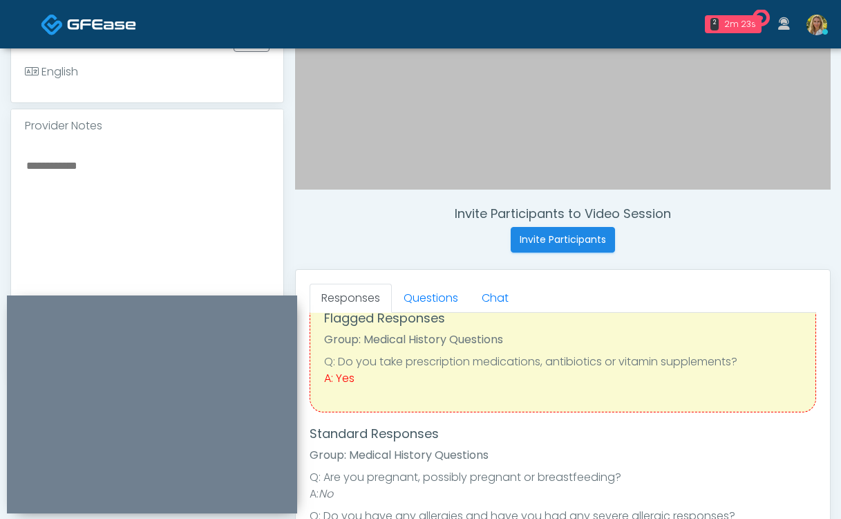
scroll to position [40, 0]
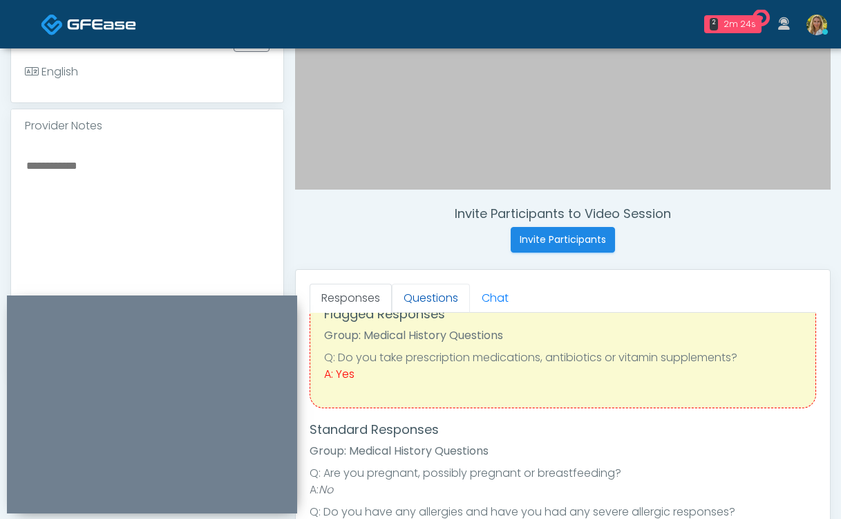
click at [437, 301] on link "Questions" at bounding box center [431, 297] width 78 height 29
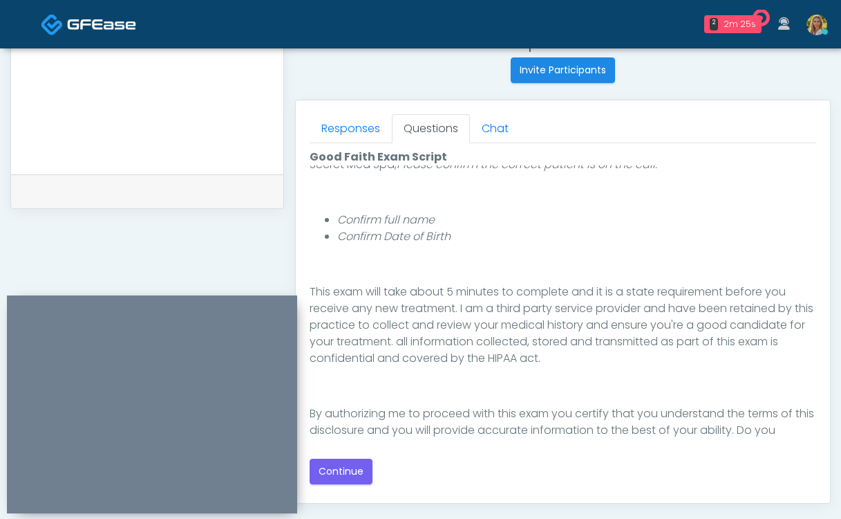
scroll to position [138, 0]
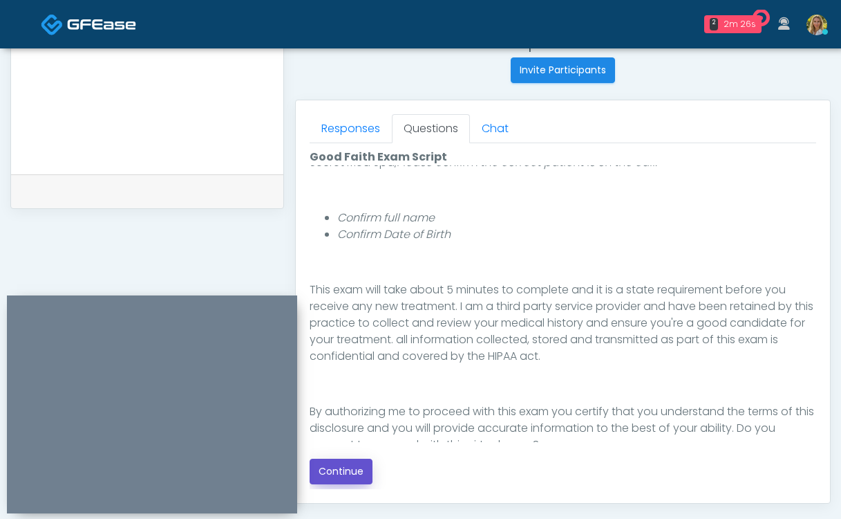
click at [355, 464] on button "Continue" at bounding box center [341, 471] width 63 height 26
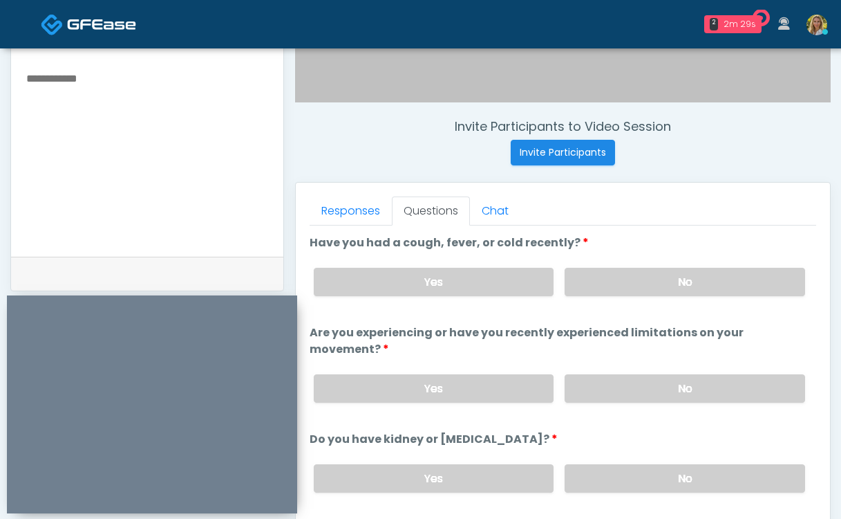
scroll to position [474, 0]
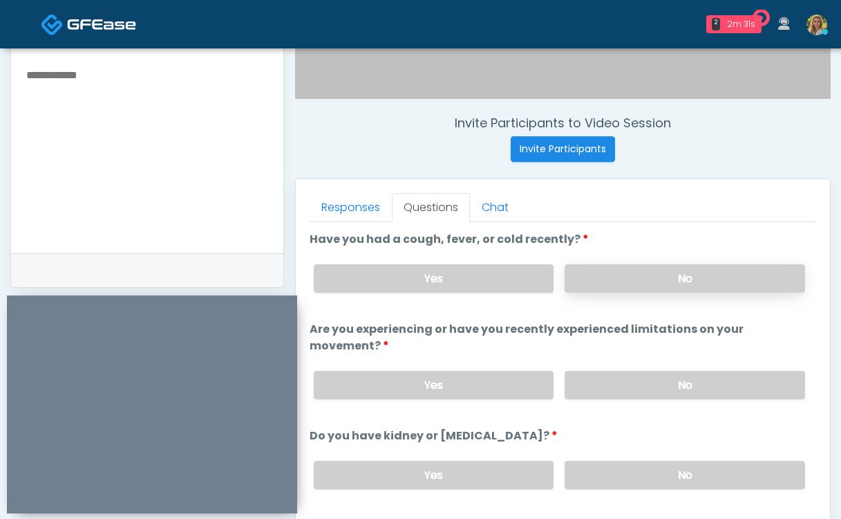
click at [639, 282] on label "No" at bounding box center [685, 278] width 241 height 28
click at [631, 371] on label "No" at bounding box center [685, 385] width 241 height 28
click at [634, 460] on label "No" at bounding box center [685, 474] width 241 height 28
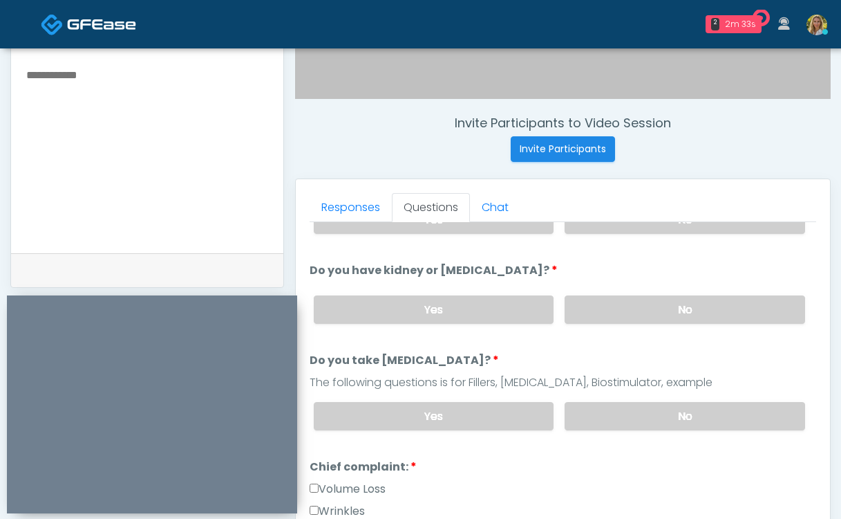
scroll to position [176, 0]
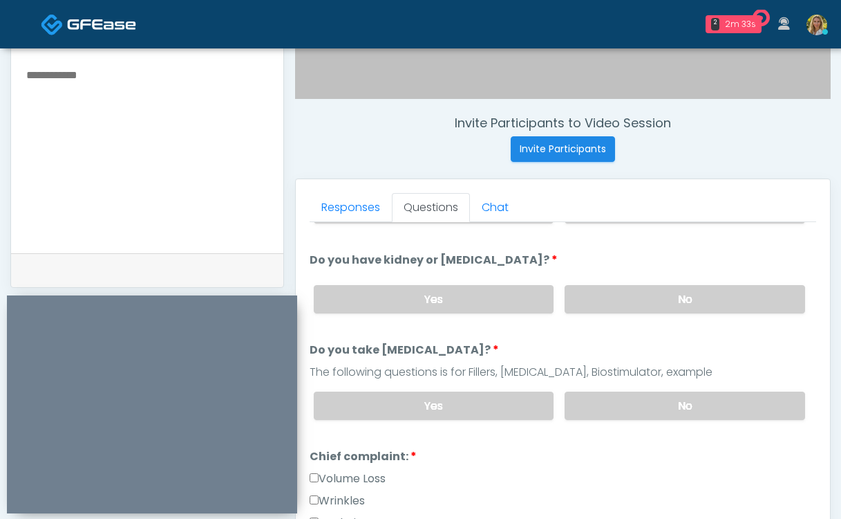
click at [617, 380] on div "Yes No" at bounding box center [560, 405] width 514 height 50
click at [610, 392] on label "No" at bounding box center [685, 405] width 241 height 28
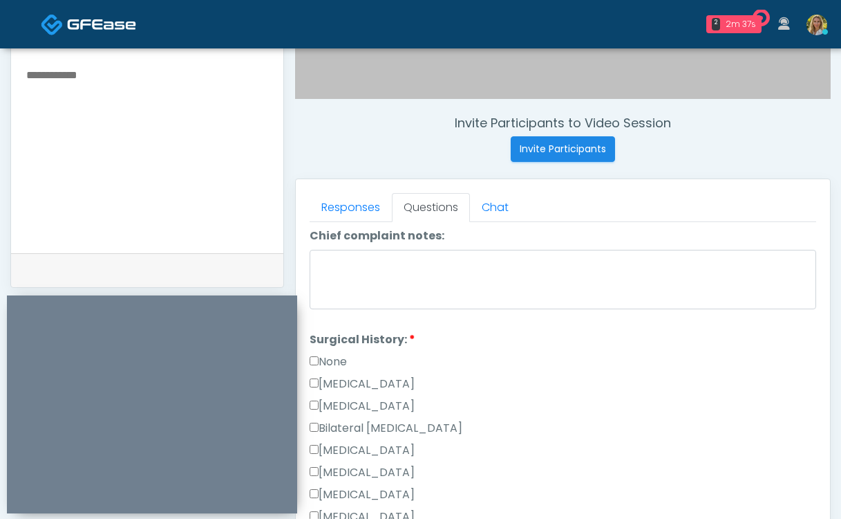
scroll to position [705, 0]
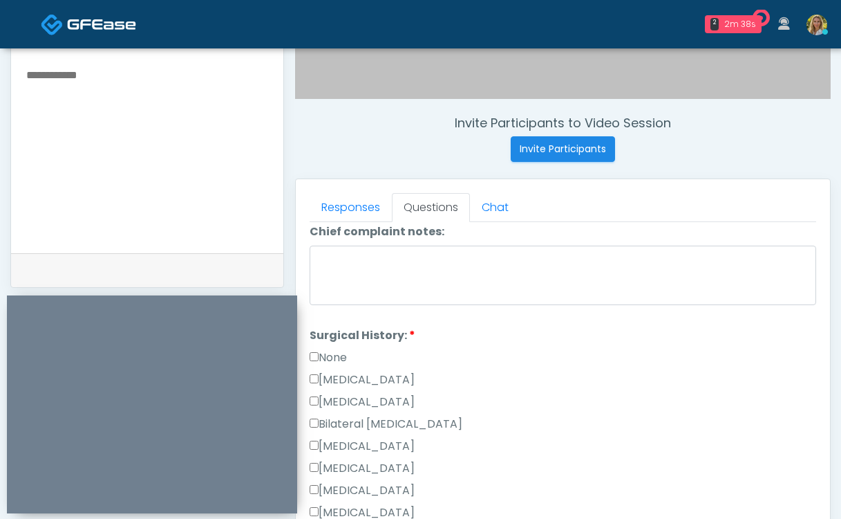
click at [337, 349] on label "None" at bounding box center [328, 357] width 37 height 17
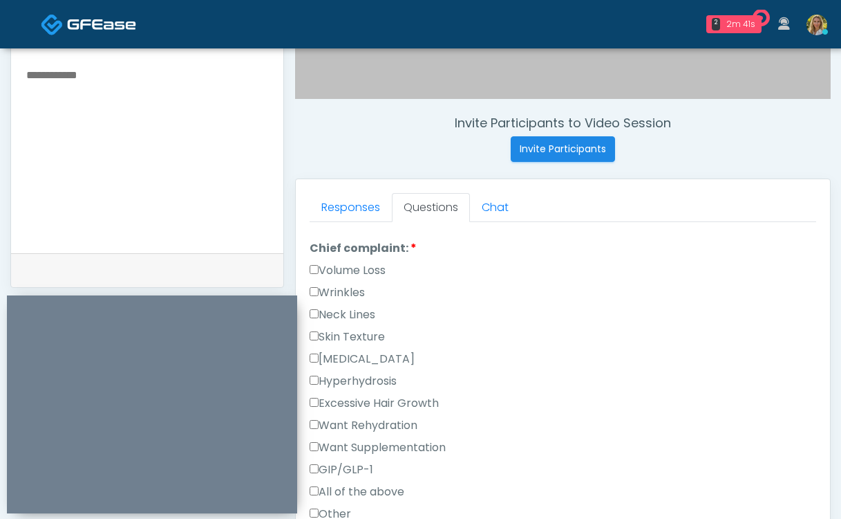
scroll to position [385, 0]
click at [342, 261] on label "Volume Loss" at bounding box center [348, 269] width 76 height 17
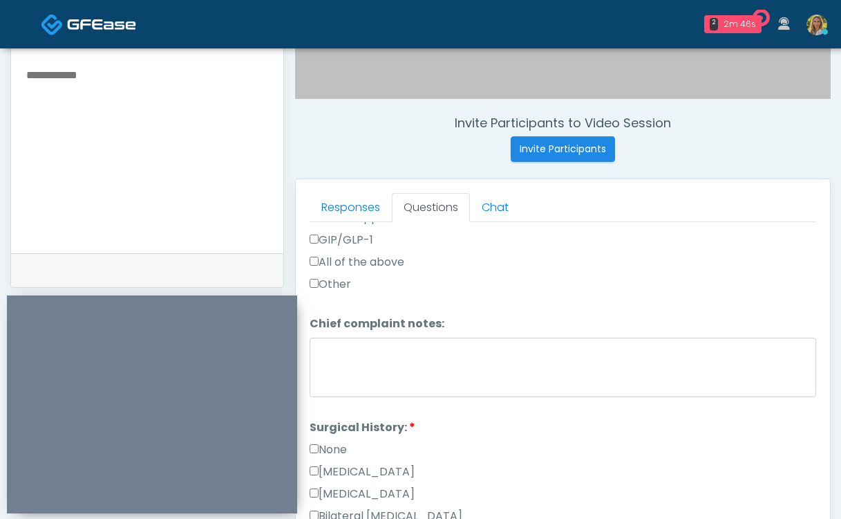
scroll to position [726, 0]
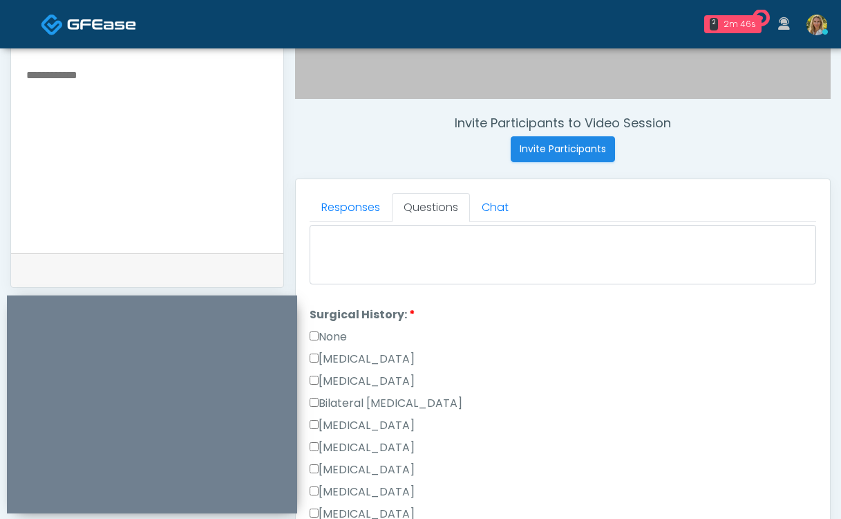
click at [369, 351] on label "[MEDICAL_DATA]" at bounding box center [362, 359] width 105 height 17
click at [337, 328] on label "None" at bounding box center [328, 336] width 37 height 17
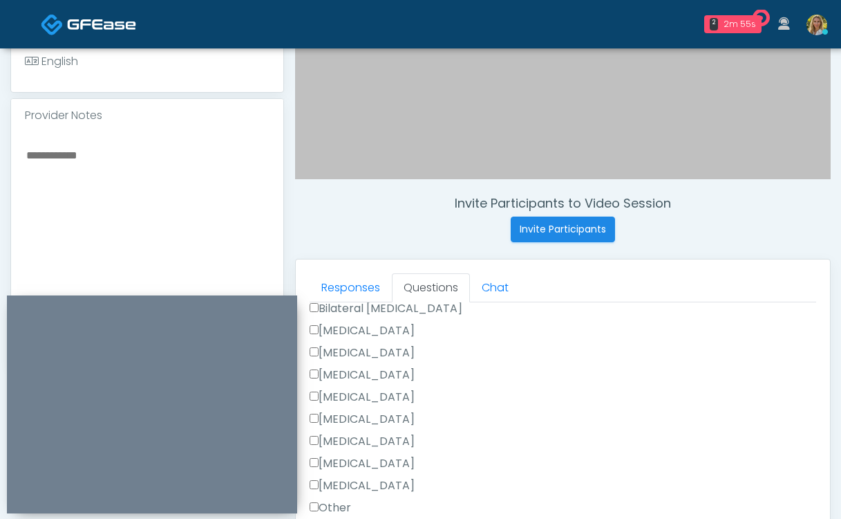
scroll to position [722, 0]
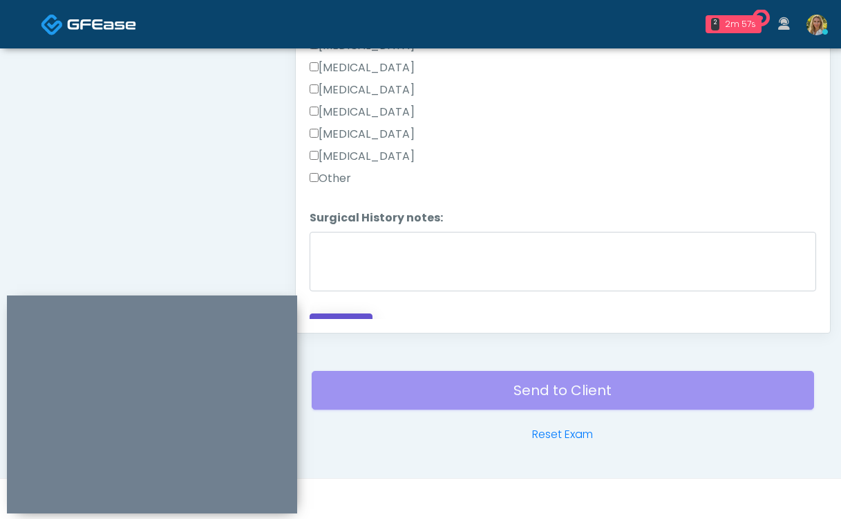
click at [350, 313] on button "Continue" at bounding box center [341, 326] width 63 height 26
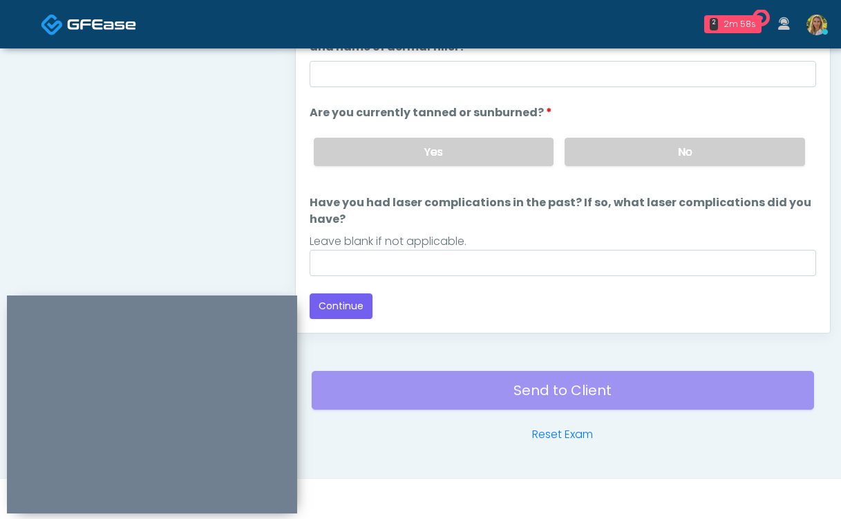
scroll to position [147, 0]
click at [615, 165] on label "No" at bounding box center [685, 152] width 241 height 28
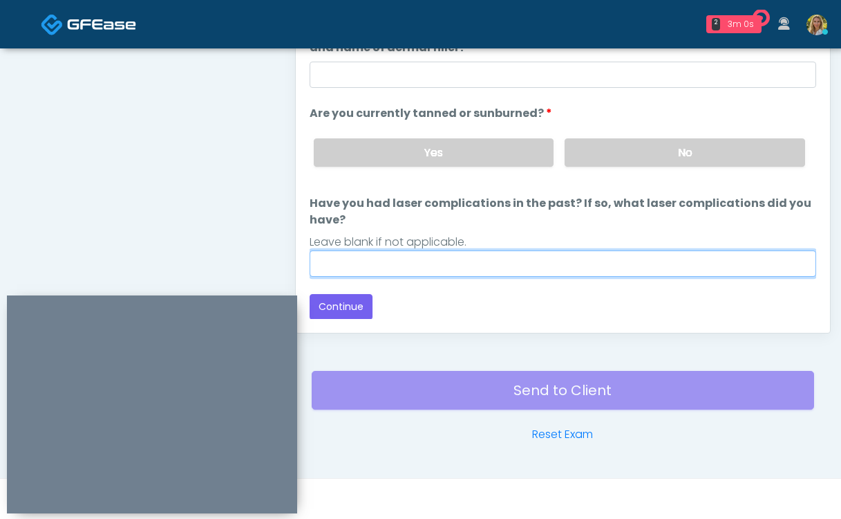
click at [447, 270] on input "Have you had laser complications in the past? If so, what laser complications d…" at bounding box center [563, 263] width 507 height 26
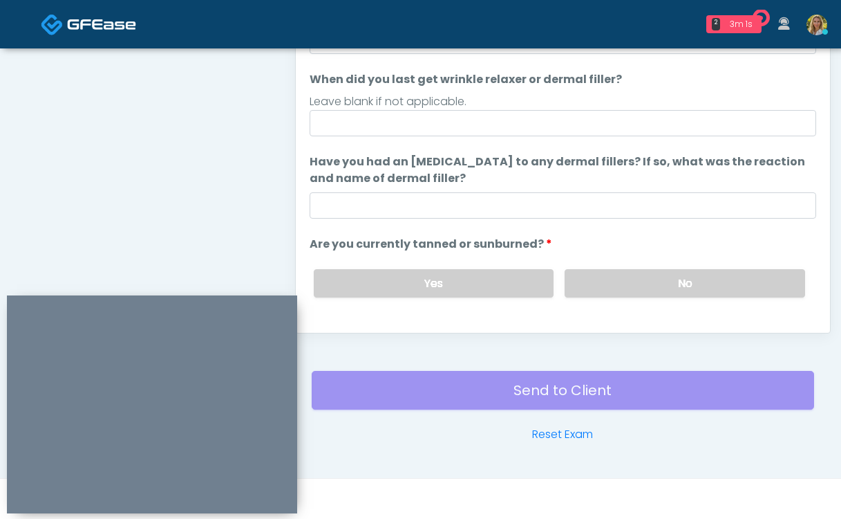
scroll to position [14, 0]
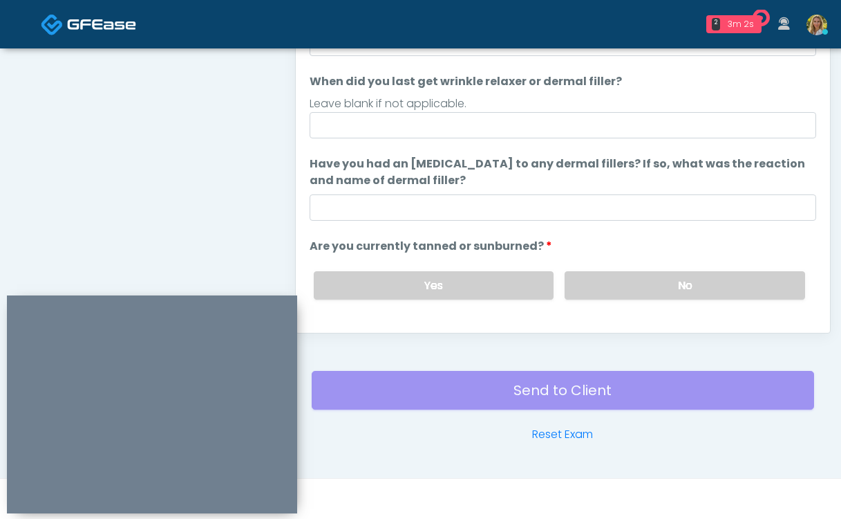
type input "**"
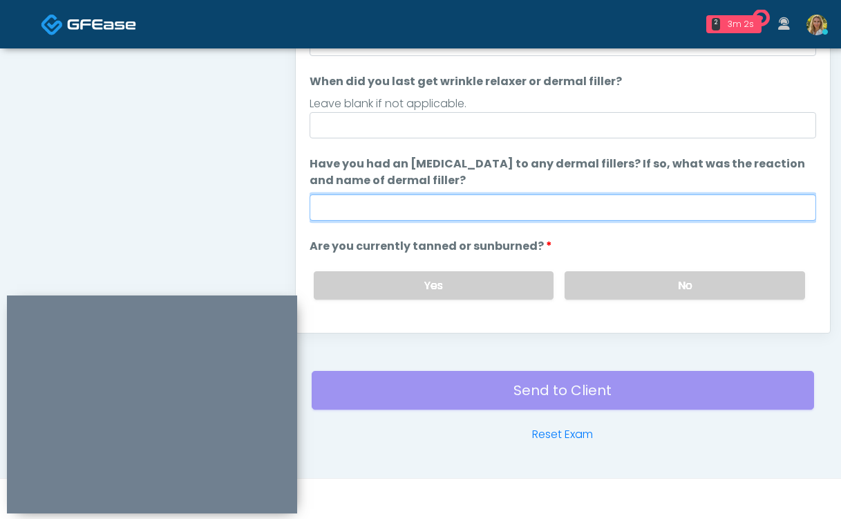
click at [339, 209] on input "Have you had an [MEDICAL_DATA] to any dermal fillers? If so, what was the react…" at bounding box center [563, 207] width 507 height 26
type input "**"
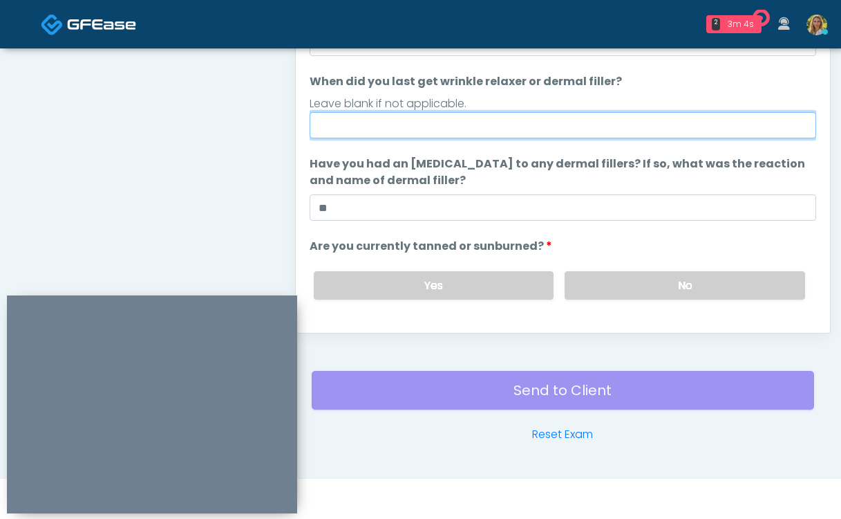
click at [457, 116] on input "When did you last get wrinkle relaxer or dermal filler?" at bounding box center [563, 125] width 507 height 26
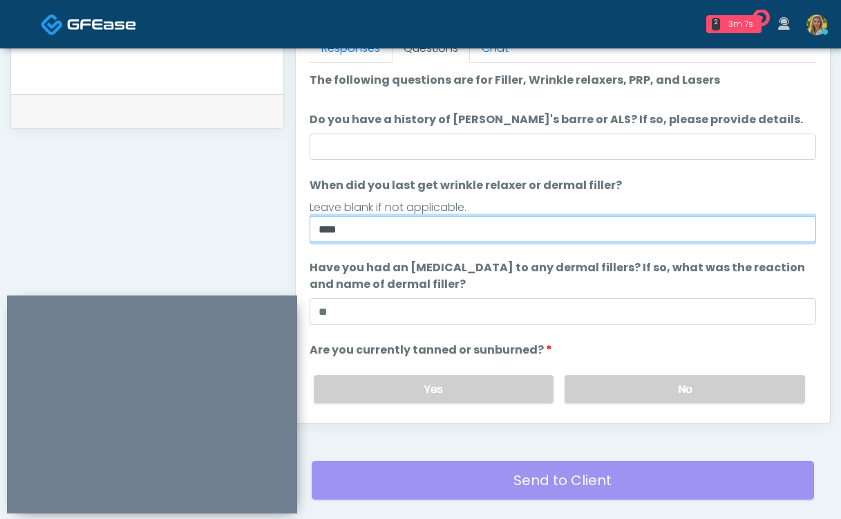
scroll to position [626, 0]
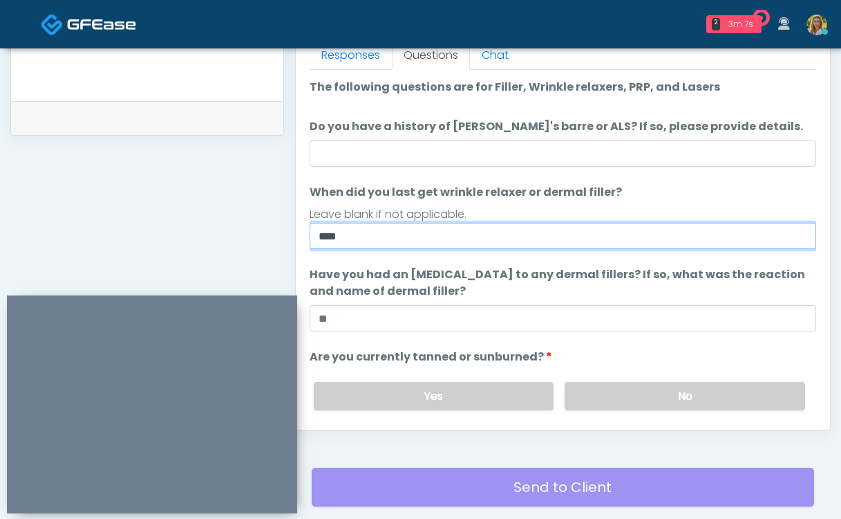
type input "****"
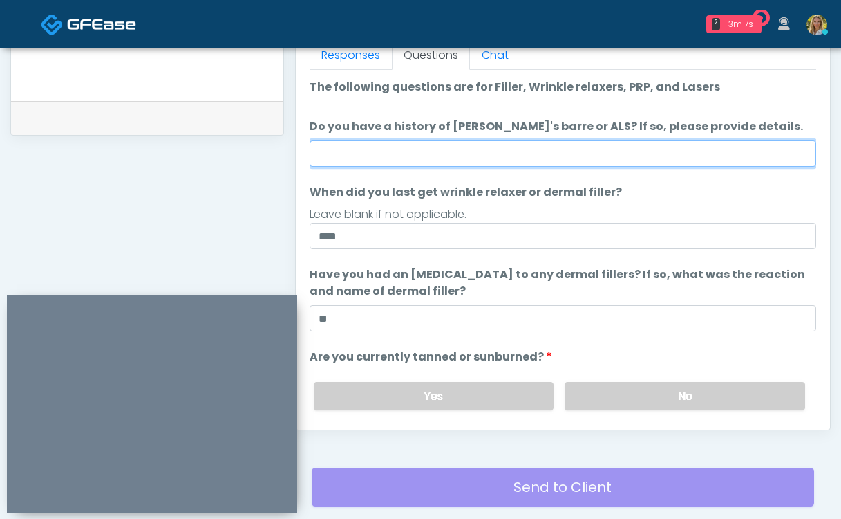
click at [402, 147] on input "Do you have a history of [PERSON_NAME]'s barre or ALS? If so, please provide de…" at bounding box center [563, 153] width 507 height 26
type input "**"
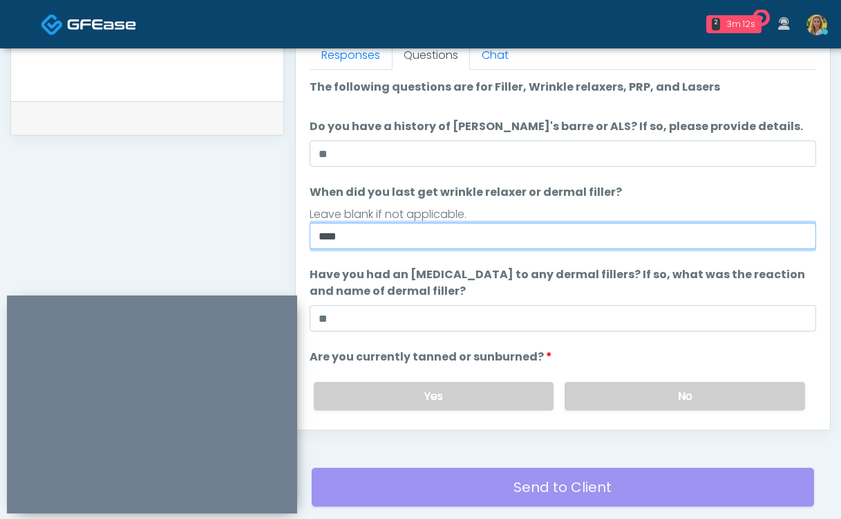
click at [320, 236] on input "****" at bounding box center [563, 236] width 507 height 26
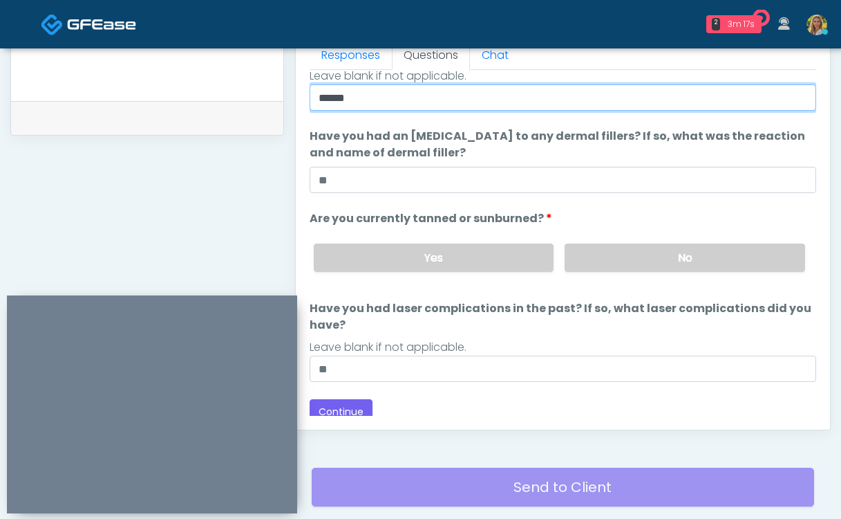
scroll to position [147, 0]
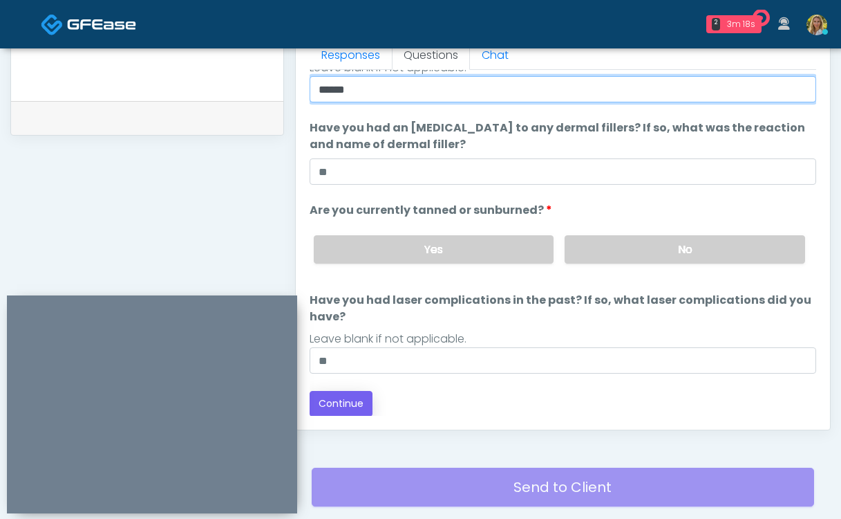
type input "******"
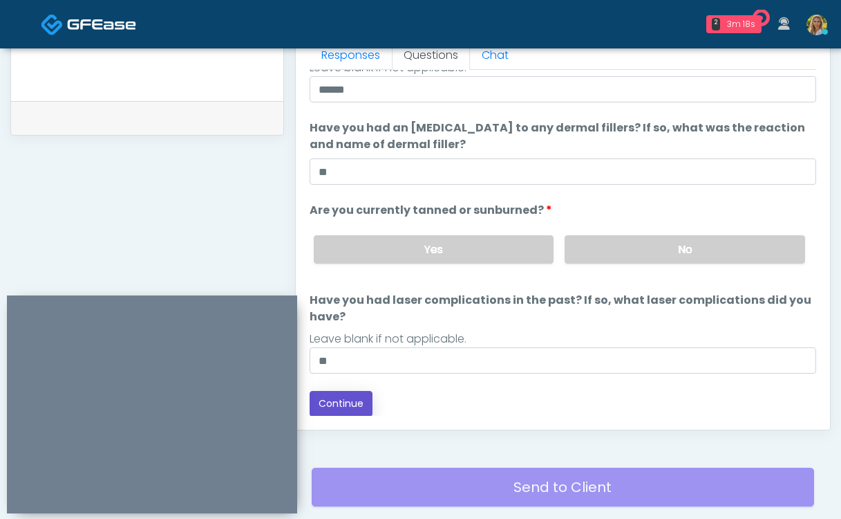
click at [342, 403] on button "Continue" at bounding box center [341, 404] width 63 height 26
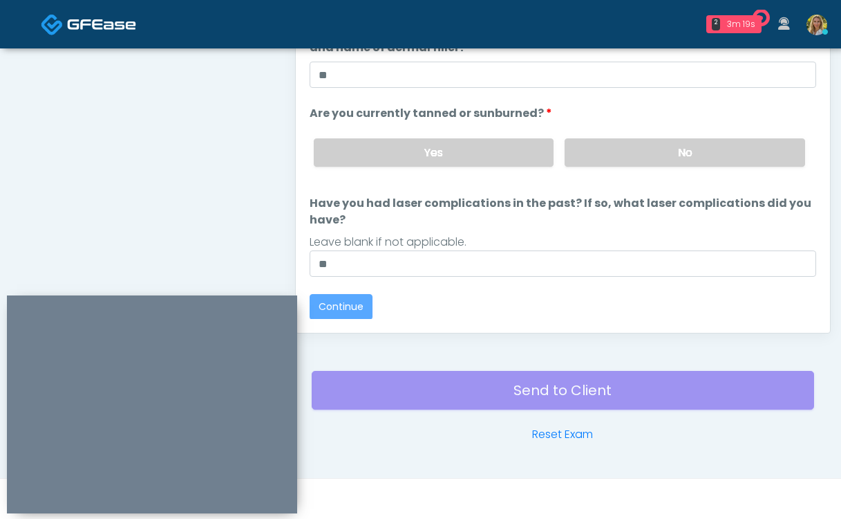
scroll to position [0, 0]
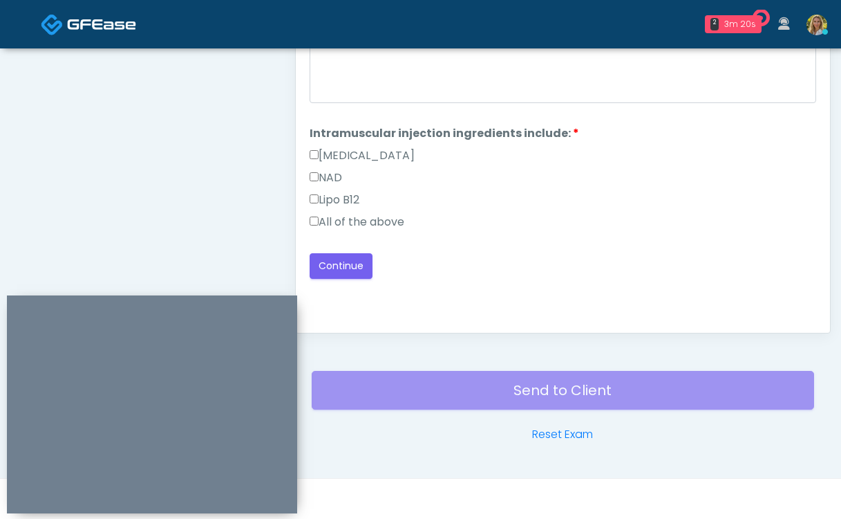
click at [354, 220] on label "All of the above" at bounding box center [357, 222] width 95 height 17
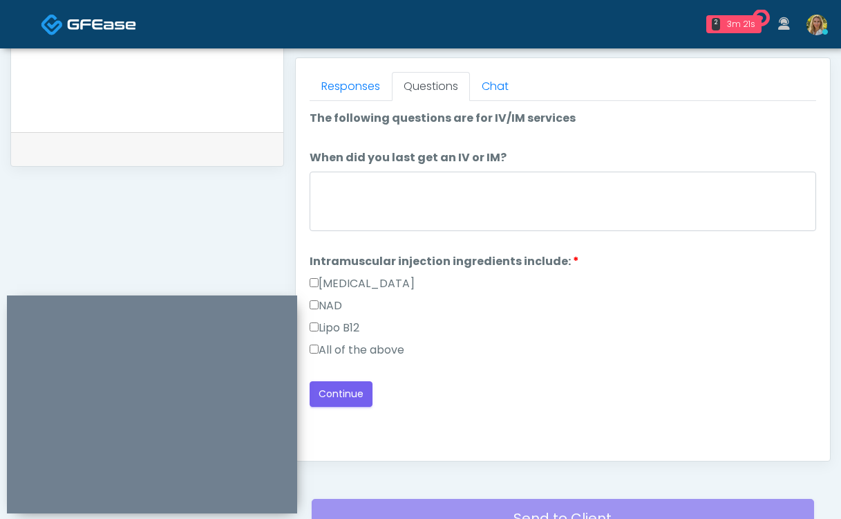
scroll to position [597, 0]
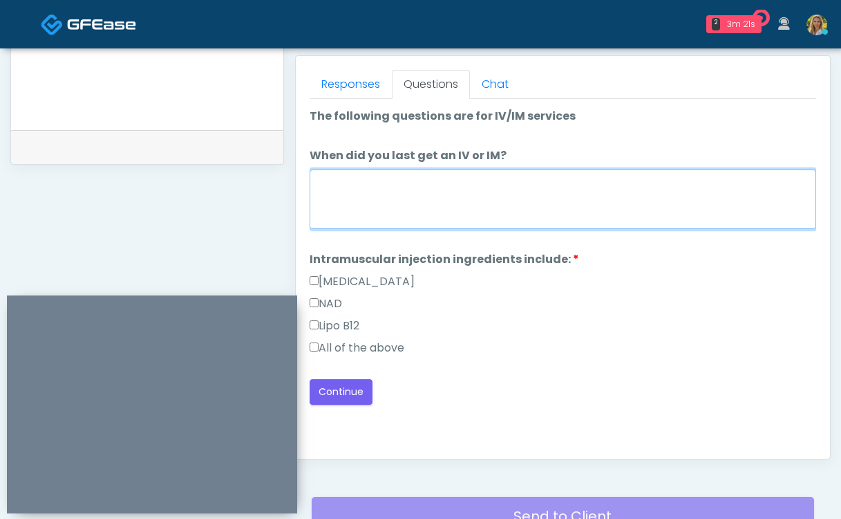
click at [354, 220] on textarea "When did you last get an IV or IM?" at bounding box center [563, 198] width 507 height 59
type textarea "**"
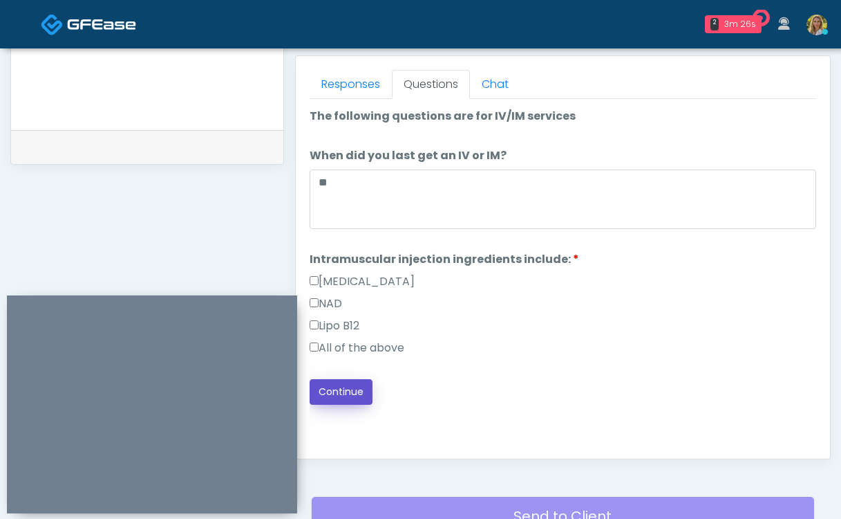
click at [350, 396] on button "Continue" at bounding box center [341, 392] width 63 height 26
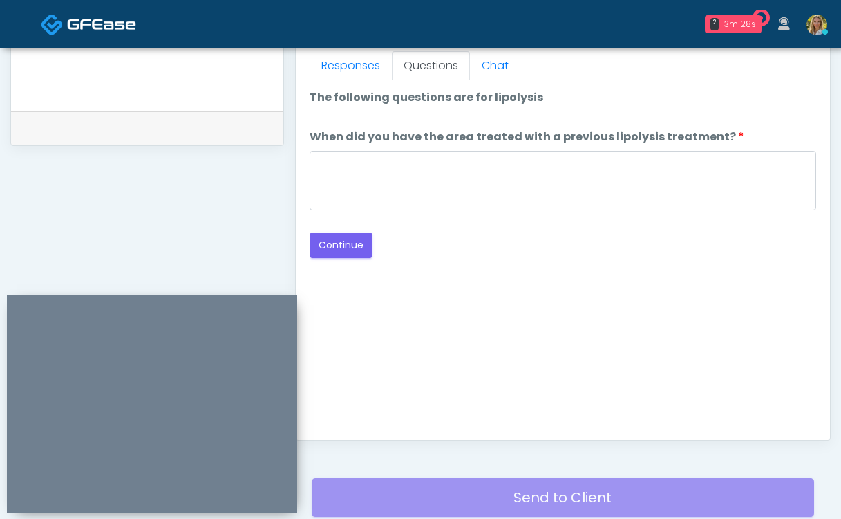
scroll to position [618, 0]
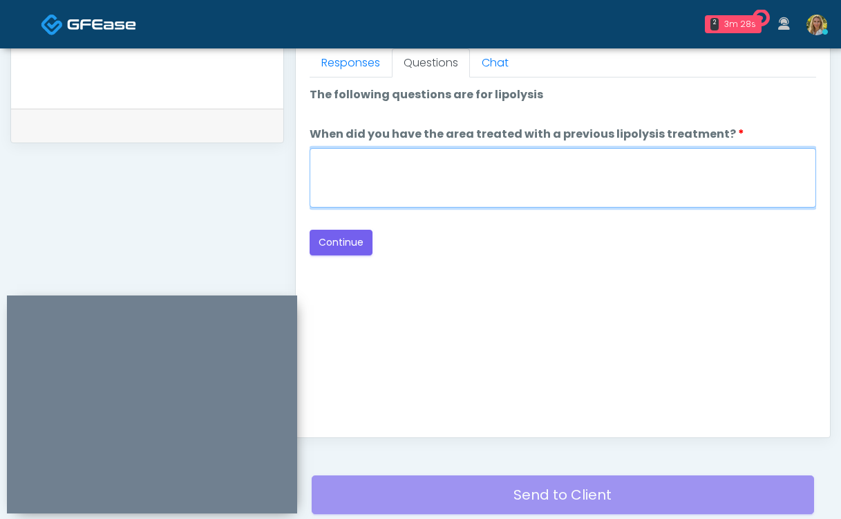
click at [411, 194] on textarea "When did you have the area treated with a previous lipolysis treatment?" at bounding box center [563, 177] width 507 height 59
type textarea "**"
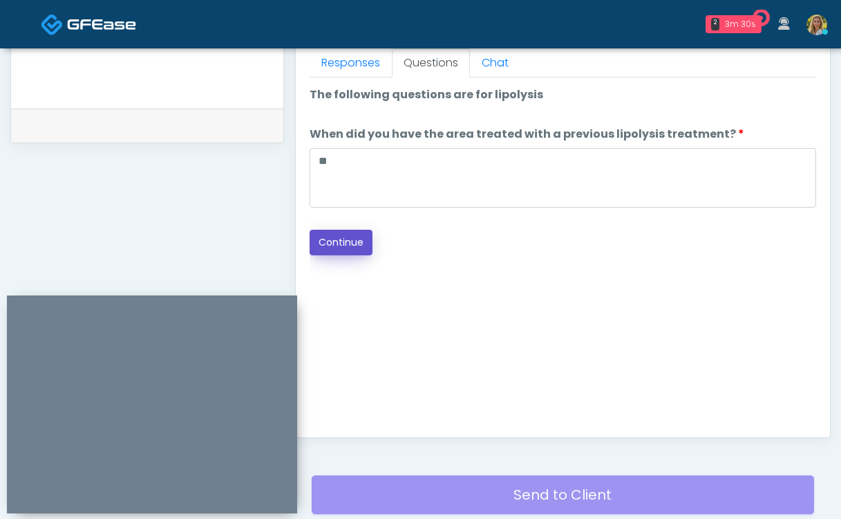
click at [326, 240] on button "Continue" at bounding box center [341, 243] width 63 height 26
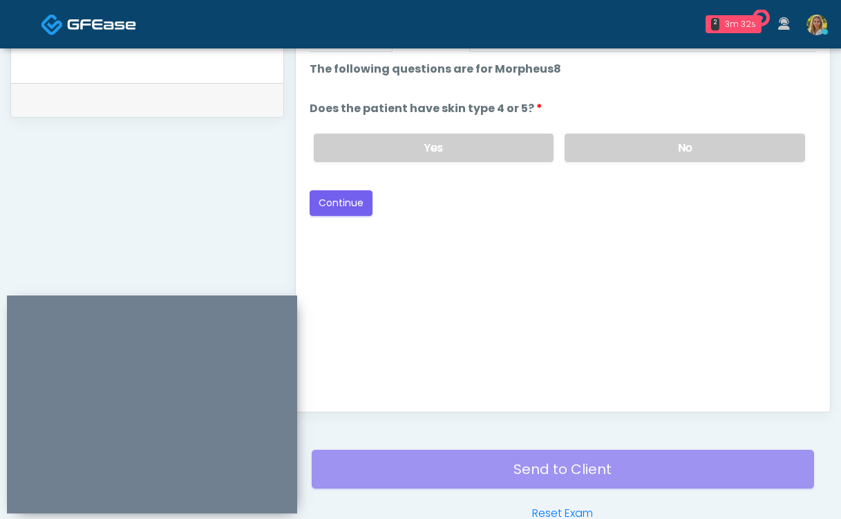
scroll to position [646, 0]
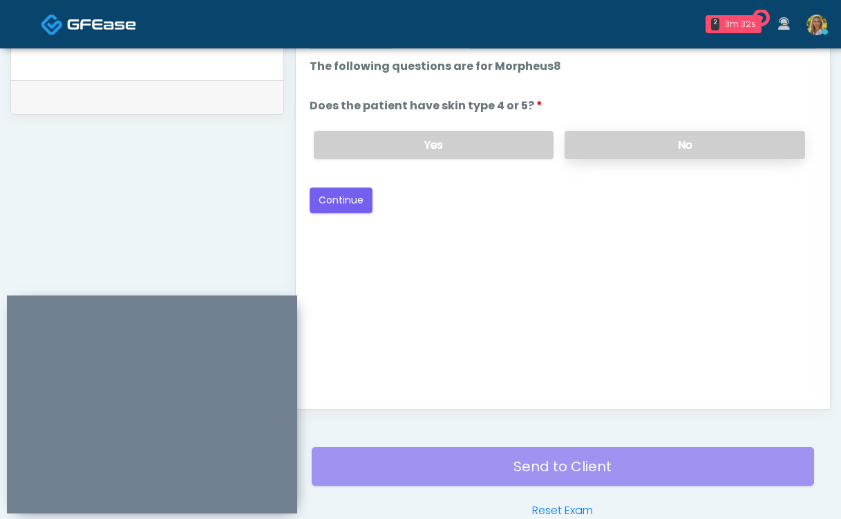
click at [609, 149] on label "No" at bounding box center [685, 145] width 241 height 28
click at [347, 200] on button "Continue" at bounding box center [341, 200] width 63 height 26
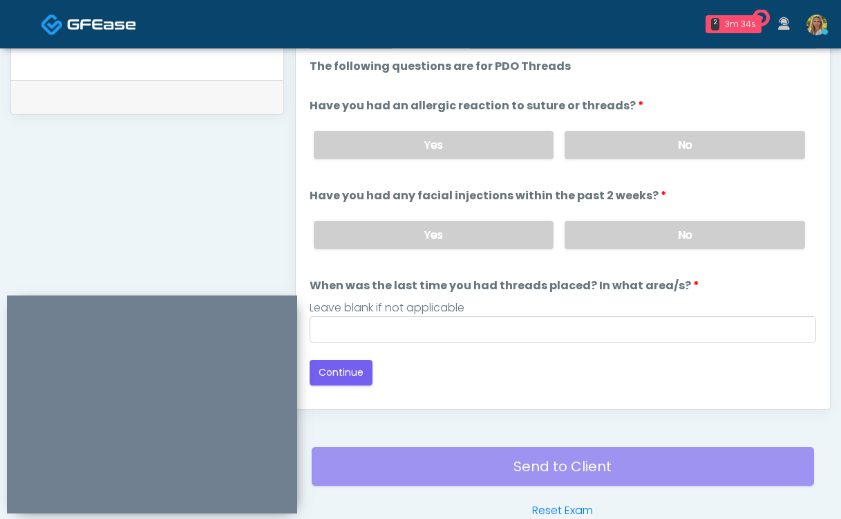
scroll to position [722, 0]
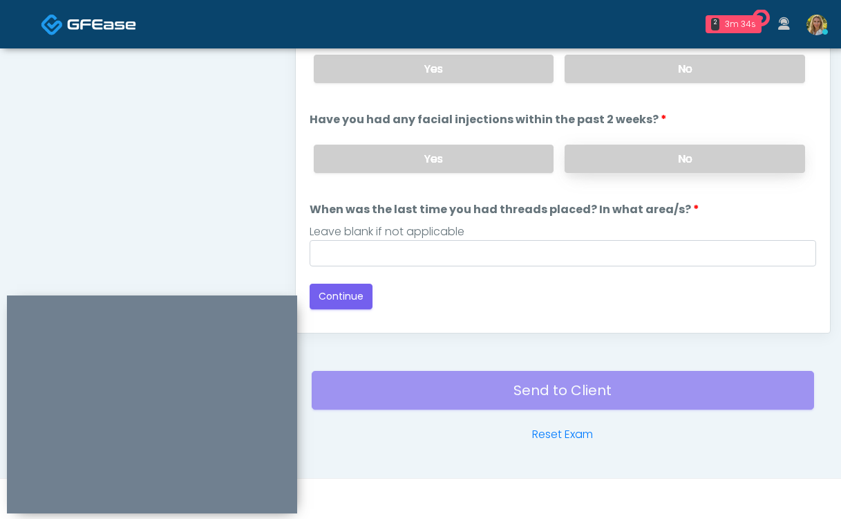
click at [640, 169] on label "No" at bounding box center [685, 158] width 241 height 28
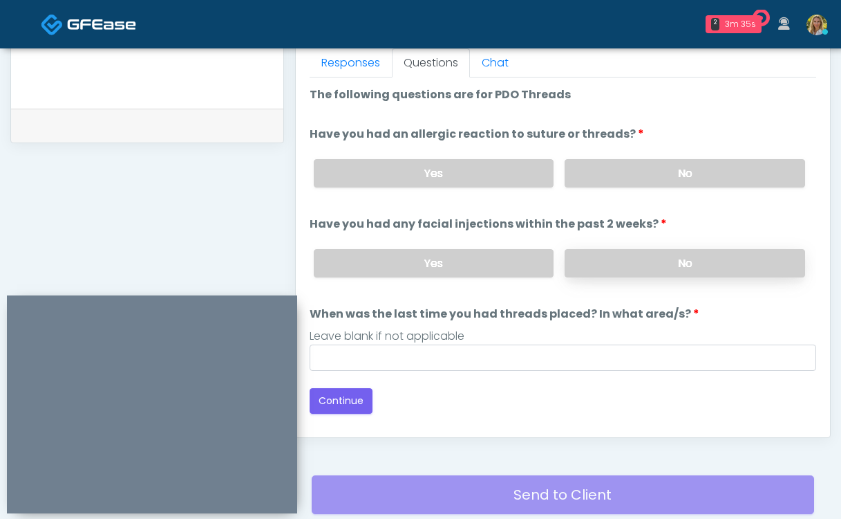
scroll to position [608, 0]
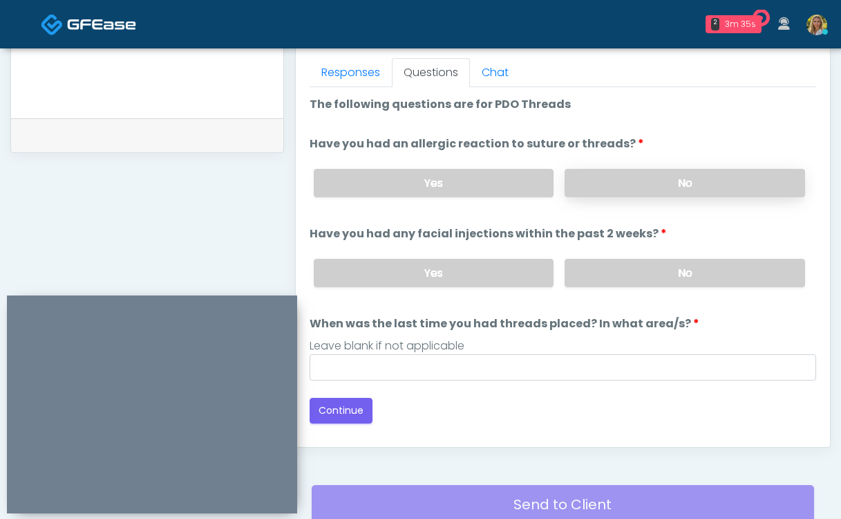
click at [617, 192] on label "No" at bounding box center [685, 183] width 241 height 28
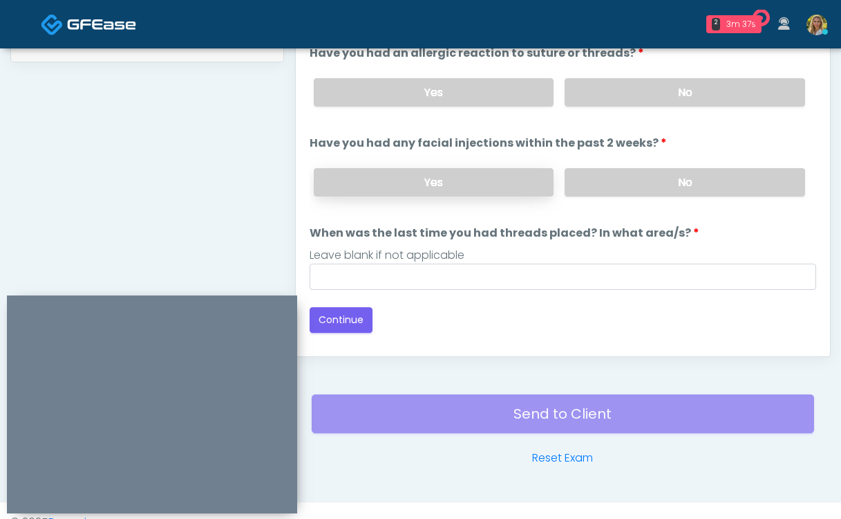
scroll to position [700, 0]
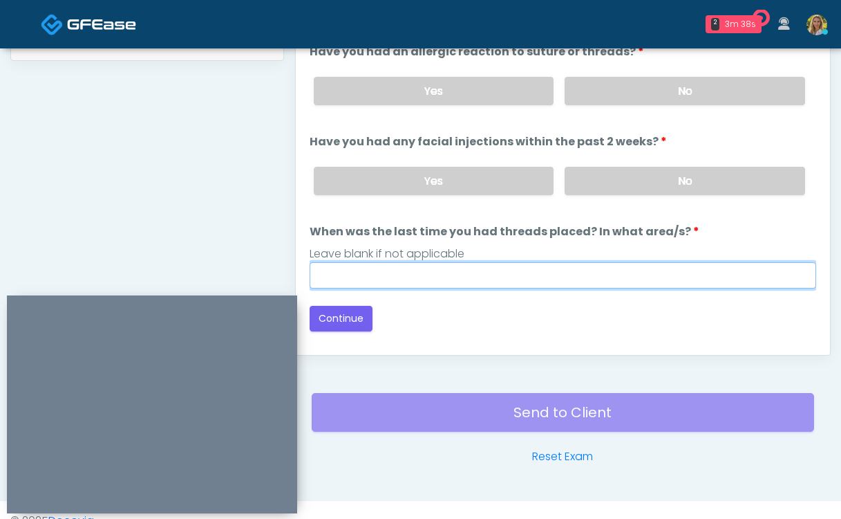
click at [423, 282] on input "When was the last time you had threads placed? In what area/s?" at bounding box center [563, 275] width 507 height 26
type input "*****"
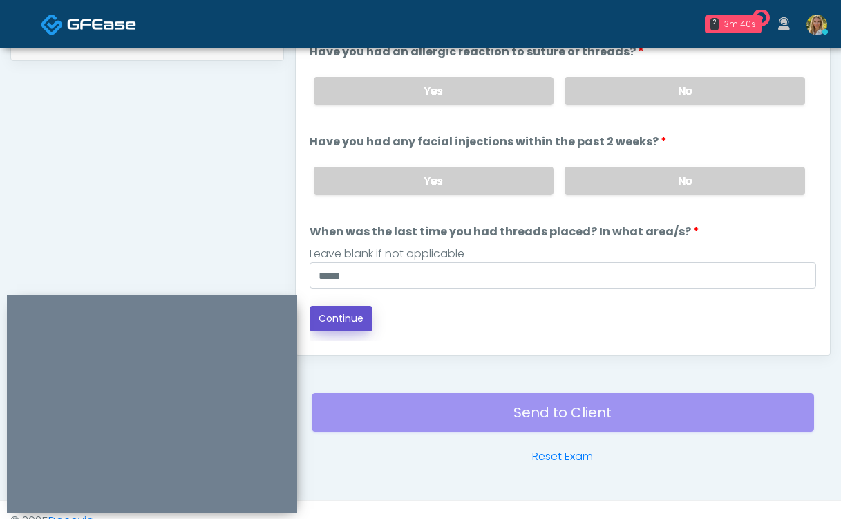
click at [348, 316] on button "Continue" at bounding box center [341, 319] width 63 height 26
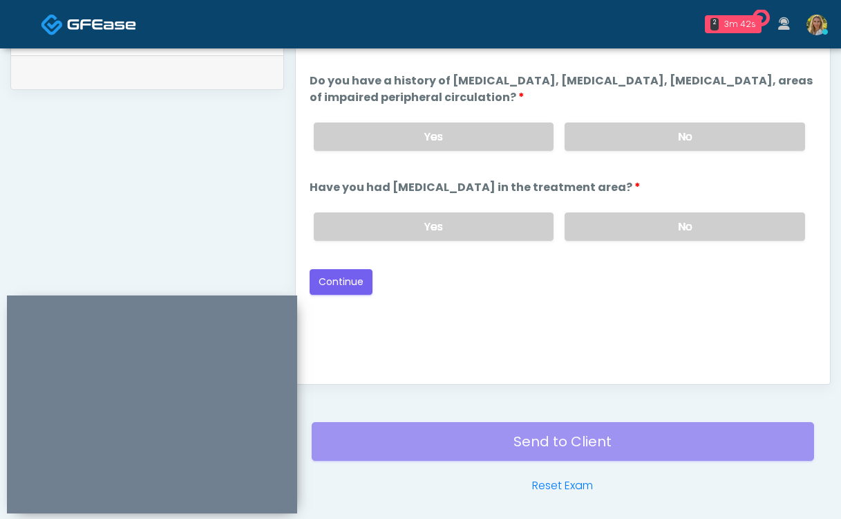
scroll to position [671, 0]
click at [673, 223] on label "No" at bounding box center [685, 227] width 241 height 28
click at [652, 146] on label "No" at bounding box center [685, 137] width 241 height 28
click at [355, 277] on button "Continue" at bounding box center [341, 283] width 63 height 26
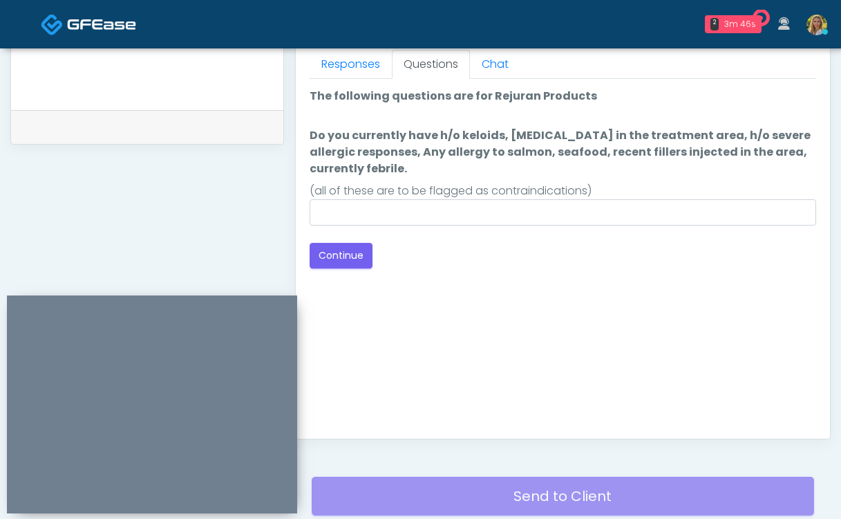
scroll to position [617, 0]
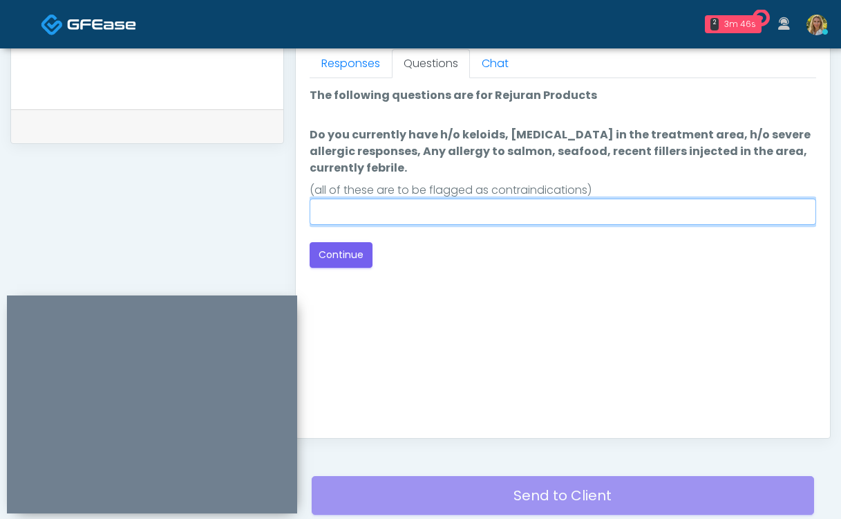
click at [426, 223] on input "Do you currently have h/o keloids, [MEDICAL_DATA] in the treatment area, h/o se…" at bounding box center [563, 211] width 507 height 26
type input "**"
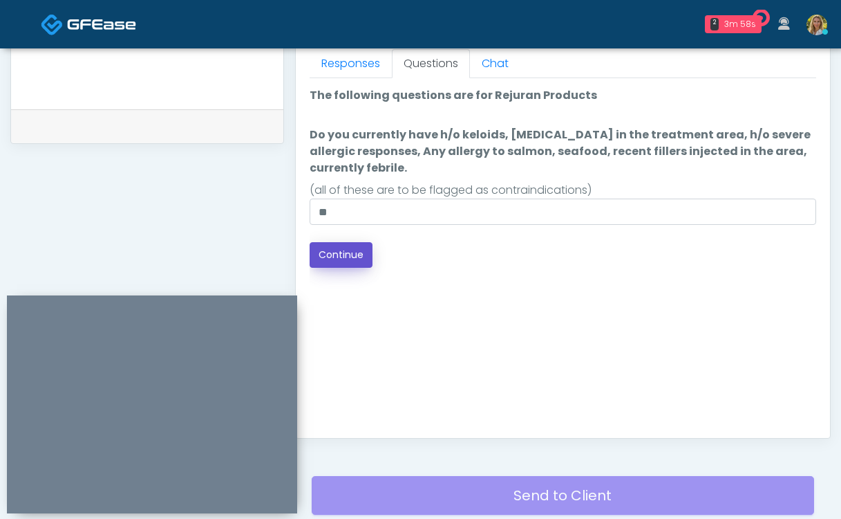
click at [345, 258] on button "Continue" at bounding box center [341, 255] width 63 height 26
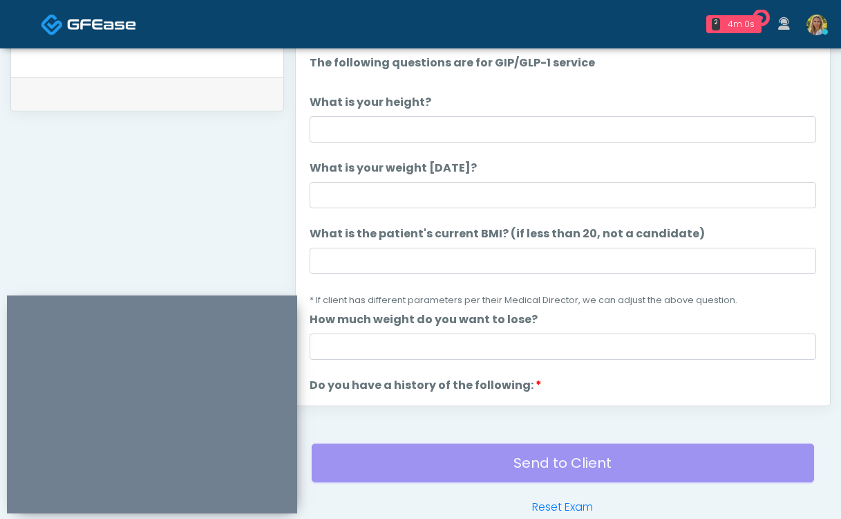
scroll to position [640, 0]
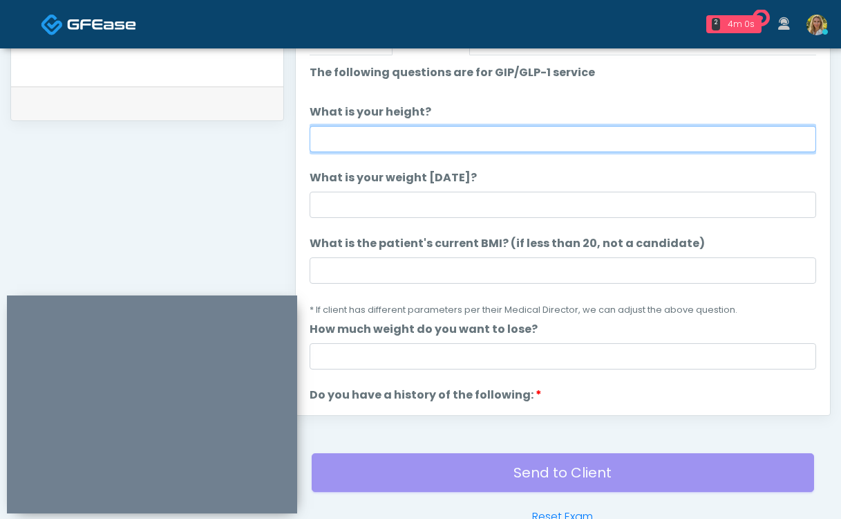
click at [358, 131] on input "What is your height?" at bounding box center [563, 139] width 507 height 26
type input "***"
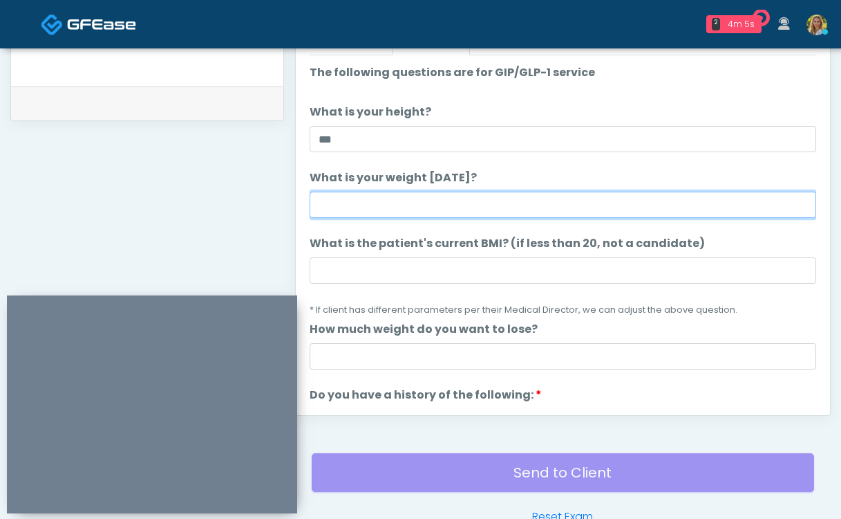
click at [368, 215] on input "What is your weight today?" at bounding box center [563, 205] width 507 height 26
type input "***"
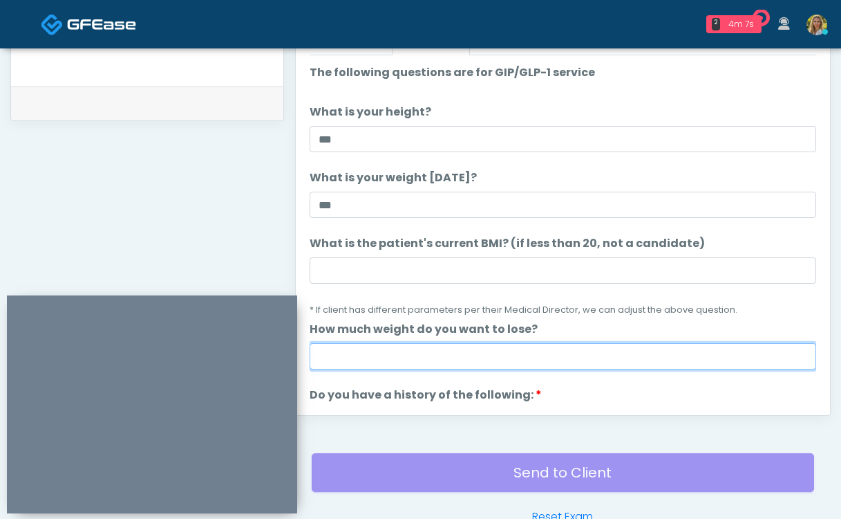
click at [363, 360] on input "How much weight do you want to lose?" at bounding box center [563, 356] width 507 height 26
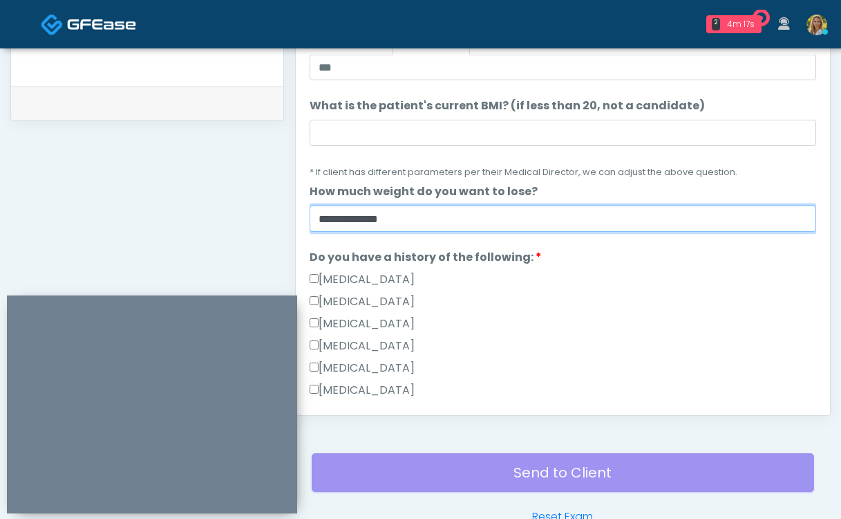
scroll to position [209, 0]
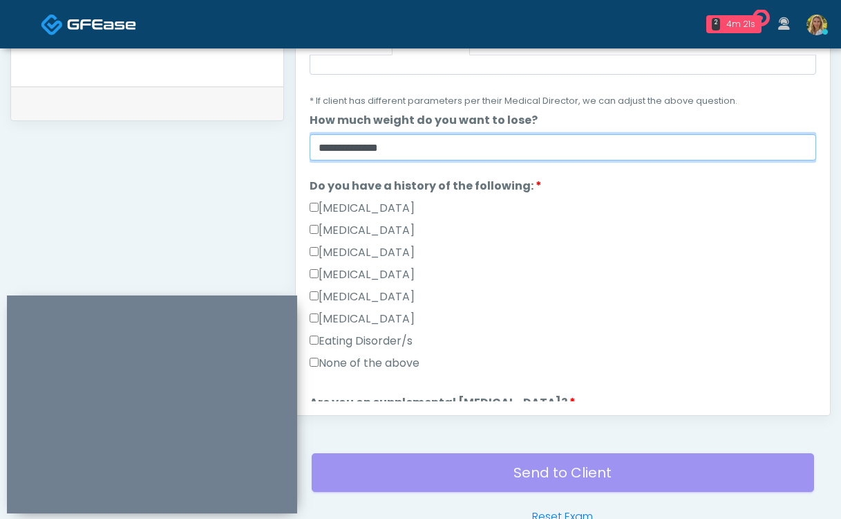
type input "**********"
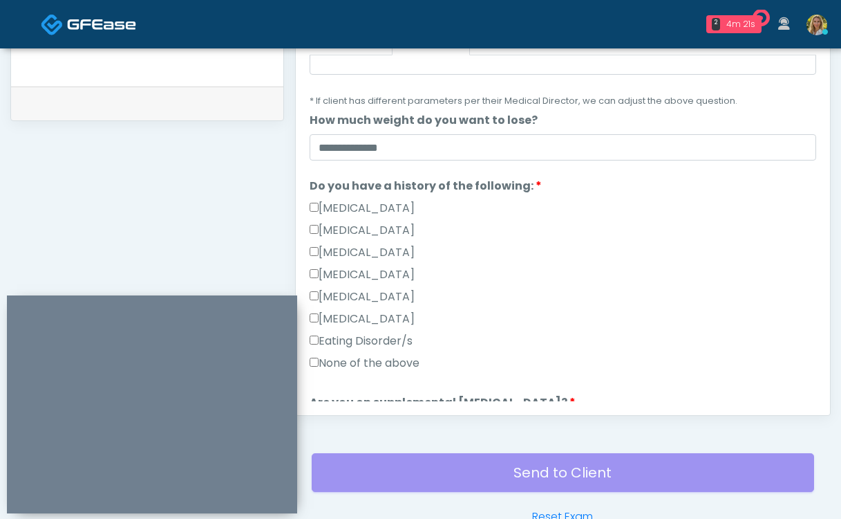
click at [355, 365] on label "None of the above" at bounding box center [365, 363] width 110 height 17
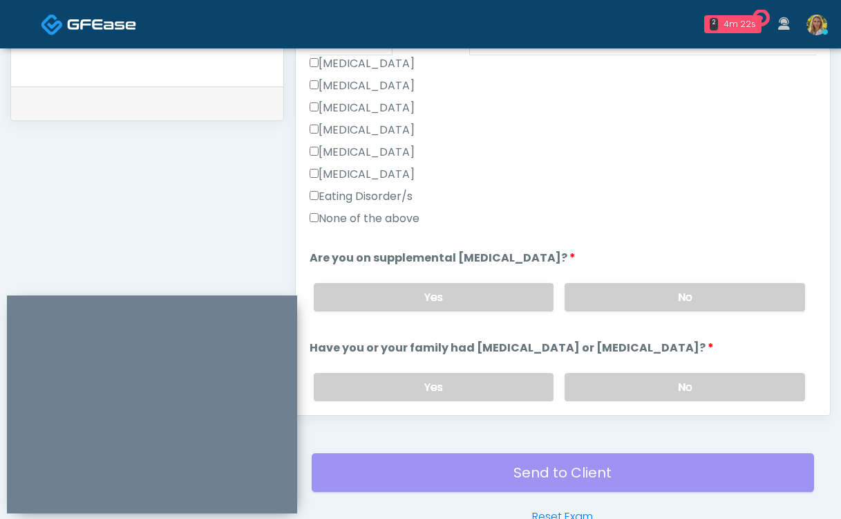
scroll to position [367, 0]
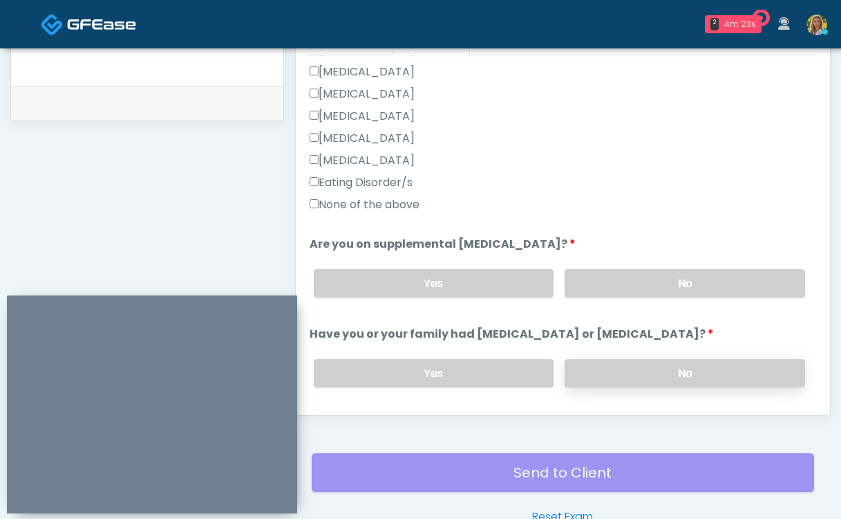
click at [633, 366] on label "No" at bounding box center [685, 373] width 241 height 28
click at [620, 277] on label "No" at bounding box center [685, 283] width 241 height 28
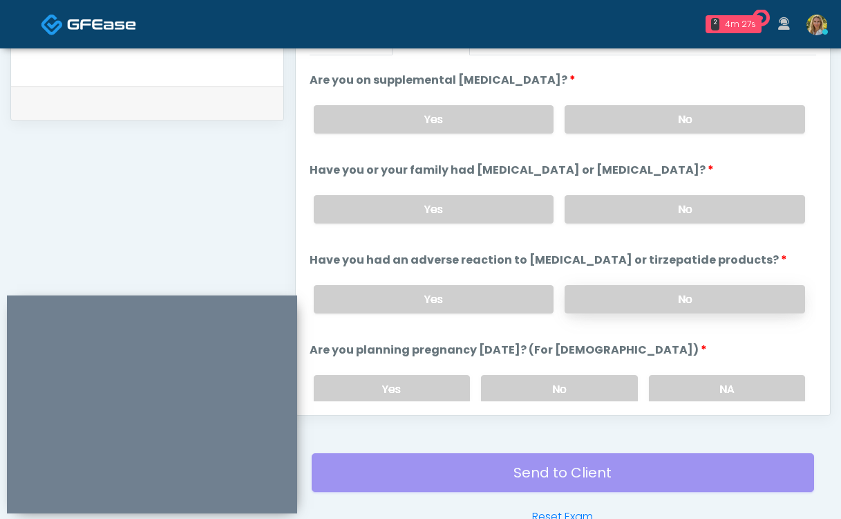
click at [642, 300] on label "No" at bounding box center [685, 299] width 241 height 28
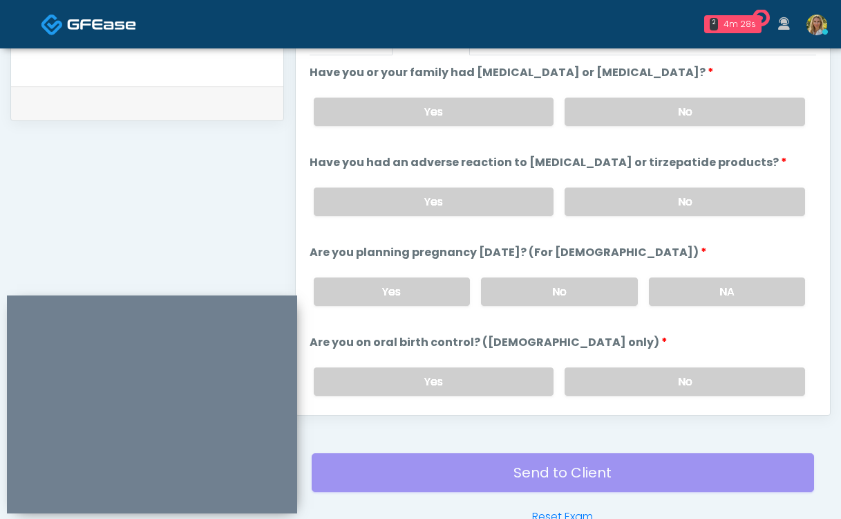
scroll to position [641, 0]
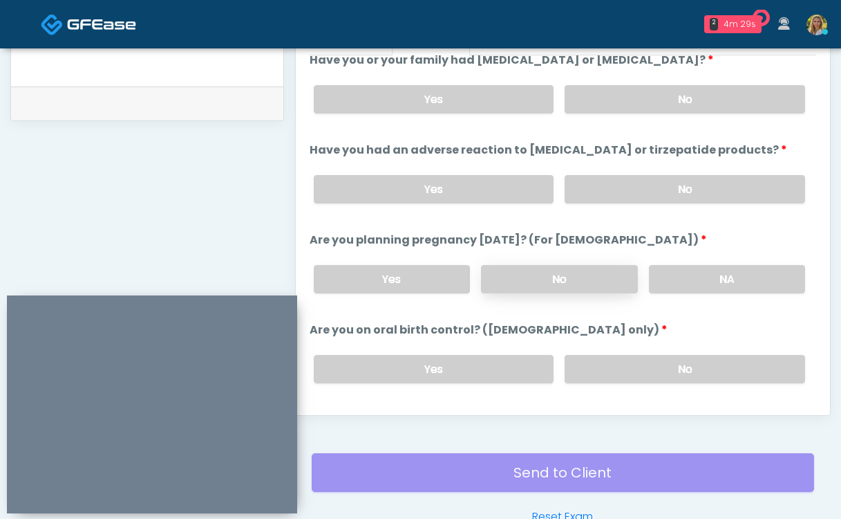
click at [561, 282] on label "No" at bounding box center [559, 279] width 156 height 28
click at [604, 364] on label "No" at bounding box center [685, 369] width 241 height 28
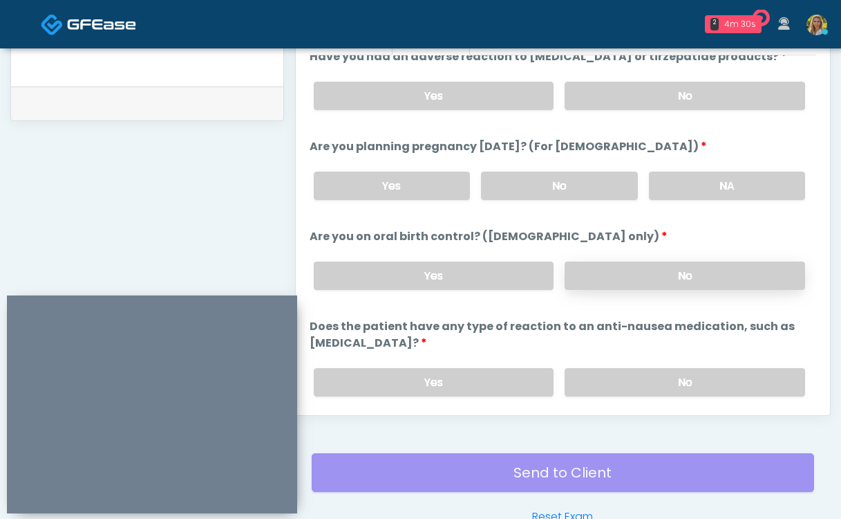
scroll to position [779, 0]
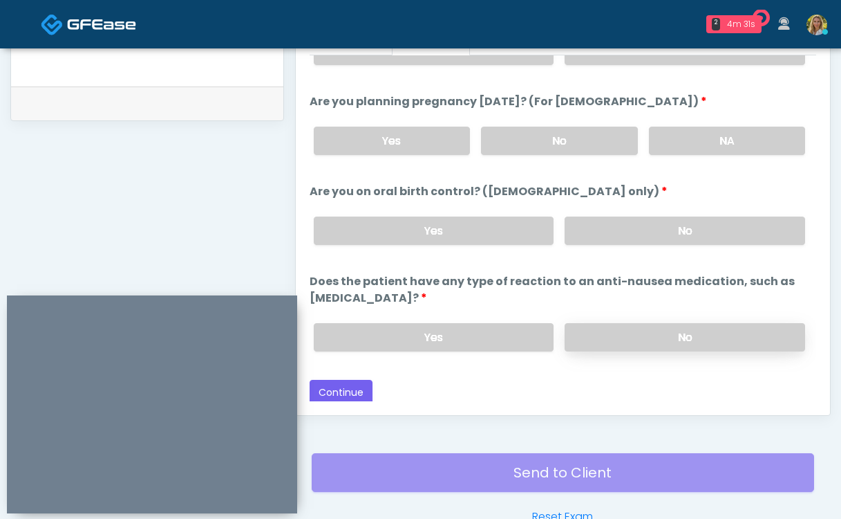
click at [610, 323] on label "No" at bounding box center [685, 337] width 241 height 28
click at [351, 386] on button "Continue" at bounding box center [341, 393] width 63 height 26
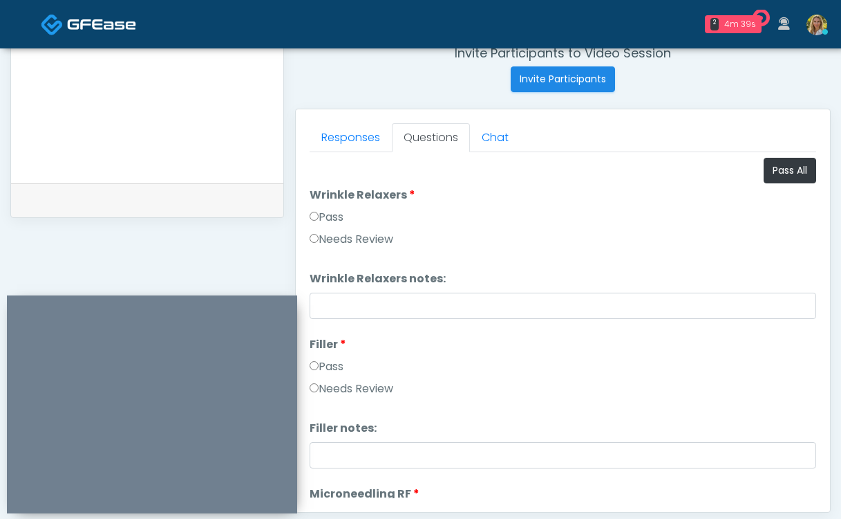
scroll to position [537, 0]
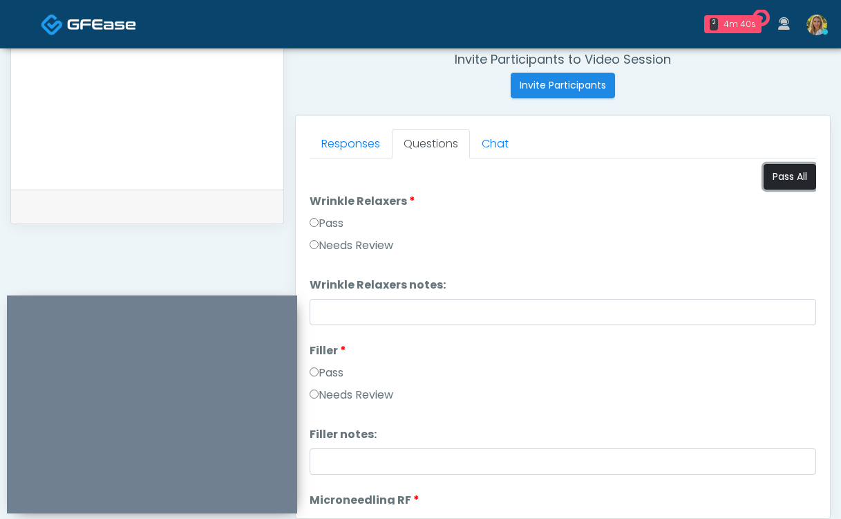
click at [792, 177] on button "Pass All" at bounding box center [790, 177] width 53 height 26
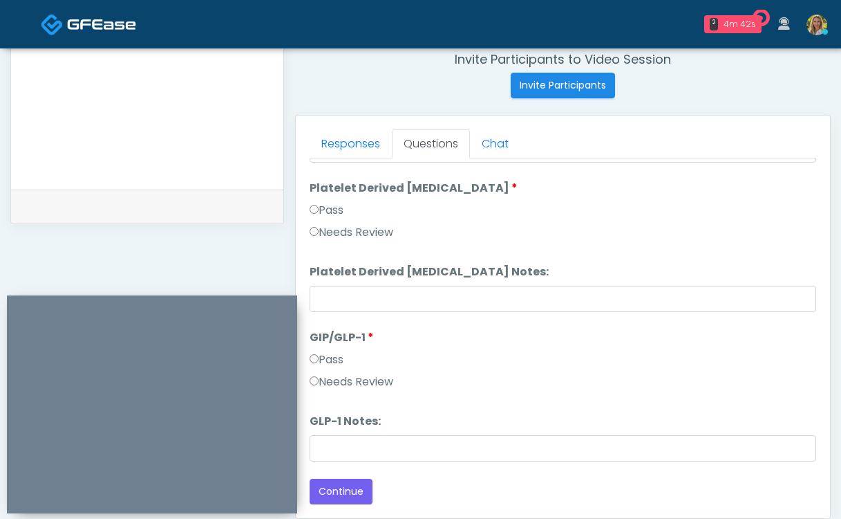
scroll to position [585, 0]
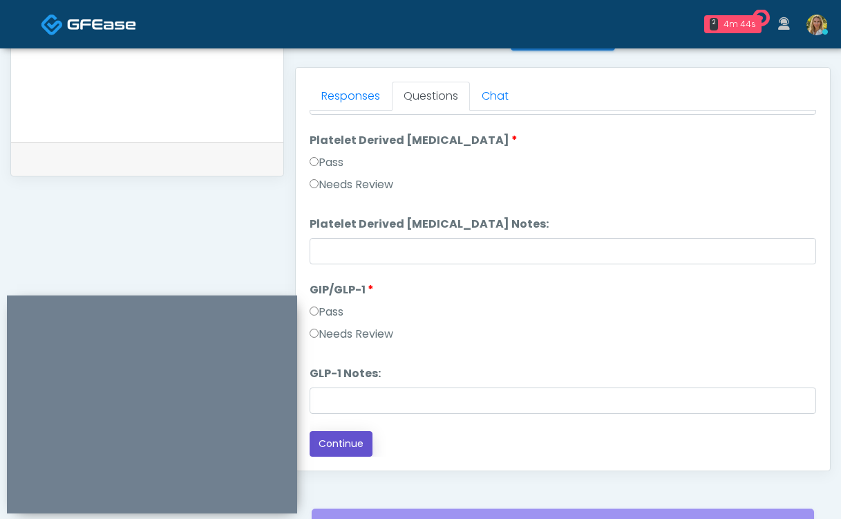
click at [346, 447] on button "Continue" at bounding box center [341, 444] width 63 height 26
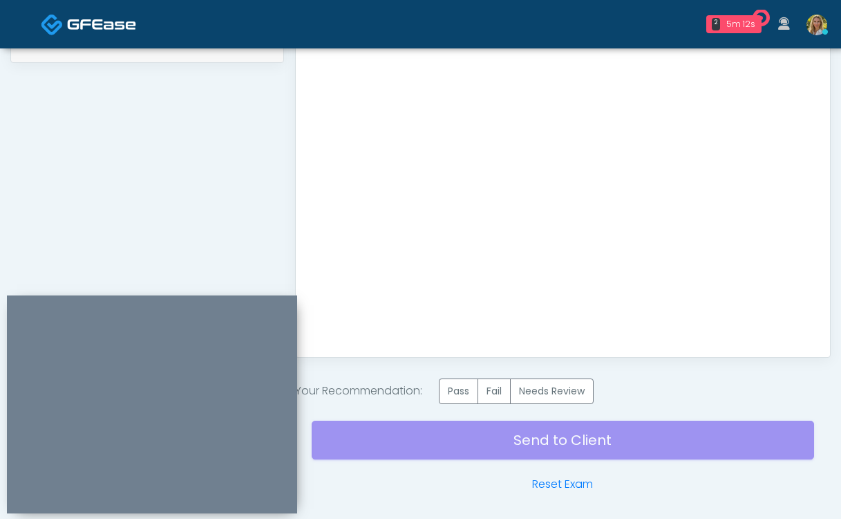
scroll to position [696, 0]
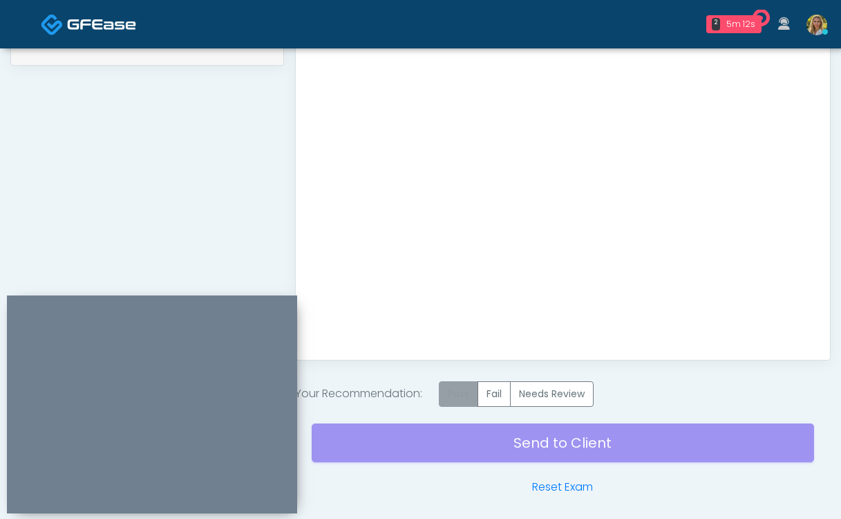
click at [460, 395] on label "Pass" at bounding box center [458, 394] width 39 height 26
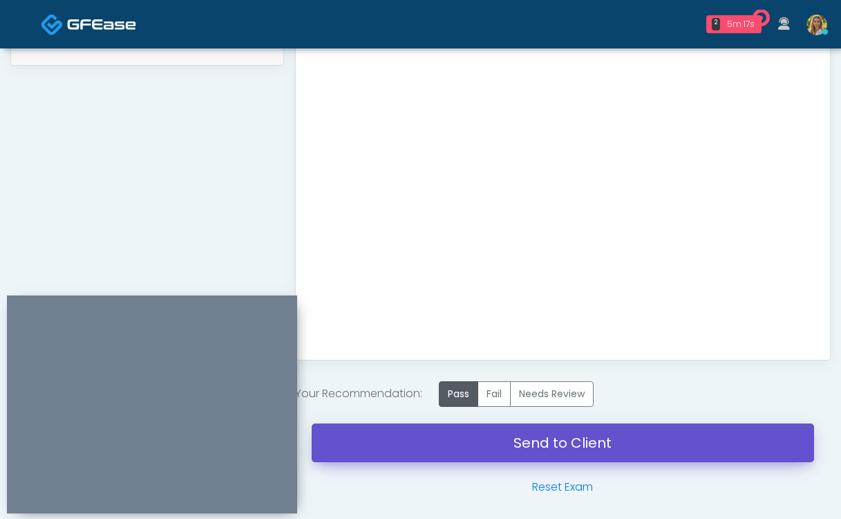
click at [409, 441] on link "Send to Client" at bounding box center [563, 442] width 503 height 39
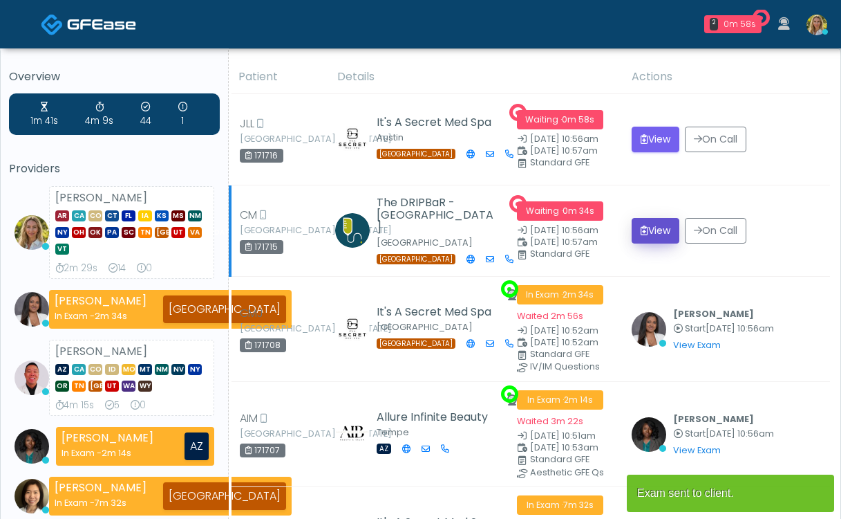
click at [633, 232] on button "View" at bounding box center [656, 231] width 48 height 26
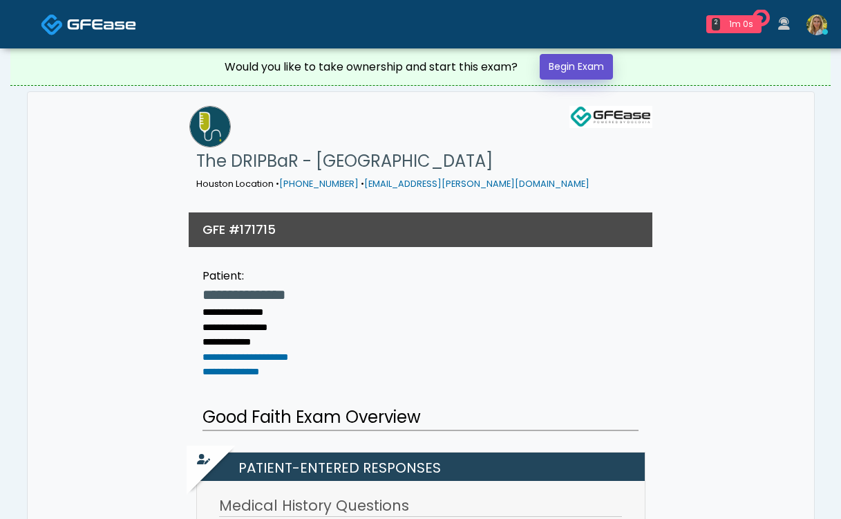
click at [581, 69] on link "Begin Exam" at bounding box center [576, 67] width 73 height 26
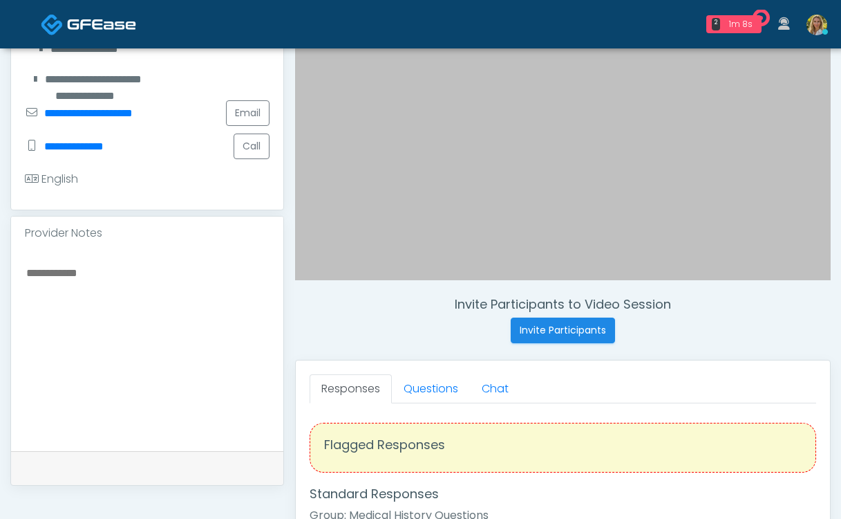
scroll to position [300, 0]
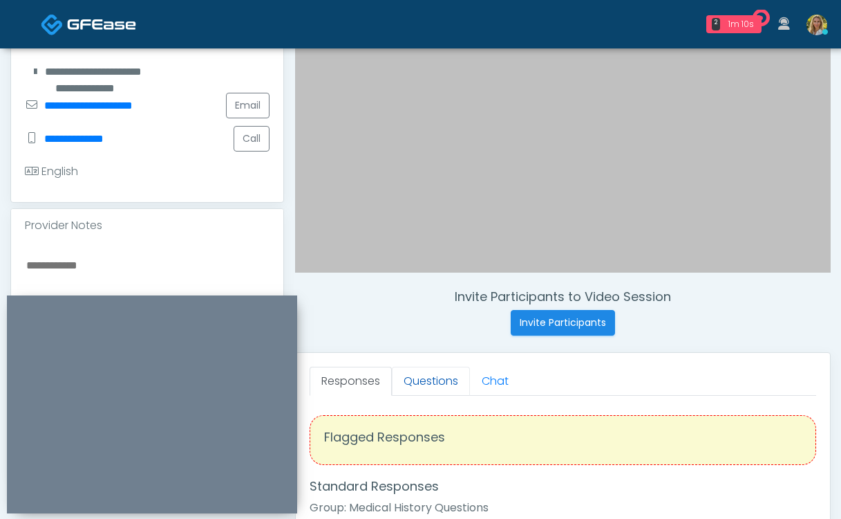
click at [425, 373] on link "Questions" at bounding box center [431, 380] width 78 height 29
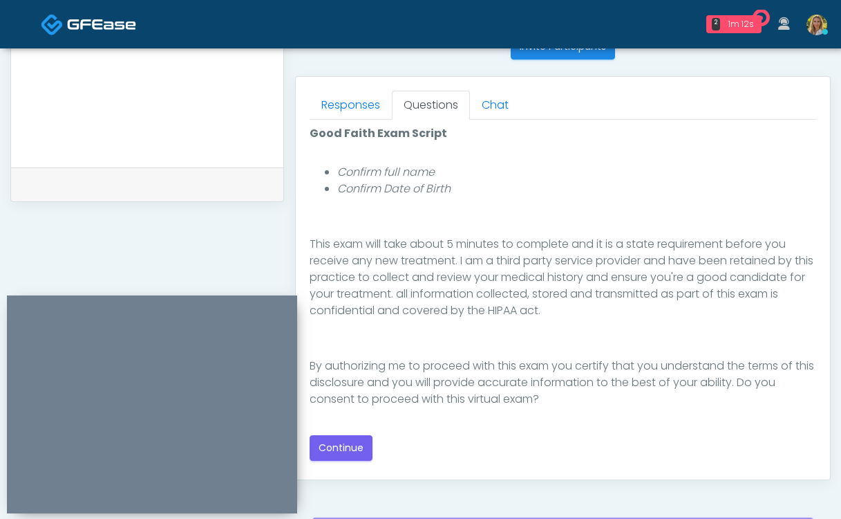
scroll to position [583, 0]
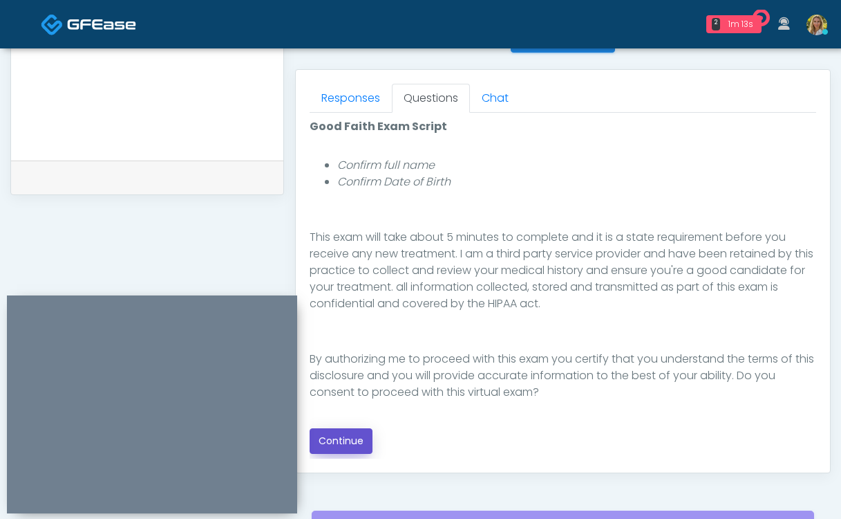
click at [346, 439] on button "Continue" at bounding box center [341, 441] width 63 height 26
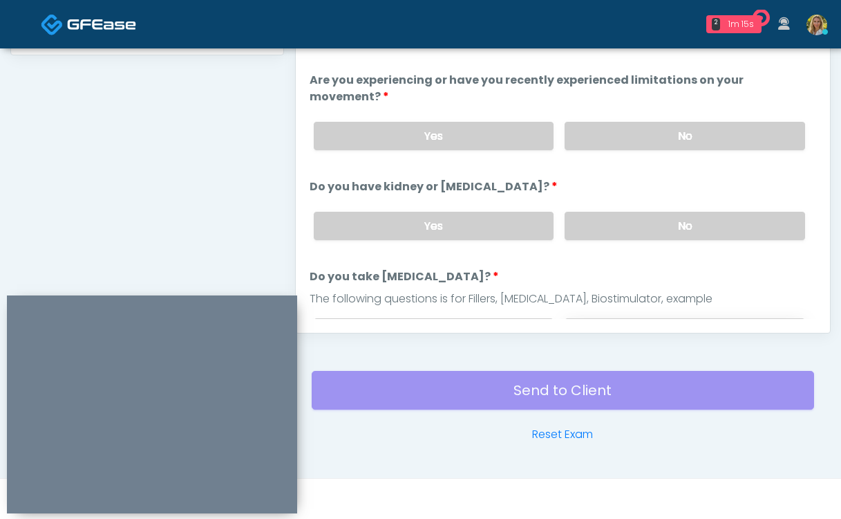
click at [596, 318] on label "No" at bounding box center [685, 332] width 241 height 28
click at [606, 214] on label "No" at bounding box center [685, 226] width 241 height 28
click at [609, 122] on label "No" at bounding box center [685, 136] width 241 height 28
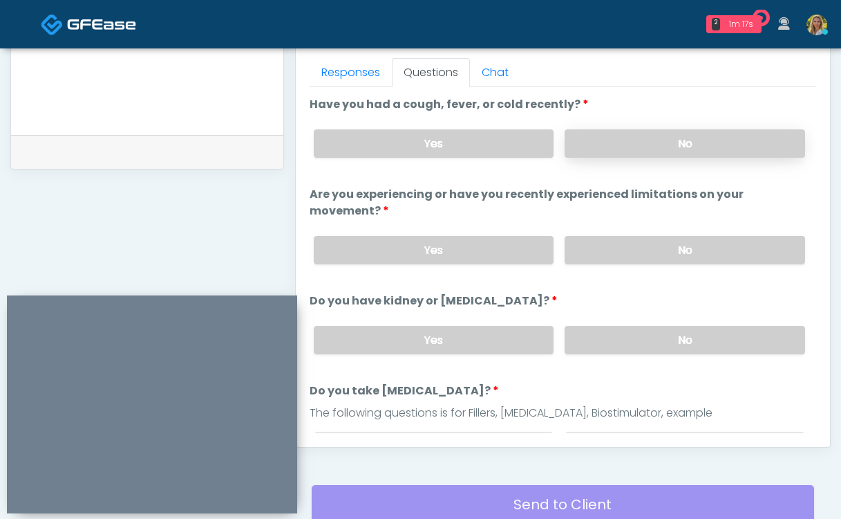
click at [616, 143] on label "No" at bounding box center [685, 143] width 241 height 28
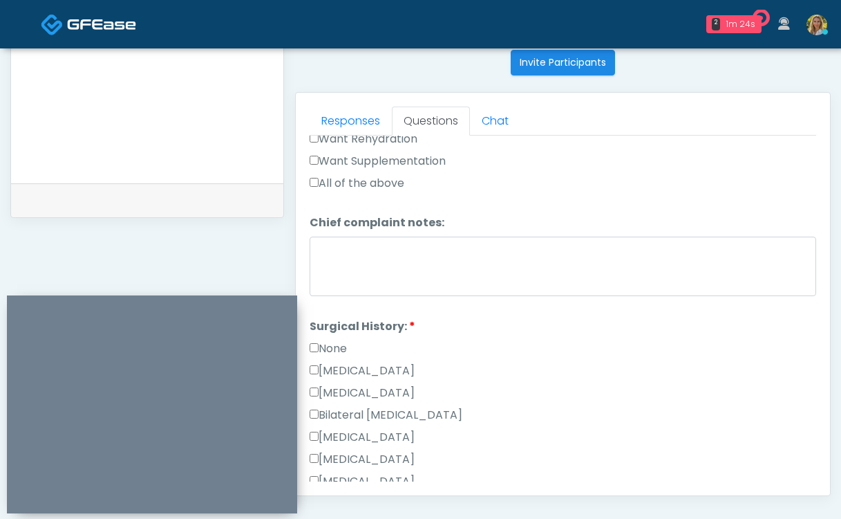
scroll to position [435, 0]
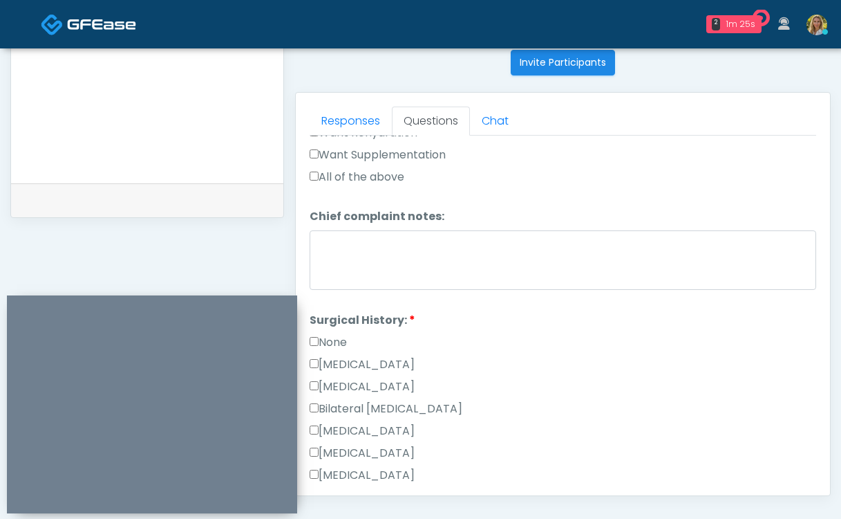
click at [342, 334] on label "None" at bounding box center [328, 342] width 37 height 17
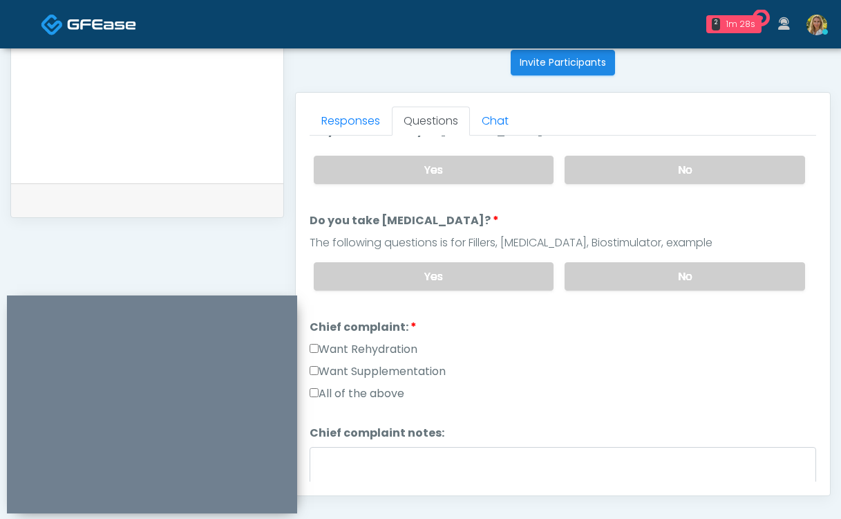
scroll to position [231, 0]
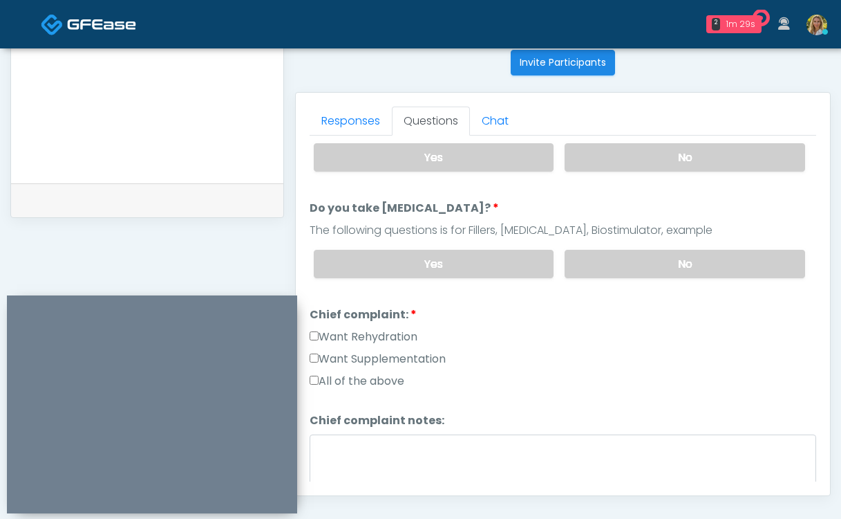
click at [360, 373] on label "All of the above" at bounding box center [357, 381] width 95 height 17
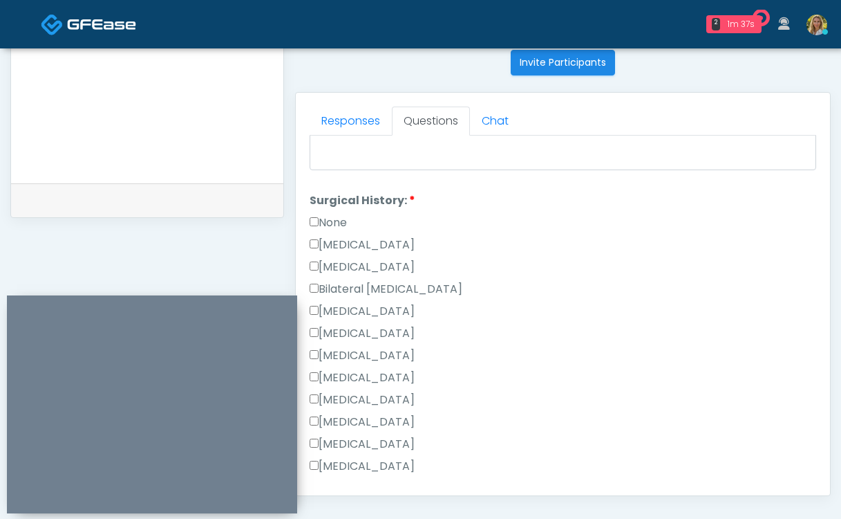
scroll to position [724, 0]
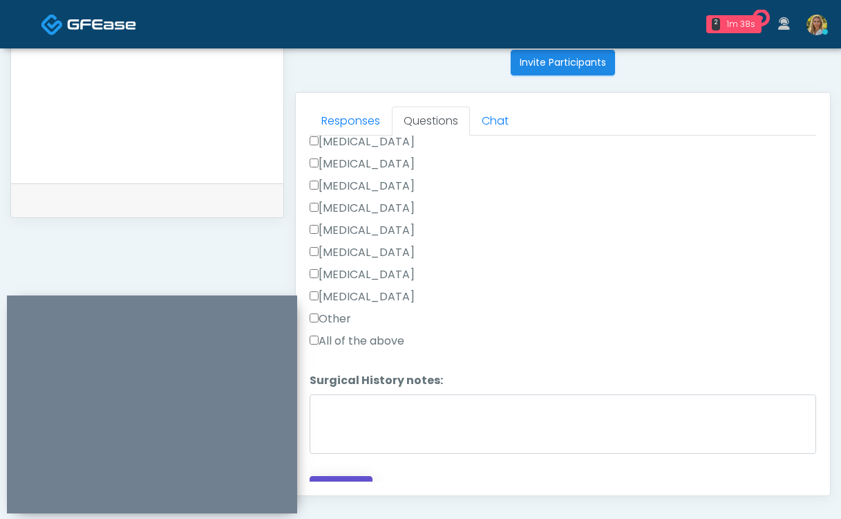
click at [357, 476] on button "Continue" at bounding box center [341, 489] width 63 height 26
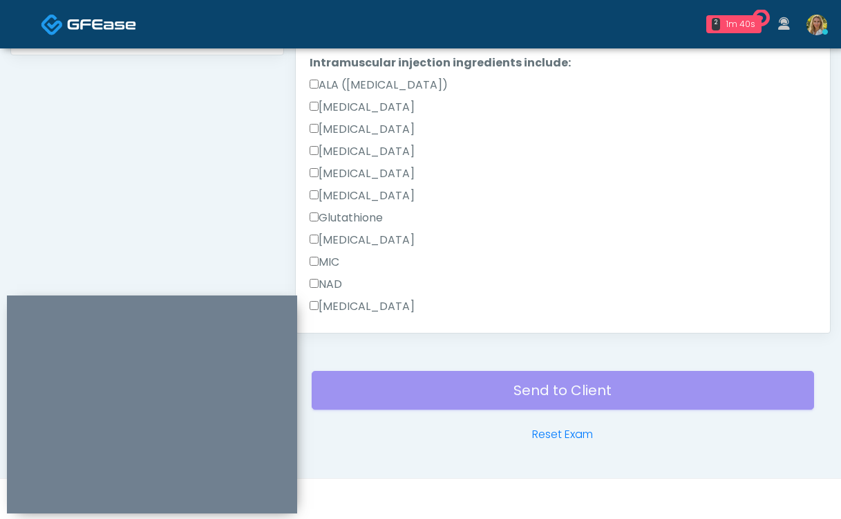
scroll to position [878, 0]
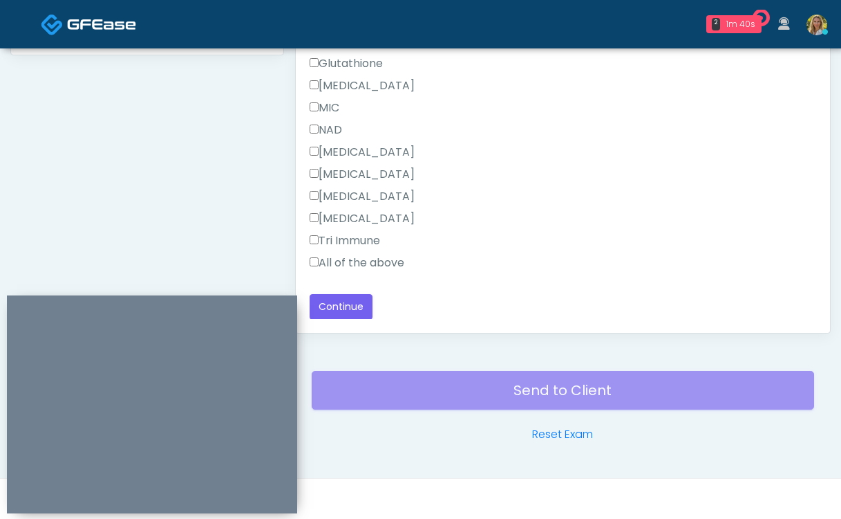
click at [355, 264] on label "All of the above" at bounding box center [357, 262] width 95 height 17
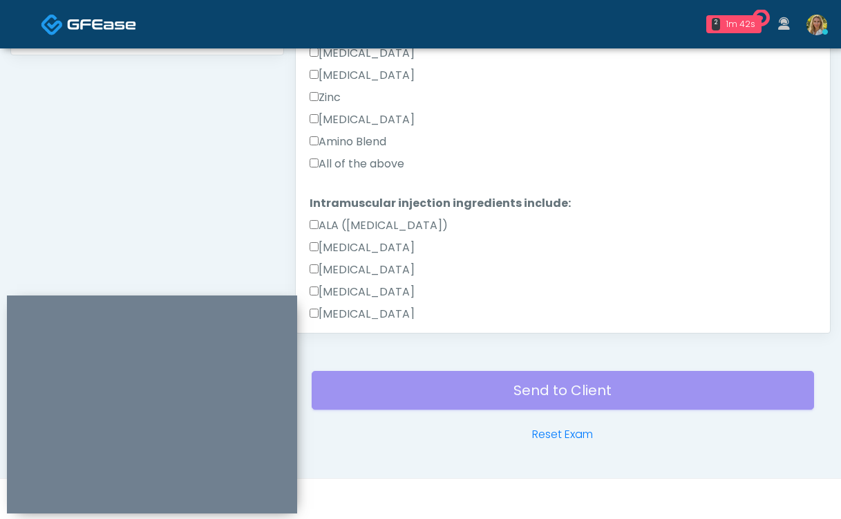
scroll to position [601, 0]
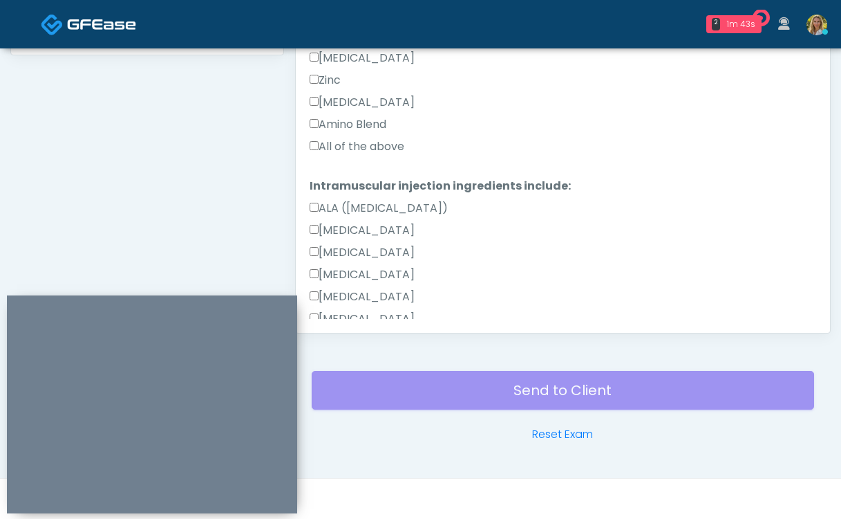
click at [346, 144] on label "All of the above" at bounding box center [357, 146] width 95 height 17
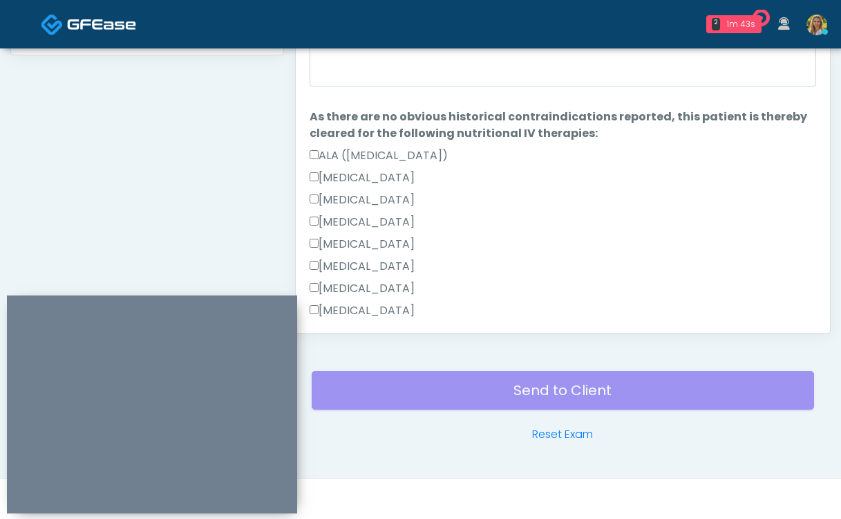
scroll to position [0, 0]
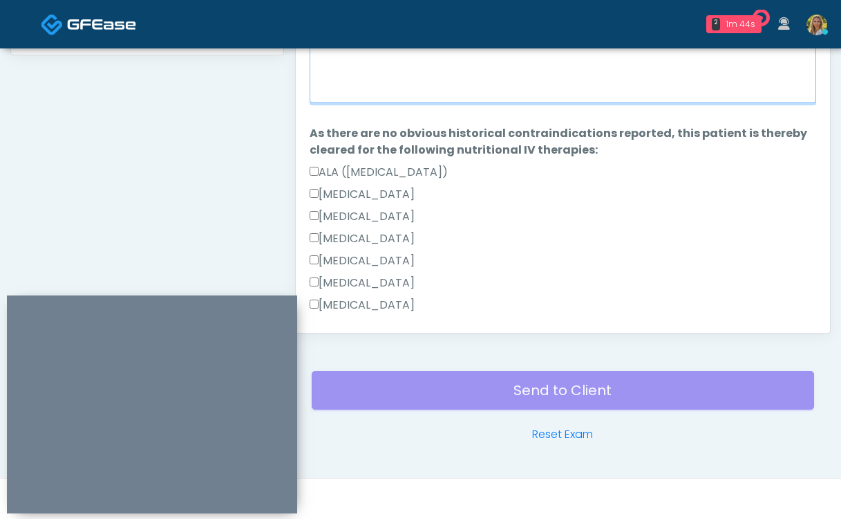
click at [371, 86] on textarea "When did you last get an IV or IM?" at bounding box center [563, 73] width 507 height 59
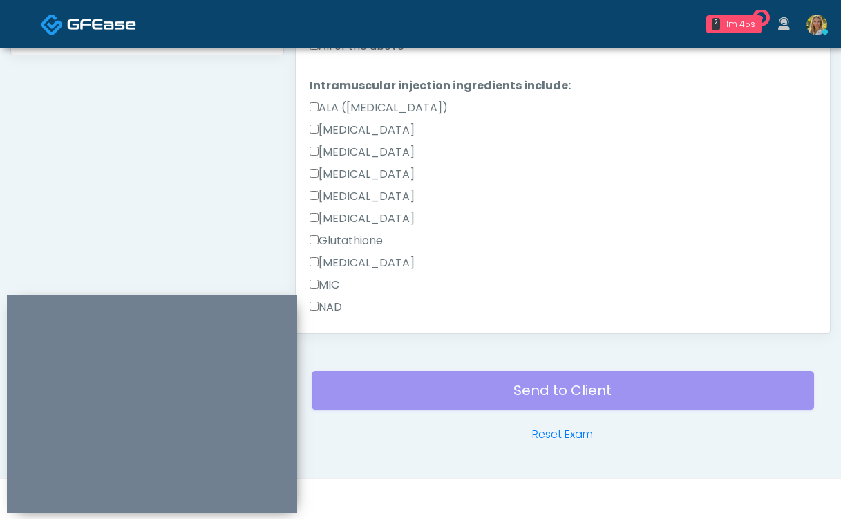
scroll to position [878, 0]
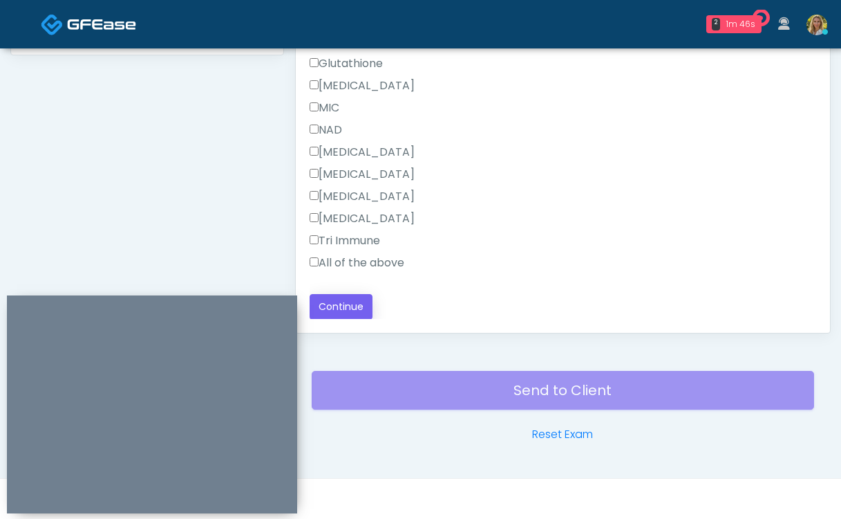
type textarea "*****"
click at [339, 308] on button "Continue" at bounding box center [341, 307] width 63 height 26
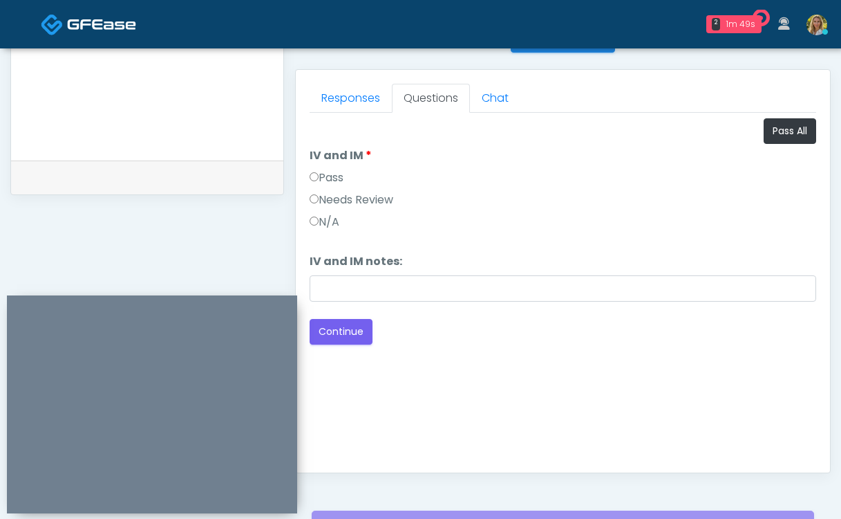
scroll to position [572, 0]
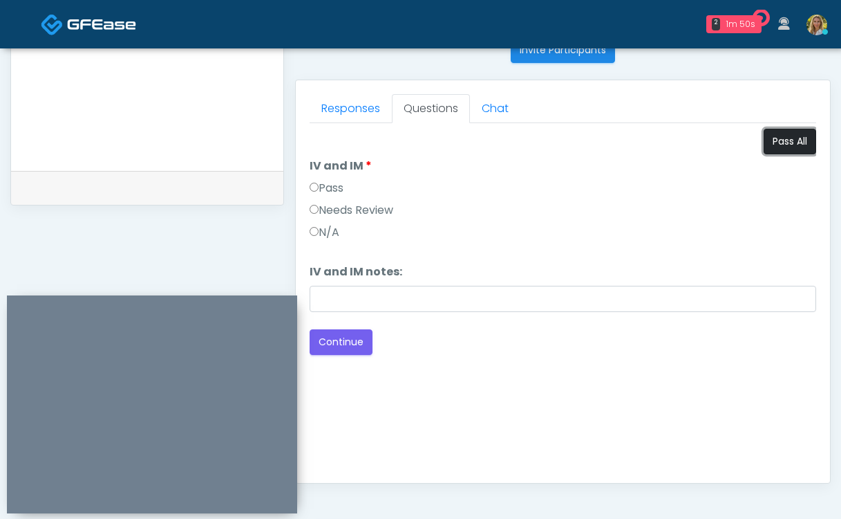
click at [804, 141] on button "Pass All" at bounding box center [790, 142] width 53 height 26
click at [343, 342] on button "Continue" at bounding box center [341, 342] width 63 height 26
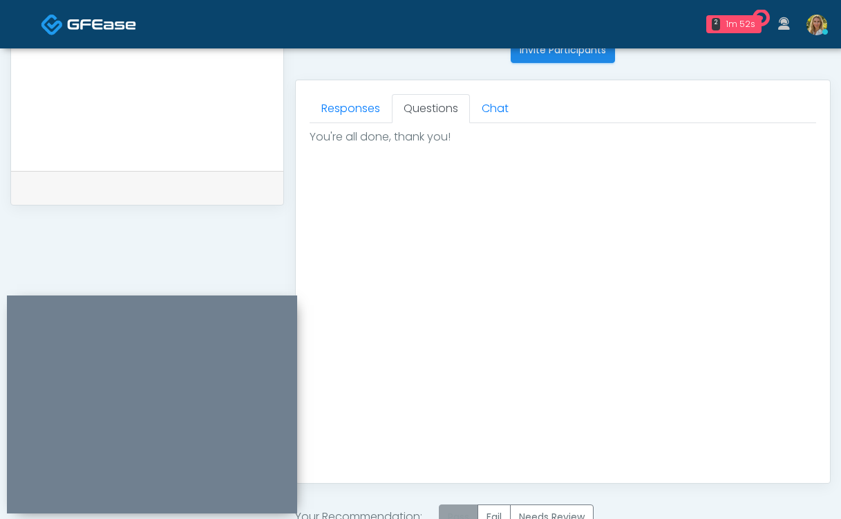
click at [460, 511] on label "Pass" at bounding box center [458, 517] width 39 height 26
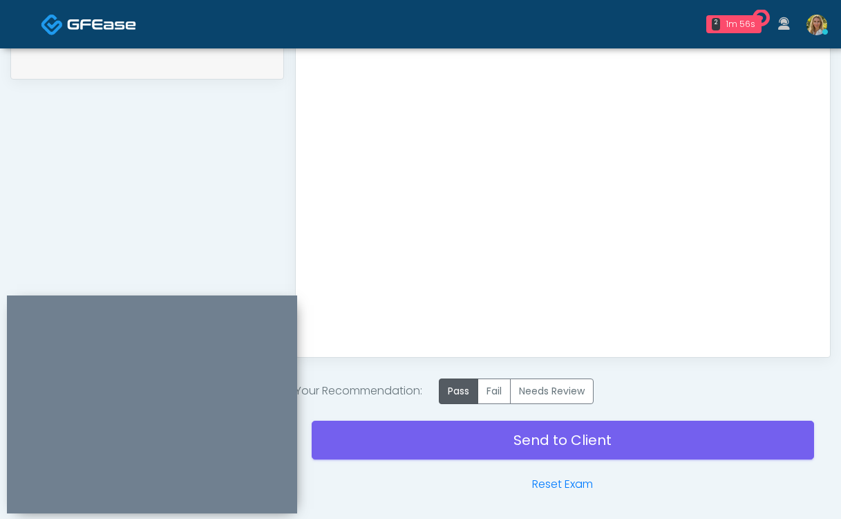
scroll to position [702, 0]
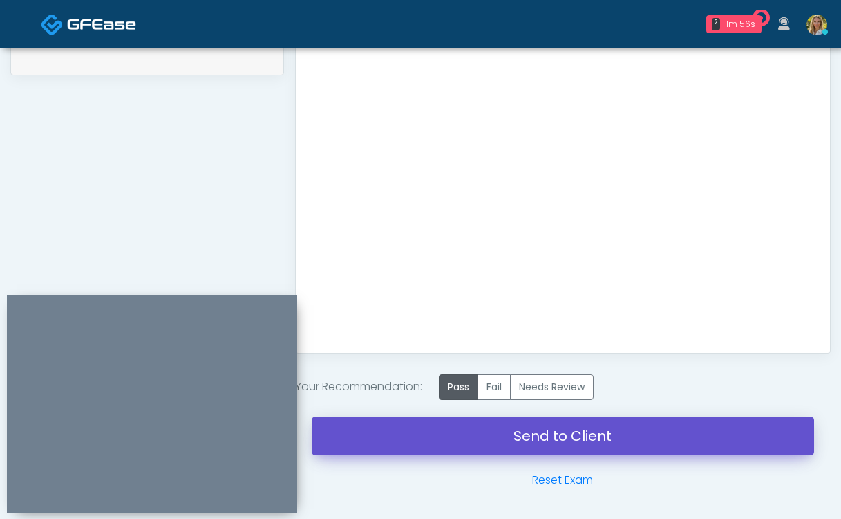
click at [483, 440] on link "Send to Client" at bounding box center [563, 435] width 503 height 39
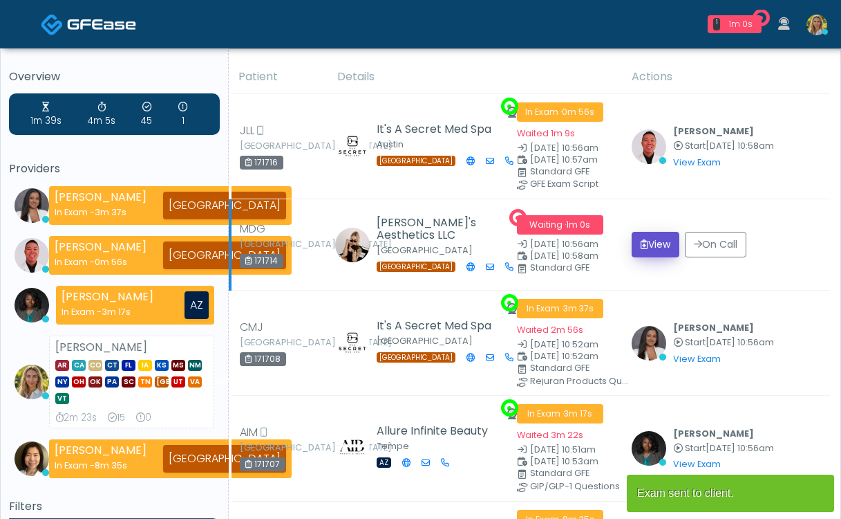
click at [647, 251] on button "View" at bounding box center [656, 245] width 48 height 26
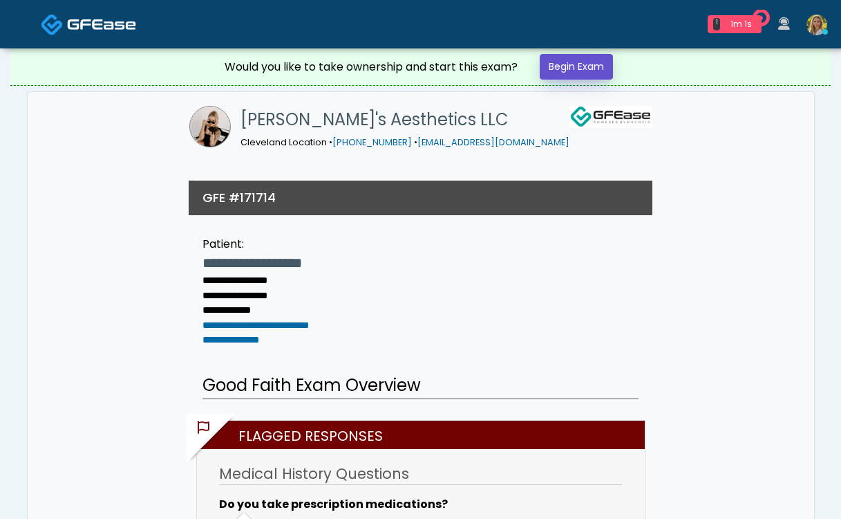
click at [586, 57] on link "Begin Exam" at bounding box center [576, 67] width 73 height 26
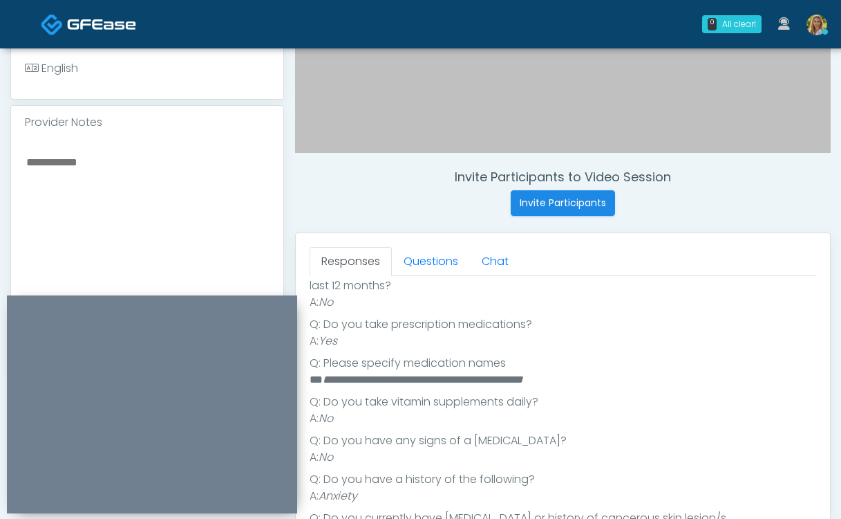
scroll to position [405, 0]
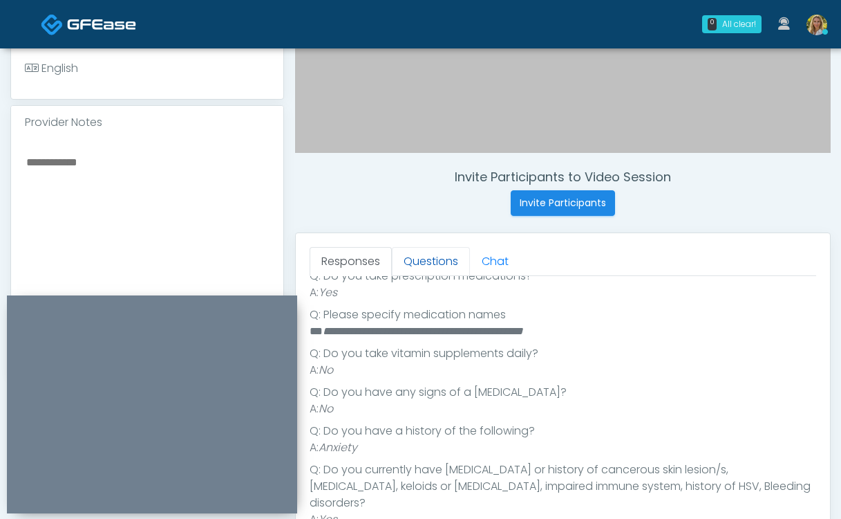
click at [438, 256] on link "Questions" at bounding box center [431, 261] width 78 height 29
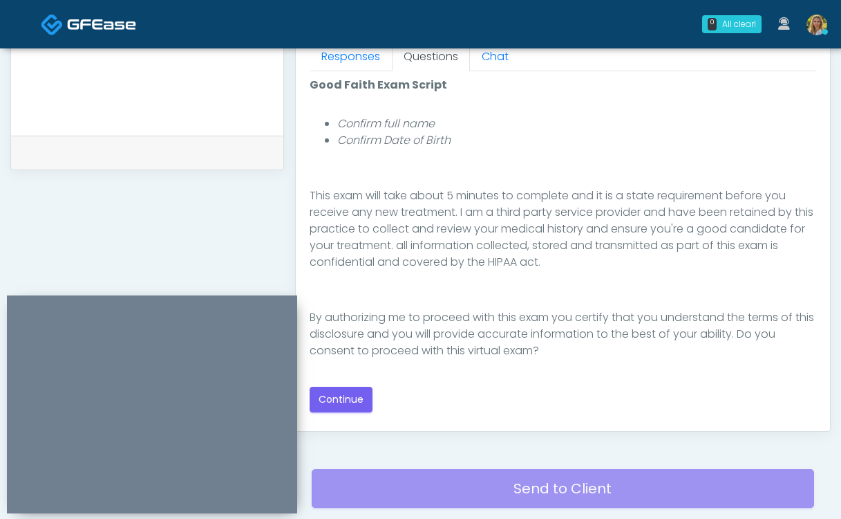
scroll to position [680, 0]
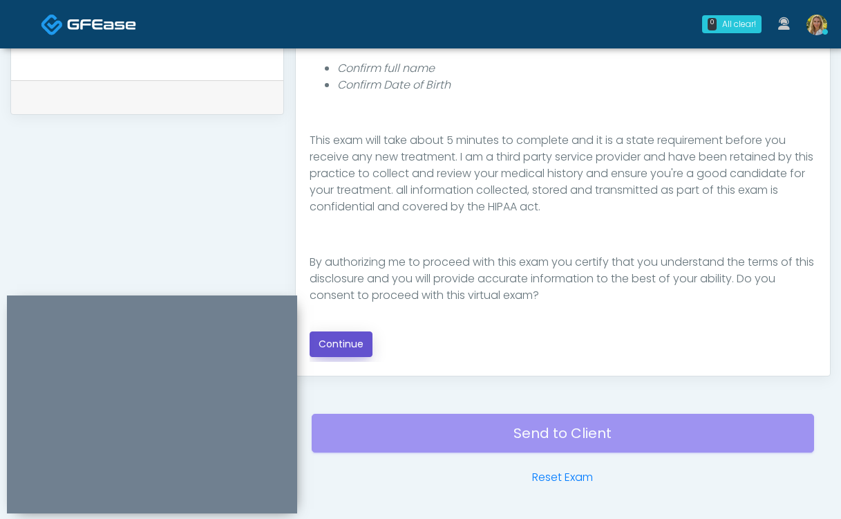
click at [338, 353] on button "Continue" at bounding box center [341, 344] width 63 height 26
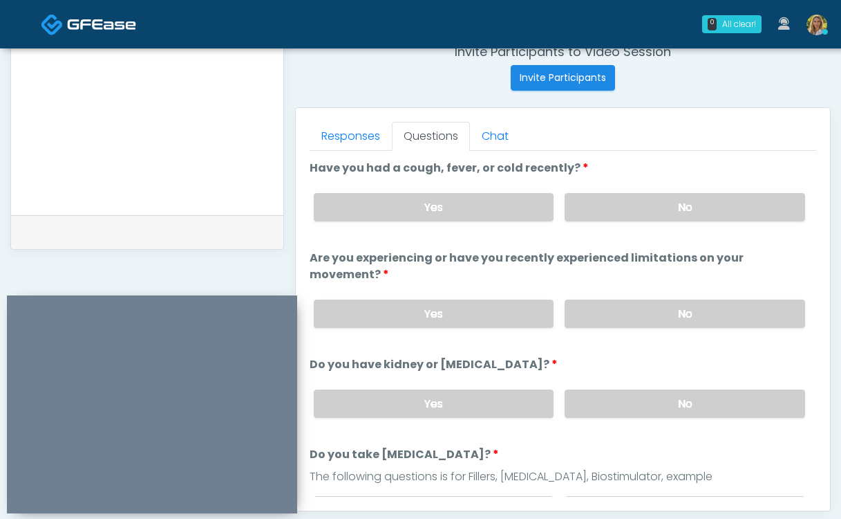
scroll to position [547, 0]
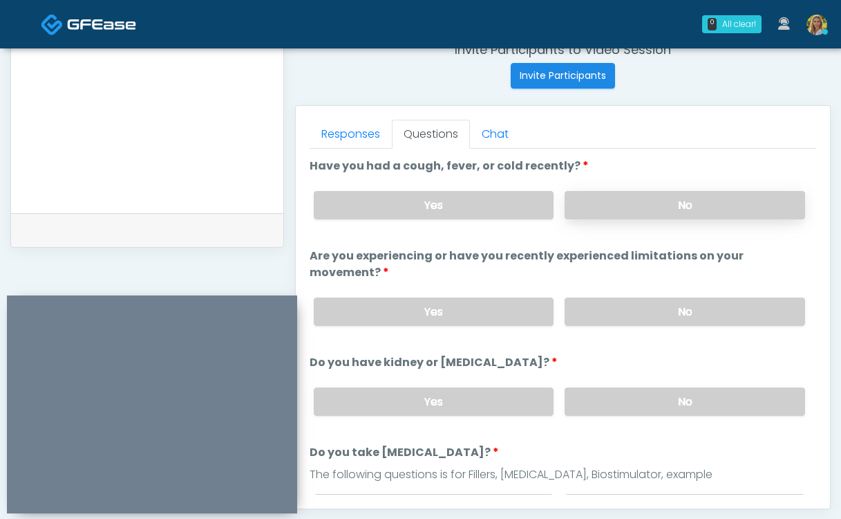
click at [625, 207] on label "No" at bounding box center [685, 205] width 241 height 28
click at [623, 297] on label "No" at bounding box center [685, 311] width 241 height 28
click at [635, 376] on div "Yes No" at bounding box center [560, 401] width 514 height 50
click at [630, 387] on label "No" at bounding box center [685, 401] width 241 height 28
click at [642, 494] on label "No" at bounding box center [685, 508] width 241 height 28
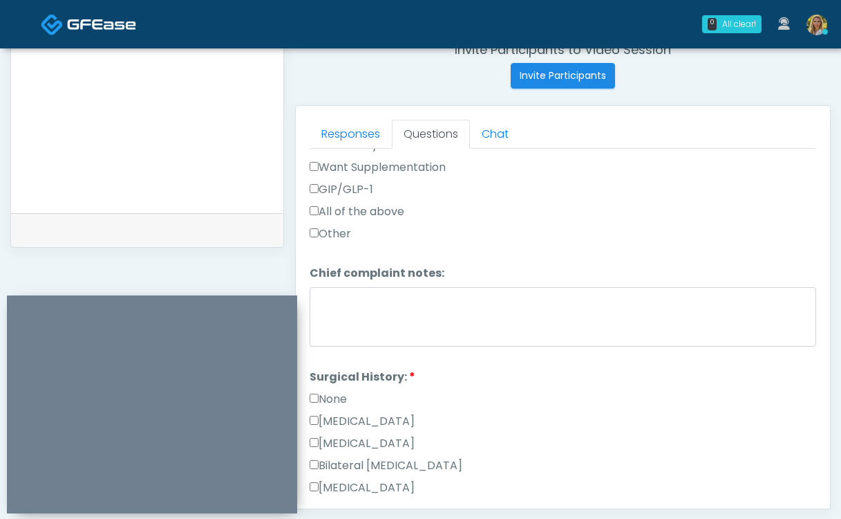
scroll to position [596, 0]
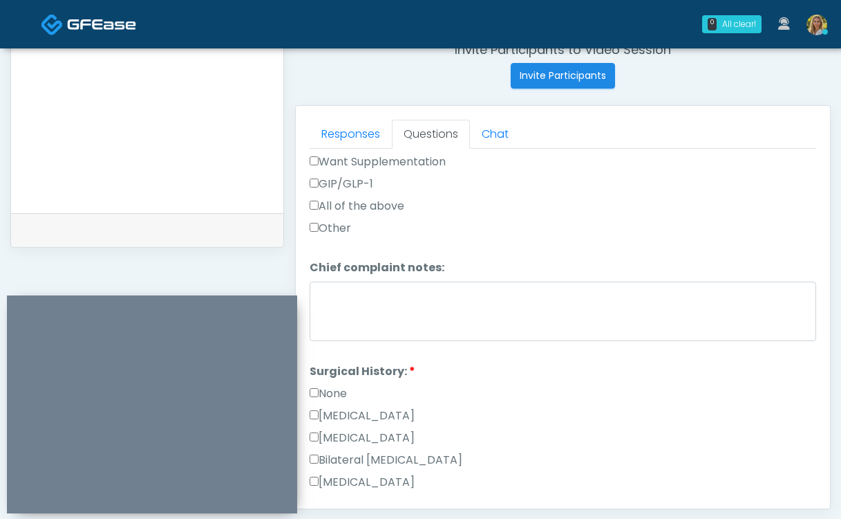
click at [339, 385] on label "None" at bounding box center [328, 393] width 37 height 17
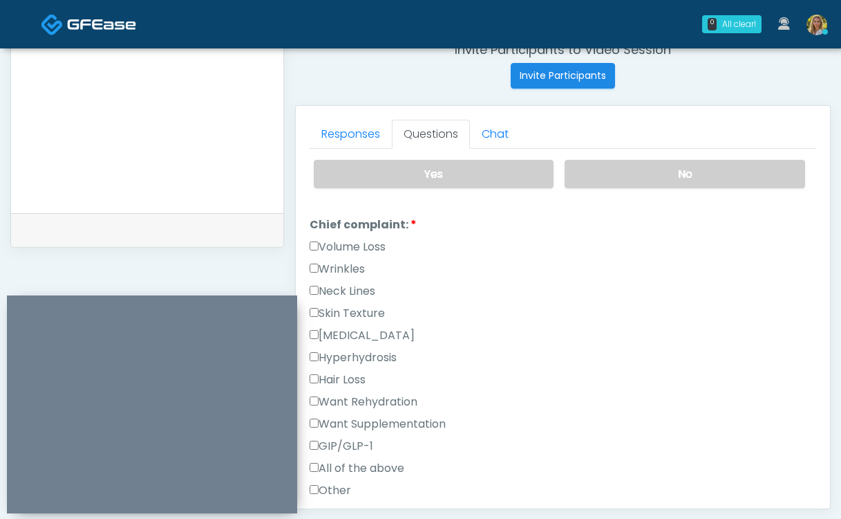
scroll to position [326, 0]
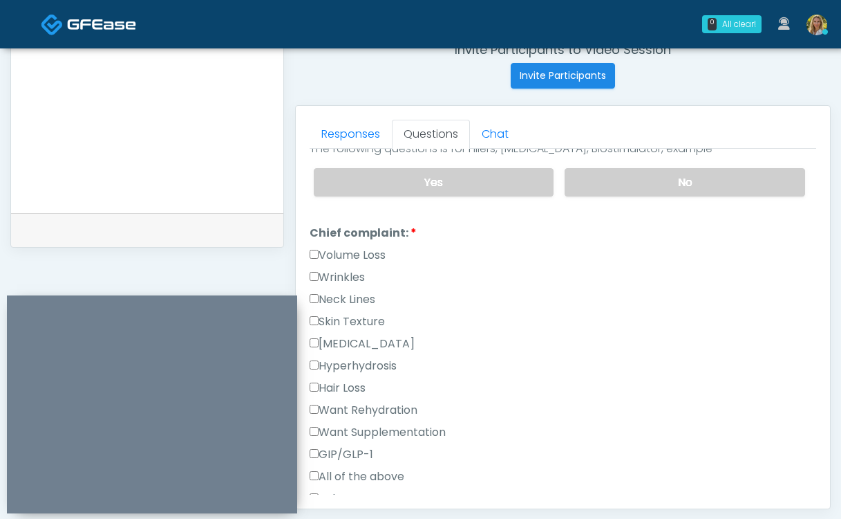
click at [347, 247] on label "Volume Loss" at bounding box center [348, 255] width 76 height 17
click at [348, 269] on label "Wrinkles" at bounding box center [337, 277] width 55 height 17
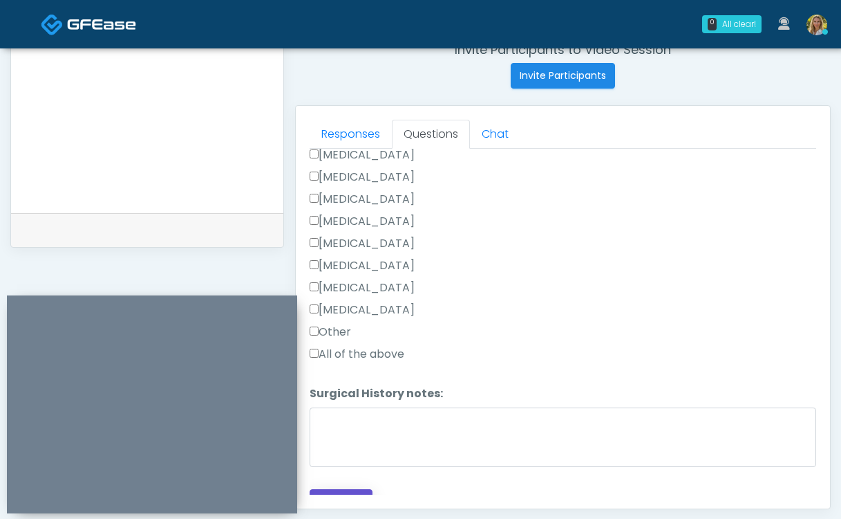
click at [346, 489] on button "Continue" at bounding box center [341, 502] width 63 height 26
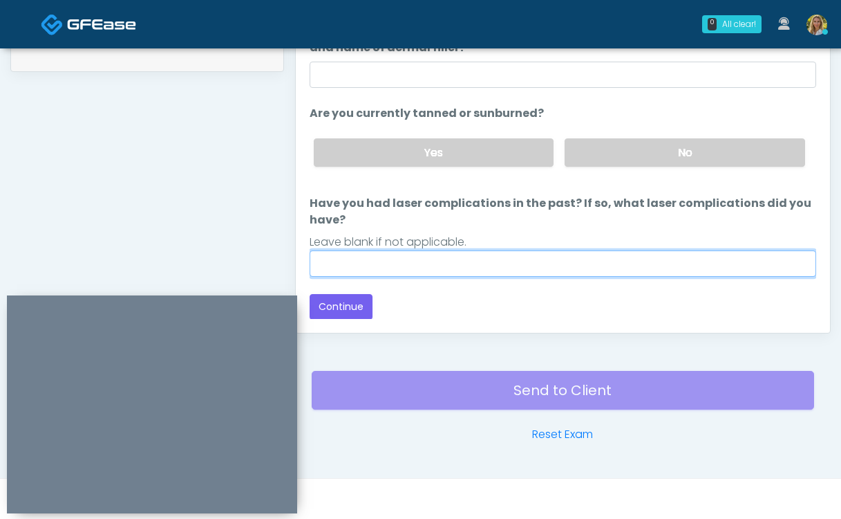
click at [431, 269] on input "Have you had laser complications in the past? If so, what laser complications d…" at bounding box center [563, 263] width 507 height 26
type input "**"
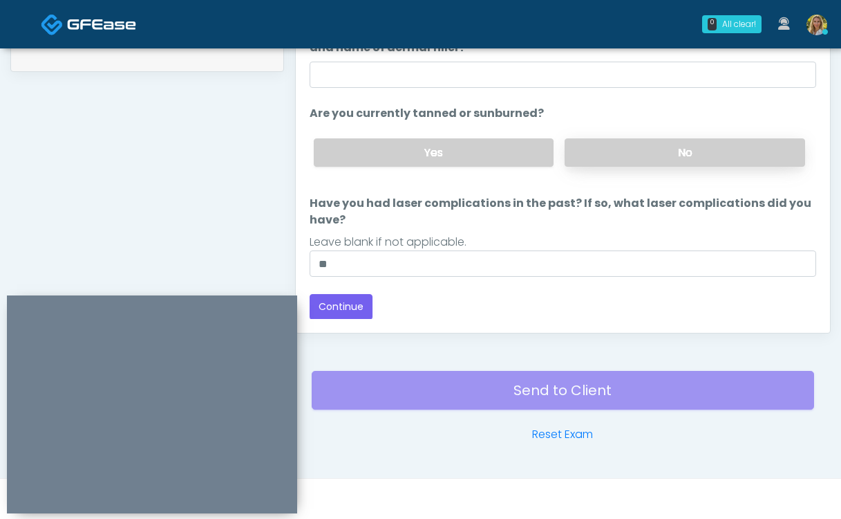
click at [594, 160] on label "No" at bounding box center [685, 152] width 241 height 28
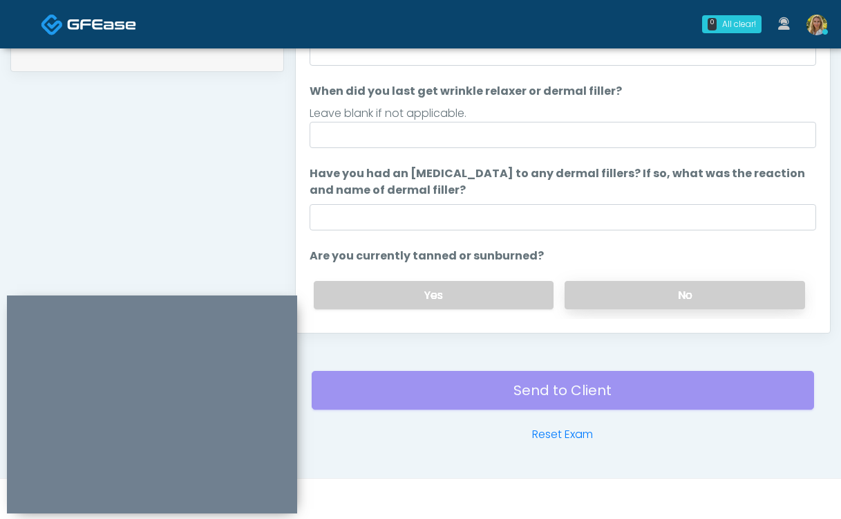
scroll to position [1, 0]
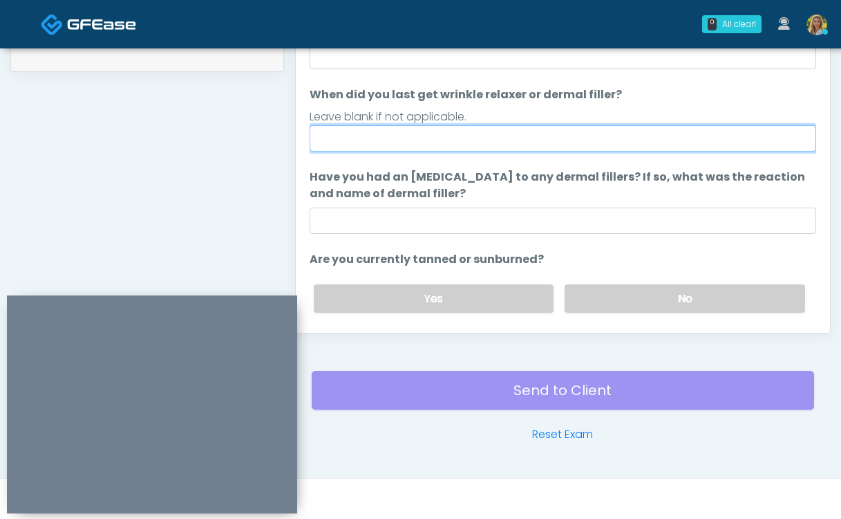
click at [467, 134] on input "When did you last get wrinkle relaxer or dermal filler?" at bounding box center [563, 138] width 507 height 26
type input "*****"
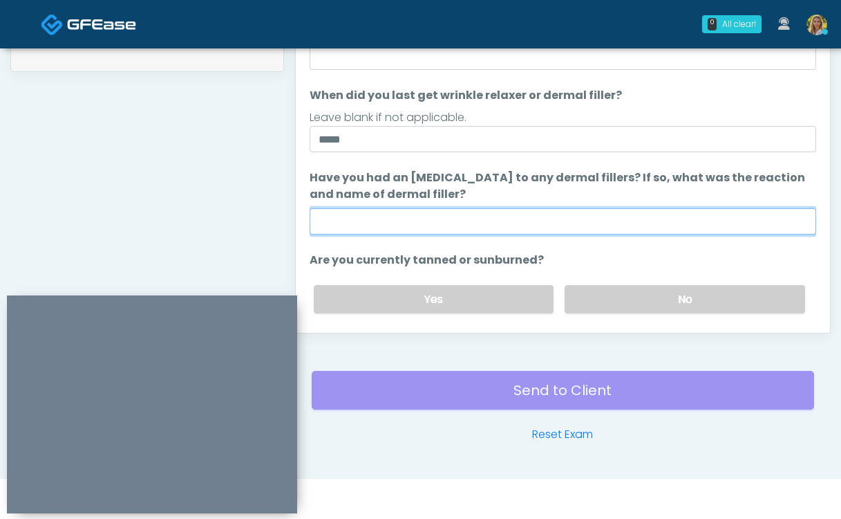
click at [434, 226] on input "Have you had an allergic response to any dermal fillers? If so, what was the re…" at bounding box center [563, 221] width 507 height 26
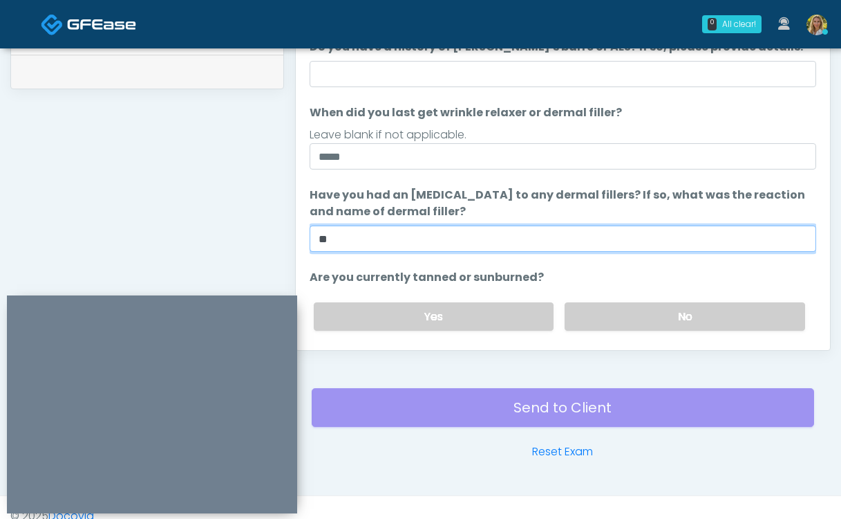
scroll to position [698, 0]
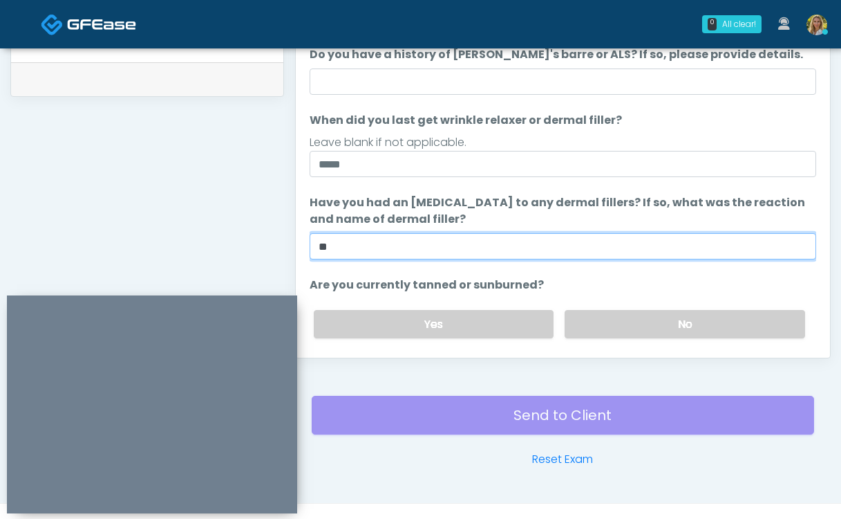
type input "**"
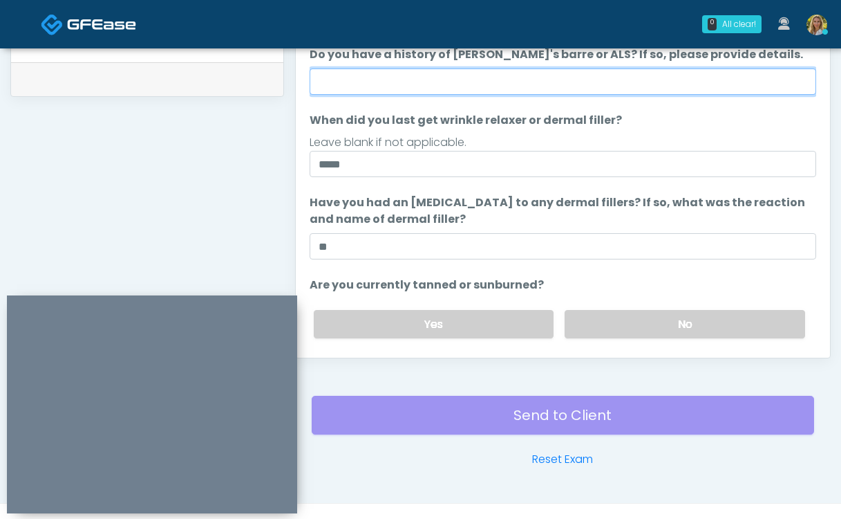
click at [371, 83] on input "Do you have a history of [PERSON_NAME]'s barre or ALS? If so, please provide de…" at bounding box center [563, 81] width 507 height 26
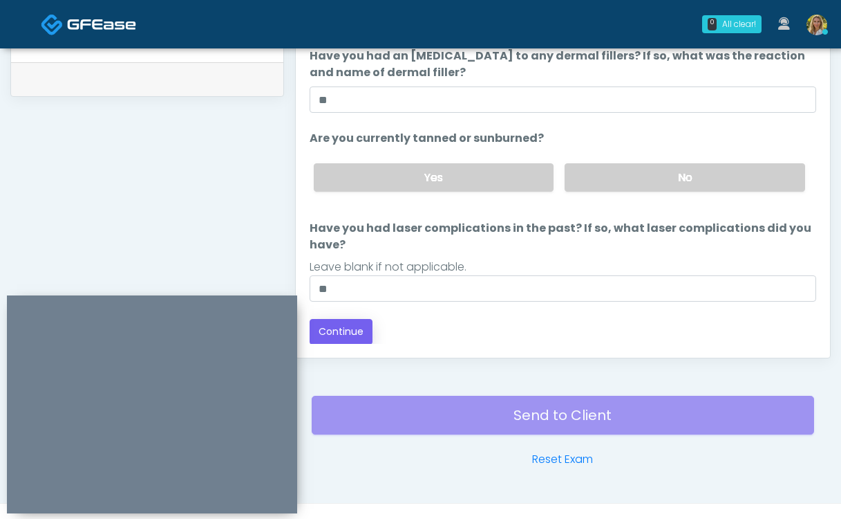
type input "**"
click at [343, 331] on button "Continue" at bounding box center [341, 332] width 63 height 26
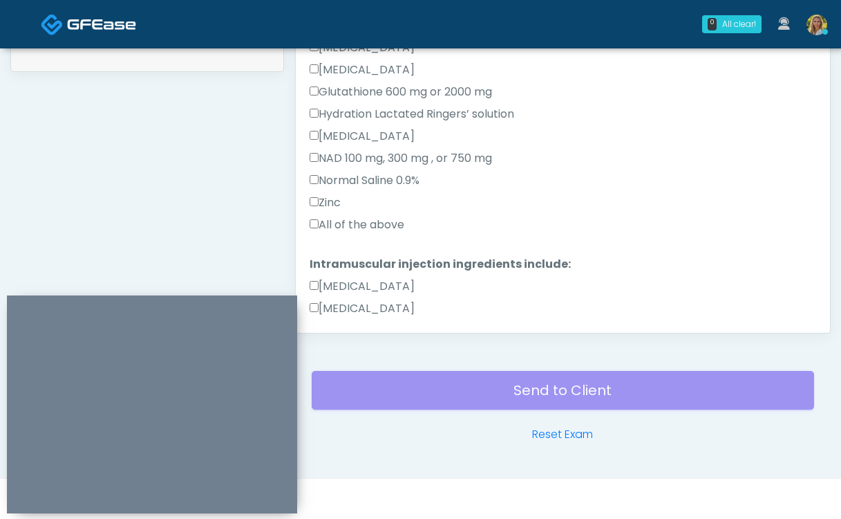
click at [339, 236] on div "All of the above" at bounding box center [563, 227] width 507 height 22
click at [340, 223] on label "All of the above" at bounding box center [357, 224] width 95 height 17
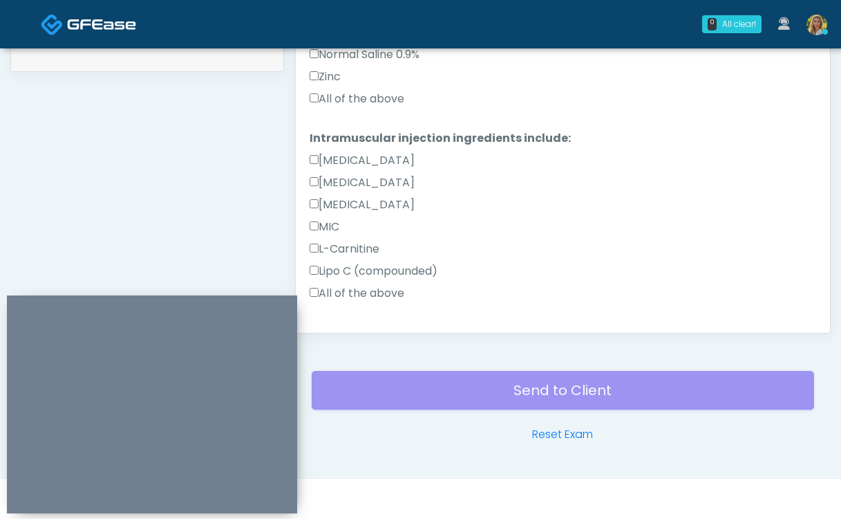
scroll to position [303, 0]
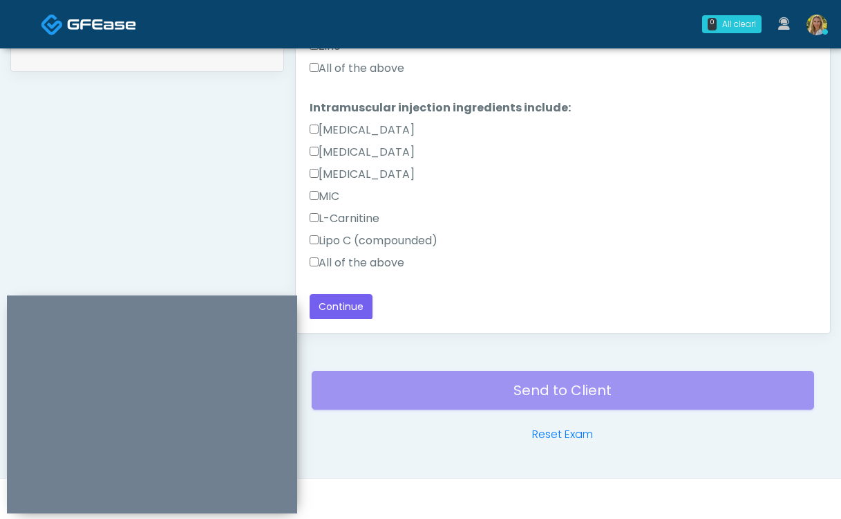
click at [339, 259] on label "All of the above" at bounding box center [357, 262] width 95 height 17
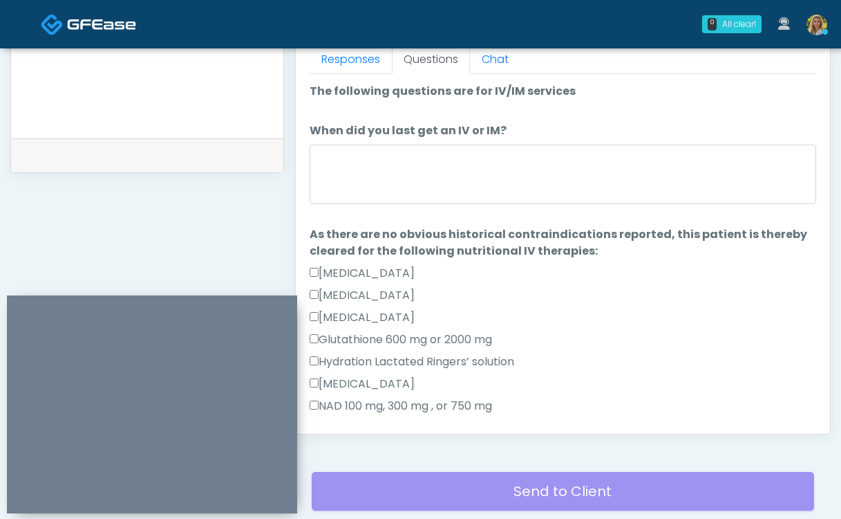
scroll to position [608, 0]
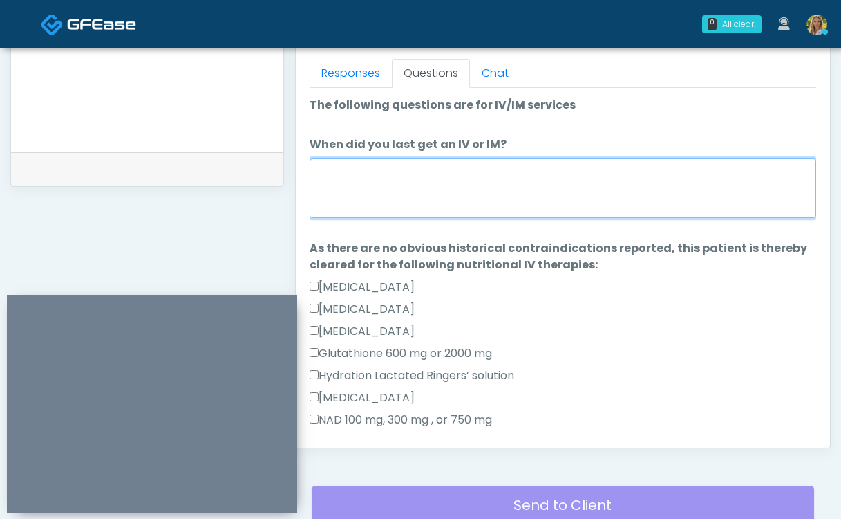
click at [342, 193] on textarea "When did you last get an IV or IM?" at bounding box center [563, 187] width 507 height 59
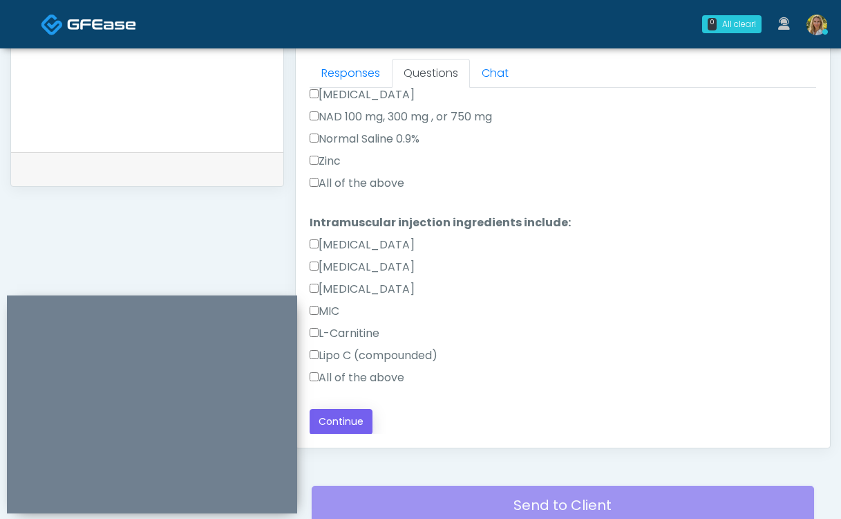
type textarea "*****"
click at [351, 421] on button "Continue" at bounding box center [341, 422] width 63 height 26
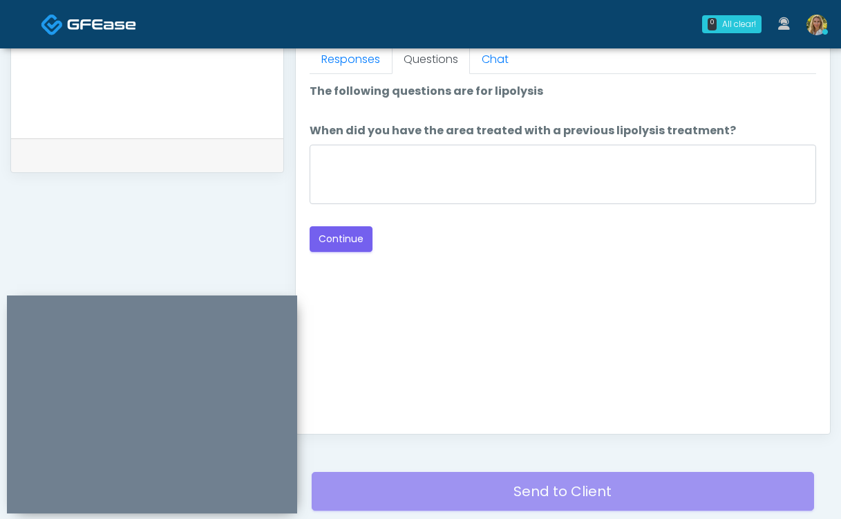
scroll to position [0, 0]
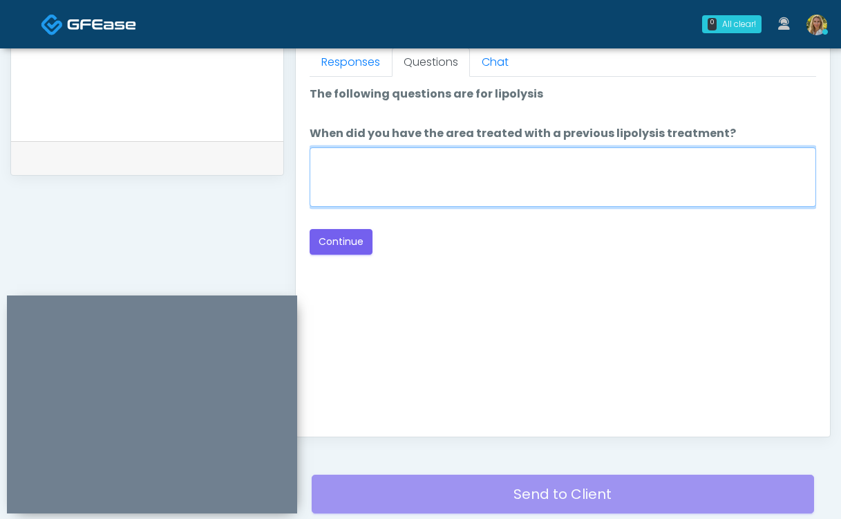
click at [403, 183] on textarea "When did you have the area treated with a previous lipolysis treatment?" at bounding box center [563, 176] width 507 height 59
type textarea "**"
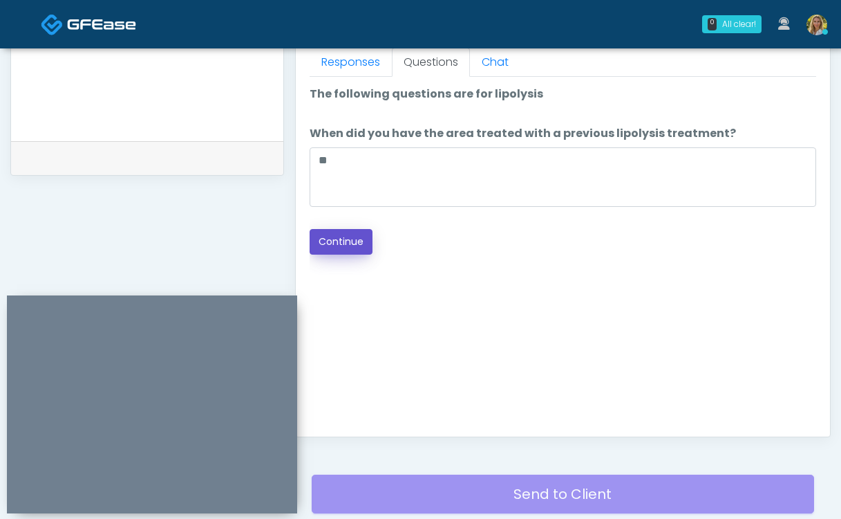
click at [344, 249] on button "Continue" at bounding box center [341, 242] width 63 height 26
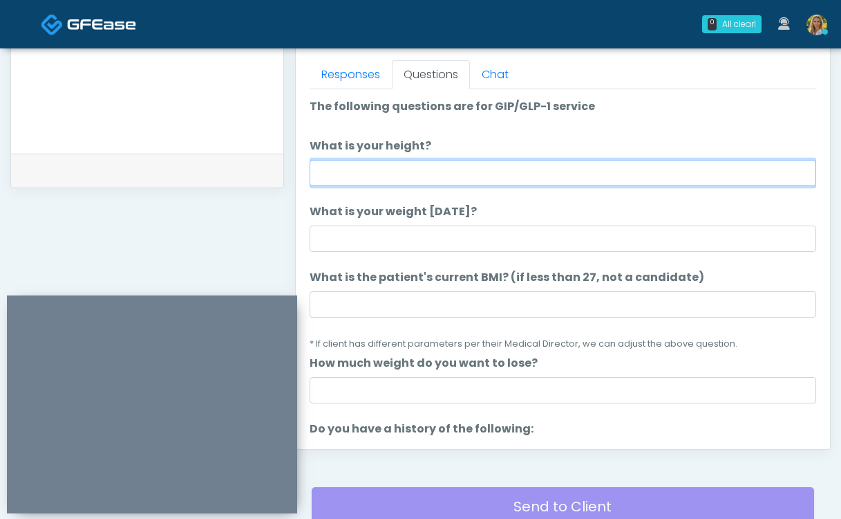
click at [371, 174] on input "What is your height?" at bounding box center [563, 173] width 507 height 26
type input "***"
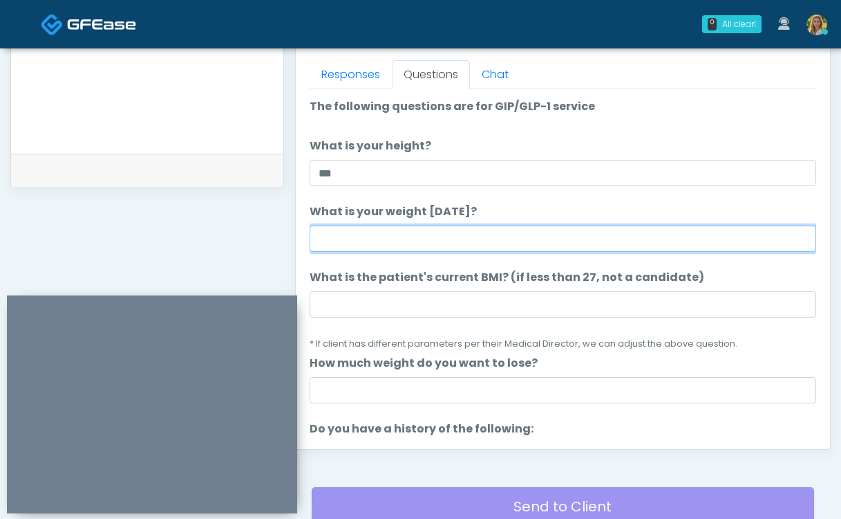
click at [389, 241] on input "What is your weight today?" at bounding box center [563, 238] width 507 height 26
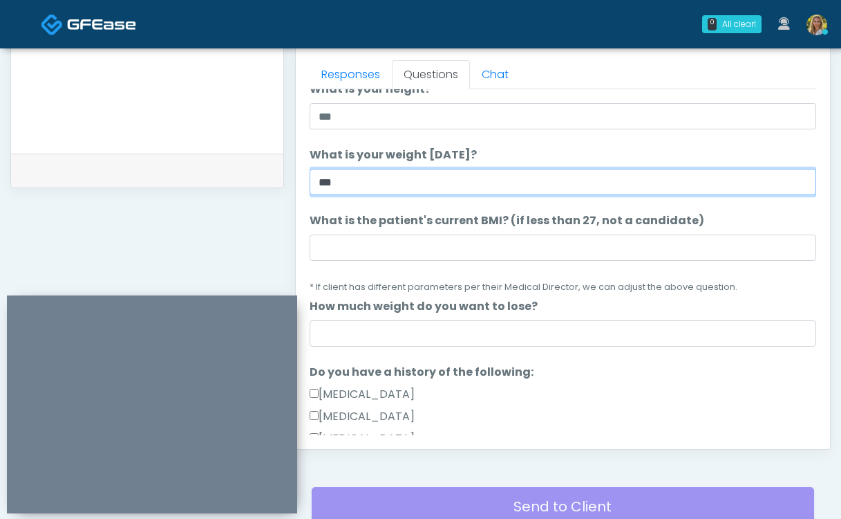
scroll to position [97, 0]
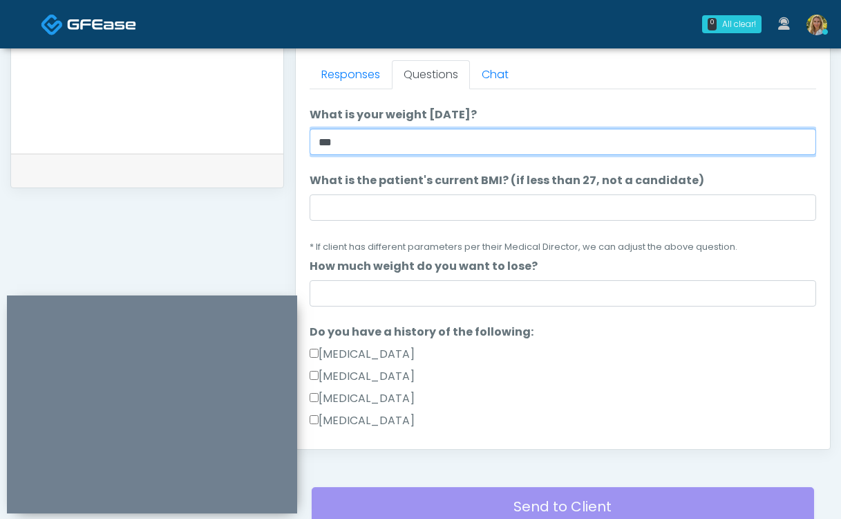
type input "***"
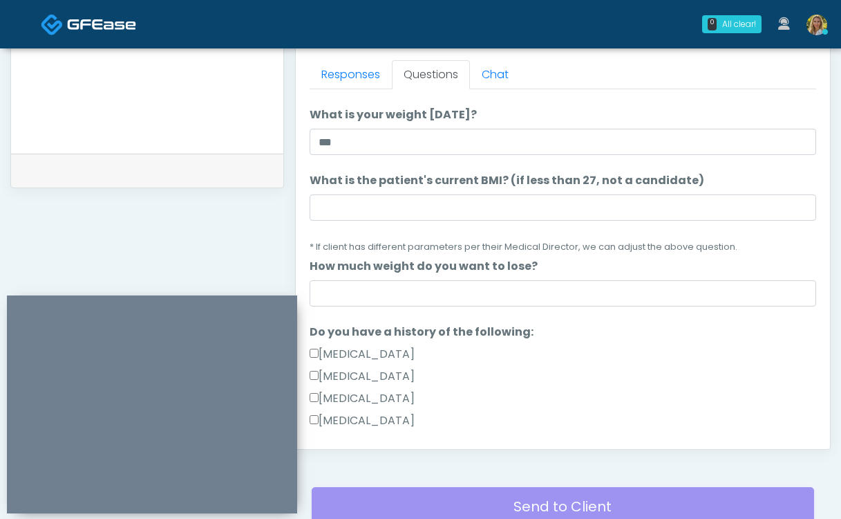
click at [414, 277] on li "How much weight do you want to lose? How much weight do you want to lose?" at bounding box center [563, 282] width 507 height 48
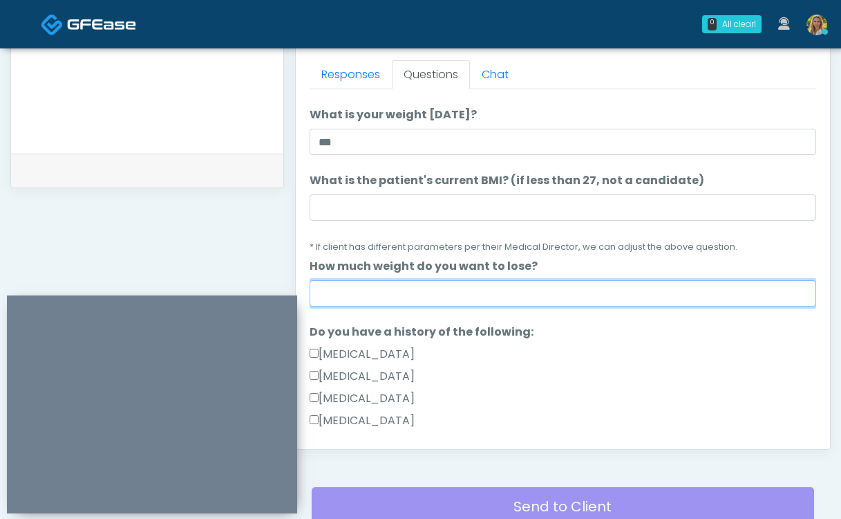
click at [402, 290] on input "How much weight do you want to lose?" at bounding box center [563, 293] width 507 height 26
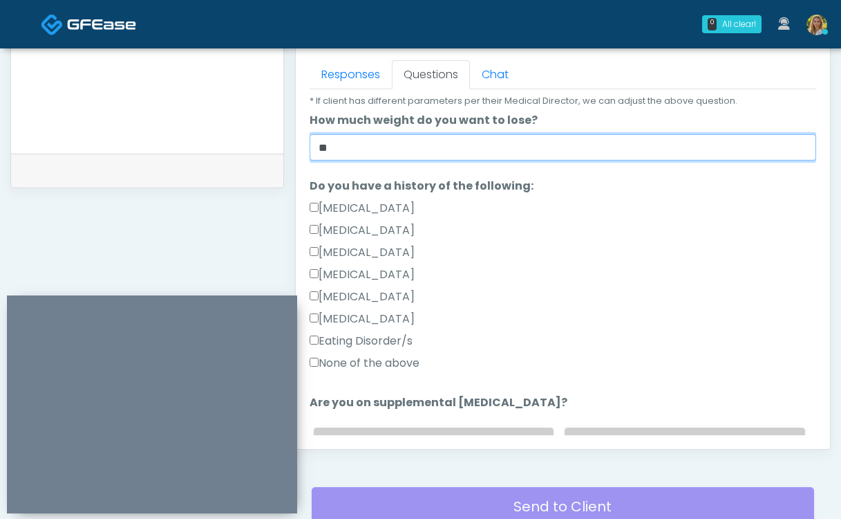
scroll to position [244, 0]
type input "**"
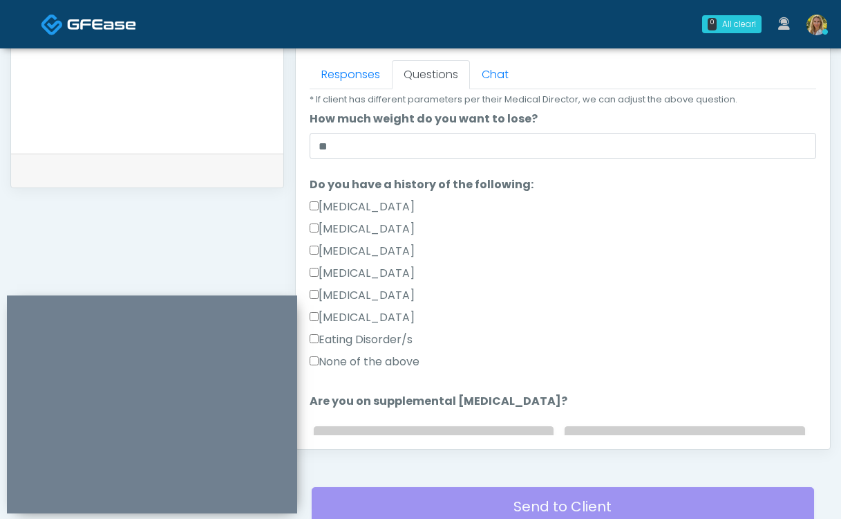
click at [353, 369] on label "None of the above" at bounding box center [365, 361] width 110 height 17
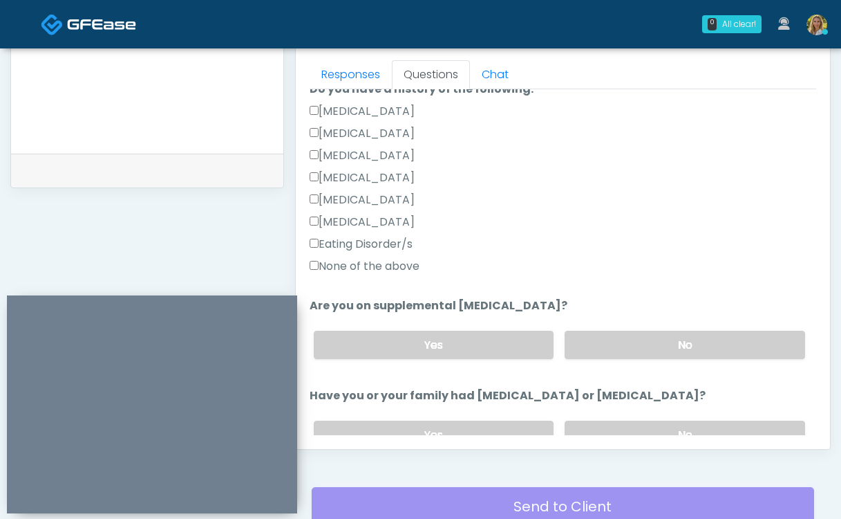
scroll to position [342, 0]
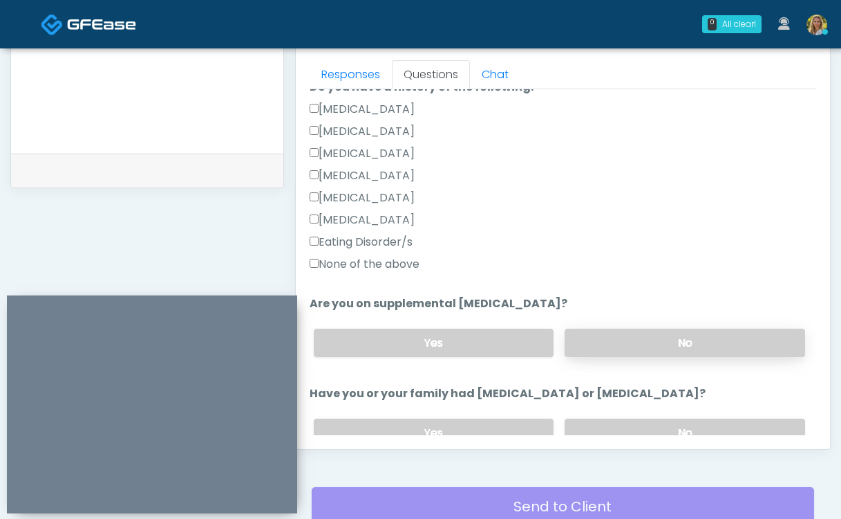
click at [656, 348] on label "No" at bounding box center [685, 342] width 241 height 28
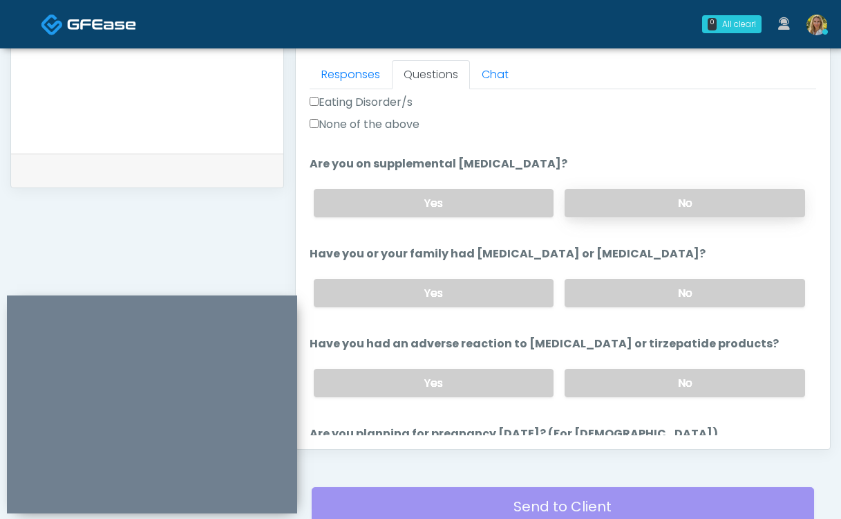
scroll to position [498, 0]
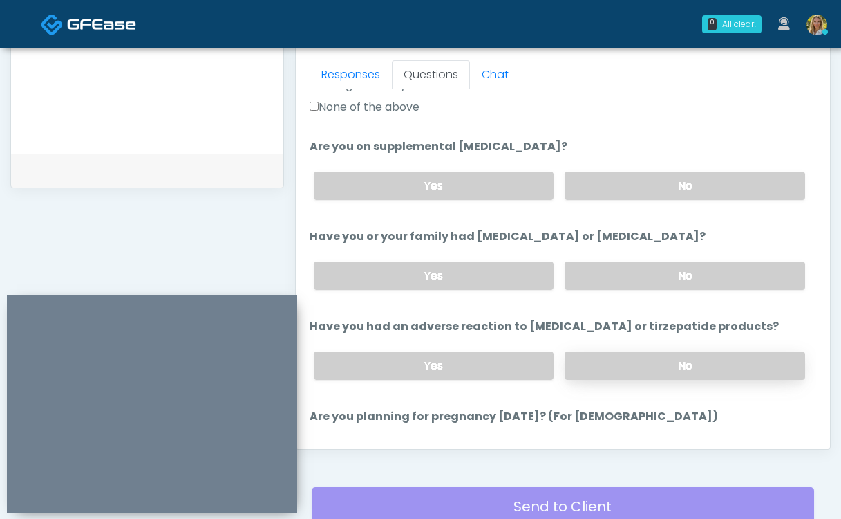
click at [631, 360] on label "No" at bounding box center [685, 365] width 241 height 28
click at [628, 270] on label "No" at bounding box center [685, 275] width 241 height 28
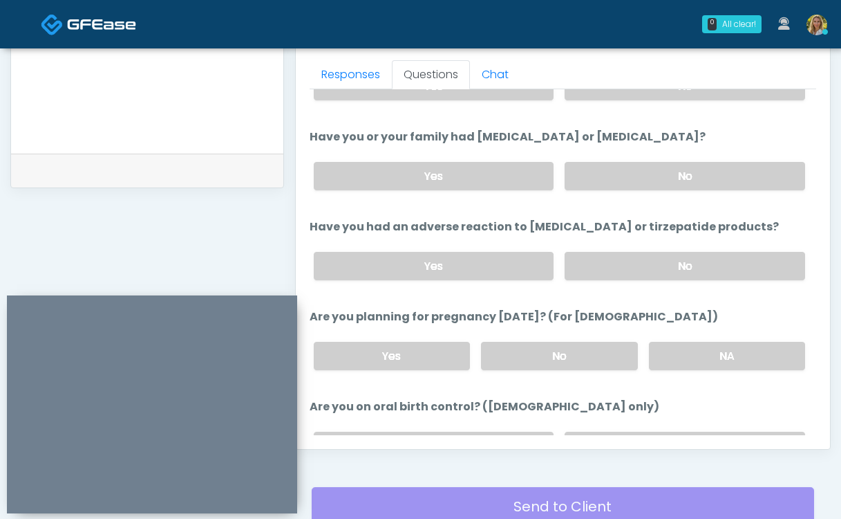
scroll to position [612, 0]
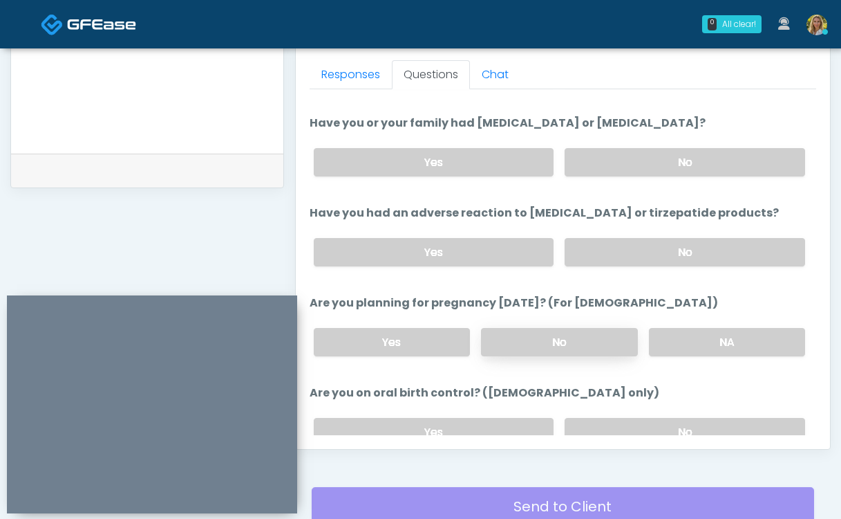
click at [556, 340] on label "No" at bounding box center [559, 342] width 156 height 28
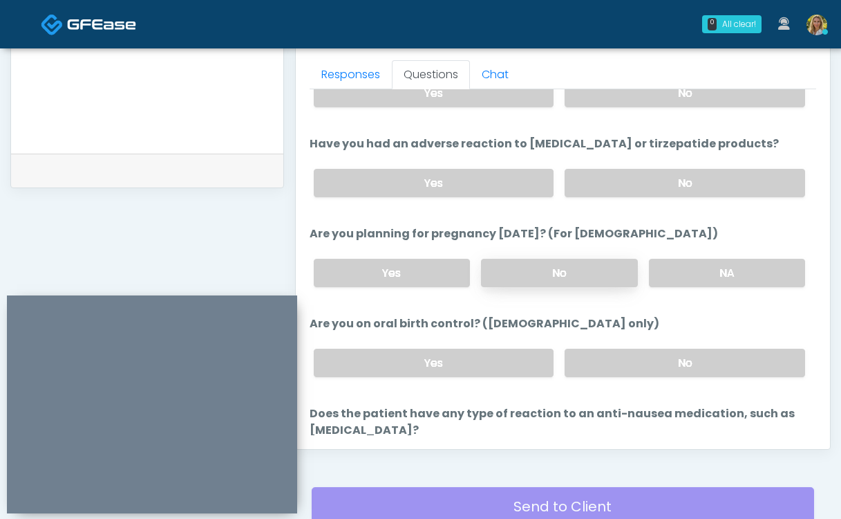
scroll to position [687, 0]
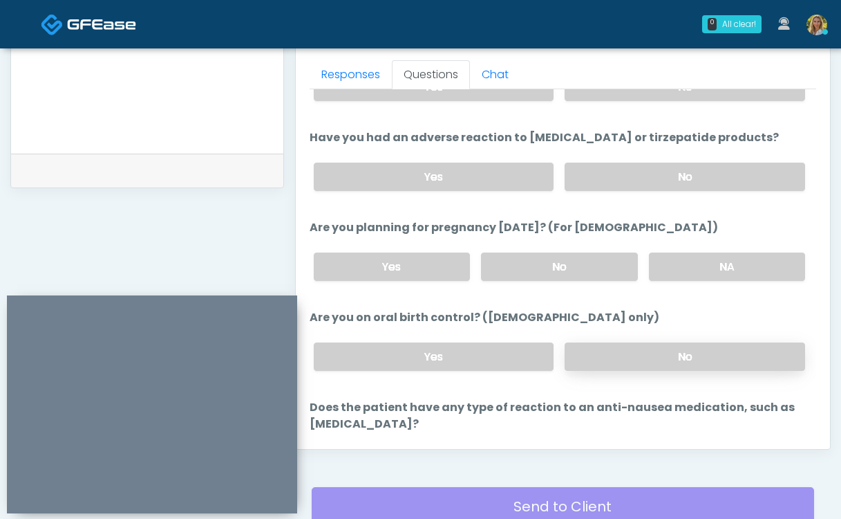
click at [610, 351] on label "No" at bounding box center [685, 356] width 241 height 28
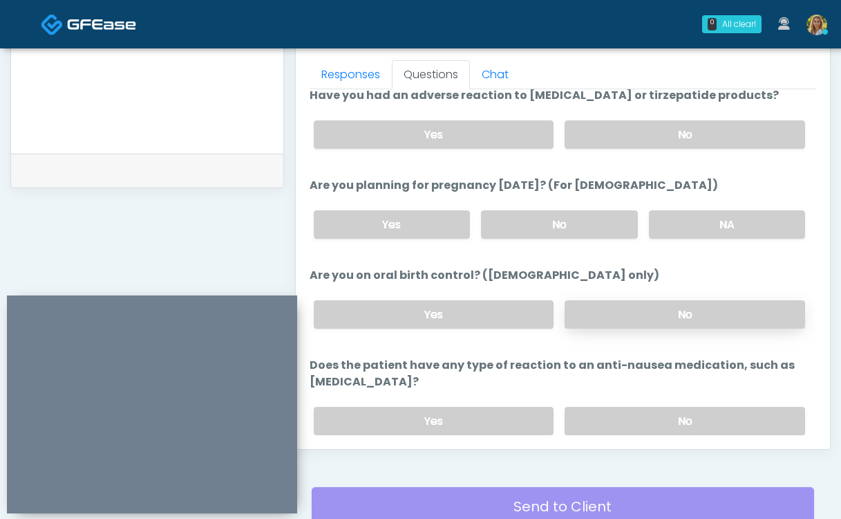
scroll to position [734, 0]
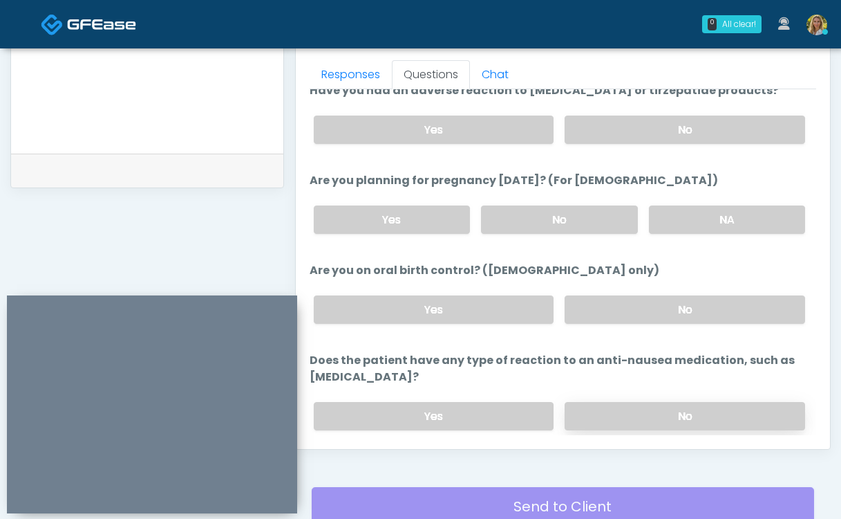
click at [626, 409] on label "No" at bounding box center [685, 416] width 241 height 28
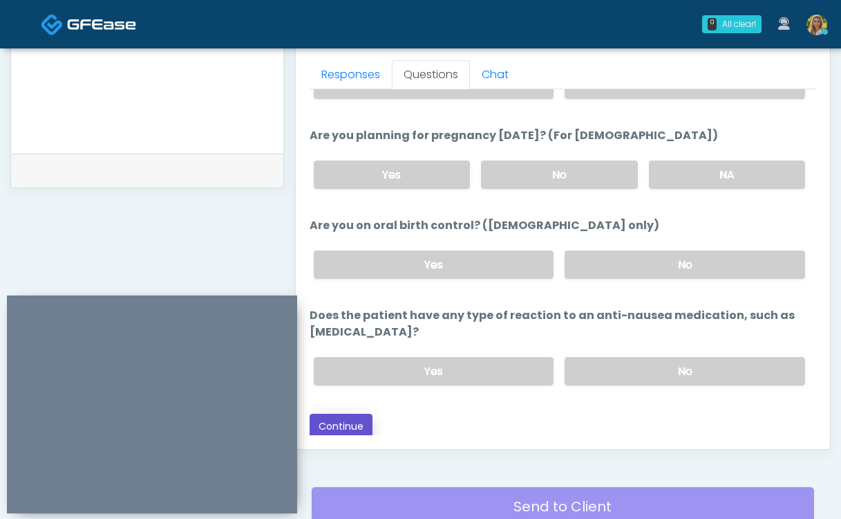
click at [353, 413] on button "Continue" at bounding box center [341, 426] width 63 height 26
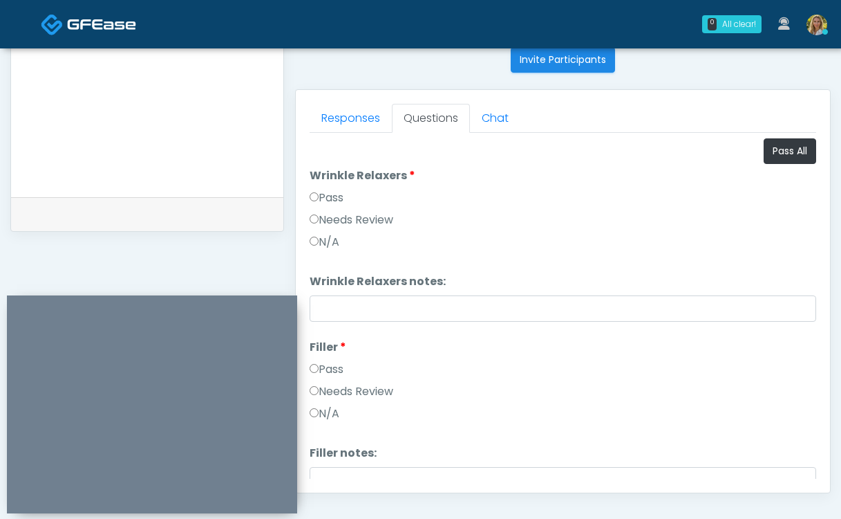
scroll to position [552, 0]
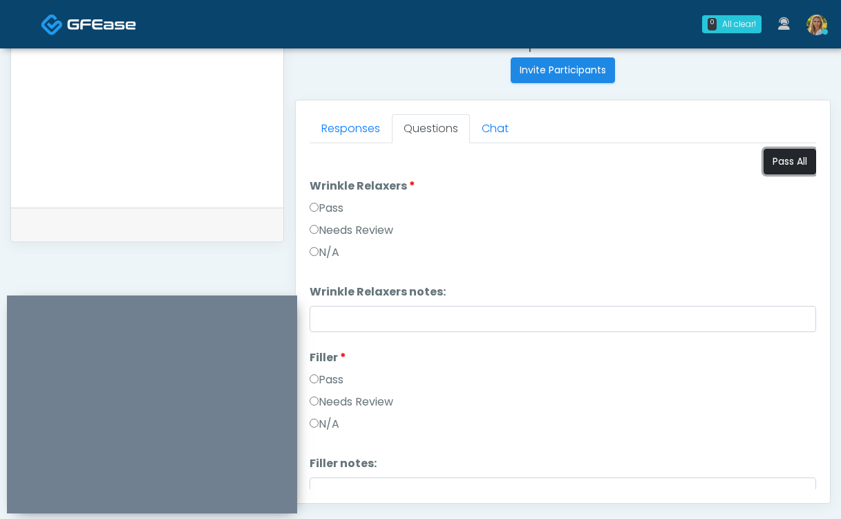
click at [789, 162] on button "Pass All" at bounding box center [790, 162] width 53 height 26
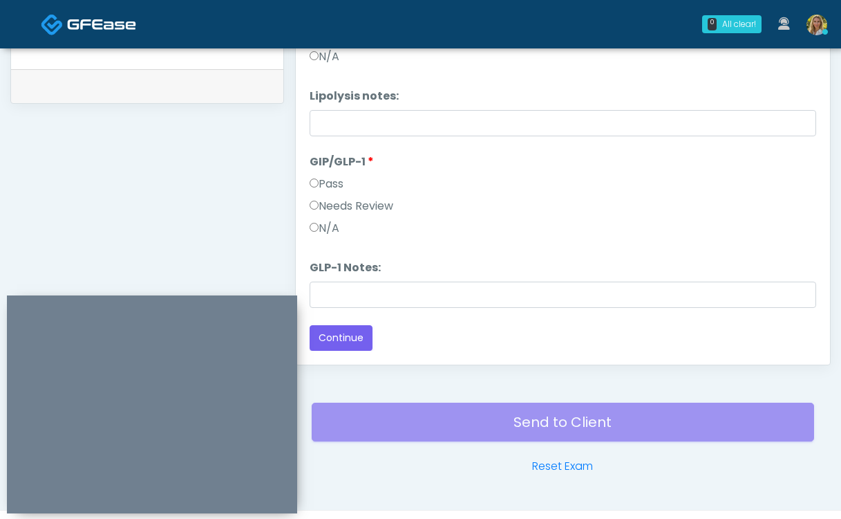
scroll to position [695, 0]
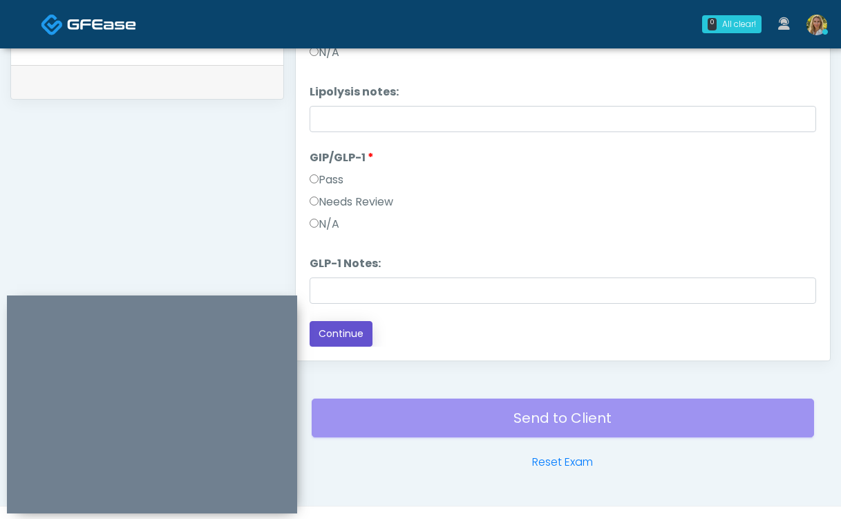
click at [343, 330] on button "Continue" at bounding box center [341, 334] width 63 height 26
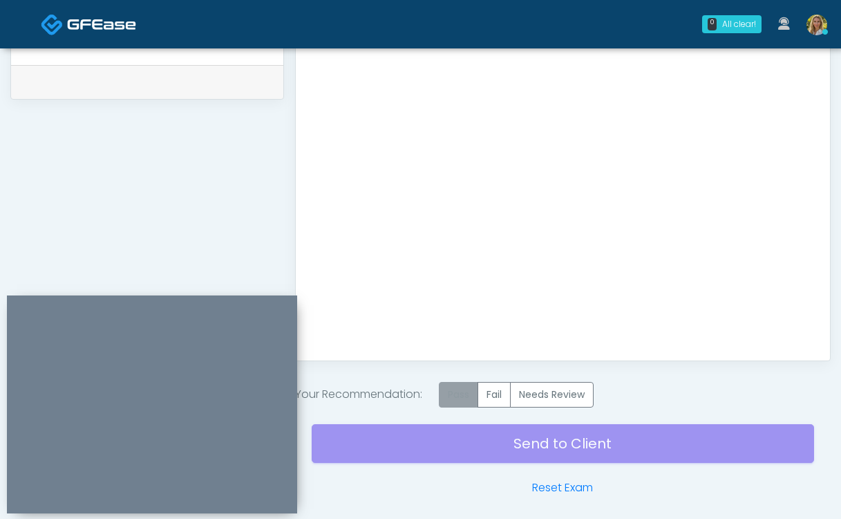
click at [460, 387] on label "Pass" at bounding box center [458, 395] width 39 height 26
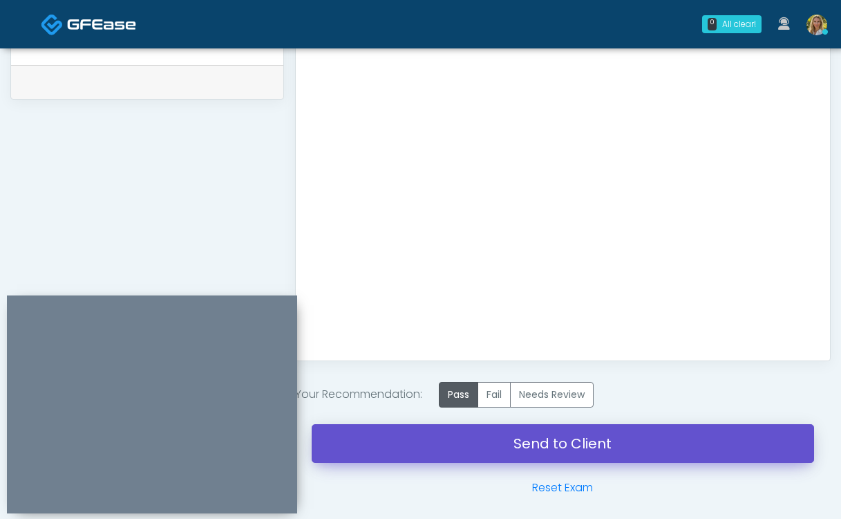
click at [424, 439] on link "Send to Client" at bounding box center [563, 443] width 503 height 39
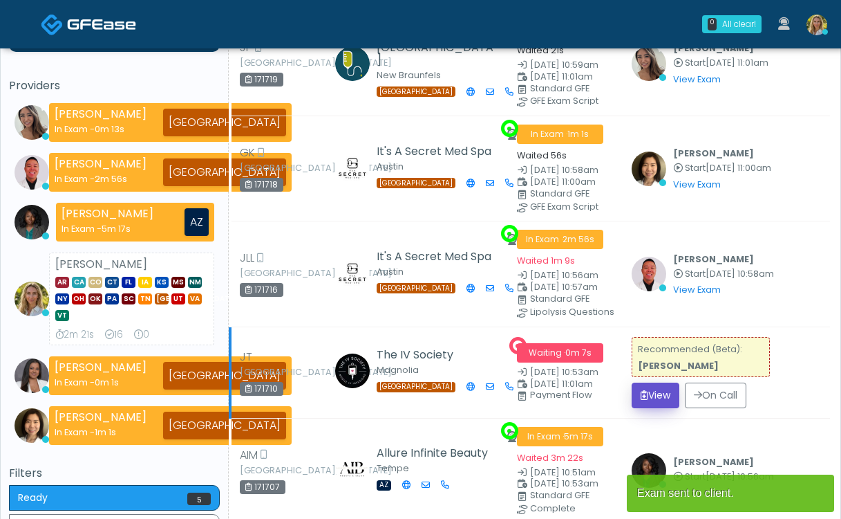
click at [653, 390] on button "View" at bounding box center [656, 395] width 48 height 26
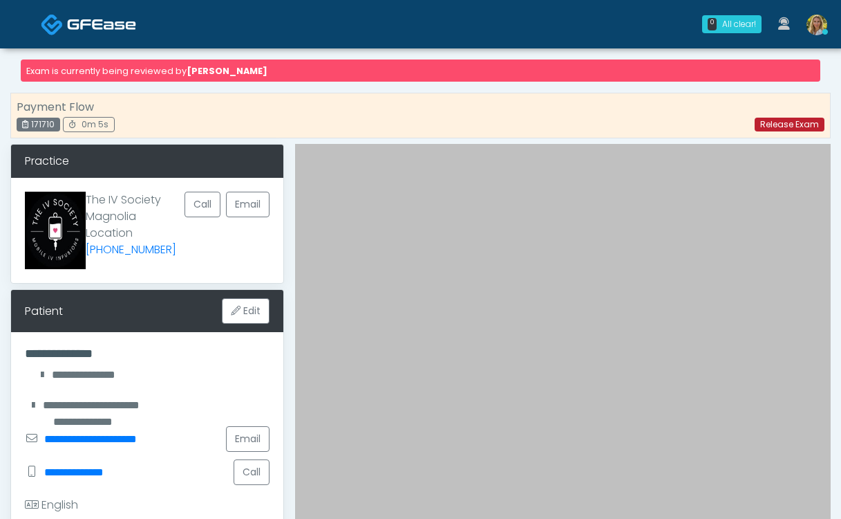
click at [792, 125] on link "Release Exam" at bounding box center [790, 125] width 70 height 14
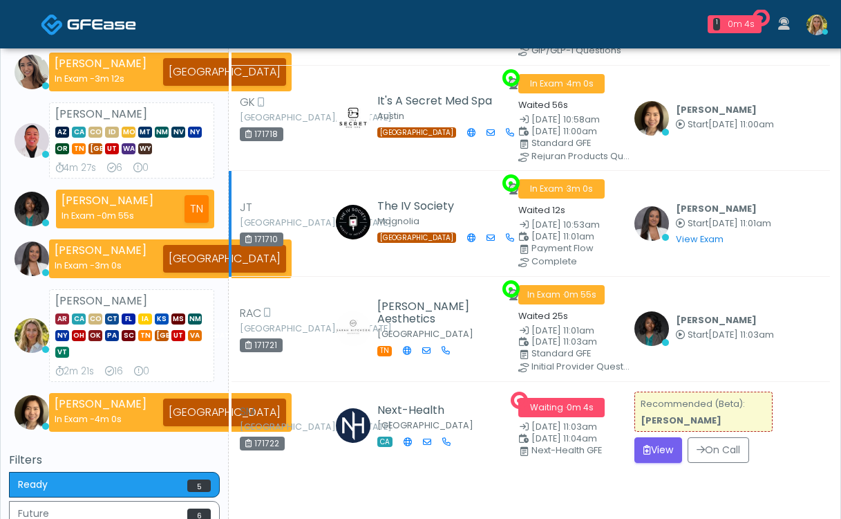
scroll to position [147, 0]
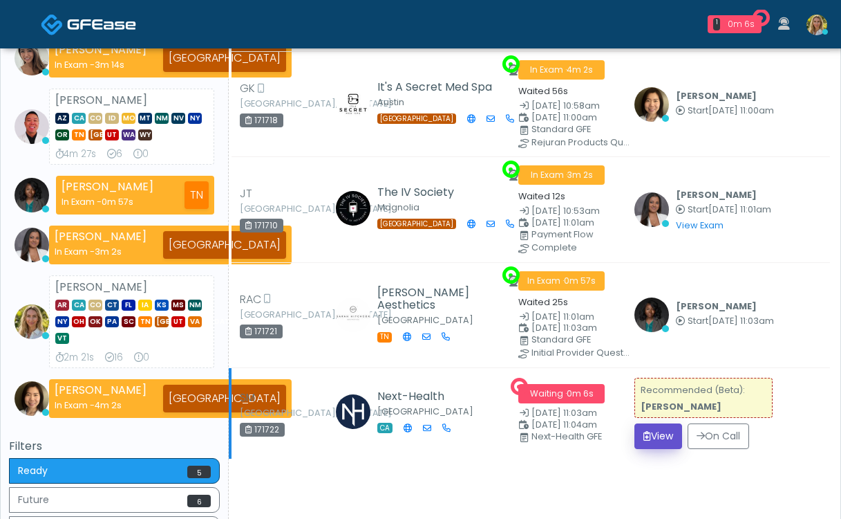
click at [656, 429] on button "View" at bounding box center [659, 436] width 48 height 26
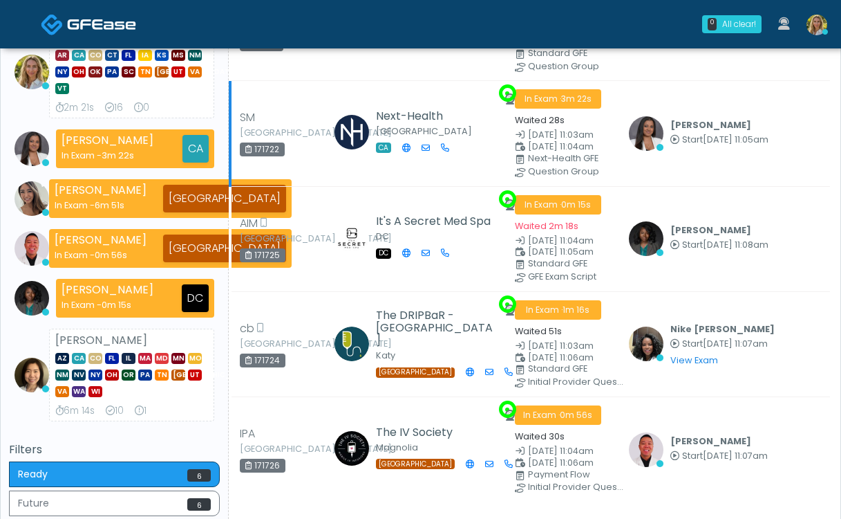
scroll to position [427, 0]
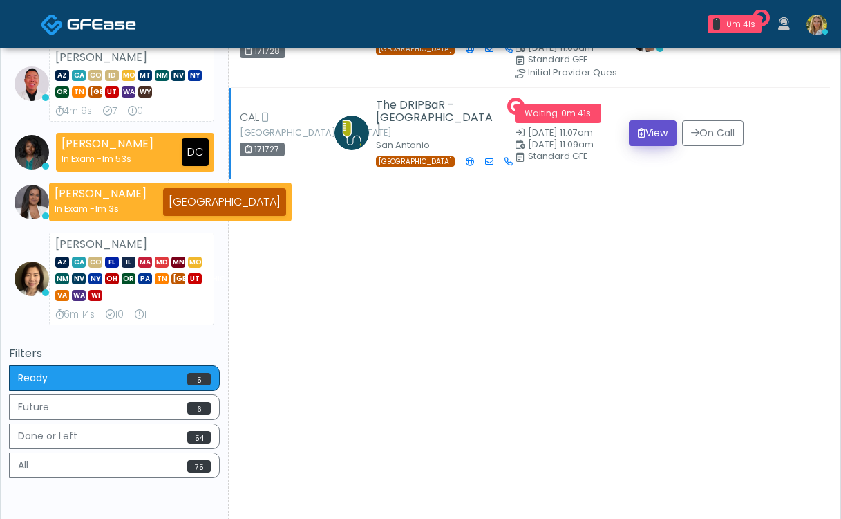
click at [648, 131] on button "View" at bounding box center [653, 133] width 48 height 26
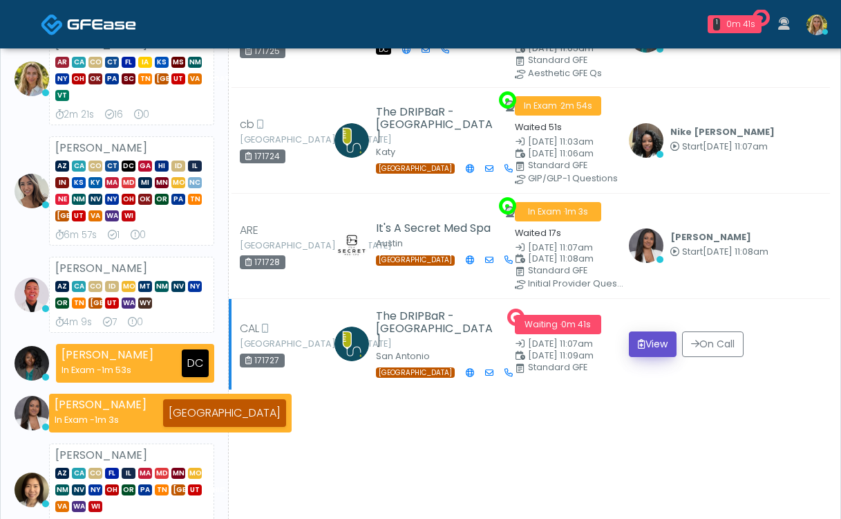
scroll to position [191, 0]
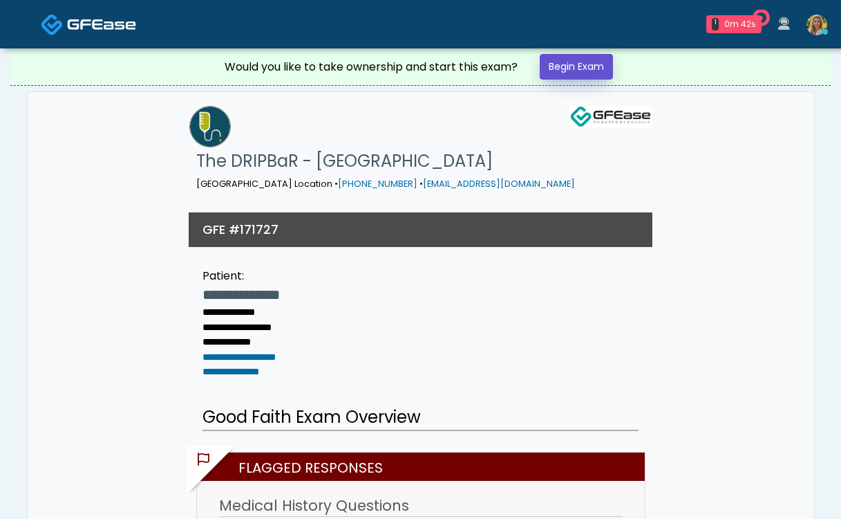
click at [577, 73] on link "Begin Exam" at bounding box center [576, 67] width 73 height 26
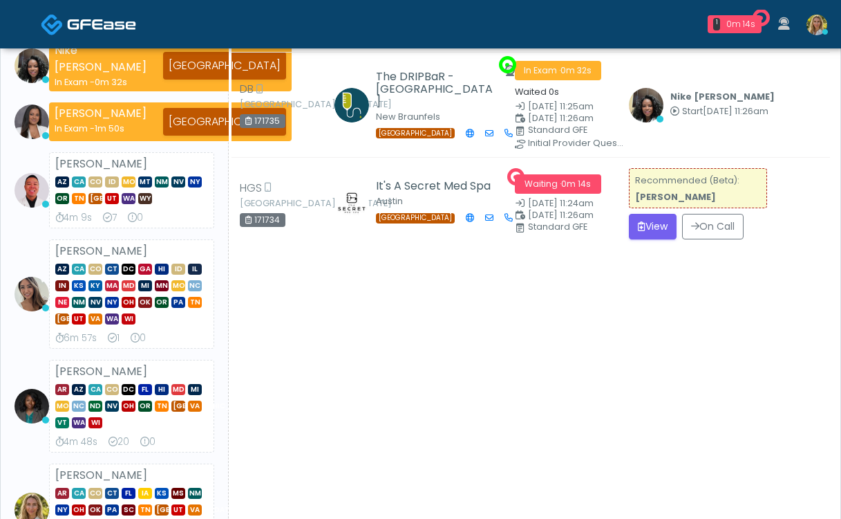
scroll to position [140, 0]
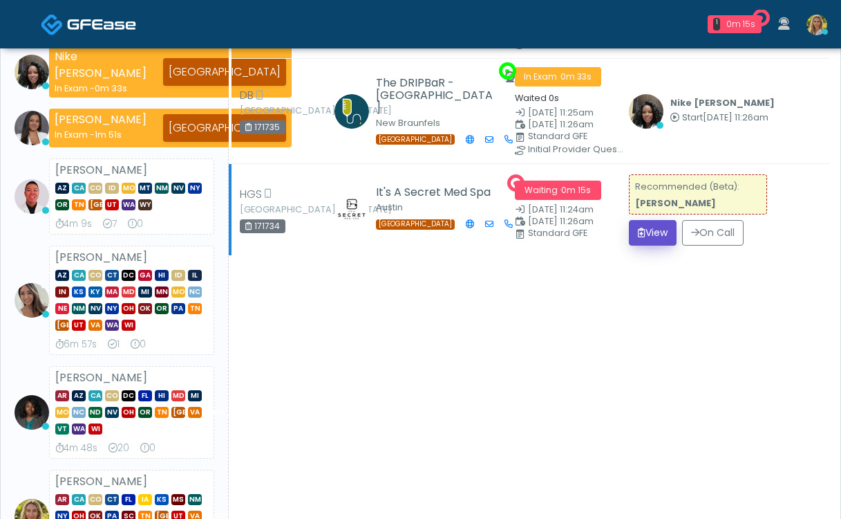
click at [653, 225] on button "View" at bounding box center [653, 233] width 48 height 26
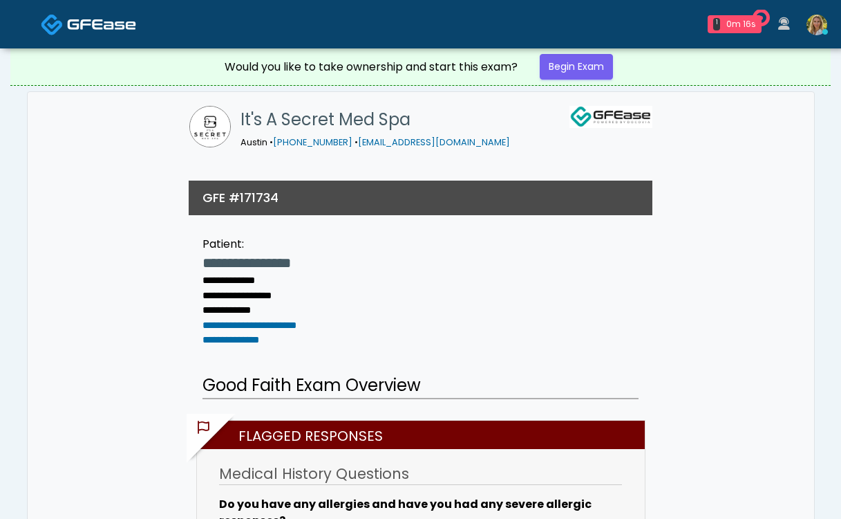
click at [595, 53] on div "Would you like to take ownership and start this exam? Begin Exam" at bounding box center [421, 66] width 415 height 37
click at [590, 57] on link "Begin Exam" at bounding box center [576, 67] width 73 height 26
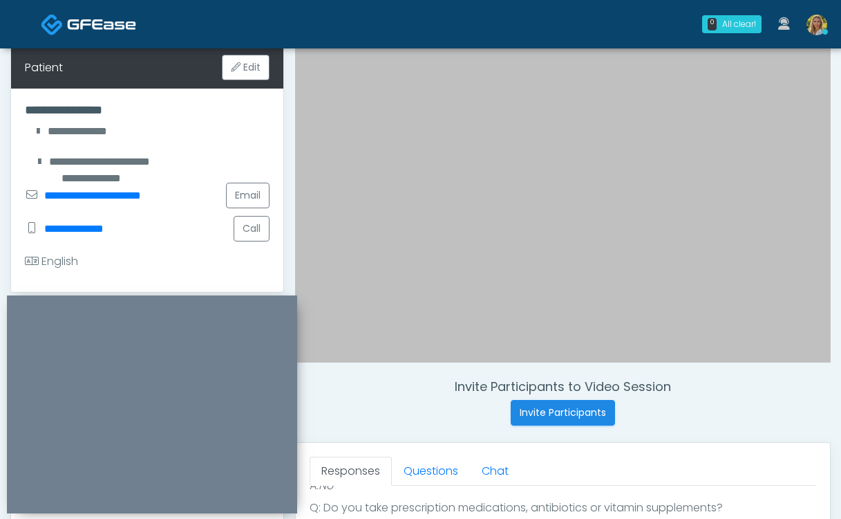
scroll to position [456, 0]
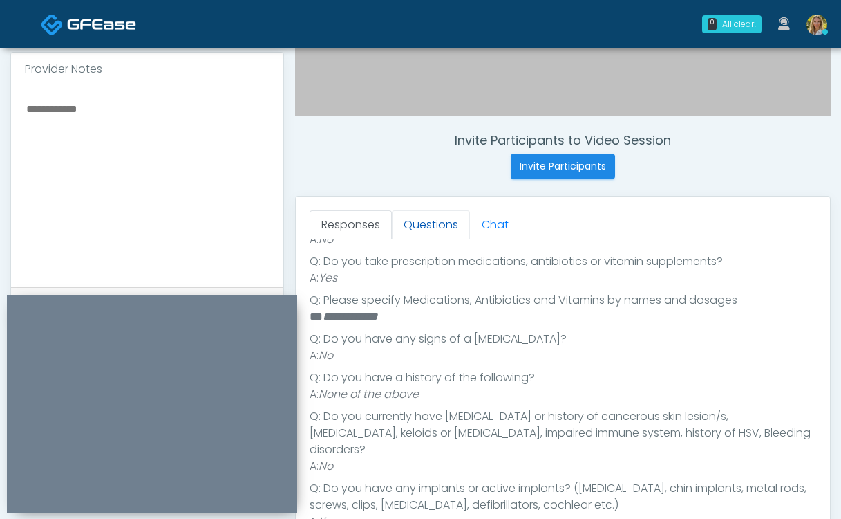
click at [427, 228] on link "Questions" at bounding box center [431, 224] width 78 height 29
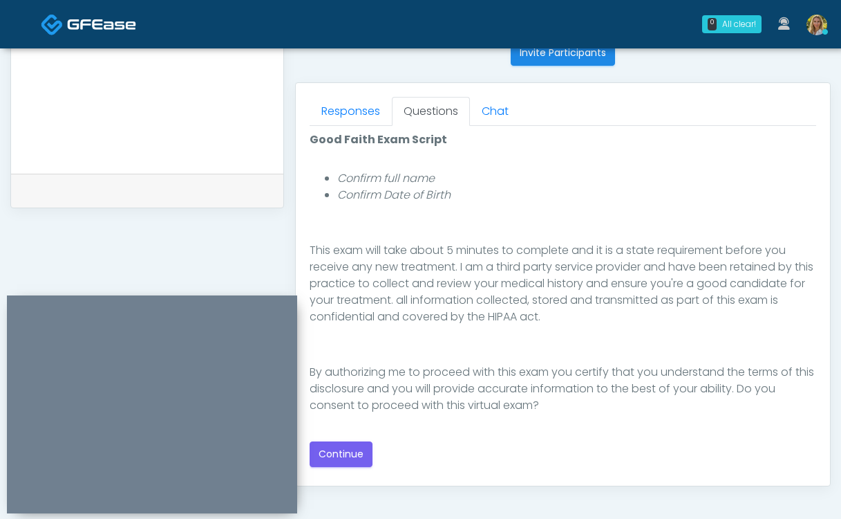
scroll to position [579, 0]
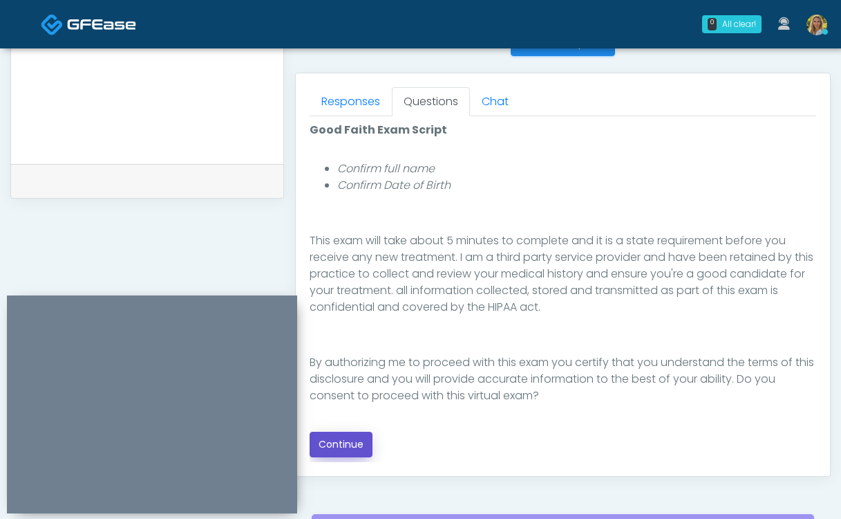
click at [344, 441] on button "Continue" at bounding box center [341, 444] width 63 height 26
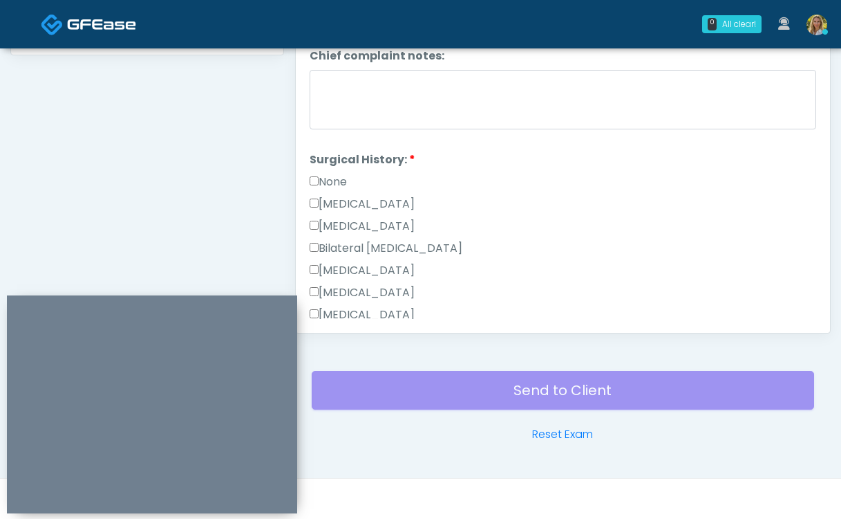
scroll to position [627, 0]
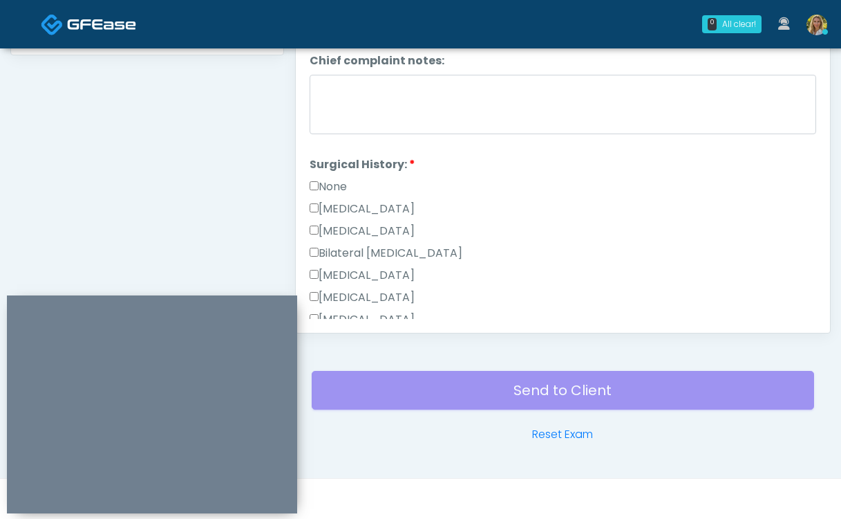
click at [329, 178] on label "None" at bounding box center [328, 186] width 37 height 17
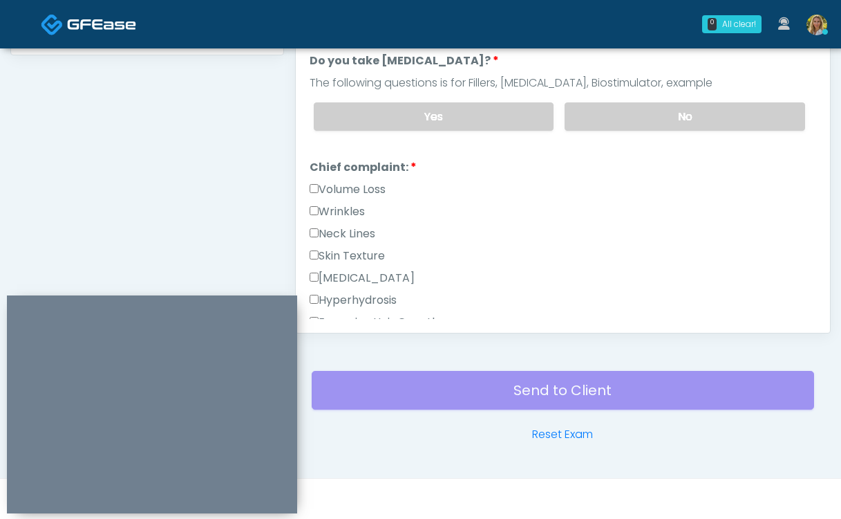
scroll to position [201, 0]
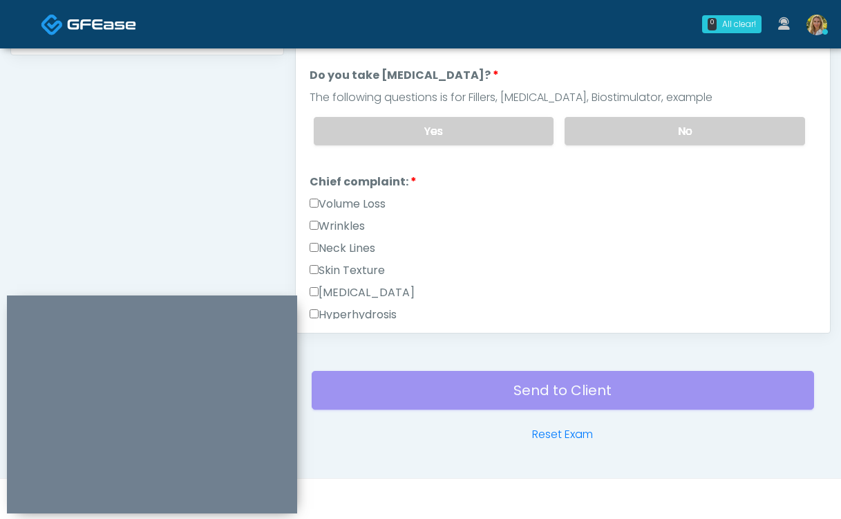
click at [339, 218] on label "Wrinkles" at bounding box center [337, 226] width 55 height 17
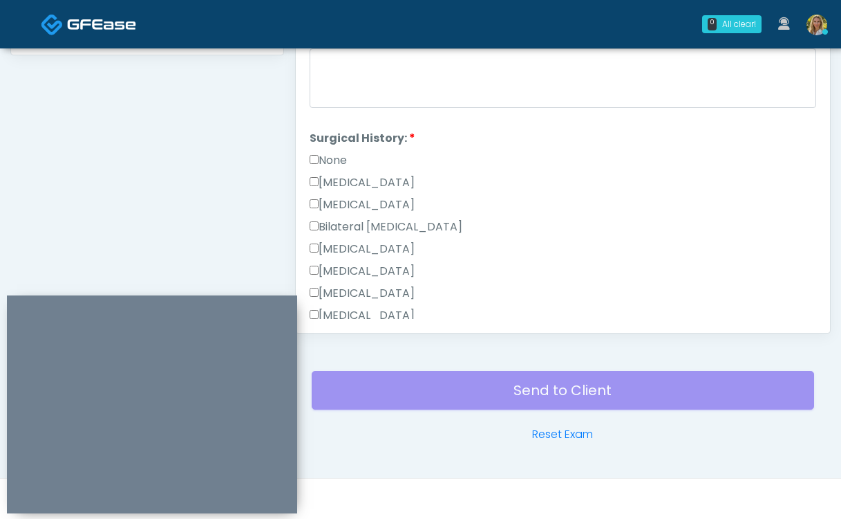
scroll to position [686, 0]
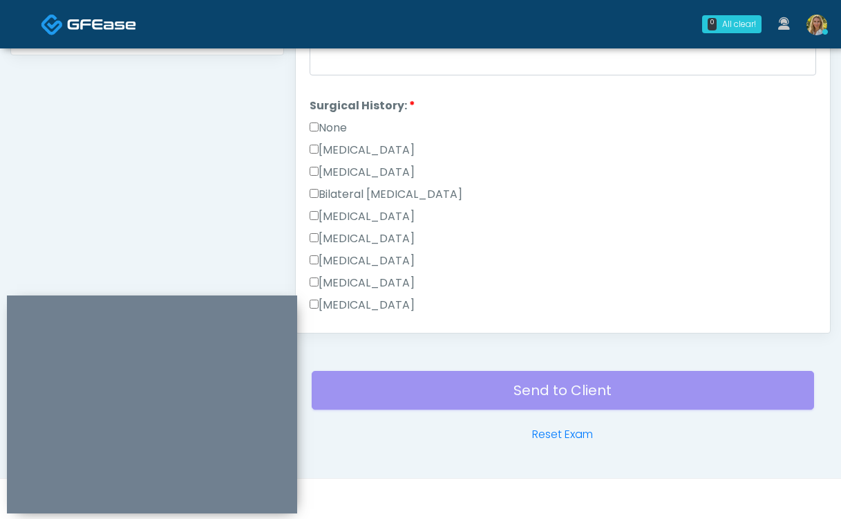
click at [380, 208] on label "[MEDICAL_DATA]" at bounding box center [362, 216] width 105 height 17
click at [308, 104] on div "Responses Questions Chat Good Faith Exam Script Good Faith Exam Script INTRODUC…" at bounding box center [563, 131] width 534 height 402
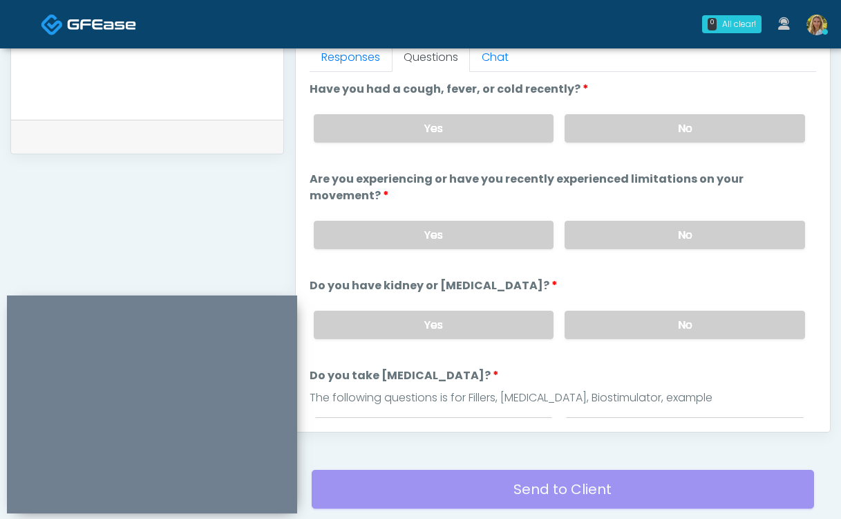
scroll to position [617, 0]
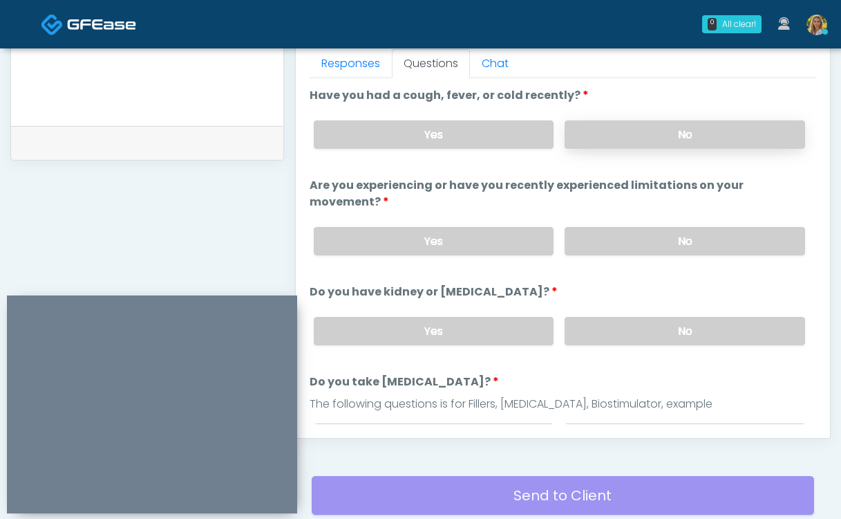
click at [628, 138] on label "No" at bounding box center [685, 134] width 241 height 28
click at [652, 227] on label "No" at bounding box center [685, 241] width 241 height 28
click at [640, 320] on label "No" at bounding box center [685, 331] width 241 height 28
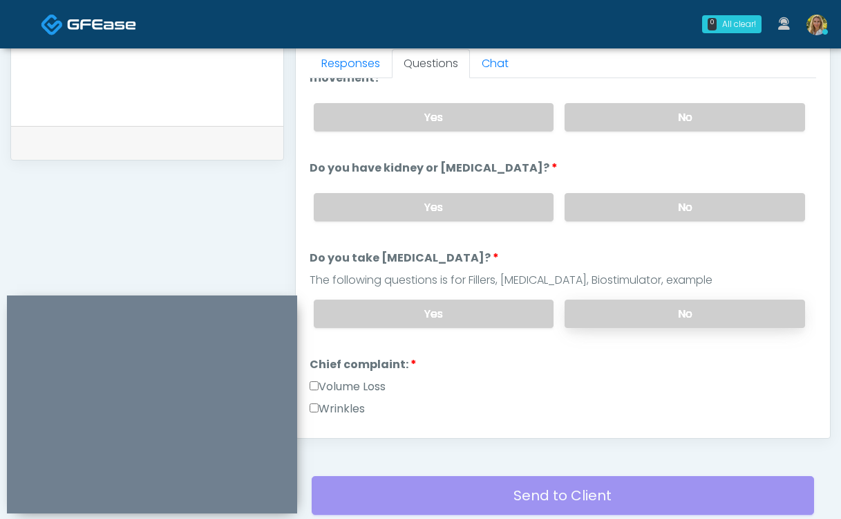
click at [633, 299] on label "No" at bounding box center [685, 313] width 241 height 28
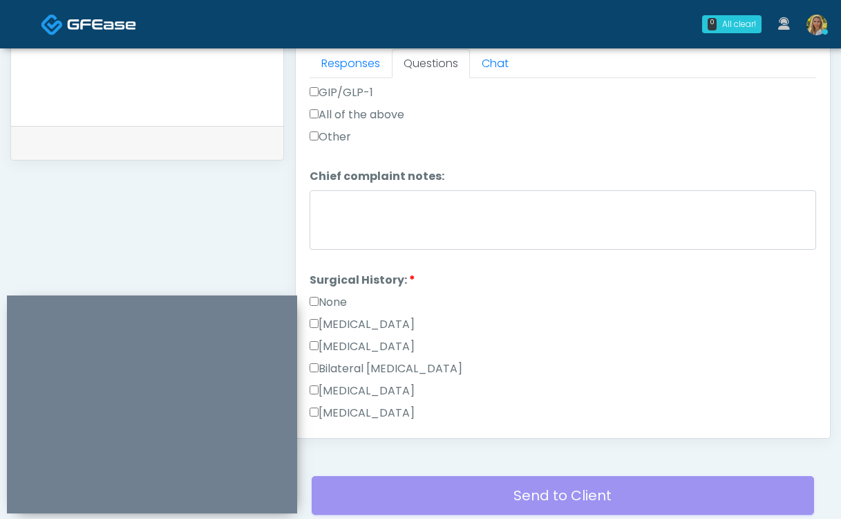
scroll to position [901, 0]
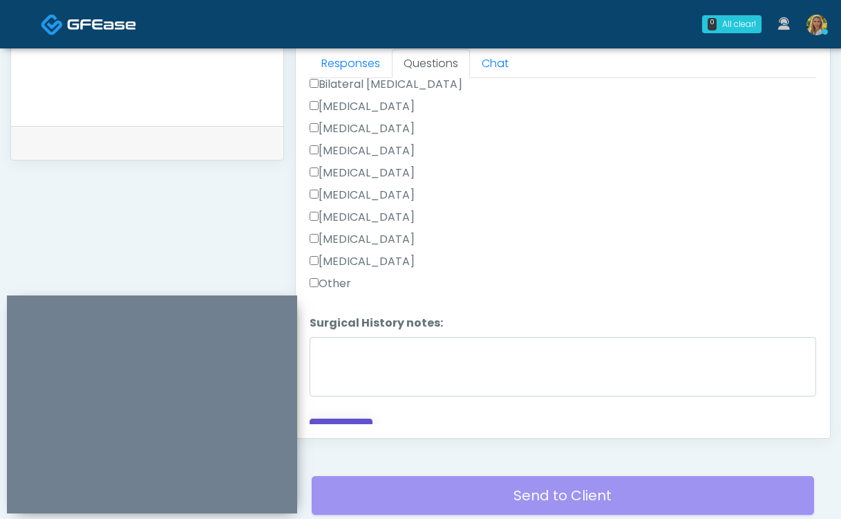
click at [350, 418] on button "Continue" at bounding box center [341, 431] width 63 height 26
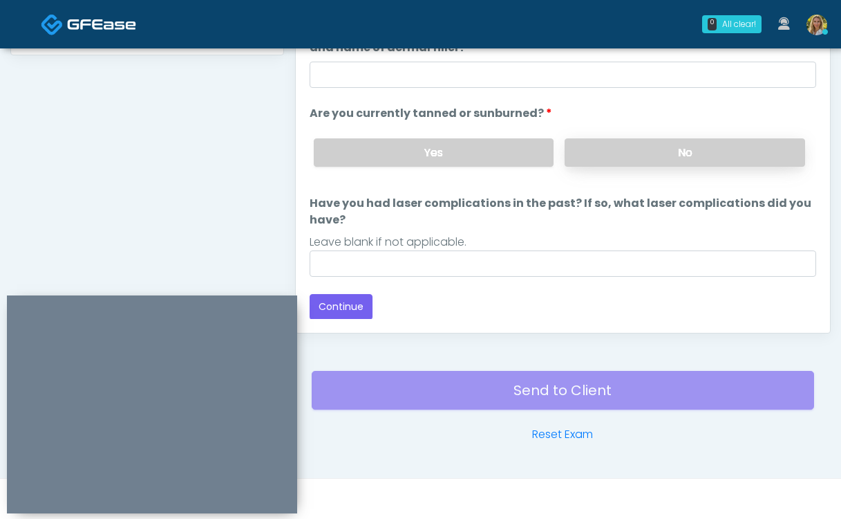
click at [621, 163] on label "No" at bounding box center [685, 152] width 241 height 28
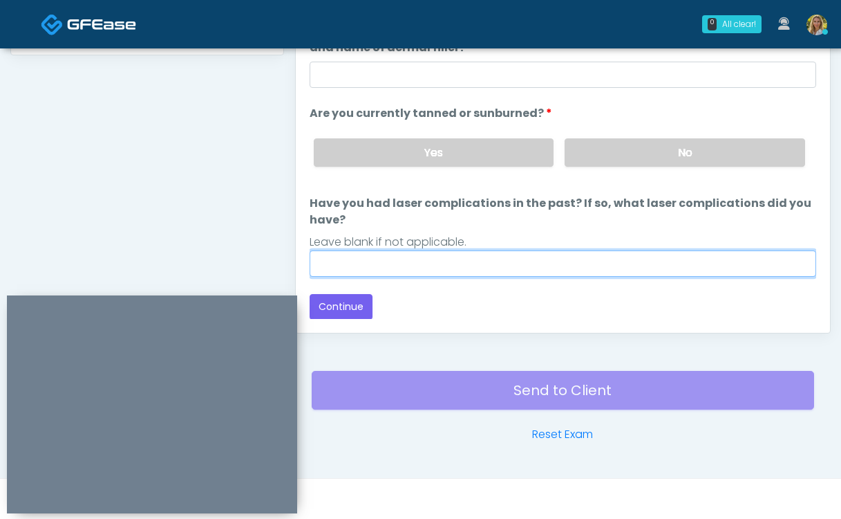
click at [487, 268] on input "Have you had laser complications in the past? If so, what laser complications d…" at bounding box center [563, 263] width 507 height 26
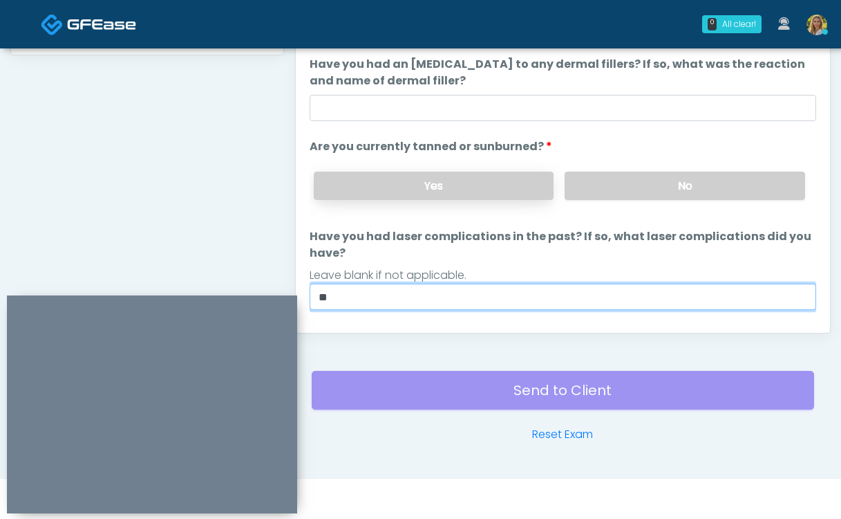
scroll to position [98, 0]
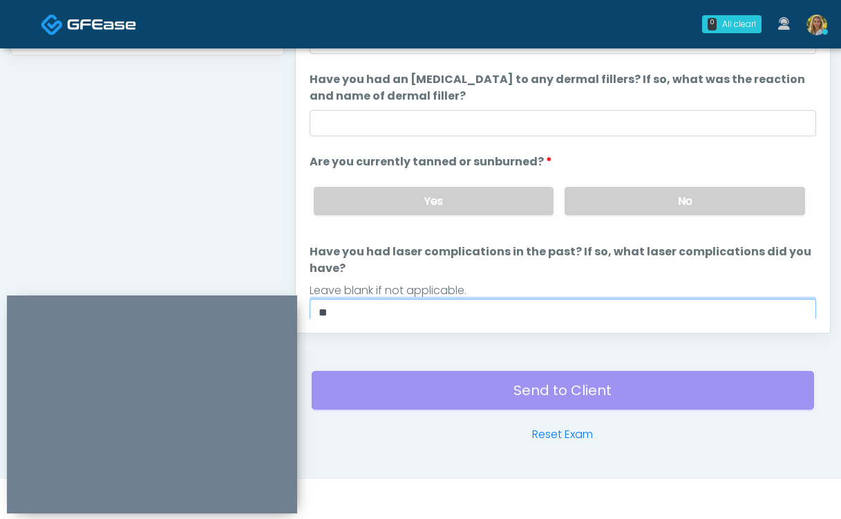
type input "**"
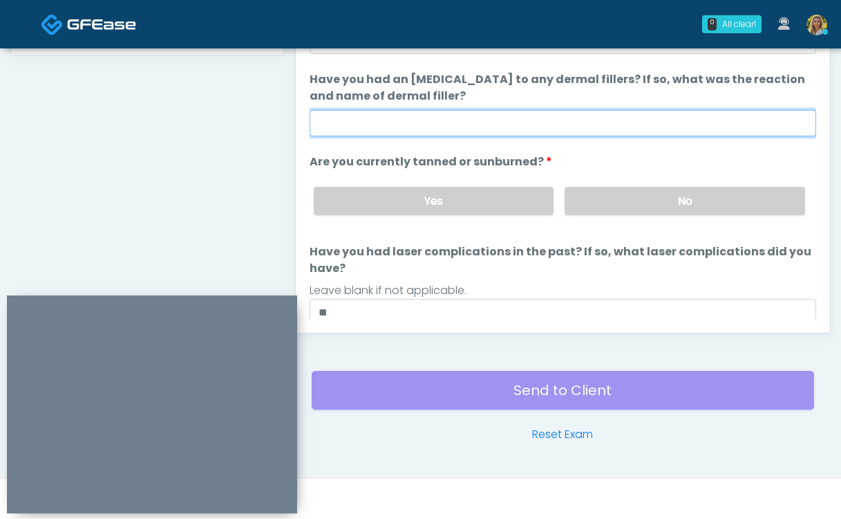
click at [483, 119] on input "Have you had an [MEDICAL_DATA] to any dermal fillers? If so, what was the react…" at bounding box center [563, 123] width 507 height 26
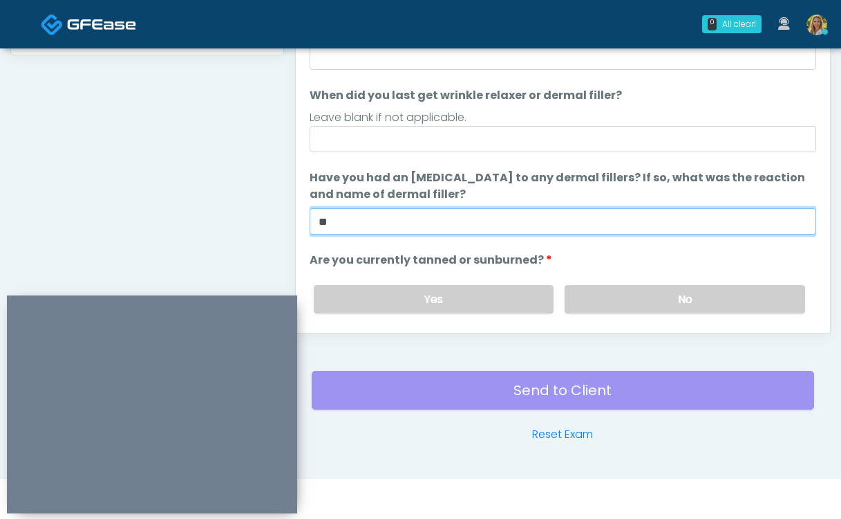
scroll to position [1, 0]
type input "**"
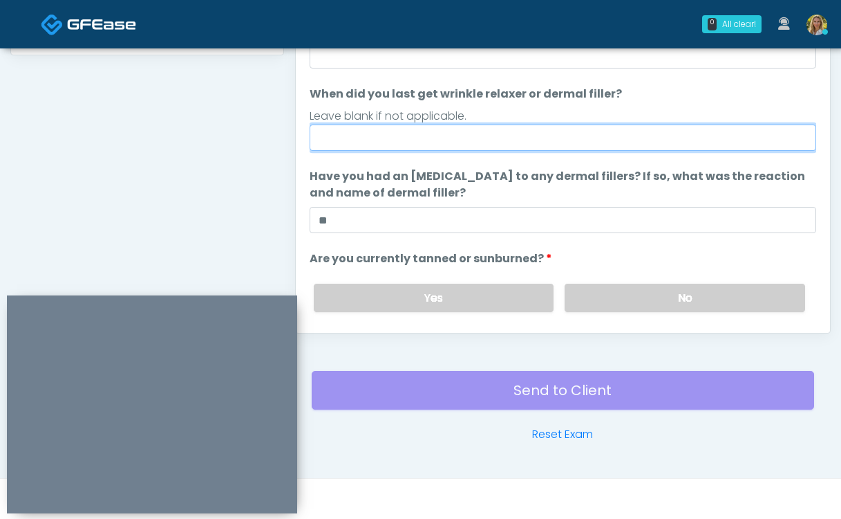
click at [316, 133] on input "When did you last get wrinkle relaxer or dermal filler?" at bounding box center [563, 137] width 507 height 26
type input "***"
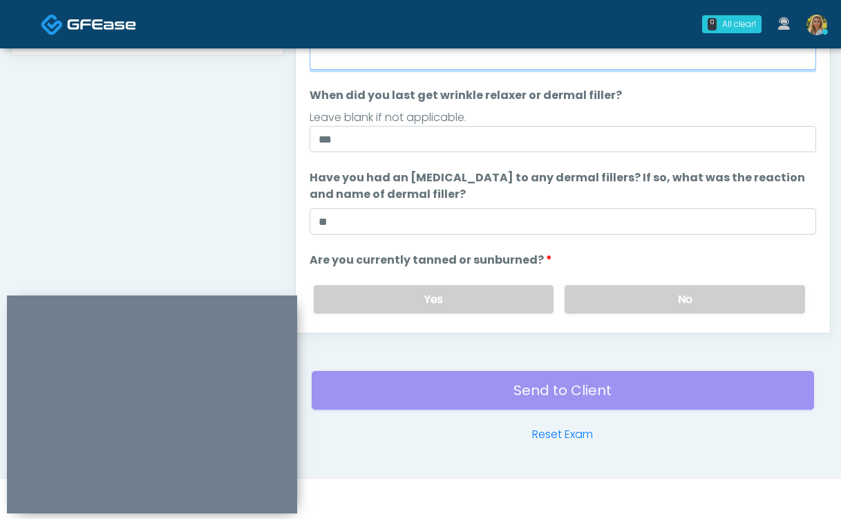
click at [456, 65] on input "Do you have a history of [PERSON_NAME]'s barre or ALS? If so, please provide de…" at bounding box center [563, 57] width 507 height 26
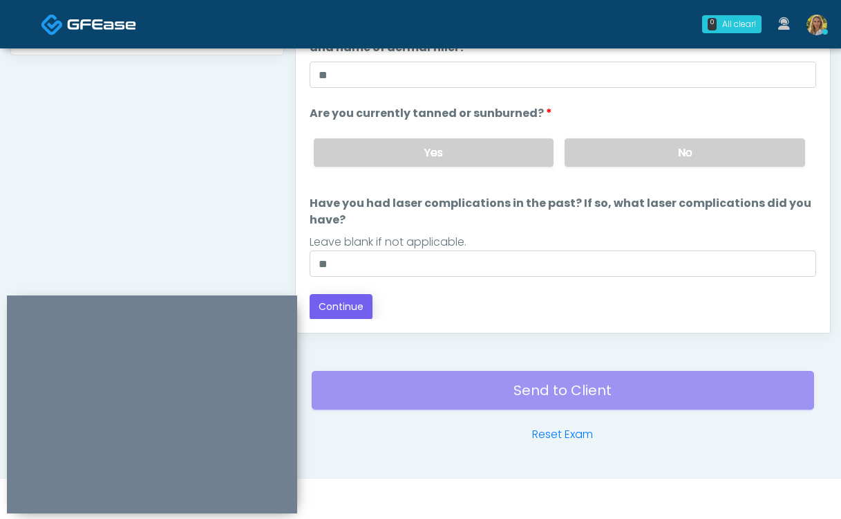
type input "**"
click at [348, 308] on button "Continue" at bounding box center [341, 307] width 63 height 26
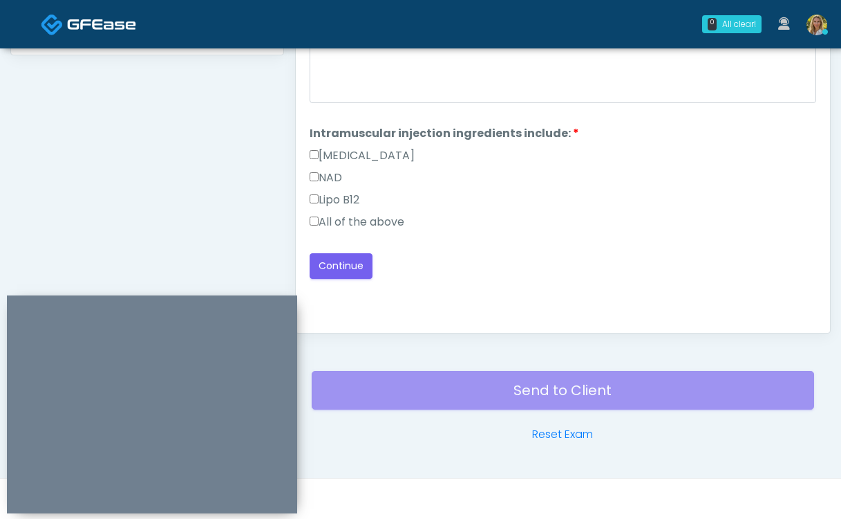
click at [360, 221] on label "All of the above" at bounding box center [357, 222] width 95 height 17
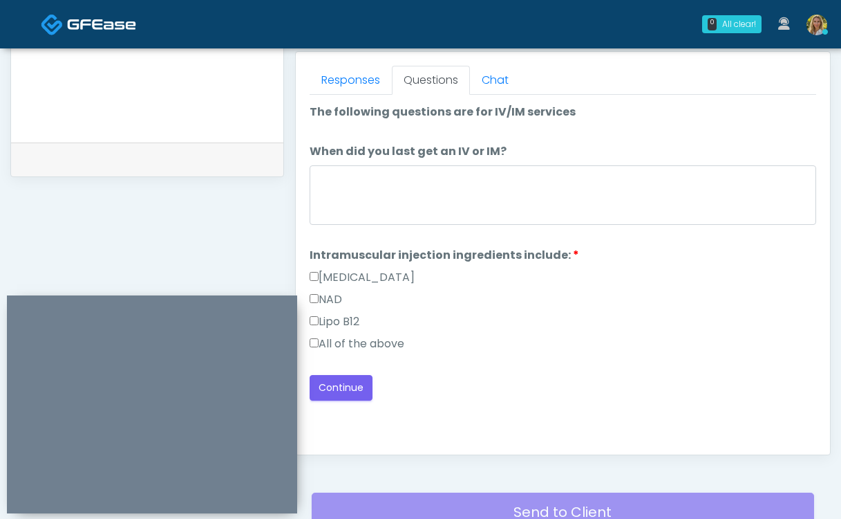
scroll to position [601, 0]
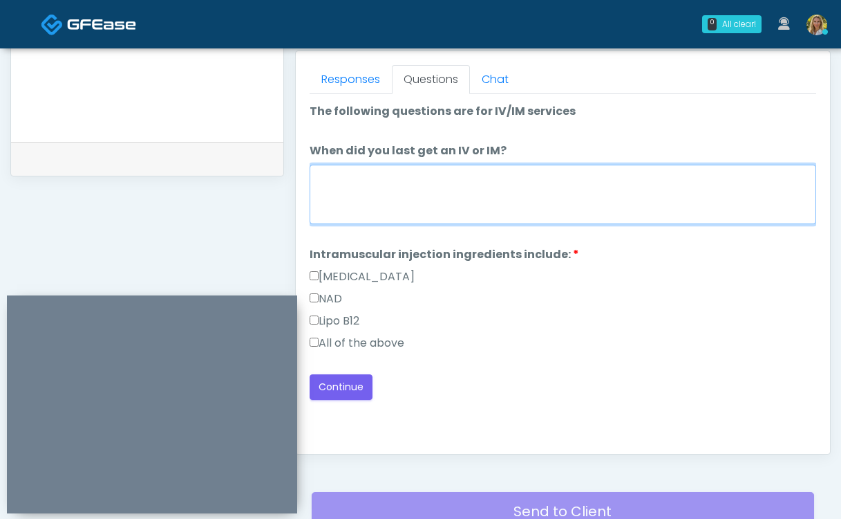
click at [360, 221] on textarea "When did you last get an IV or IM?" at bounding box center [563, 194] width 507 height 59
type textarea "**"
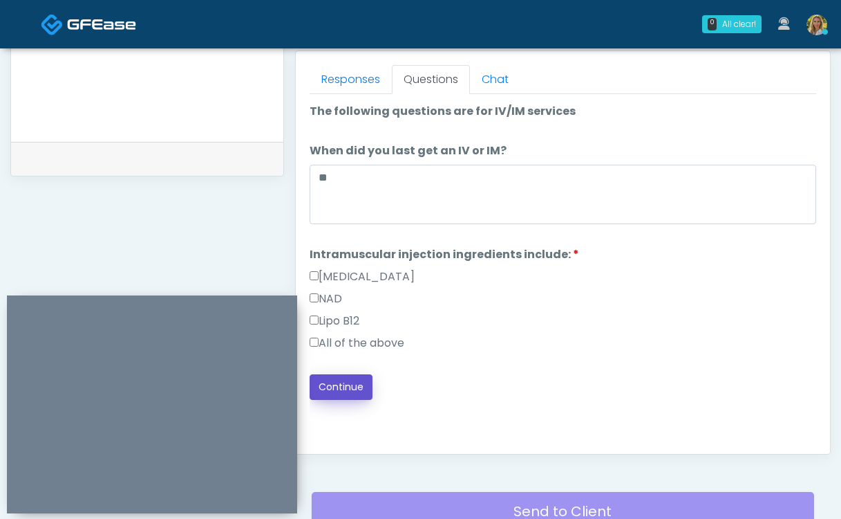
click at [357, 386] on button "Continue" at bounding box center [341, 387] width 63 height 26
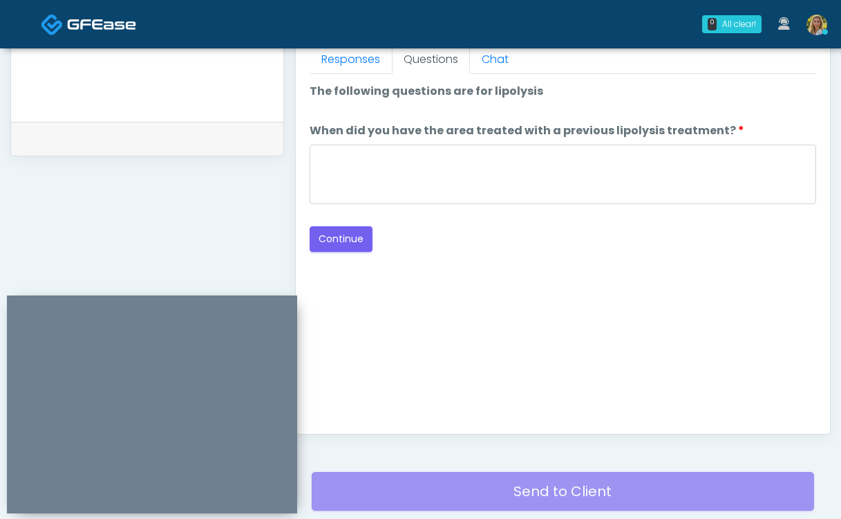
scroll to position [617, 0]
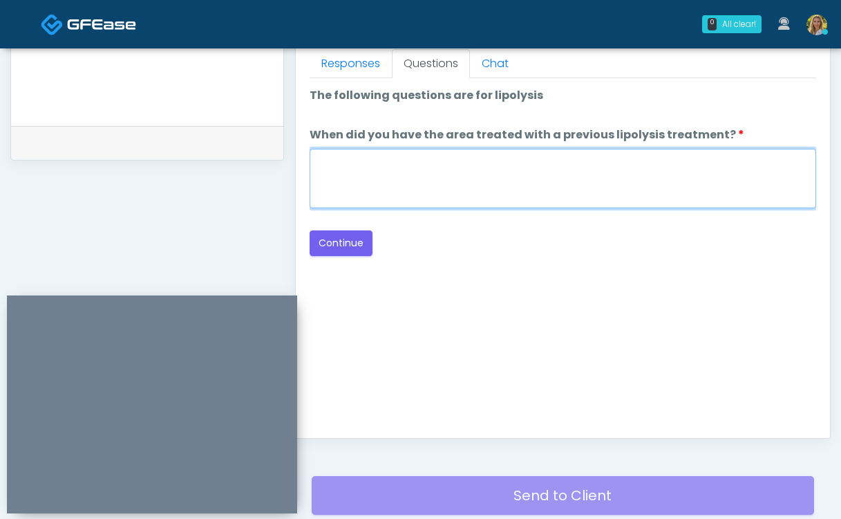
click at [463, 194] on textarea "When did you have the area treated with a previous lipolysis treatment?" at bounding box center [563, 178] width 507 height 59
type textarea "**"
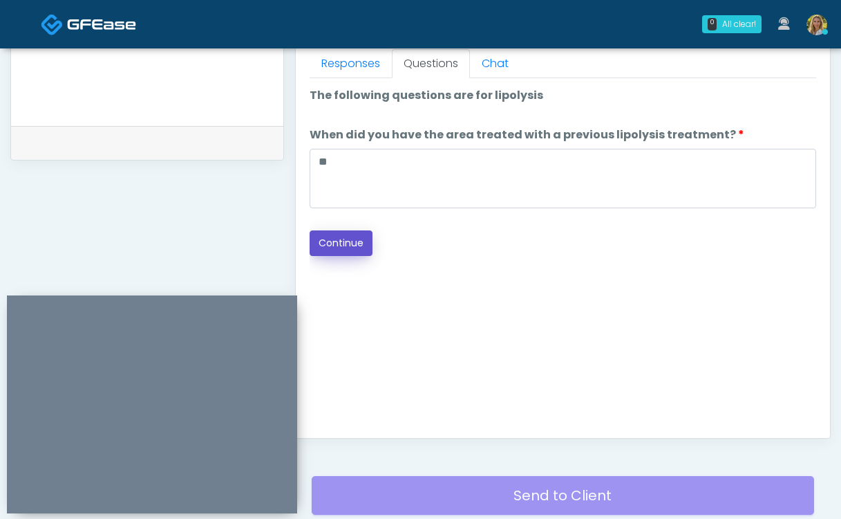
click at [362, 236] on button "Continue" at bounding box center [341, 243] width 63 height 26
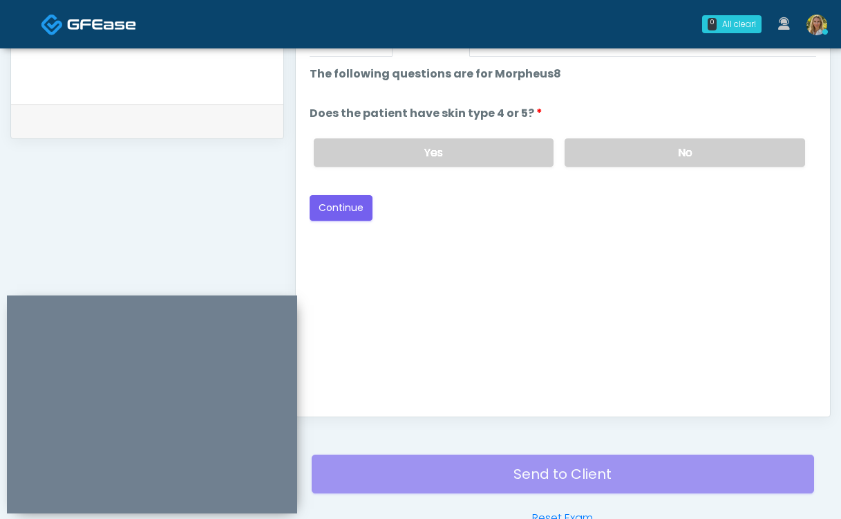
scroll to position [589, 0]
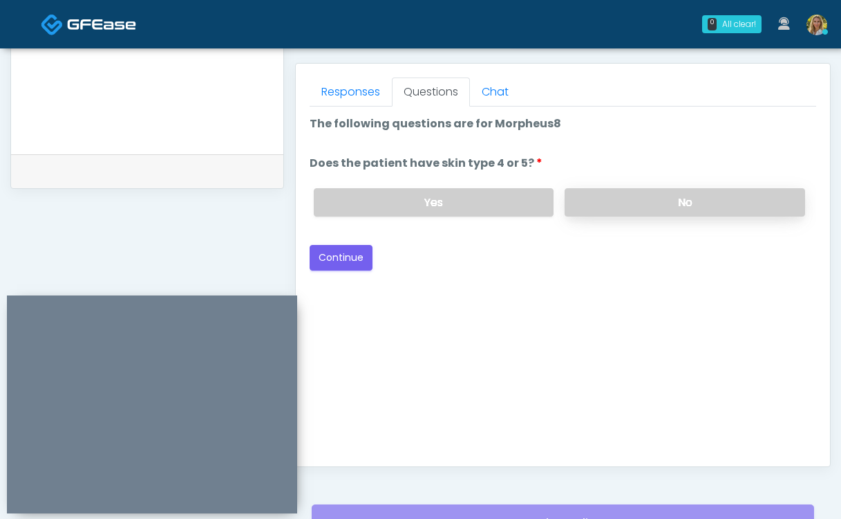
click at [644, 192] on label "No" at bounding box center [685, 202] width 241 height 28
click at [343, 259] on button "Continue" at bounding box center [341, 258] width 63 height 26
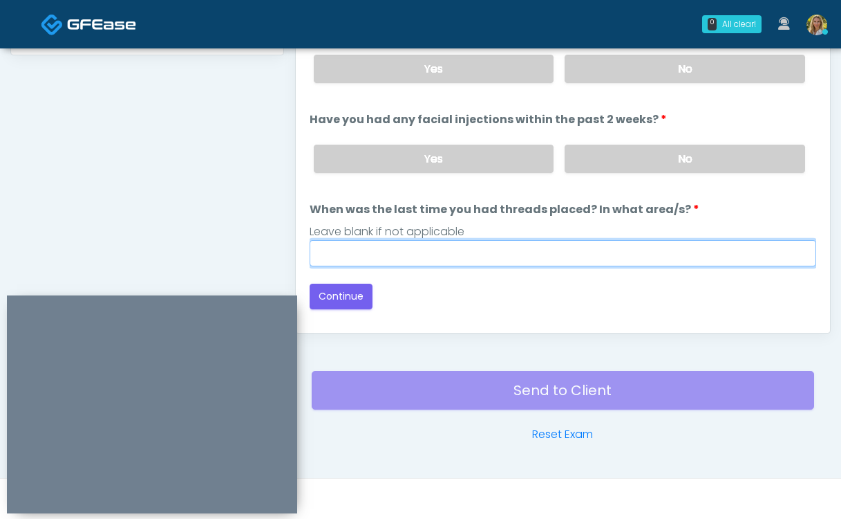
click at [448, 245] on input "When was the last time you had threads placed? In what area/s?" at bounding box center [563, 253] width 507 height 26
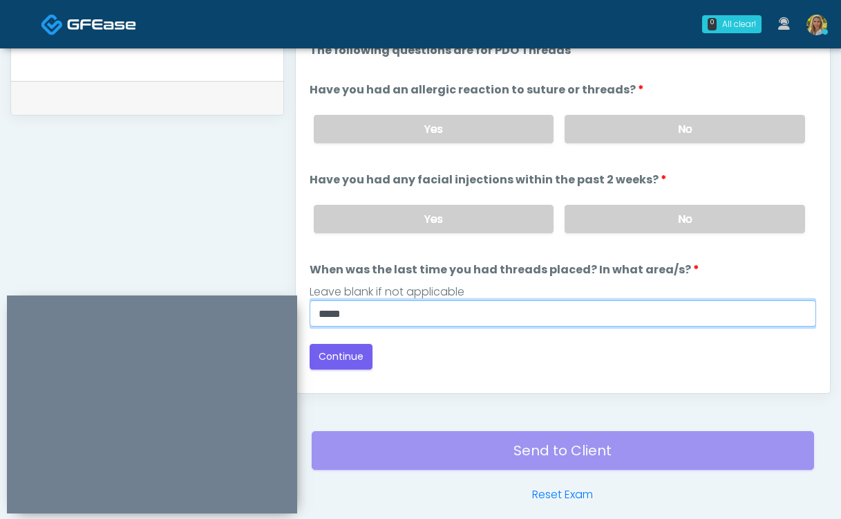
scroll to position [657, 0]
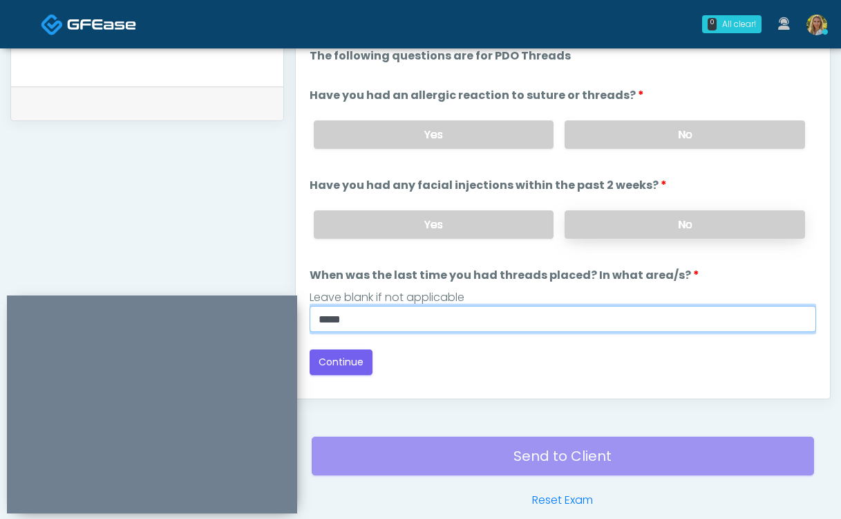
type input "*****"
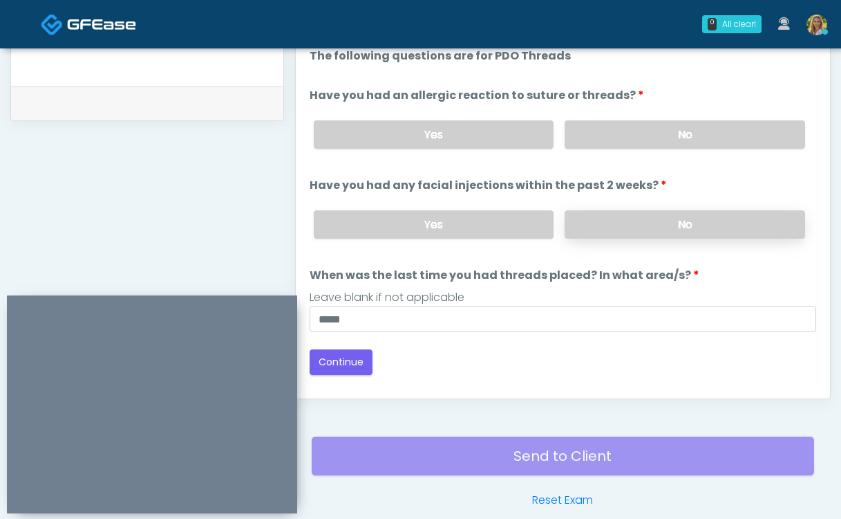
click at [644, 221] on label "No" at bounding box center [685, 224] width 241 height 28
click at [621, 129] on label "No" at bounding box center [685, 134] width 241 height 28
click at [344, 365] on button "Continue" at bounding box center [341, 362] width 63 height 26
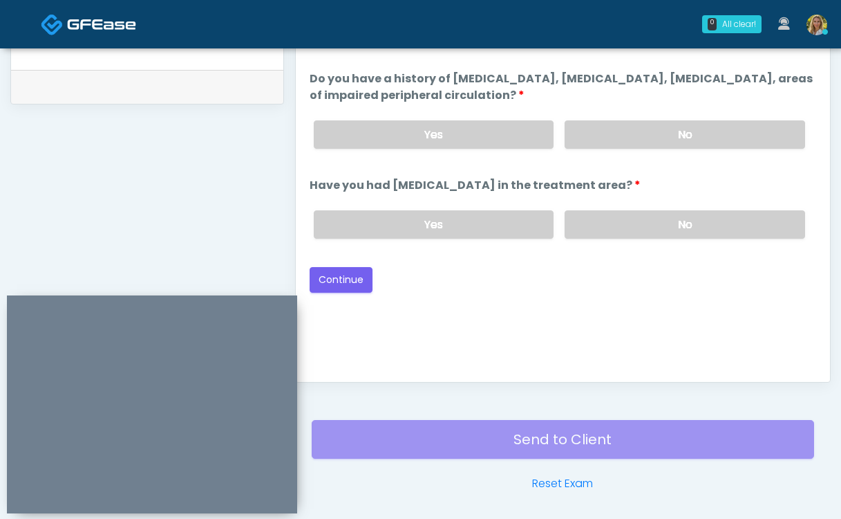
scroll to position [668, 0]
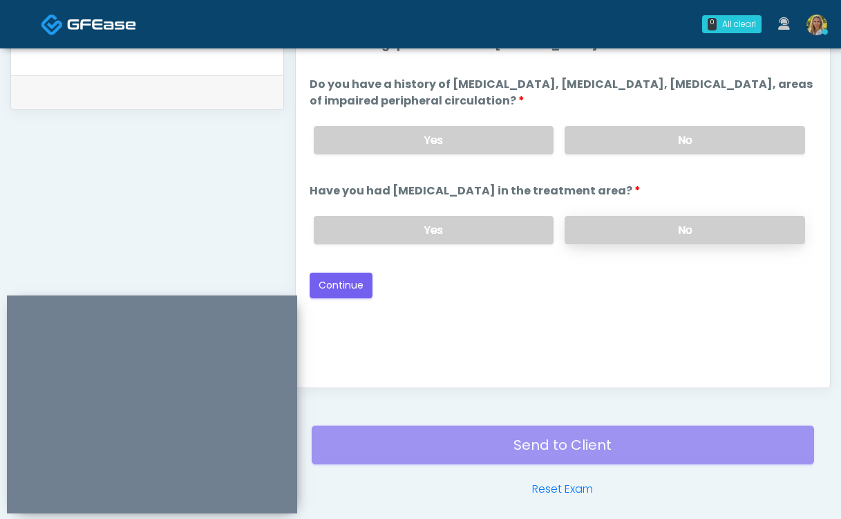
click at [654, 230] on label "No" at bounding box center [685, 230] width 241 height 28
click at [645, 148] on label "No" at bounding box center [685, 140] width 241 height 28
click at [346, 288] on button "Continue" at bounding box center [341, 285] width 63 height 26
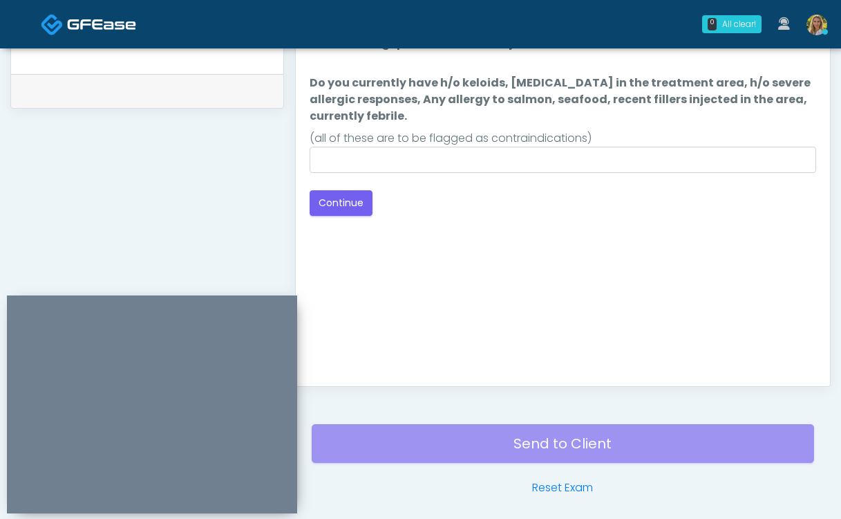
scroll to position [665, 0]
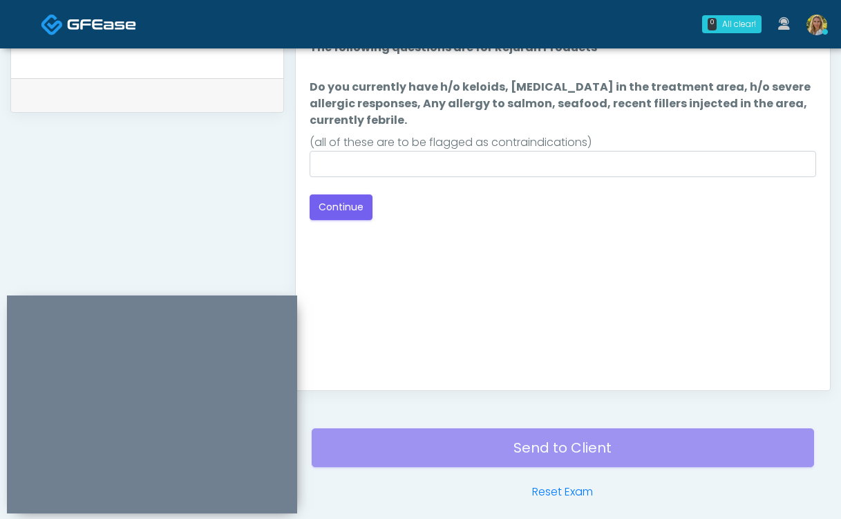
click at [460, 181] on div "Loading... Connecting to your agent... Please wait while we prepare your person…" at bounding box center [563, 129] width 507 height 180
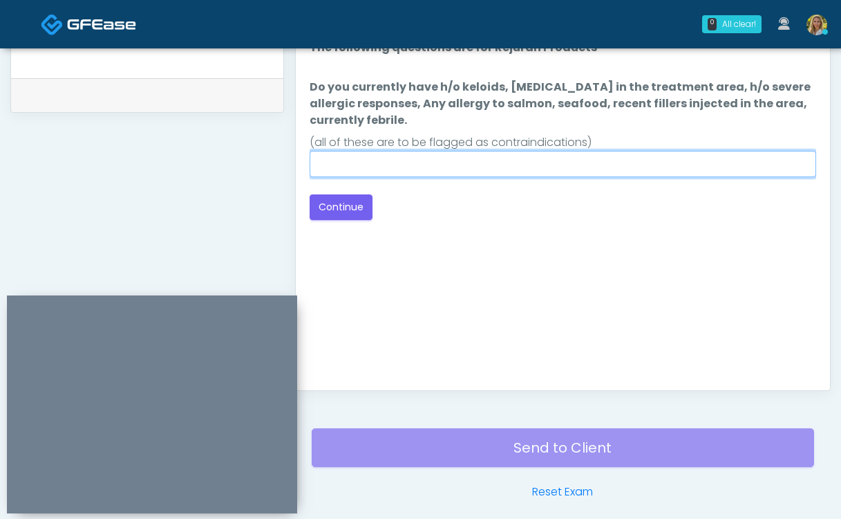
click at [448, 174] on input "Do you currently have h/o keloids, skin infection in the treatment area, h/o se…" at bounding box center [563, 164] width 507 height 26
type input "**"
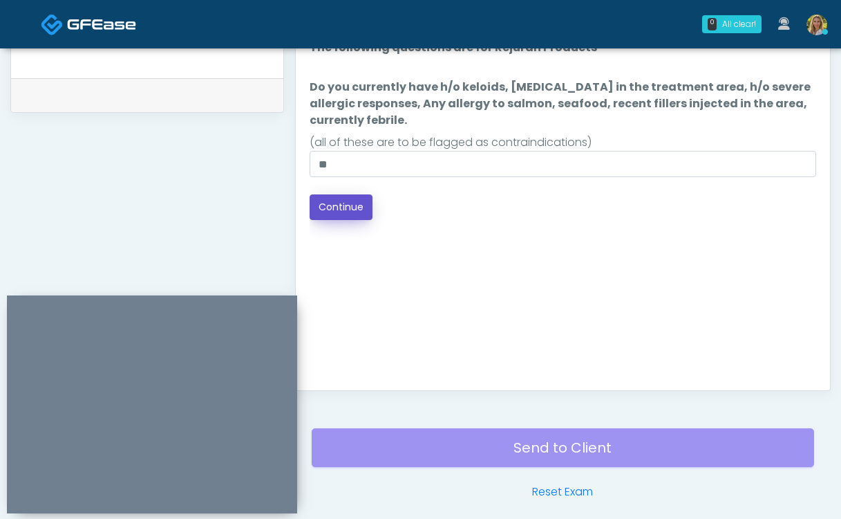
click at [360, 205] on button "Continue" at bounding box center [341, 207] width 63 height 26
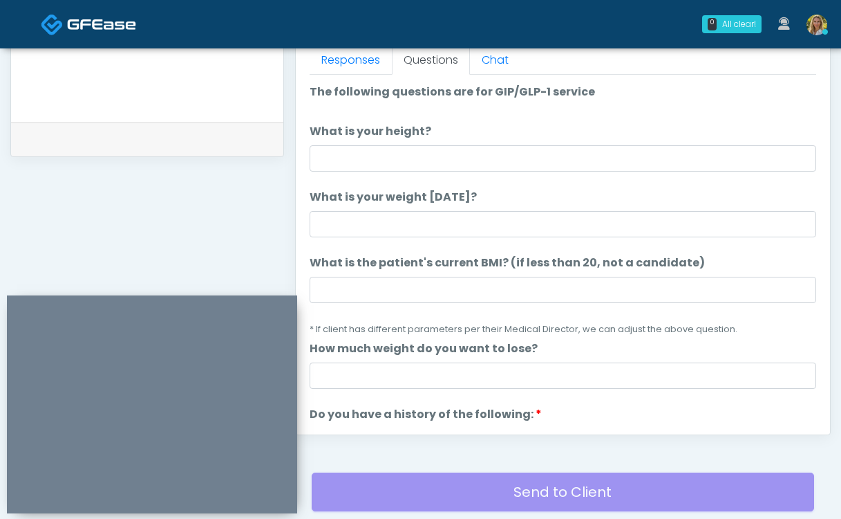
scroll to position [609, 0]
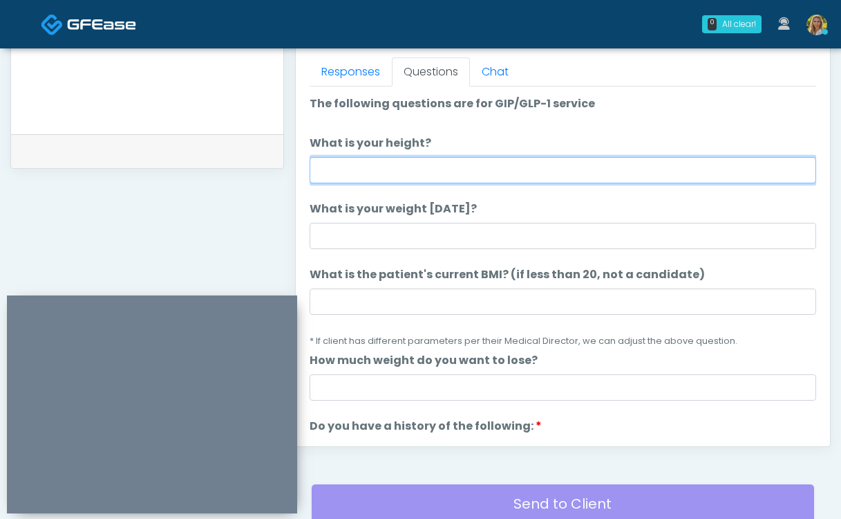
click at [404, 161] on input "What is your height?" at bounding box center [563, 170] width 507 height 26
type input "***"
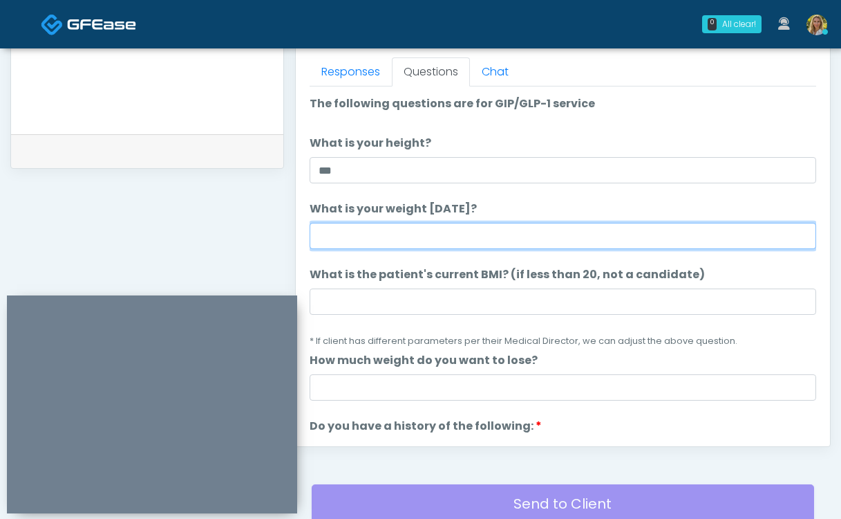
click at [439, 239] on input "What is your weight today?" at bounding box center [563, 236] width 507 height 26
type input "***"
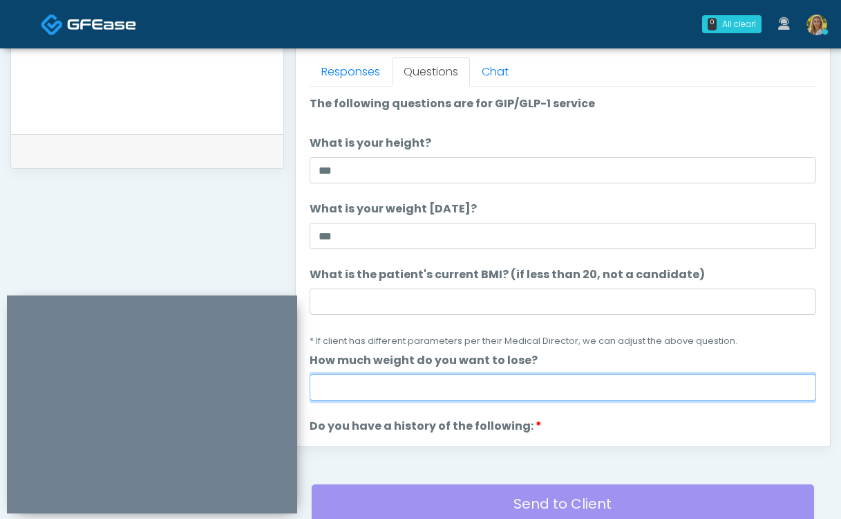
click at [428, 389] on input "How much weight do you want to lose?" at bounding box center [563, 387] width 507 height 26
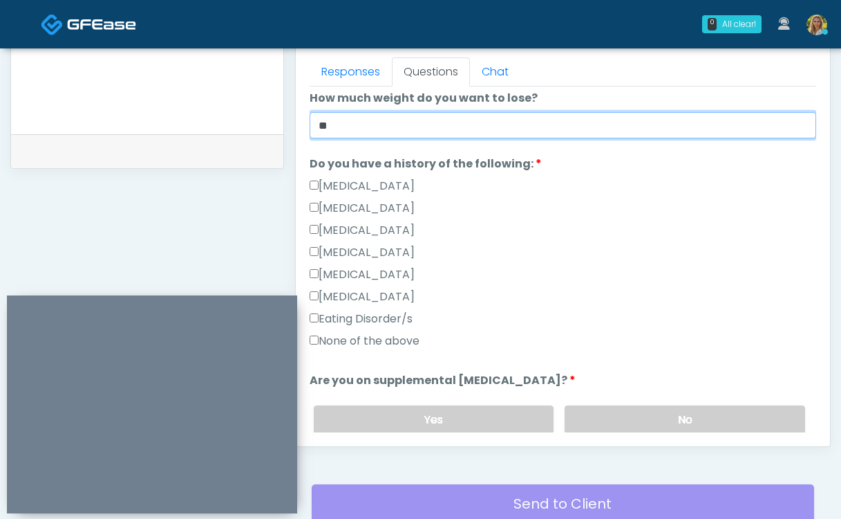
scroll to position [272, 0]
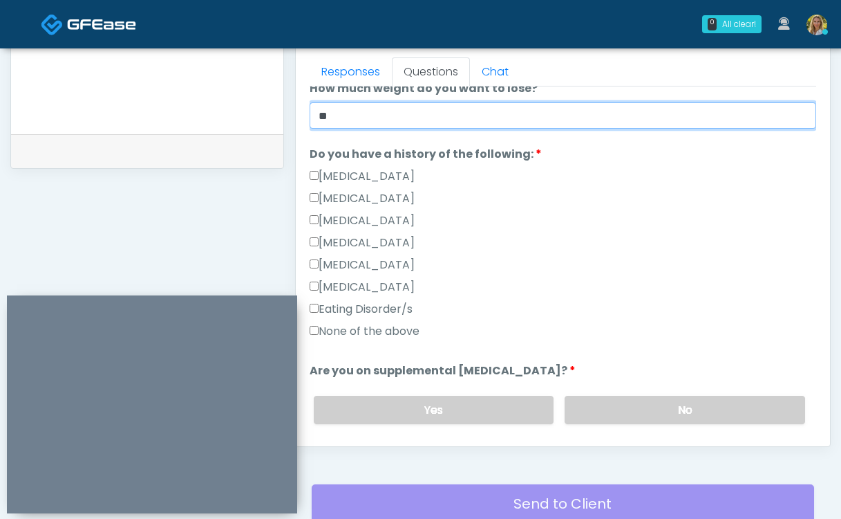
type input "**"
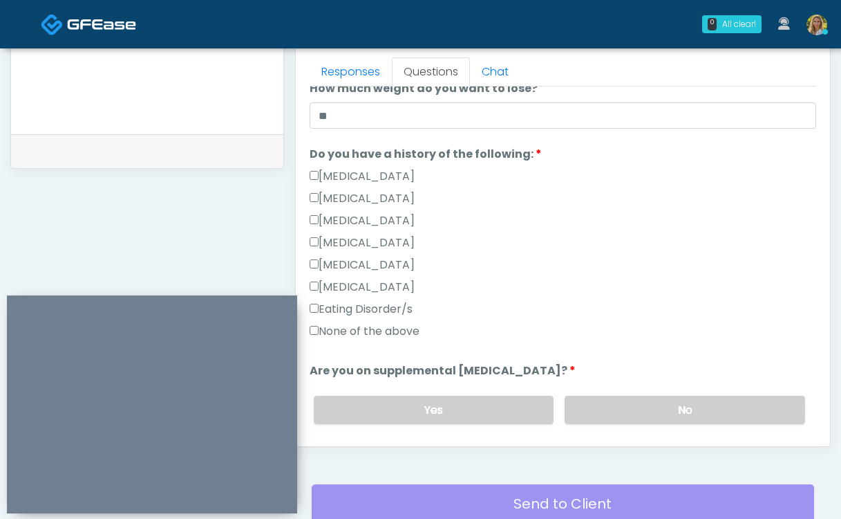
click at [359, 329] on label "None of the above" at bounding box center [365, 331] width 110 height 17
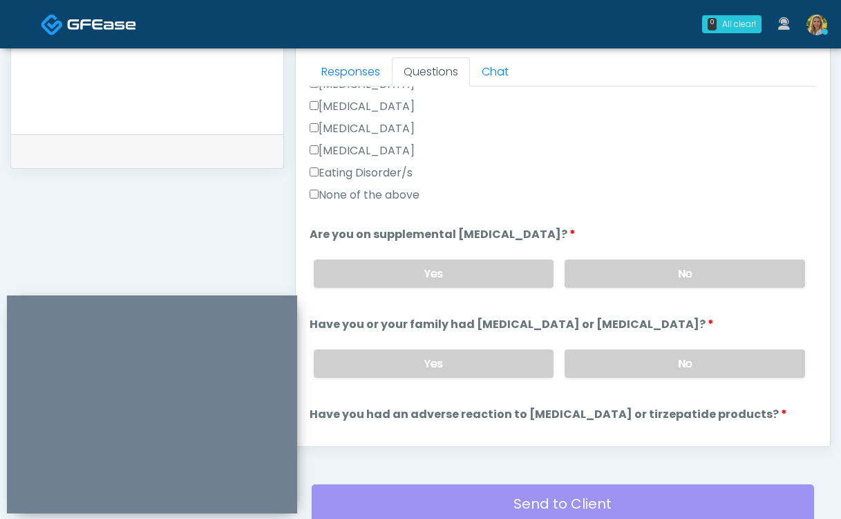
scroll to position [418, 0]
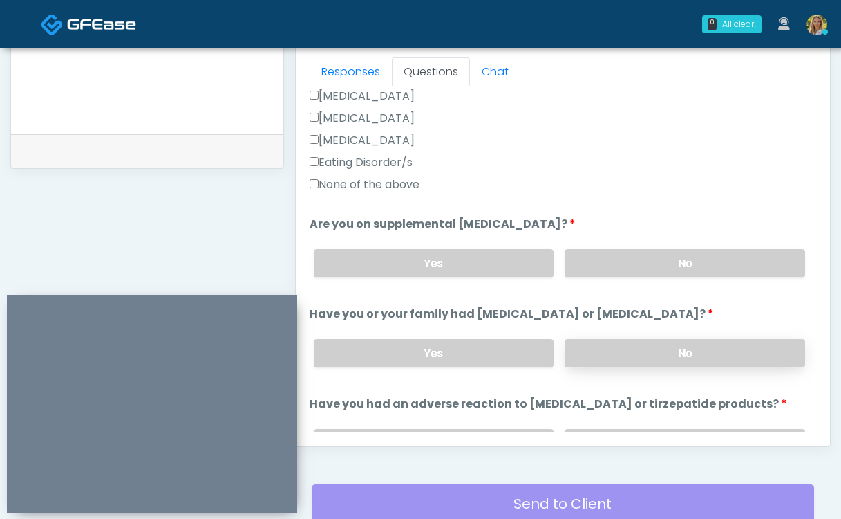
click at [621, 363] on label "No" at bounding box center [685, 353] width 241 height 28
click at [626, 268] on label "No" at bounding box center [685, 263] width 241 height 28
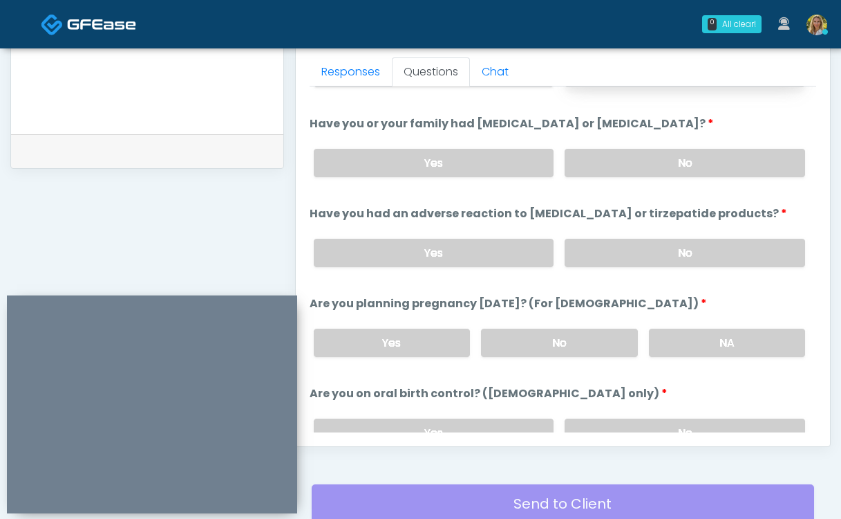
scroll to position [610, 0]
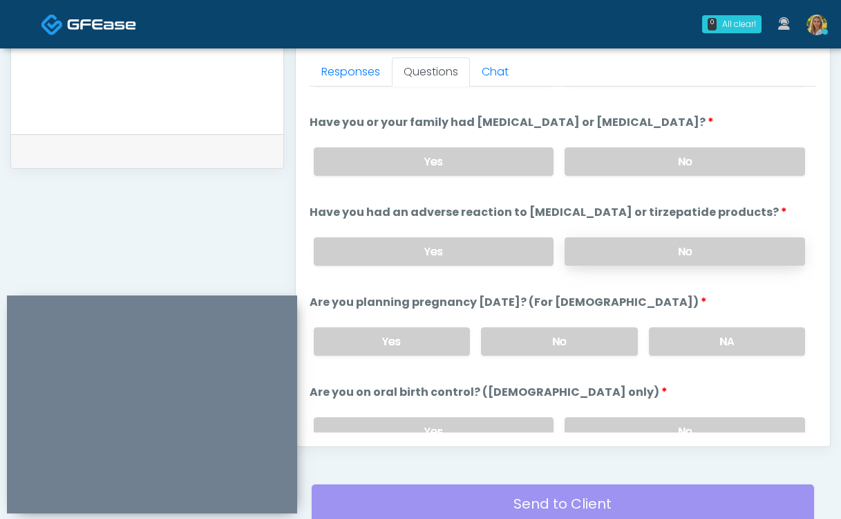
click at [618, 245] on label "No" at bounding box center [685, 251] width 241 height 28
click at [572, 339] on label "No" at bounding box center [559, 341] width 156 height 28
click at [635, 427] on label "No" at bounding box center [685, 431] width 241 height 28
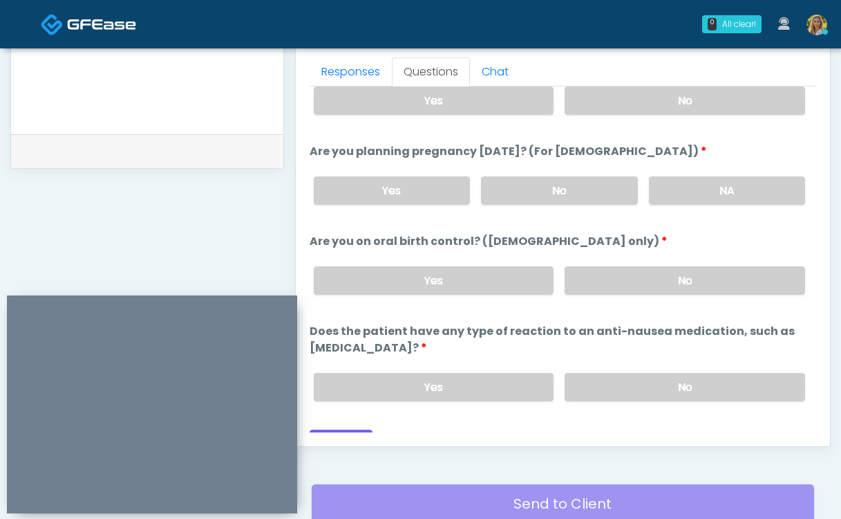
scroll to position [779, 0]
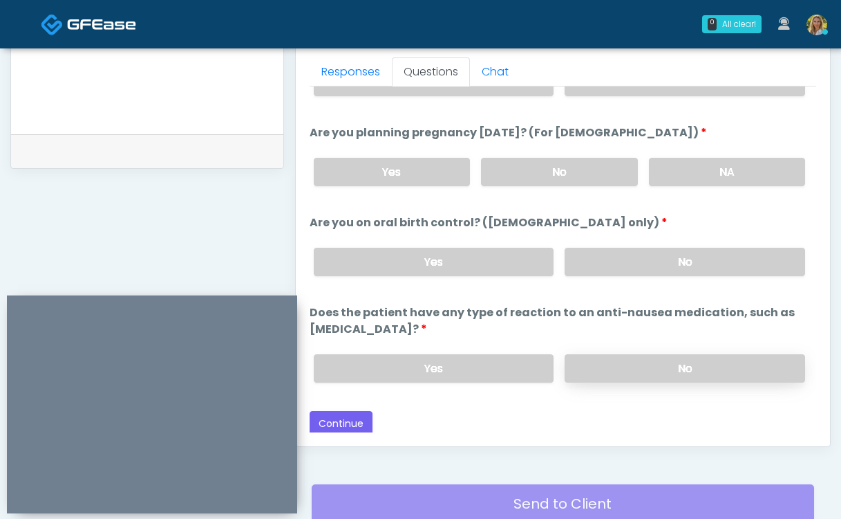
click at [633, 373] on label "No" at bounding box center [685, 368] width 241 height 28
click at [349, 416] on button "Continue" at bounding box center [341, 424] width 63 height 26
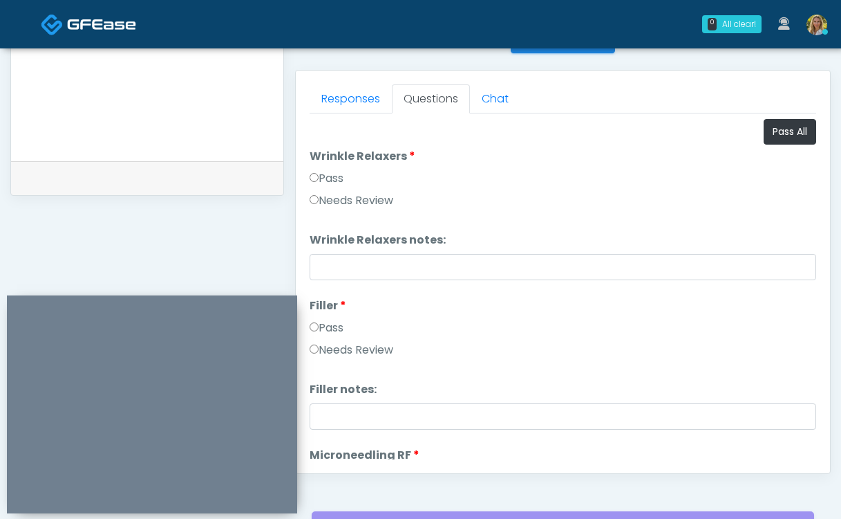
scroll to position [588, 0]
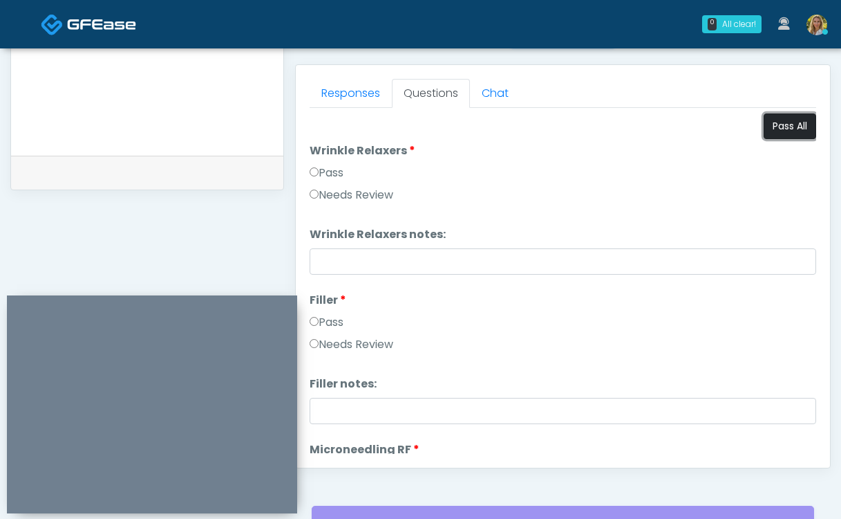
click at [784, 131] on button "Pass All" at bounding box center [790, 126] width 53 height 26
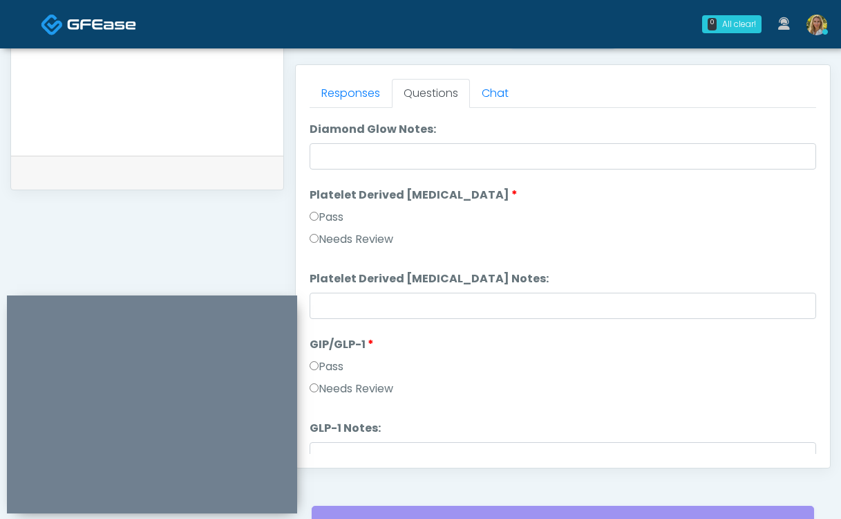
scroll to position [2723, 0]
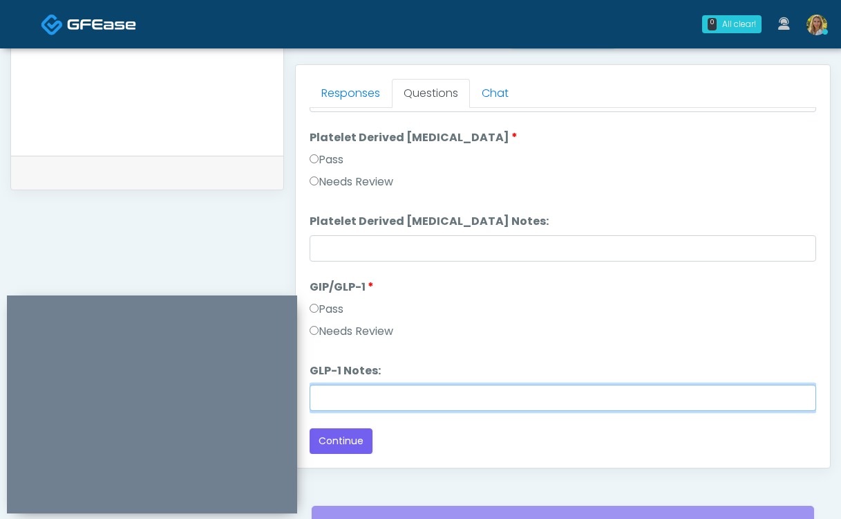
click at [378, 403] on input "GLP-1 Notes:" at bounding box center [563, 397] width 507 height 26
type input "*********"
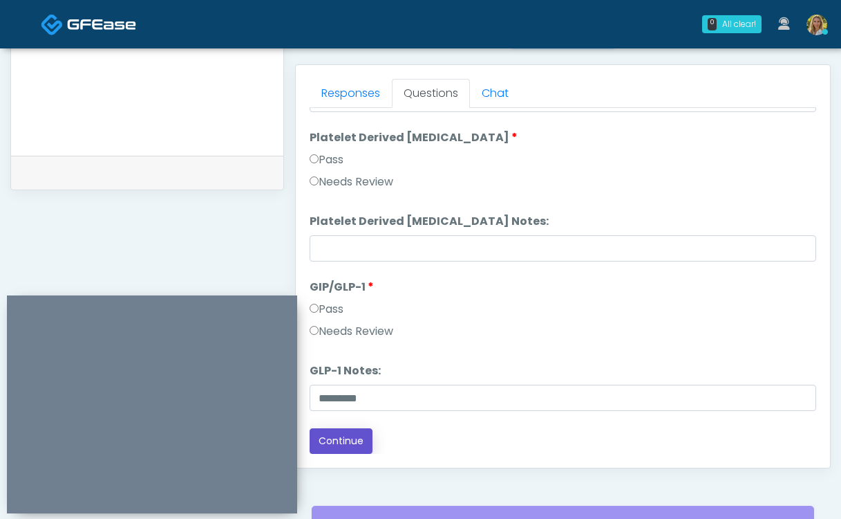
click at [343, 447] on button "Continue" at bounding box center [341, 441] width 63 height 26
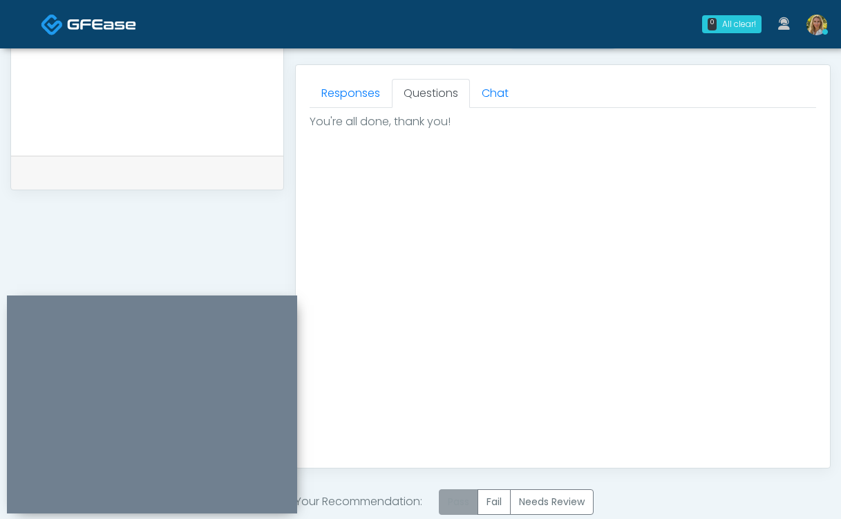
click at [458, 505] on label "Pass" at bounding box center [458, 502] width 39 height 26
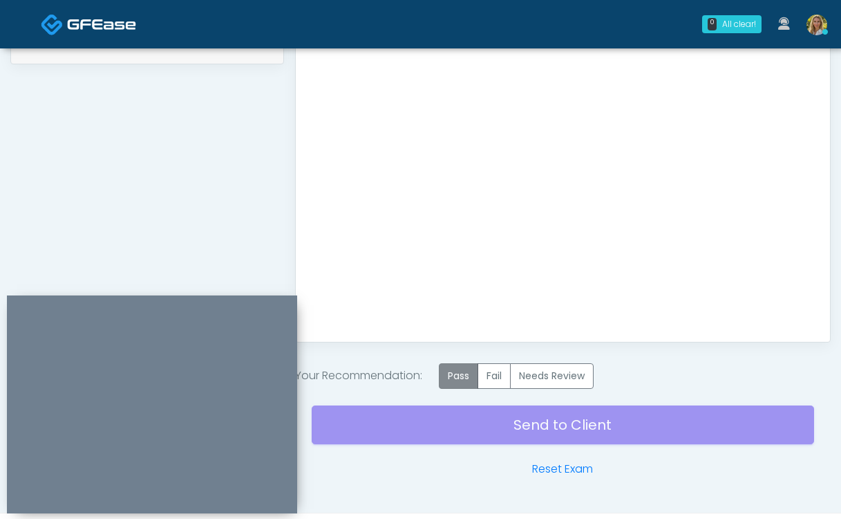
scroll to position [748, 0]
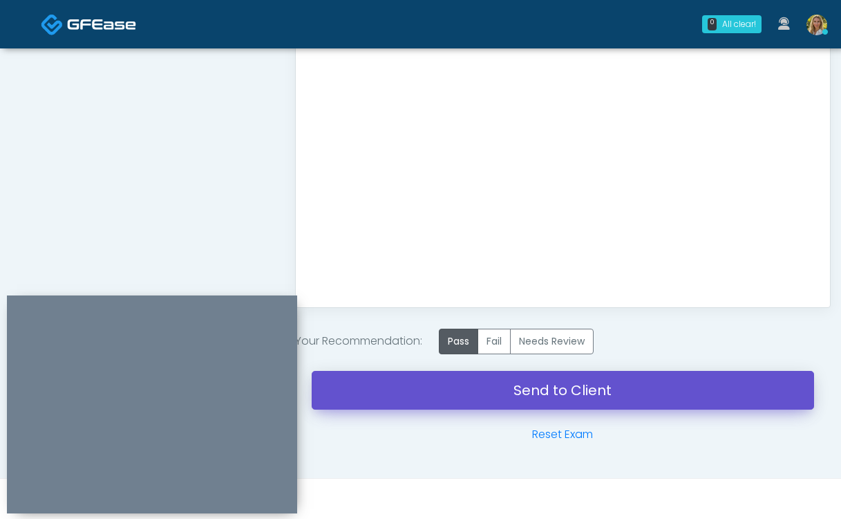
click at [433, 386] on link "Send to Client" at bounding box center [563, 390] width 503 height 39
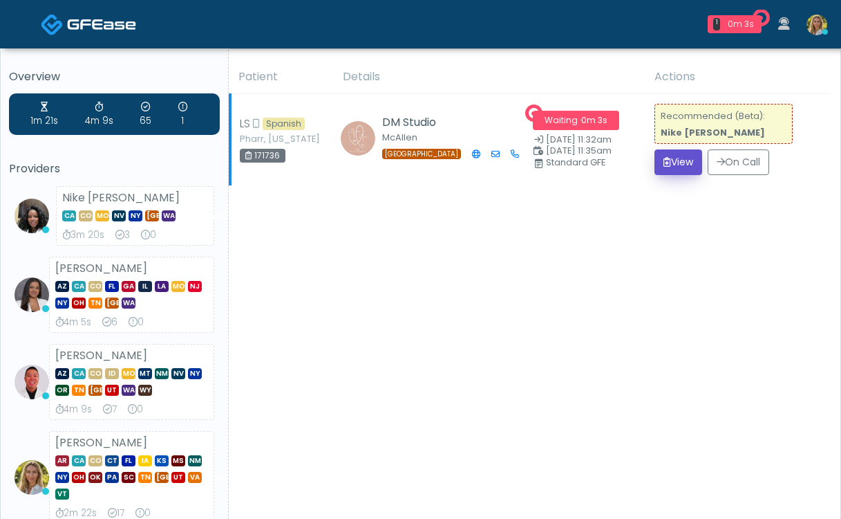
click at [680, 166] on button "View" at bounding box center [679, 162] width 48 height 26
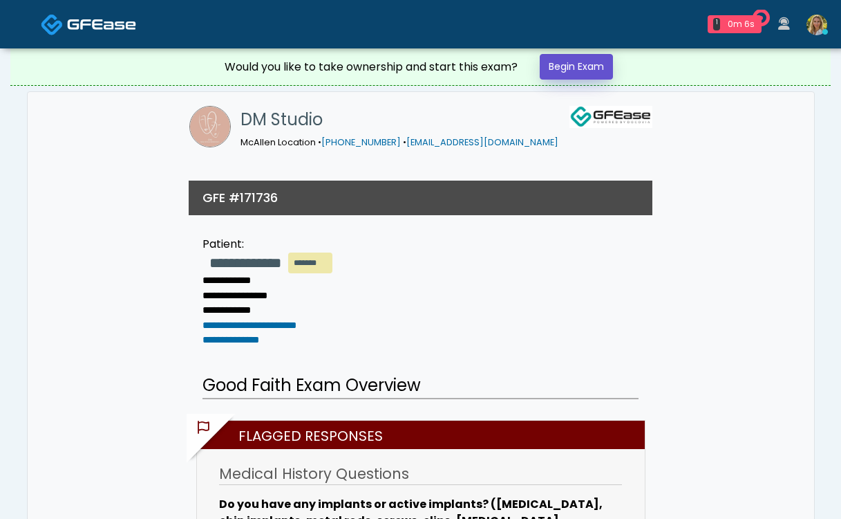
click at [596, 63] on link "Begin Exam" at bounding box center [576, 67] width 73 height 26
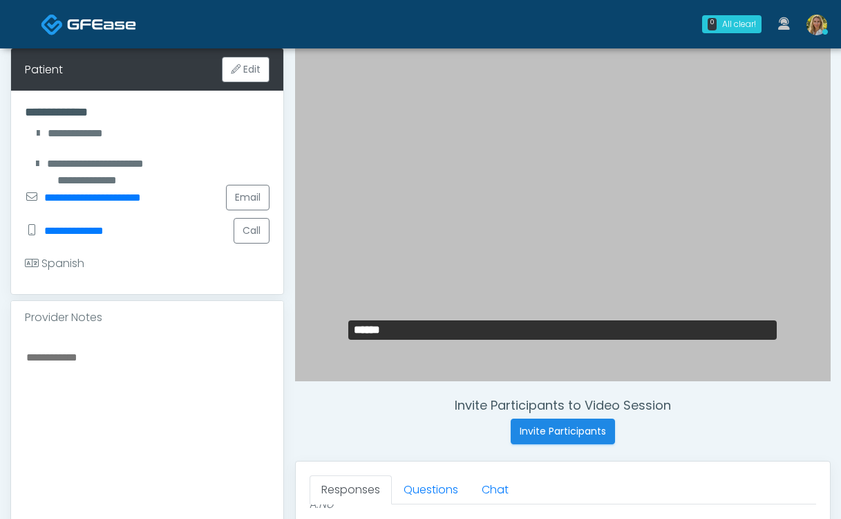
scroll to position [203, 0]
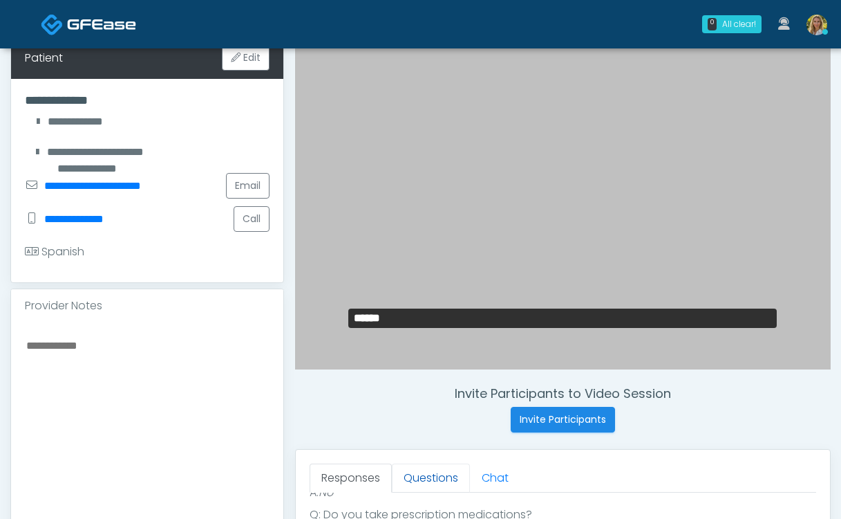
click at [435, 474] on link "Questions" at bounding box center [431, 477] width 78 height 29
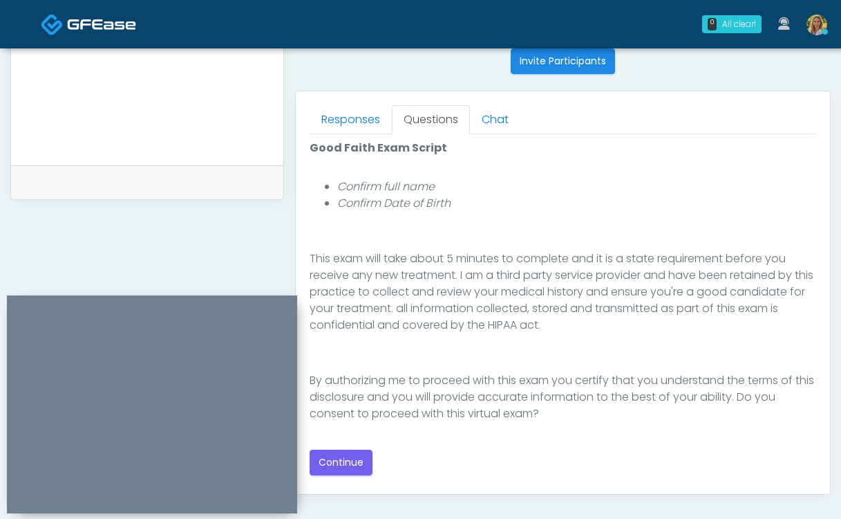
scroll to position [572, 0]
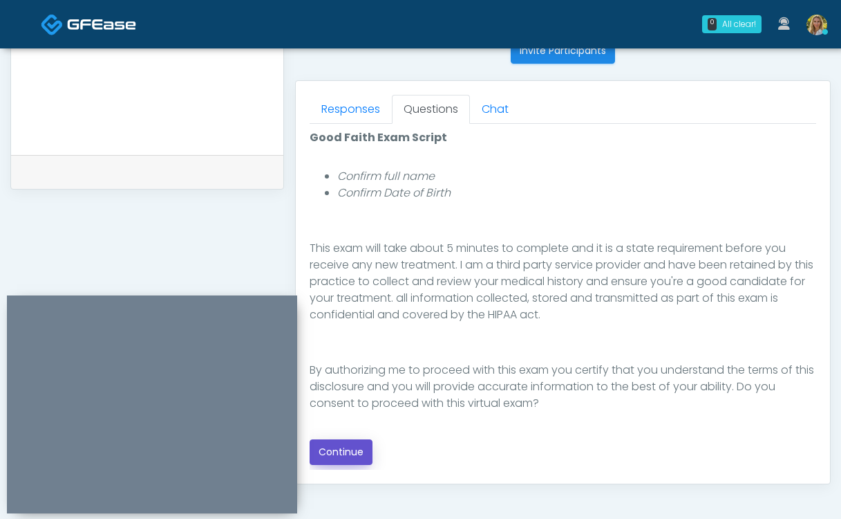
click at [348, 453] on button "Continue" at bounding box center [341, 452] width 63 height 26
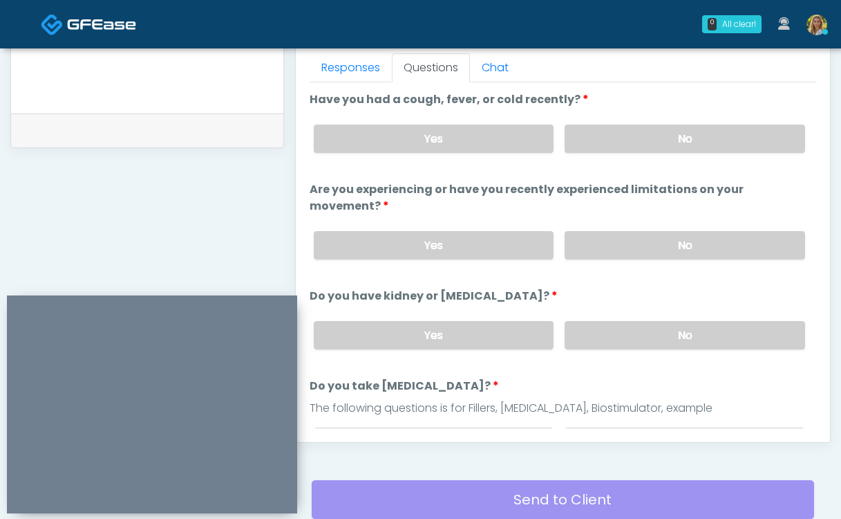
scroll to position [615, 0]
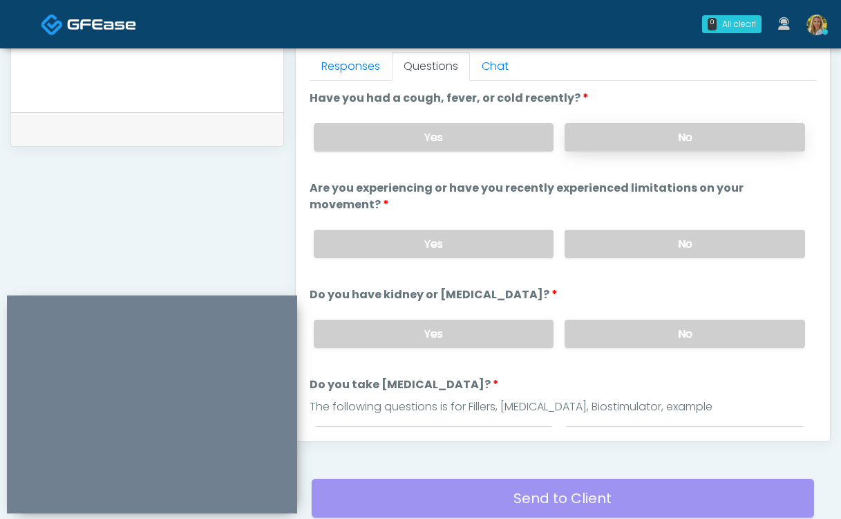
click at [626, 135] on label "No" at bounding box center [685, 137] width 241 height 28
click at [625, 218] on div "Yes No" at bounding box center [560, 243] width 514 height 50
click at [624, 230] on label "No" at bounding box center [685, 244] width 241 height 28
click at [624, 319] on label "No" at bounding box center [685, 333] width 241 height 28
click at [613, 426] on label "No" at bounding box center [685, 440] width 241 height 28
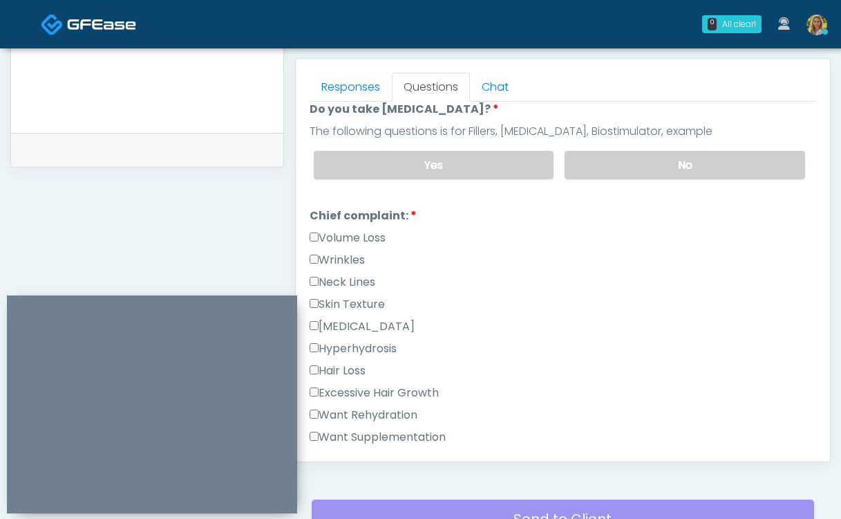
scroll to position [338, 0]
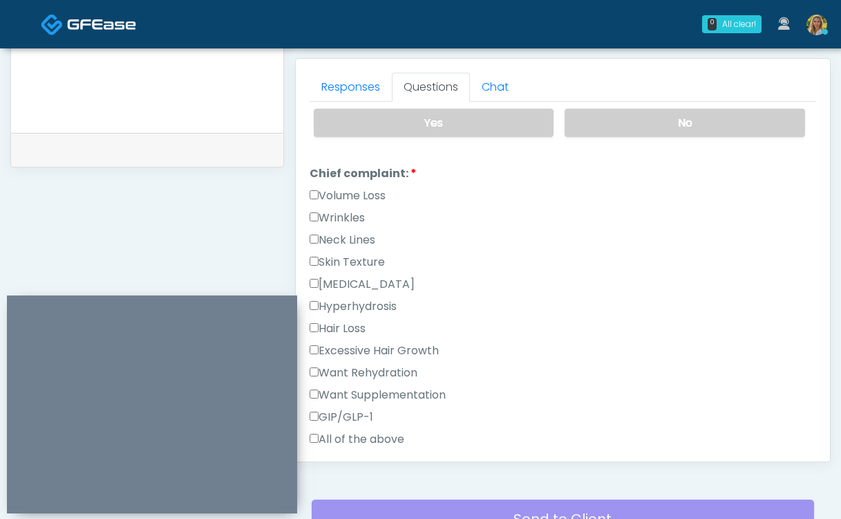
click at [384, 386] on label "Want Supplementation" at bounding box center [378, 394] width 136 height 17
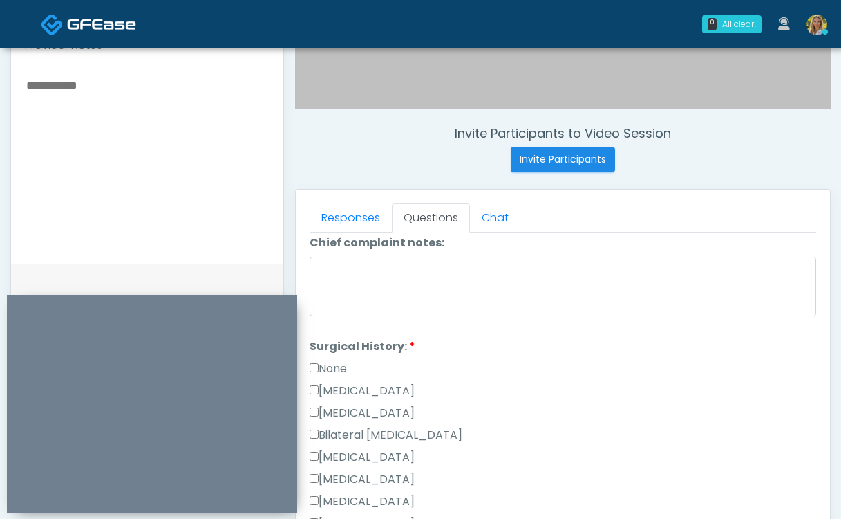
scroll to position [733, 0]
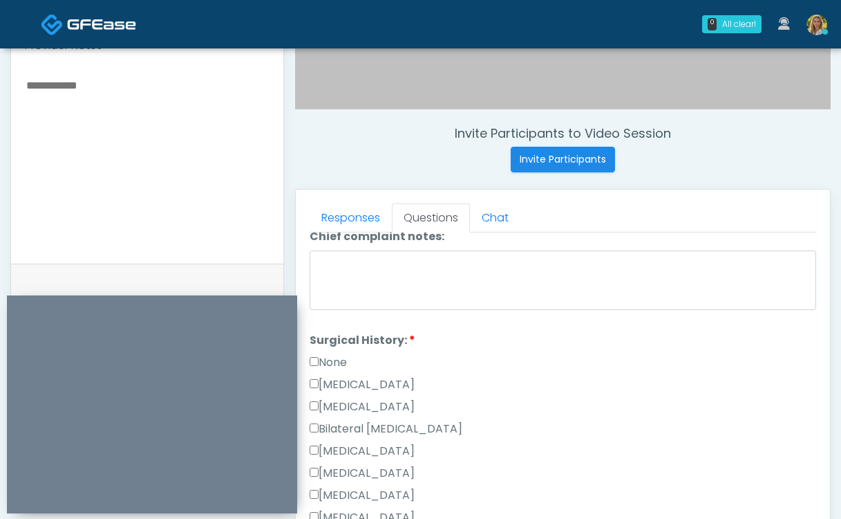
click at [343, 442] on label "[MEDICAL_DATA]" at bounding box center [362, 450] width 105 height 17
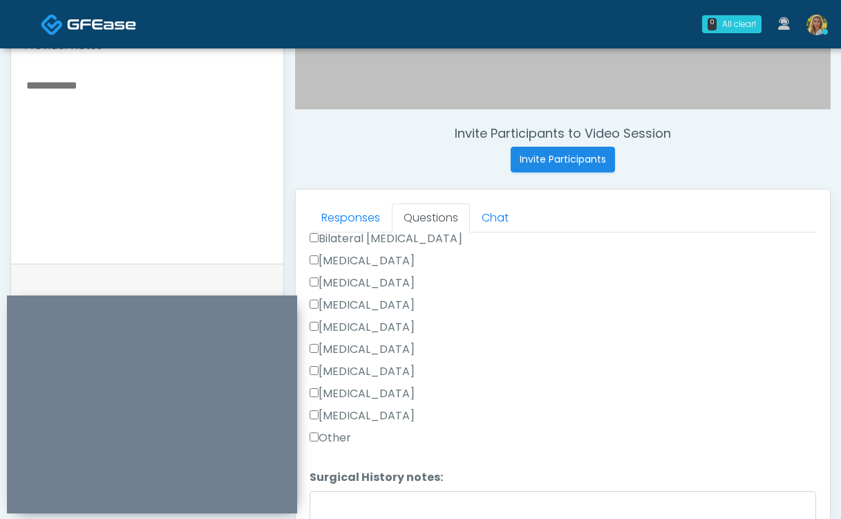
scroll to position [722, 0]
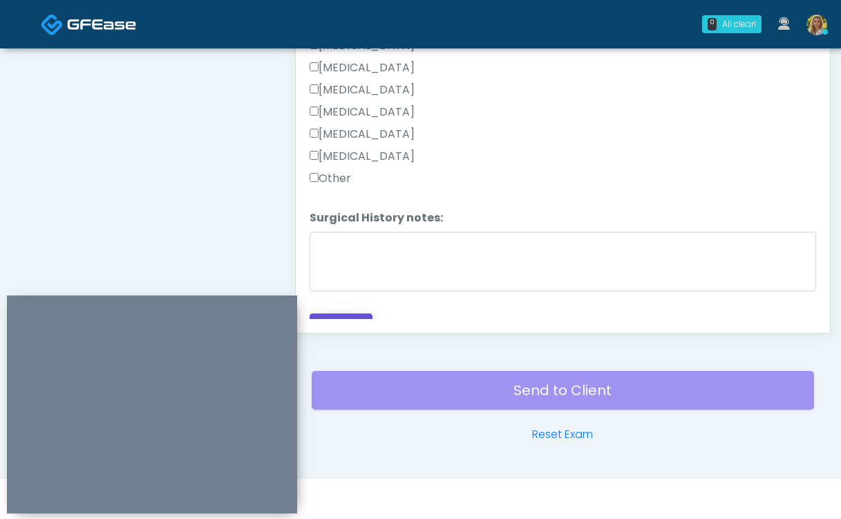
click at [364, 313] on button "Continue" at bounding box center [341, 326] width 63 height 26
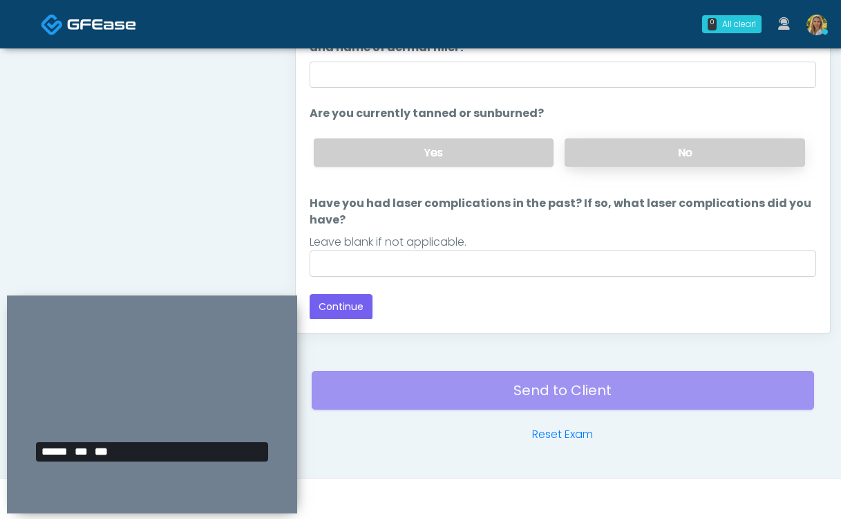
click at [613, 156] on label "No" at bounding box center [685, 152] width 241 height 28
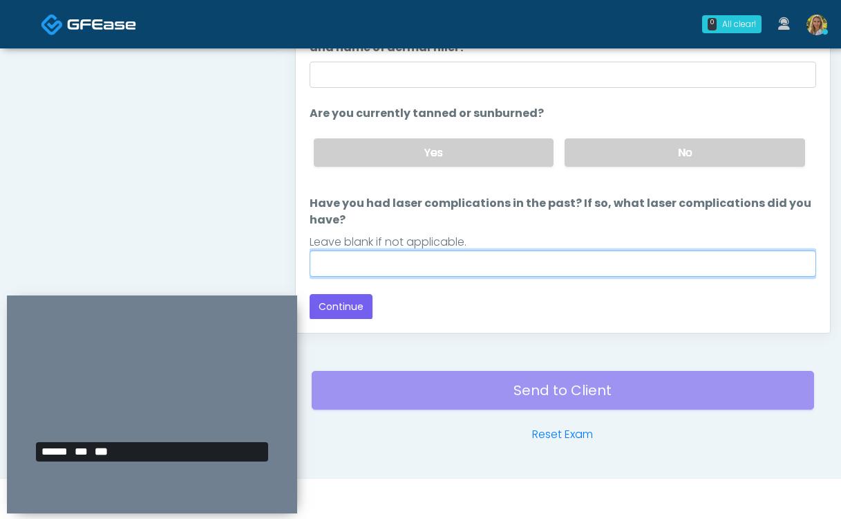
click at [475, 263] on input "Have you had laser complications in the past? If so, what laser complications d…" at bounding box center [563, 263] width 507 height 26
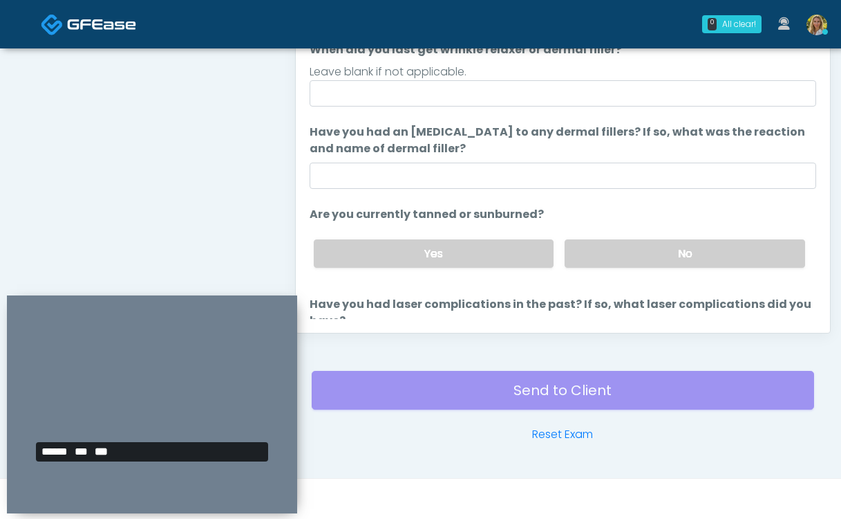
scroll to position [34, 0]
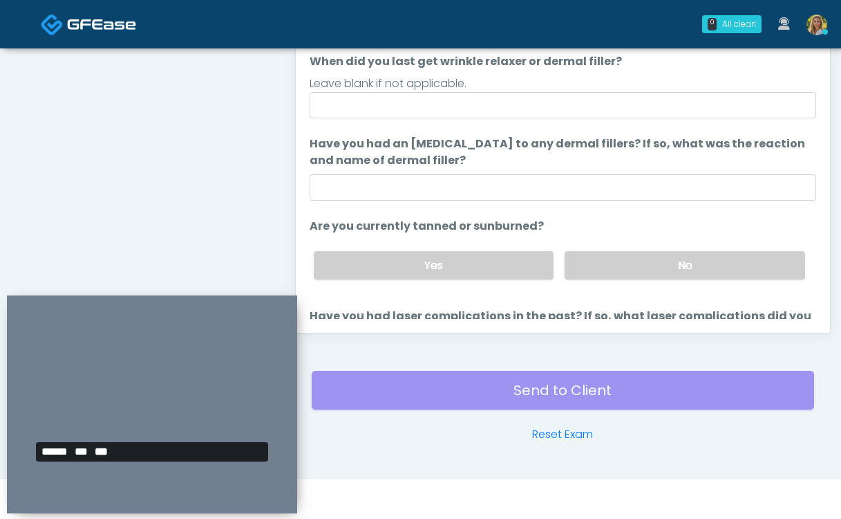
type input "**"
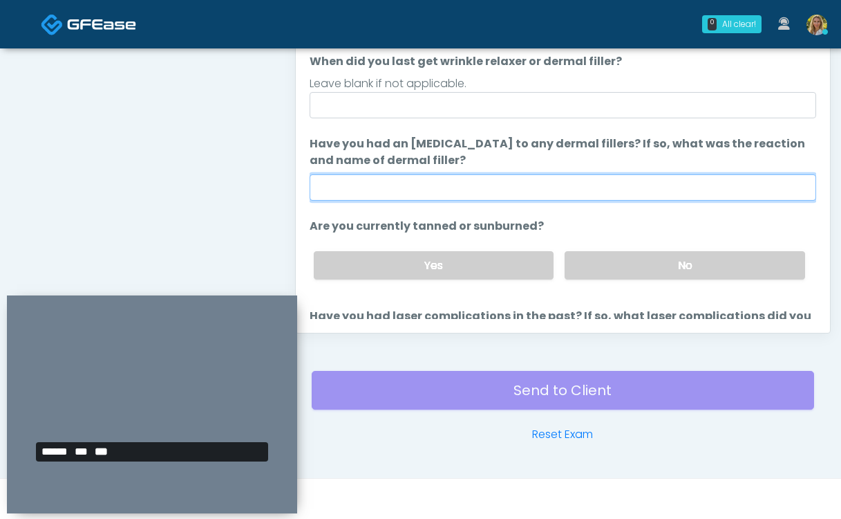
click at [456, 192] on input "Have you had an [MEDICAL_DATA] to any dermal fillers? If so, what was the react…" at bounding box center [563, 187] width 507 height 26
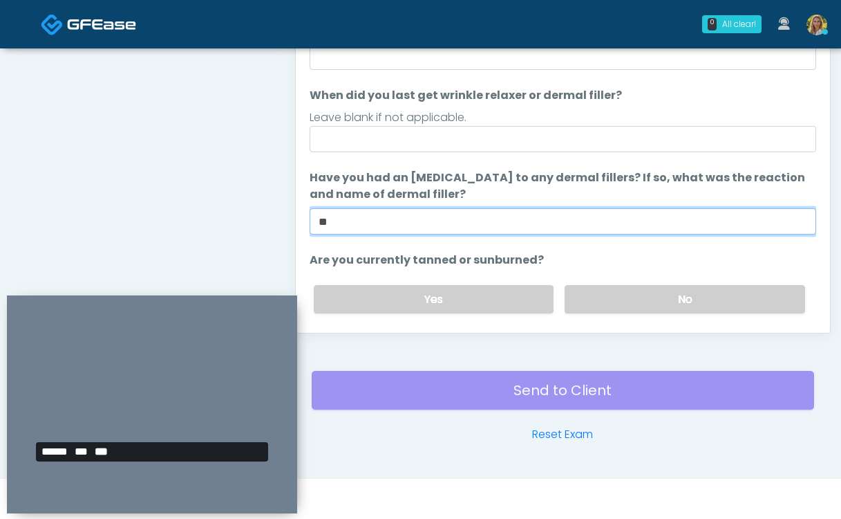
scroll to position [0, 0]
type input "**"
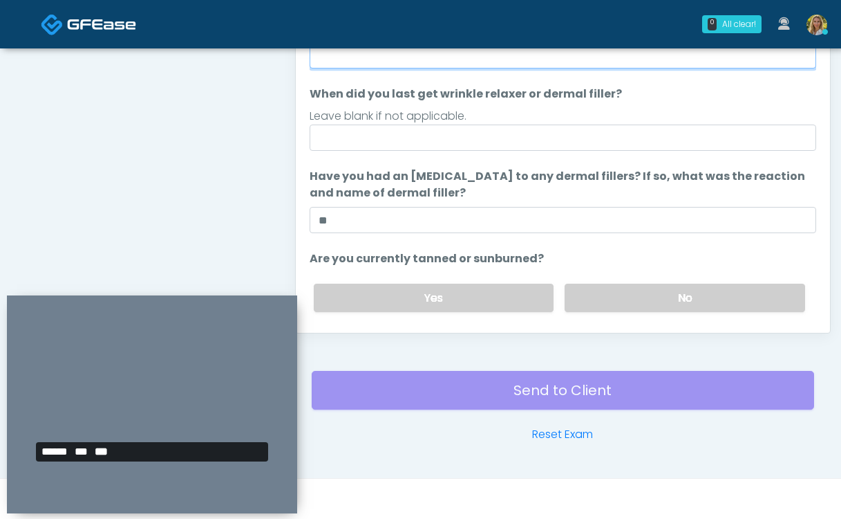
click at [346, 59] on input "Do you have a history of Guillain's barre or ALS? If so, please provide details." at bounding box center [563, 55] width 507 height 26
type input "**"
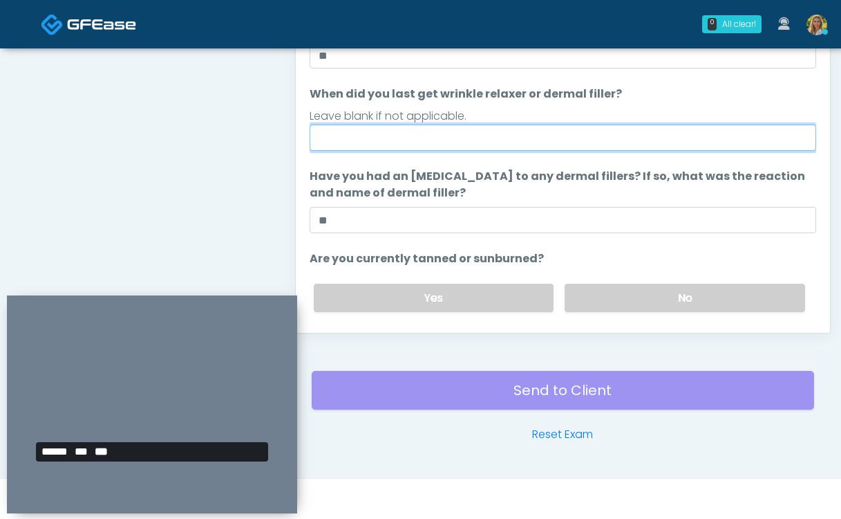
click at [395, 144] on input "When did you last get wrinkle relaxer or dermal filler?" at bounding box center [563, 137] width 507 height 26
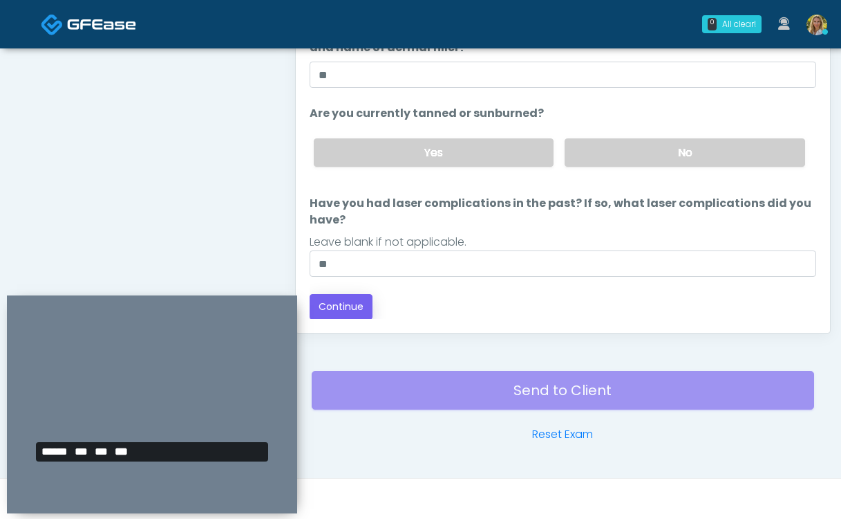
type input "**"
click at [349, 311] on button "Continue" at bounding box center [341, 307] width 63 height 26
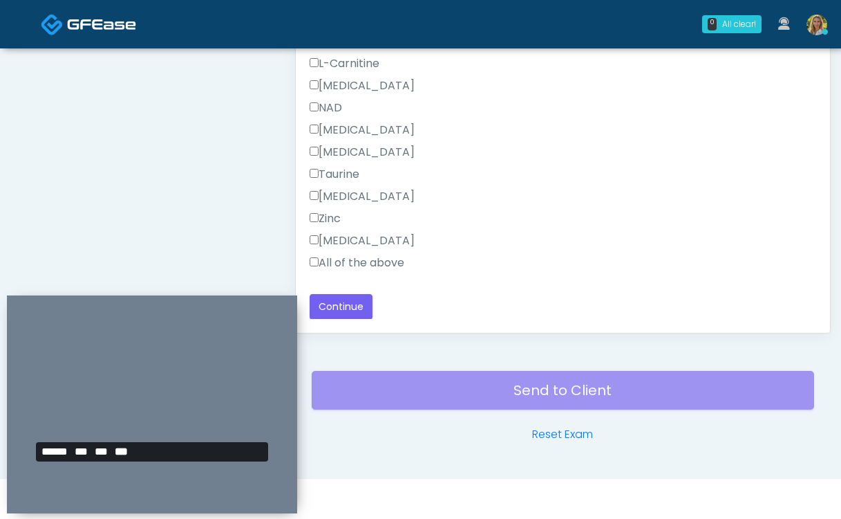
click at [391, 260] on label "All of the above" at bounding box center [357, 262] width 95 height 17
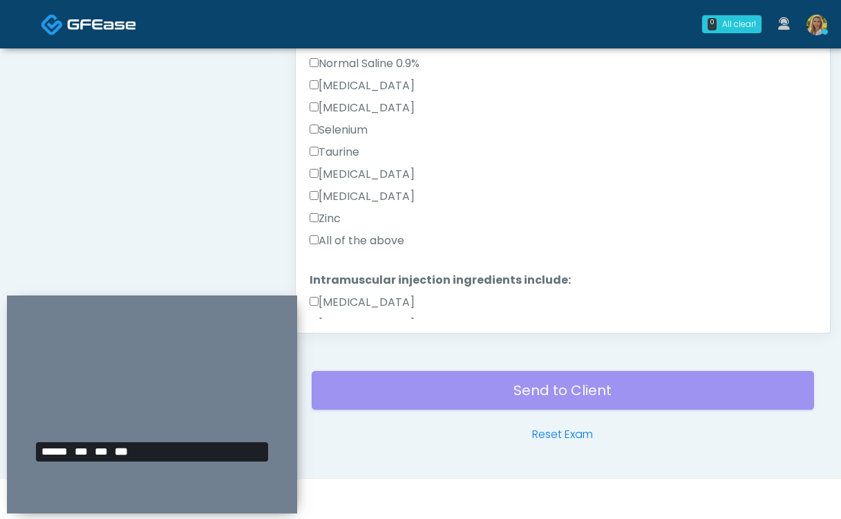
click at [380, 241] on label "All of the above" at bounding box center [357, 240] width 95 height 17
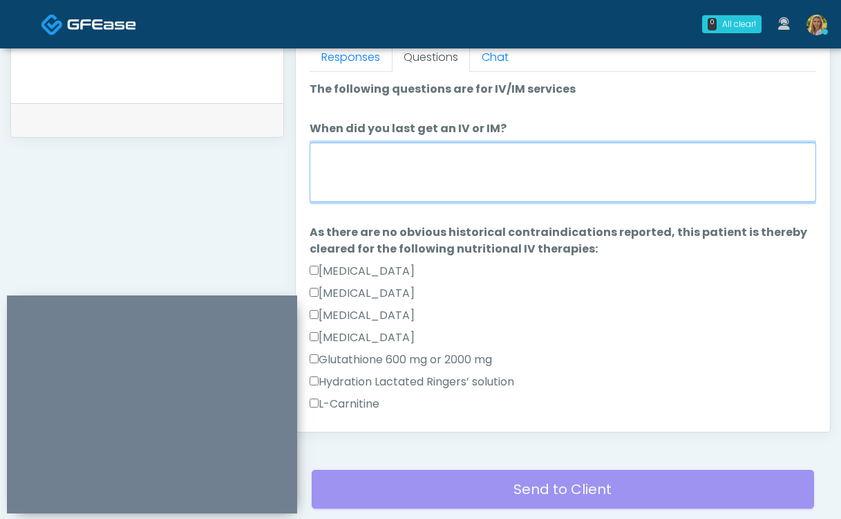
click at [380, 162] on textarea "When did you last get an IV or IM?" at bounding box center [563, 171] width 507 height 59
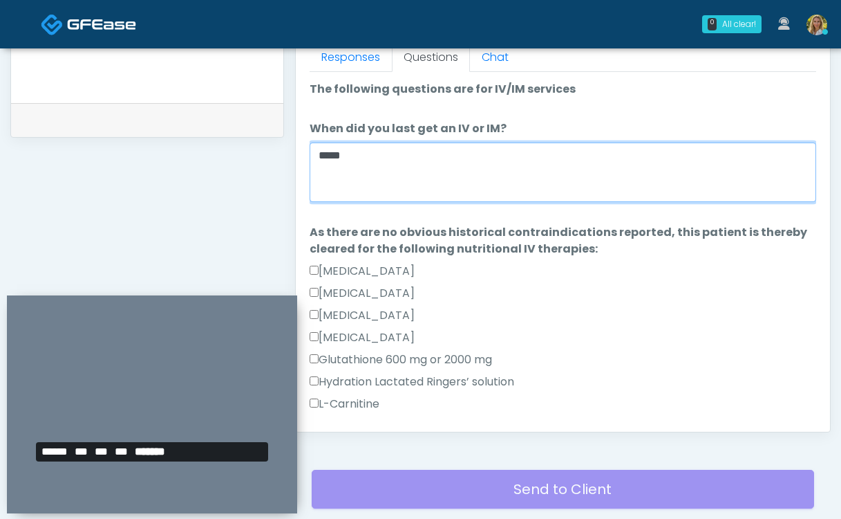
drag, startPoint x: 375, startPoint y: 159, endPoint x: 253, endPoint y: 156, distance: 122.4
click at [253, 156] on div "**********" at bounding box center [420, 14] width 821 height 1054
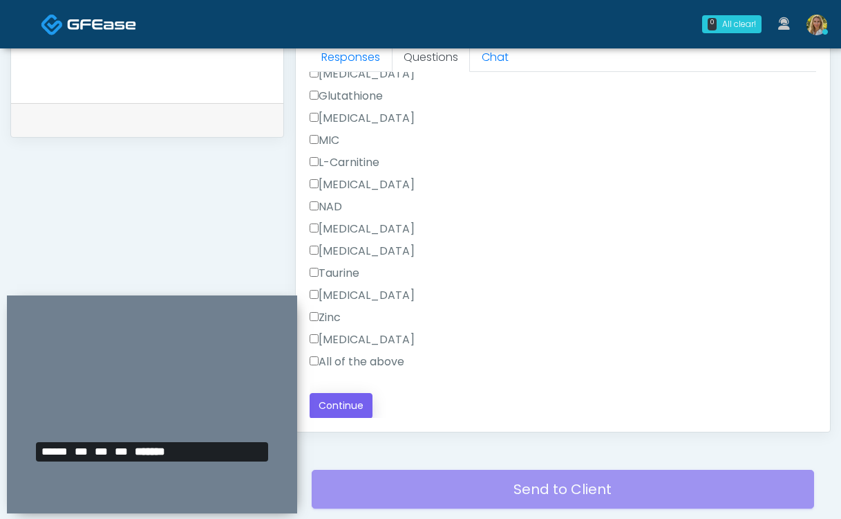
type textarea "***"
click at [348, 400] on button "Continue" at bounding box center [341, 406] width 63 height 26
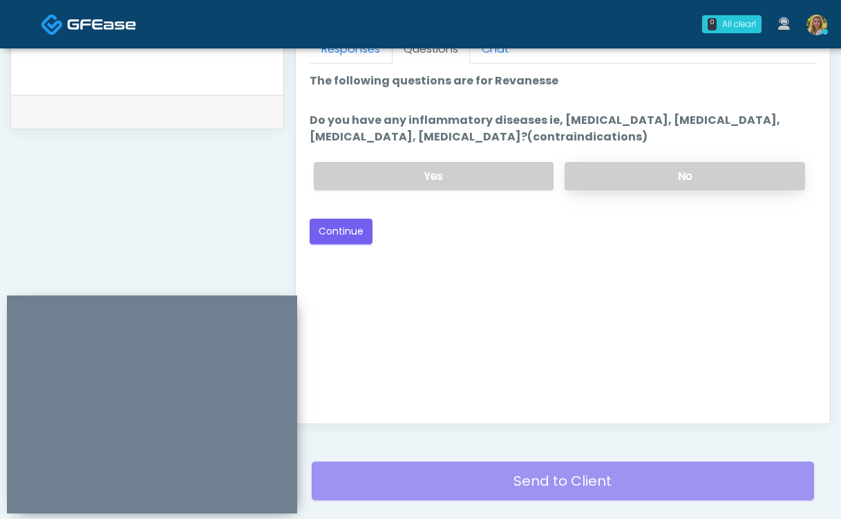
click at [624, 181] on label "No" at bounding box center [685, 176] width 241 height 28
click at [360, 227] on button "Continue" at bounding box center [341, 231] width 63 height 26
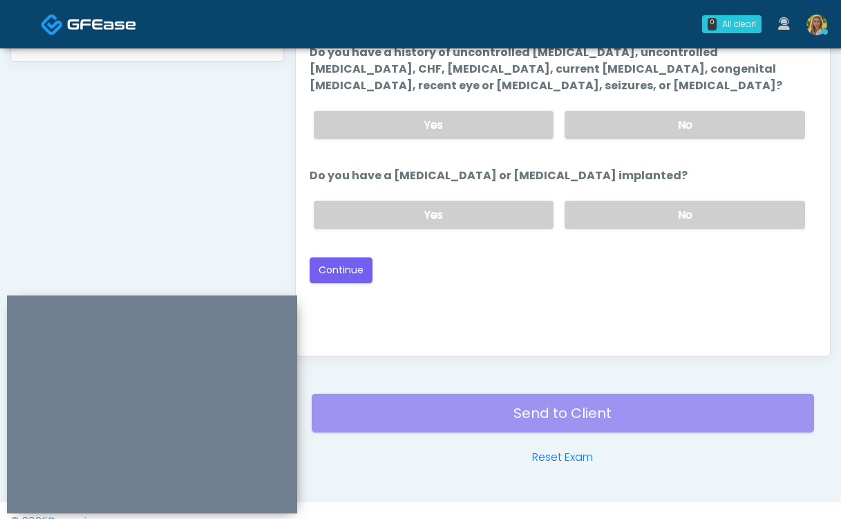
scroll to position [698, 0]
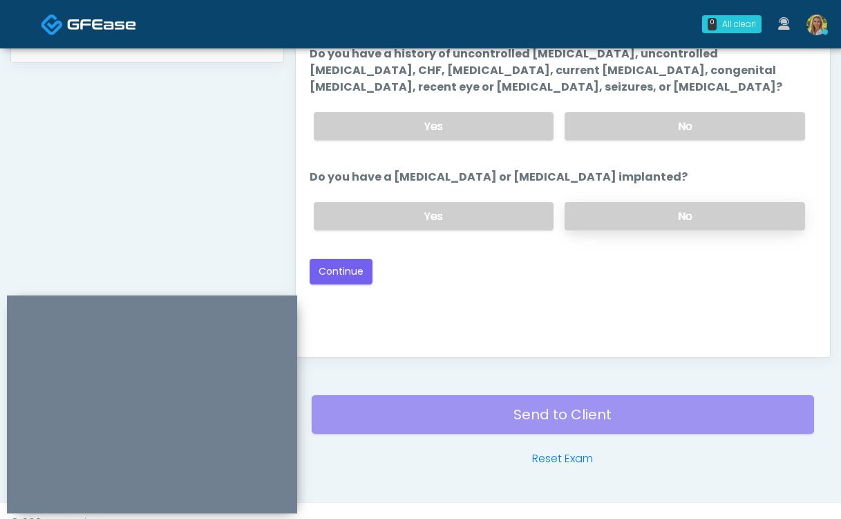
click at [630, 223] on label "No" at bounding box center [685, 216] width 241 height 28
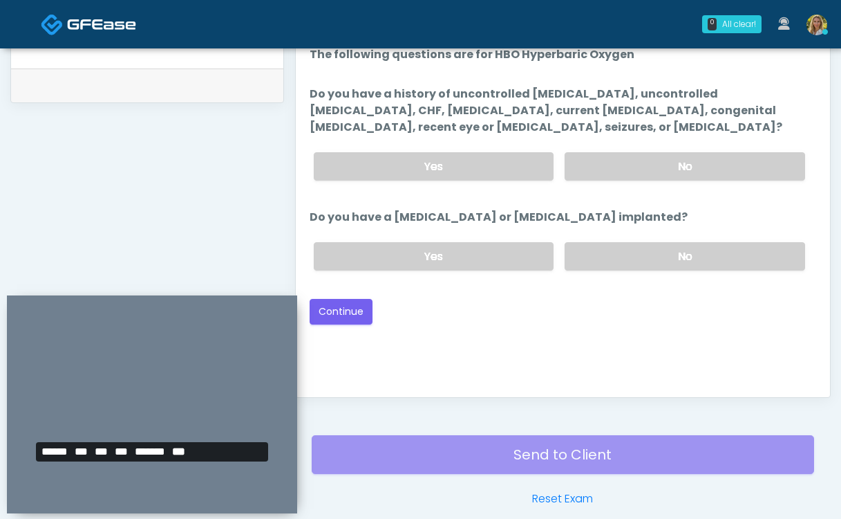
scroll to position [648, 0]
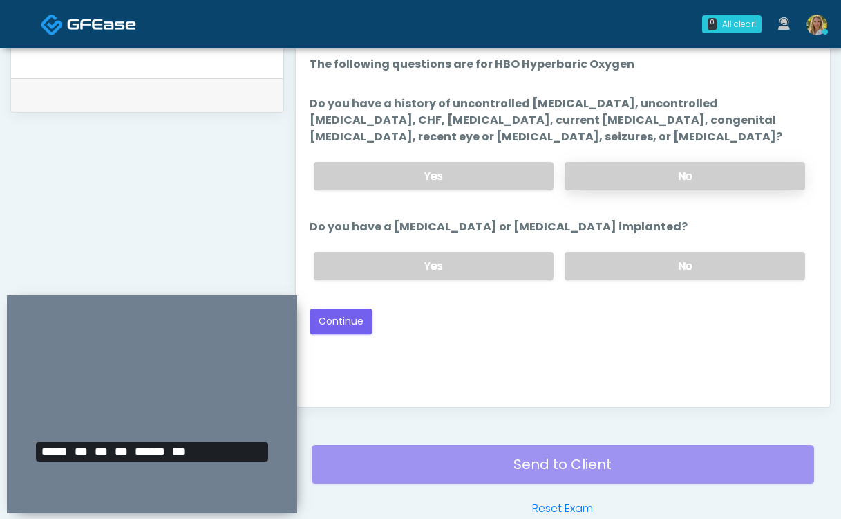
click at [633, 183] on label "No" at bounding box center [685, 176] width 241 height 28
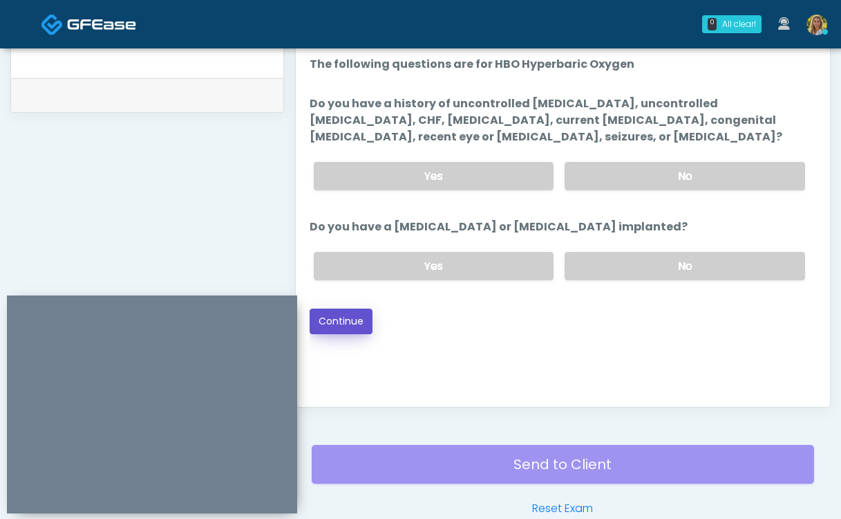
click at [342, 320] on button "Continue" at bounding box center [341, 321] width 63 height 26
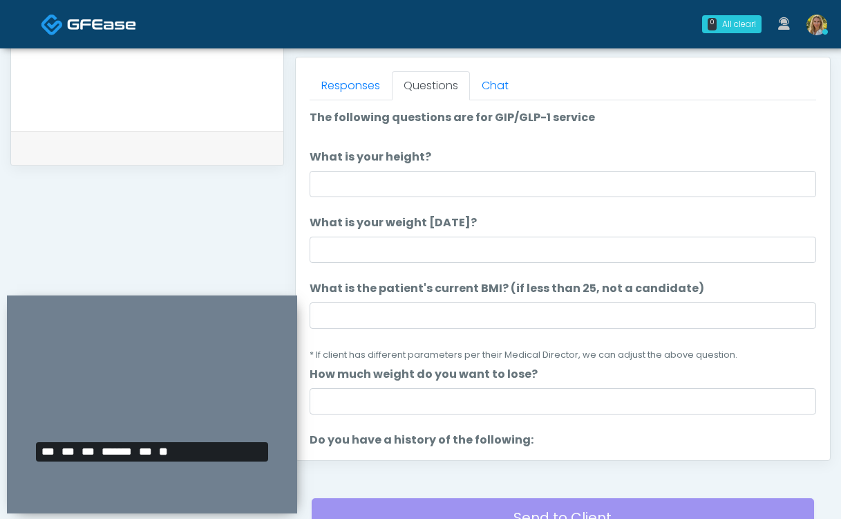
scroll to position [596, 0]
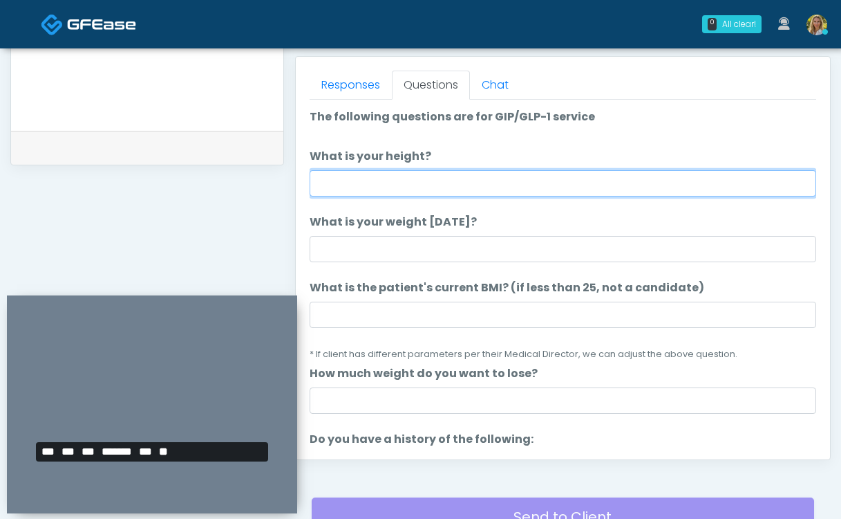
click at [411, 185] on input "What is your height?" at bounding box center [563, 183] width 507 height 26
type input "***"
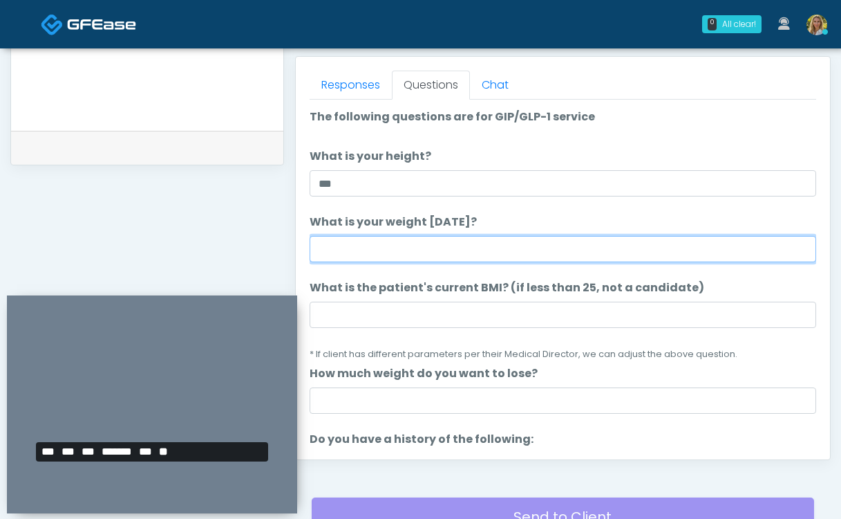
click at [439, 243] on input "What is your weight today?" at bounding box center [563, 249] width 507 height 26
type input "***"
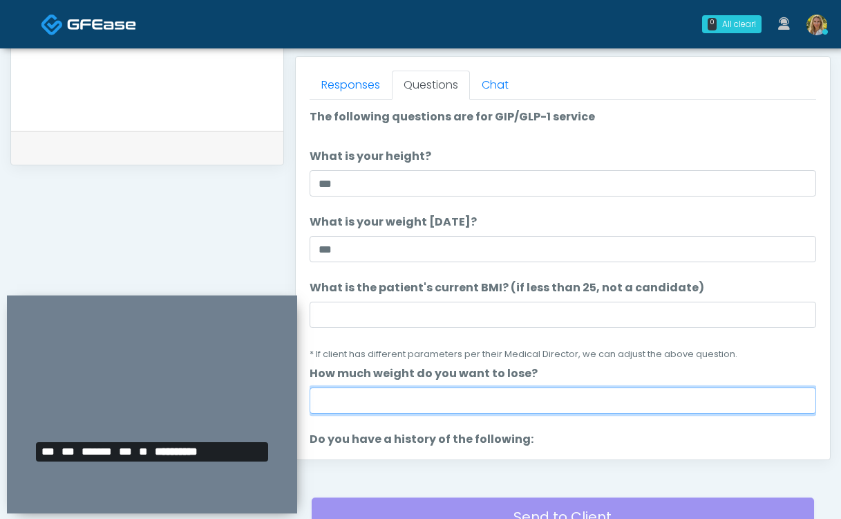
click at [407, 395] on input "How much weight do you want to lose?" at bounding box center [563, 400] width 507 height 26
drag, startPoint x: 354, startPoint y: 397, endPoint x: 296, endPoint y: 397, distance: 58.1
click at [288, 85] on div "**********" at bounding box center [557, 42] width 547 height 1054
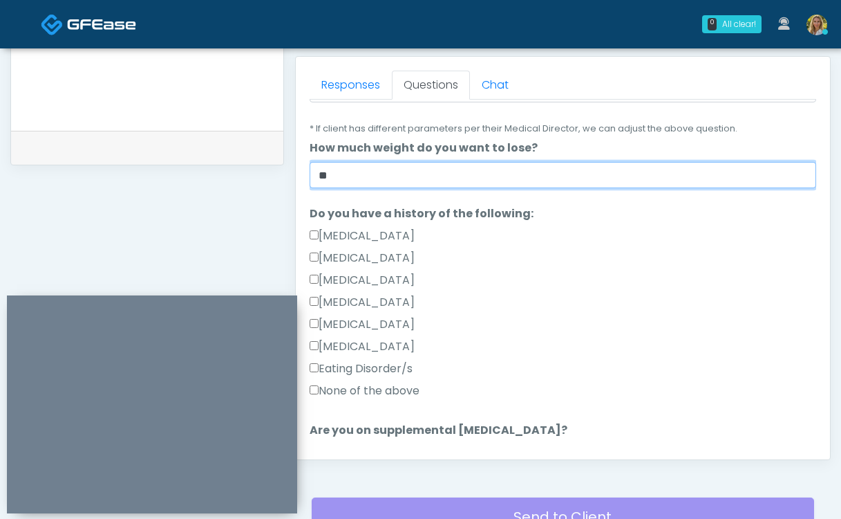
scroll to position [227, 0]
type input "**"
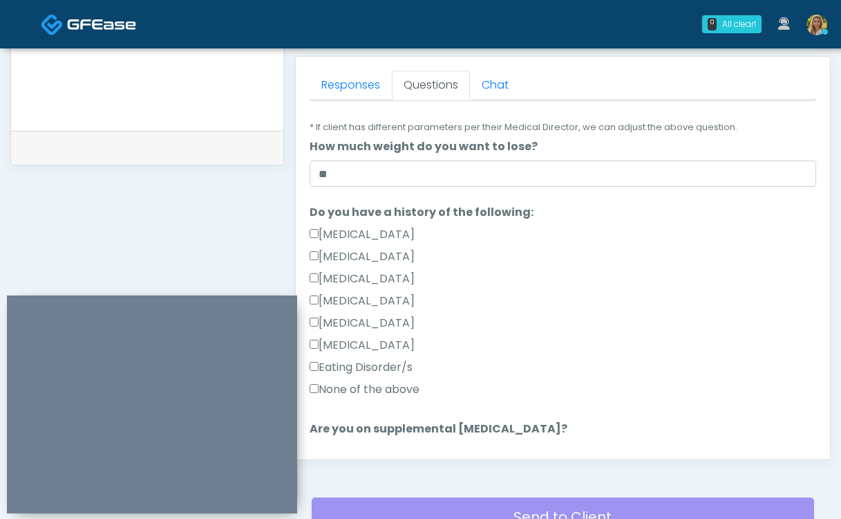
click at [379, 389] on label "None of the above" at bounding box center [365, 389] width 110 height 17
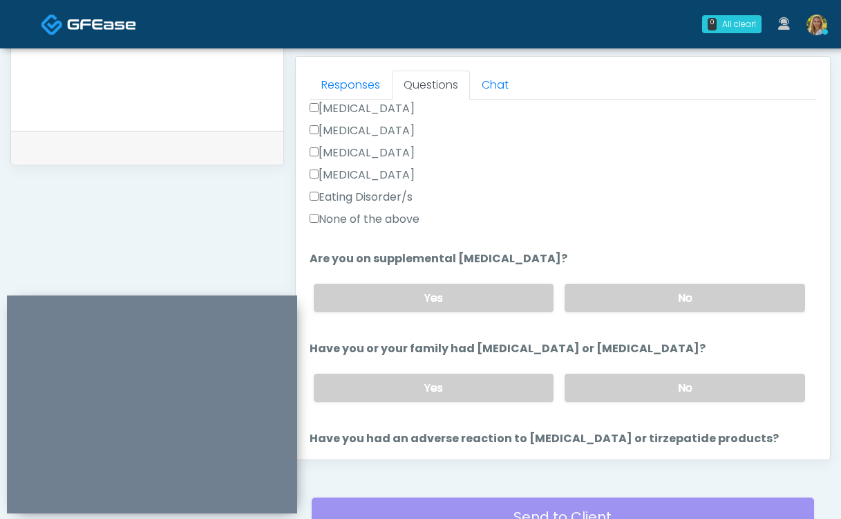
scroll to position [395, 0]
click at [651, 299] on label "No" at bounding box center [685, 299] width 241 height 28
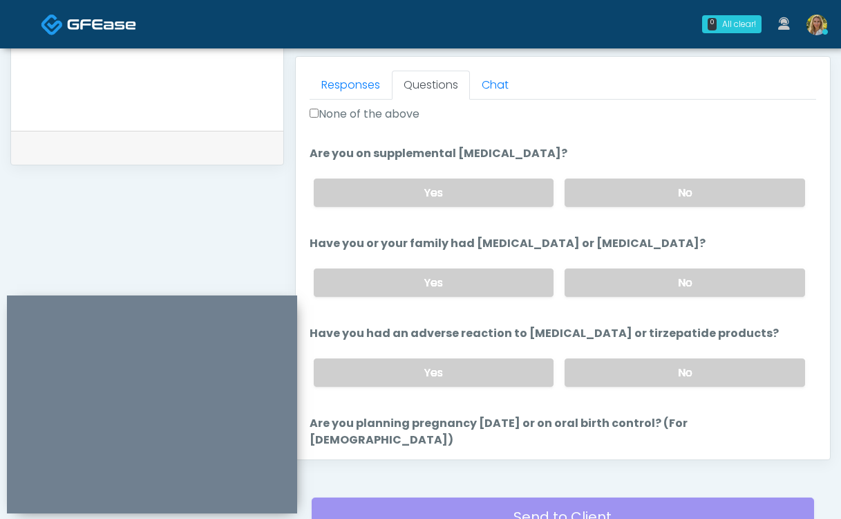
scroll to position [508, 0]
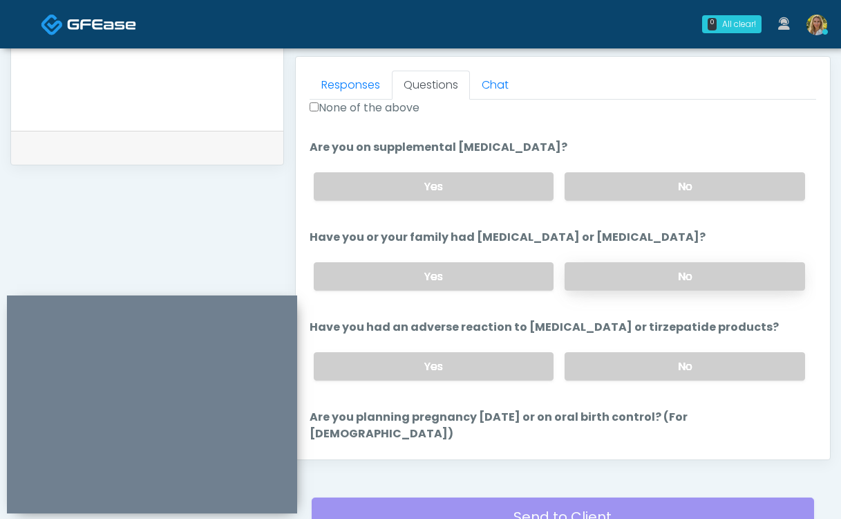
click at [632, 277] on label "No" at bounding box center [685, 276] width 241 height 28
click at [633, 365] on label "No" at bounding box center [685, 366] width 241 height 28
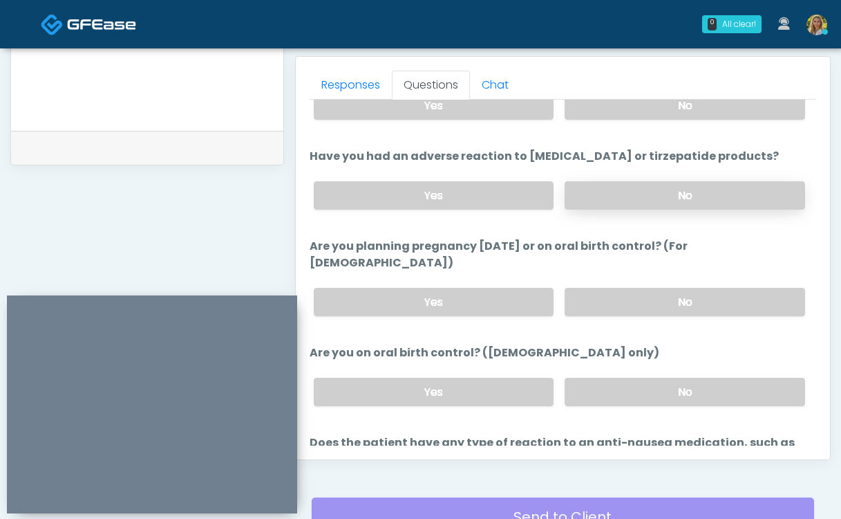
scroll to position [688, 0]
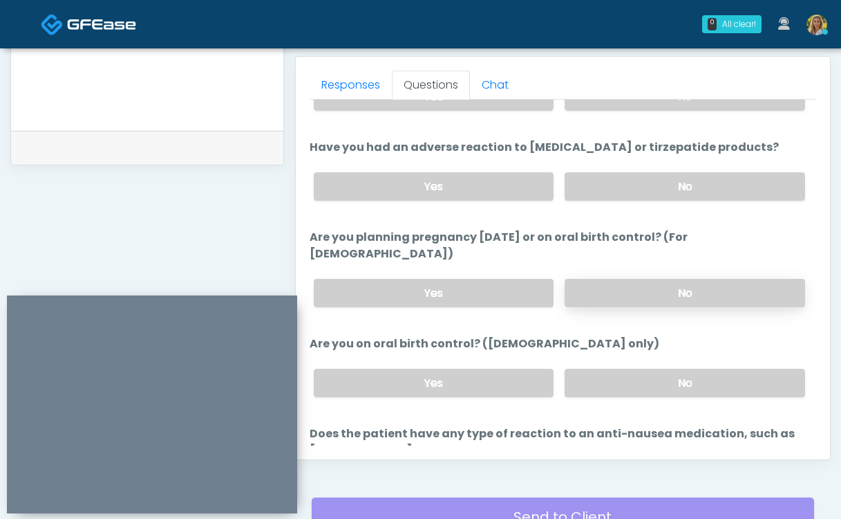
click at [652, 279] on label "No" at bounding box center [685, 293] width 241 height 28
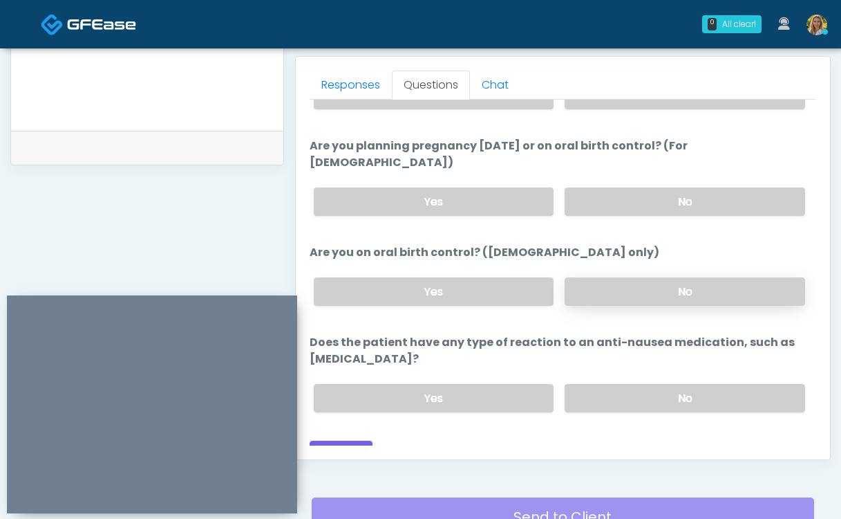
click at [596, 384] on label "No" at bounding box center [685, 398] width 241 height 28
click at [643, 286] on div "Yes No" at bounding box center [560, 291] width 514 height 50
click at [641, 278] on label "No" at bounding box center [685, 291] width 241 height 28
click at [353, 440] on button "Continue" at bounding box center [341, 453] width 63 height 26
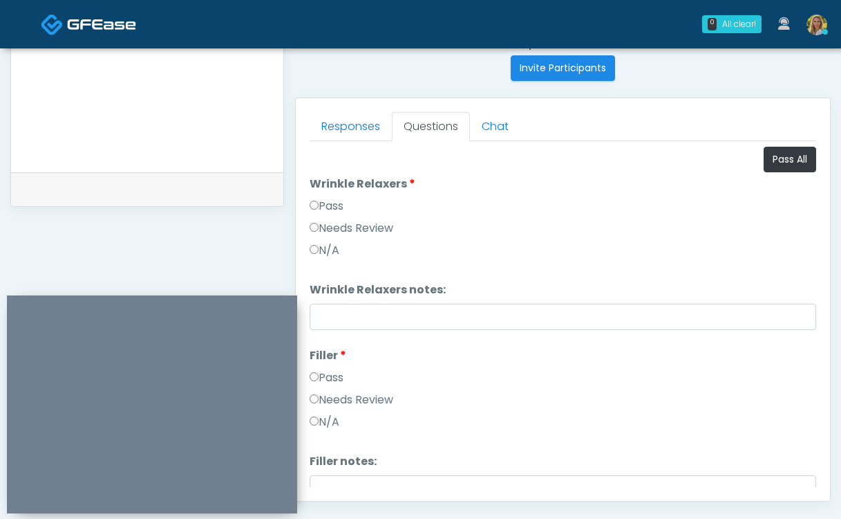
scroll to position [555, 0]
click at [785, 159] on button "Pass All" at bounding box center [790, 159] width 53 height 26
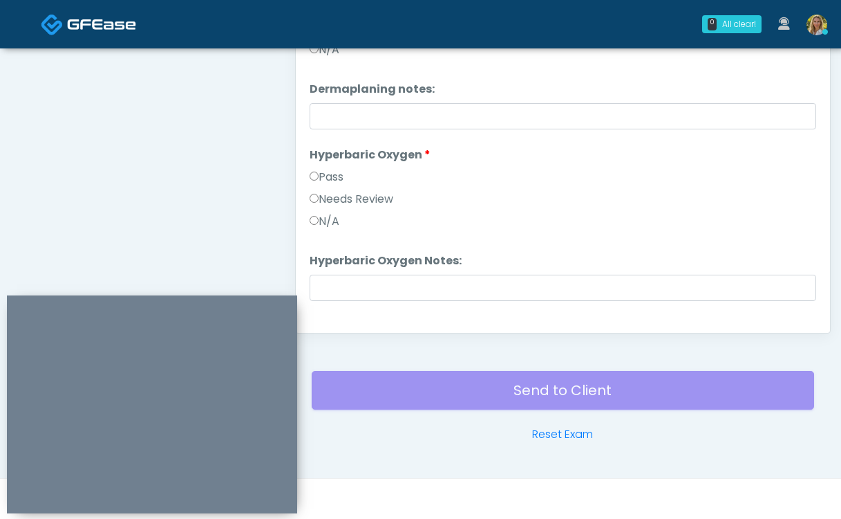
scroll to position [2115, 0]
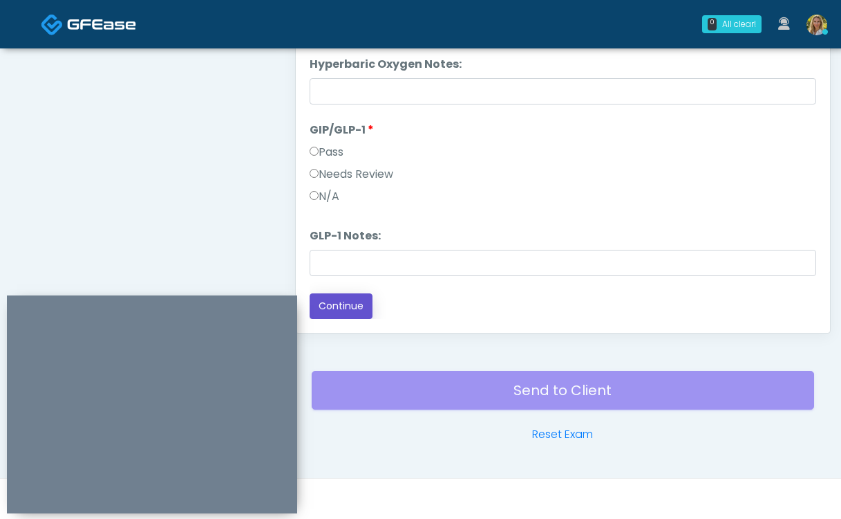
click at [343, 309] on button "Continue" at bounding box center [341, 306] width 63 height 26
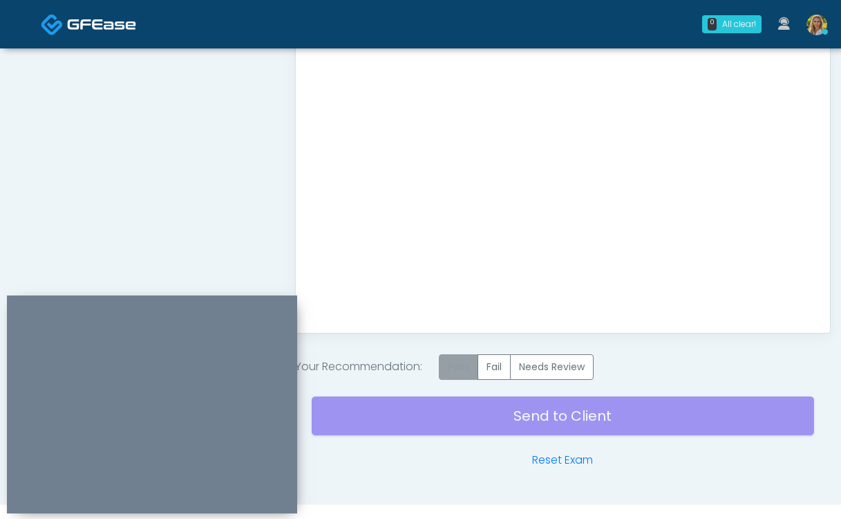
click at [454, 368] on label "Pass" at bounding box center [458, 367] width 39 height 26
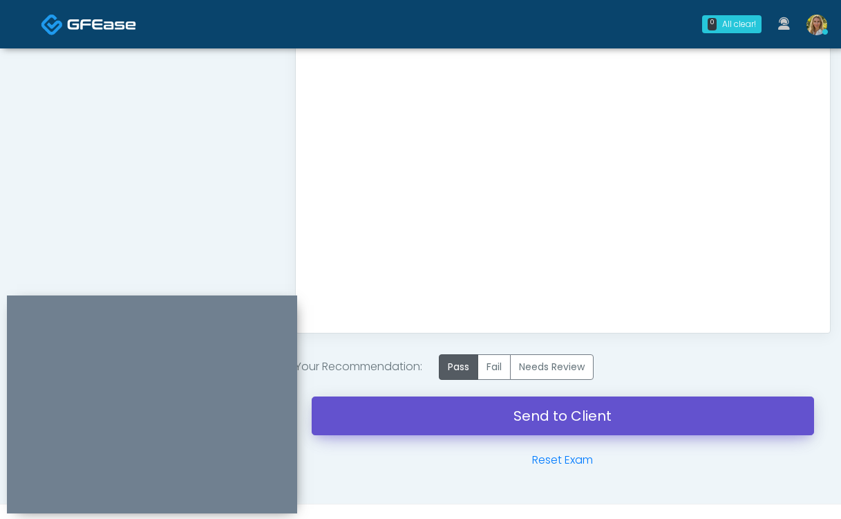
click at [446, 418] on link "Send to Client" at bounding box center [563, 415] width 503 height 39
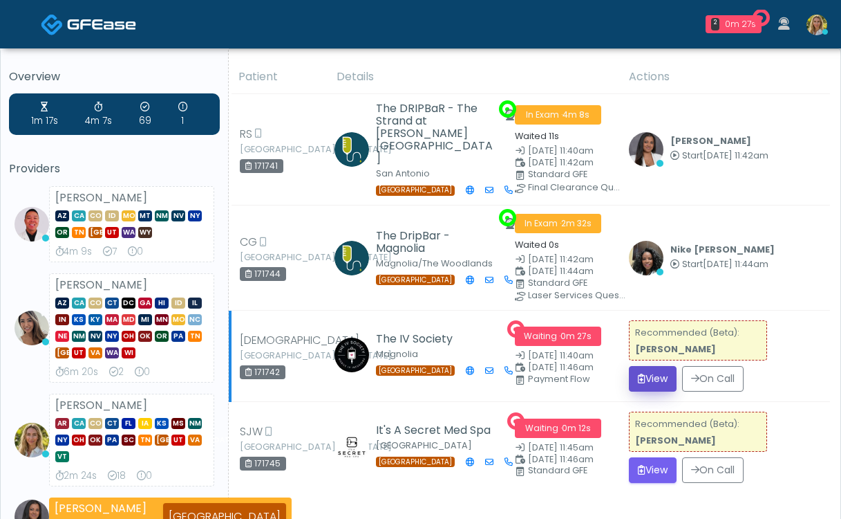
click at [653, 375] on button "View" at bounding box center [653, 379] width 48 height 26
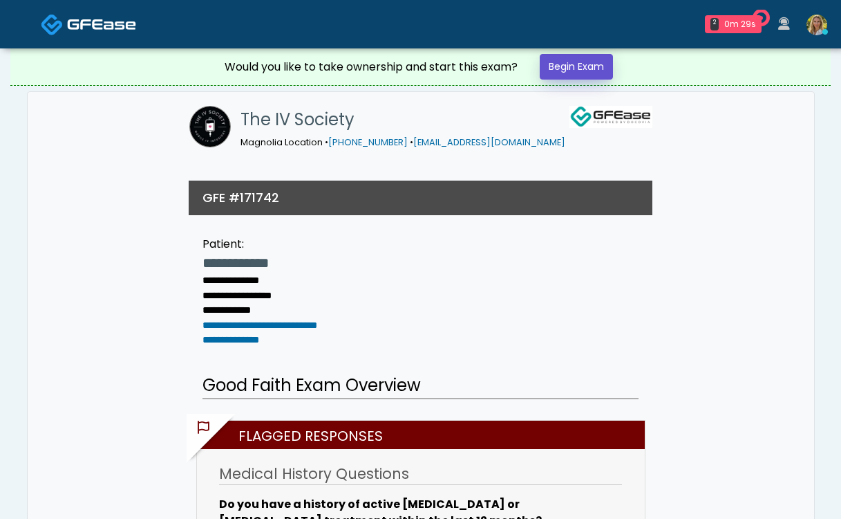
click at [586, 73] on link "Begin Exam" at bounding box center [576, 67] width 73 height 26
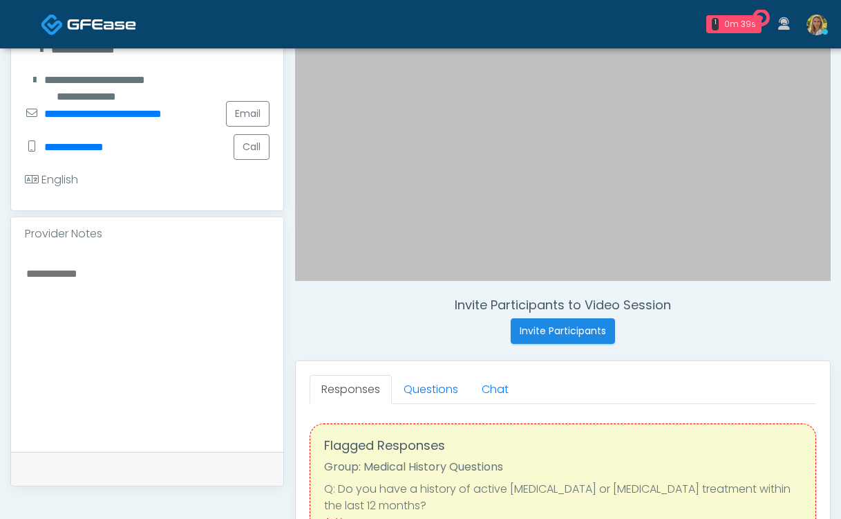
scroll to position [302, 0]
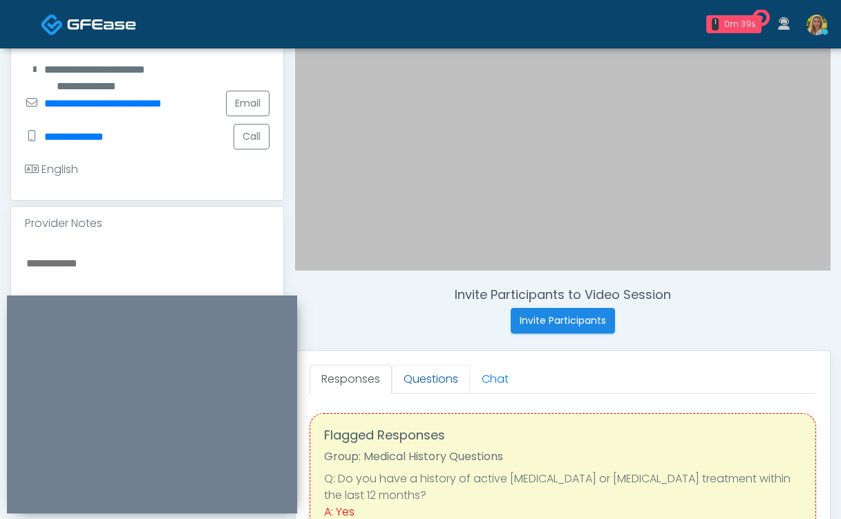
click at [421, 375] on link "Questions" at bounding box center [431, 378] width 78 height 29
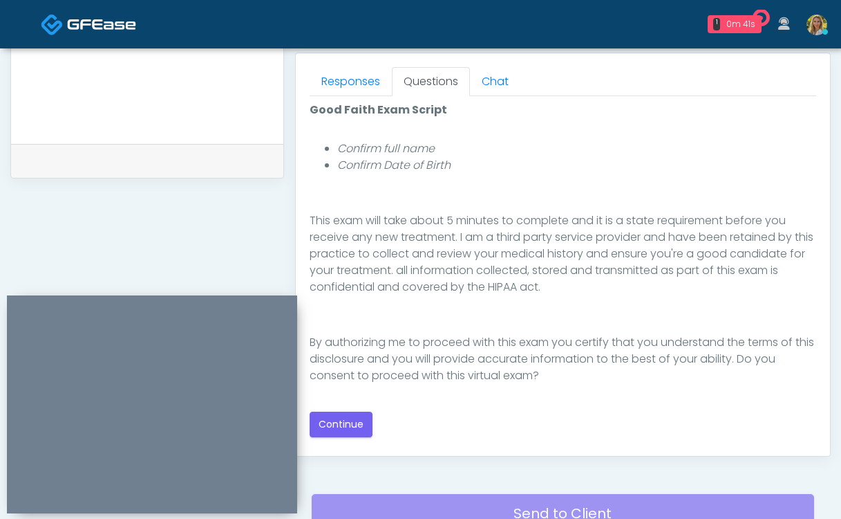
scroll to position [603, 0]
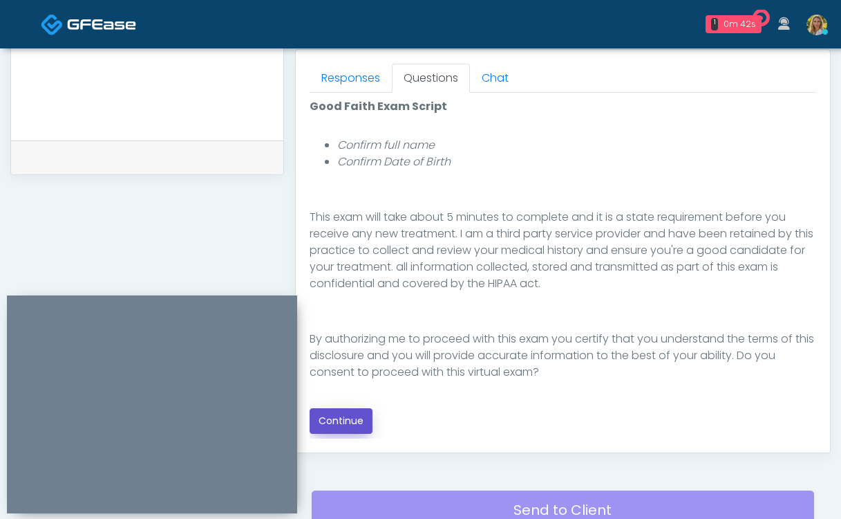
click at [359, 419] on button "Continue" at bounding box center [341, 421] width 63 height 26
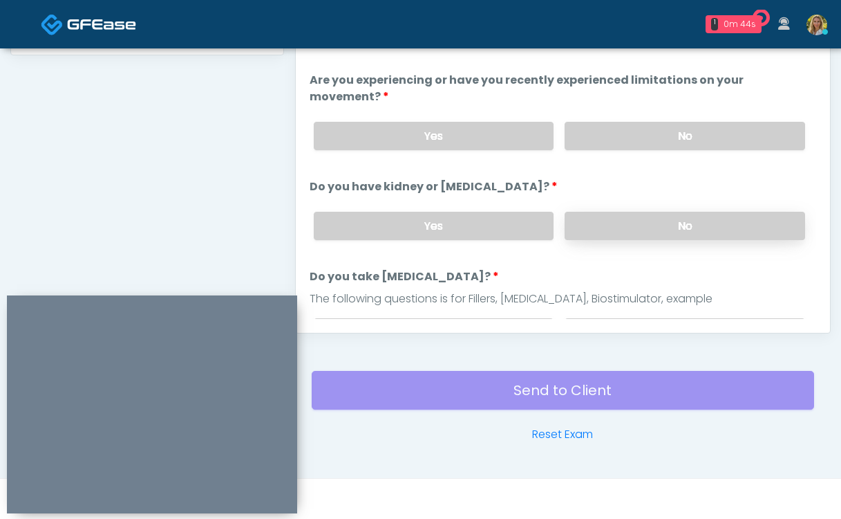
click at [654, 212] on label "No" at bounding box center [685, 226] width 241 height 28
click at [648, 122] on label "No" at bounding box center [685, 136] width 241 height 28
click at [620, 318] on label "No" at bounding box center [685, 332] width 241 height 28
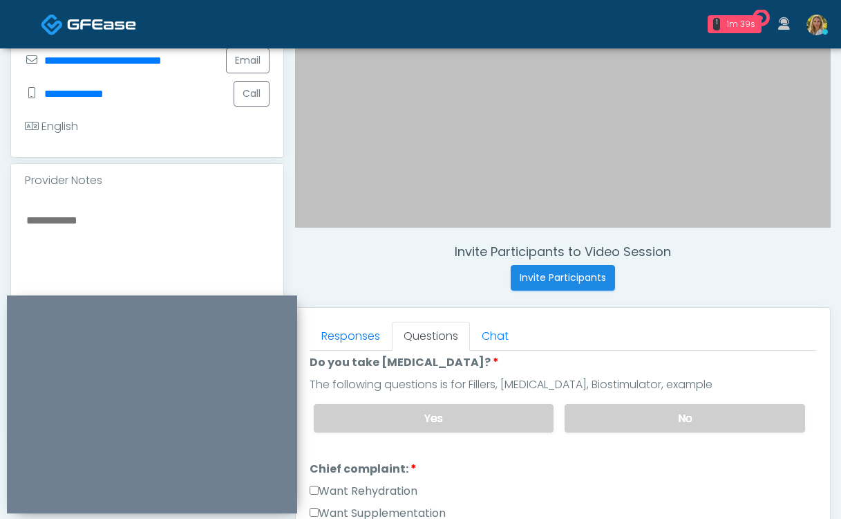
scroll to position [293, 0]
click at [435, 402] on label "Yes" at bounding box center [434, 416] width 241 height 28
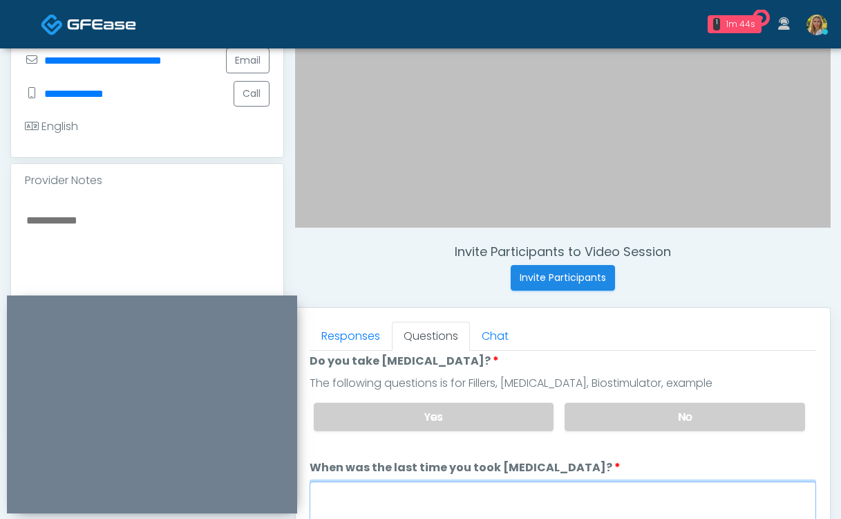
click at [396, 481] on textarea "When was the last time you took [MEDICAL_DATA]?" at bounding box center [563, 510] width 507 height 59
type textarea "**********"
click at [176, 250] on textarea at bounding box center [147, 295] width 245 height 169
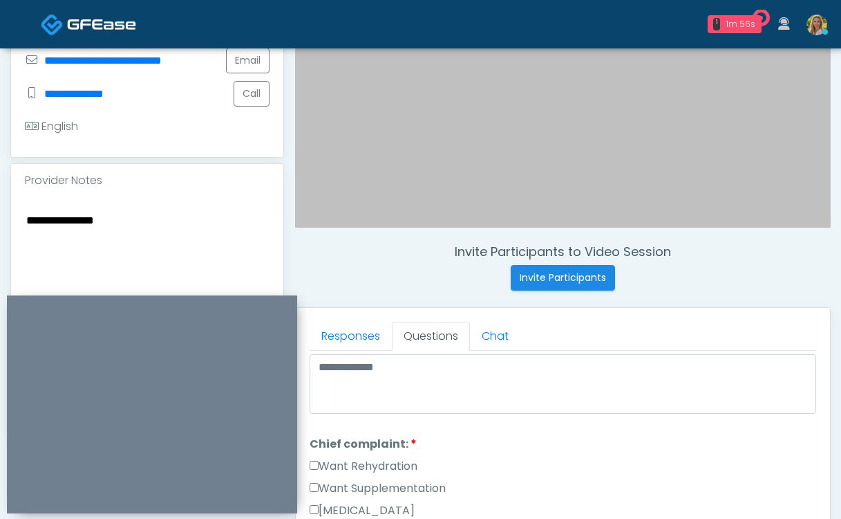
scroll to position [430, 0]
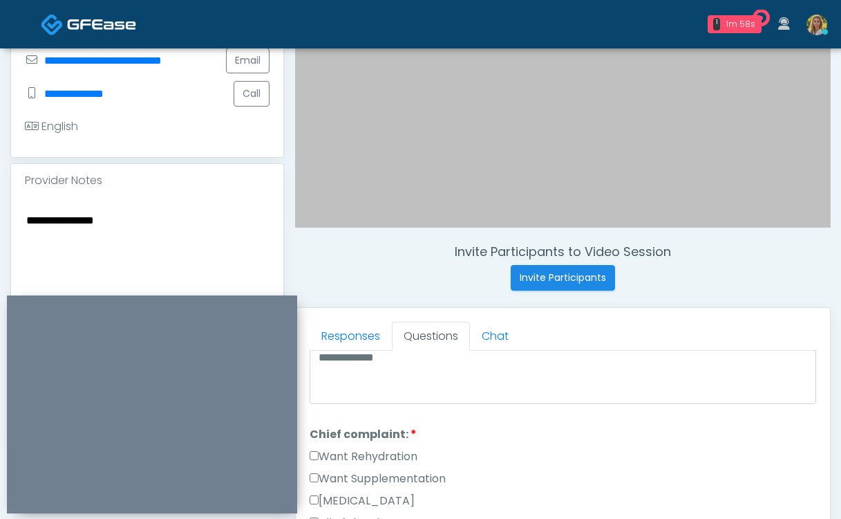
type textarea "**********"
click at [385, 448] on label "Want Rehydration" at bounding box center [364, 456] width 108 height 17
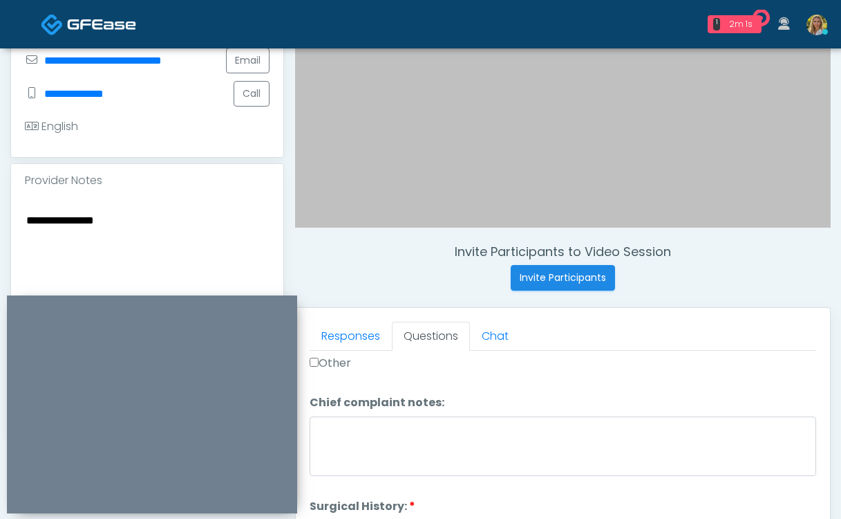
scroll to position [651, 0]
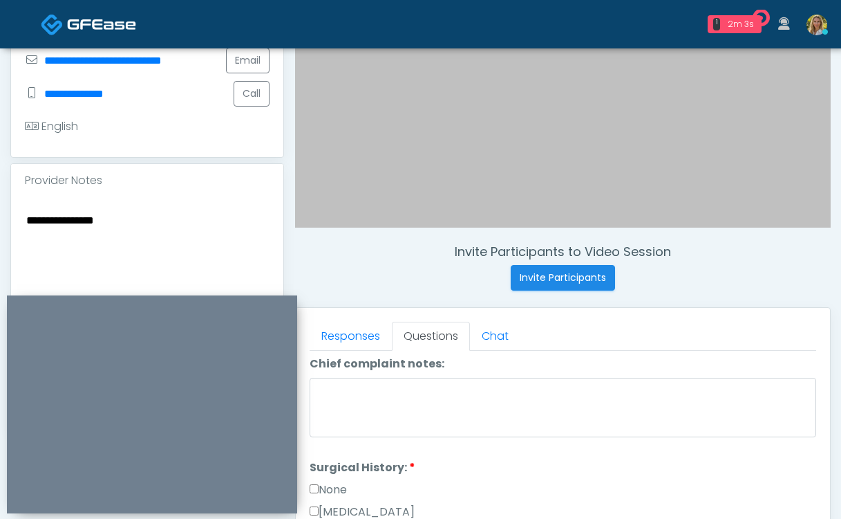
click at [339, 481] on label "None" at bounding box center [328, 489] width 37 height 17
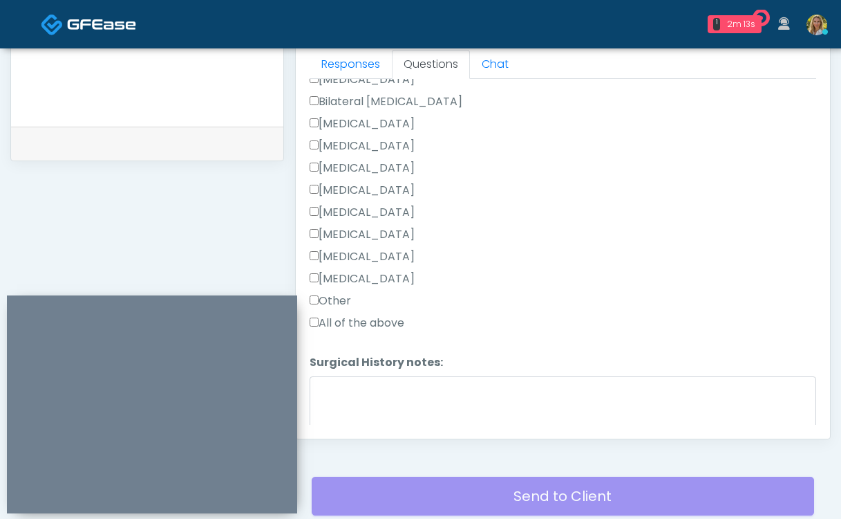
scroll to position [839, 0]
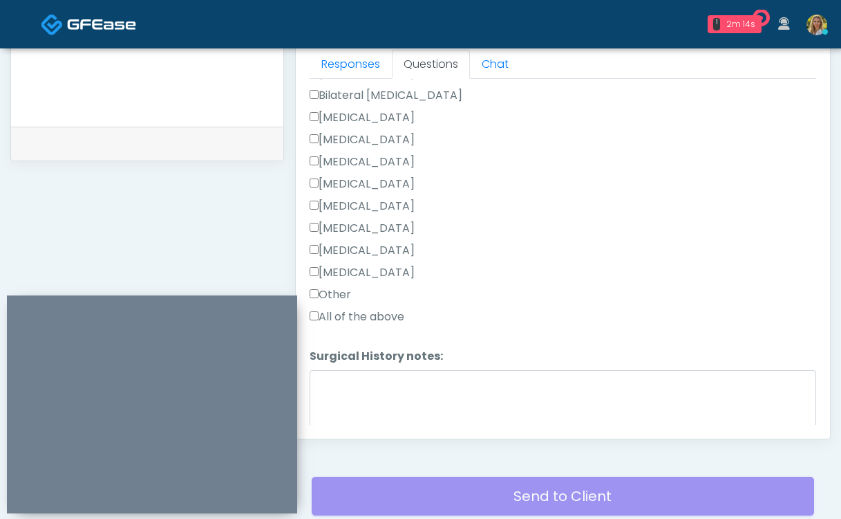
click at [324, 286] on label "Other" at bounding box center [330, 294] width 41 height 17
click at [357, 348] on li "Surgical History notes: Surgical History notes:" at bounding box center [563, 391] width 507 height 86
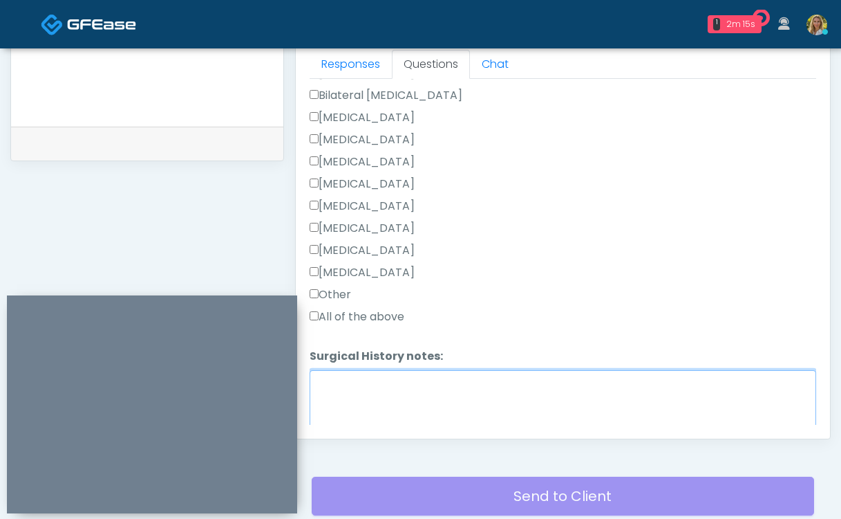
click at [357, 370] on textarea "Surgical History notes:" at bounding box center [563, 399] width 507 height 59
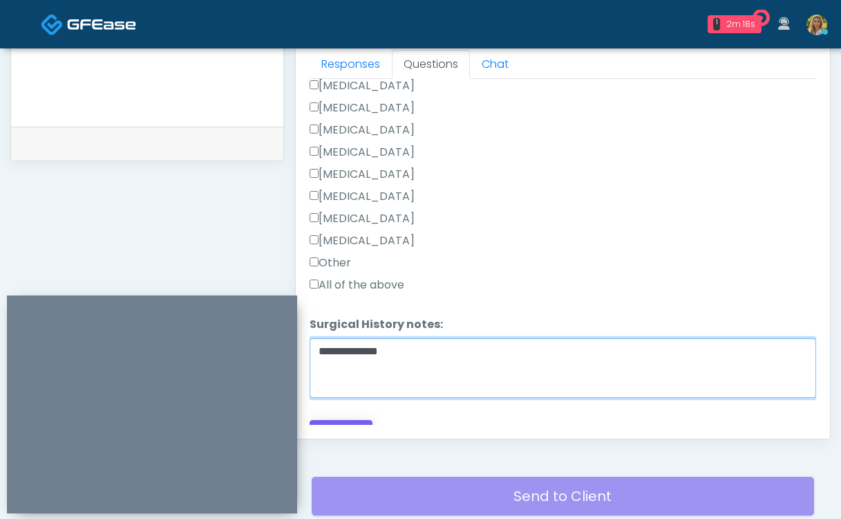
type textarea "**********"
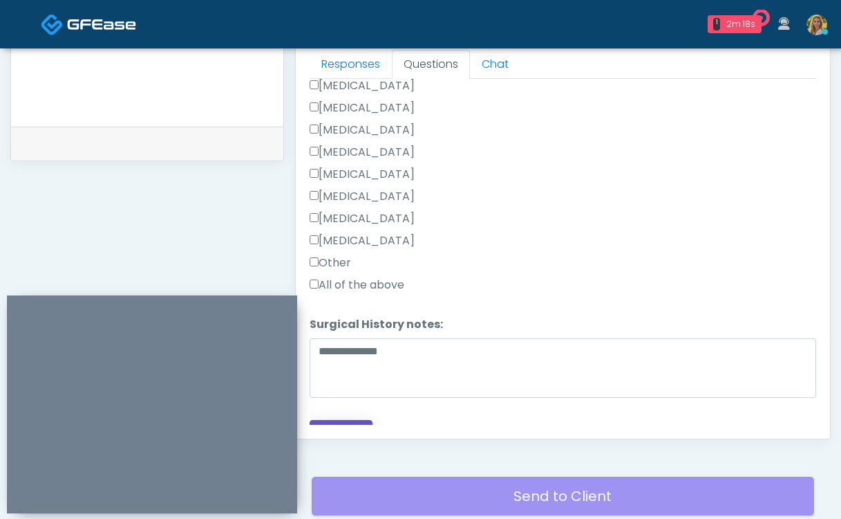
click at [359, 420] on button "Continue" at bounding box center [341, 433] width 63 height 26
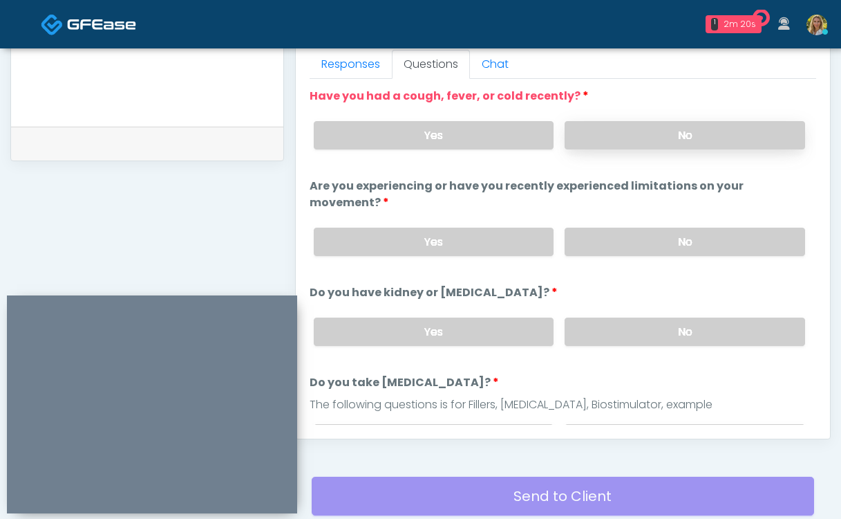
click at [637, 139] on label "No" at bounding box center [685, 135] width 241 height 28
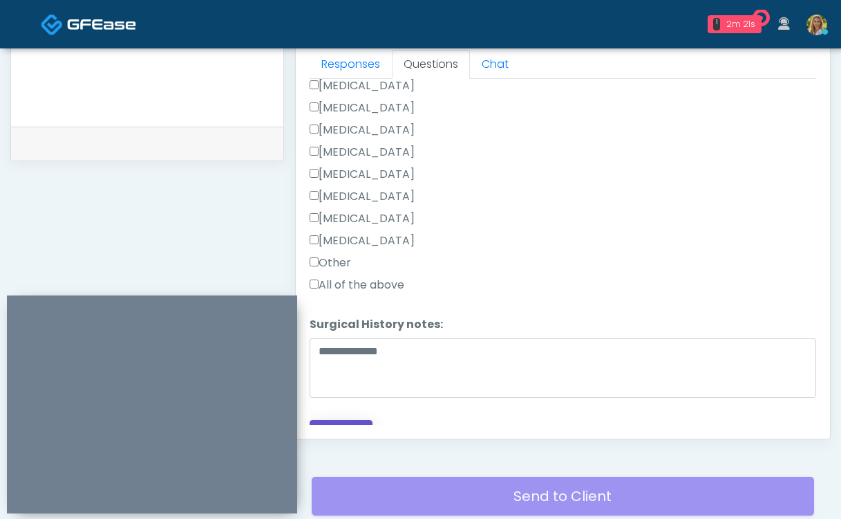
click at [346, 420] on button "Continue" at bounding box center [341, 433] width 63 height 26
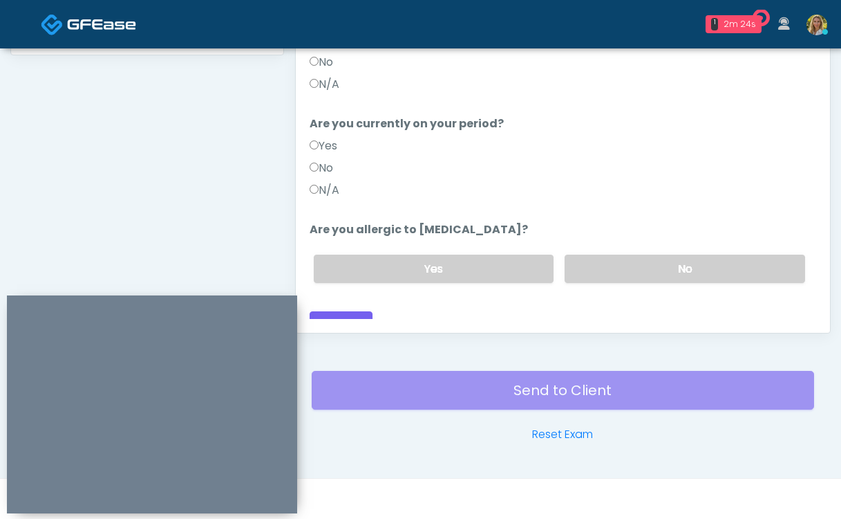
click at [324, 182] on label "N/A" at bounding box center [325, 190] width 30 height 17
click at [622, 257] on label "No" at bounding box center [685, 268] width 241 height 28
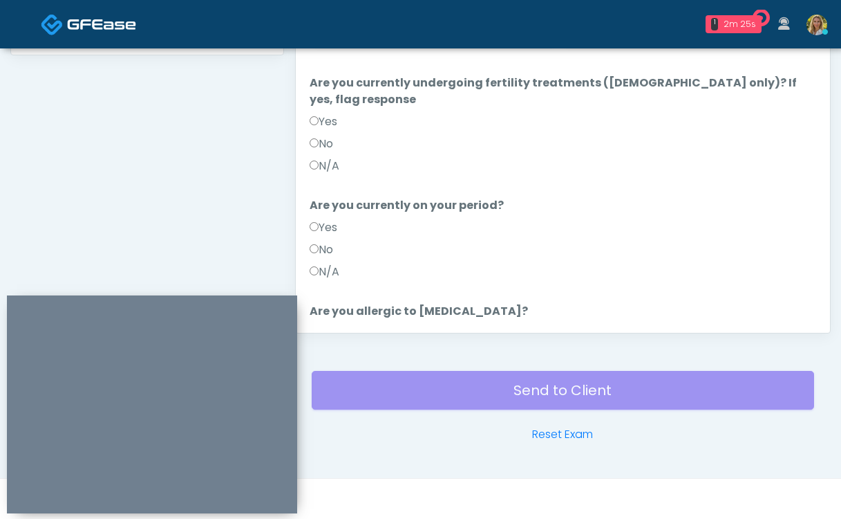
scroll to position [68, 0]
click at [334, 159] on label "N/A" at bounding box center [325, 167] width 30 height 17
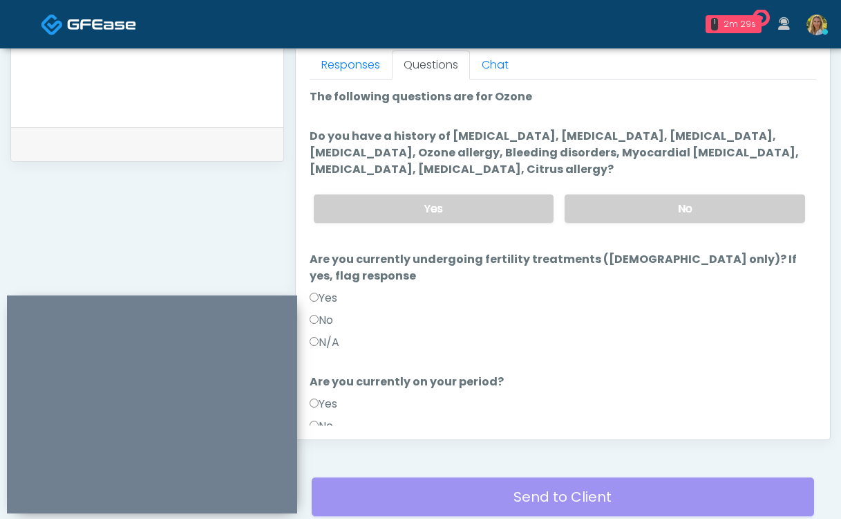
scroll to position [614, 0]
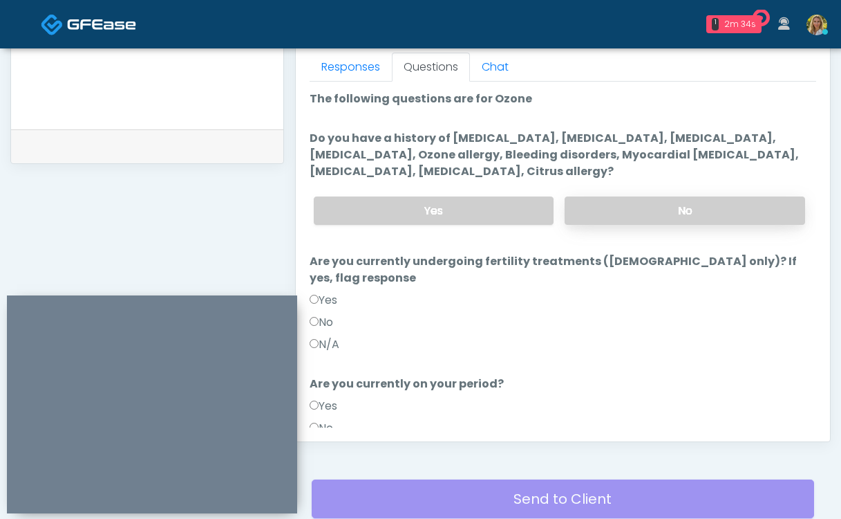
click at [665, 217] on label "No" at bounding box center [685, 210] width 241 height 28
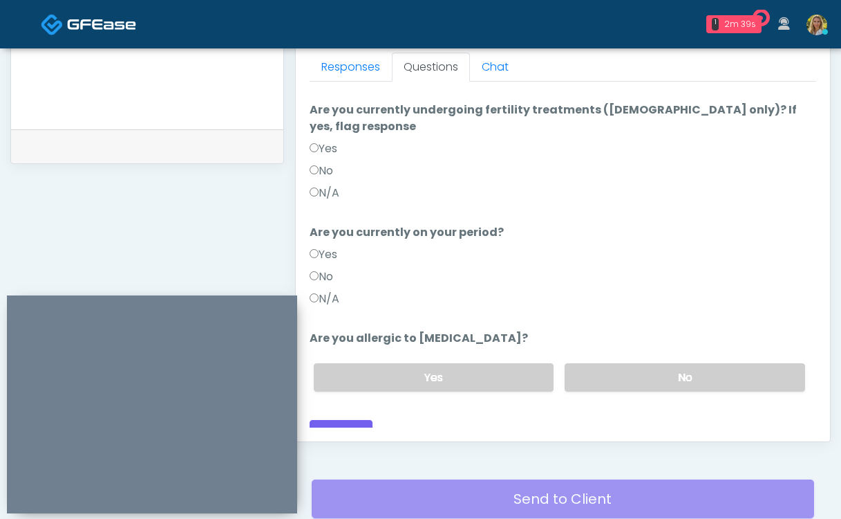
scroll to position [722, 0]
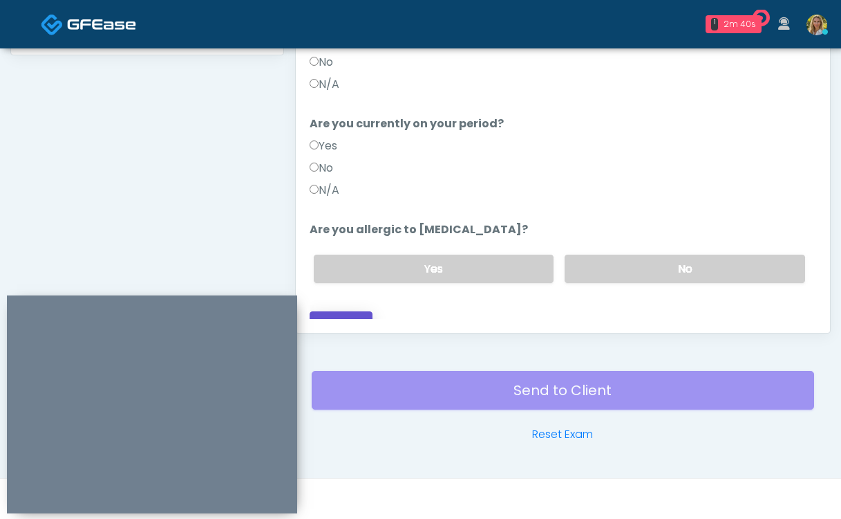
click at [345, 311] on button "Continue" at bounding box center [341, 324] width 63 height 26
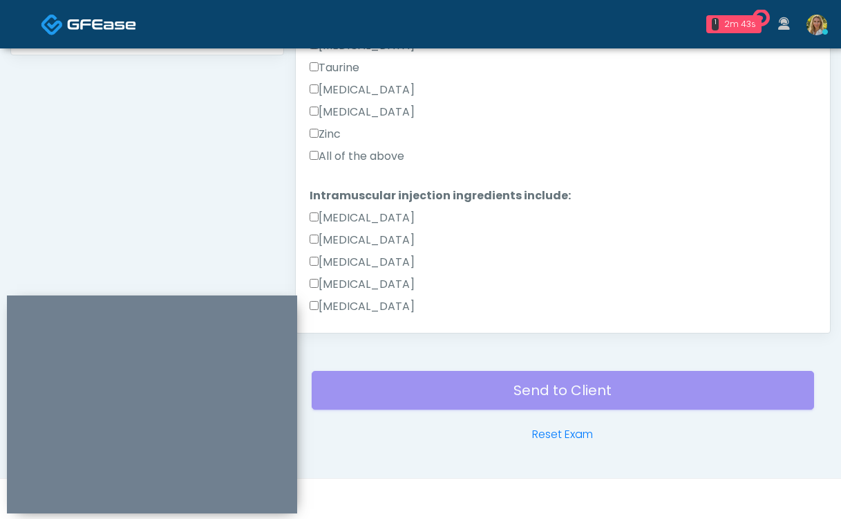
scroll to position [485, 0]
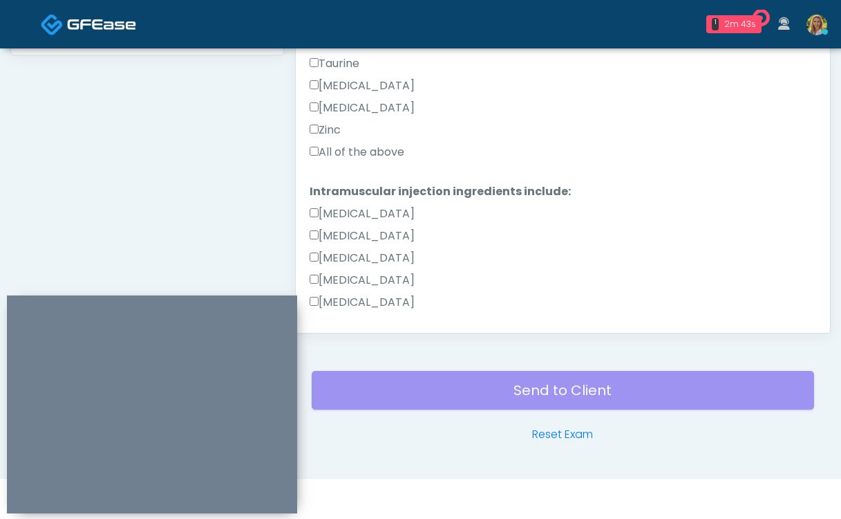
click at [362, 144] on label "All of the above" at bounding box center [357, 152] width 95 height 17
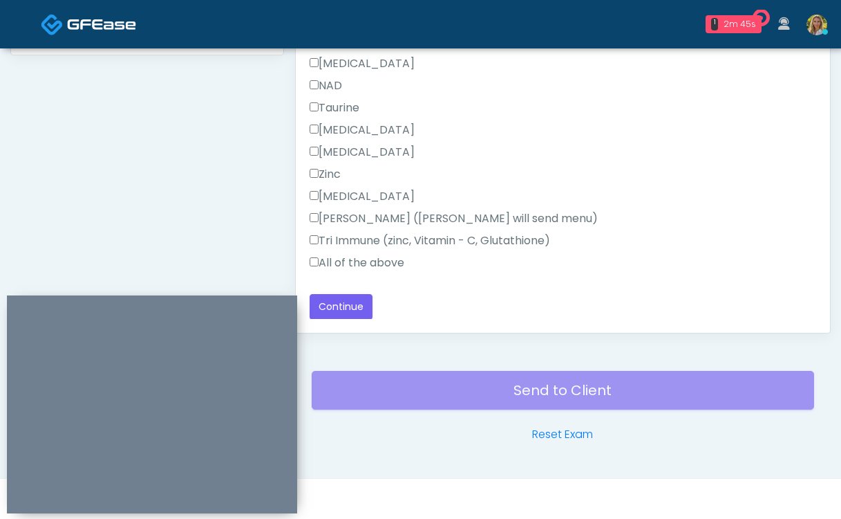
click at [362, 261] on label "All of the above" at bounding box center [357, 262] width 95 height 17
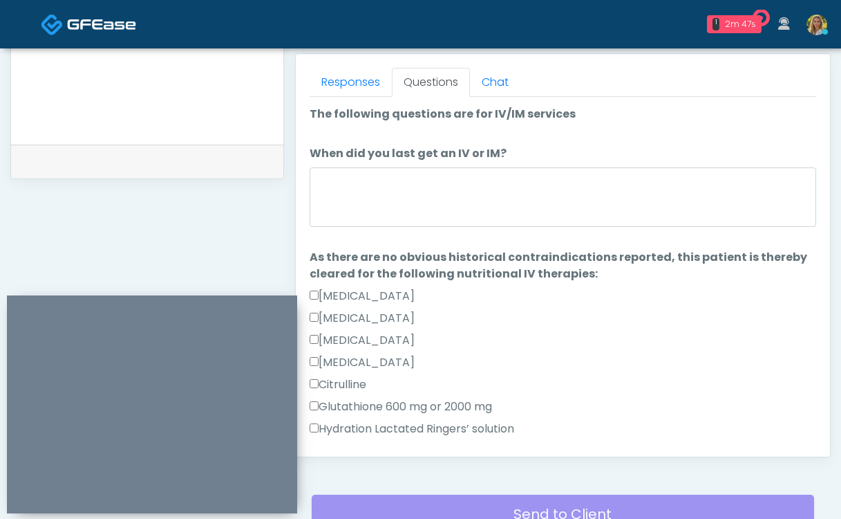
scroll to position [444, 0]
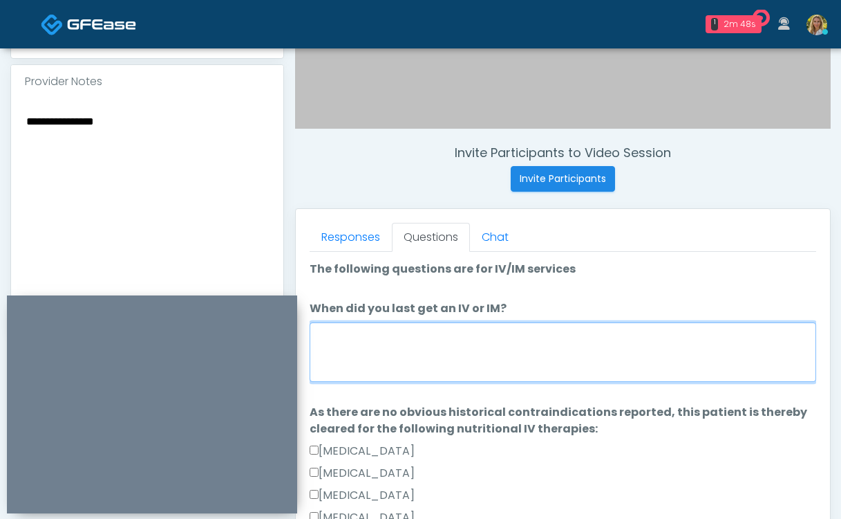
click at [402, 346] on textarea "When did you last get an IV or IM?" at bounding box center [563, 351] width 507 height 59
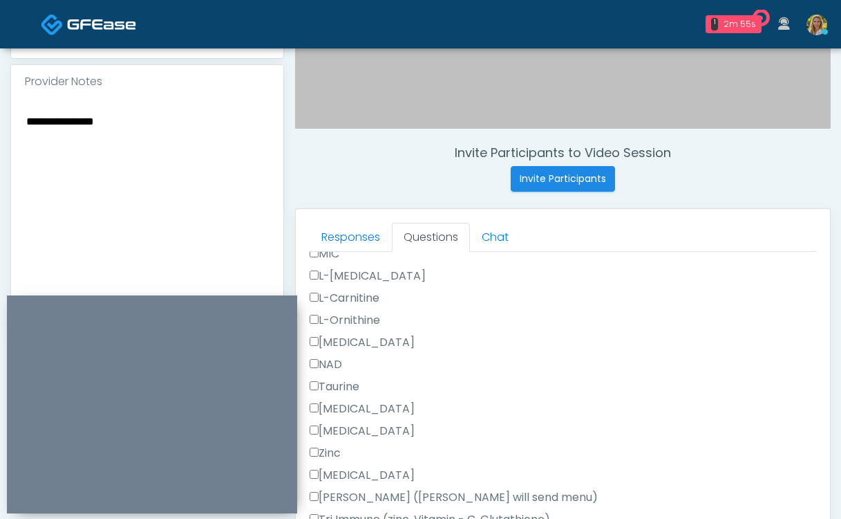
scroll to position [722, 0]
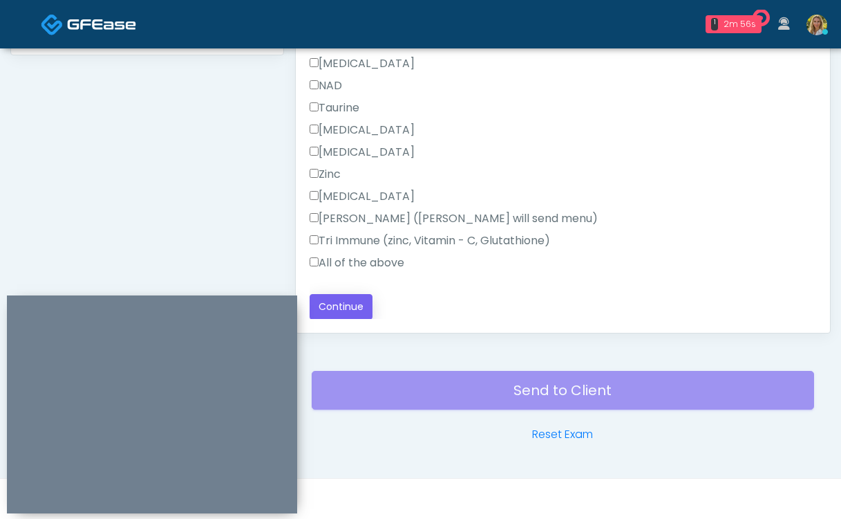
type textarea "******"
click at [352, 308] on button "Continue" at bounding box center [341, 307] width 63 height 26
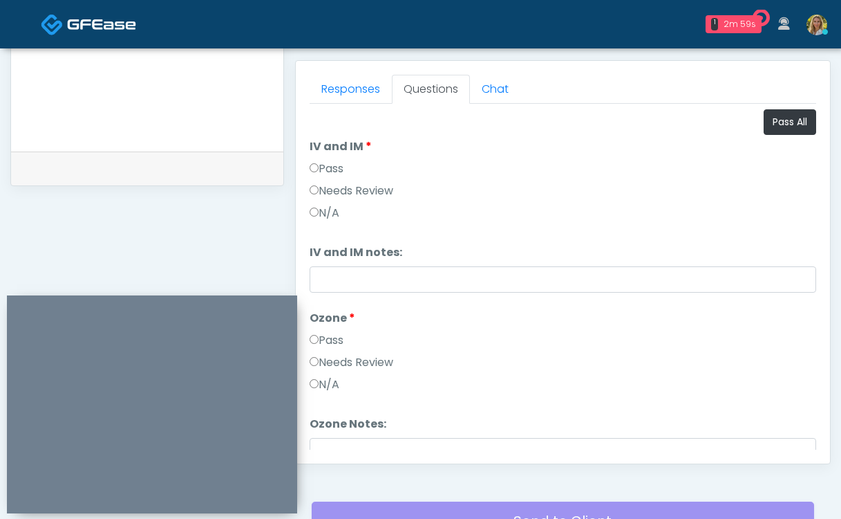
scroll to position [586, 0]
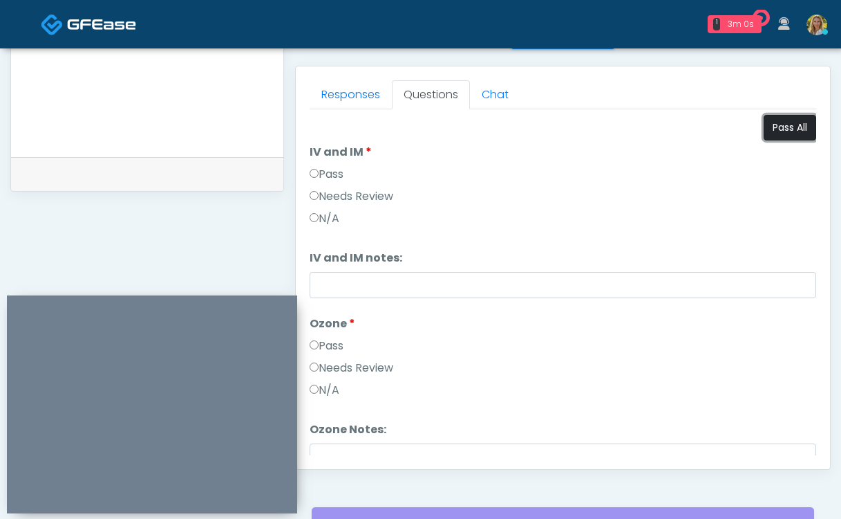
click at [788, 131] on button "Pass All" at bounding box center [790, 128] width 53 height 26
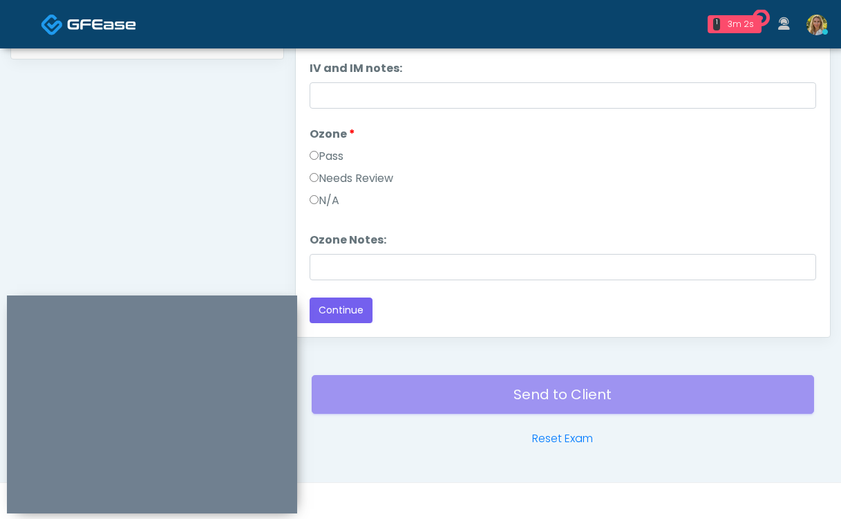
scroll to position [0, 0]
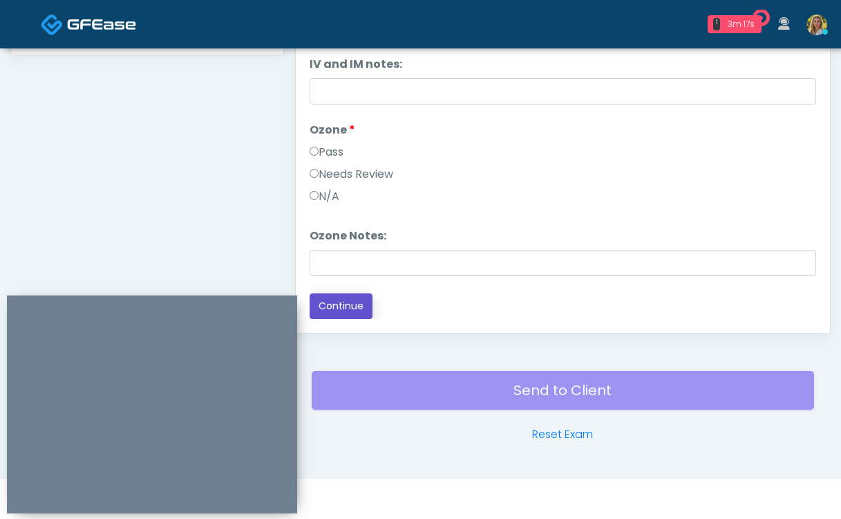
click at [344, 315] on button "Continue" at bounding box center [341, 306] width 63 height 26
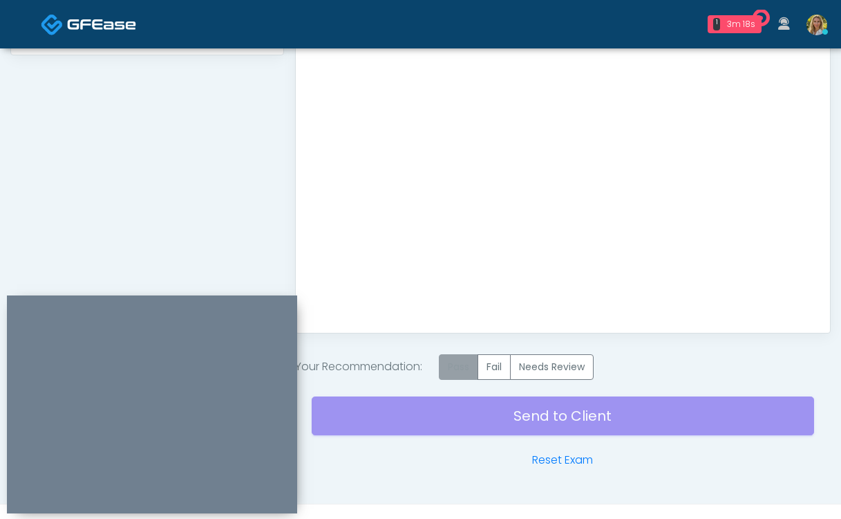
click at [478, 357] on label "Pass" at bounding box center [458, 367] width 39 height 26
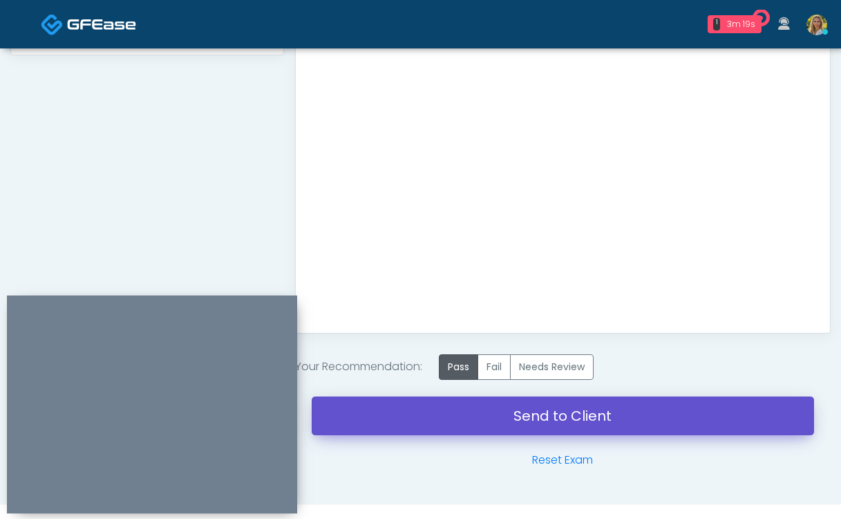
click at [468, 420] on link "Send to Client" at bounding box center [563, 415] width 503 height 39
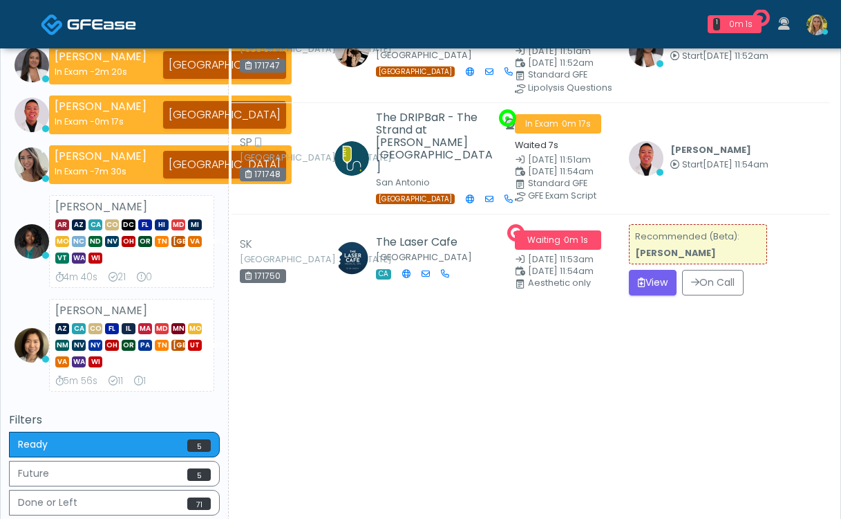
scroll to position [468, 0]
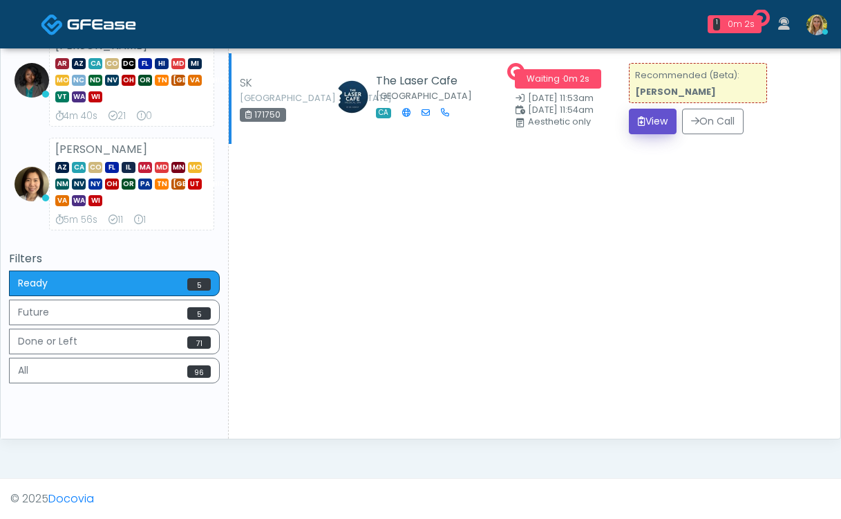
click at [654, 109] on button "View" at bounding box center [653, 122] width 48 height 26
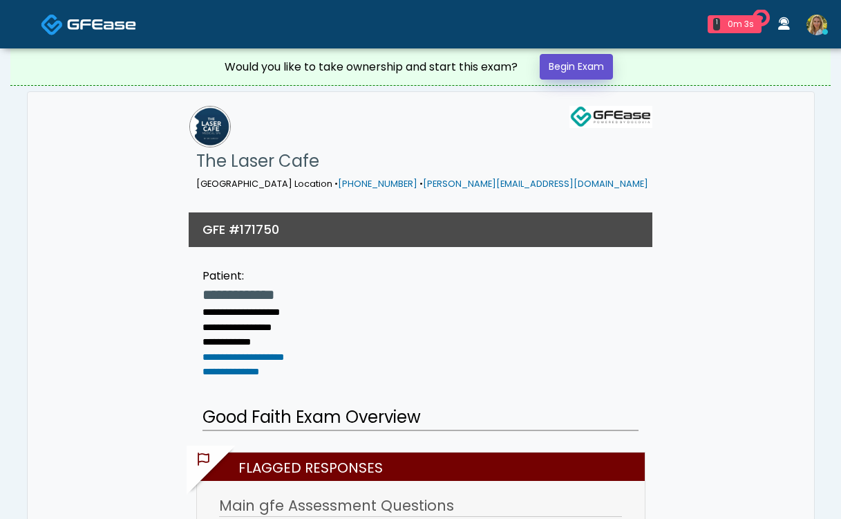
click at [577, 68] on link "Begin Exam" at bounding box center [576, 67] width 73 height 26
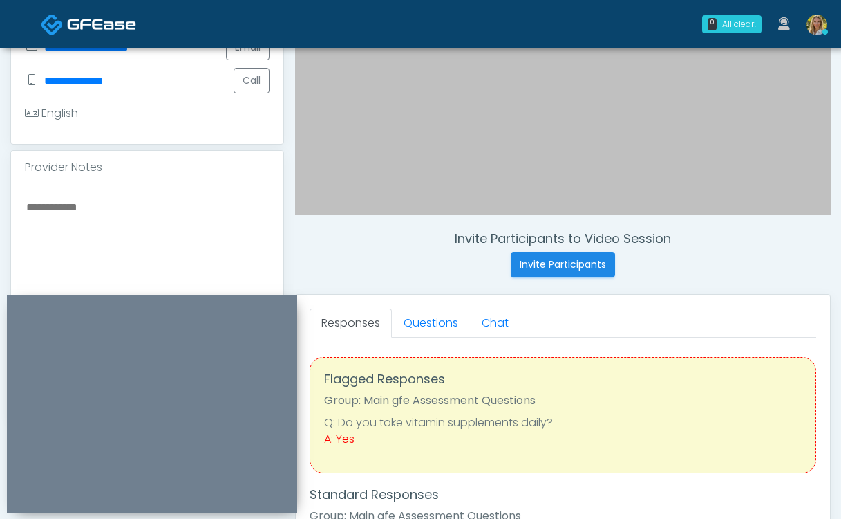
scroll to position [364, 0]
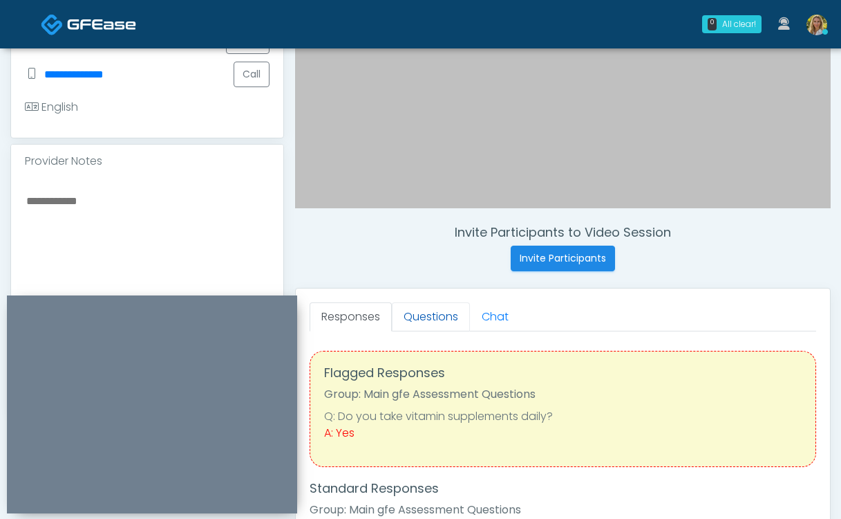
click at [423, 321] on link "Questions" at bounding box center [431, 316] width 78 height 29
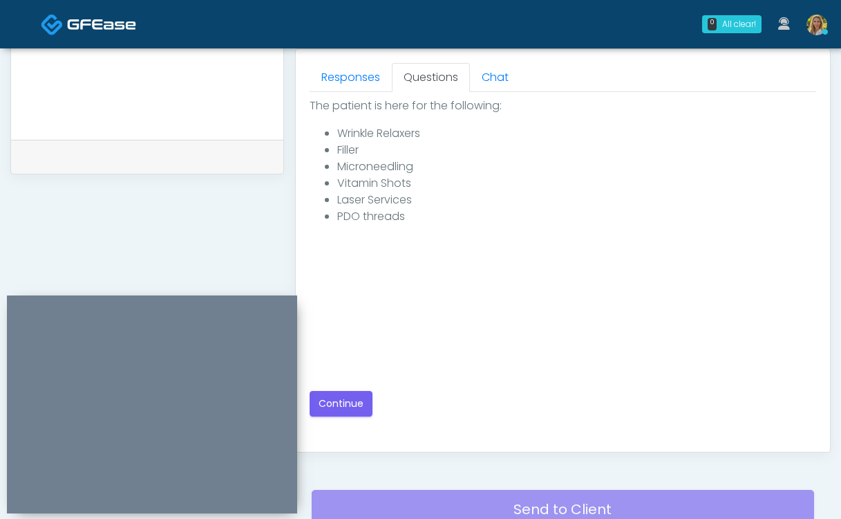
scroll to position [610, 0]
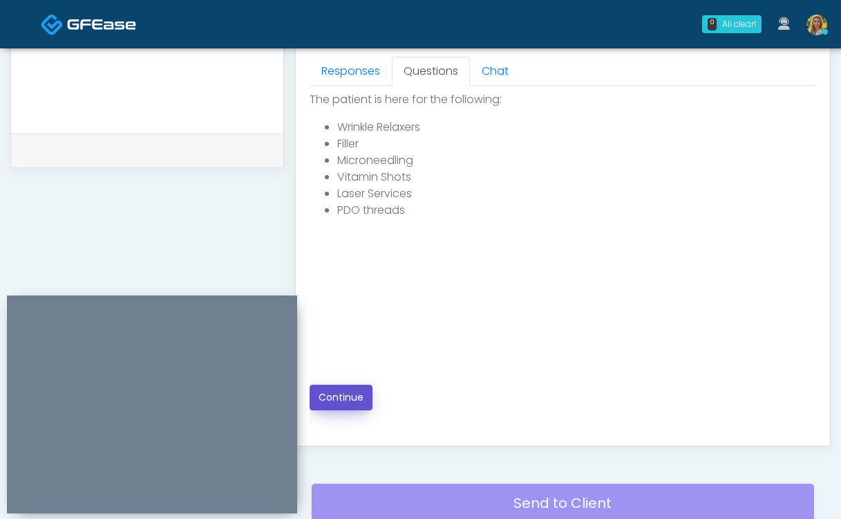
click at [353, 400] on button "Continue" at bounding box center [341, 397] width 63 height 26
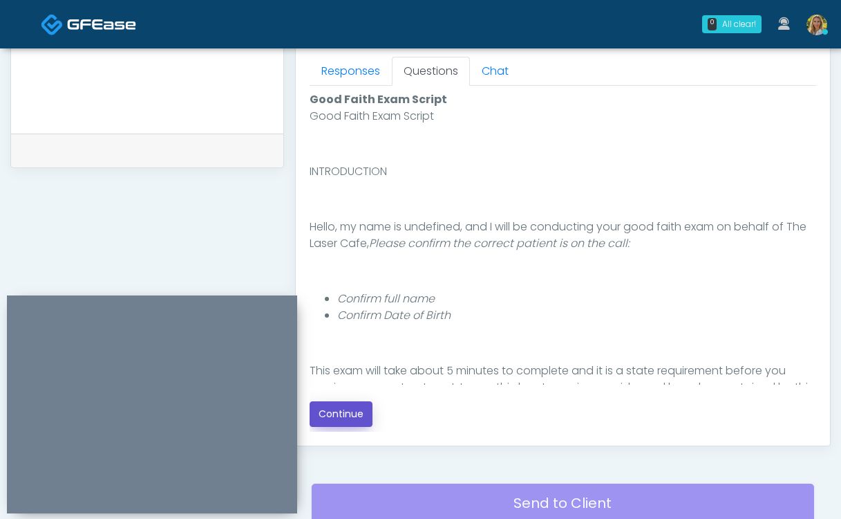
click at [344, 420] on button "Continue" at bounding box center [341, 414] width 63 height 26
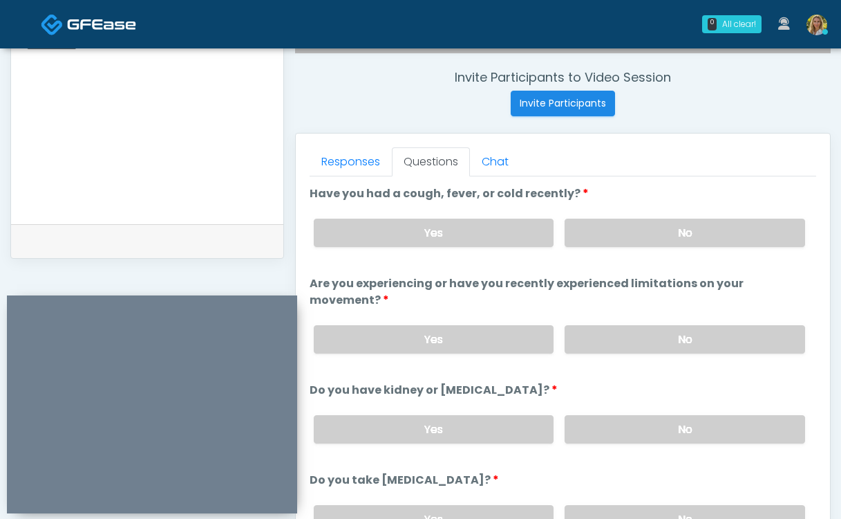
scroll to position [523, 0]
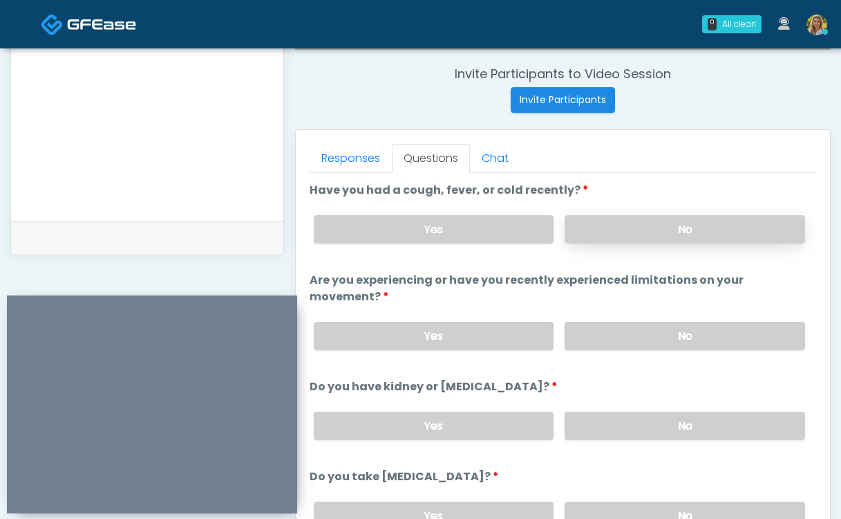
click at [644, 231] on label "No" at bounding box center [685, 229] width 241 height 28
click at [652, 323] on label "No" at bounding box center [685, 335] width 241 height 28
click at [652, 411] on label "No" at bounding box center [685, 425] width 241 height 28
click at [637, 501] on label "No" at bounding box center [685, 515] width 241 height 28
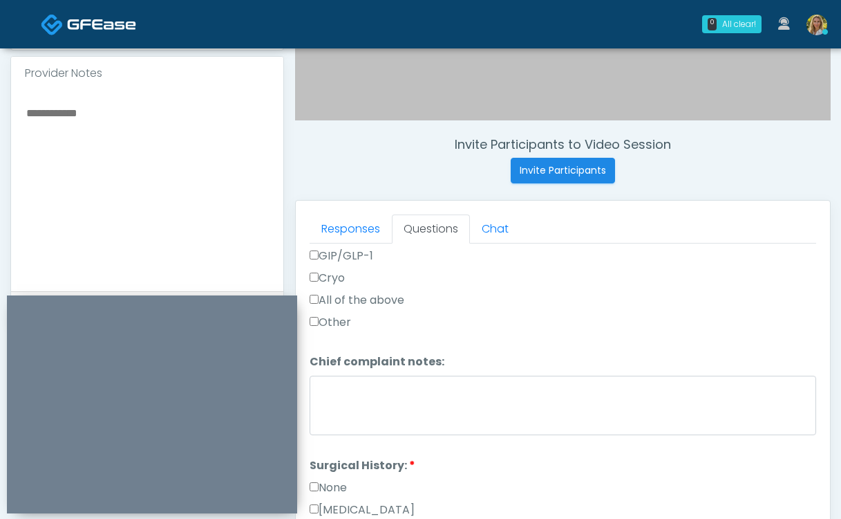
scroll to position [636, 0]
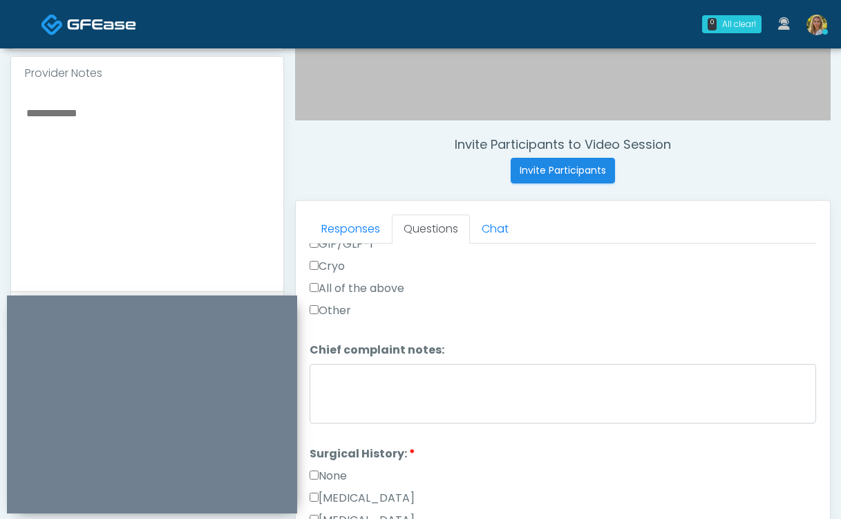
click at [336, 467] on label "None" at bounding box center [328, 475] width 37 height 17
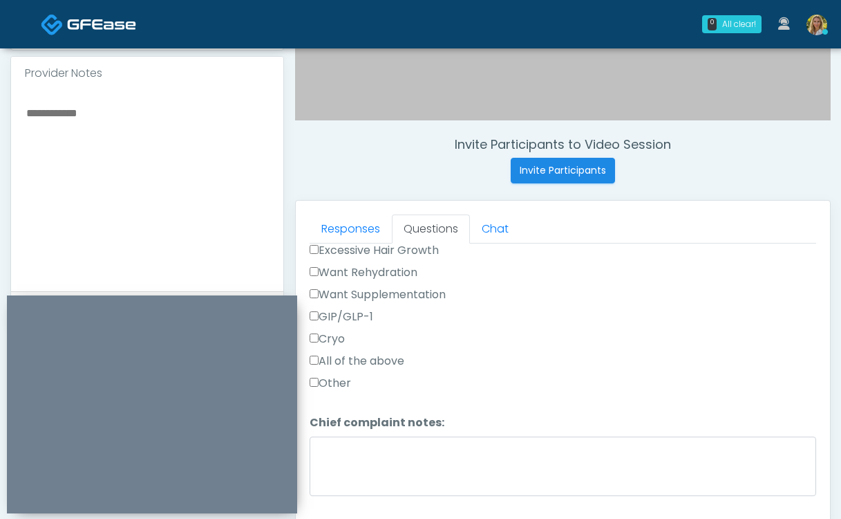
scroll to position [581, 0]
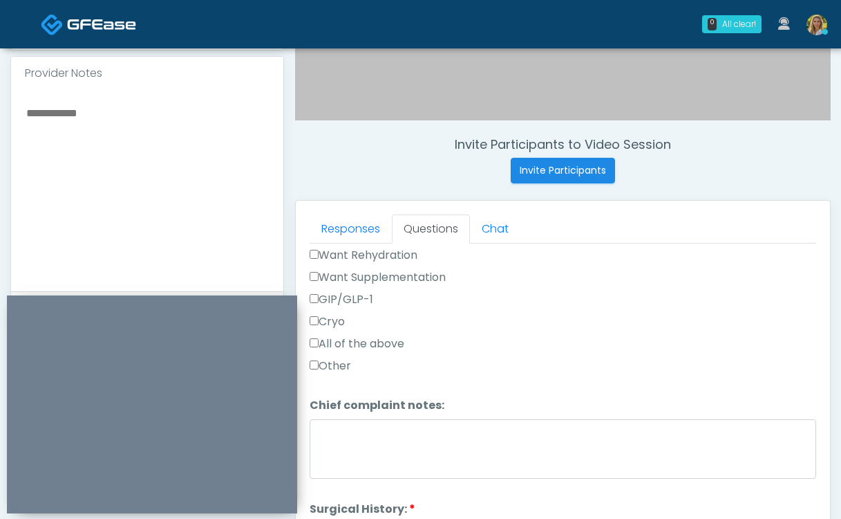
click at [335, 357] on label "Other" at bounding box center [330, 365] width 41 height 17
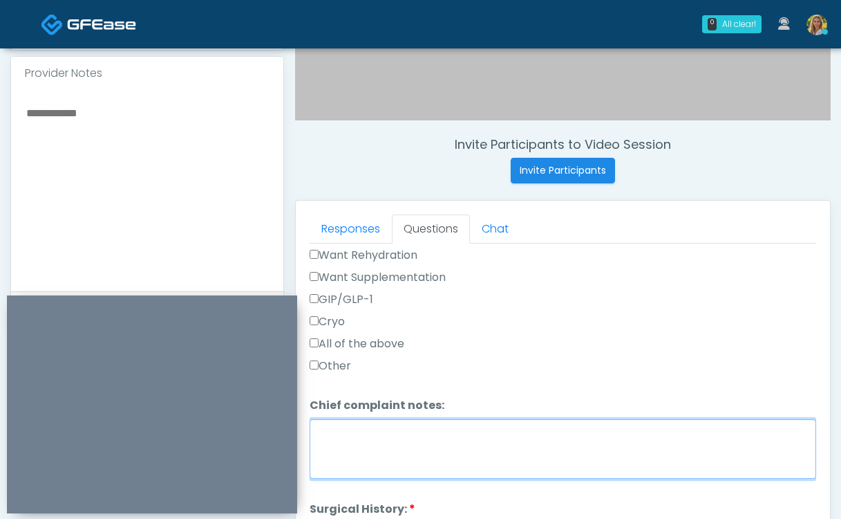
click at [357, 419] on textarea "Chief complaint notes:" at bounding box center [563, 448] width 507 height 59
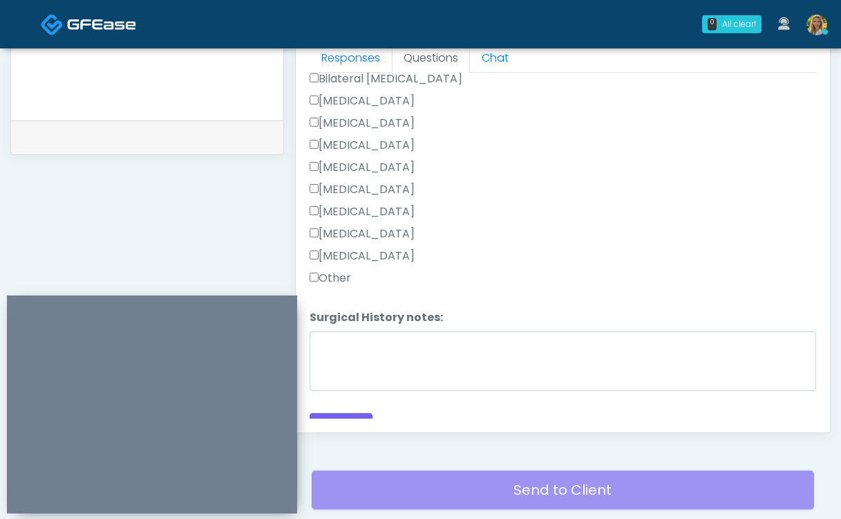
scroll to position [628, 0]
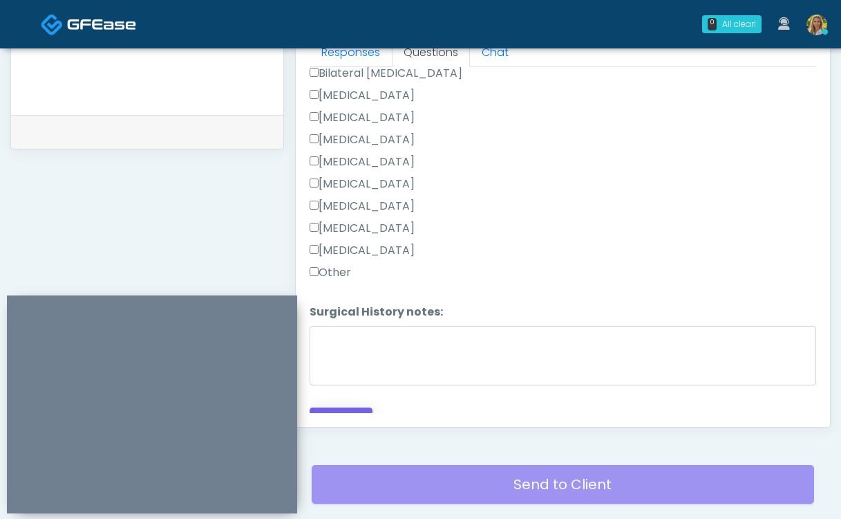
type textarea "***"
click at [330, 407] on button "Continue" at bounding box center [341, 420] width 63 height 26
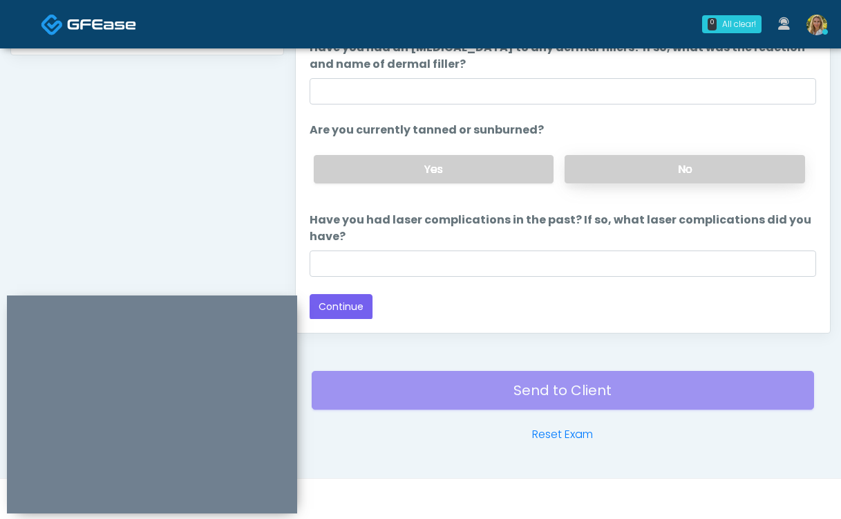
click at [655, 171] on label "No" at bounding box center [685, 169] width 241 height 28
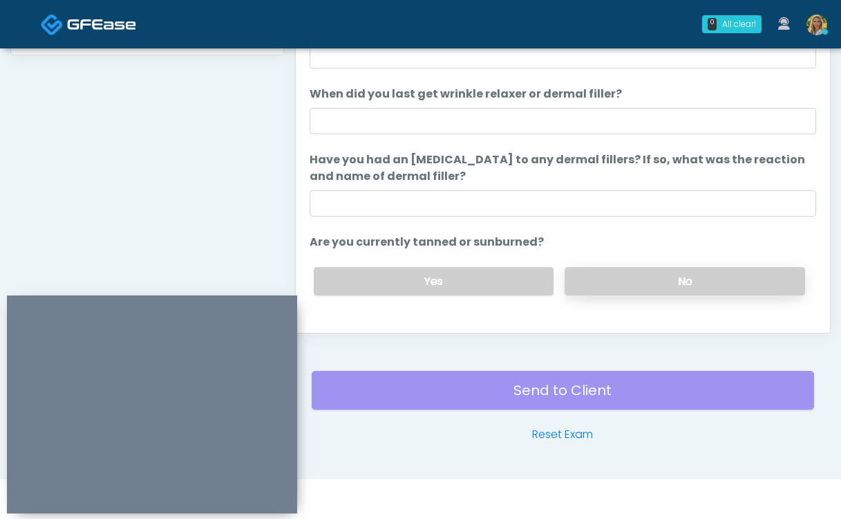
scroll to position [1, 0]
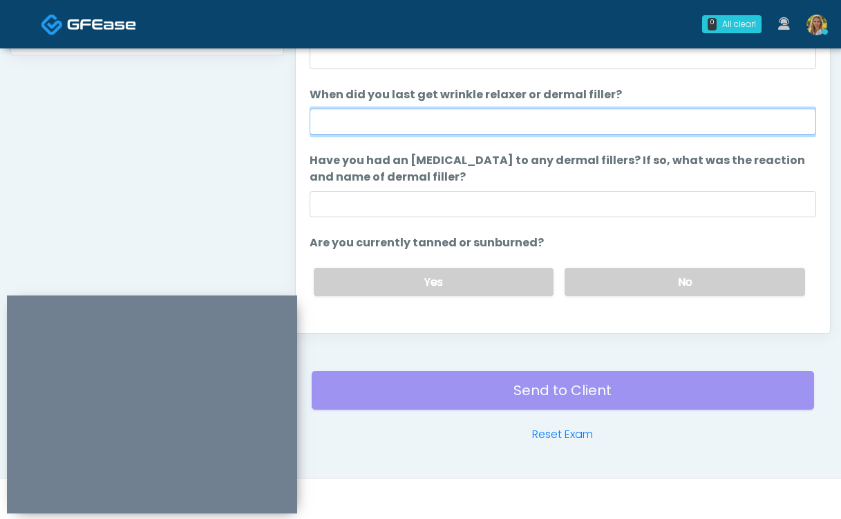
click at [552, 133] on input "When did you last get wrinkle relaxer or dermal filler?" at bounding box center [563, 122] width 507 height 26
type input "*****"
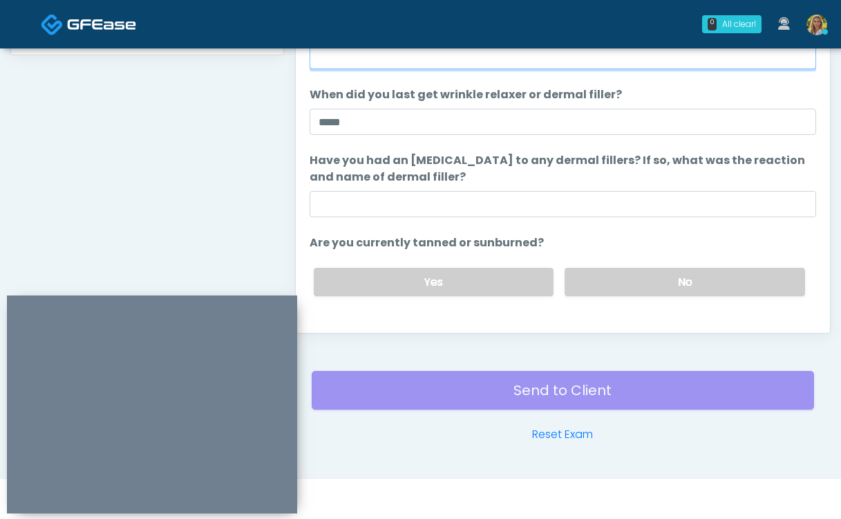
click at [500, 60] on input "Do you have a history of [PERSON_NAME]'s barre or ALS? If so, please provide de…" at bounding box center [563, 56] width 507 height 26
type input "**"
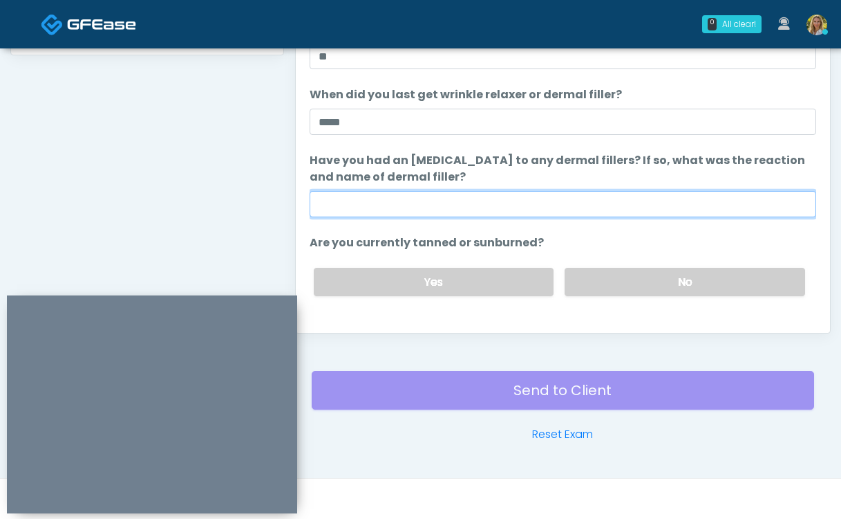
click at [477, 197] on input "Have you had an [MEDICAL_DATA] to any dermal fillers? If so, what was the react…" at bounding box center [563, 204] width 507 height 26
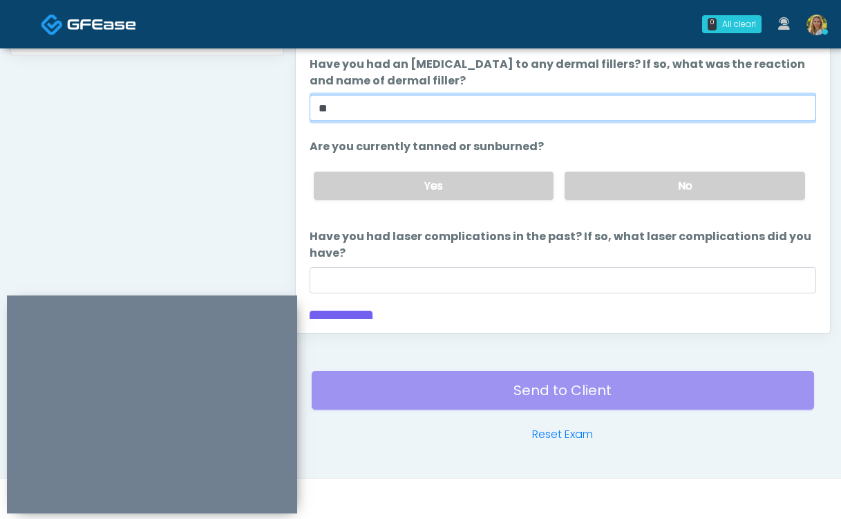
scroll to position [113, 0]
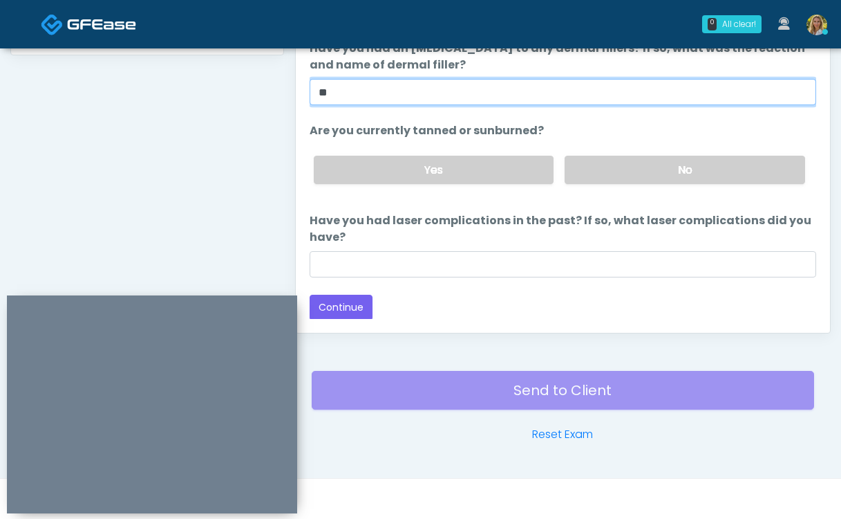
type input "**"
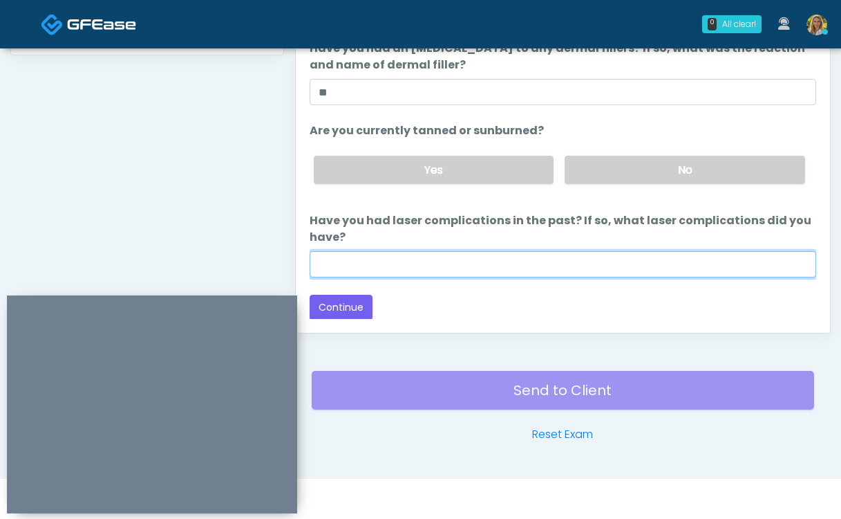
click at [484, 265] on input "Have you had laser complications in the past? If so, what laser complications d…" at bounding box center [563, 264] width 507 height 26
type input "**"
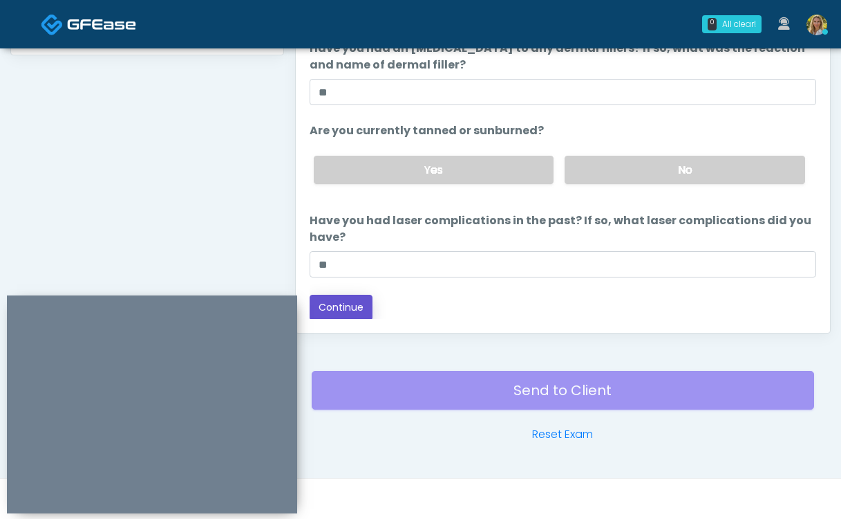
click at [356, 301] on button "Continue" at bounding box center [341, 308] width 63 height 26
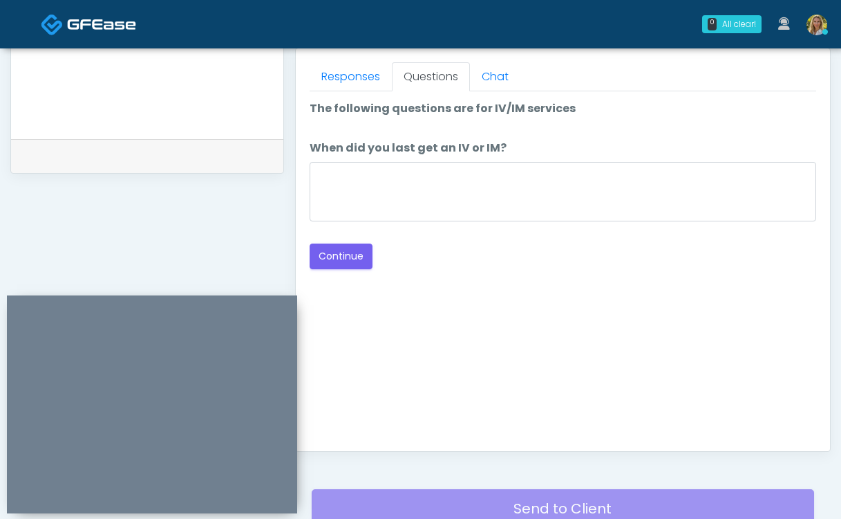
scroll to position [605, 0]
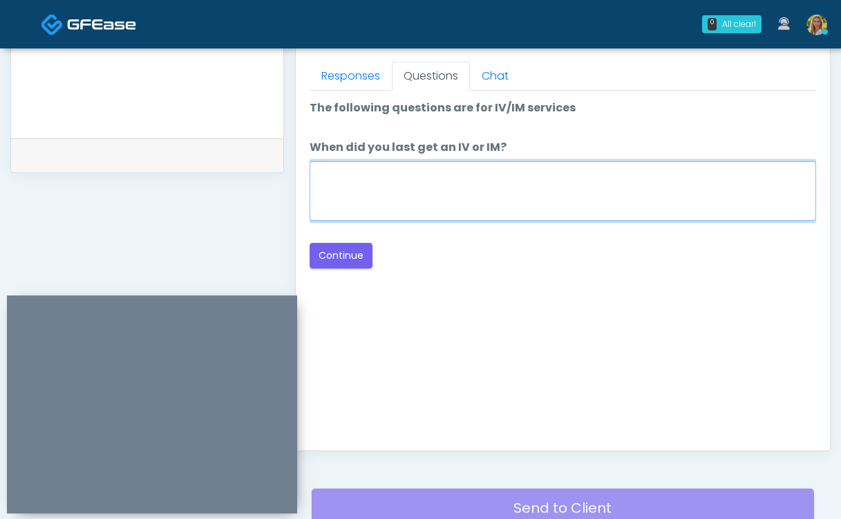
click at [458, 188] on textarea "When did you last get an IV or IM?" at bounding box center [563, 190] width 507 height 59
type textarea "**********"
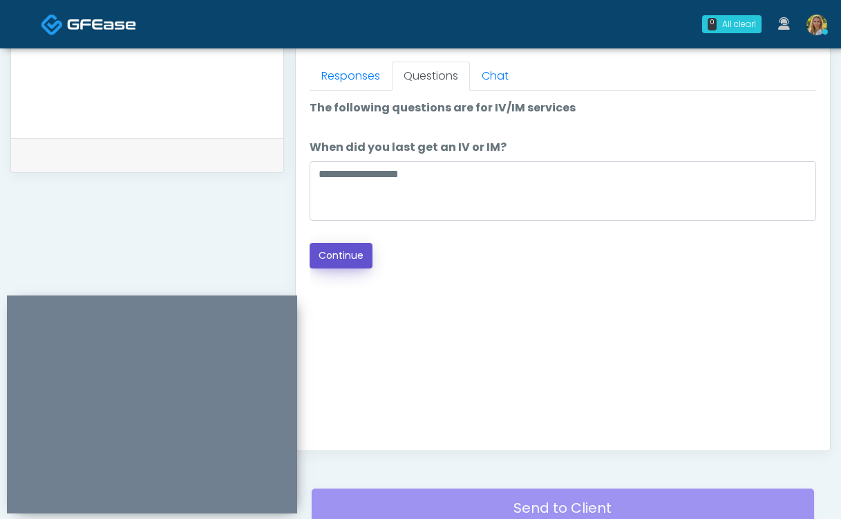
click at [344, 259] on button "Continue" at bounding box center [341, 256] width 63 height 26
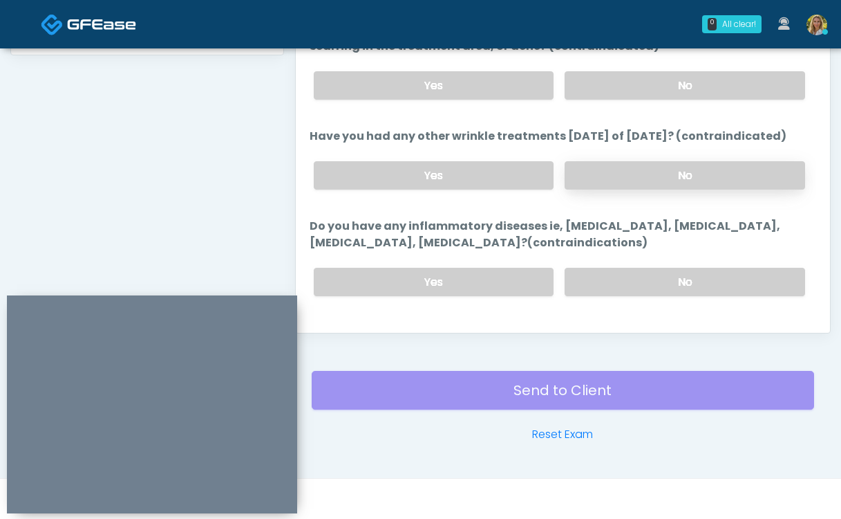
click at [652, 179] on label "No" at bounding box center [685, 175] width 241 height 28
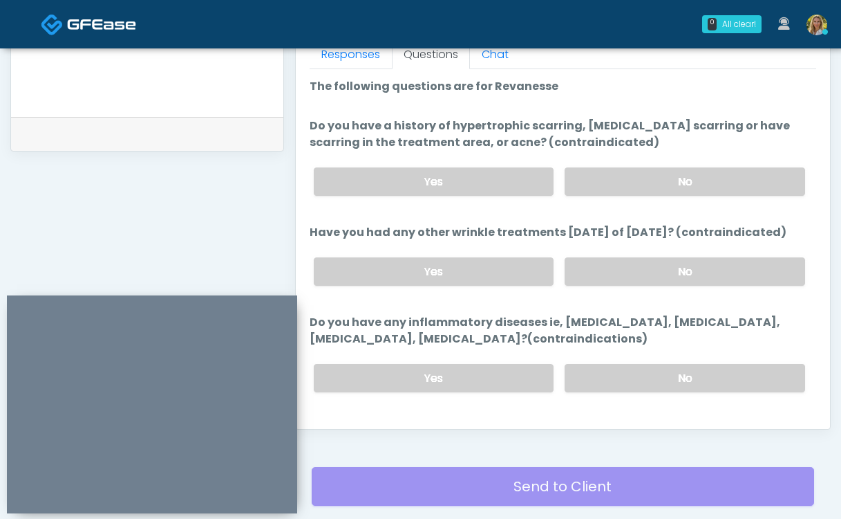
scroll to position [630, 0]
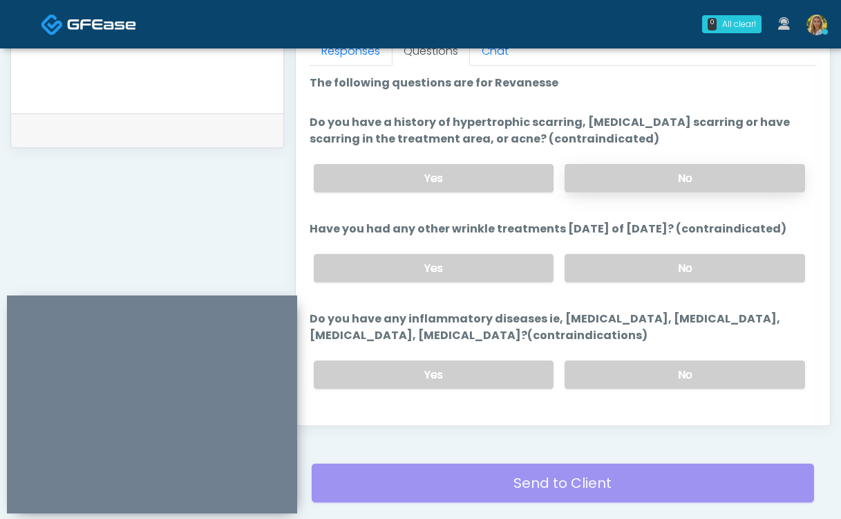
click at [626, 181] on label "No" at bounding box center [685, 178] width 241 height 28
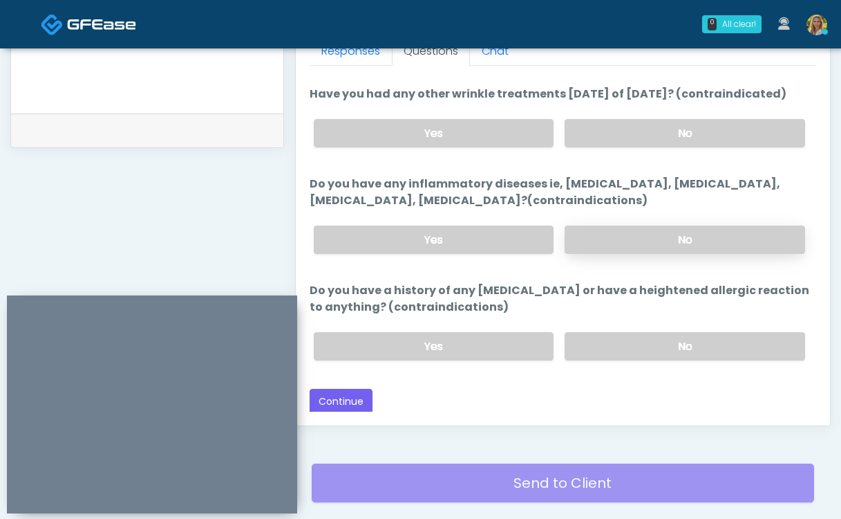
click at [633, 237] on label "No" at bounding box center [685, 239] width 241 height 28
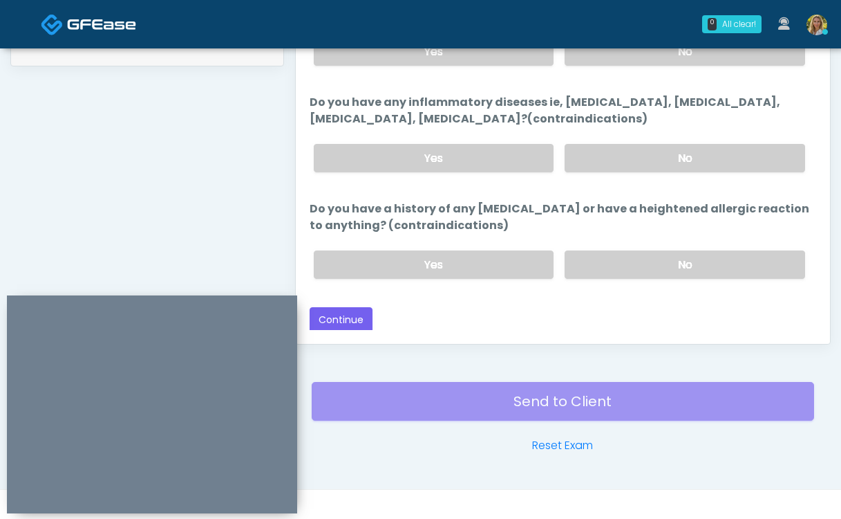
scroll to position [714, 0]
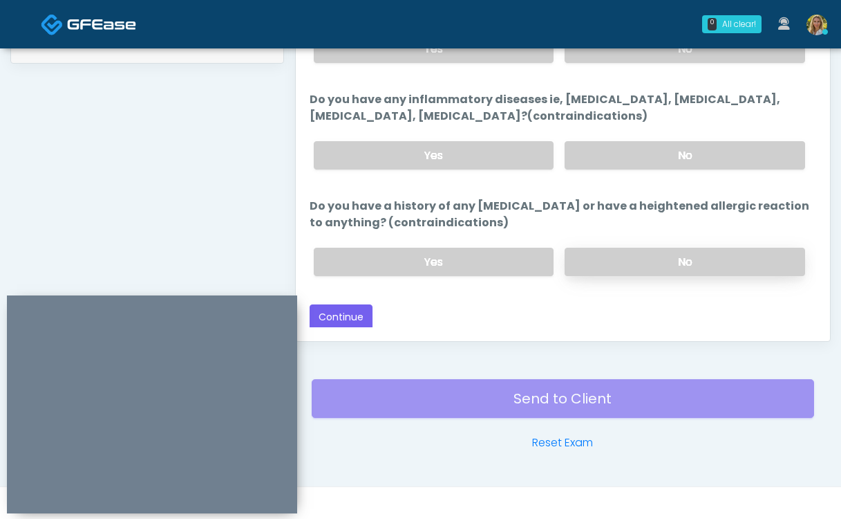
click at [647, 269] on label "No" at bounding box center [685, 262] width 241 height 28
click at [339, 315] on button "Continue" at bounding box center [341, 317] width 63 height 26
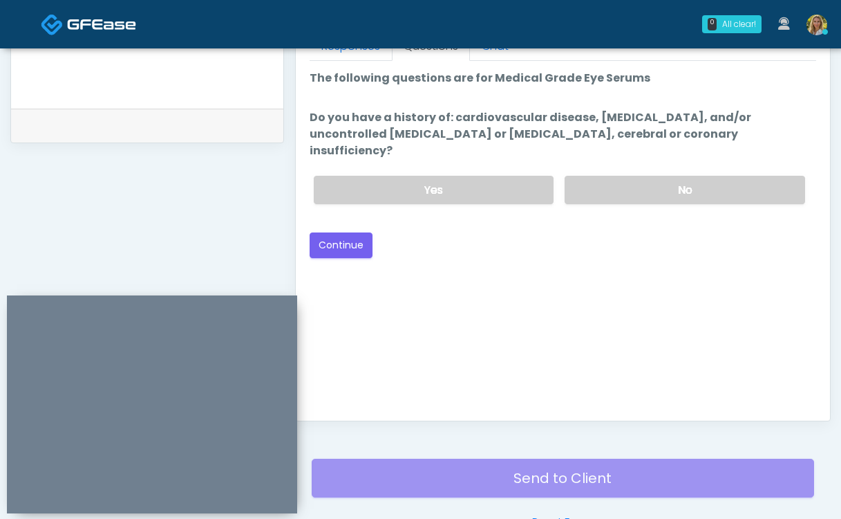
scroll to position [637, 0]
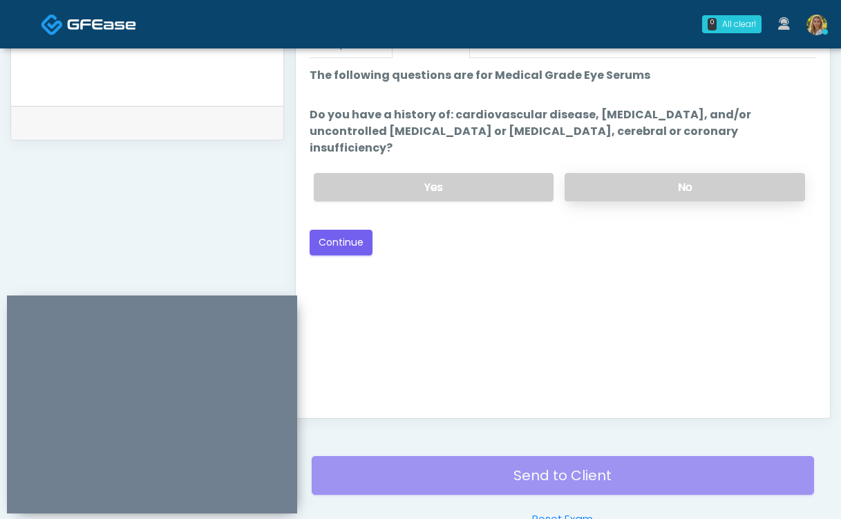
click at [633, 173] on label "No" at bounding box center [685, 187] width 241 height 28
click at [355, 230] on button "Continue" at bounding box center [341, 243] width 63 height 26
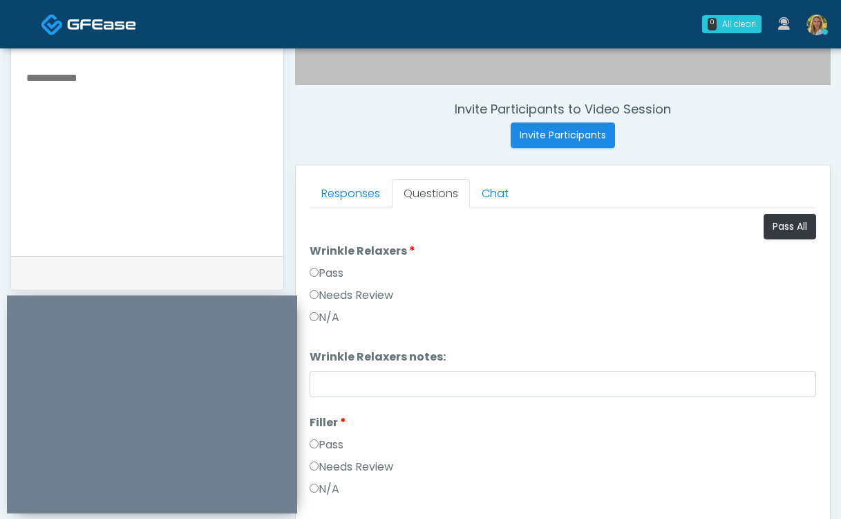
scroll to position [472, 0]
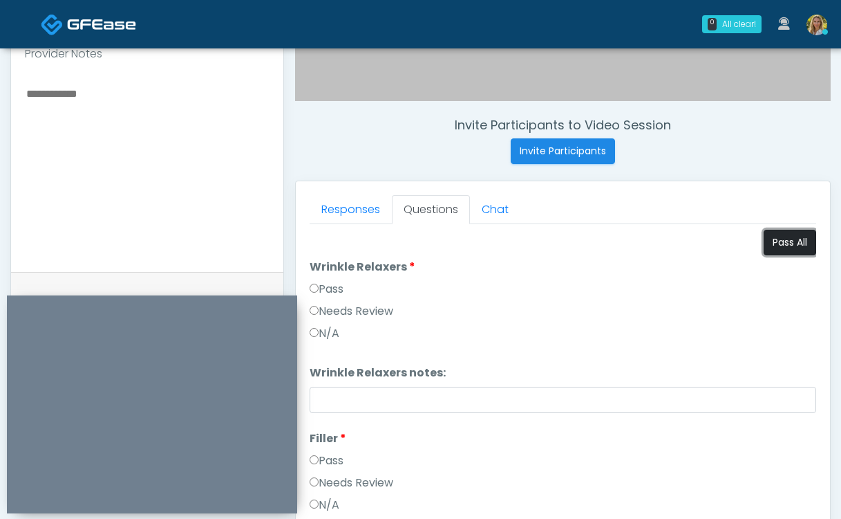
click at [788, 245] on button "Pass All" at bounding box center [790, 243] width 53 height 26
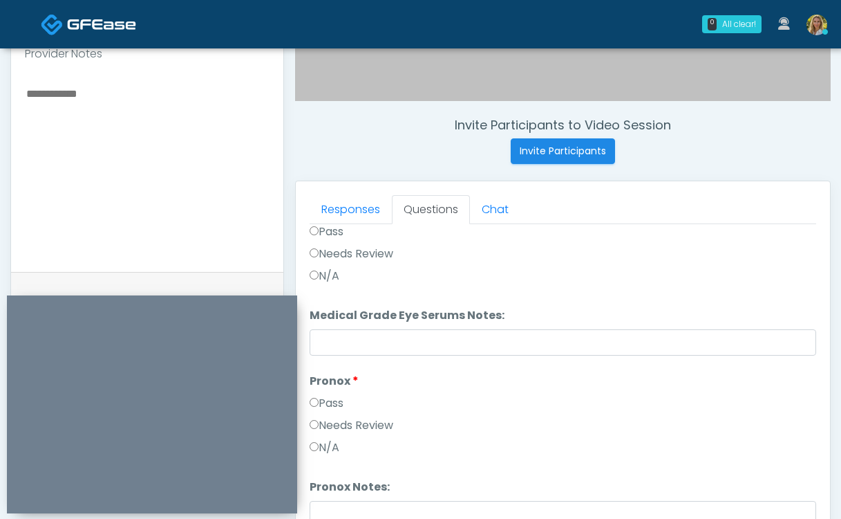
scroll to position [722, 0]
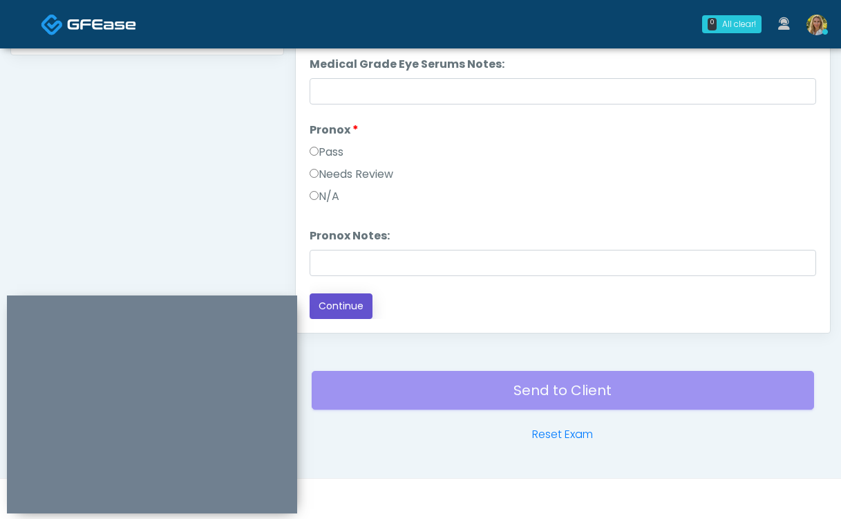
click at [348, 312] on button "Continue" at bounding box center [341, 306] width 63 height 26
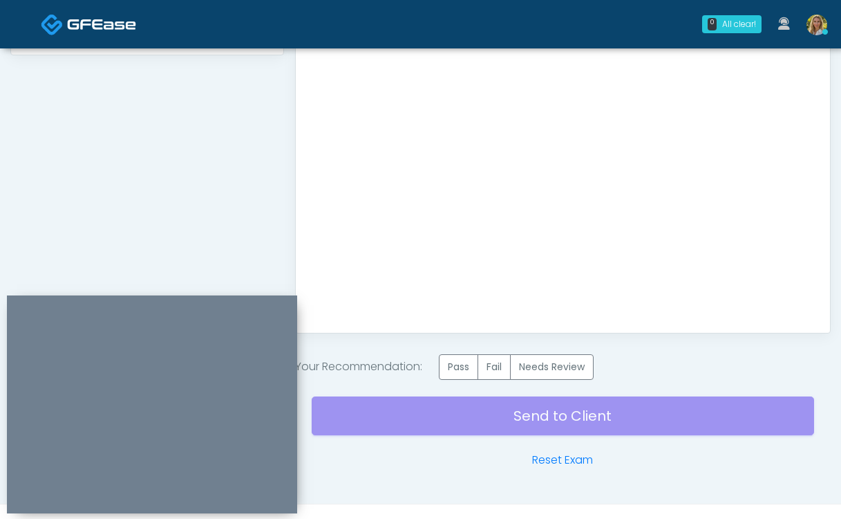
scroll to position [0, 0]
click at [462, 373] on label "Pass" at bounding box center [458, 367] width 39 height 26
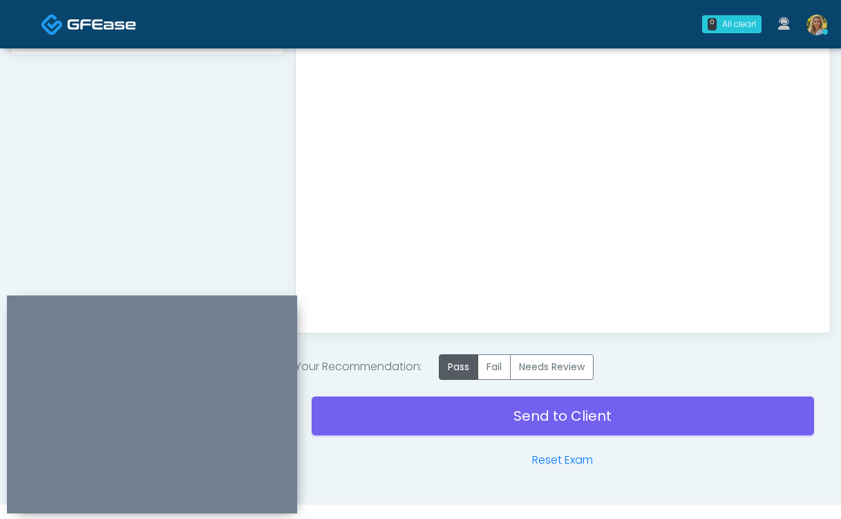
click at [445, 425] on div "Send to Client Reset Exam" at bounding box center [563, 424] width 503 height 88
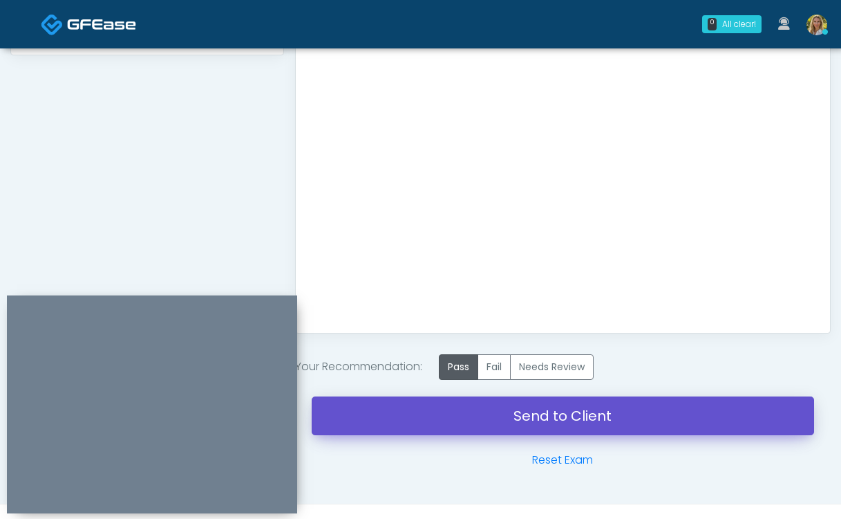
click at [462, 413] on link "Send to Client" at bounding box center [563, 415] width 503 height 39
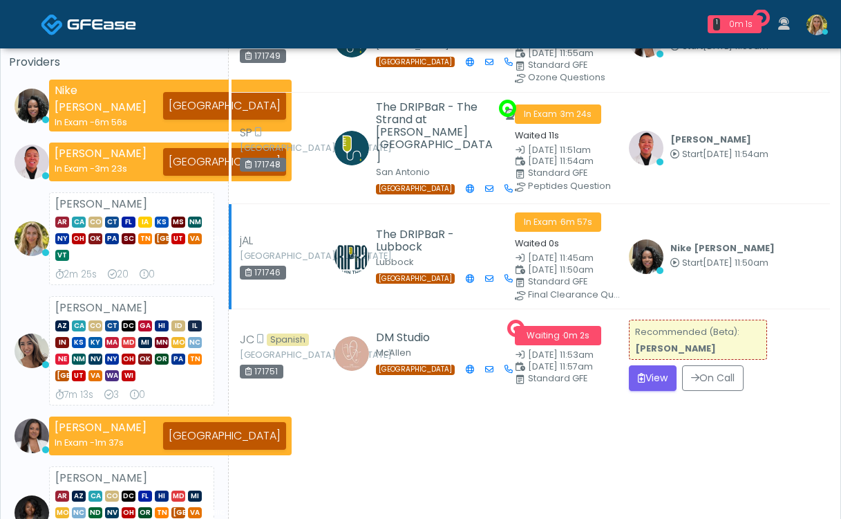
scroll to position [111, 0]
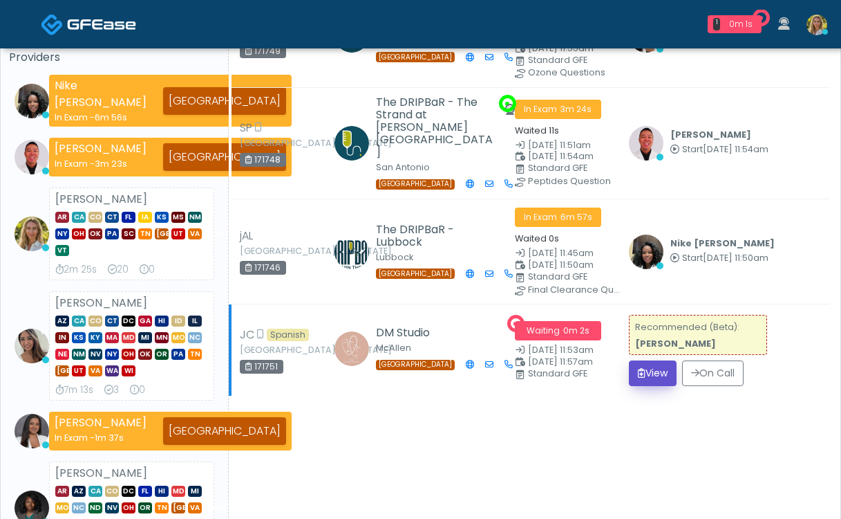
click at [646, 360] on button "View" at bounding box center [653, 373] width 48 height 26
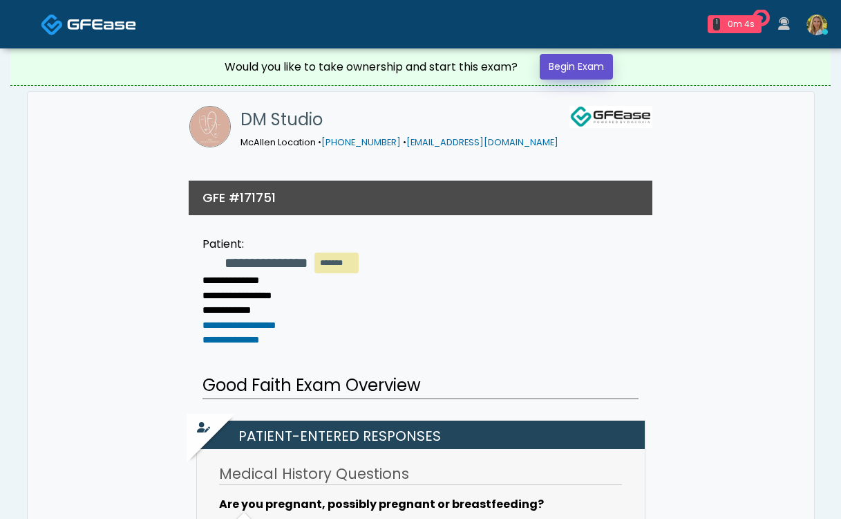
click at [571, 68] on link "Begin Exam" at bounding box center [576, 67] width 73 height 26
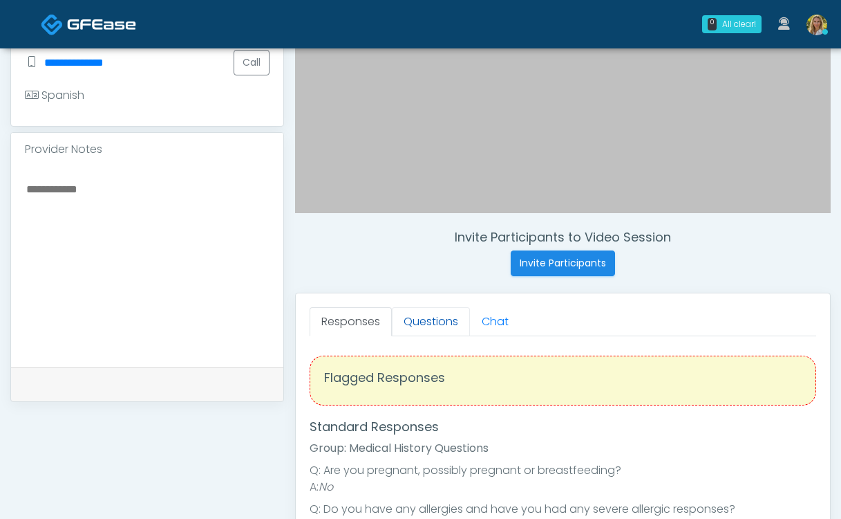
scroll to position [360, 0]
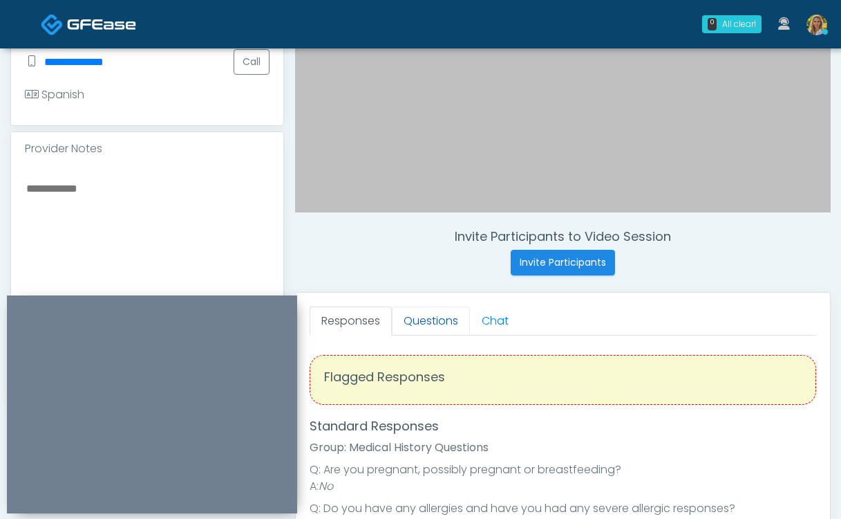
click at [441, 324] on link "Questions" at bounding box center [431, 320] width 78 height 29
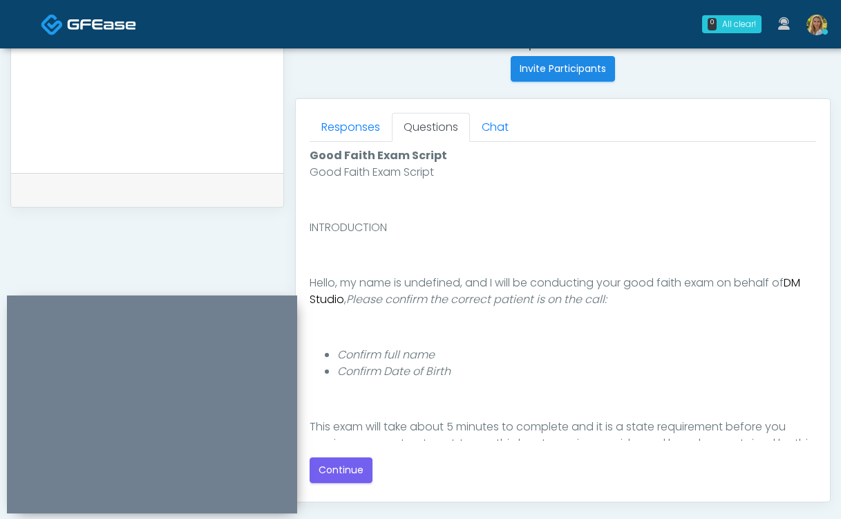
scroll to position [565, 0]
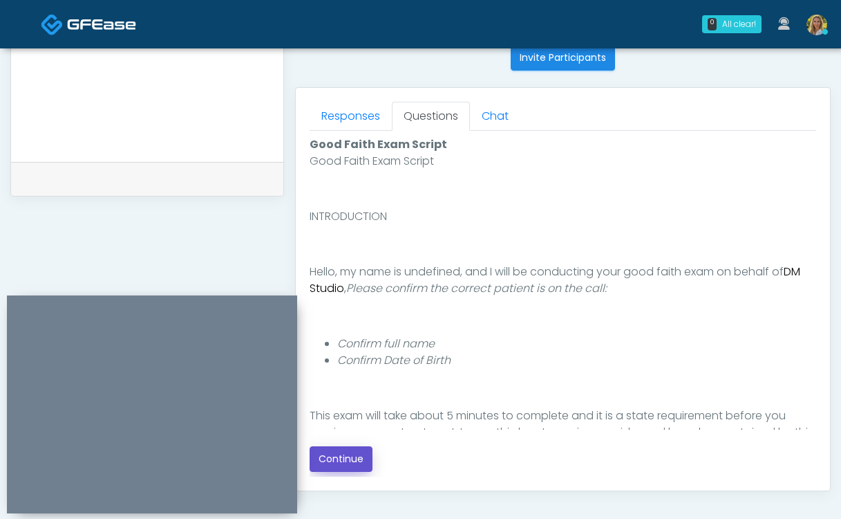
click at [352, 458] on button "Continue" at bounding box center [341, 459] width 63 height 26
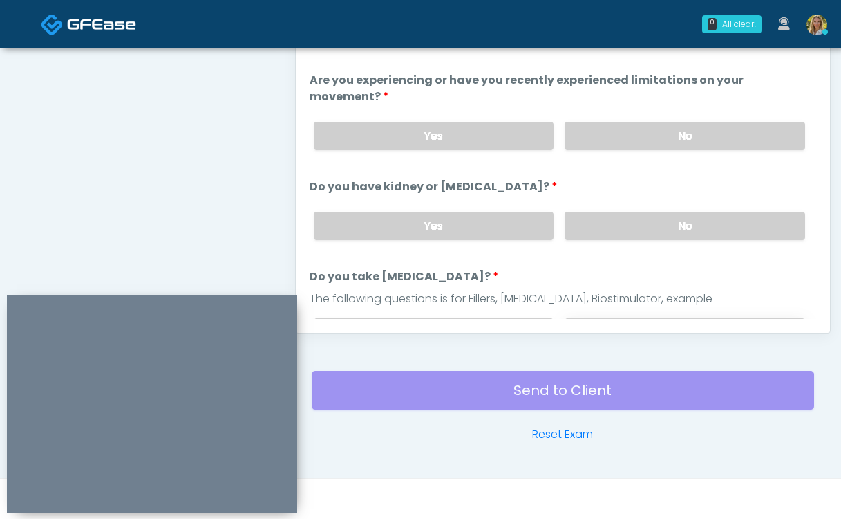
click at [611, 318] on label "No" at bounding box center [685, 332] width 241 height 28
click at [629, 212] on label "No" at bounding box center [685, 226] width 241 height 28
click at [606, 122] on label "No" at bounding box center [685, 136] width 241 height 28
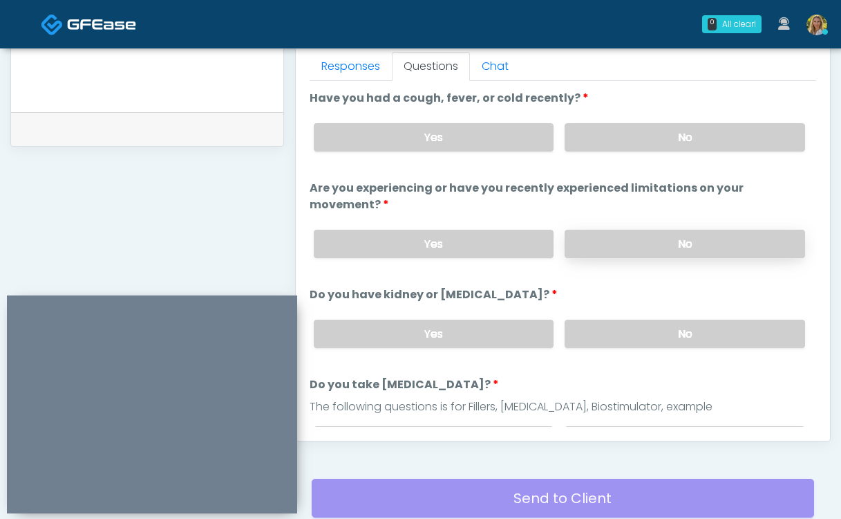
scroll to position [616, 0]
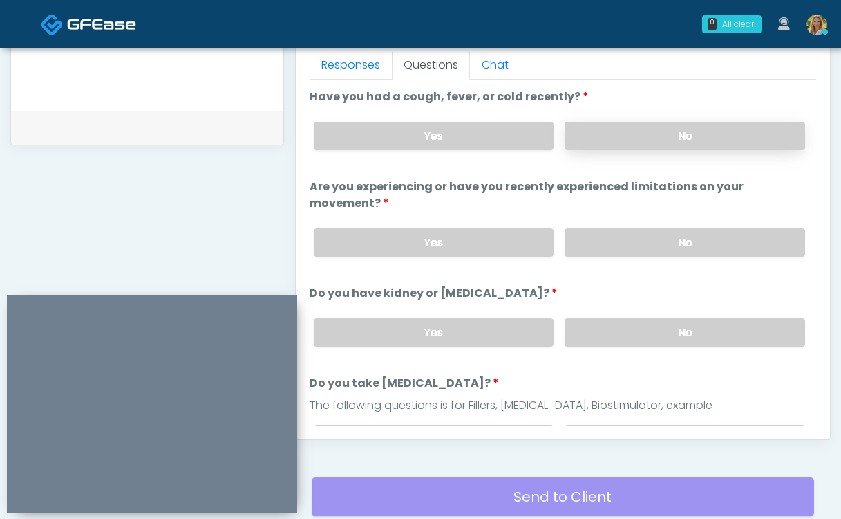
click at [607, 131] on label "No" at bounding box center [685, 136] width 241 height 28
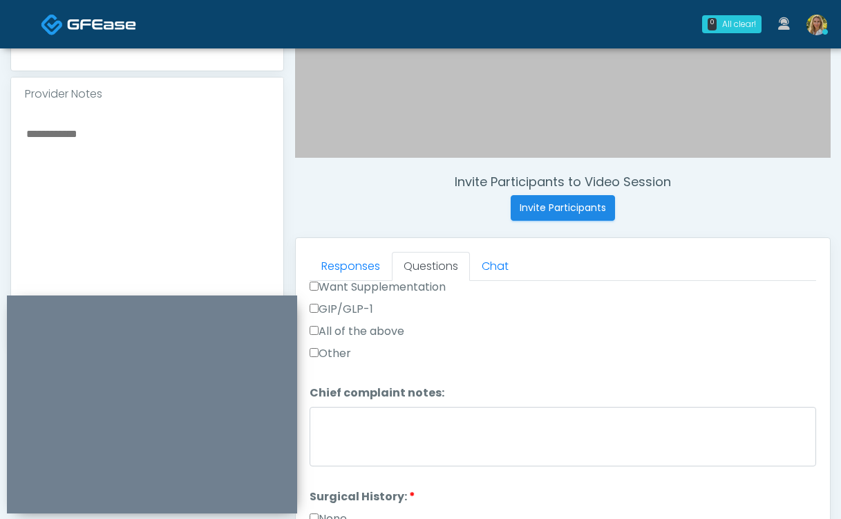
scroll to position [648, 0]
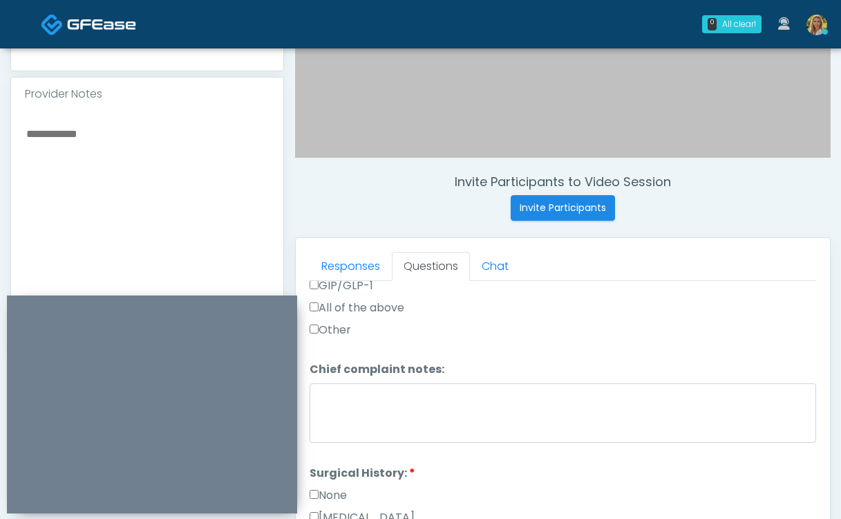
click at [337, 487] on div "None" at bounding box center [563, 498] width 507 height 22
click at [324, 487] on label "None" at bounding box center [328, 495] width 37 height 17
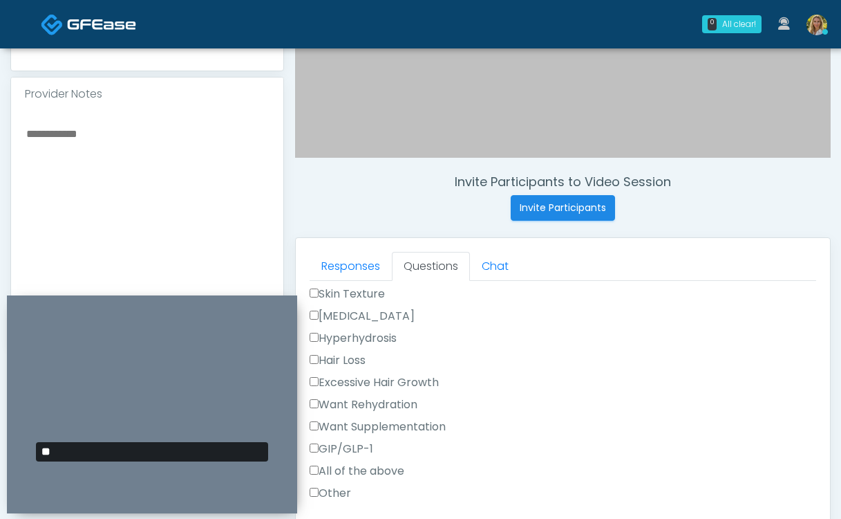
scroll to position [488, 0]
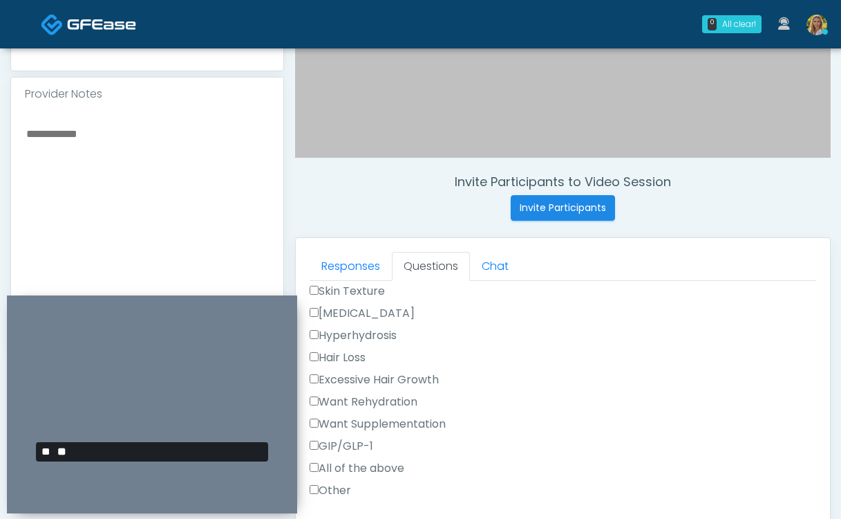
click at [335, 482] on label "Other" at bounding box center [330, 490] width 41 height 17
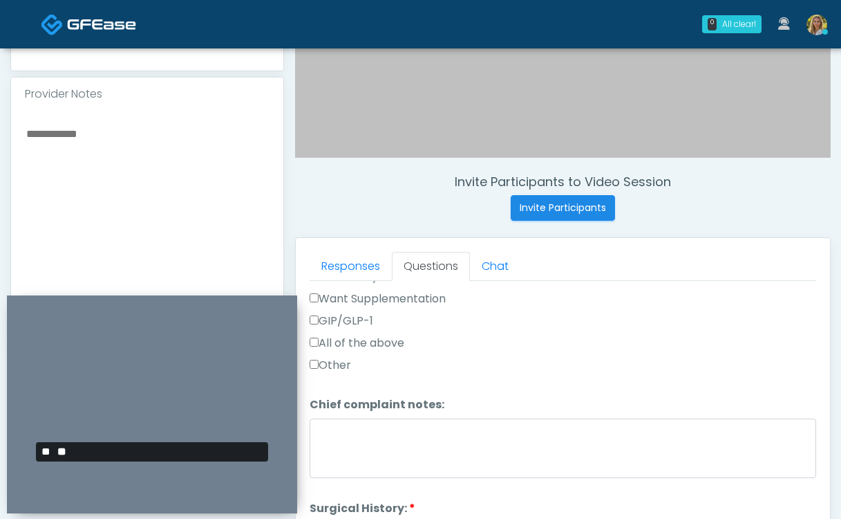
scroll to position [622, 0]
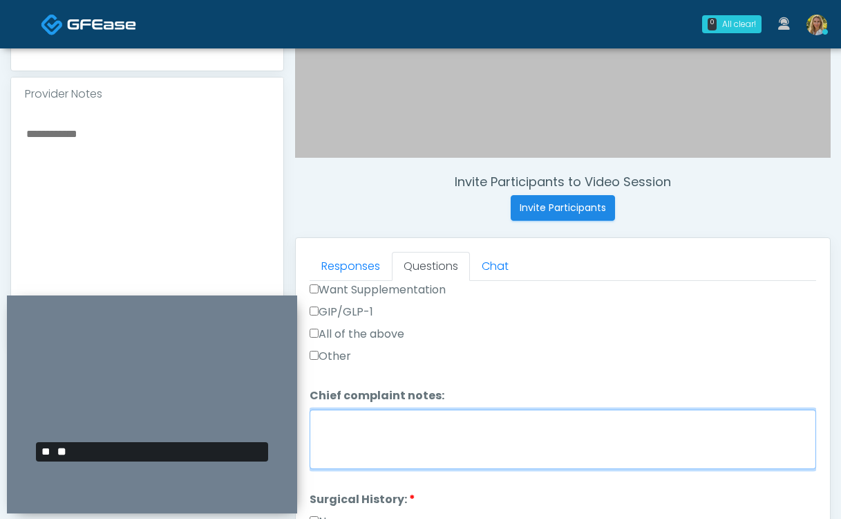
click at [366, 411] on textarea "Chief complaint notes:" at bounding box center [563, 438] width 507 height 59
type textarea "*"
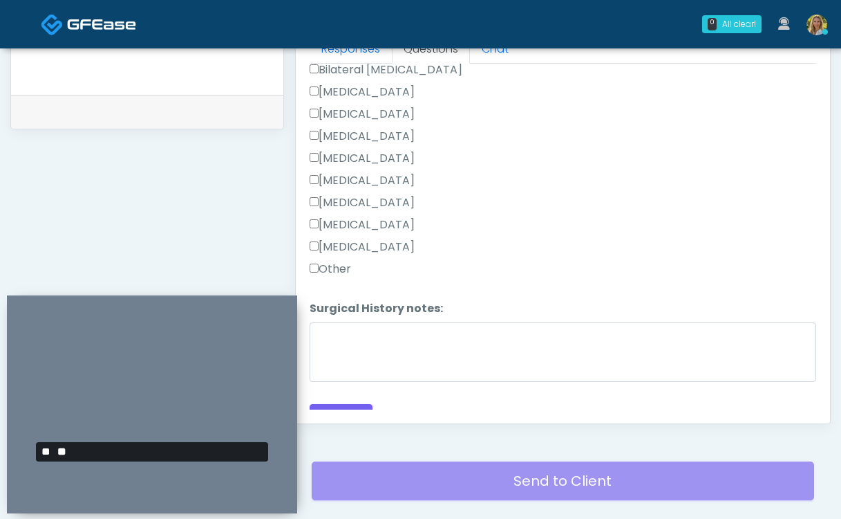
scroll to position [633, 0]
type textarea "**********"
click at [346, 403] on button "Continue" at bounding box center [341, 416] width 63 height 26
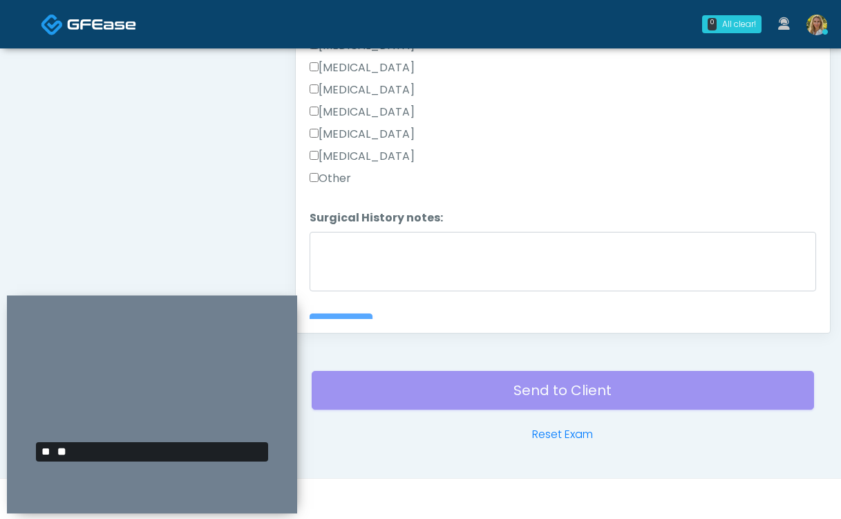
scroll to position [147, 0]
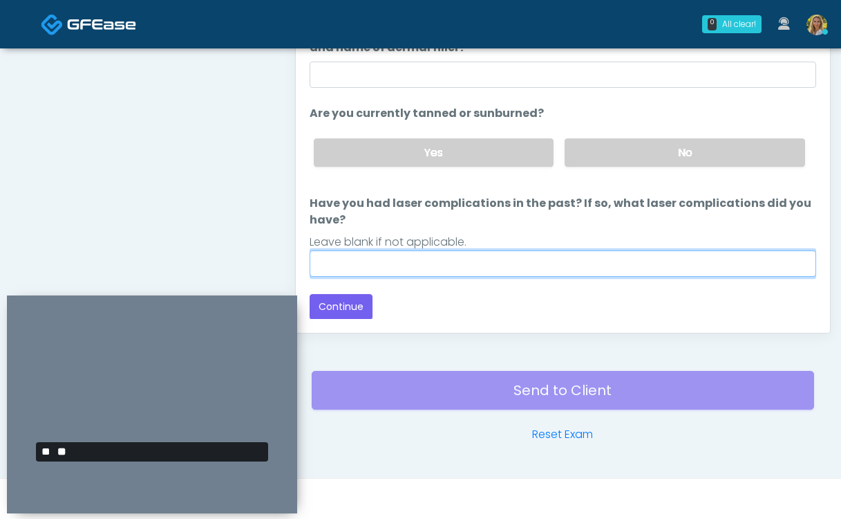
click at [506, 256] on input "Have you had laser complications in the past? If so, what laser complications d…" at bounding box center [563, 263] width 507 height 26
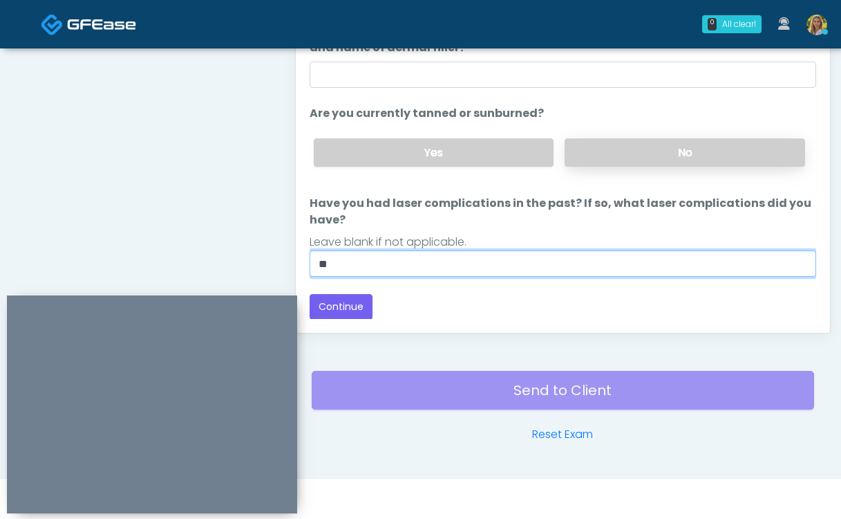
type input "**"
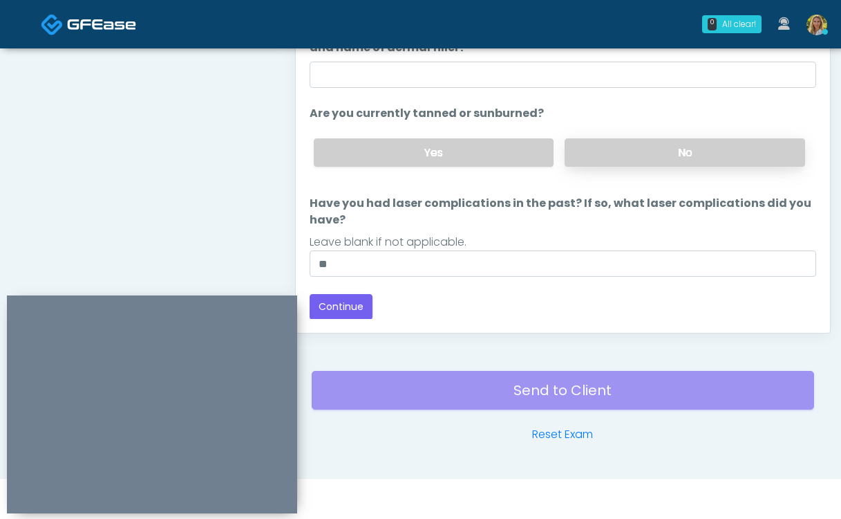
click at [651, 146] on label "No" at bounding box center [685, 152] width 241 height 28
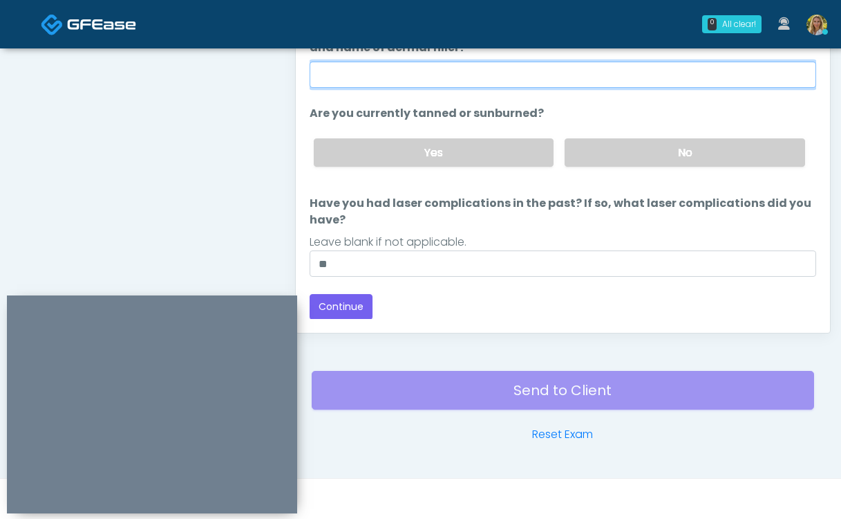
click at [557, 77] on input "Have you had an [MEDICAL_DATA] to any dermal fillers? If so, what was the react…" at bounding box center [563, 75] width 507 height 26
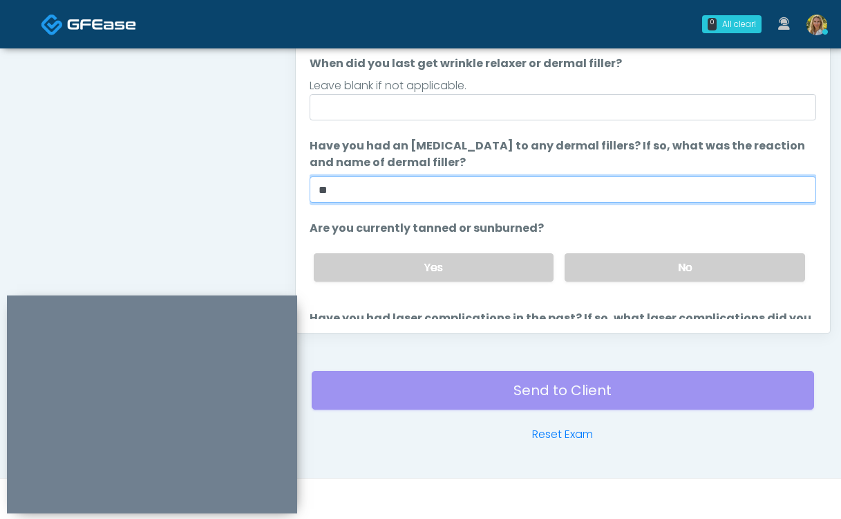
scroll to position [0, 0]
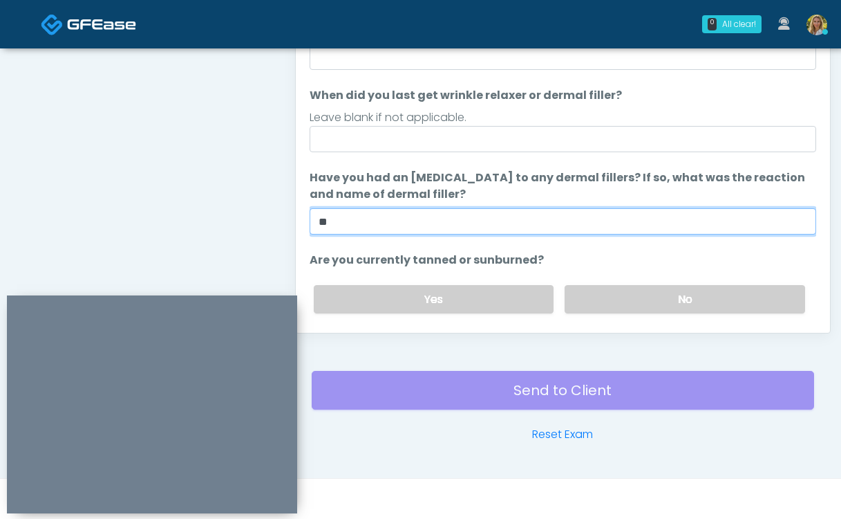
type input "**"
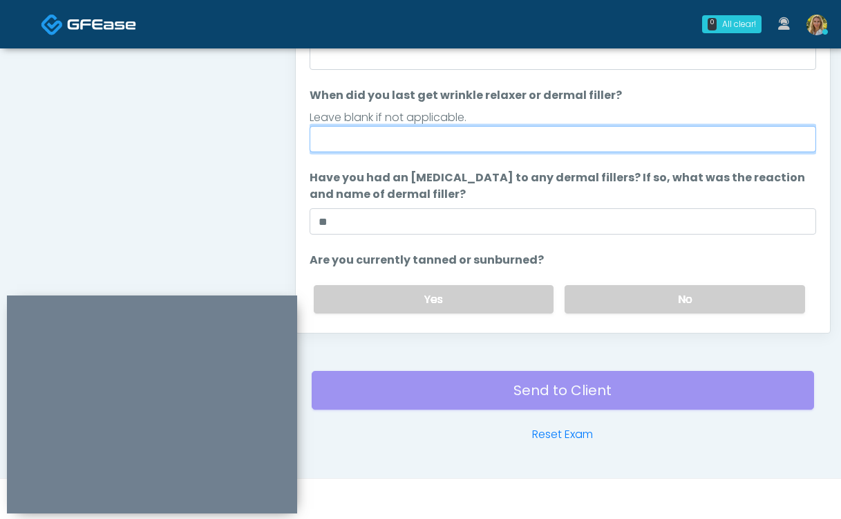
click at [460, 145] on input "When did you last get wrinkle relaxer or dermal filler?" at bounding box center [563, 139] width 507 height 26
type input "**"
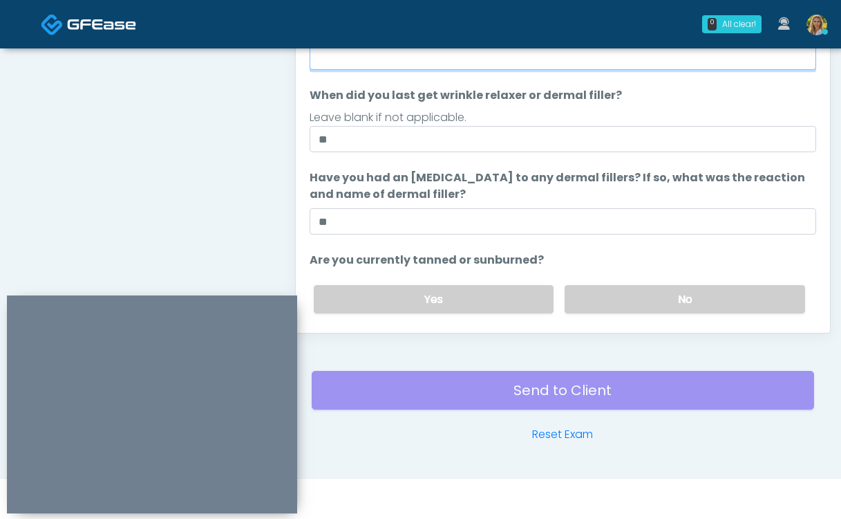
click at [440, 66] on input "Do you have a history of [PERSON_NAME]'s barre or ALS? If so, please provide de…" at bounding box center [563, 57] width 507 height 26
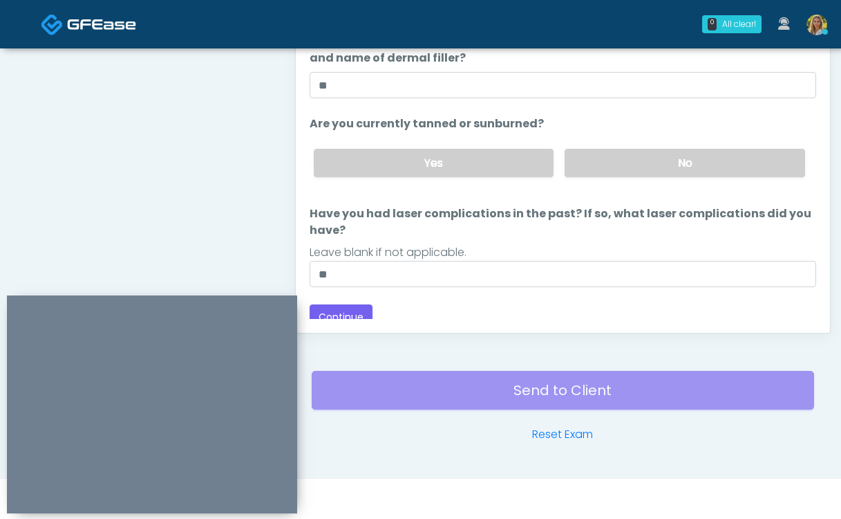
scroll to position [147, 0]
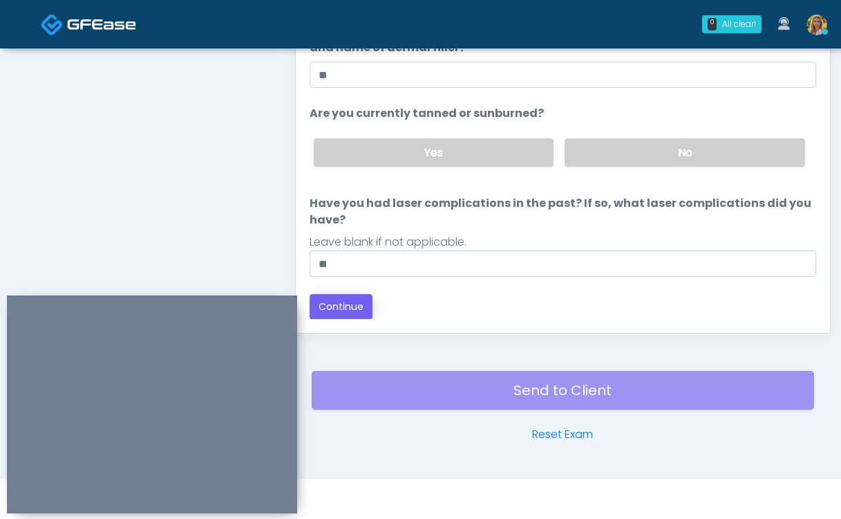
type input "**"
click at [357, 307] on button "Continue" at bounding box center [341, 307] width 63 height 26
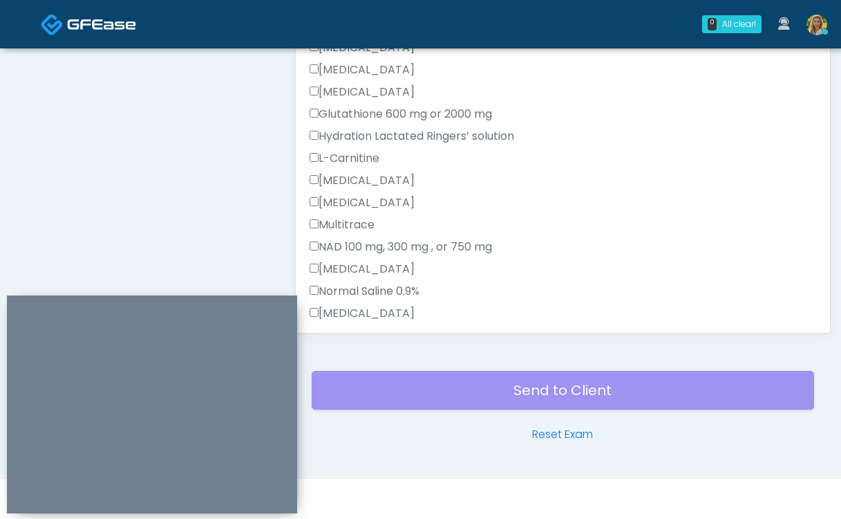
scroll to position [745, 0]
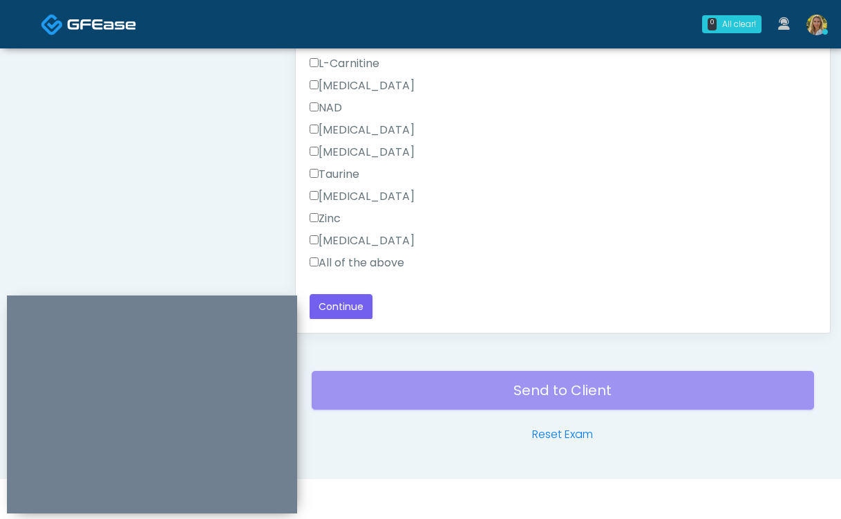
click at [363, 260] on label "All of the above" at bounding box center [357, 262] width 95 height 17
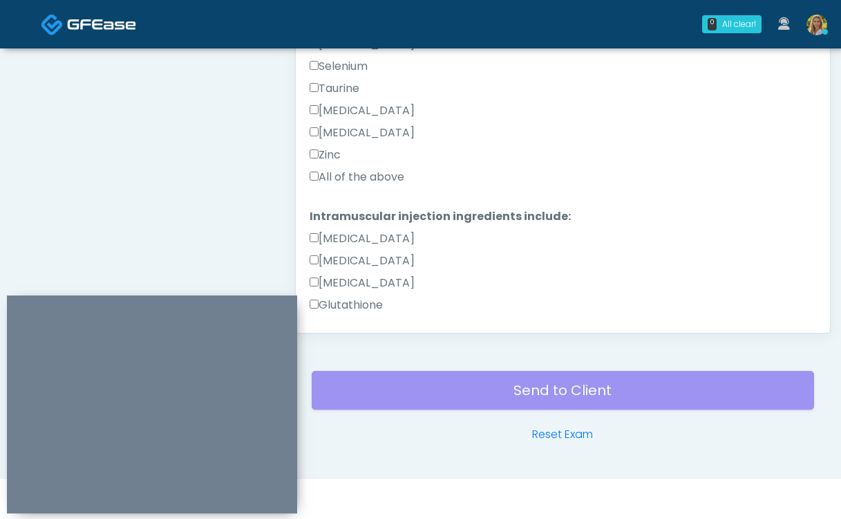
scroll to position [389, 0]
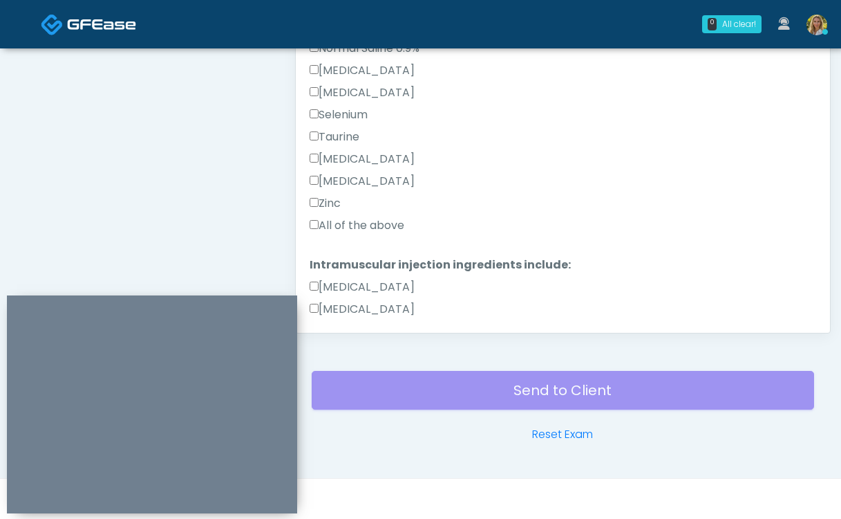
click at [348, 225] on label "All of the above" at bounding box center [357, 225] width 95 height 17
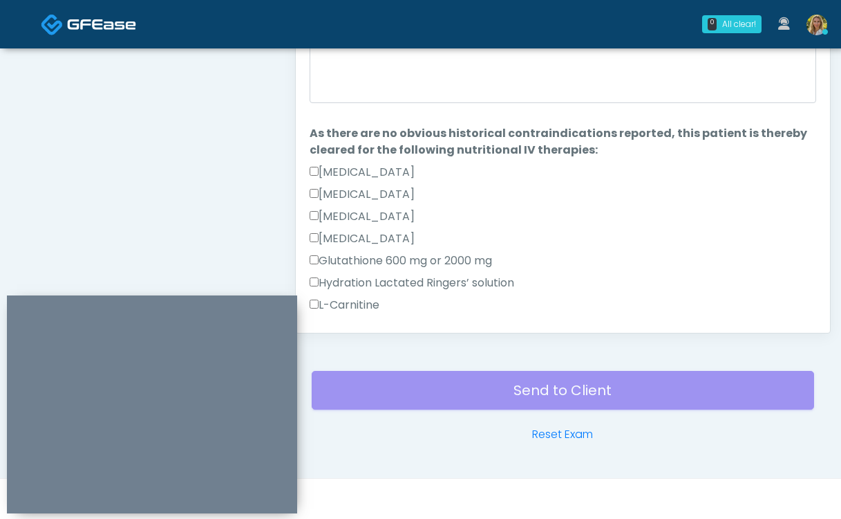
scroll to position [626, 0]
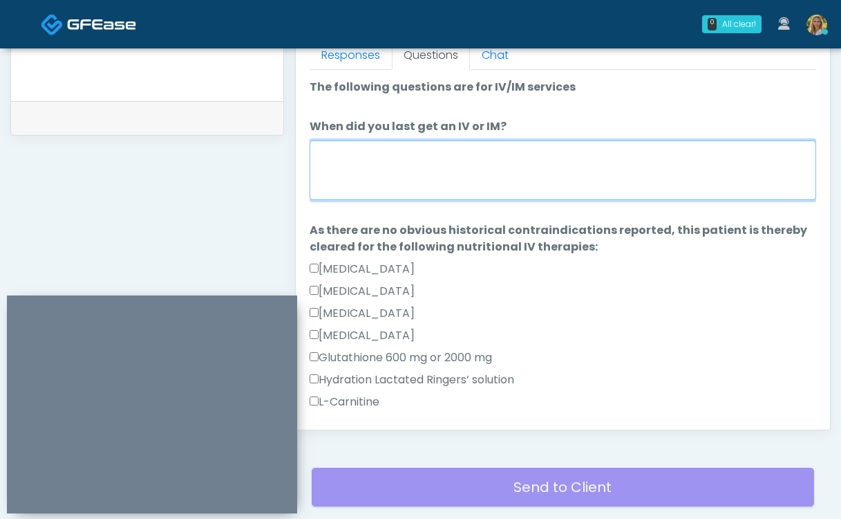
click at [351, 166] on textarea "When did you last get an IV or IM?" at bounding box center [563, 169] width 507 height 59
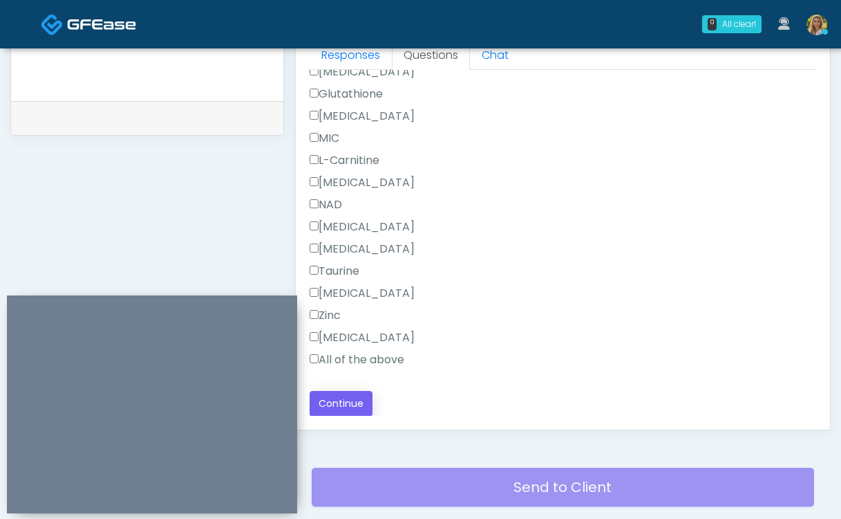
type textarea "*****"
click at [351, 406] on button "Continue" at bounding box center [341, 404] width 63 height 26
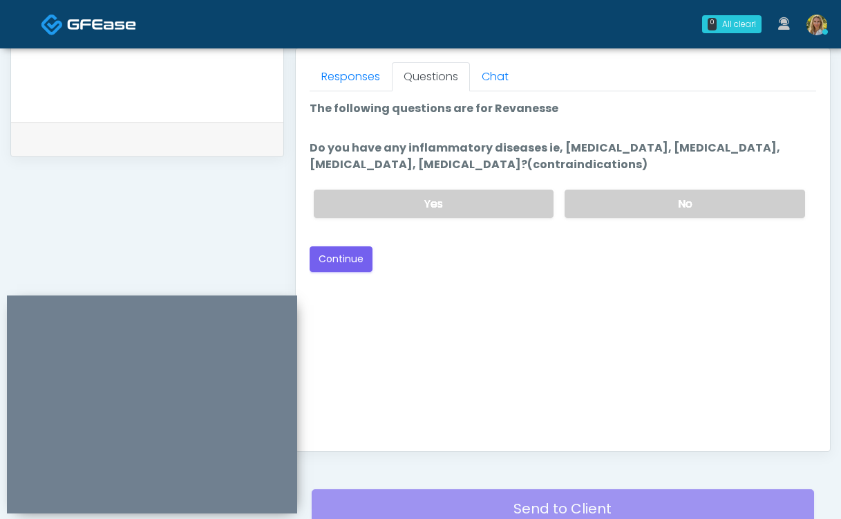
scroll to position [589, 0]
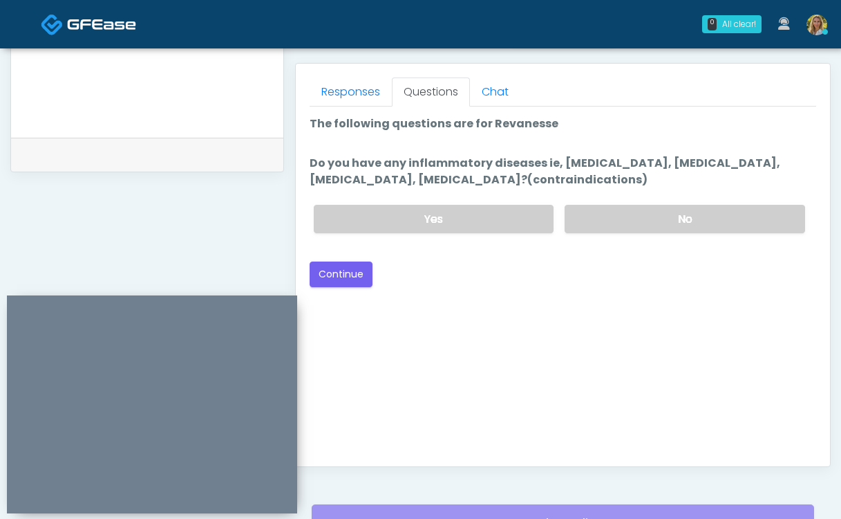
click at [663, 200] on div "Yes No" at bounding box center [560, 219] width 514 height 50
click at [635, 225] on label "No" at bounding box center [685, 219] width 241 height 28
click at [344, 283] on button "Continue" at bounding box center [341, 274] width 63 height 26
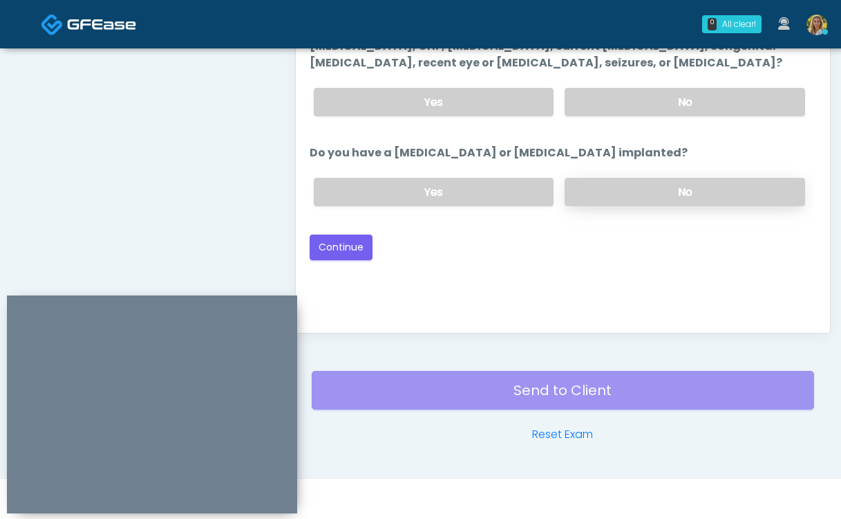
click at [612, 192] on label "No" at bounding box center [685, 192] width 241 height 28
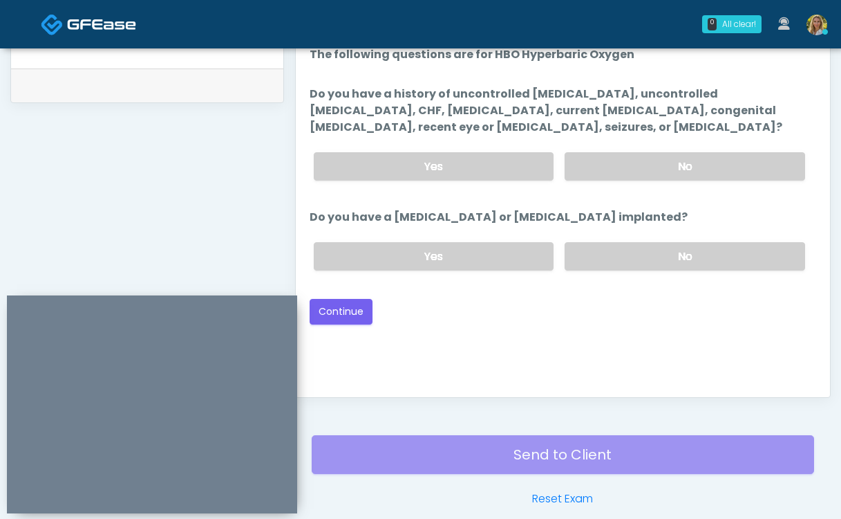
scroll to position [646, 0]
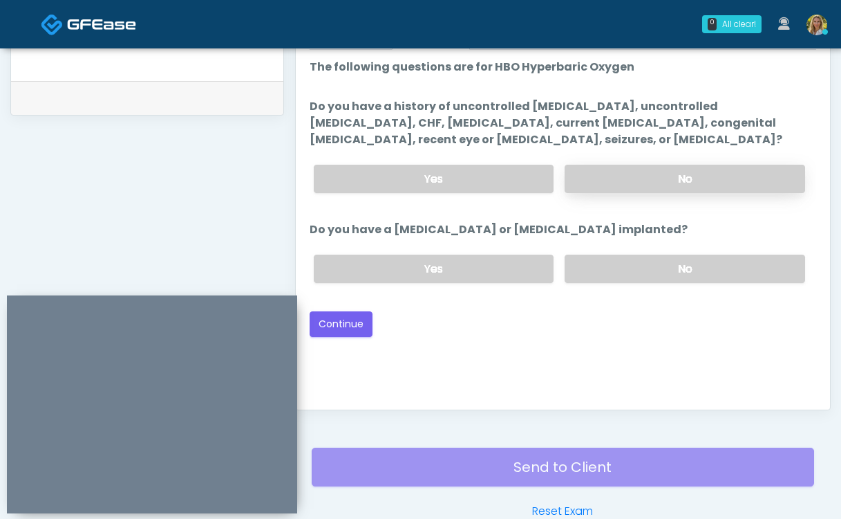
click at [621, 183] on label "No" at bounding box center [685, 179] width 241 height 28
click at [344, 324] on button "Continue" at bounding box center [341, 324] width 63 height 26
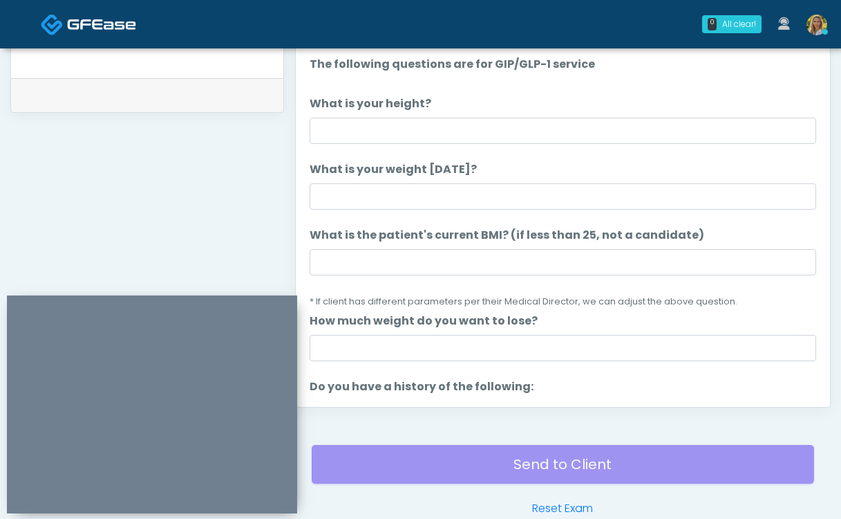
scroll to position [664, 0]
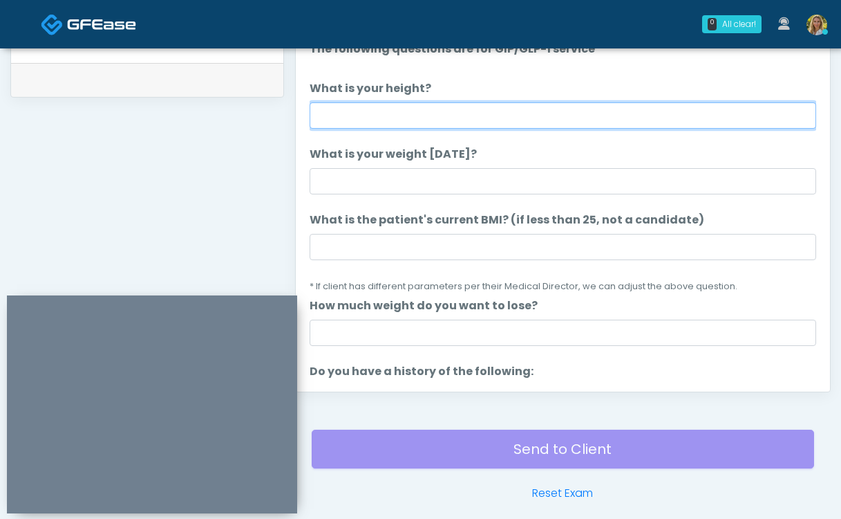
click at [387, 109] on input "What is your height?" at bounding box center [563, 115] width 507 height 26
type input "***"
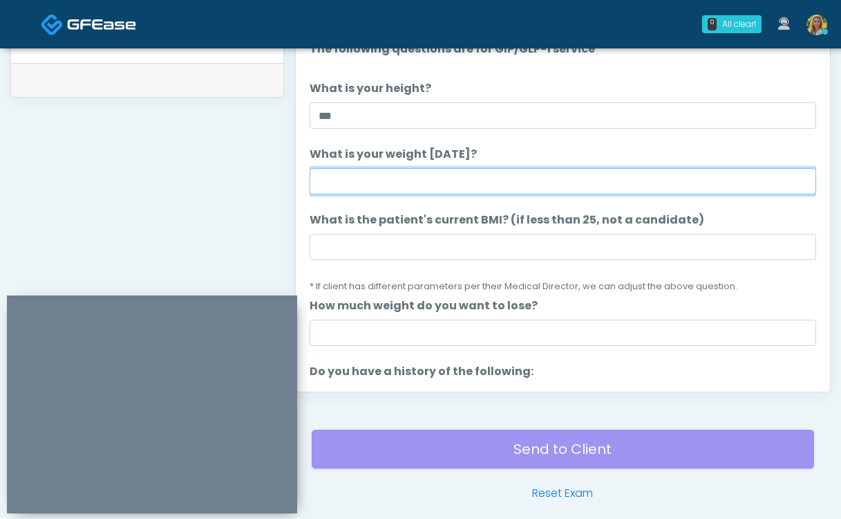
click at [381, 176] on input "What is your weight [DATE]?" at bounding box center [563, 181] width 507 height 26
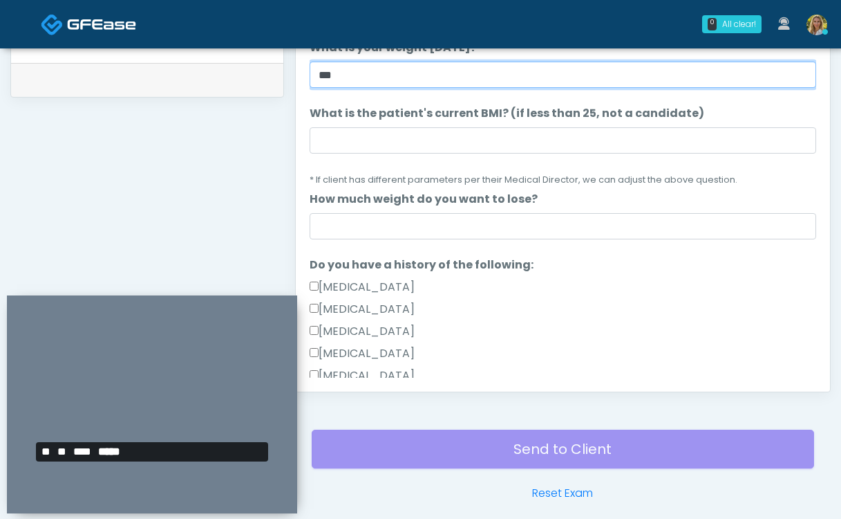
scroll to position [108, 0]
type input "***"
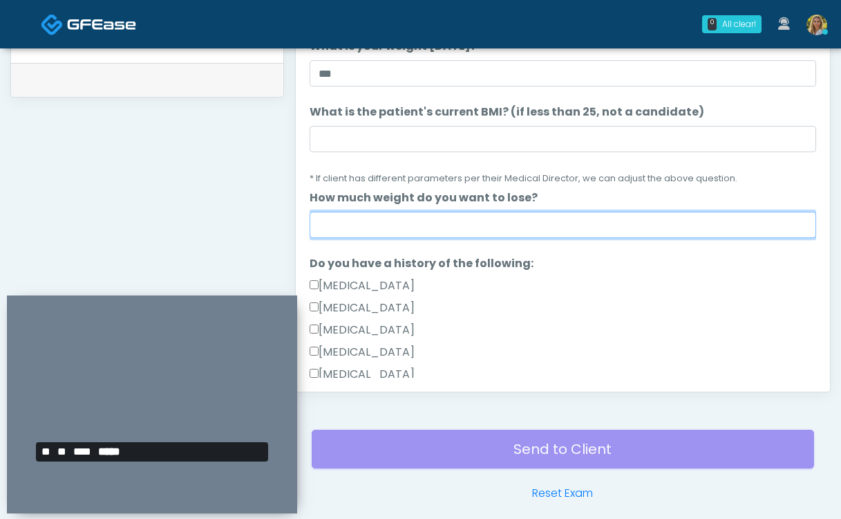
click at [395, 230] on input "How much weight do you want to lose?" at bounding box center [563, 225] width 507 height 26
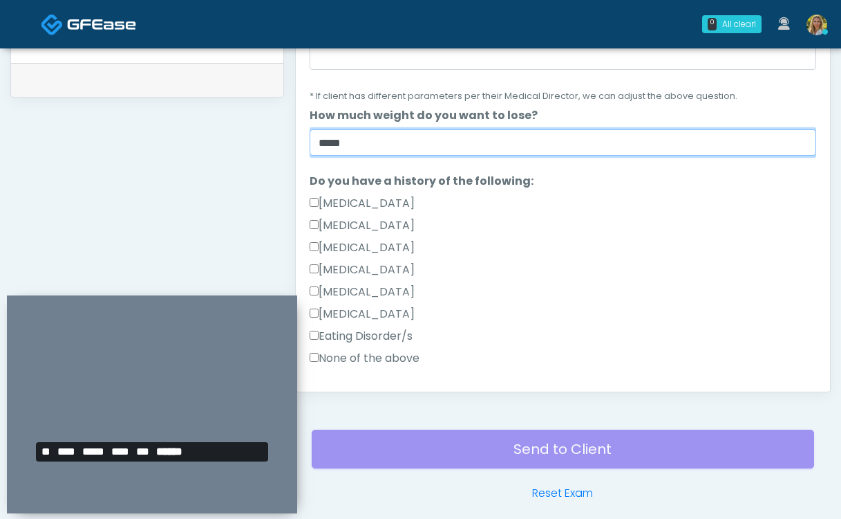
scroll to position [200, 0]
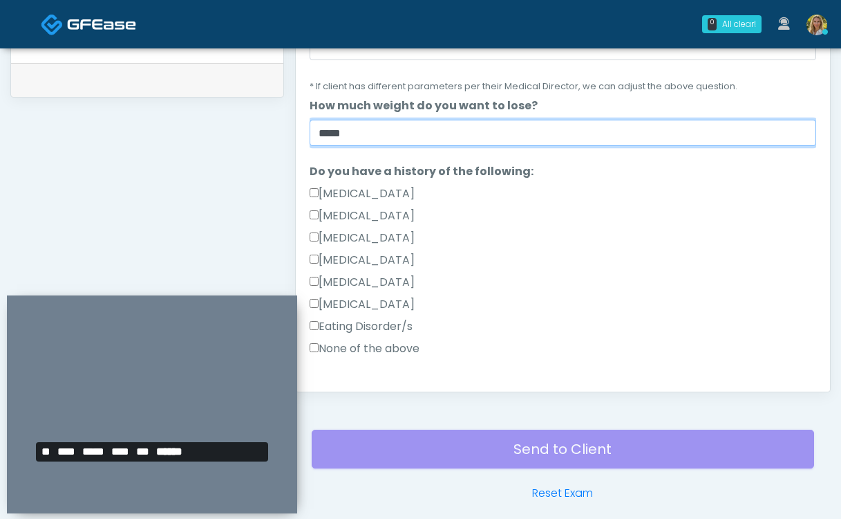
type input "*****"
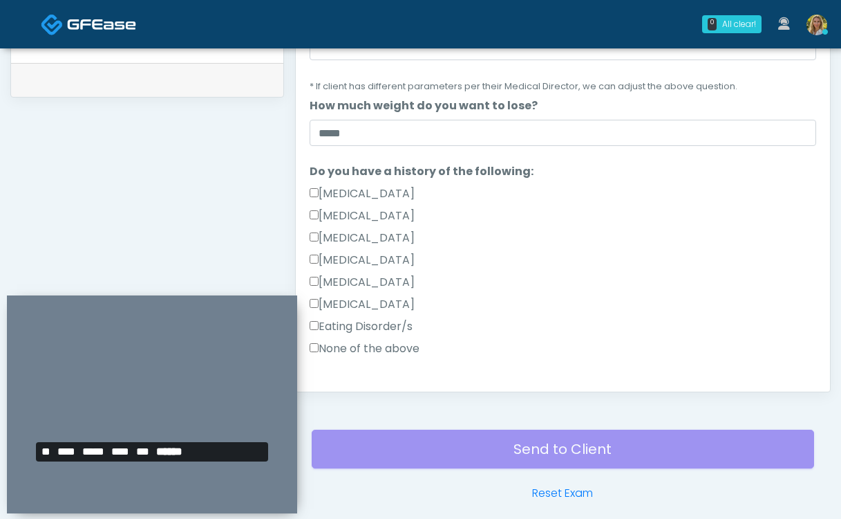
click at [365, 346] on label "None of the above" at bounding box center [365, 348] width 110 height 17
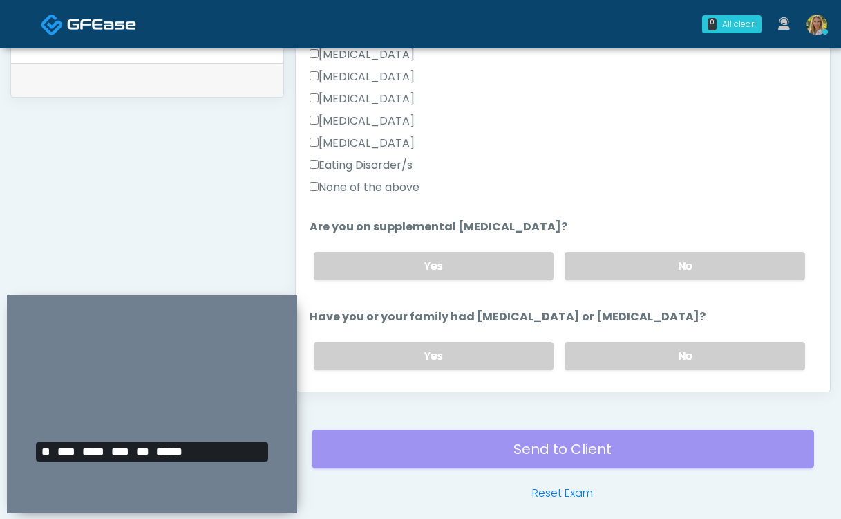
scroll to position [362, 0]
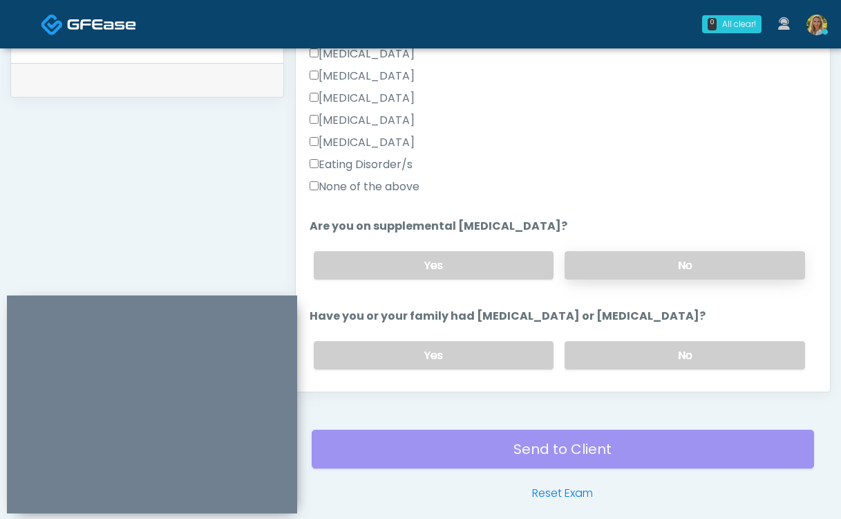
click at [651, 263] on label "No" at bounding box center [685, 265] width 241 height 28
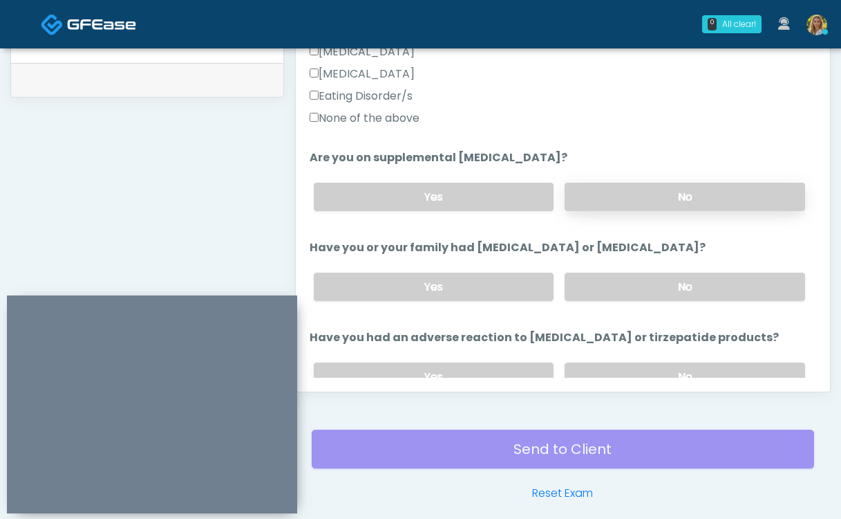
scroll to position [431, 0]
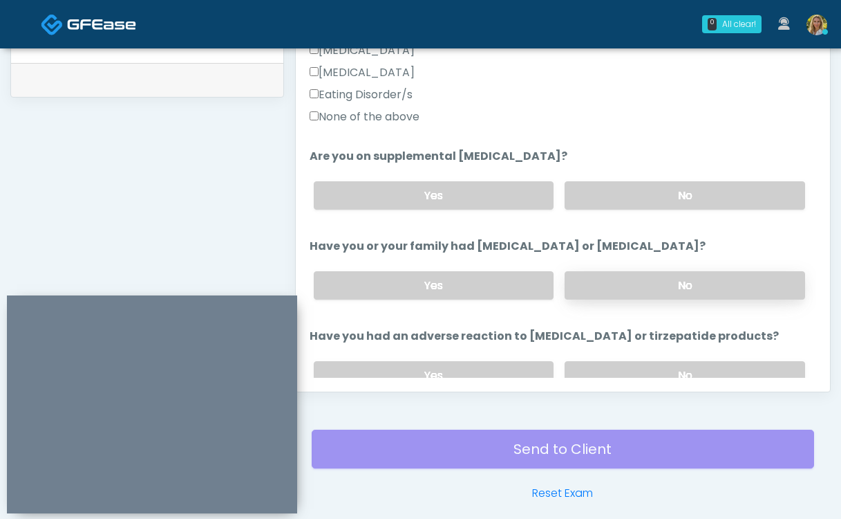
click at [654, 286] on label "No" at bounding box center [685, 285] width 241 height 28
click at [636, 367] on label "No" at bounding box center [685, 375] width 241 height 28
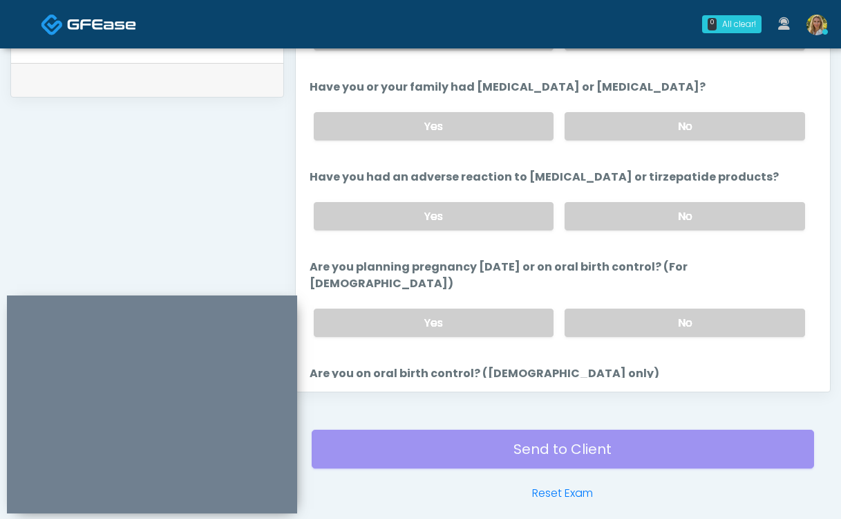
scroll to position [598, 0]
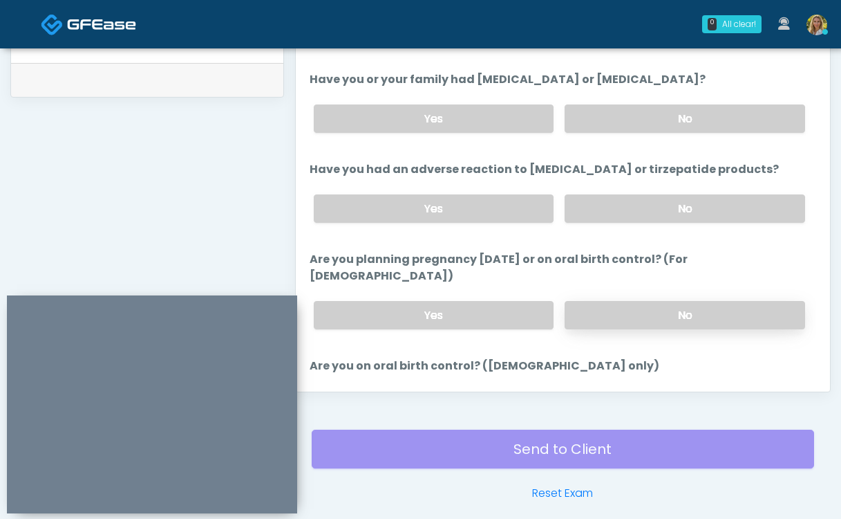
click at [623, 301] on label "No" at bounding box center [685, 315] width 241 height 28
click at [593, 391] on label "No" at bounding box center [685, 405] width 241 height 28
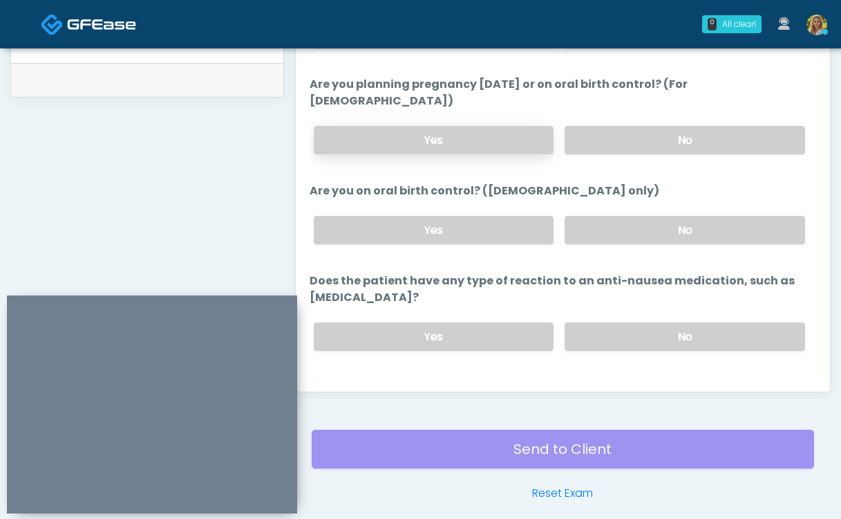
scroll to position [779, 0]
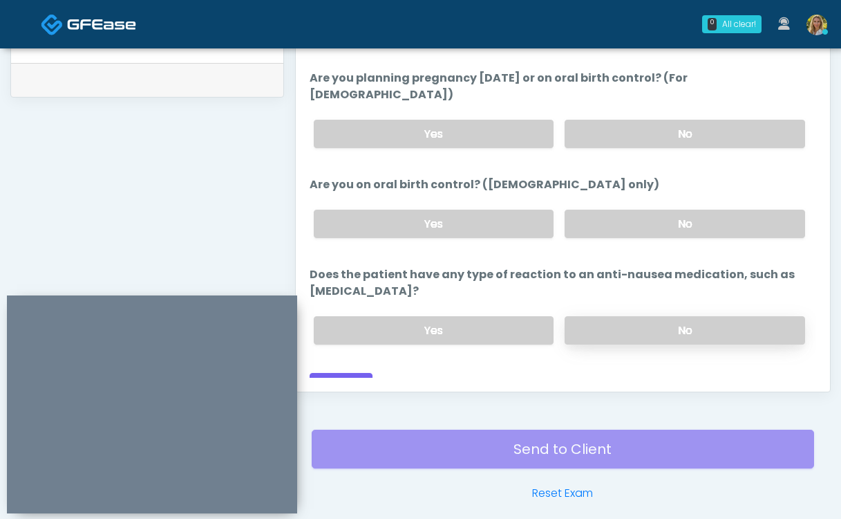
click at [628, 319] on label "No" at bounding box center [685, 330] width 241 height 28
click at [350, 373] on button "Continue" at bounding box center [341, 386] width 63 height 26
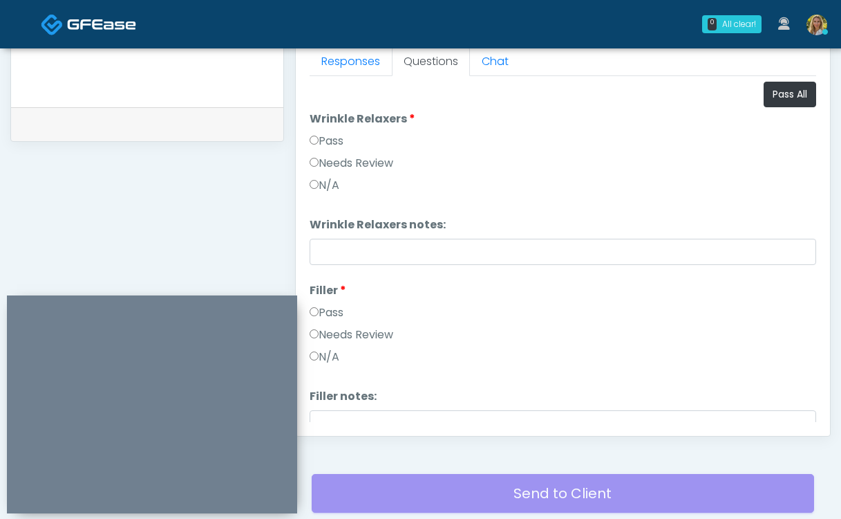
scroll to position [610, 0]
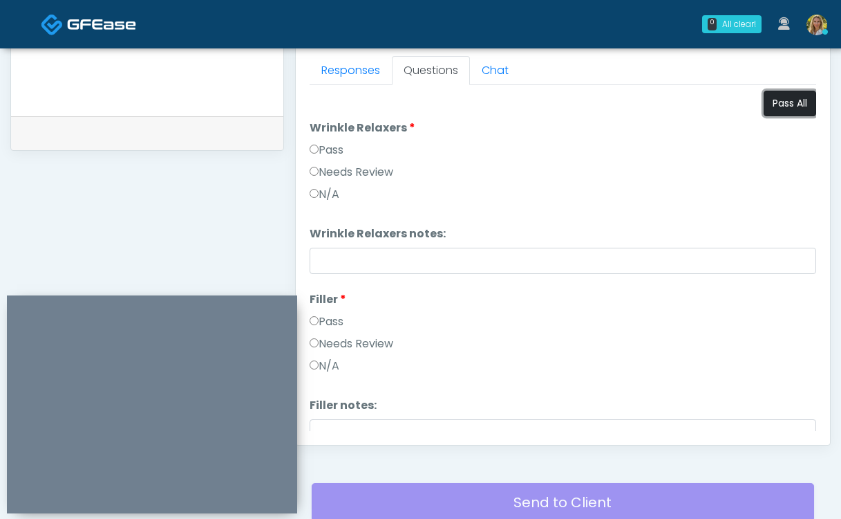
click at [775, 114] on button "Pass All" at bounding box center [790, 104] width 53 height 26
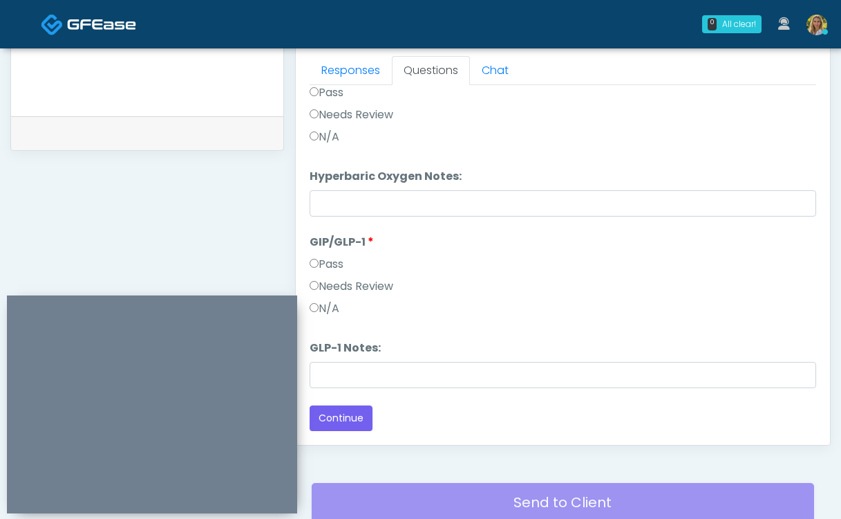
scroll to position [722, 0]
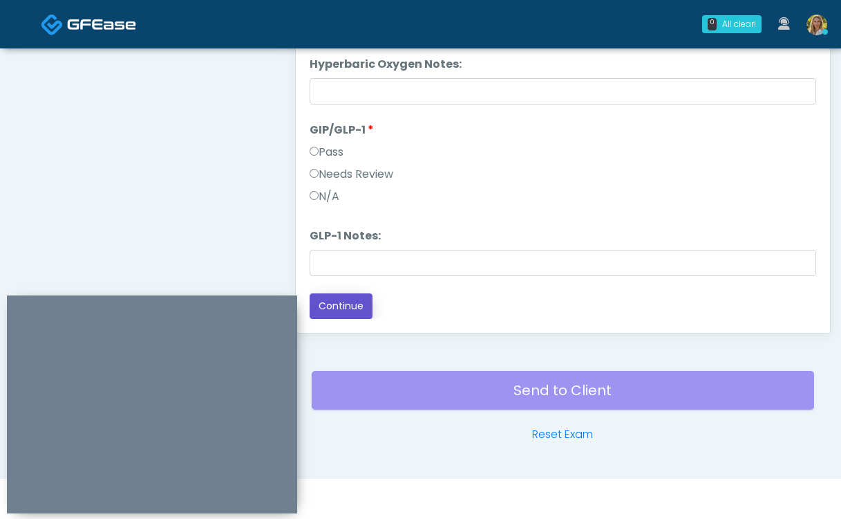
click at [339, 306] on button "Continue" at bounding box center [341, 306] width 63 height 26
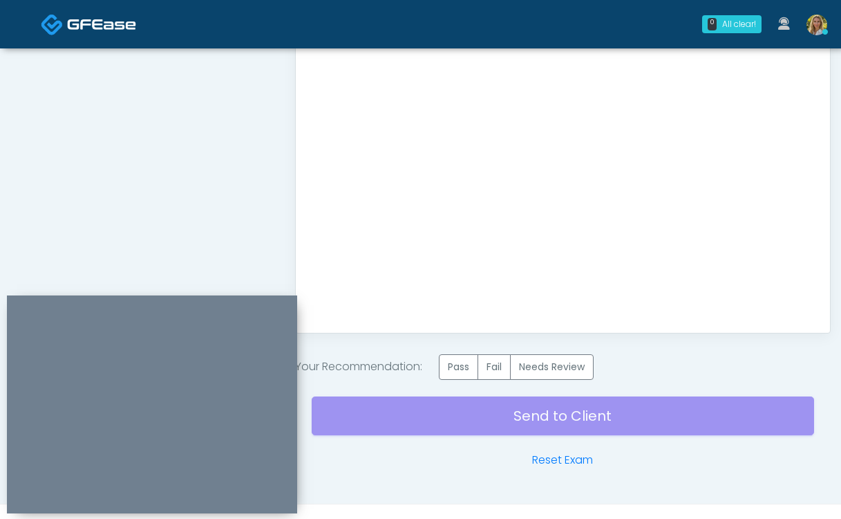
scroll to position [0, 0]
click at [483, 364] on label "Fail" at bounding box center [494, 367] width 33 height 26
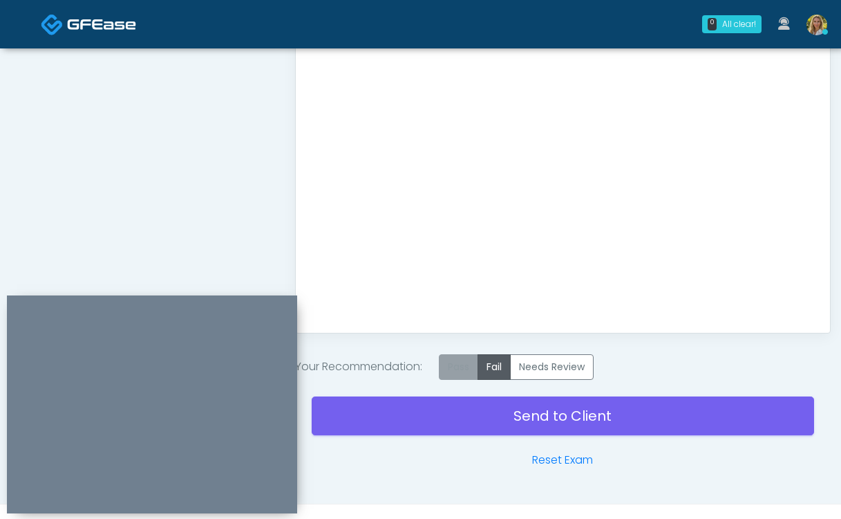
click at [460, 369] on label "Pass" at bounding box center [458, 367] width 39 height 26
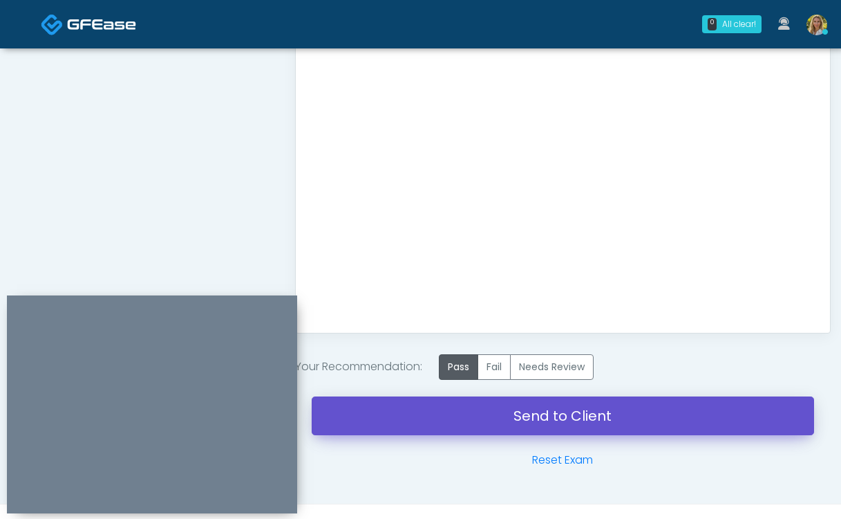
click at [455, 413] on link "Send to Client" at bounding box center [563, 415] width 503 height 39
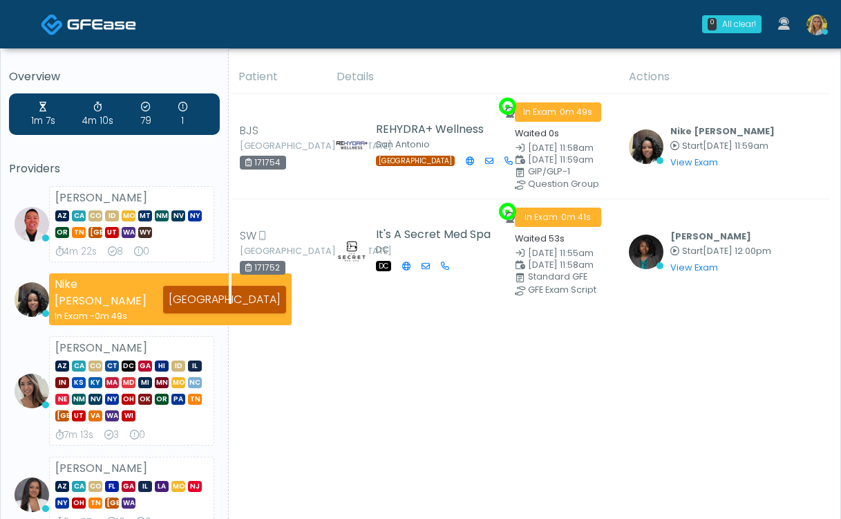
click at [816, 28] on img at bounding box center [817, 25] width 21 height 21
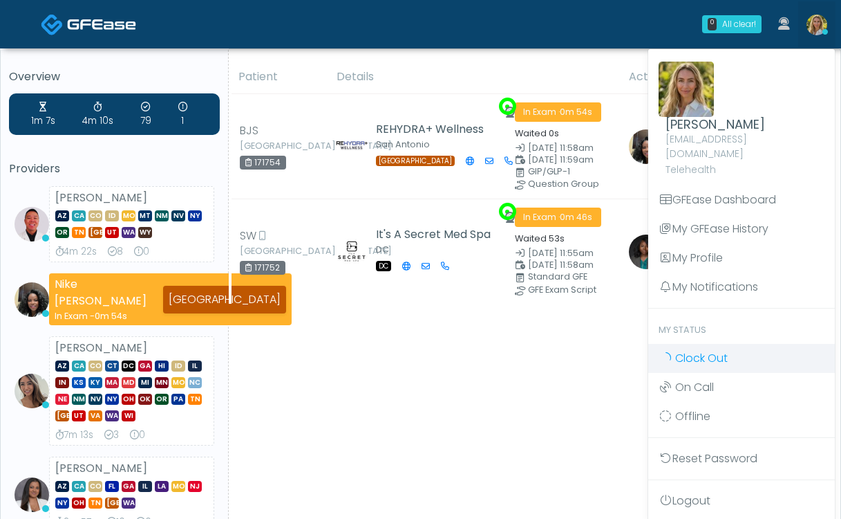
click at [704, 350] on span "Clock Out" at bounding box center [701, 358] width 53 height 16
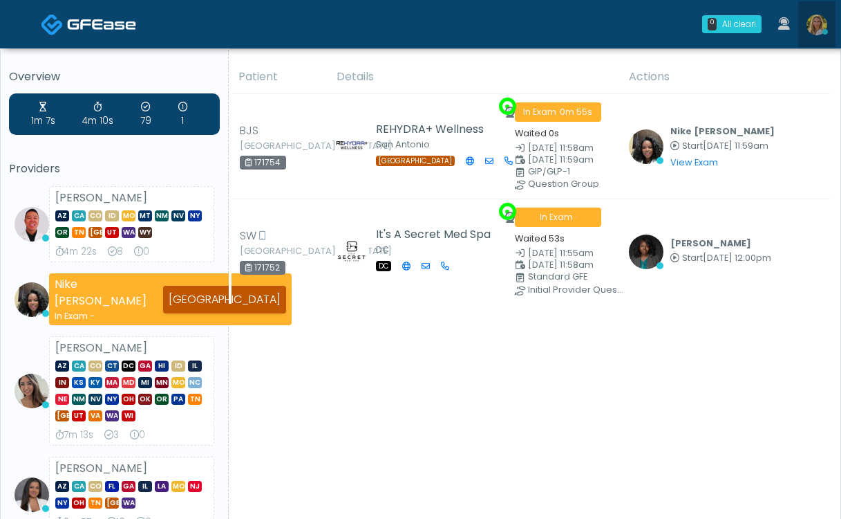
click at [819, 24] on img at bounding box center [817, 25] width 21 height 21
